Goal: Task Accomplishment & Management: Complete application form

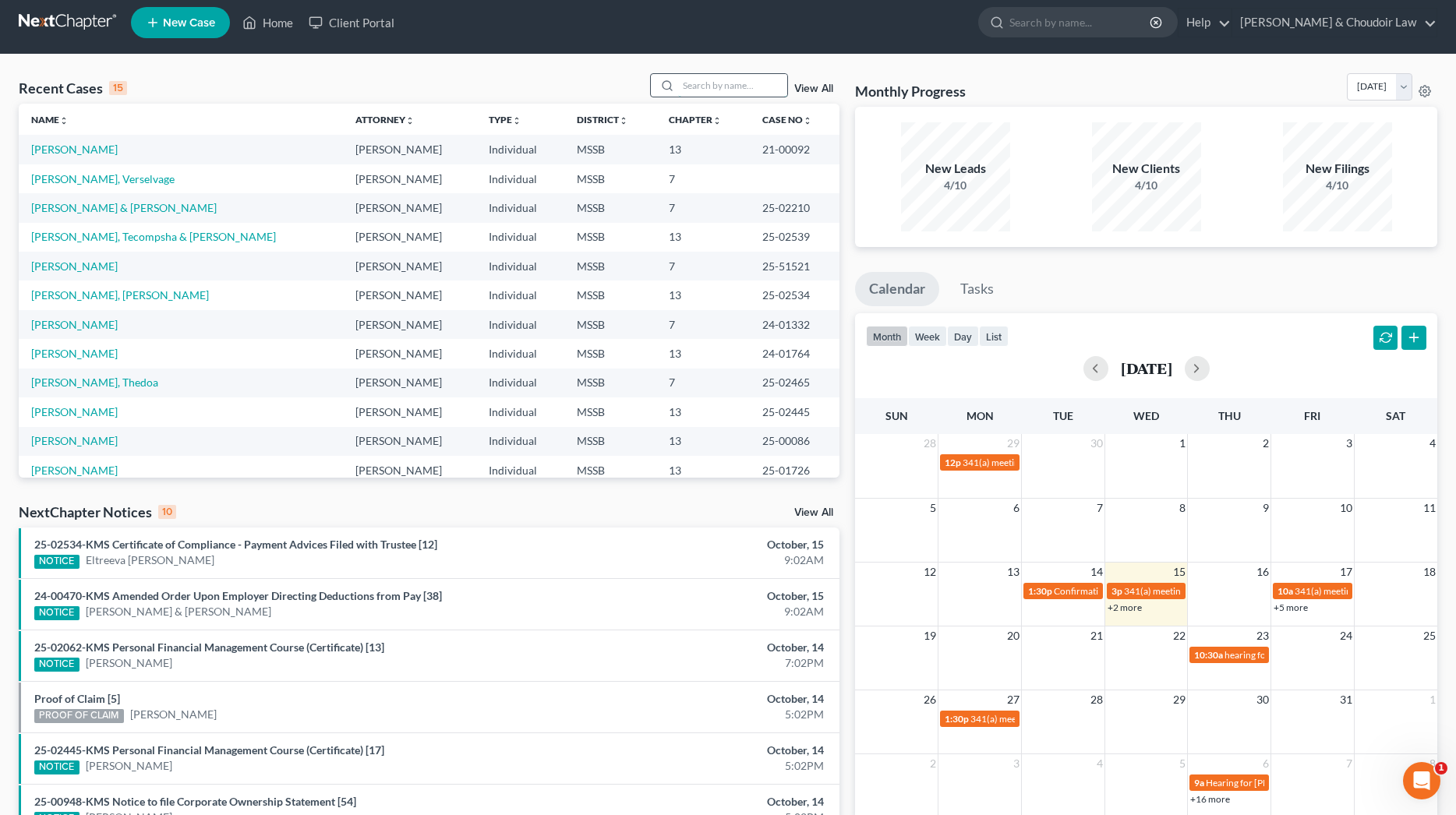
click at [719, 84] on input "search" at bounding box center [732, 85] width 109 height 23
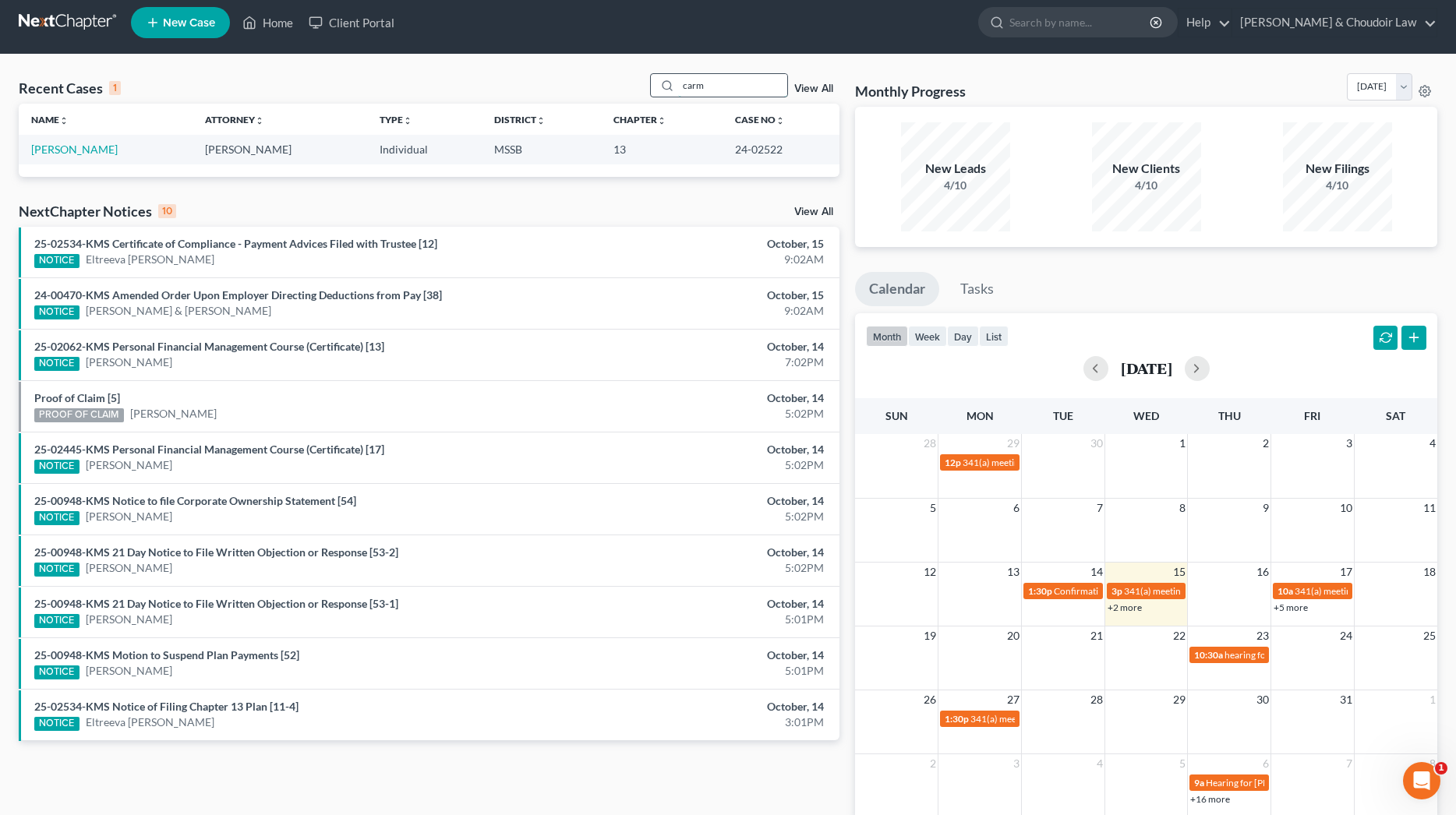
type input "care"
drag, startPoint x: 719, startPoint y: 84, endPoint x: 823, endPoint y: 90, distance: 104.2
click at [833, 92] on div "care View All" at bounding box center [745, 85] width 190 height 24
click at [821, 89] on link "View All" at bounding box center [813, 88] width 39 height 11
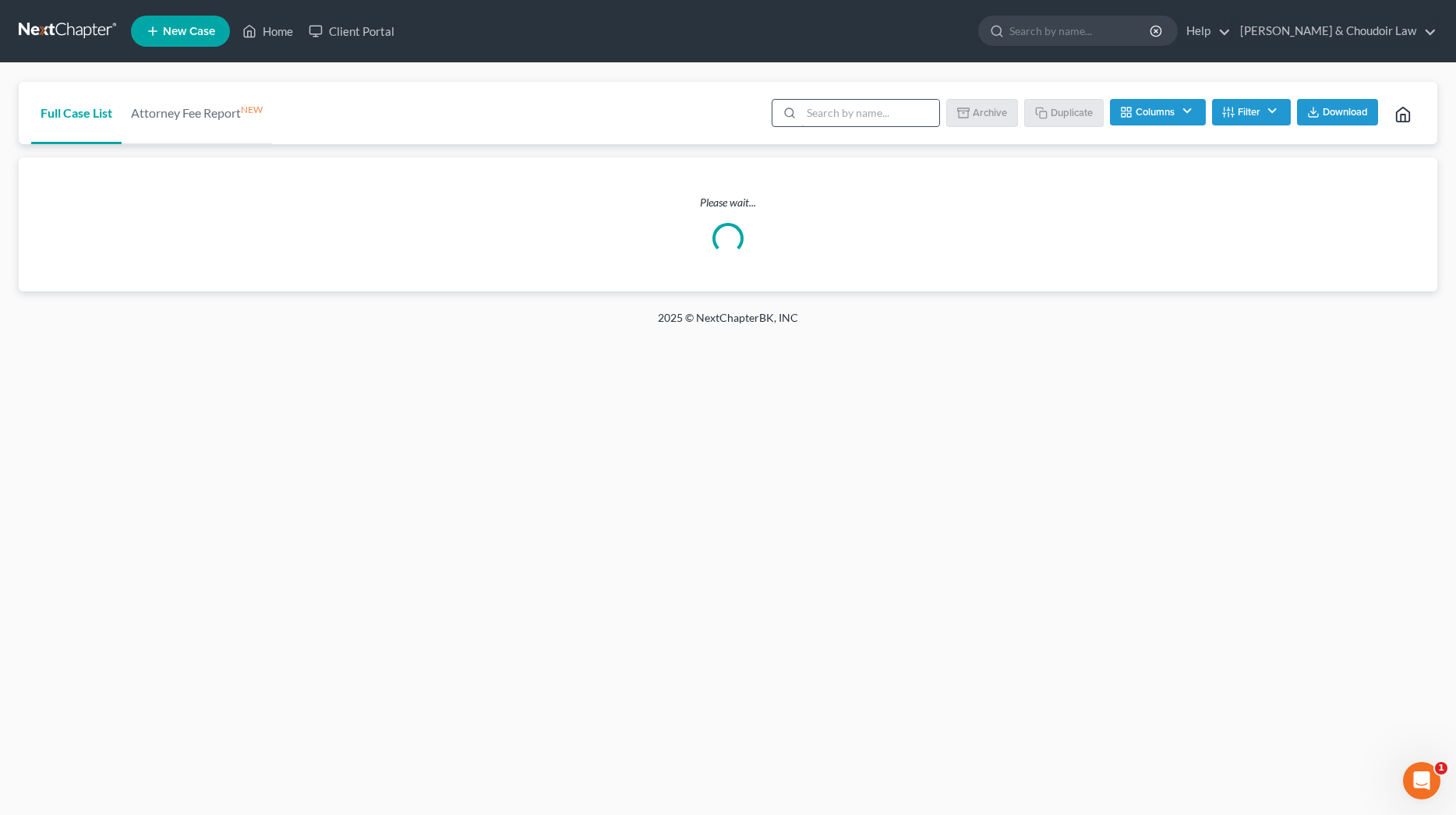
scroll to position [0, 2]
click at [863, 119] on input "search" at bounding box center [869, 113] width 138 height 27
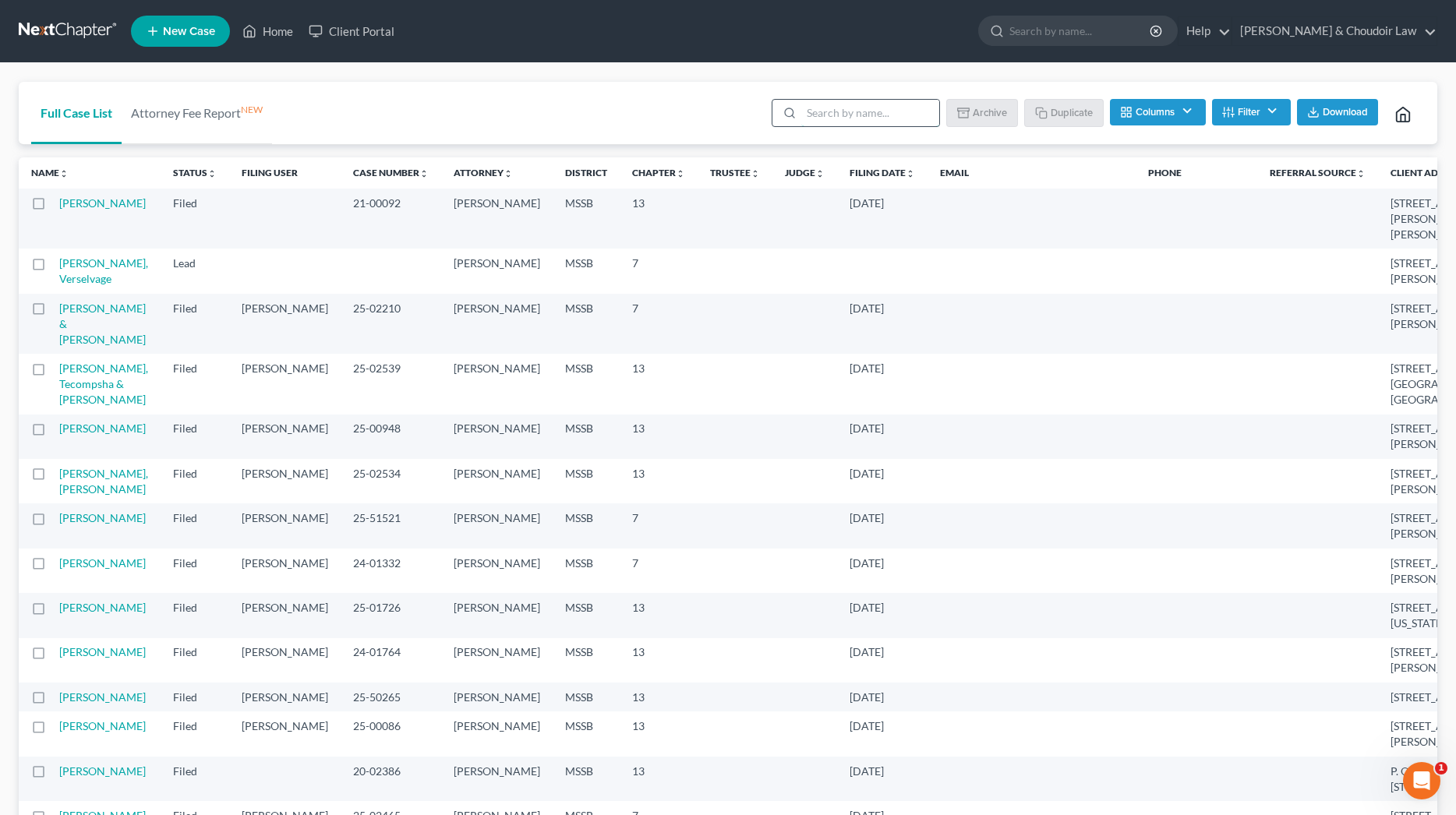
scroll to position [0, 0]
type input "carmel"
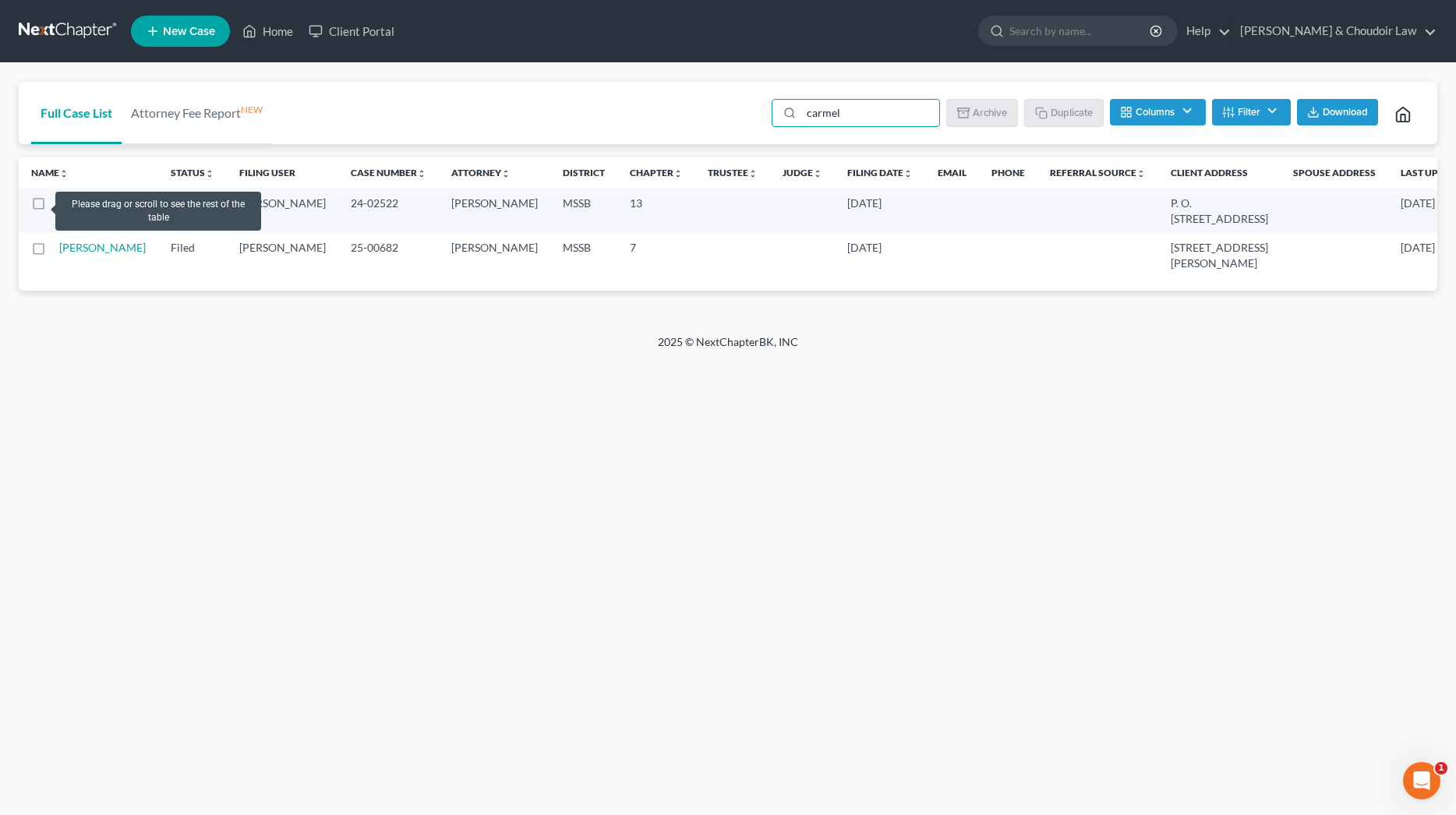
click at [53, 207] on label at bounding box center [53, 207] width 0 height 0
click at [59, 204] on input "checkbox" at bounding box center [64, 200] width 10 height 10
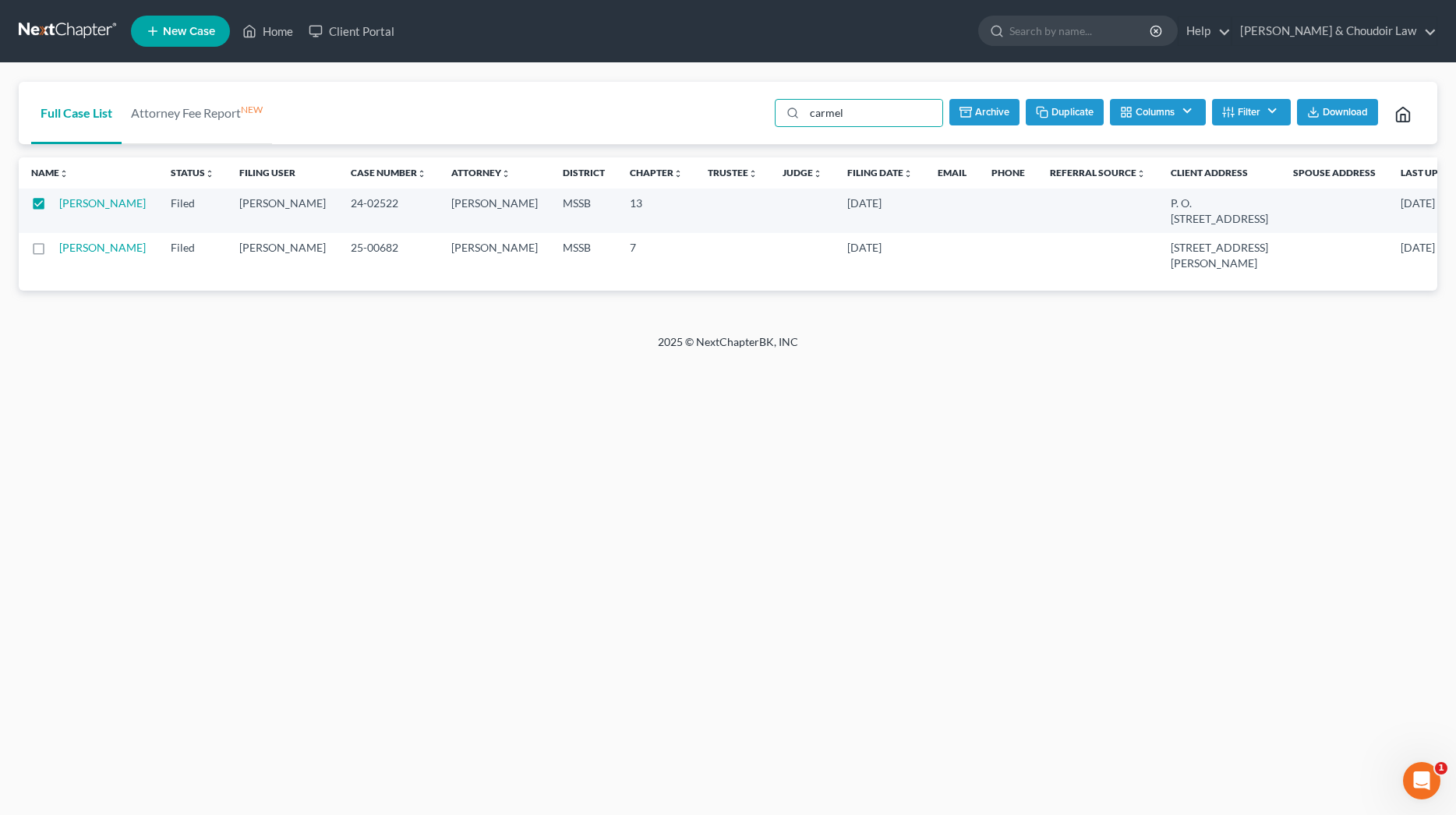
click at [1076, 108] on button "Duplicate" at bounding box center [1064, 112] width 78 height 27
checkbox input "false"
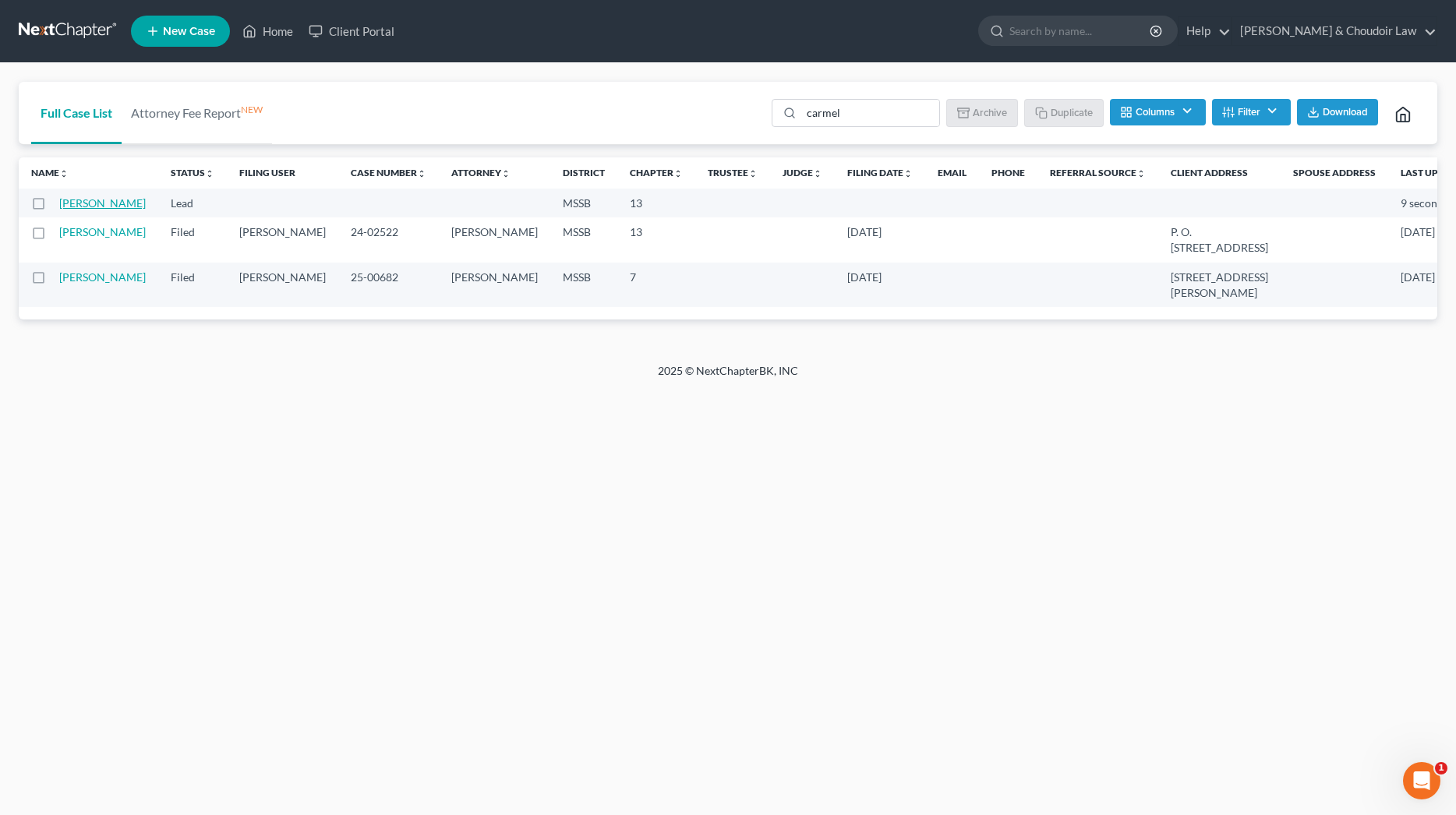
click at [78, 210] on link "[PERSON_NAME]" at bounding box center [102, 202] width 86 height 13
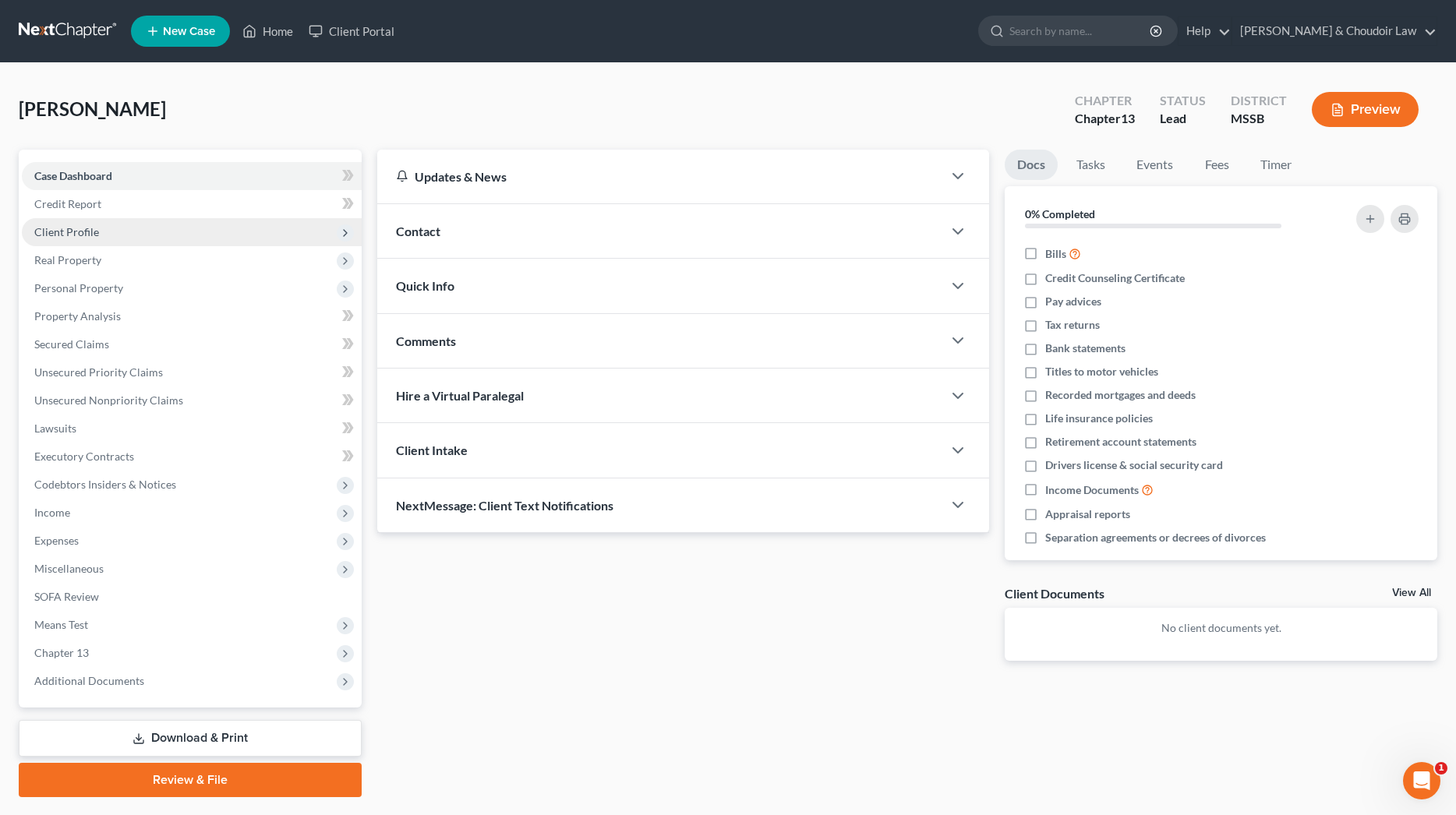
click at [78, 240] on span "Client Profile" at bounding box center [191, 232] width 340 height 28
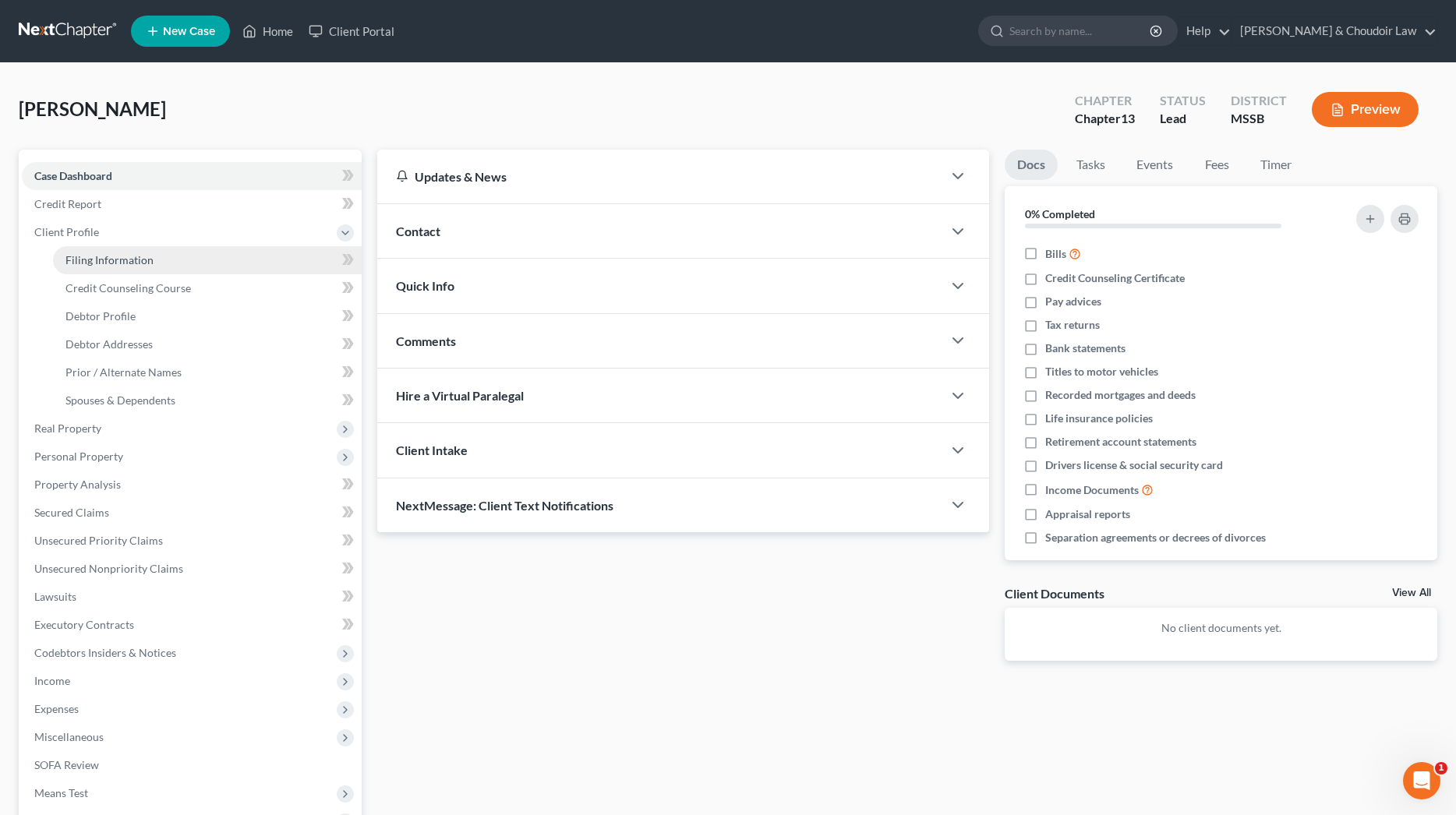
click at [89, 261] on span "Filing Information" at bounding box center [109, 260] width 88 height 13
select select "1"
select select "0"
select select "3"
select select "44"
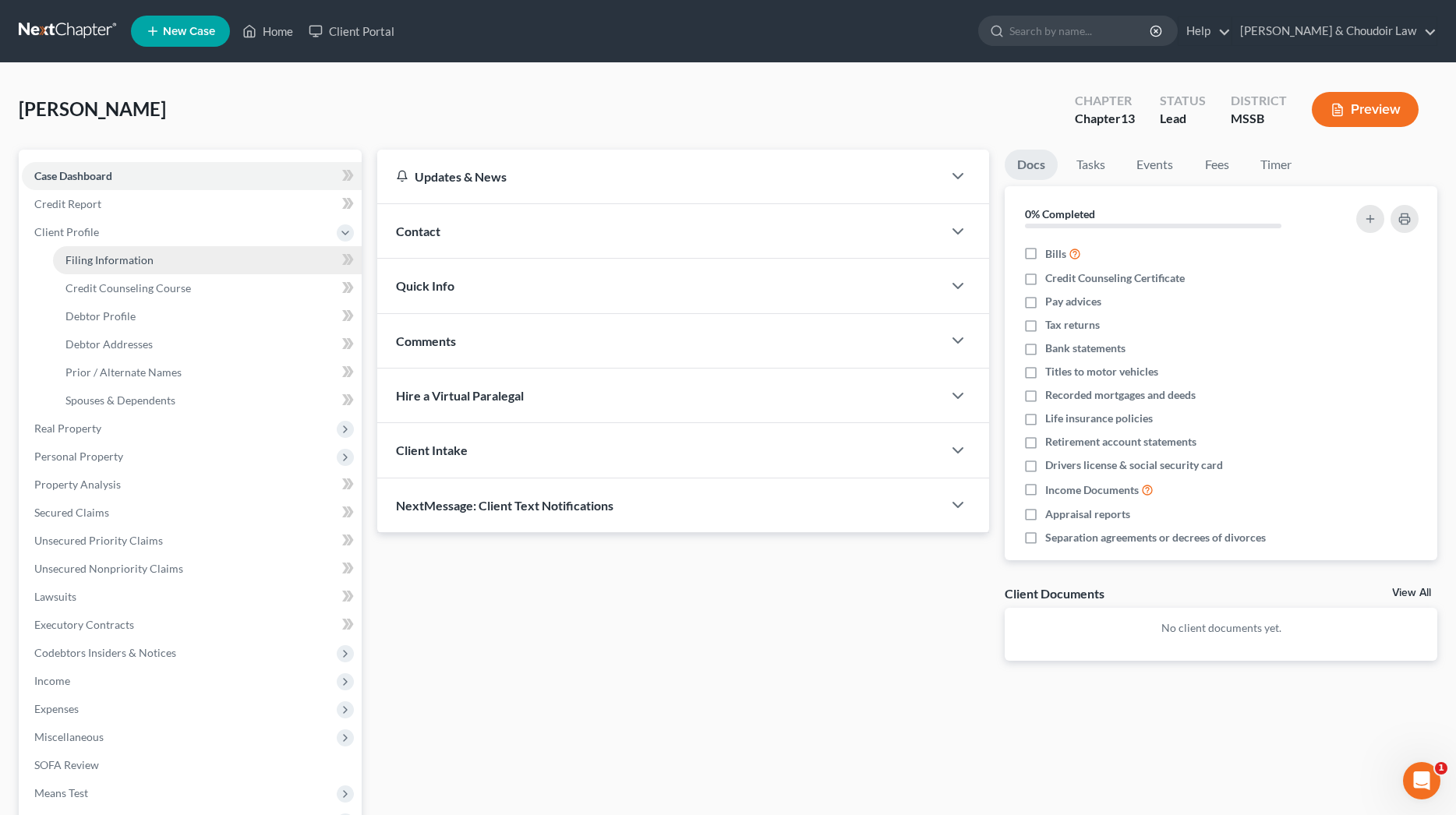
select select "0"
select select "25"
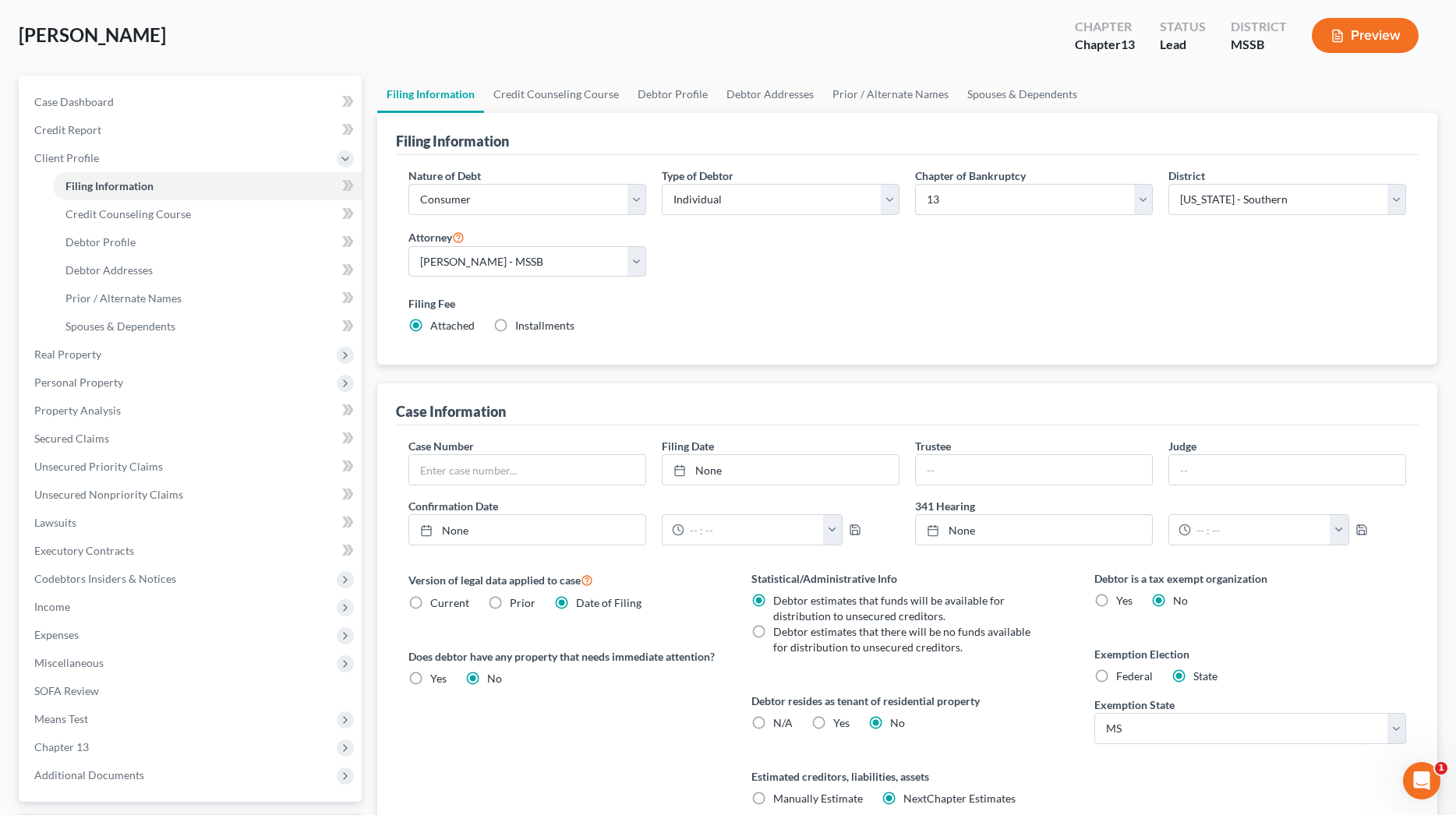
scroll to position [73, 0]
click at [574, 92] on link "Credit Counseling Course" at bounding box center [555, 95] width 144 height 38
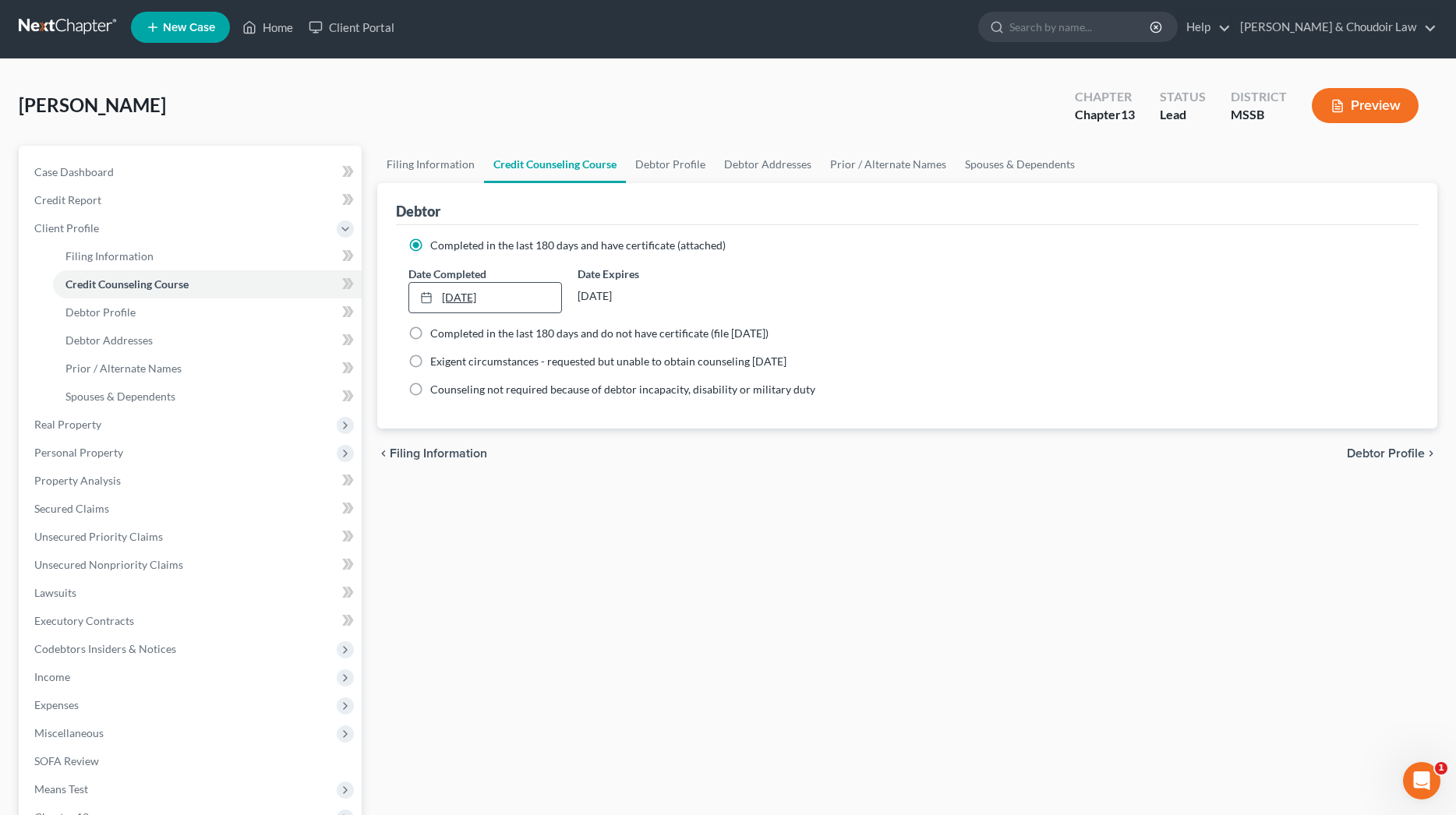
scroll to position [4, 0]
click at [539, 297] on link "[DATE]" at bounding box center [485, 297] width 152 height 30
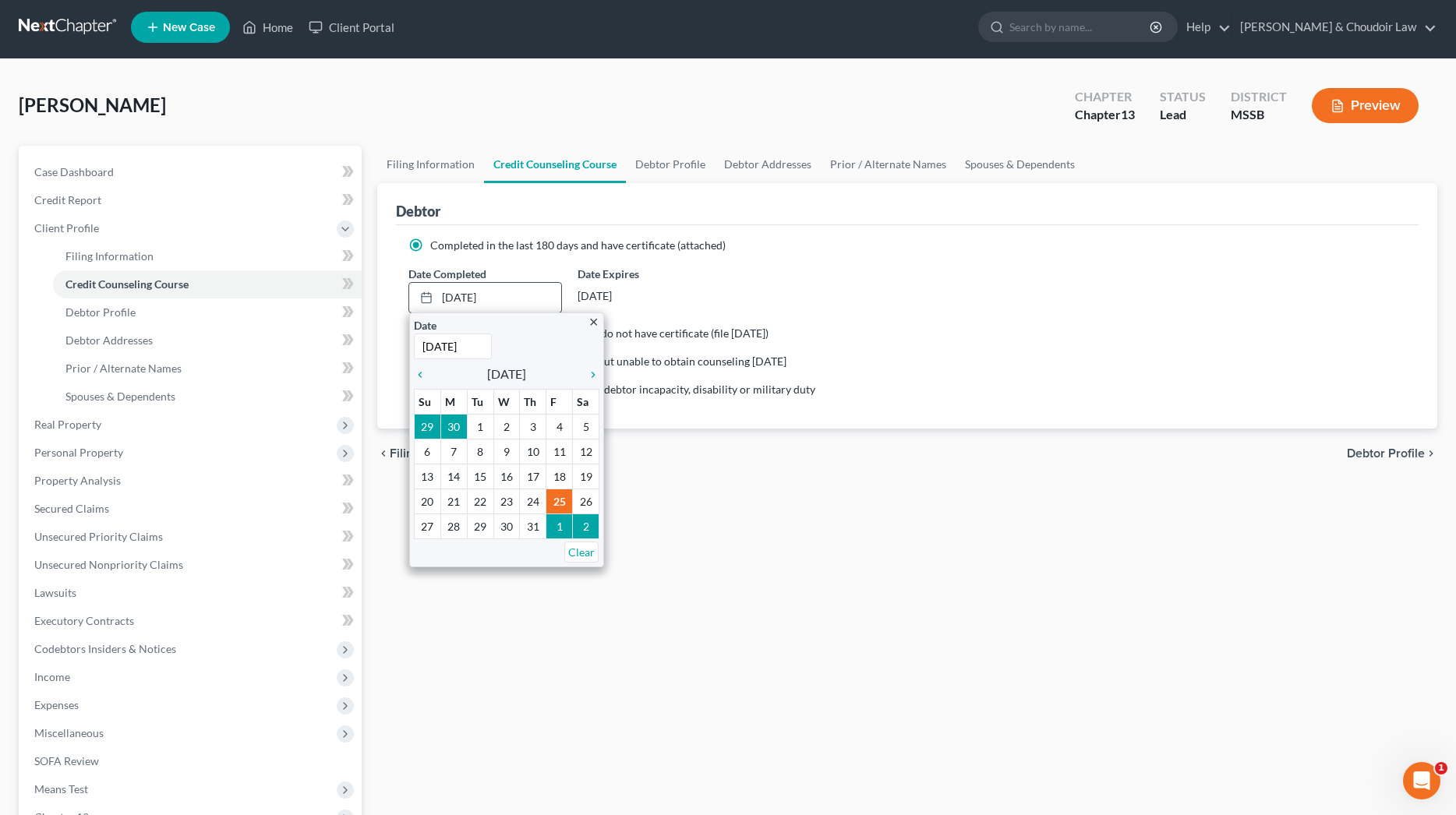
scroll to position [2, 1]
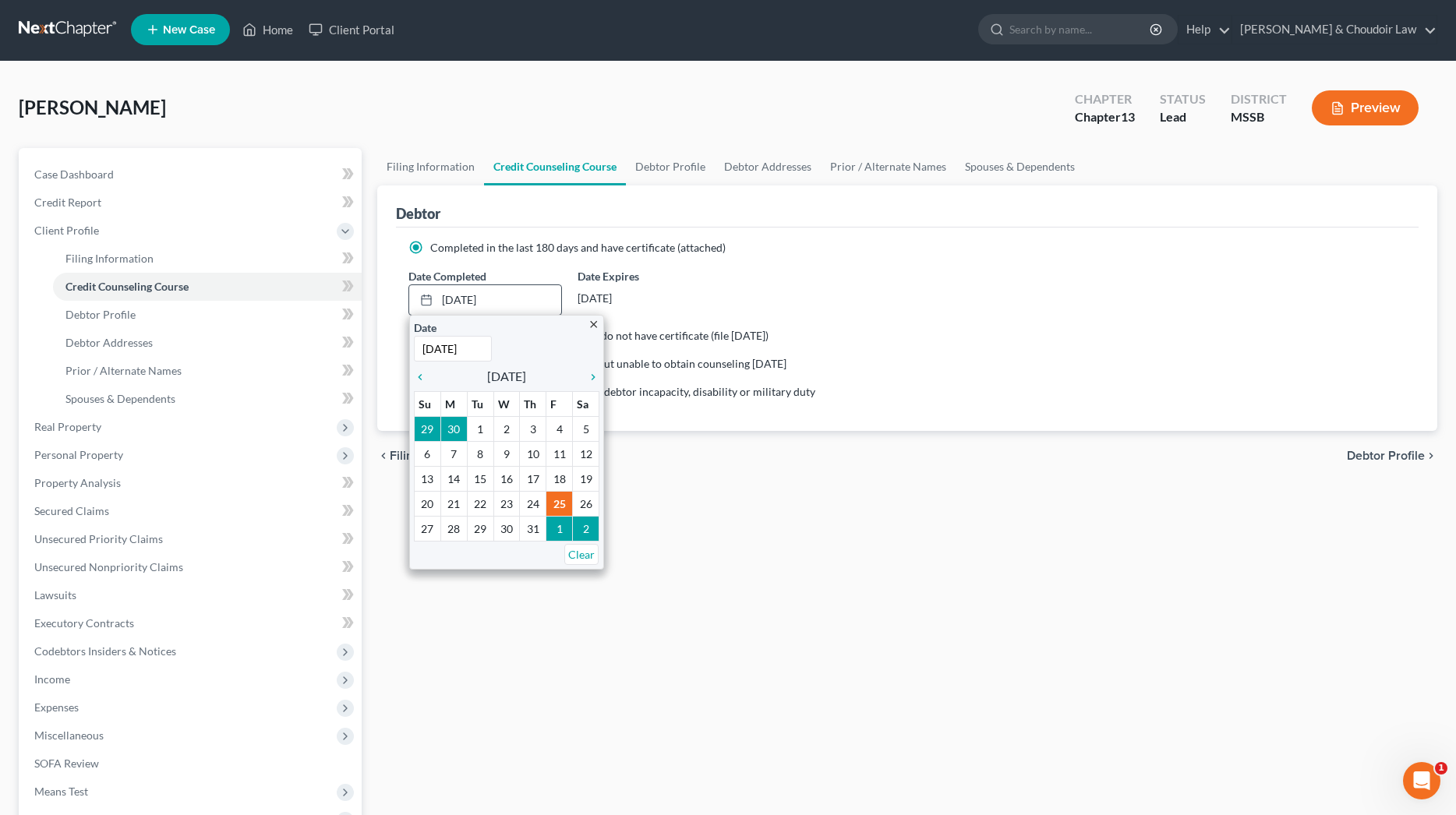
click at [599, 319] on div "close Date [DATE] Time 12:00 AM chevron_left [DATE] chevron_right Su M Tu W Th …" at bounding box center [506, 442] width 195 height 255
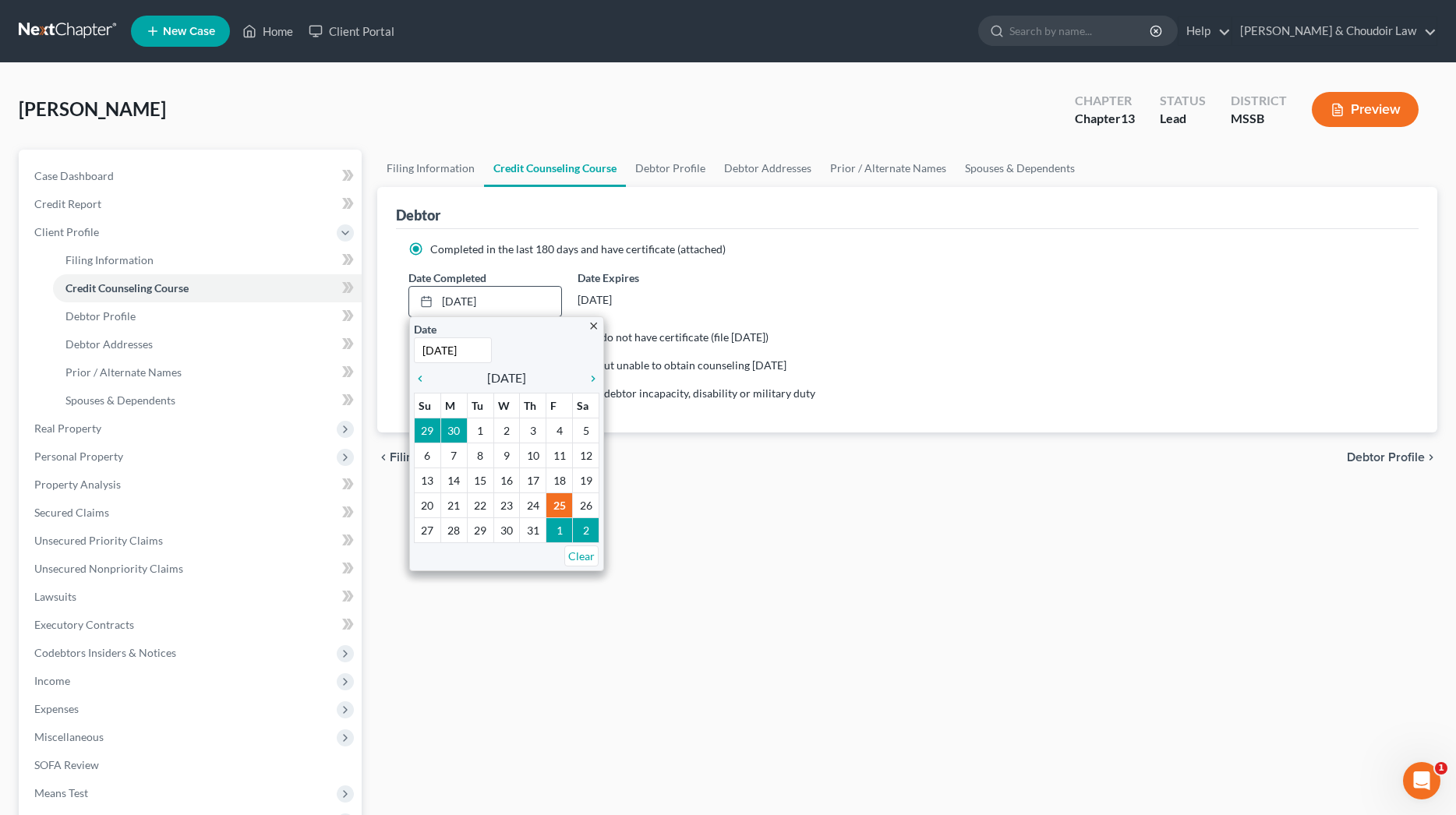
click at [594, 321] on icon "close" at bounding box center [594, 326] width 12 height 12
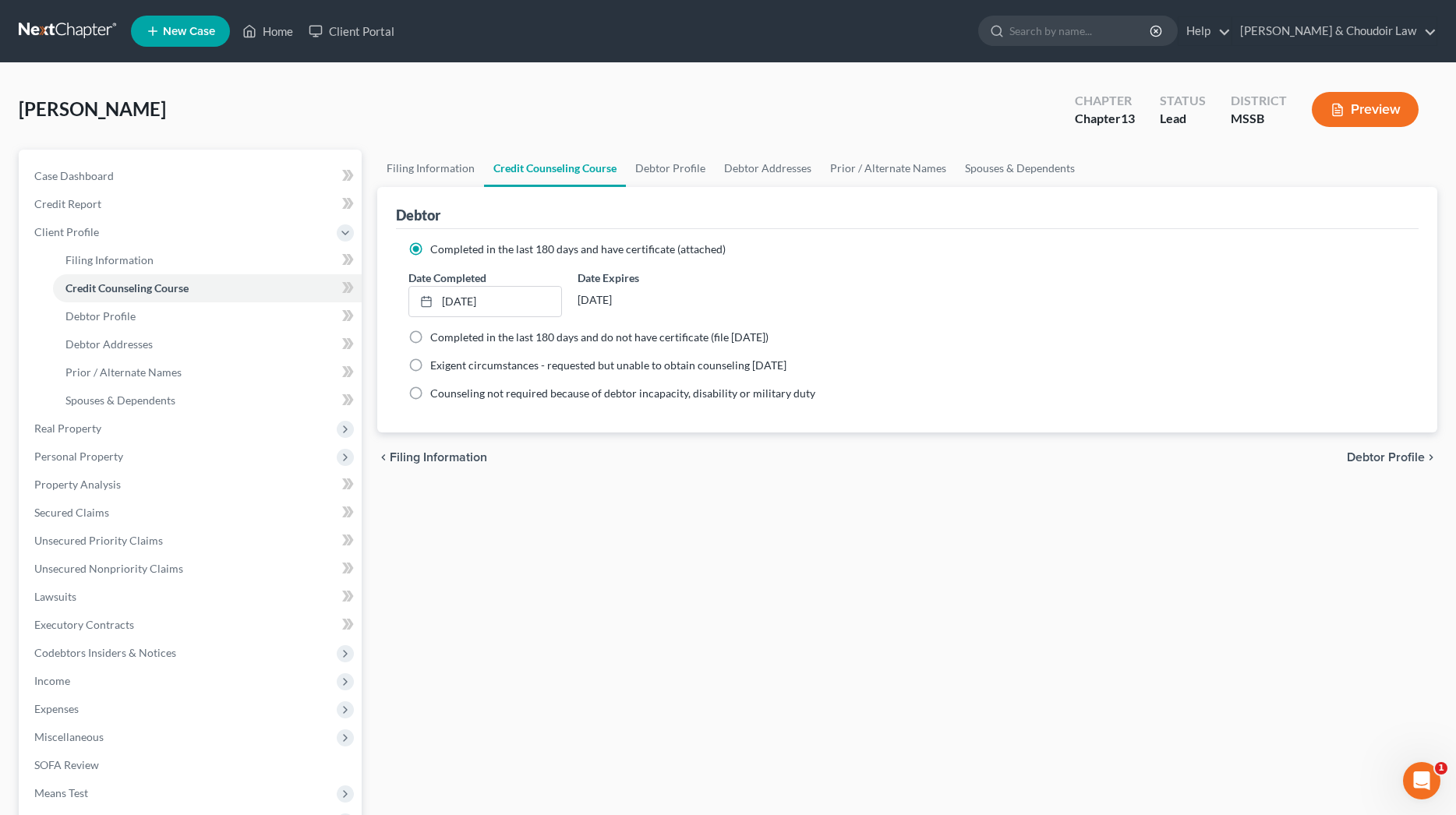
scroll to position [6, 0]
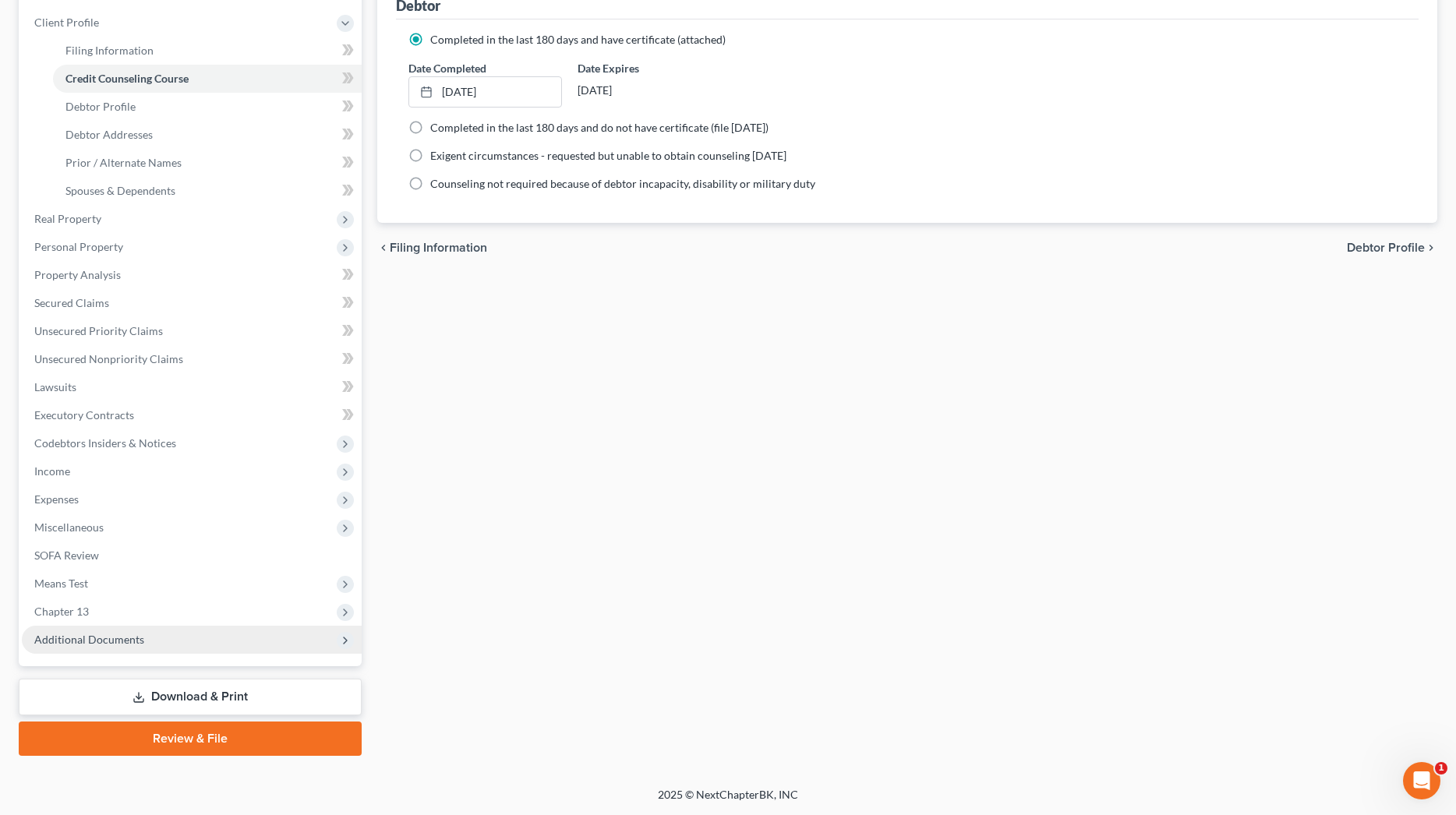
click at [138, 640] on span "Additional Documents" at bounding box center [89, 639] width 110 height 13
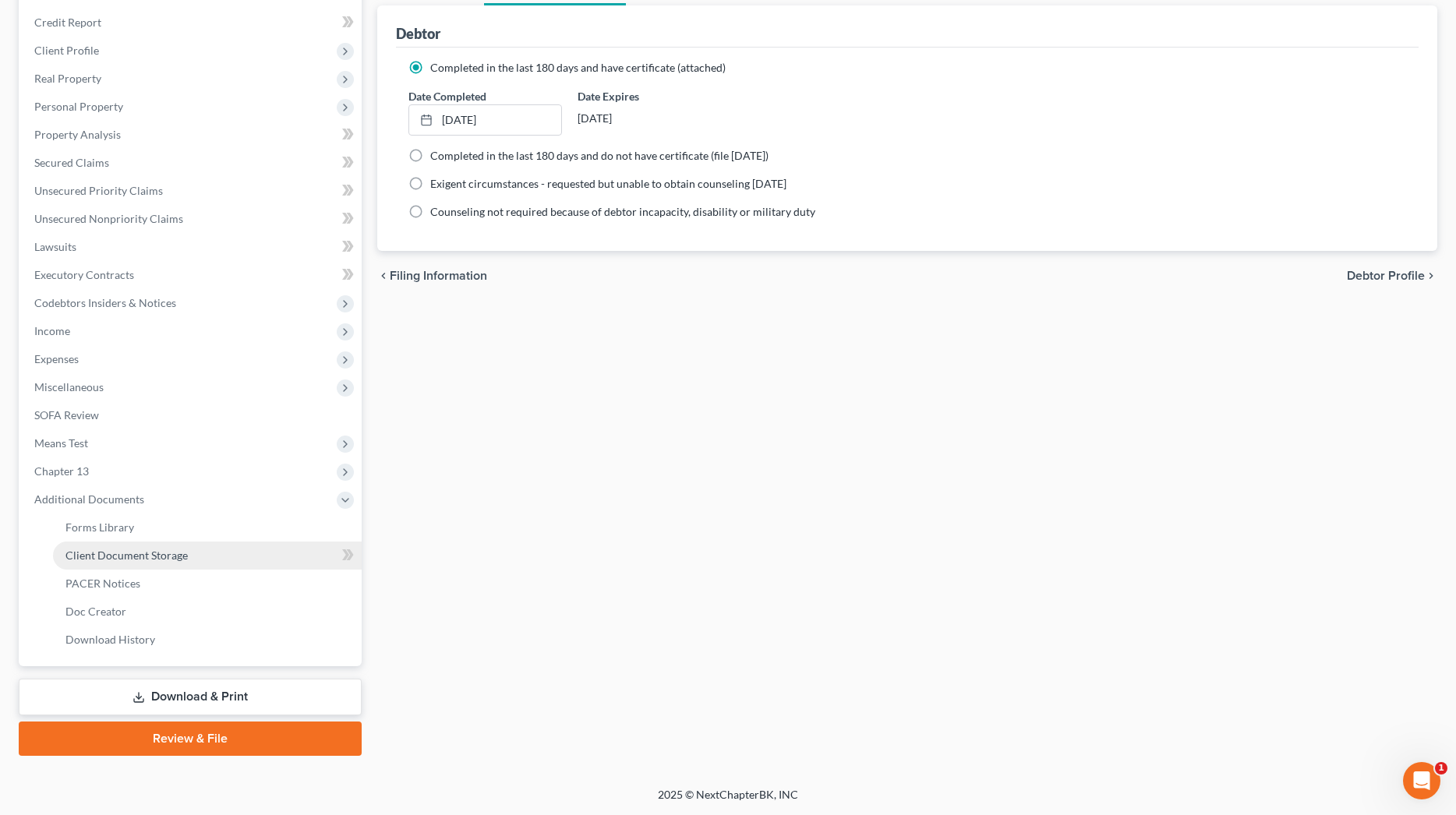
click at [235, 568] on link "Client Document Storage" at bounding box center [206, 555] width 308 height 28
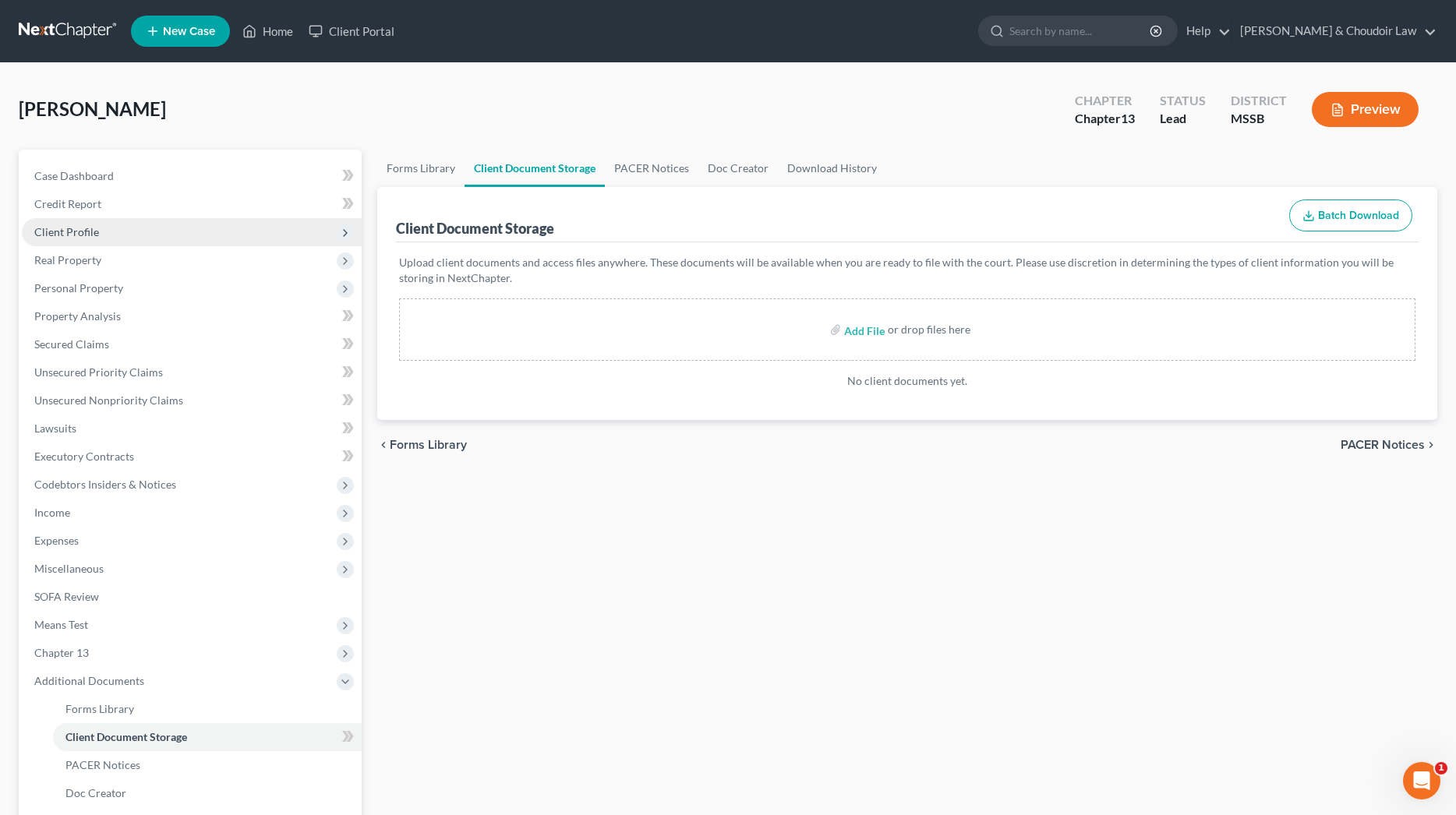
click at [96, 232] on span "Client Profile" at bounding box center [66, 231] width 64 height 13
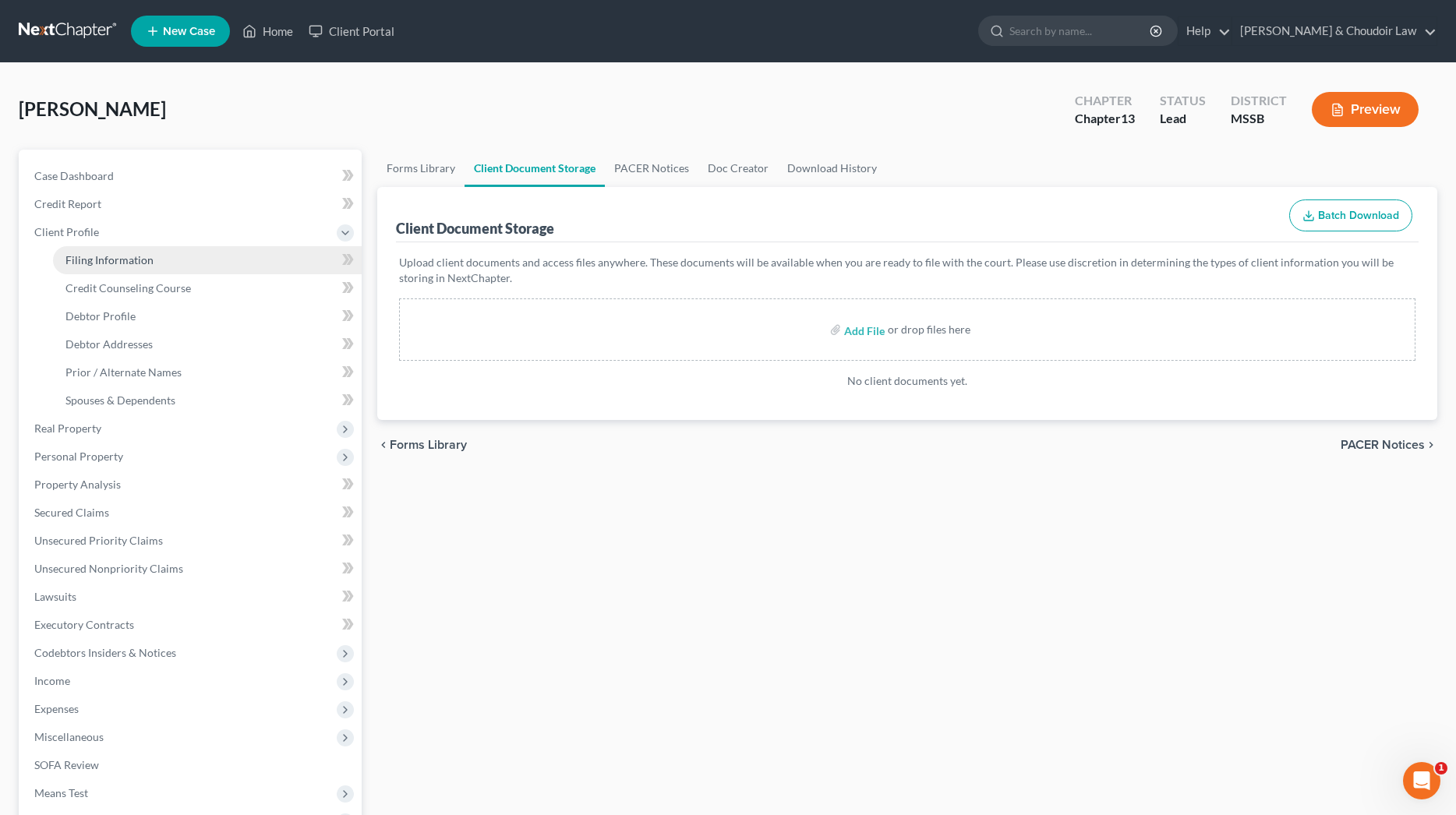
click at [109, 257] on span "Filing Information" at bounding box center [109, 260] width 88 height 13
select select "1"
select select "0"
select select "3"
select select "44"
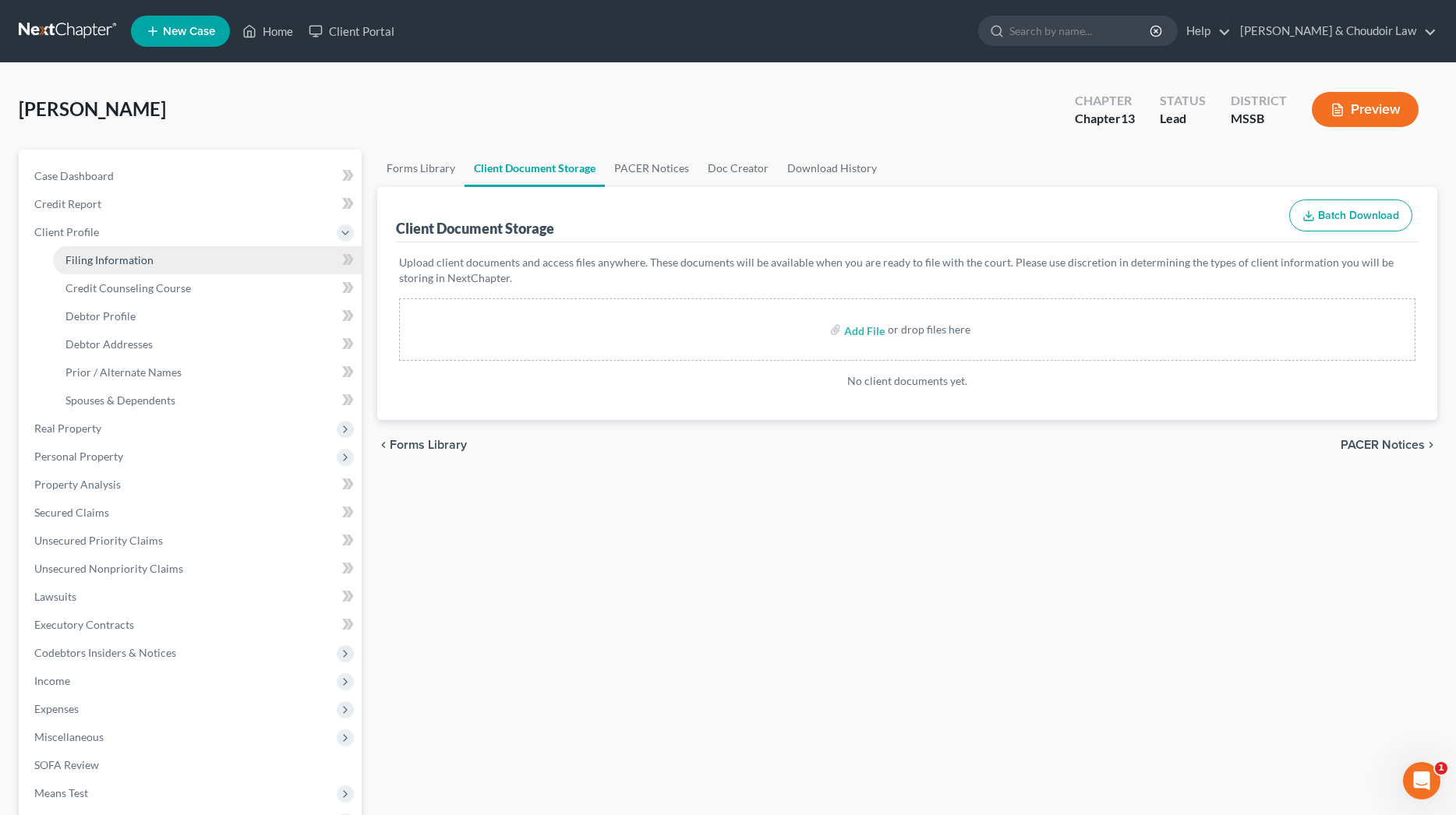
select select "0"
select select "25"
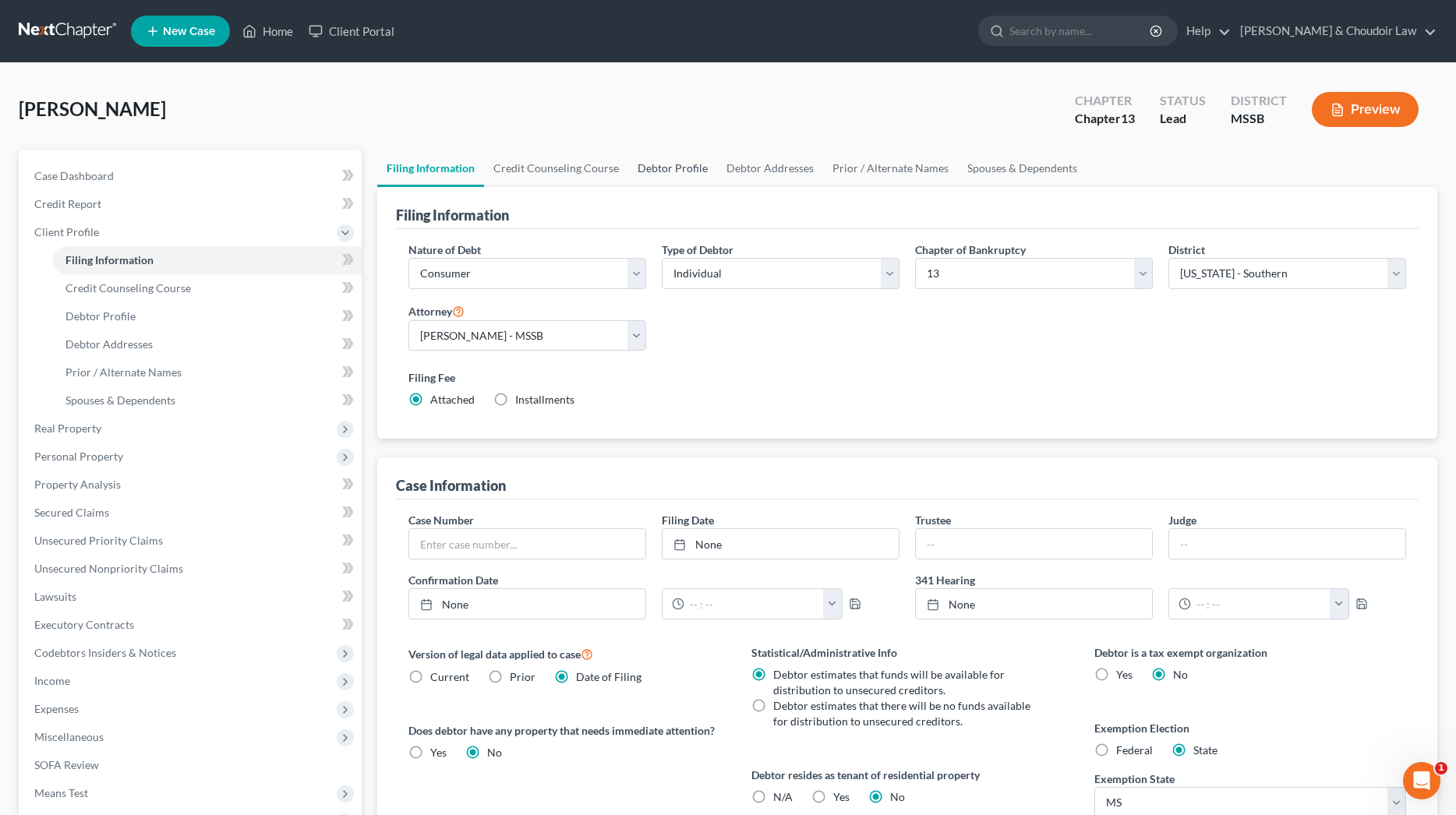
click at [654, 159] on link "Debtor Profile" at bounding box center [673, 169] width 89 height 38
select select "2"
select select "1"
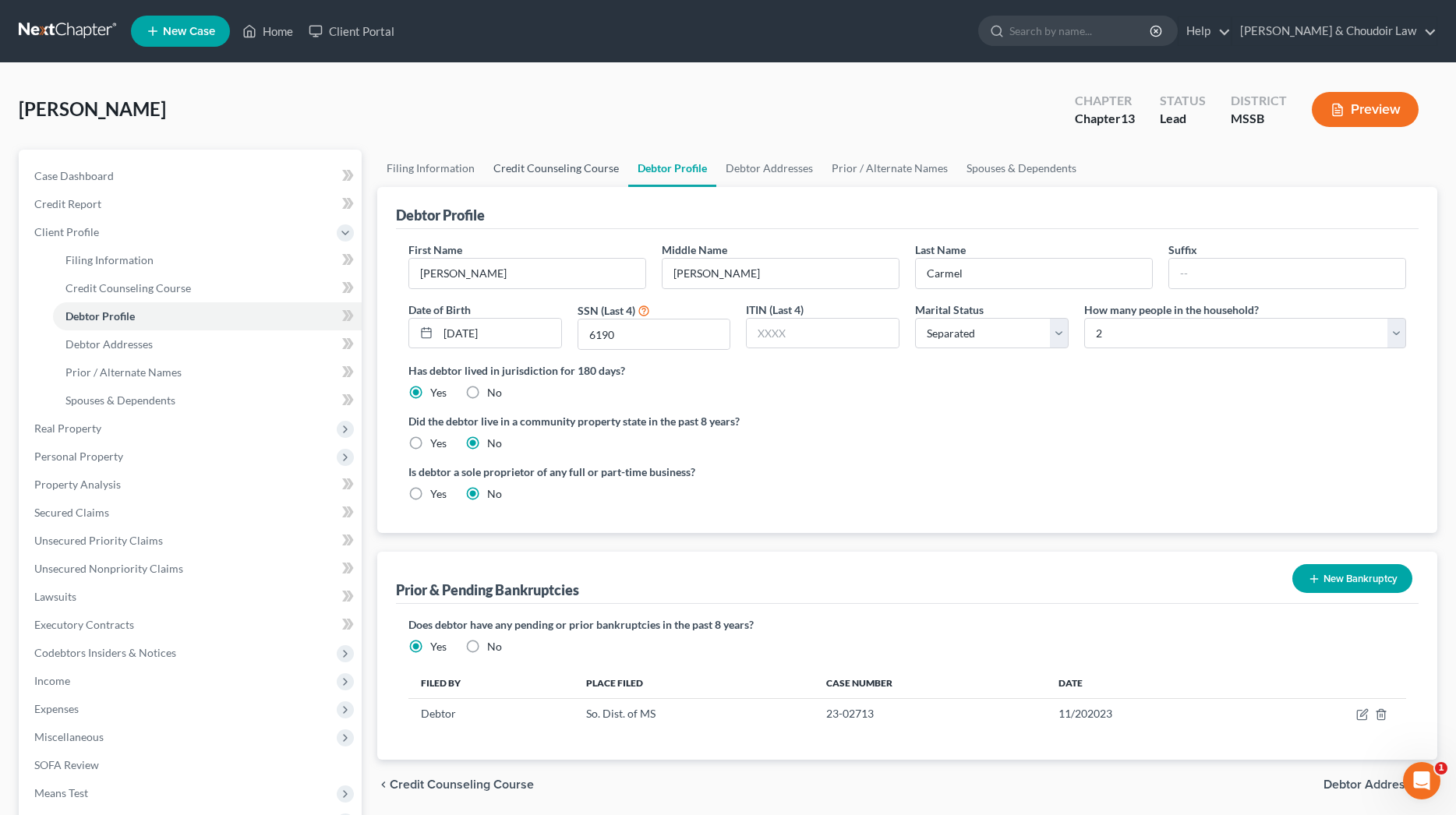
click at [573, 171] on link "Credit Counseling Course" at bounding box center [555, 169] width 144 height 38
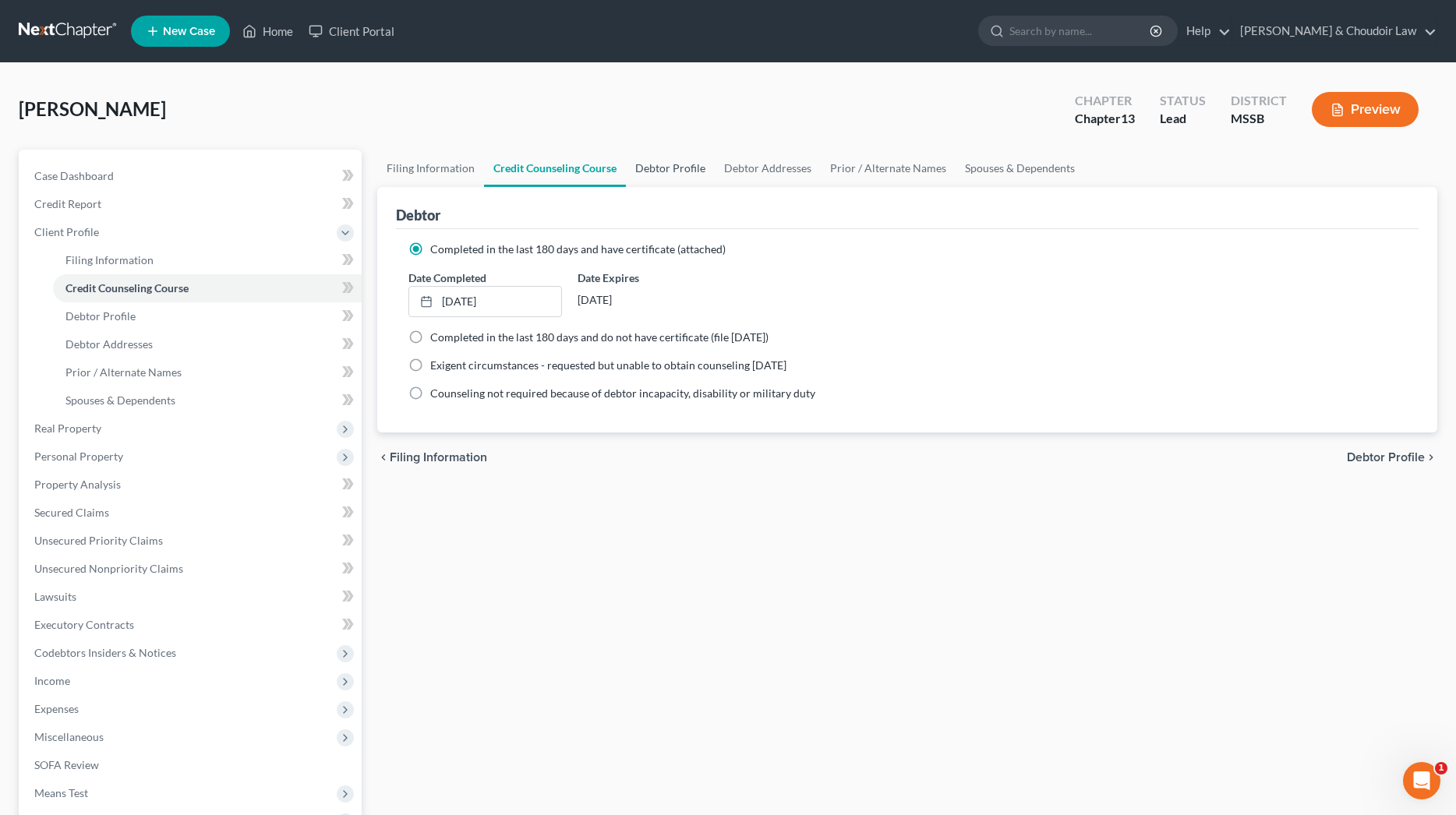
click at [663, 166] on link "Debtor Profile" at bounding box center [670, 169] width 89 height 38
select select "2"
select select "1"
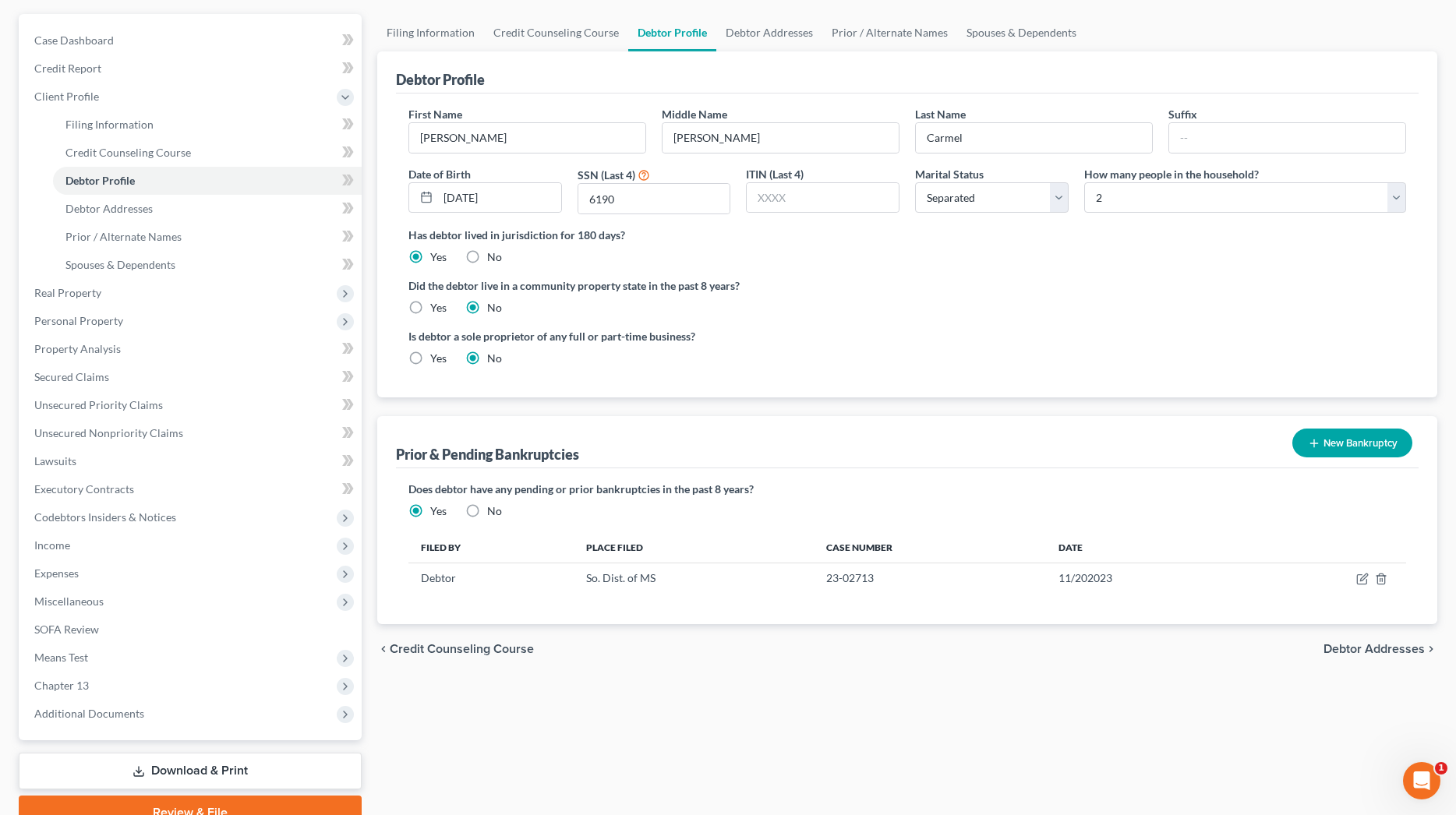
scroll to position [139, 0]
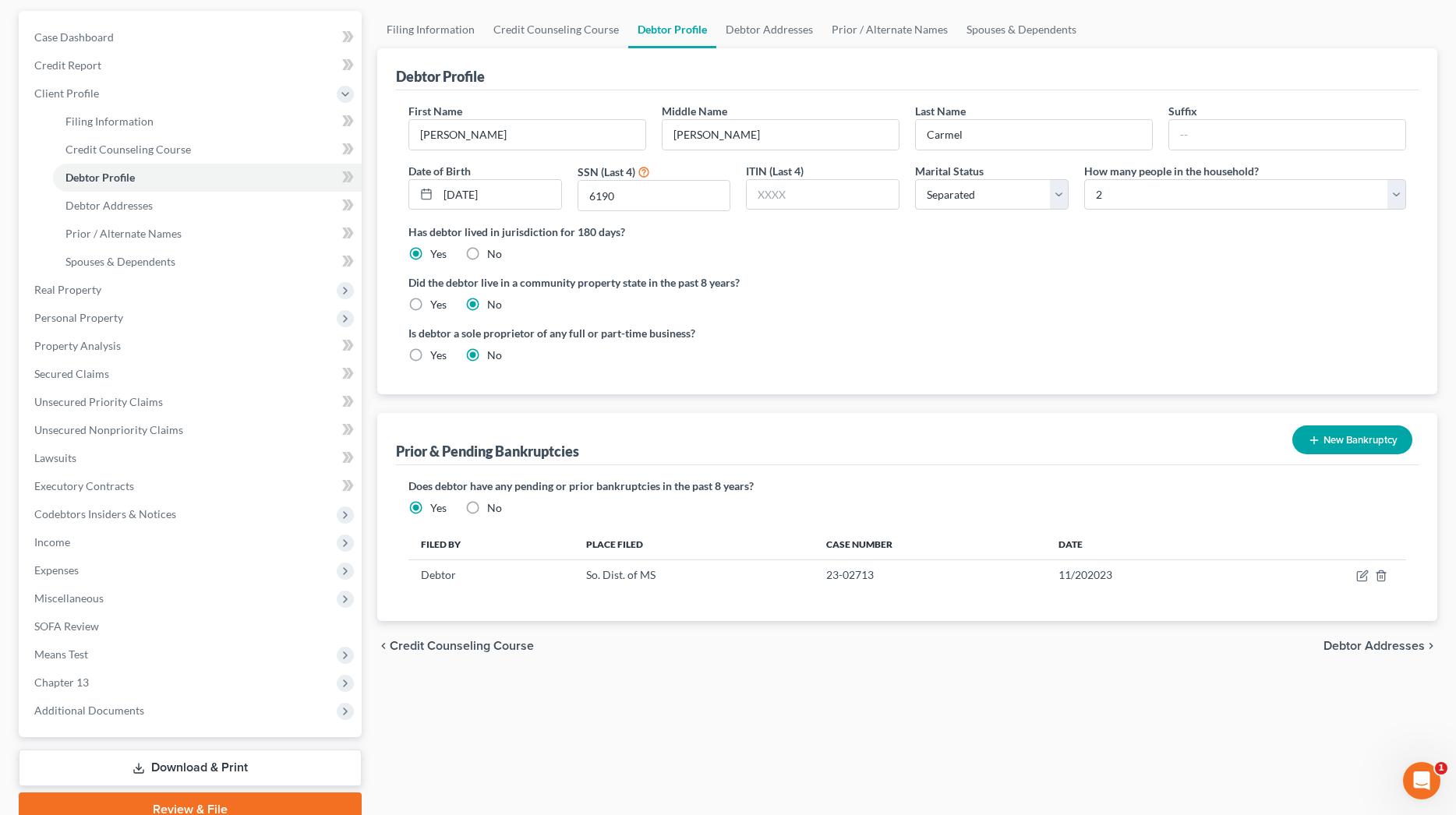
click at [1374, 447] on button "New Bankruptcy" at bounding box center [1352, 439] width 120 height 29
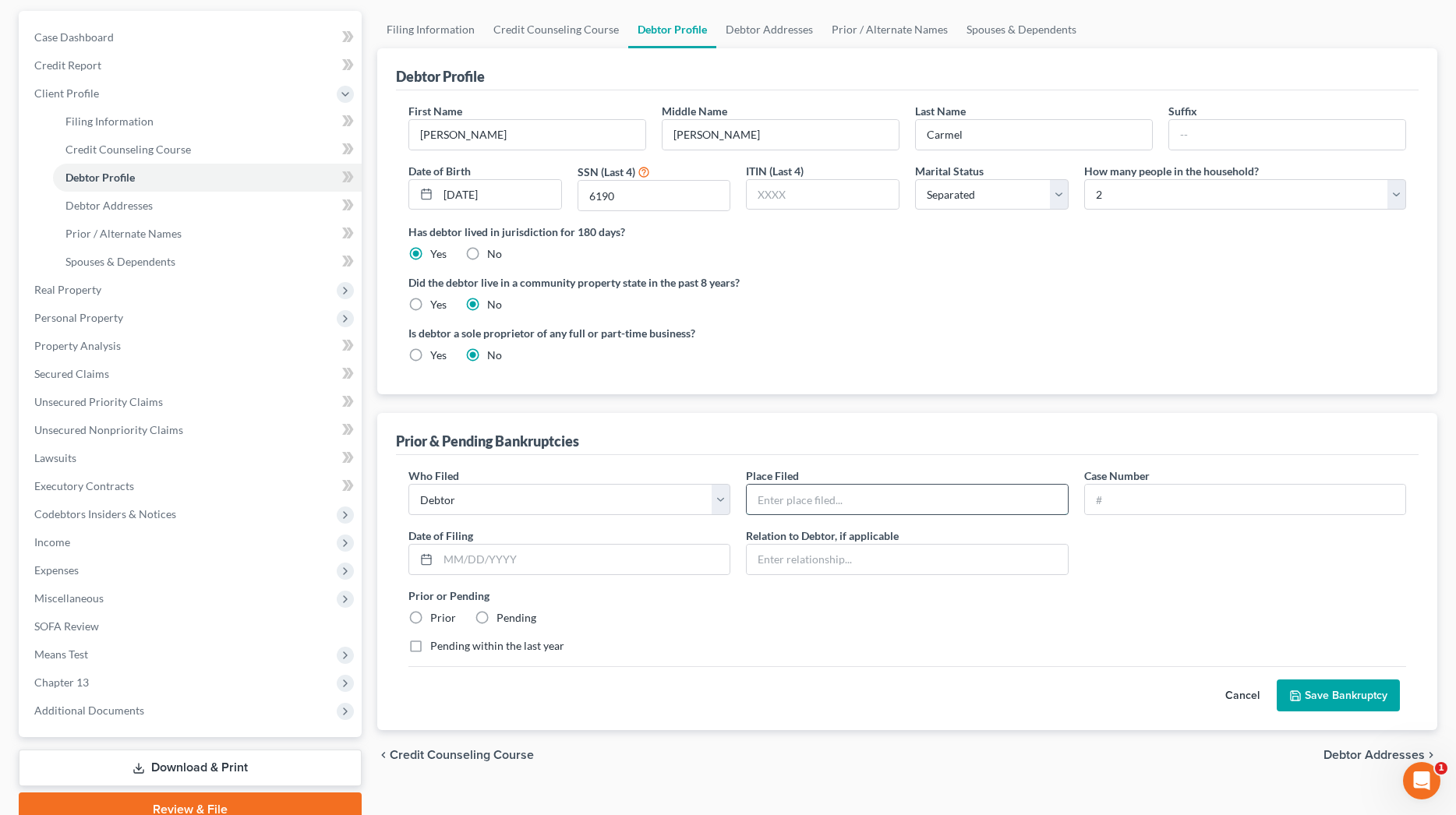
click at [762, 493] on input "text" at bounding box center [906, 500] width 320 height 30
type input "So. Dist. of [US_STATE]"
type input "24-2522"
type input "[DATE]"
click at [542, 643] on label "Pending within the last year" at bounding box center [497, 646] width 134 height 16
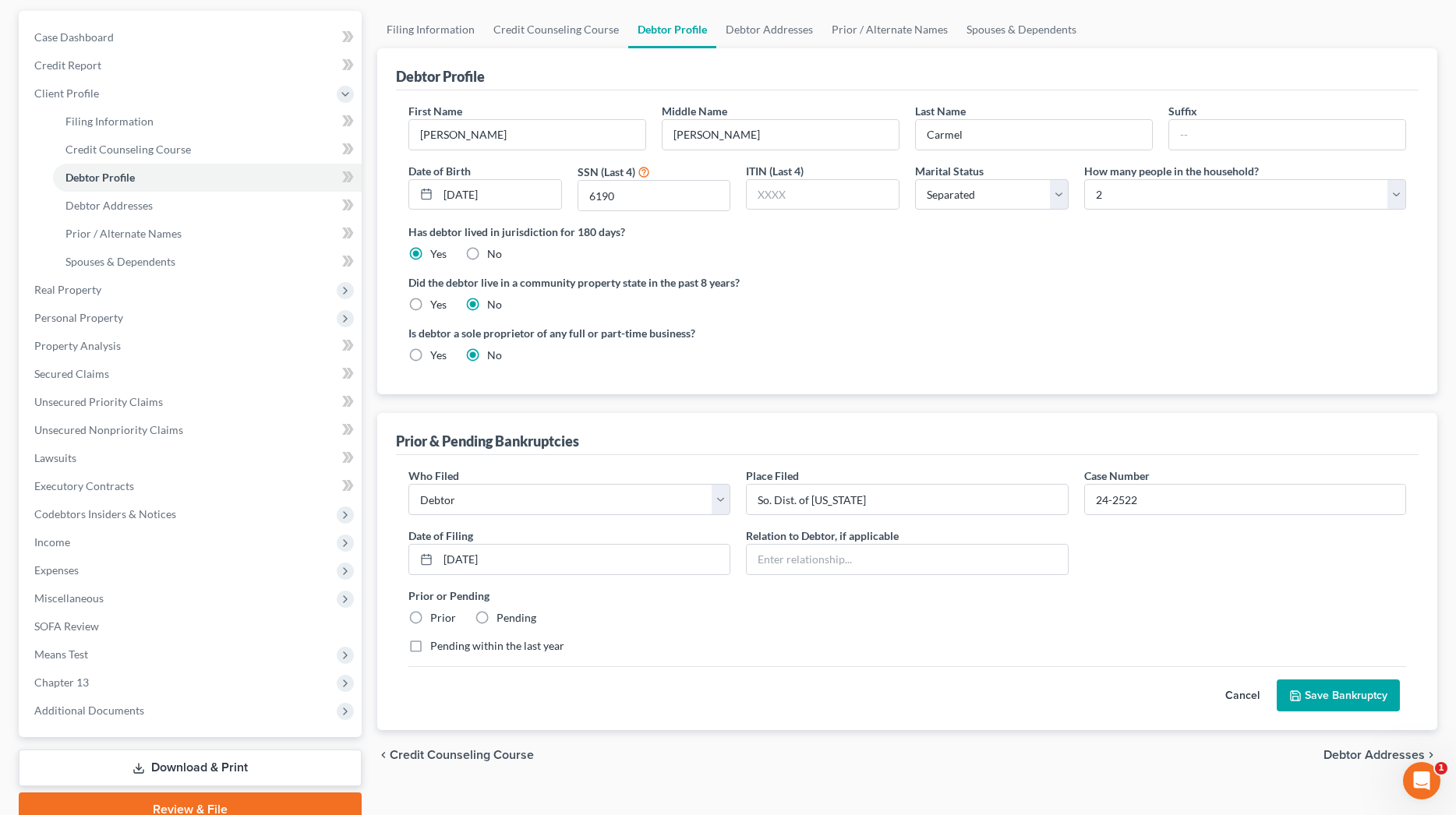
click at [447, 643] on input "Pending within the last year" at bounding box center [441, 643] width 10 height 10
checkbox input "true"
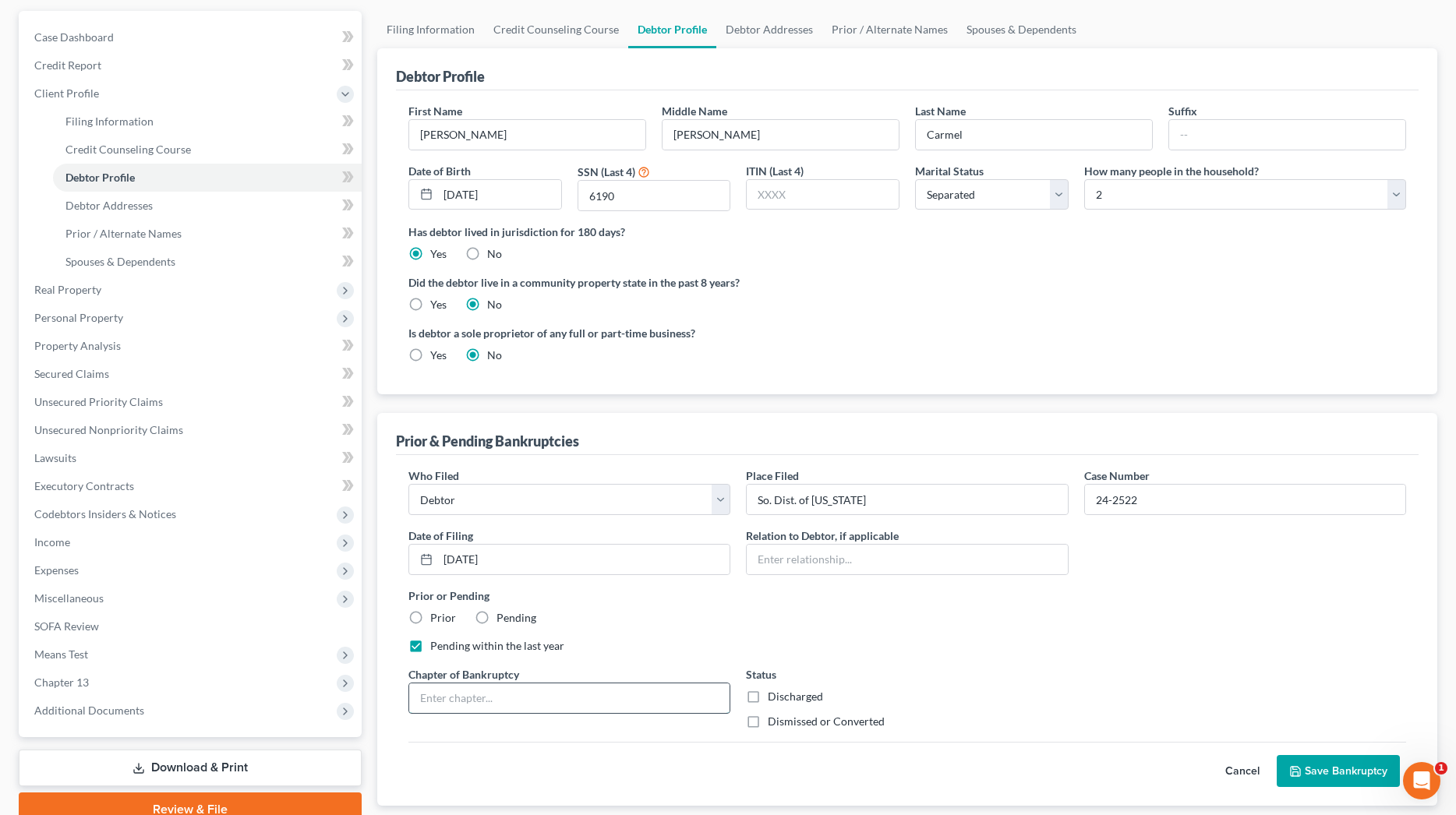
click at [496, 694] on input "text" at bounding box center [569, 699] width 320 height 30
type input "Ch. 13"
click at [804, 716] on label "Dismissed or Converted" at bounding box center [826, 722] width 117 height 16
click at [784, 716] on input "Dismissed or Converted" at bounding box center [779, 719] width 10 height 10
checkbox input "true"
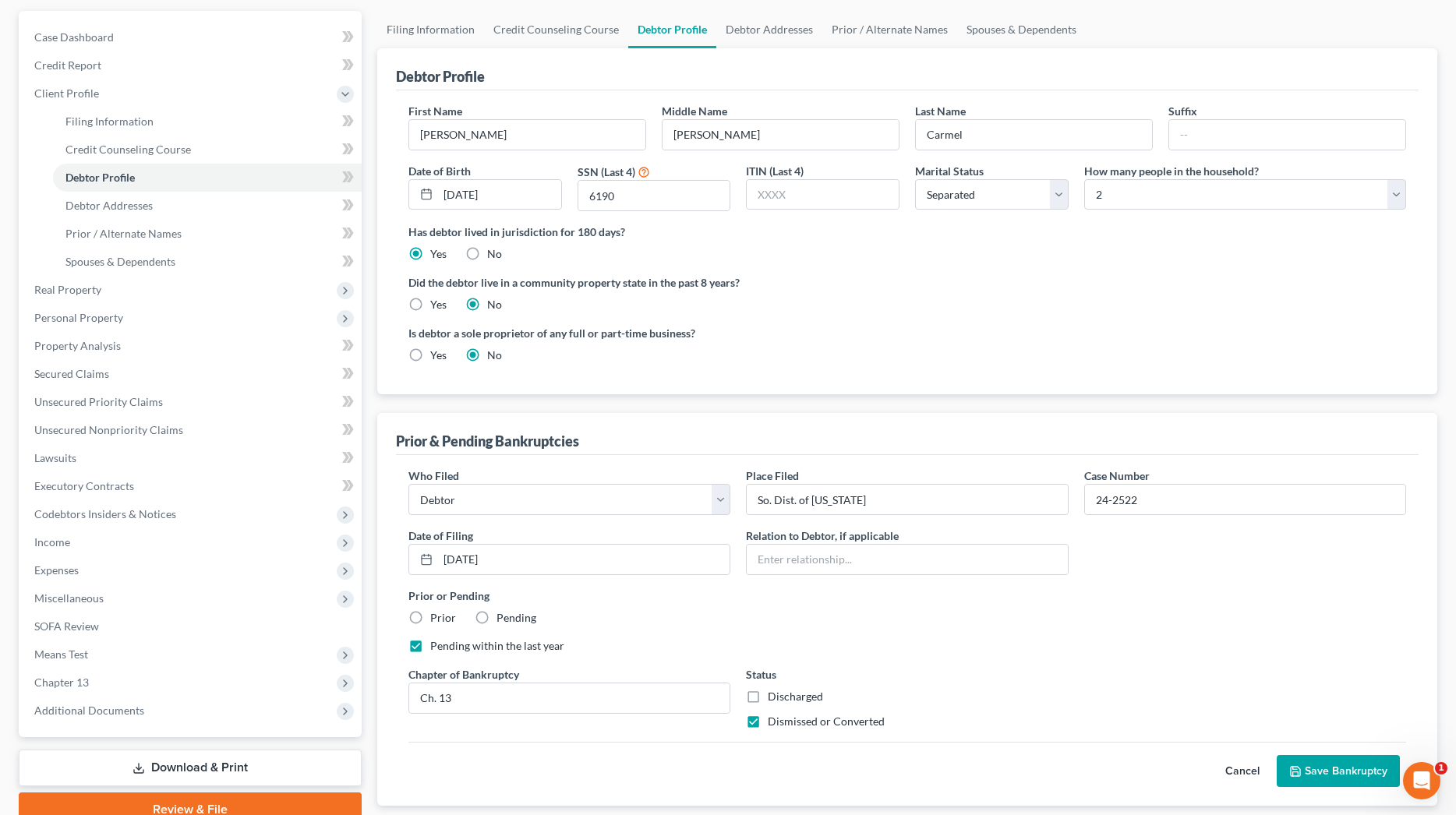
click at [1334, 775] on button "Save Bankruptcy" at bounding box center [1338, 771] width 123 height 33
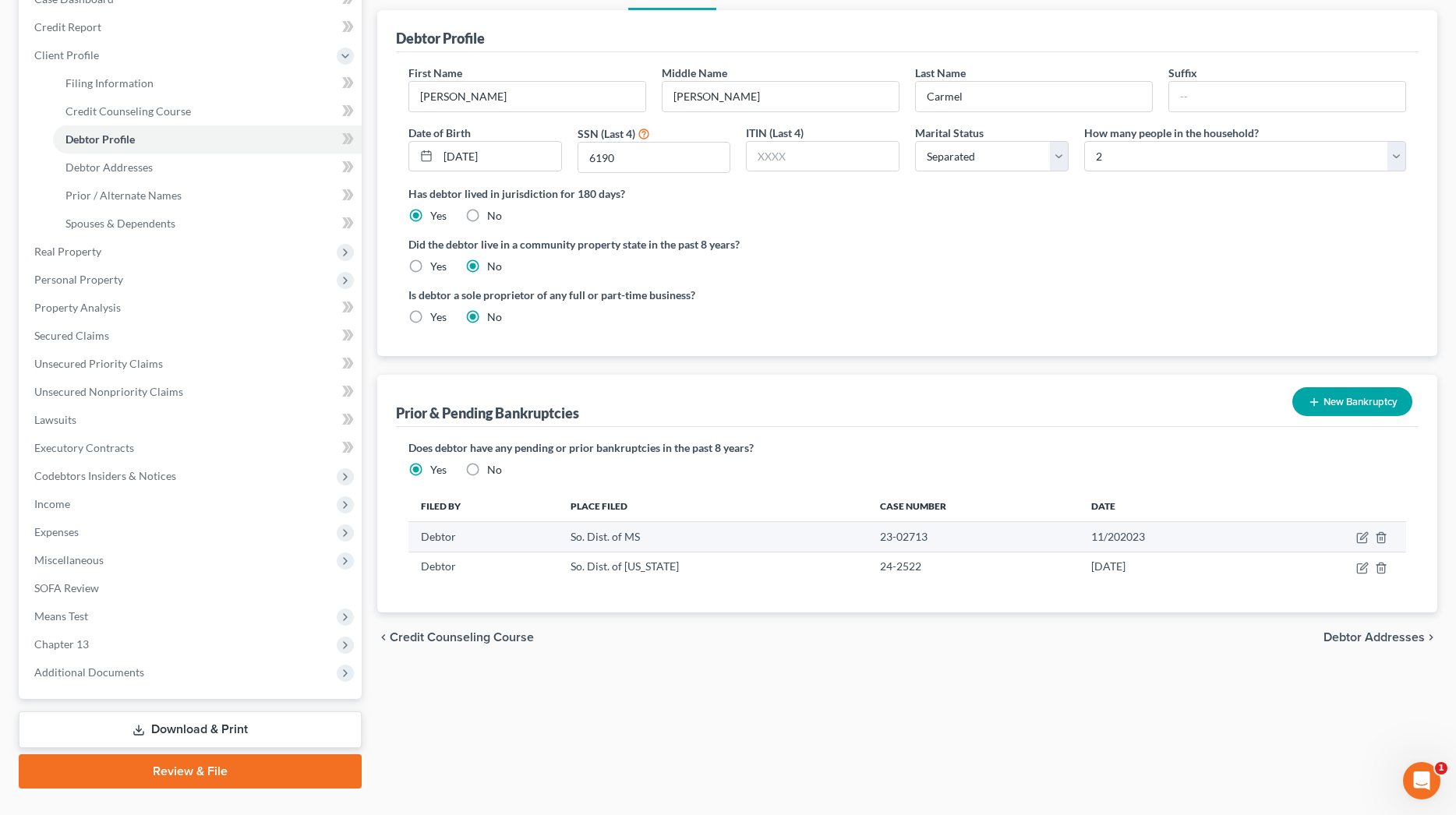
scroll to position [176, 0]
click at [1363, 538] on icon "button" at bounding box center [1363, 536] width 7 height 7
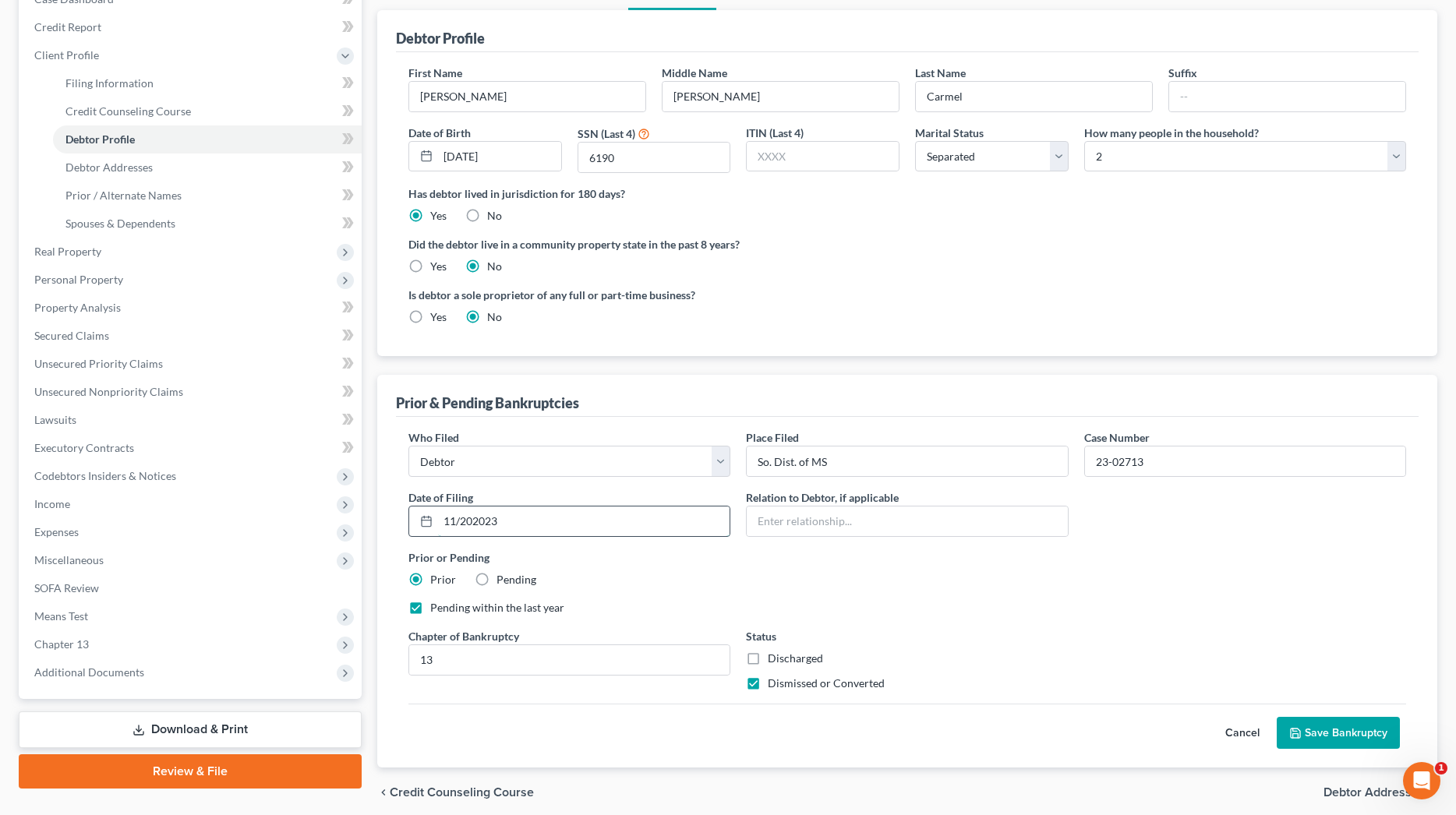
click at [472, 517] on input "11/202023" at bounding box center [584, 522] width 291 height 30
type input "[DATE]"
click at [1336, 731] on button "Save Bankruptcy" at bounding box center [1338, 733] width 123 height 33
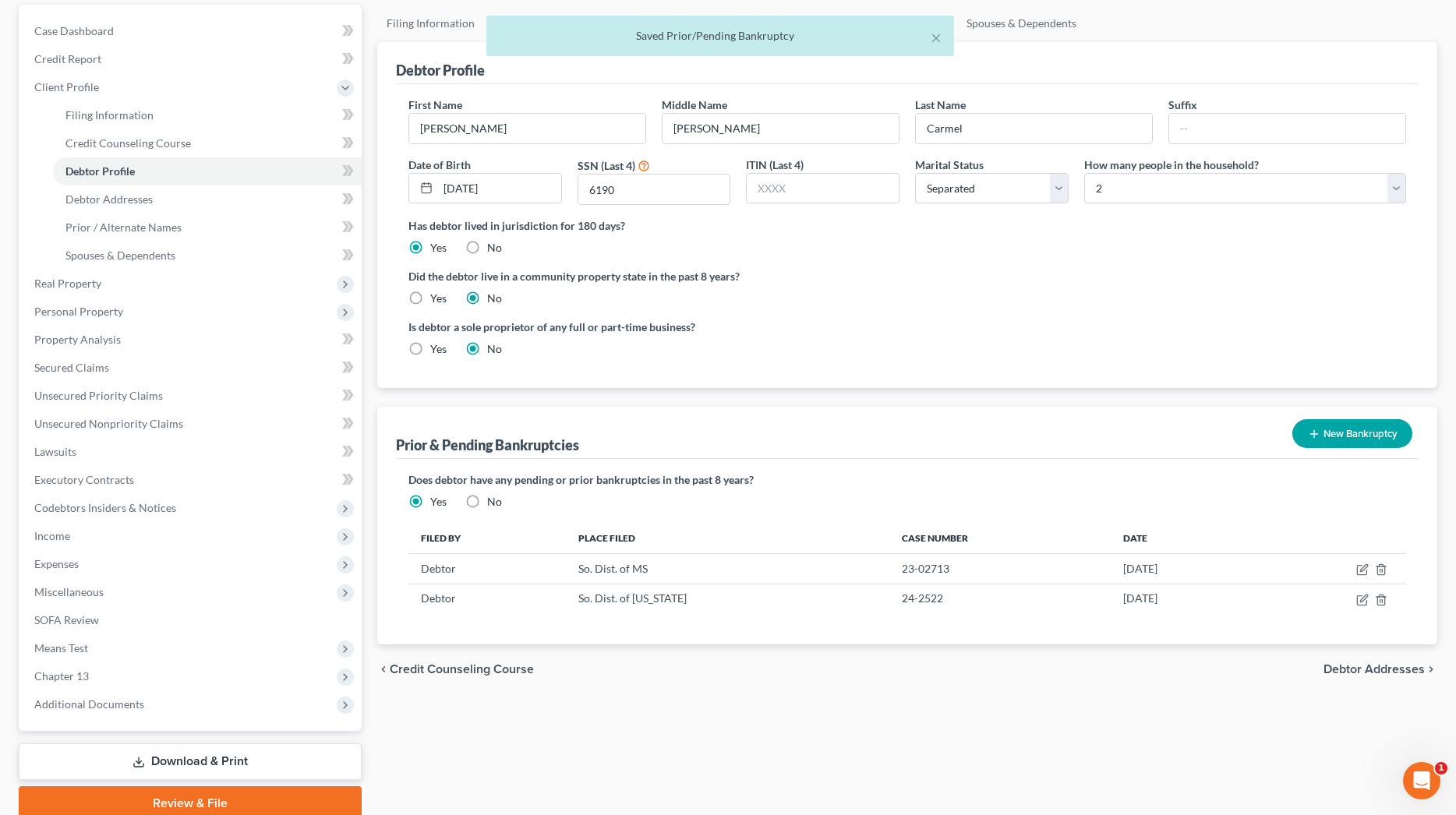
scroll to position [144, 0]
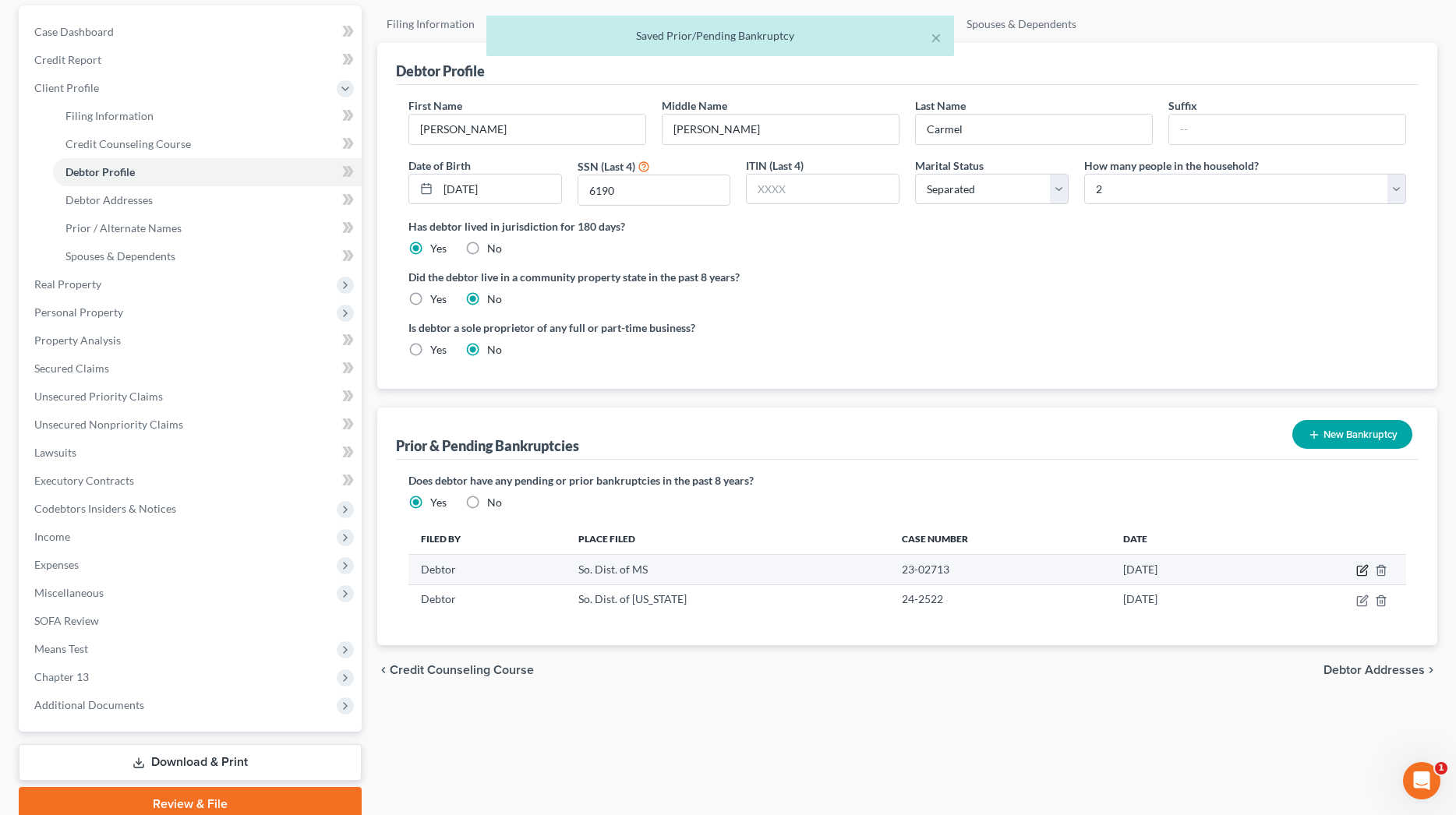
click at [1362, 571] on icon "button" at bounding box center [1362, 570] width 13 height 13
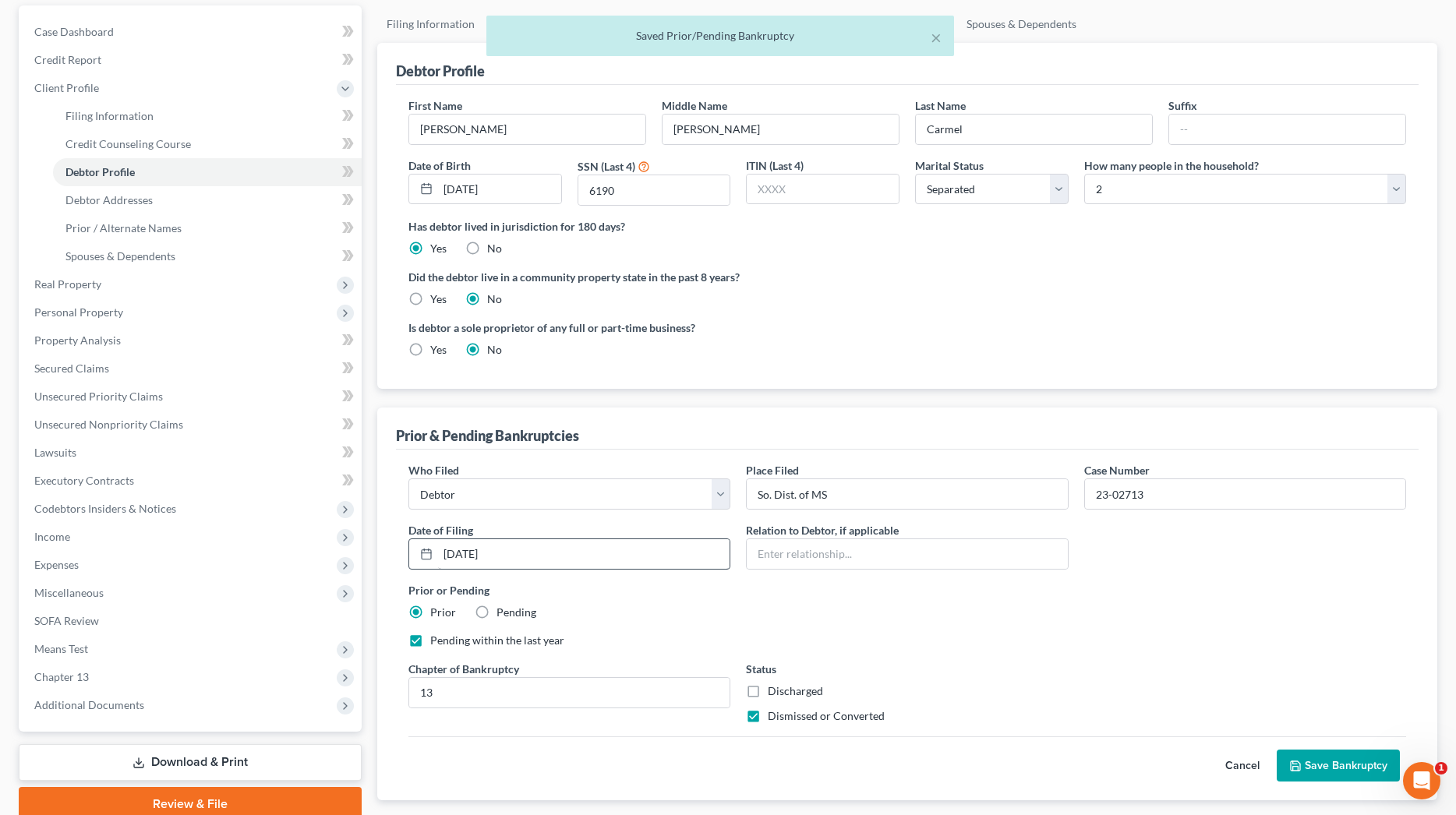
scroll to position [144, 0]
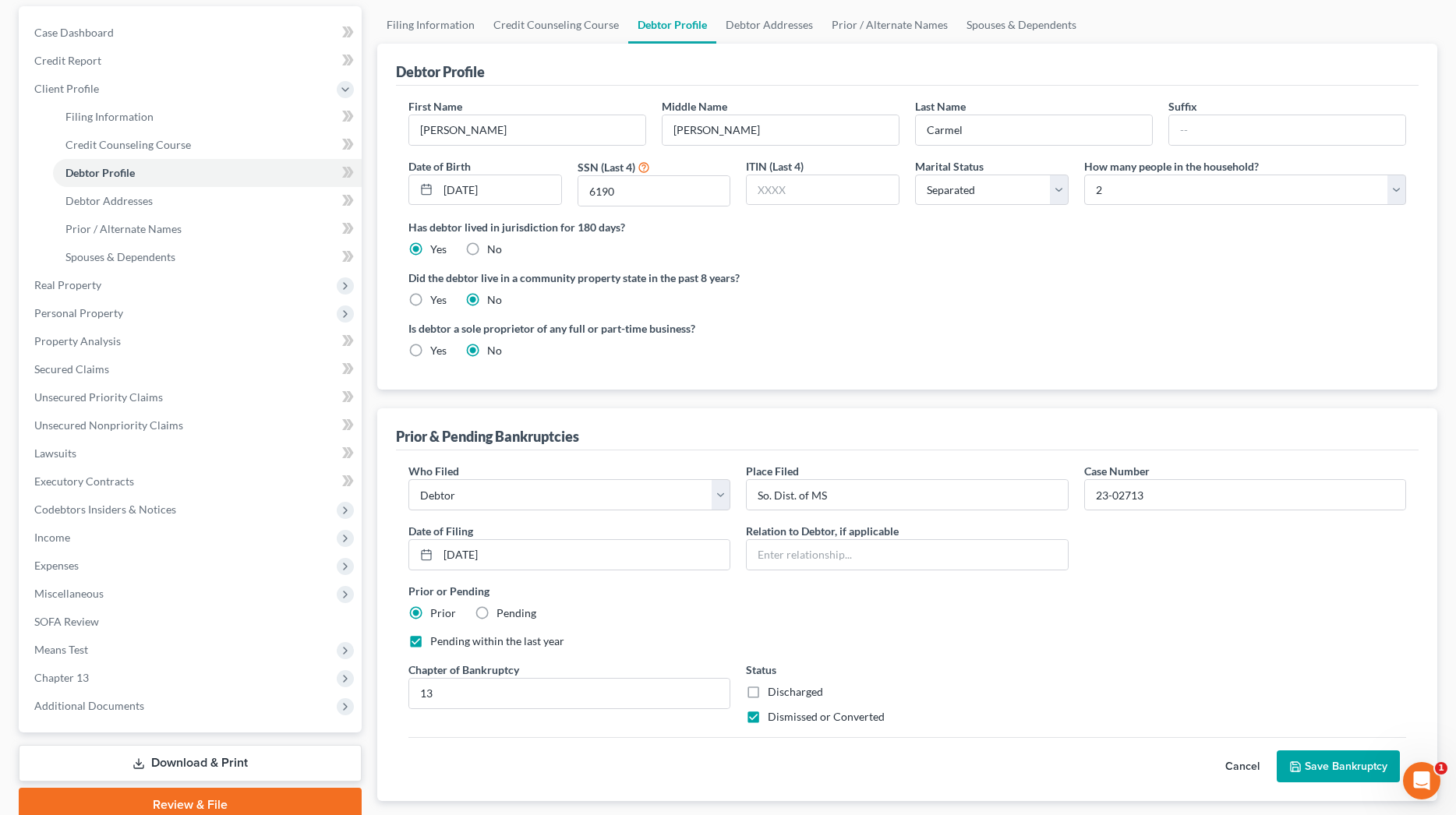
click at [430, 643] on label "Pending within the last year" at bounding box center [497, 641] width 134 height 16
click at [436, 643] on input "Pending within the last year" at bounding box center [441, 639] width 10 height 10
checkbox input "false"
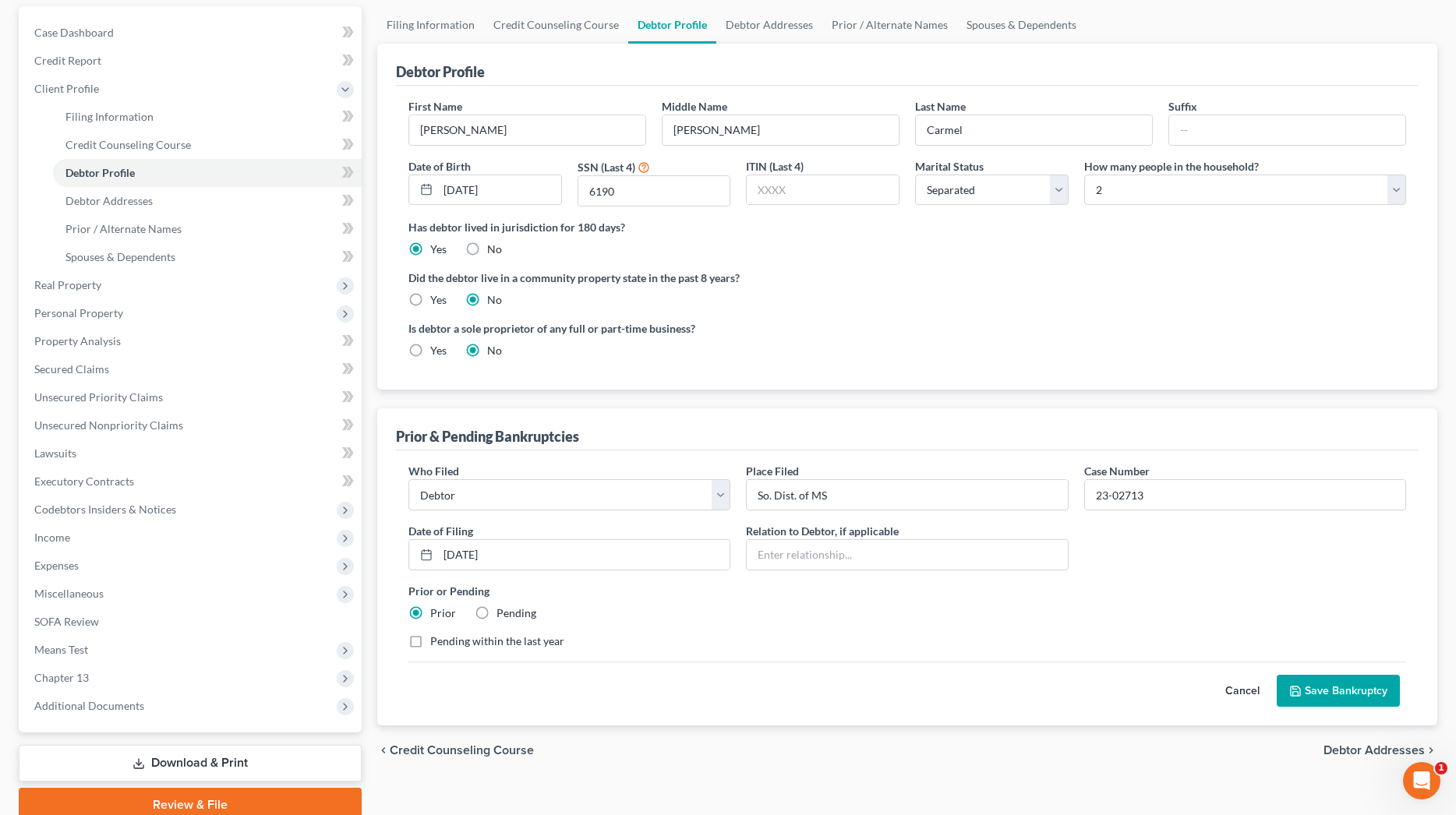
click at [1366, 688] on button "Save Bankruptcy" at bounding box center [1338, 691] width 123 height 33
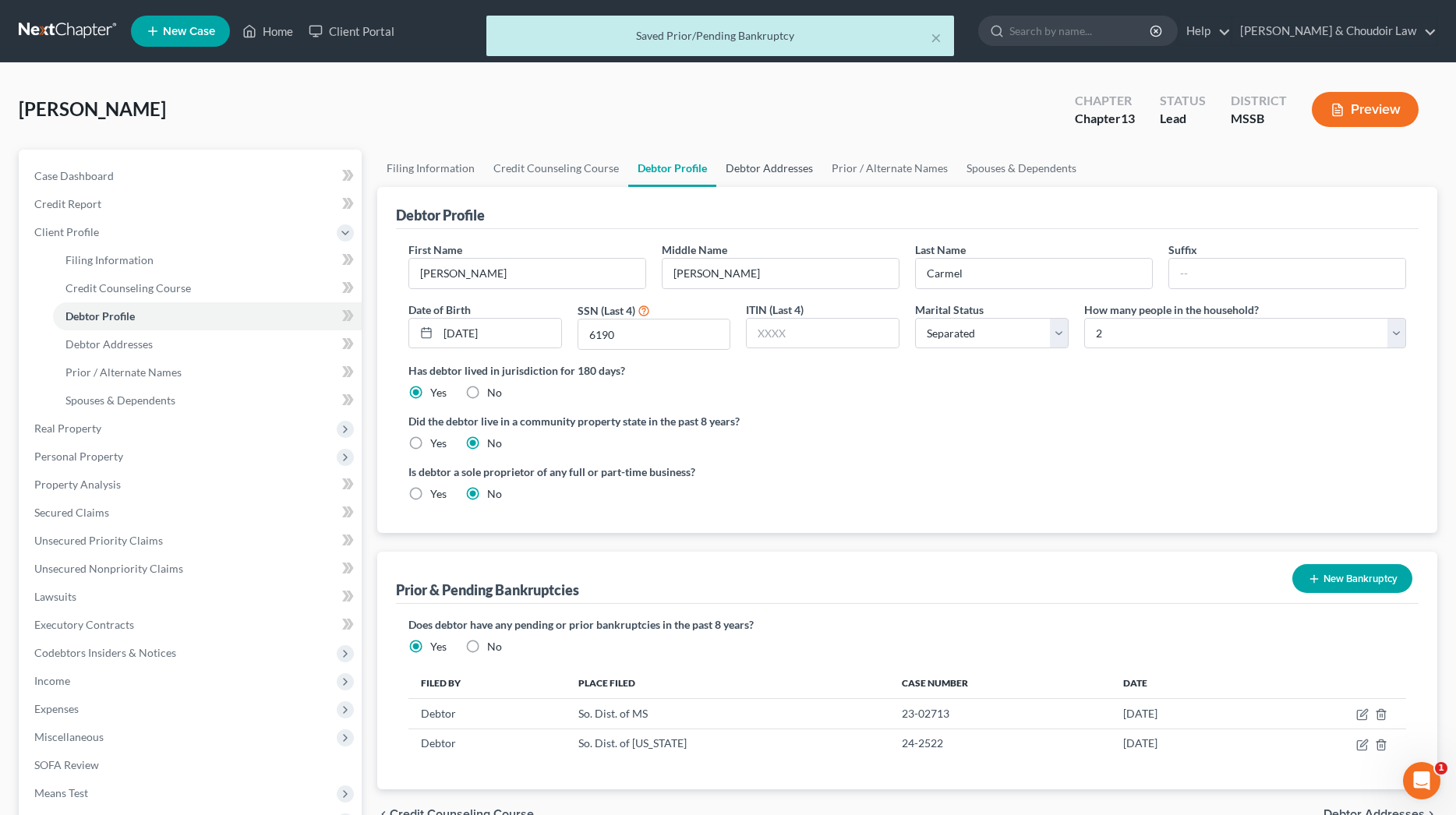
scroll to position [1, 0]
click at [793, 172] on link "Debtor Addresses" at bounding box center [769, 168] width 106 height 38
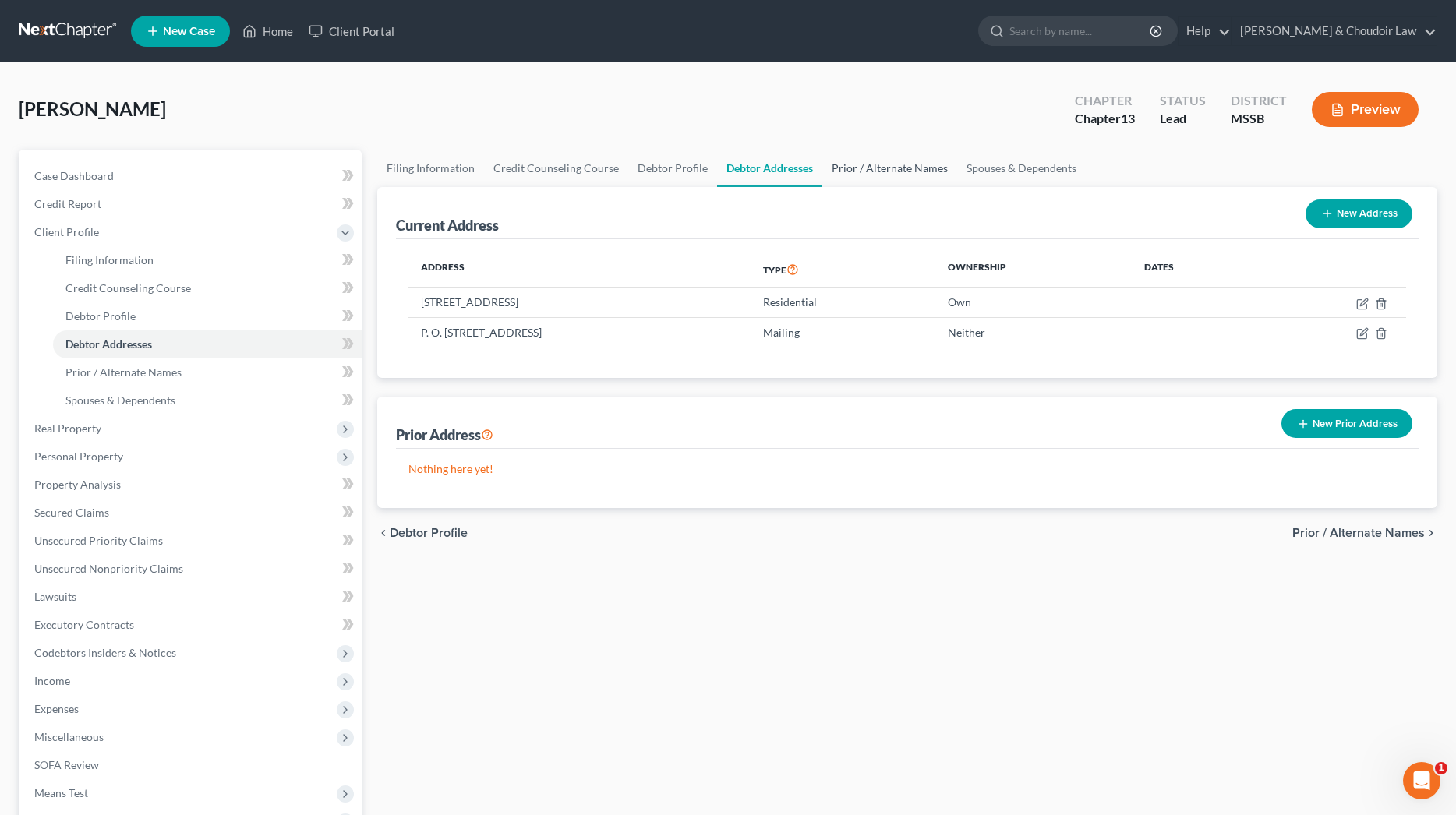
click at [901, 165] on link "Prior / Alternate Names" at bounding box center [890, 169] width 135 height 38
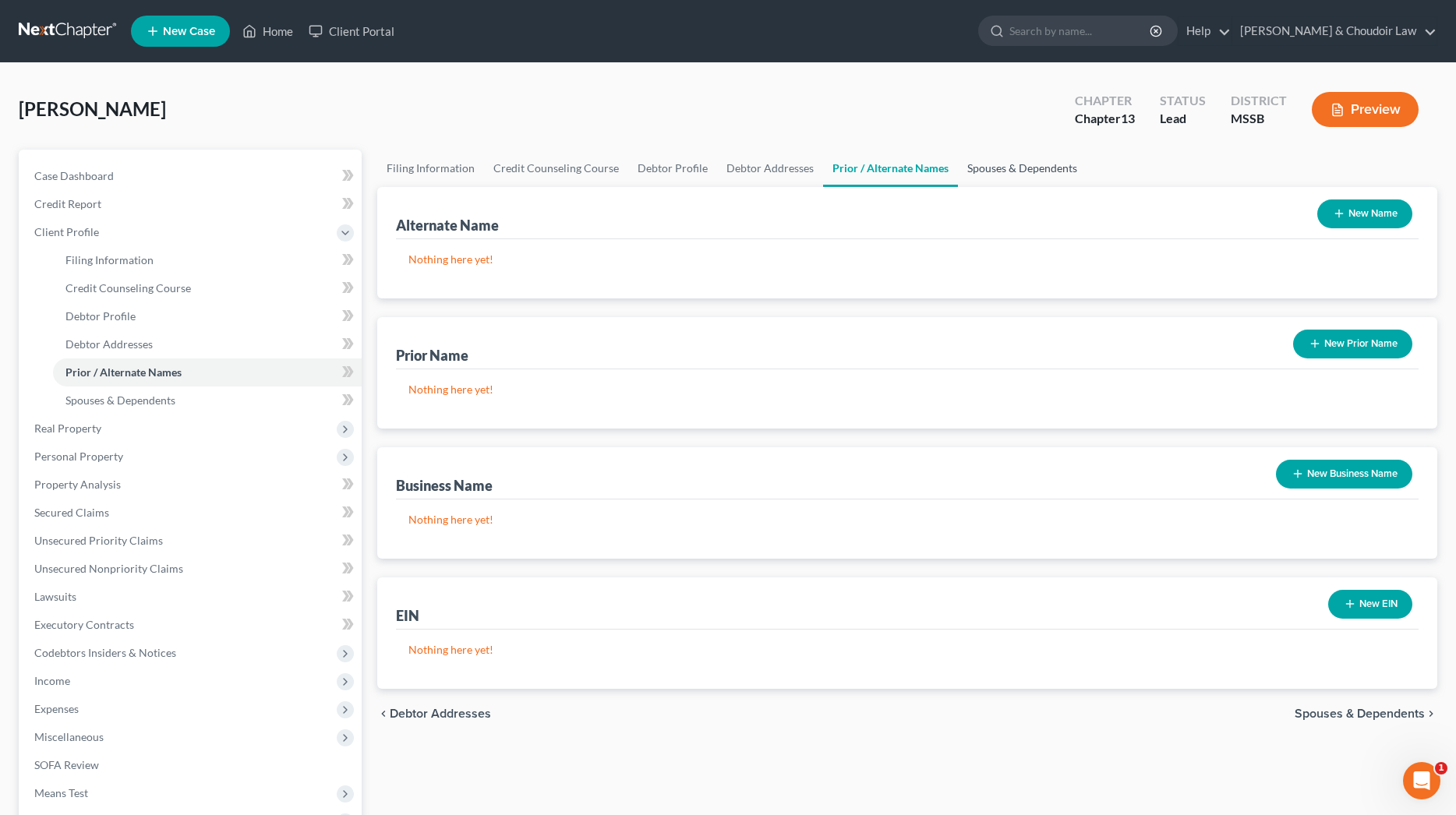
click at [1006, 165] on link "Spouses & Dependents" at bounding box center [1022, 169] width 129 height 38
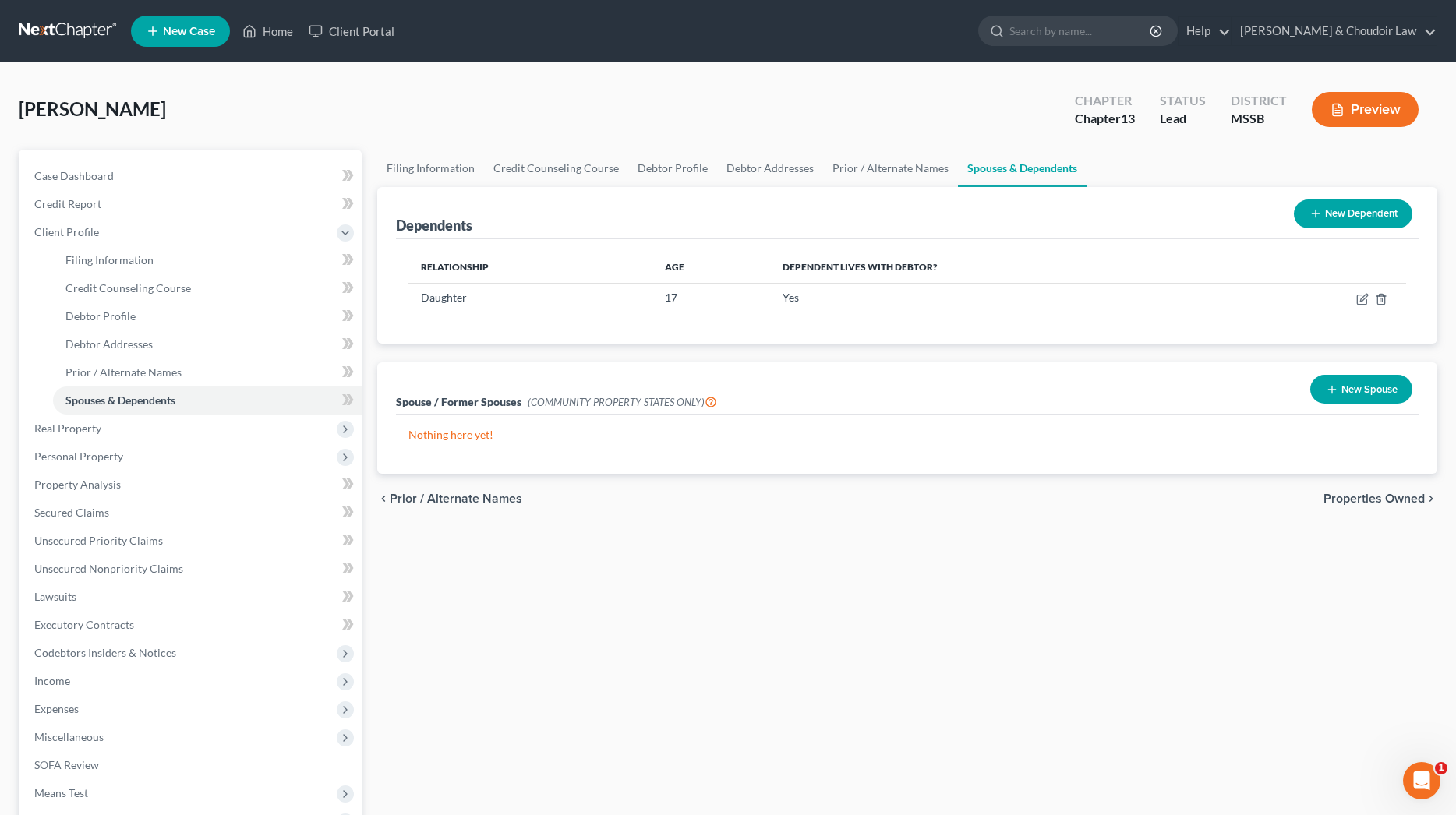
scroll to position [0, 1]
click at [80, 438] on span "Real Property" at bounding box center [191, 428] width 340 height 28
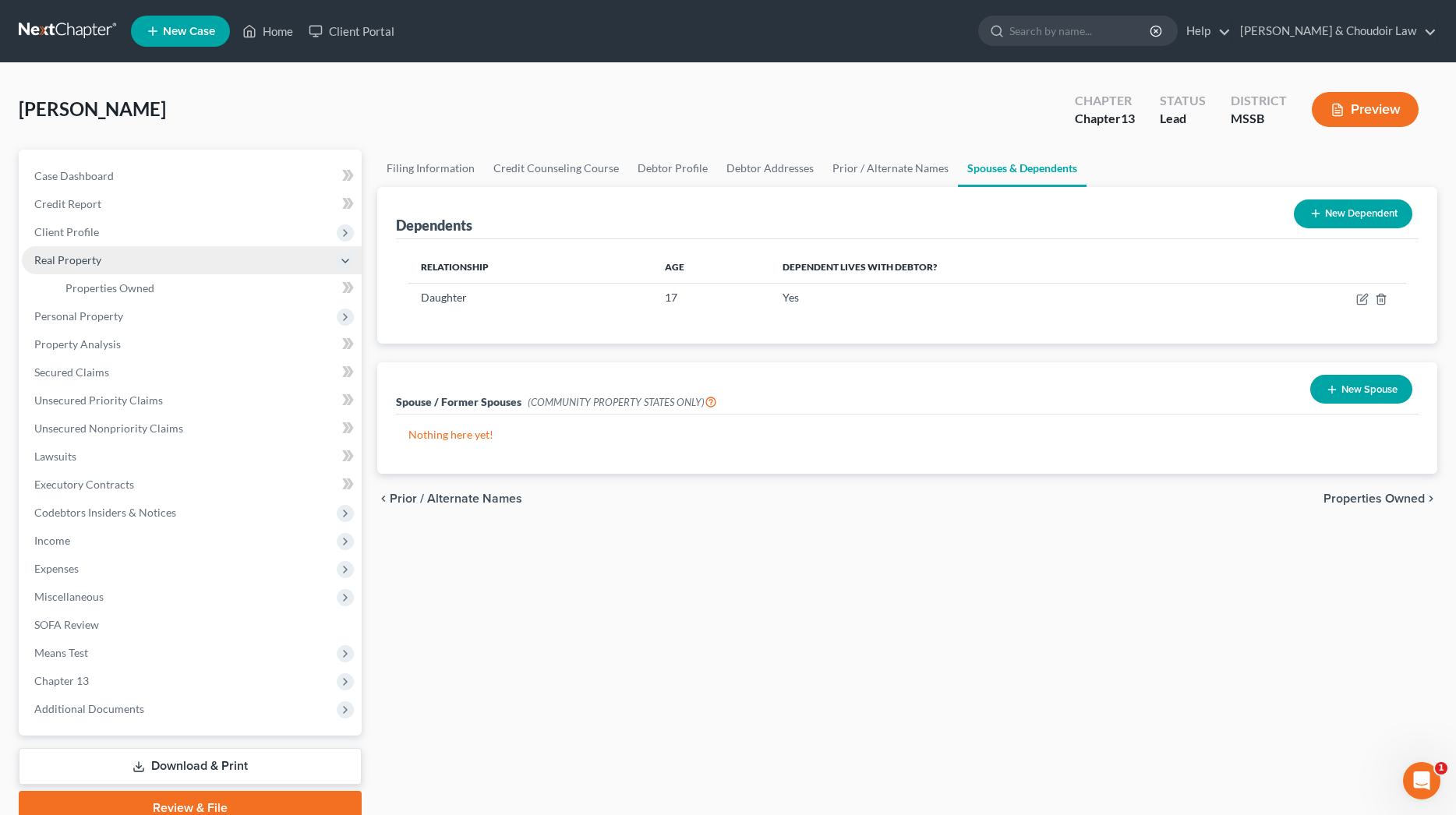
scroll to position [0, 0]
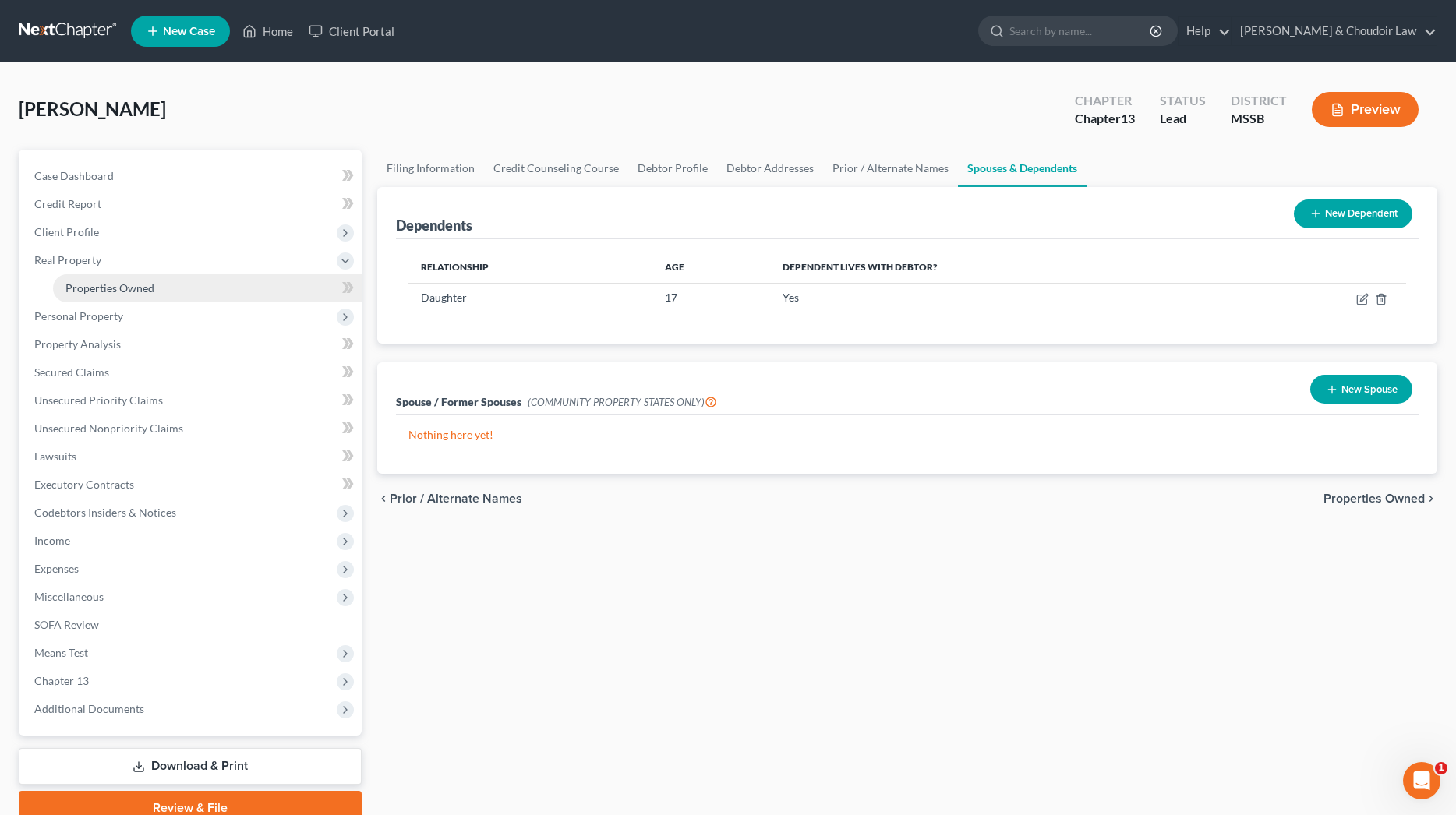
click at [131, 287] on span "Properties Owned" at bounding box center [110, 288] width 89 height 13
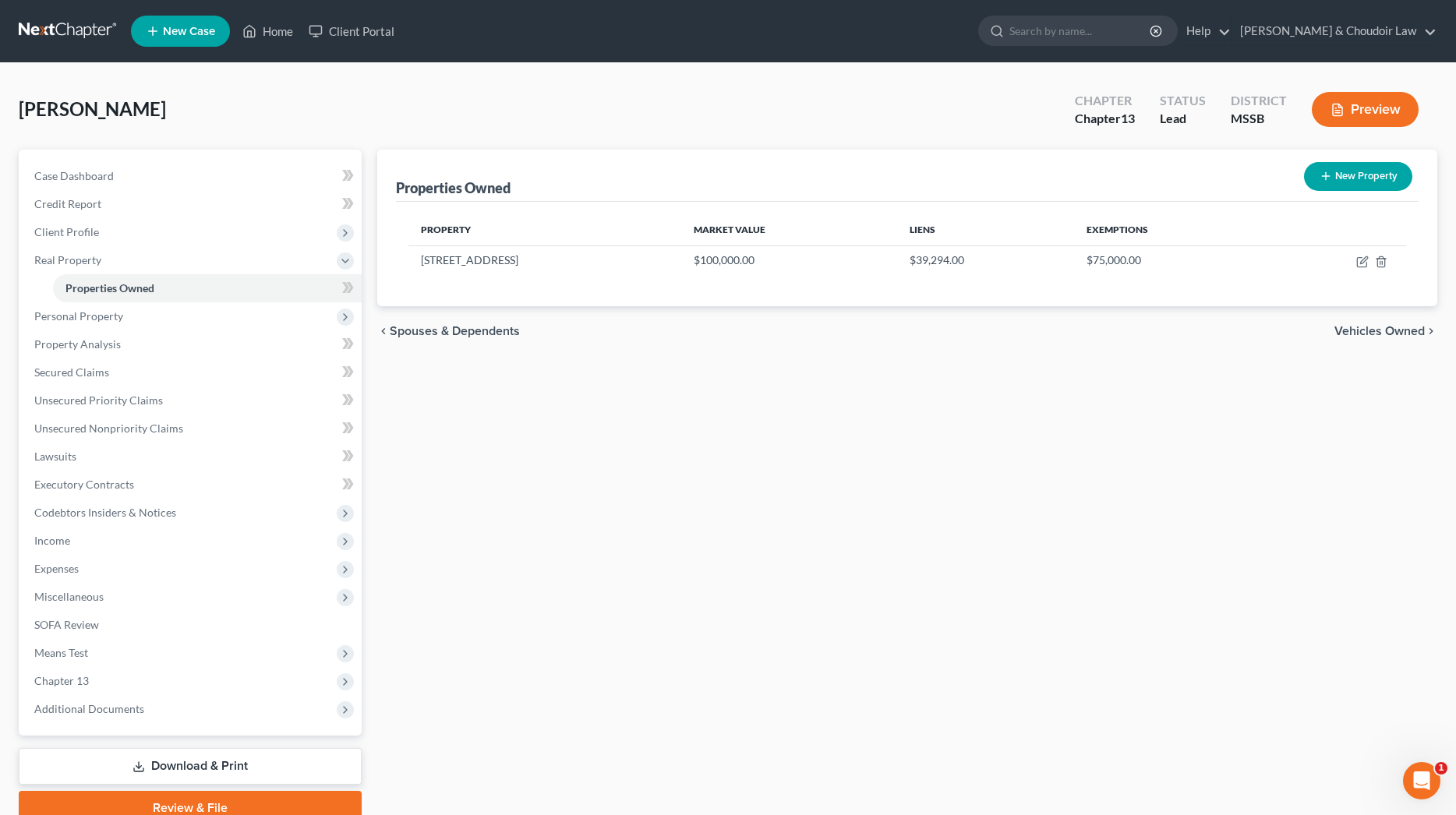
scroll to position [11, 0]
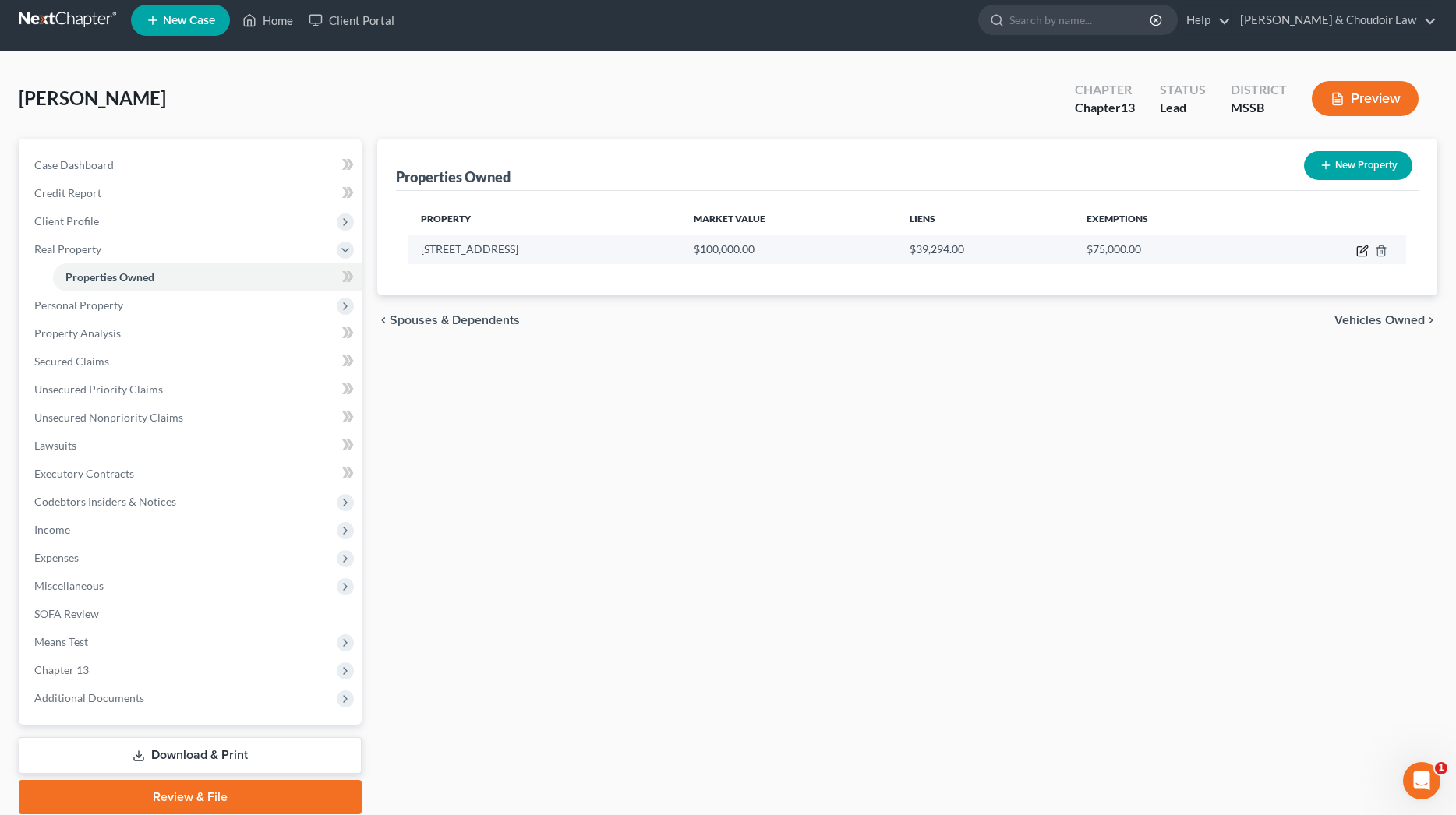
click at [1366, 246] on icon "button" at bounding box center [1363, 249] width 7 height 7
select select "25"
select select "0"
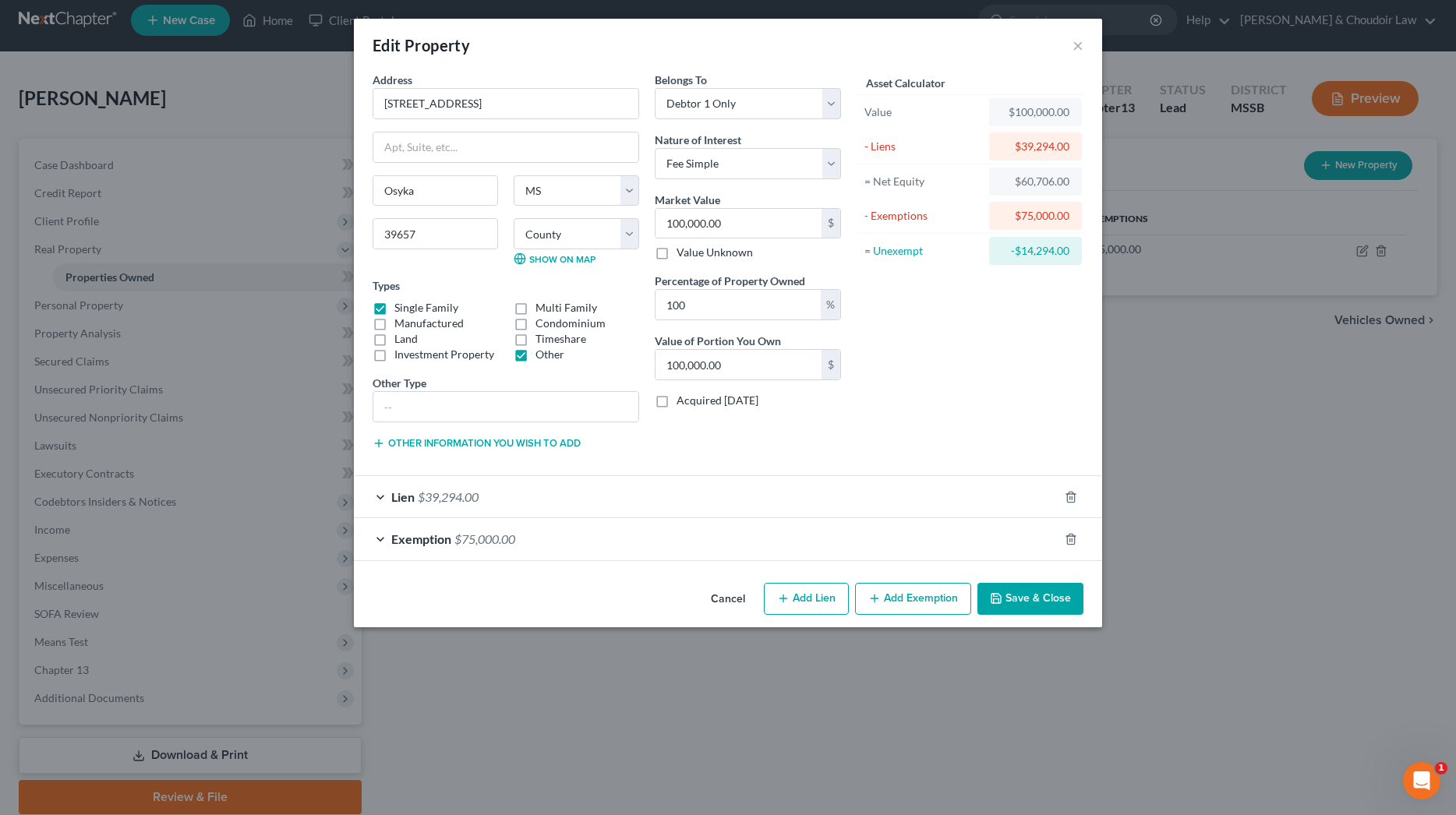
click at [448, 501] on span "$39,294.00" at bounding box center [447, 497] width 60 height 15
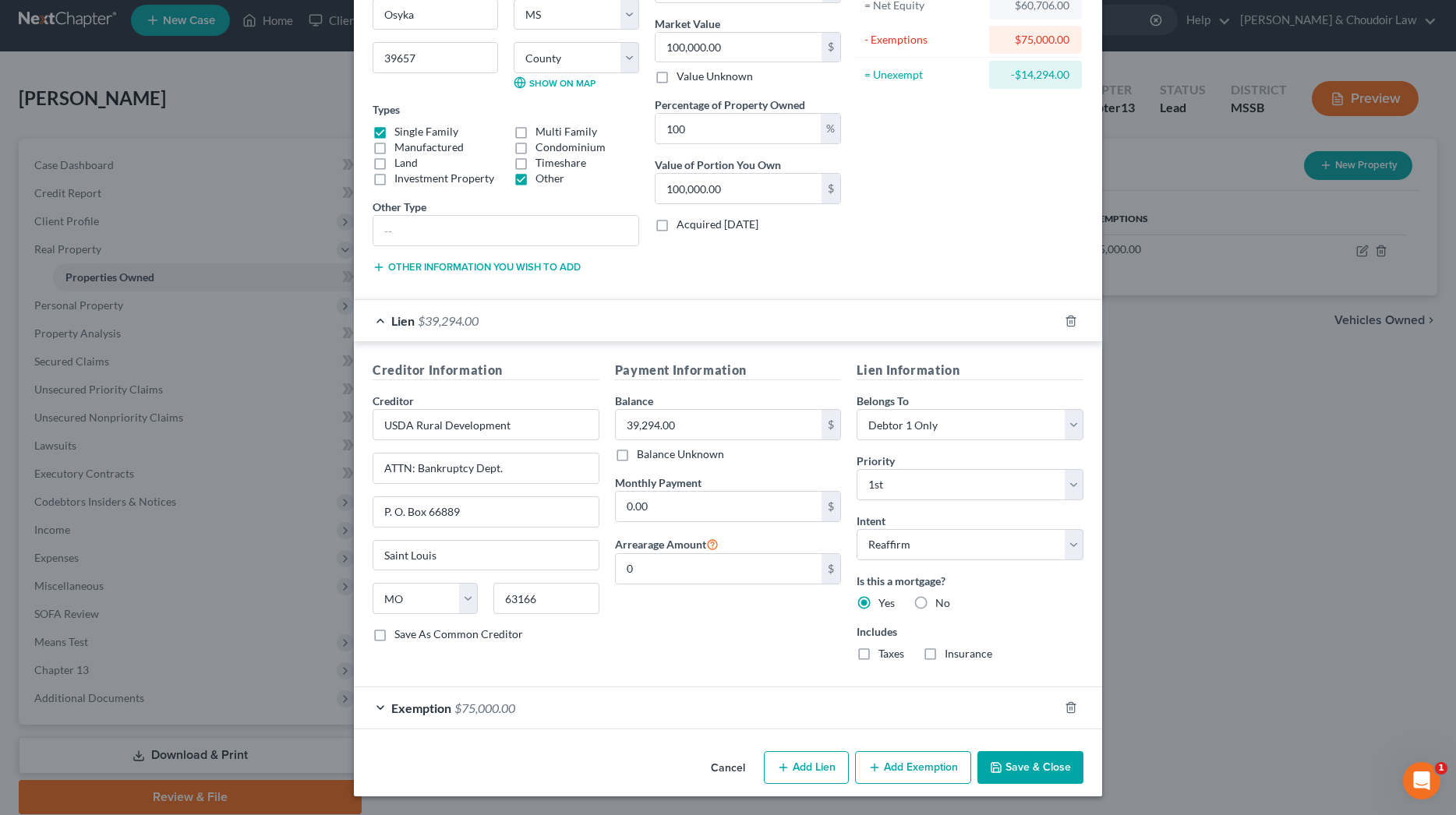
scroll to position [175, 0]
click at [1045, 771] on button "Save & Close" at bounding box center [1030, 768] width 106 height 33
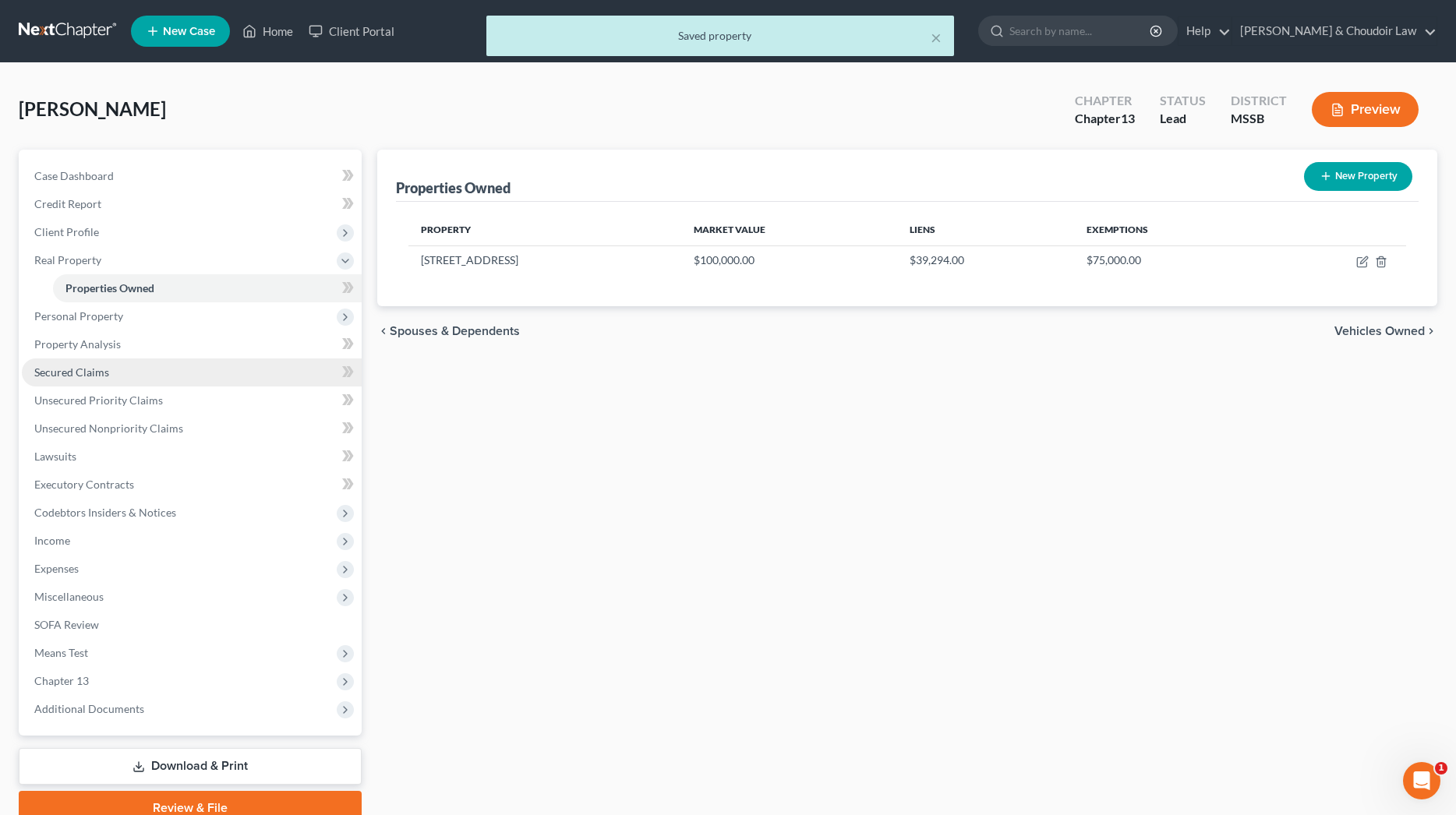
scroll to position [0, 0]
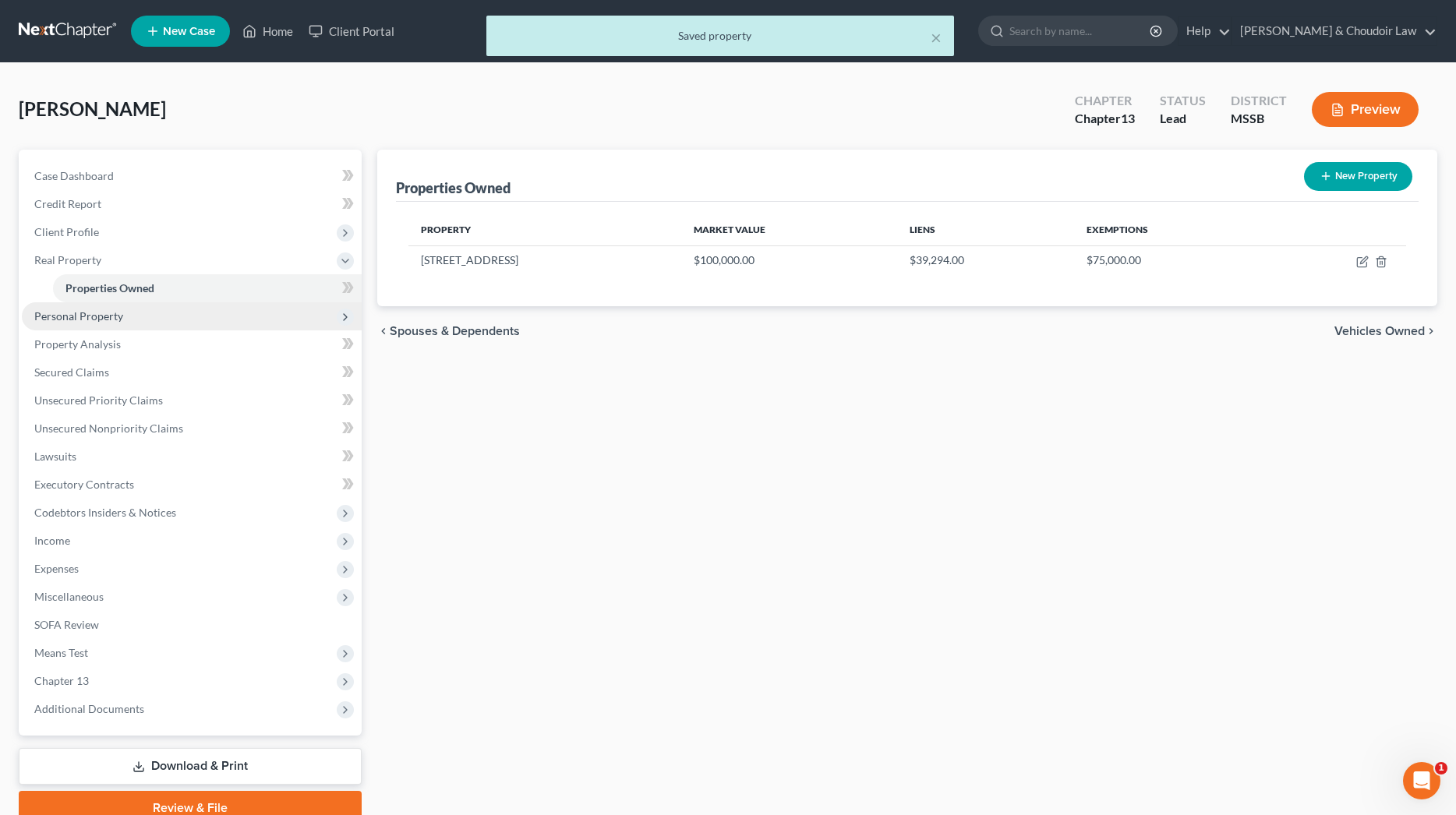
click at [97, 319] on span "Personal Property" at bounding box center [79, 315] width 89 height 13
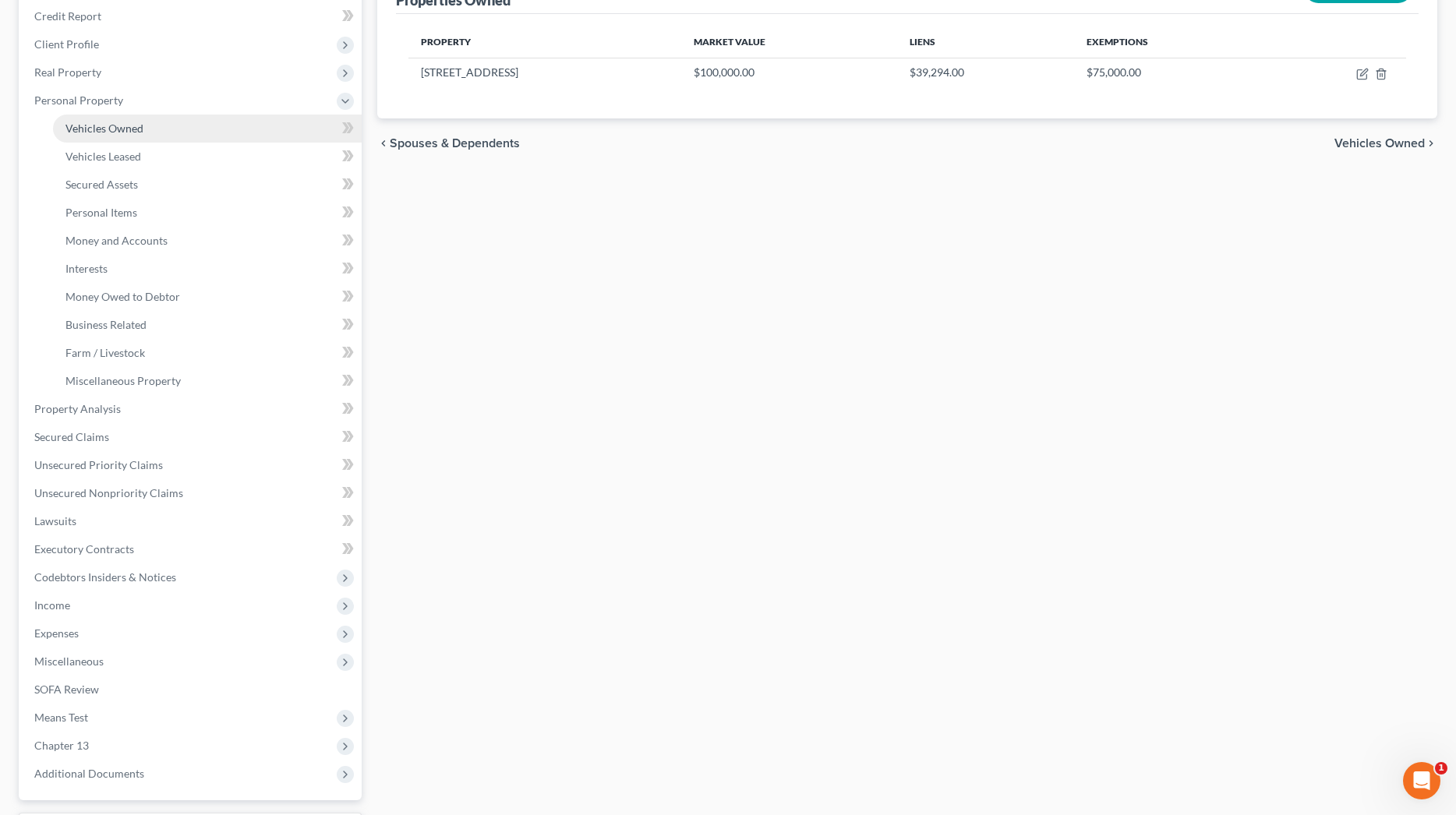
click at [130, 123] on span "Vehicles Owned" at bounding box center [104, 128] width 78 height 13
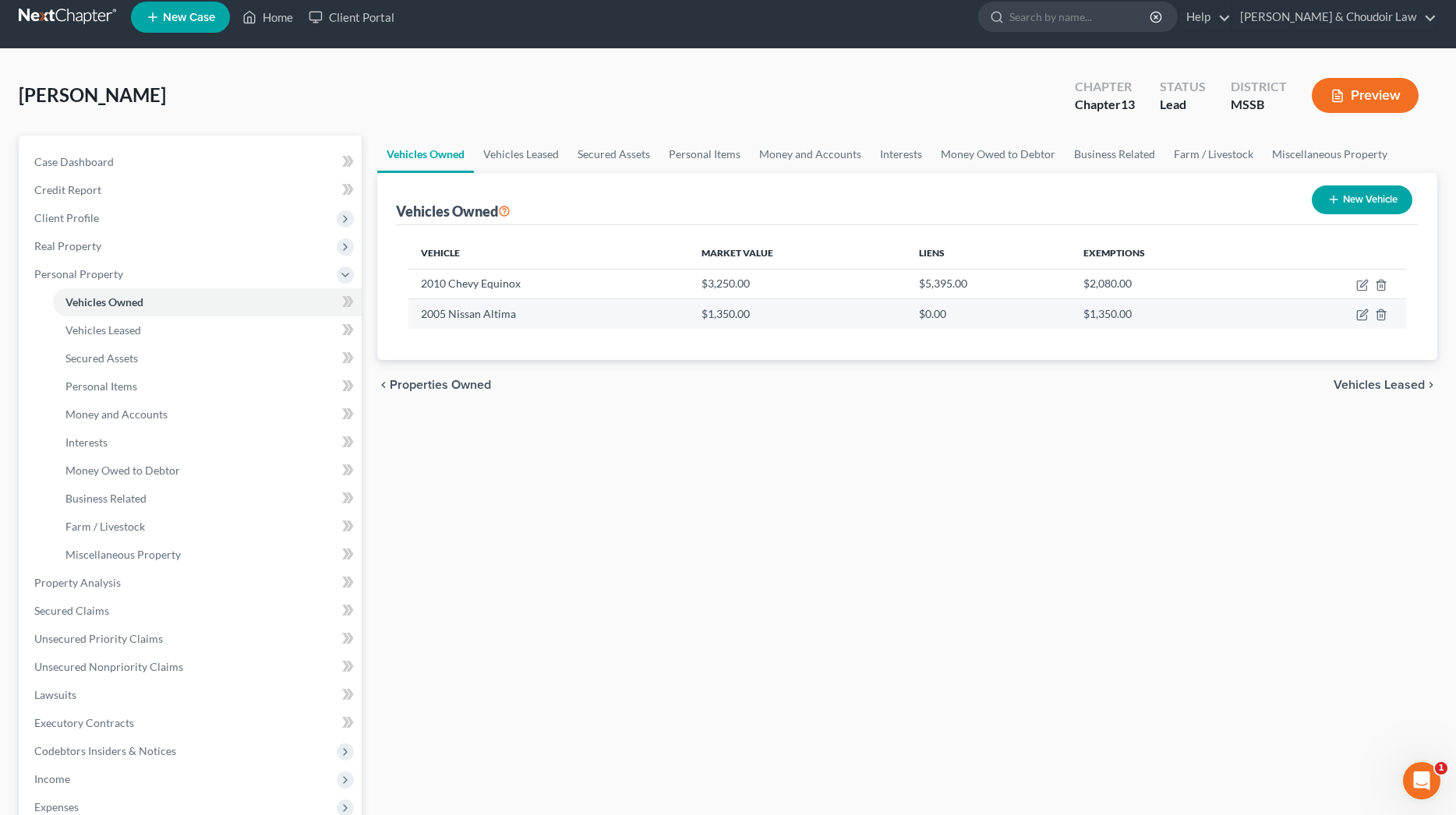
scroll to position [16, 2]
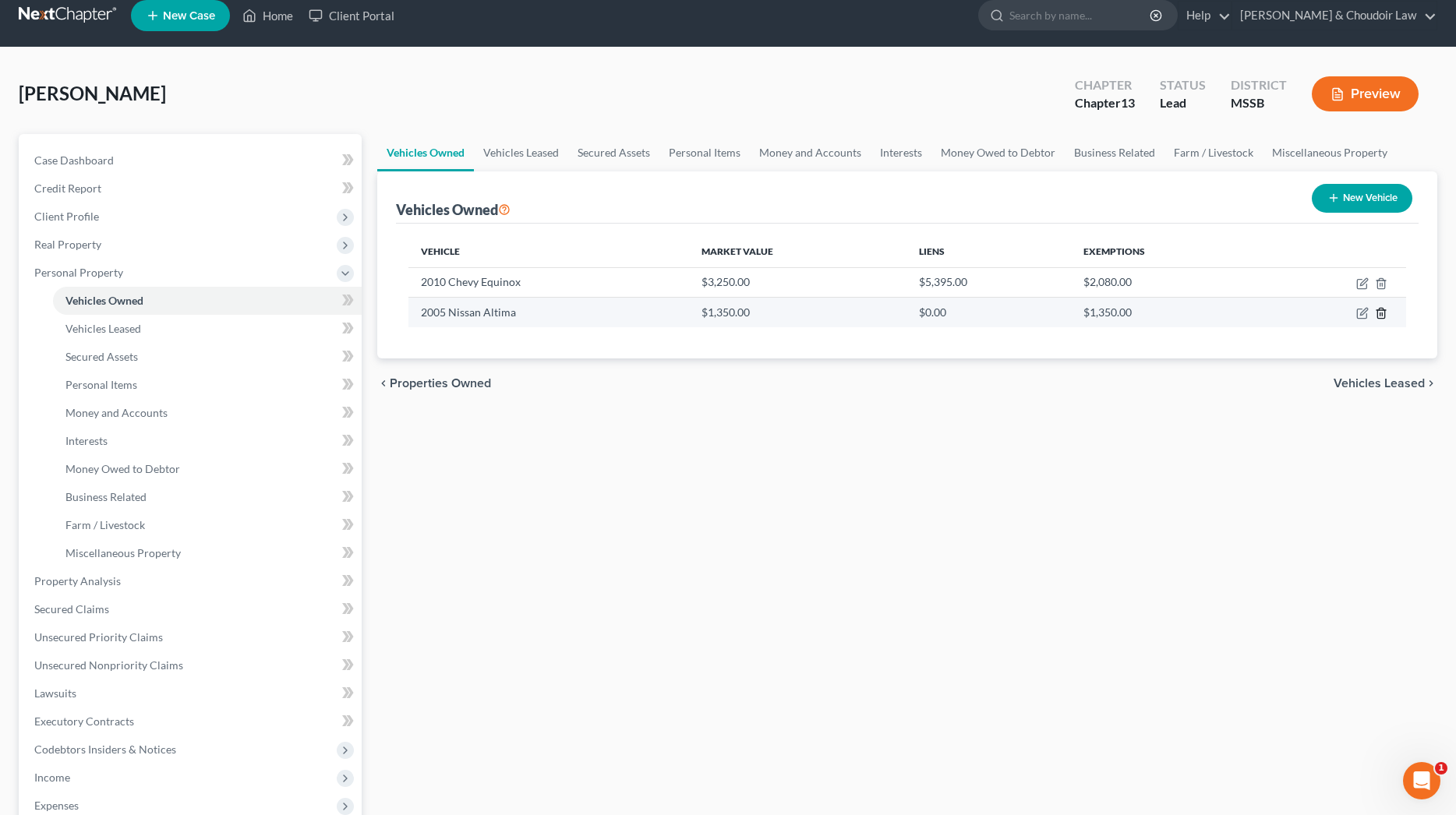
click at [1379, 310] on polyline "button" at bounding box center [1381, 310] width 9 height 0
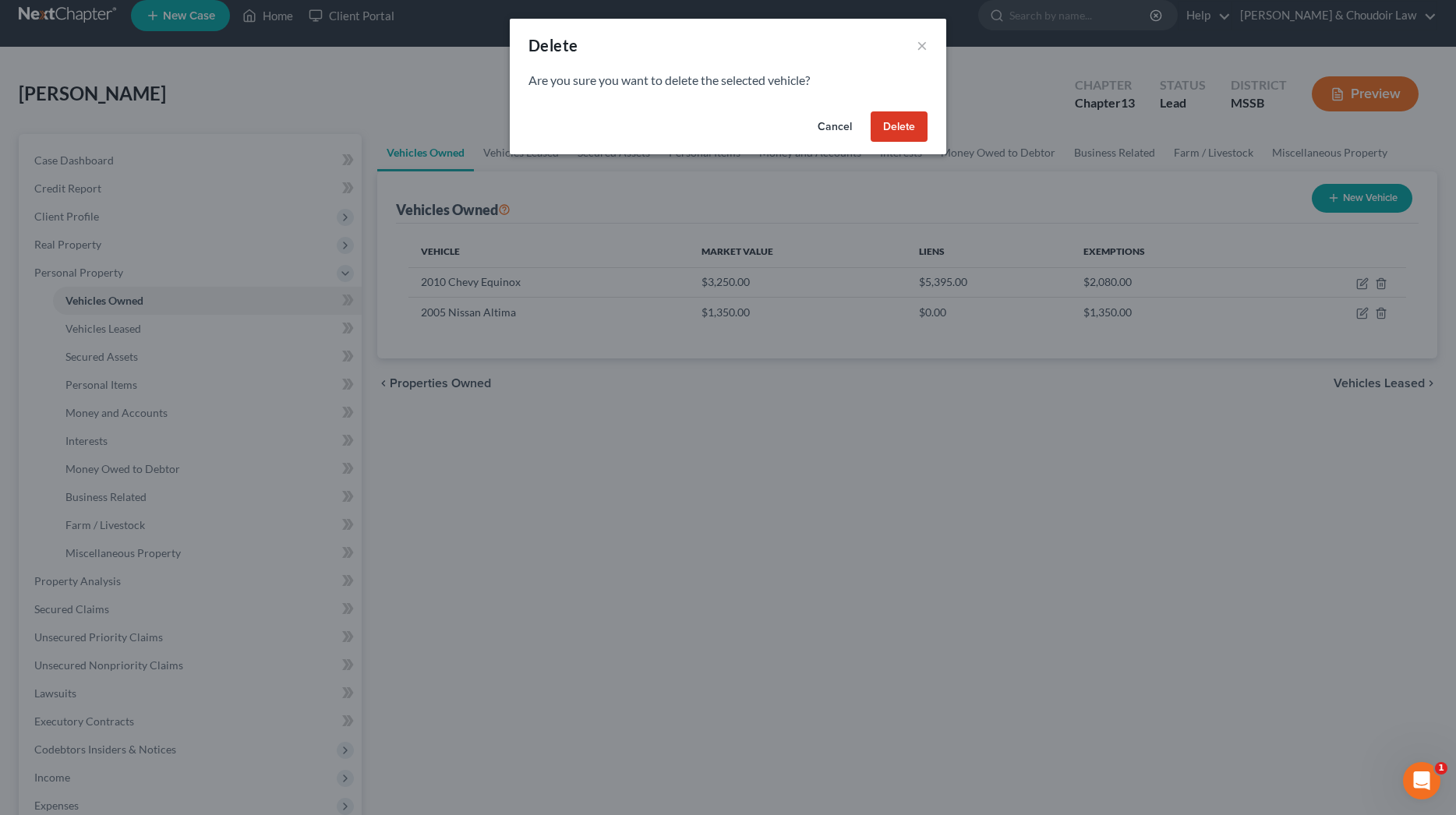
click at [914, 129] on button "Delete" at bounding box center [898, 126] width 56 height 31
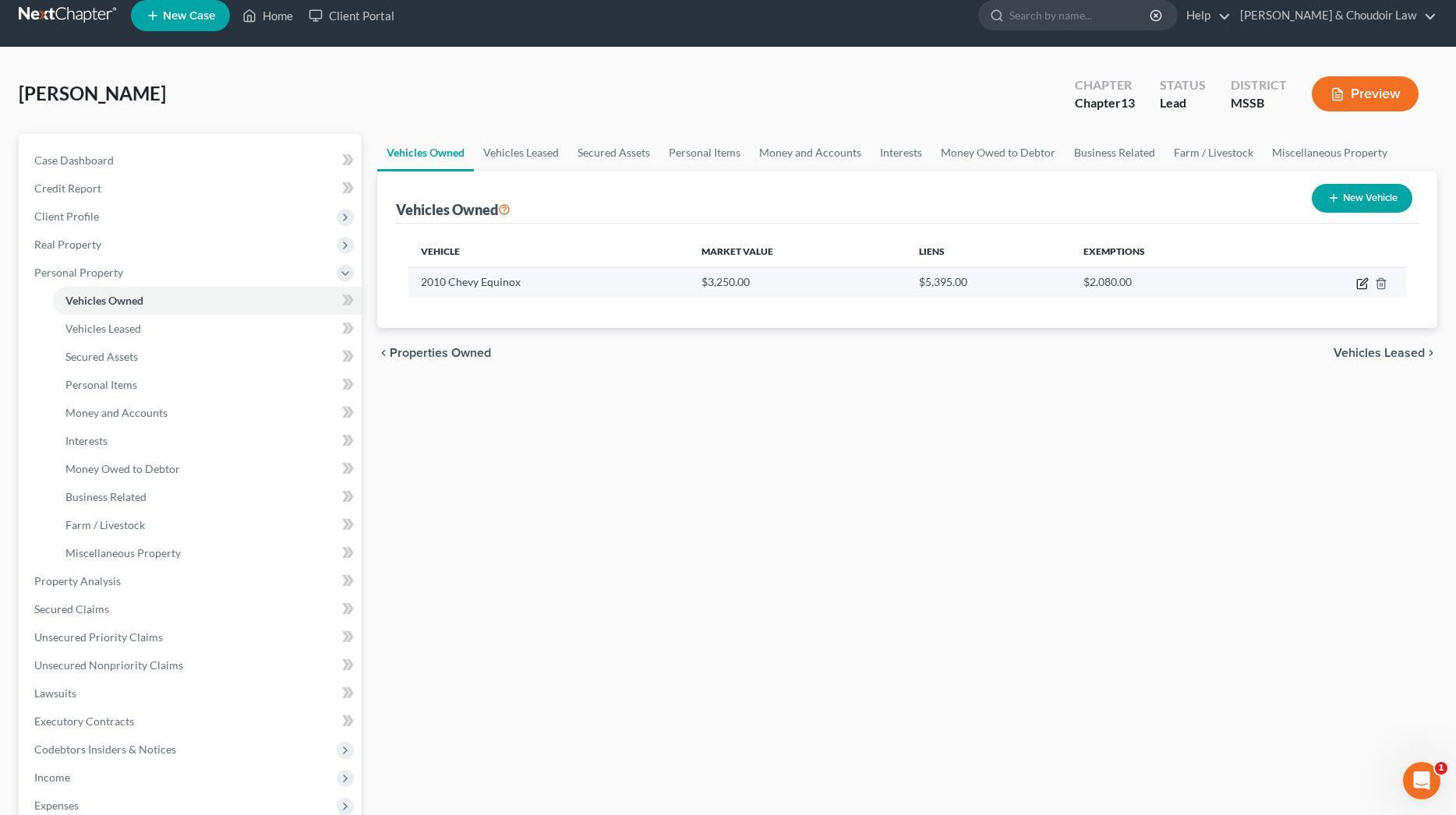
click at [1364, 286] on icon "button" at bounding box center [1362, 284] width 13 height 13
select select "0"
select select "16"
select select "3"
select select "0"
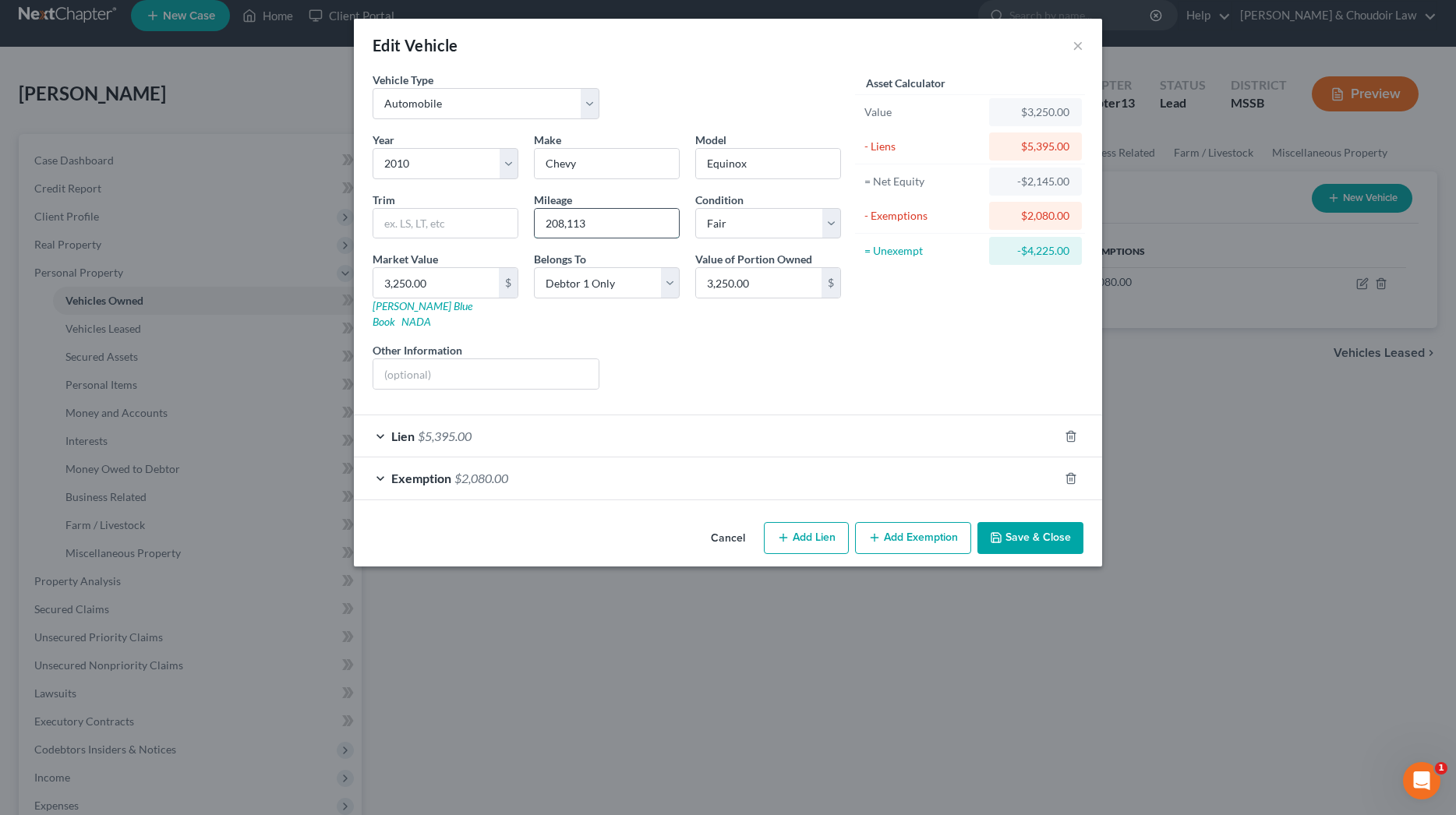
click at [558, 228] on input "208,113" at bounding box center [606, 224] width 144 height 30
type input "218,113"
drag, startPoint x: 352, startPoint y: 283, endPoint x: 299, endPoint y: 280, distance: 53.1
click at [299, 280] on div "Edit Vehicle × Vehicle Type Select Automobile Truck Trailer Watercraft Aircraft…" at bounding box center [728, 408] width 1456 height 815
type input "3"
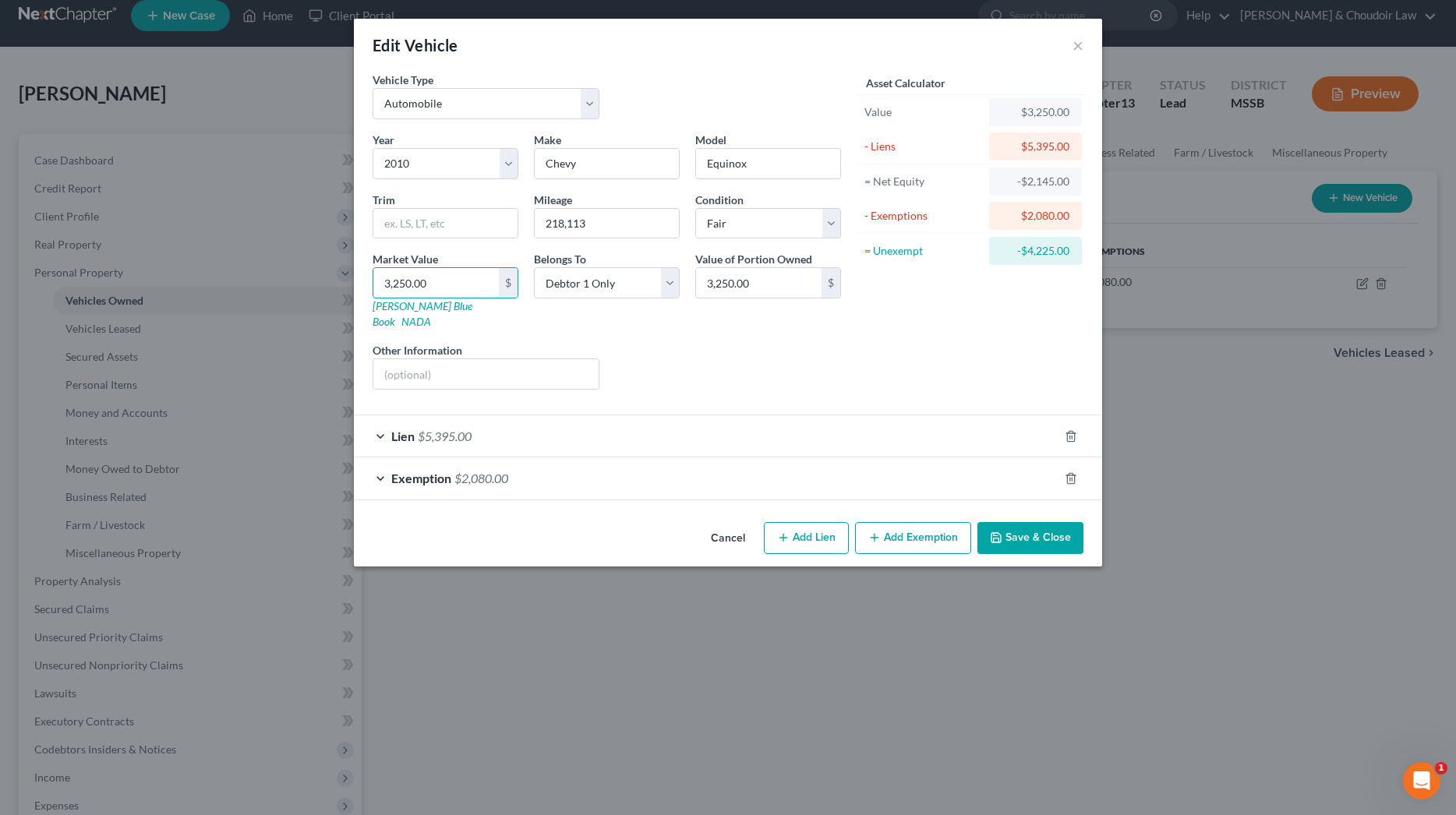
type input "3.00"
type input "30"
type input "30.00"
type input "300"
type input "300.00"
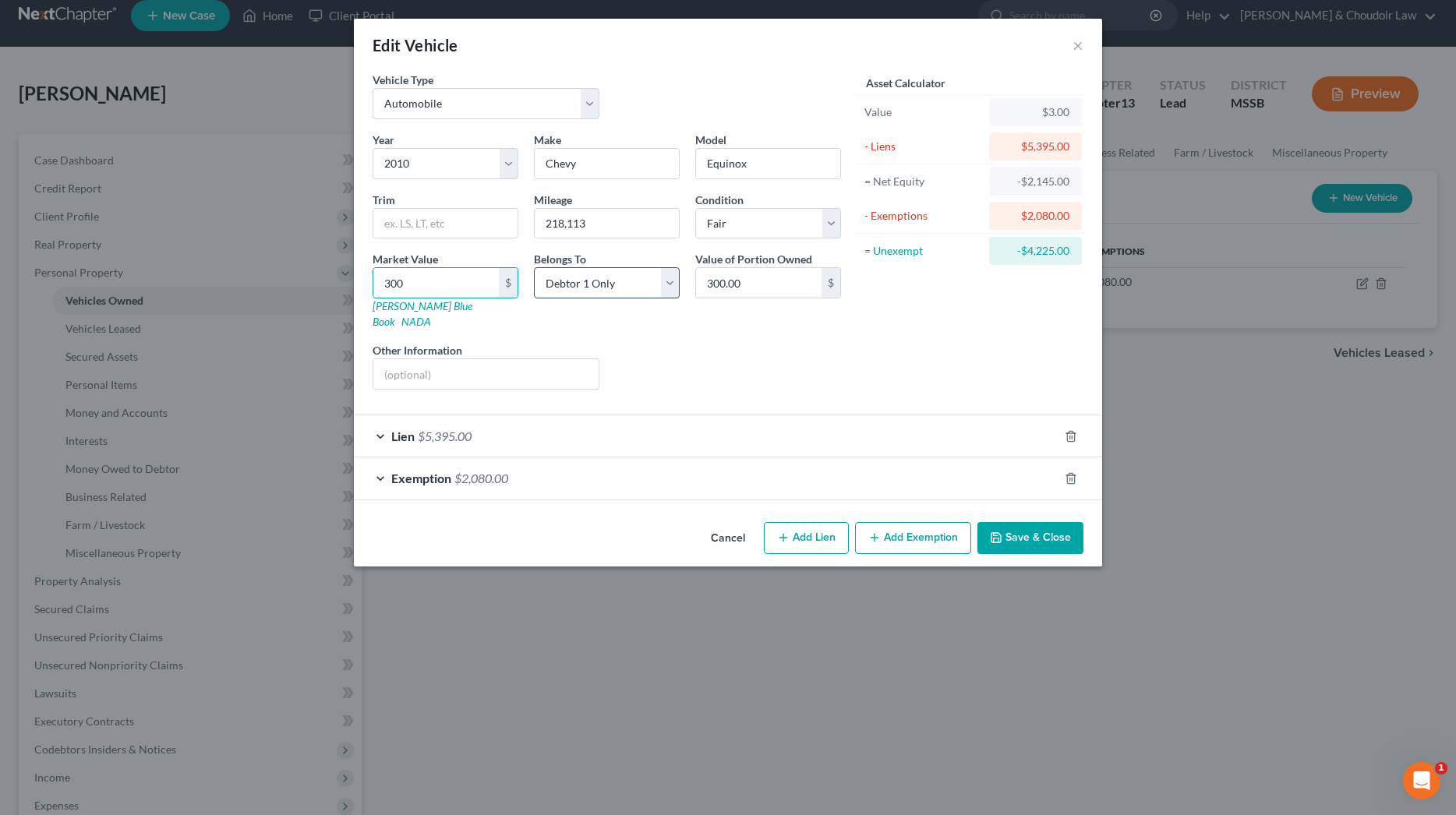
type input "3000"
type input "3,000.00"
type input "3,000"
click at [1027, 524] on button "Save & Close" at bounding box center [1030, 538] width 106 height 33
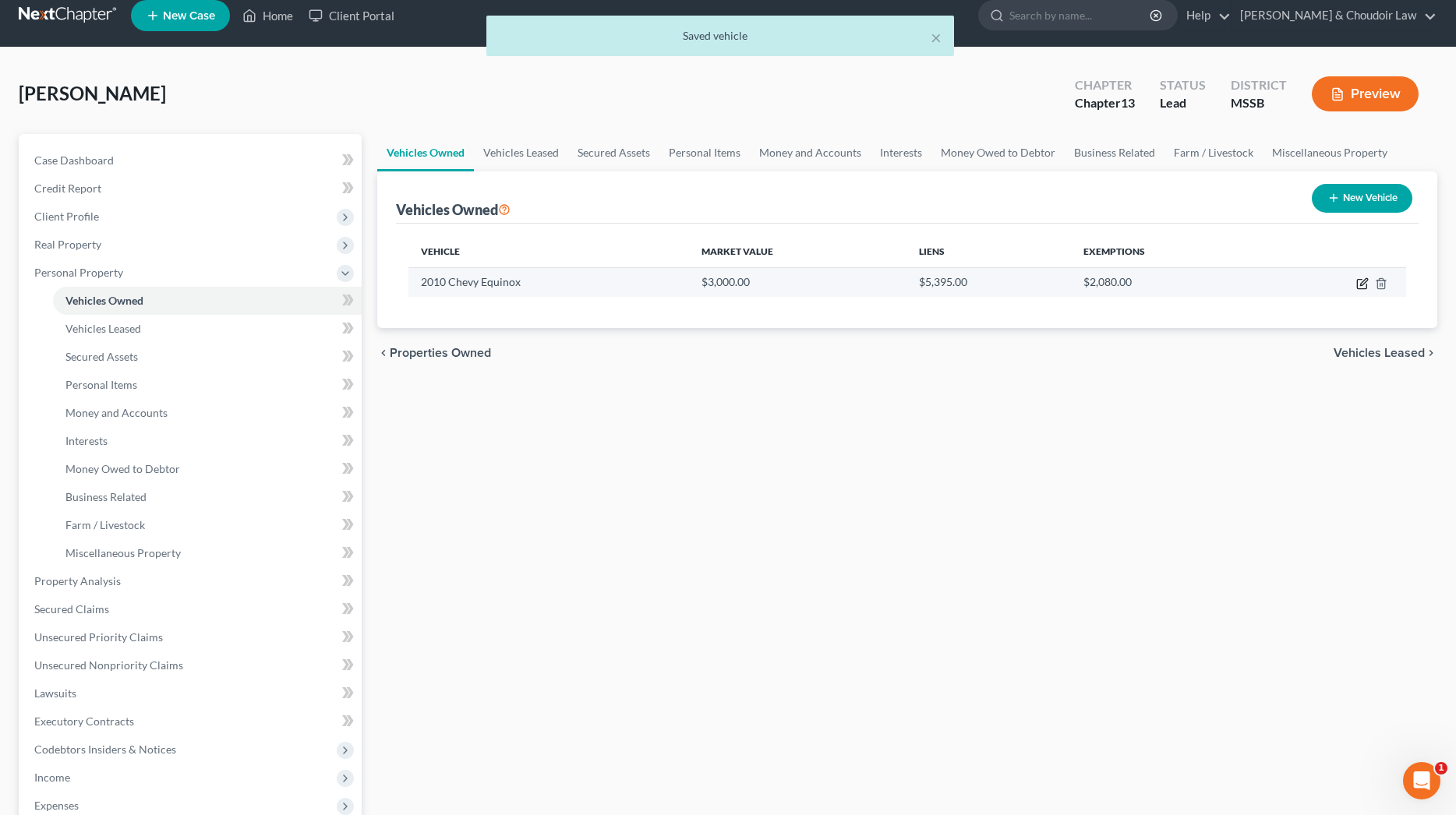
click at [1364, 285] on icon "button" at bounding box center [1362, 284] width 13 height 13
select select "0"
select select "16"
select select "3"
select select "0"
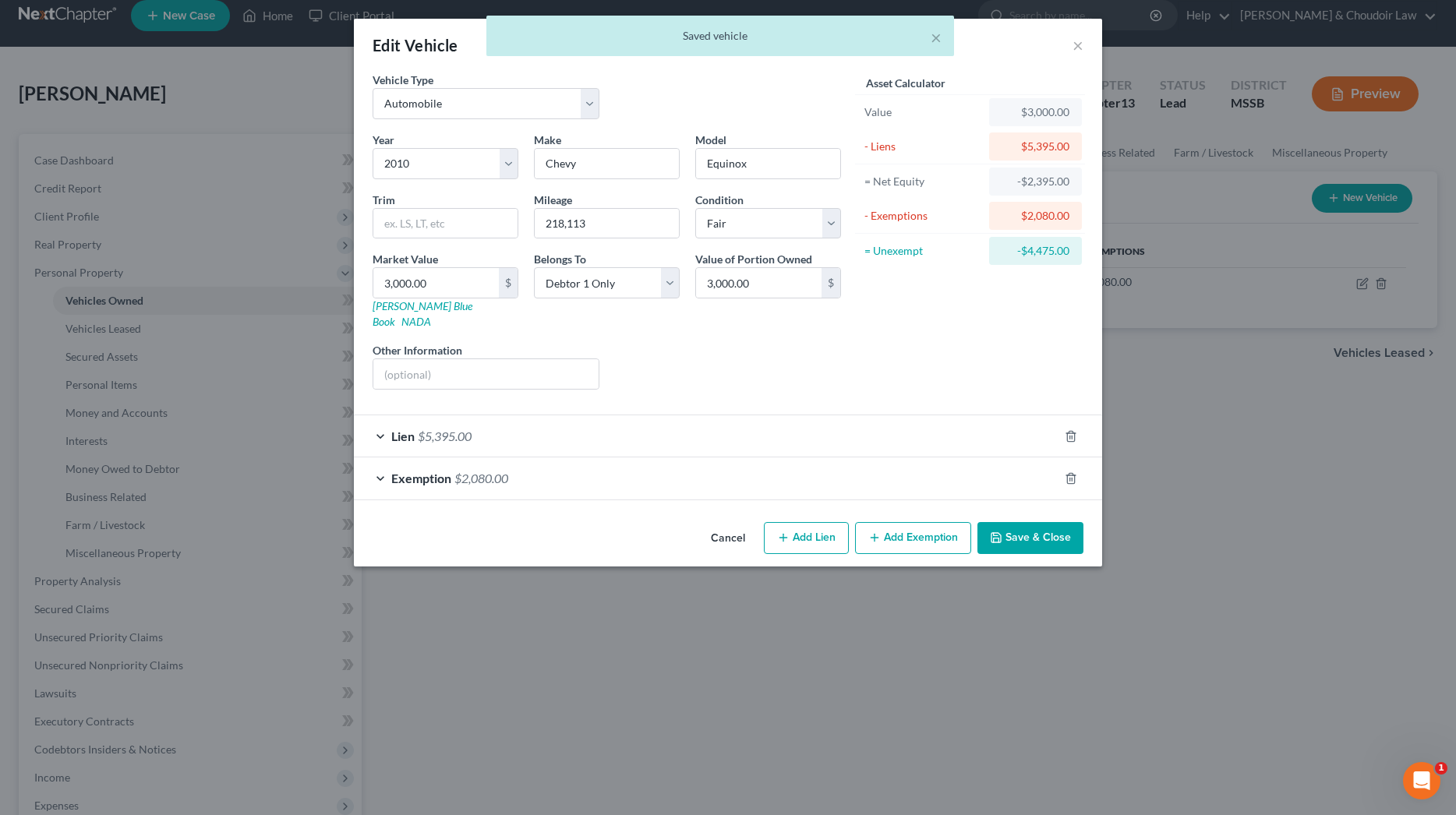
click at [443, 471] on span "Exemption" at bounding box center [421, 478] width 60 height 15
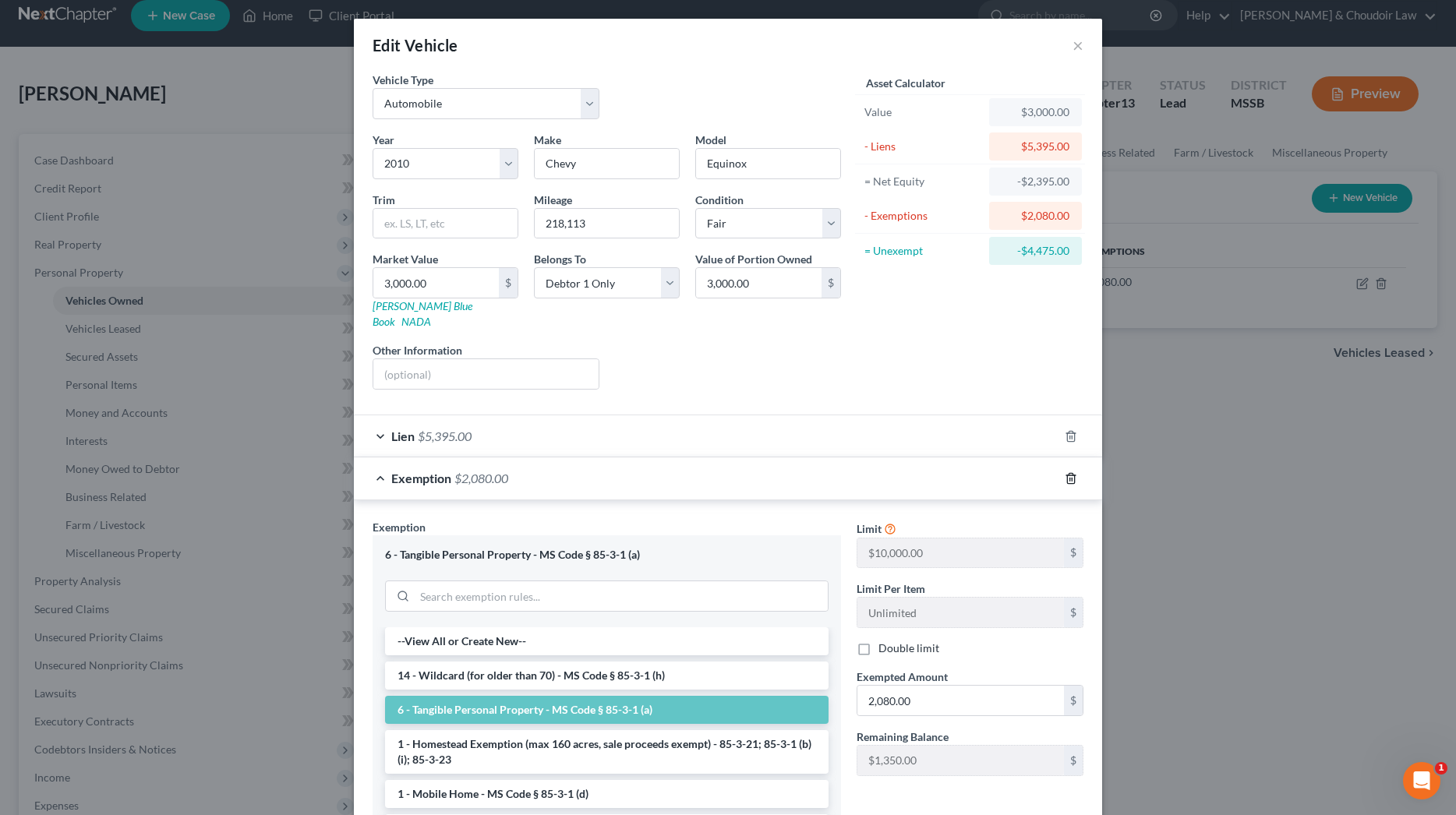
click at [1067, 473] on icon "button" at bounding box center [1069, 478] width 7 height 10
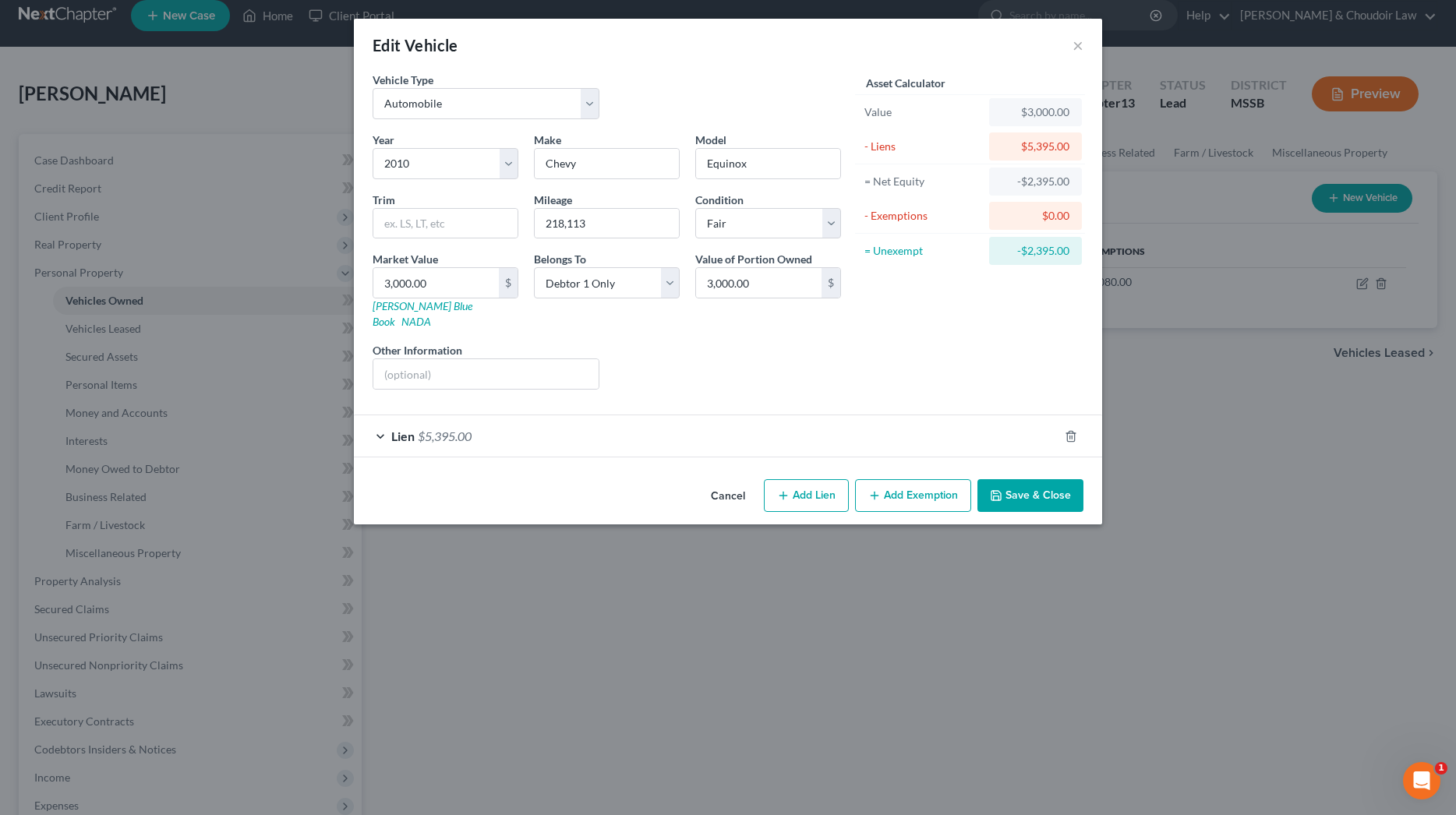
click at [912, 483] on button "Add Exemption" at bounding box center [913, 496] width 116 height 33
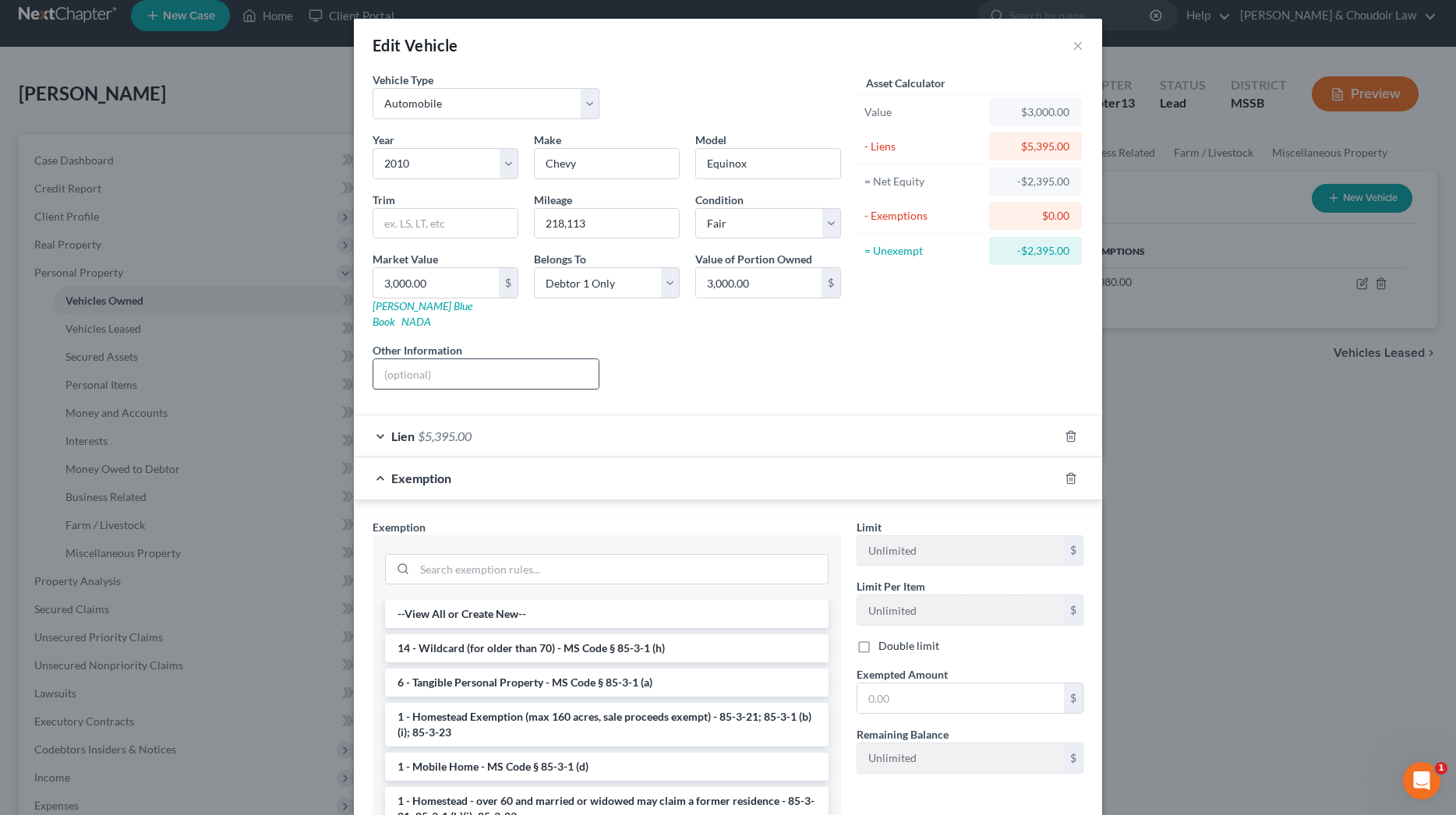
click at [456, 359] on input "text" at bounding box center [486, 374] width 225 height 30
type input "daughter drives this vehicle"
click at [586, 555] on input "search" at bounding box center [620, 570] width 413 height 30
click at [899, 684] on input "text" at bounding box center [960, 699] width 206 height 30
click at [682, 555] on input "search" at bounding box center [620, 570] width 413 height 30
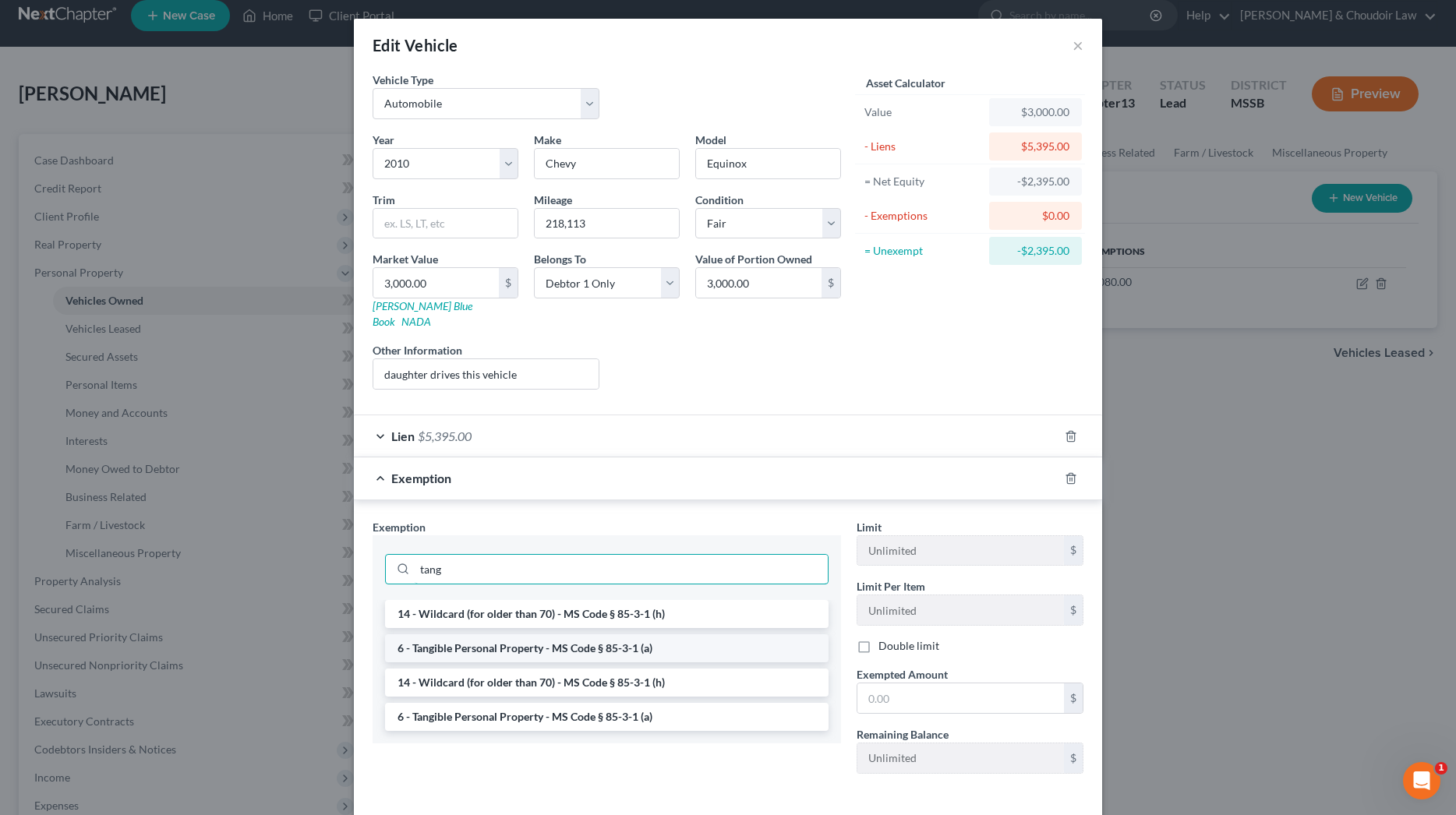
type input "tang"
click at [640, 638] on li "6 - Tangible Personal Property - MS Code § 85-3-1 (a)" at bounding box center [606, 648] width 443 height 28
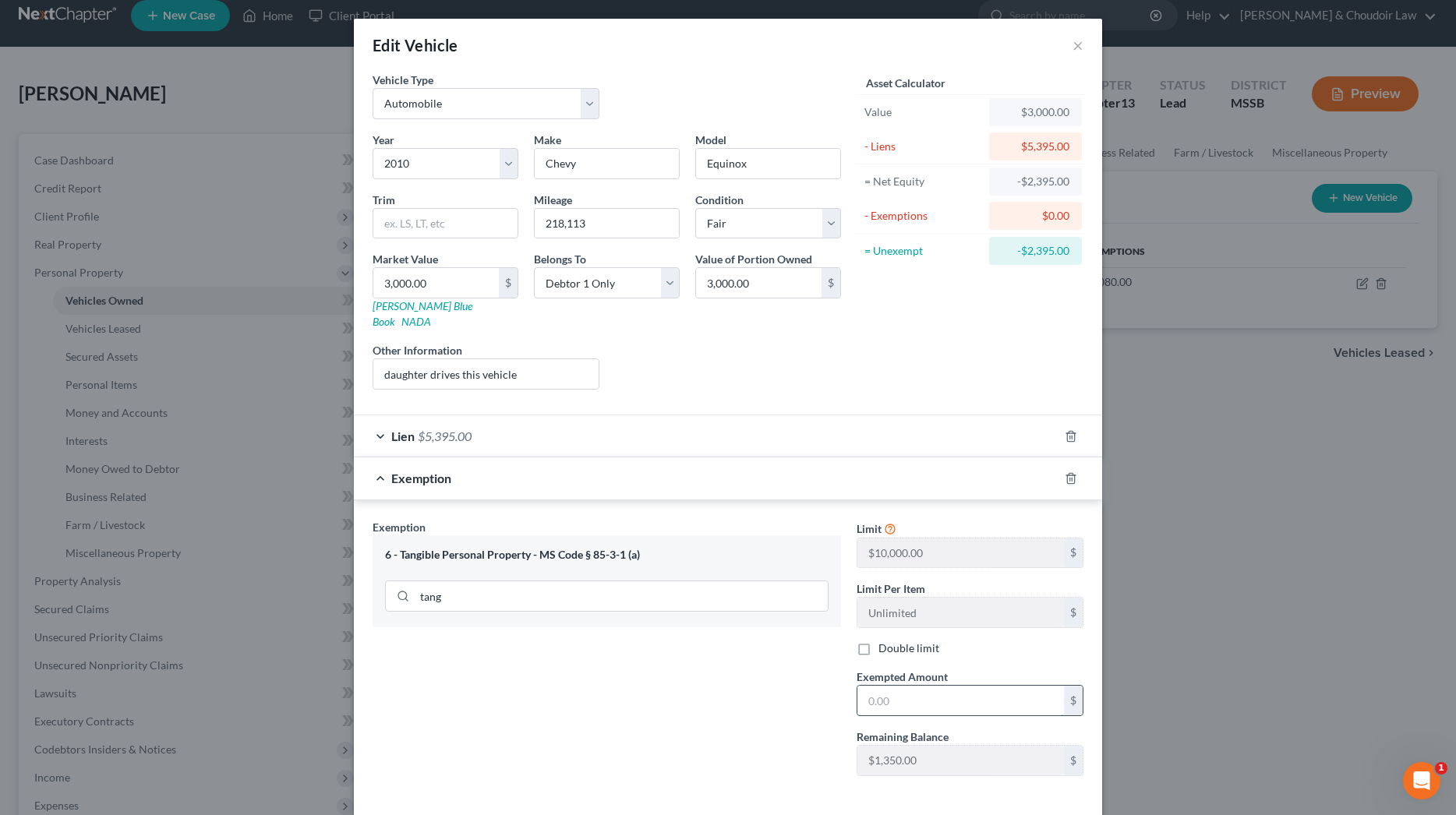
click at [957, 686] on input "text" at bounding box center [960, 701] width 206 height 30
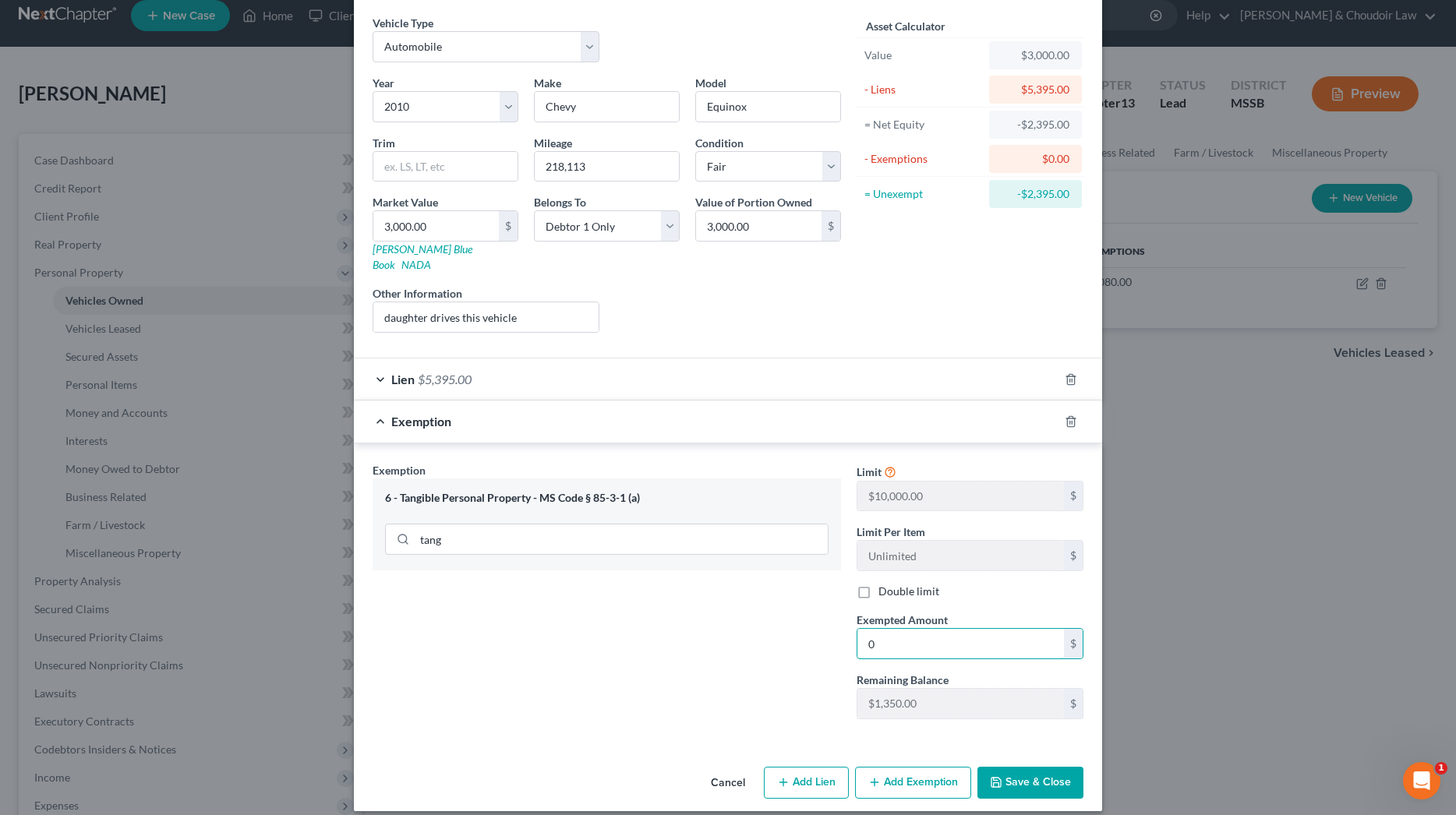
scroll to position [57, 0]
type input "0"
click at [1029, 778] on button "Save & Close" at bounding box center [1030, 783] width 106 height 33
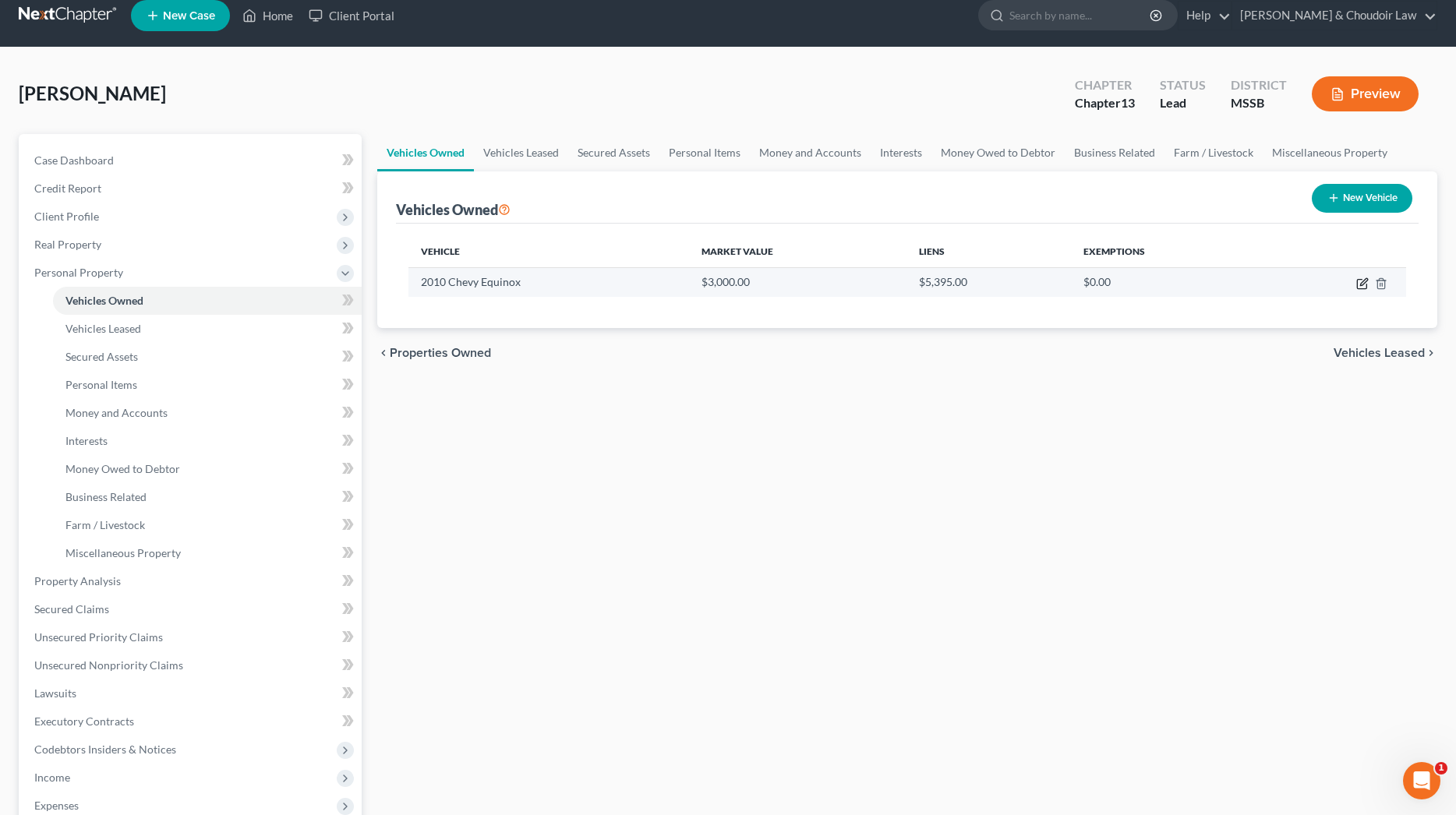
click at [1363, 283] on icon "button" at bounding box center [1363, 282] width 7 height 7
select select "0"
select select "16"
select select "3"
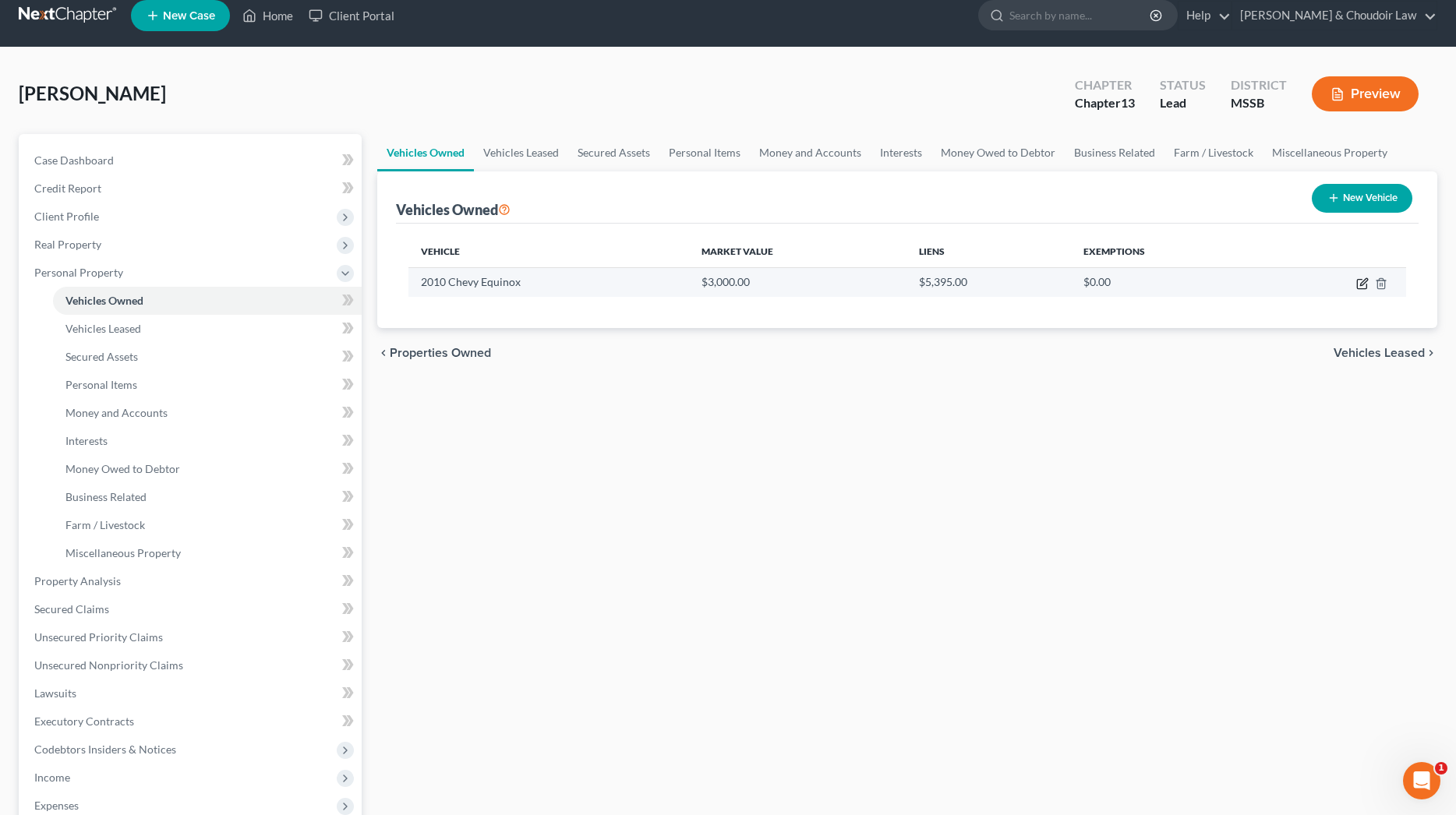
select select "0"
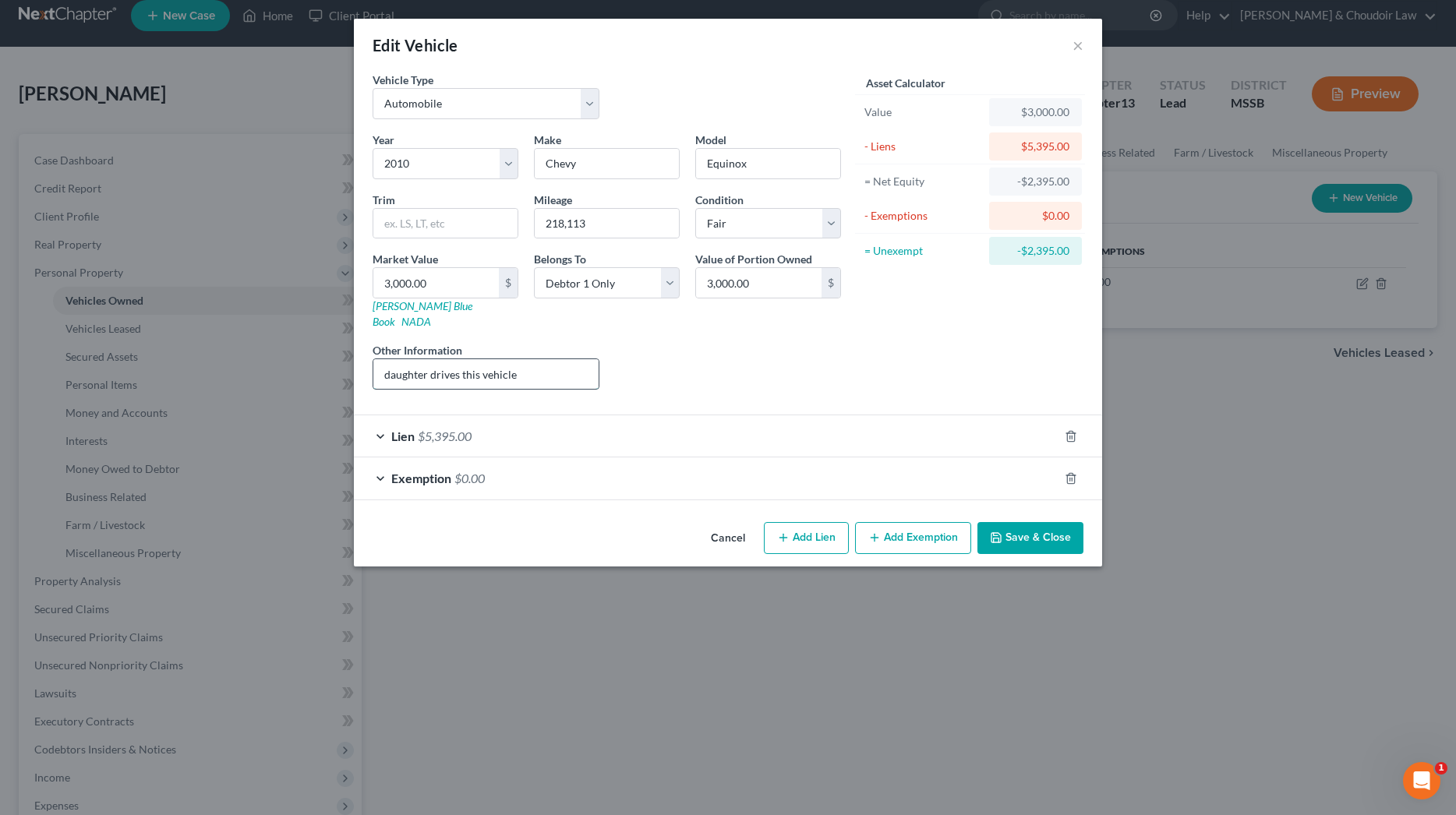
click at [384, 359] on input "daughter drives this vehicle" at bounding box center [486, 374] width 225 height 30
click at [553, 359] on input "18 daughter drives this vehicle" at bounding box center [486, 374] width 225 height 30
type input "18 daughter drives this vehicle to and from school"
click at [991, 523] on button "Save & Close" at bounding box center [1030, 538] width 106 height 33
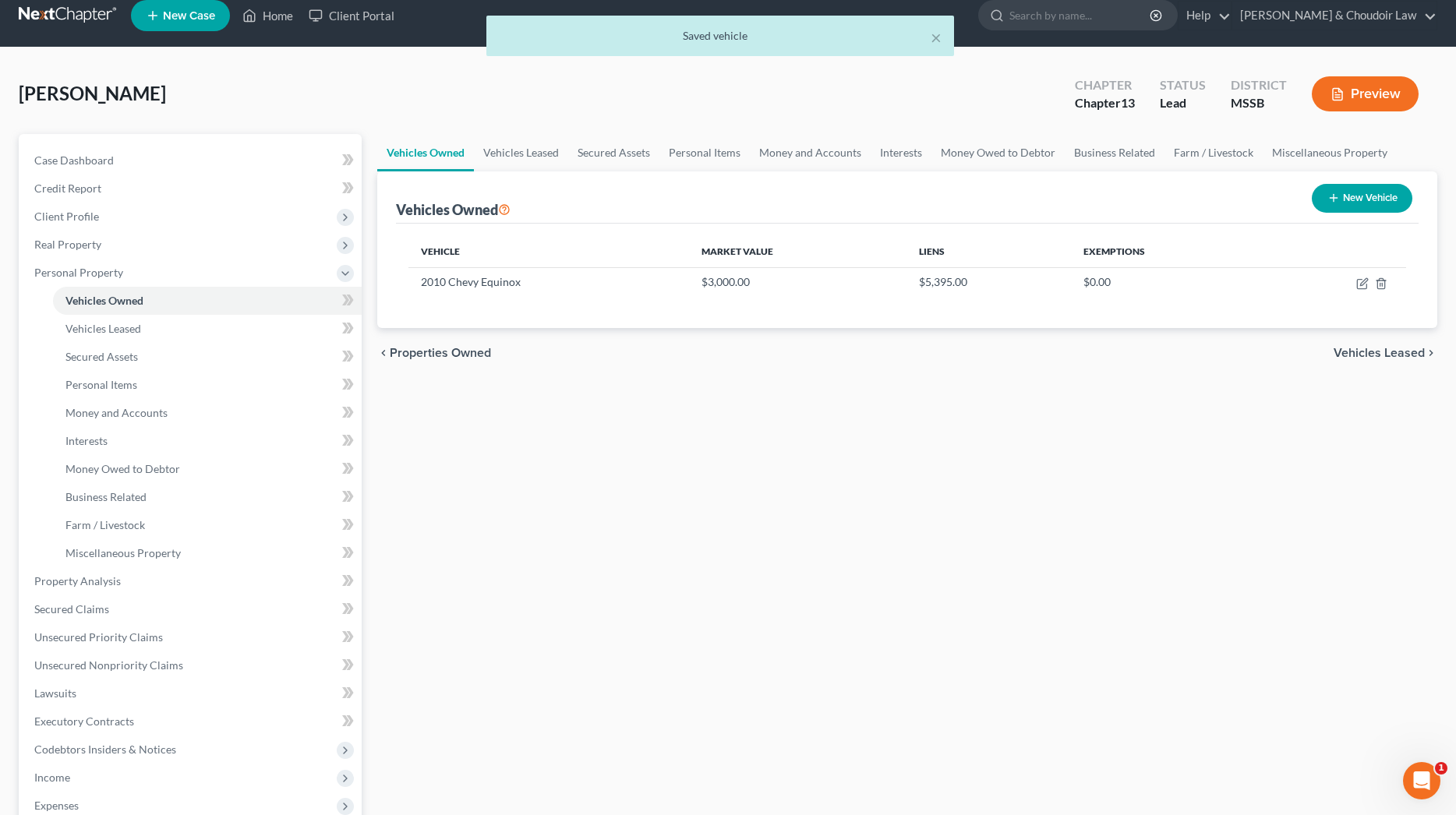
click at [1355, 197] on button "New Vehicle" at bounding box center [1361, 198] width 100 height 29
select select "0"
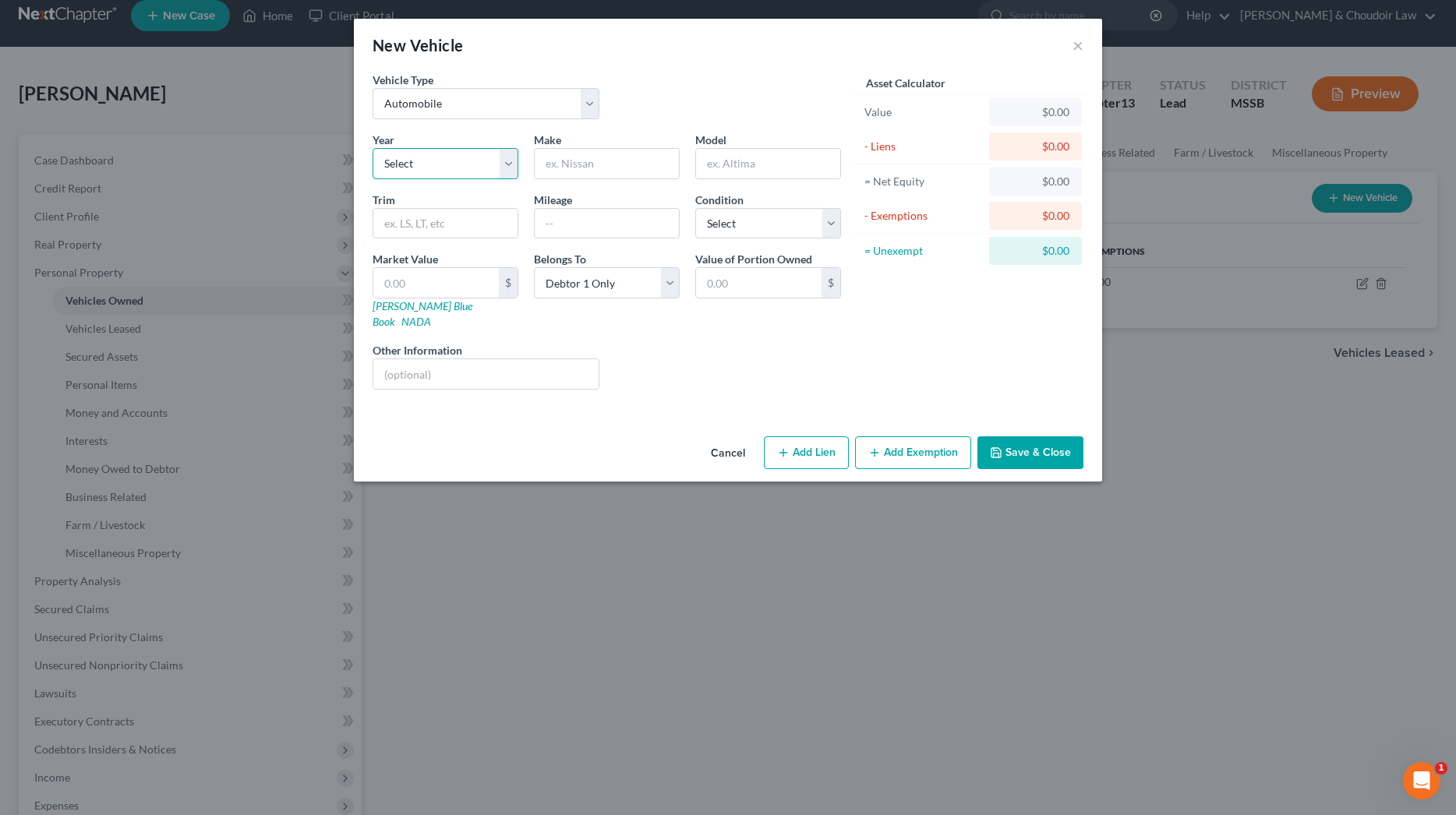
select select "11"
click at [648, 159] on input "text" at bounding box center [606, 164] width 144 height 30
type input "Chevy"
type input "Impala"
click at [635, 217] on input "text" at bounding box center [606, 224] width 144 height 30
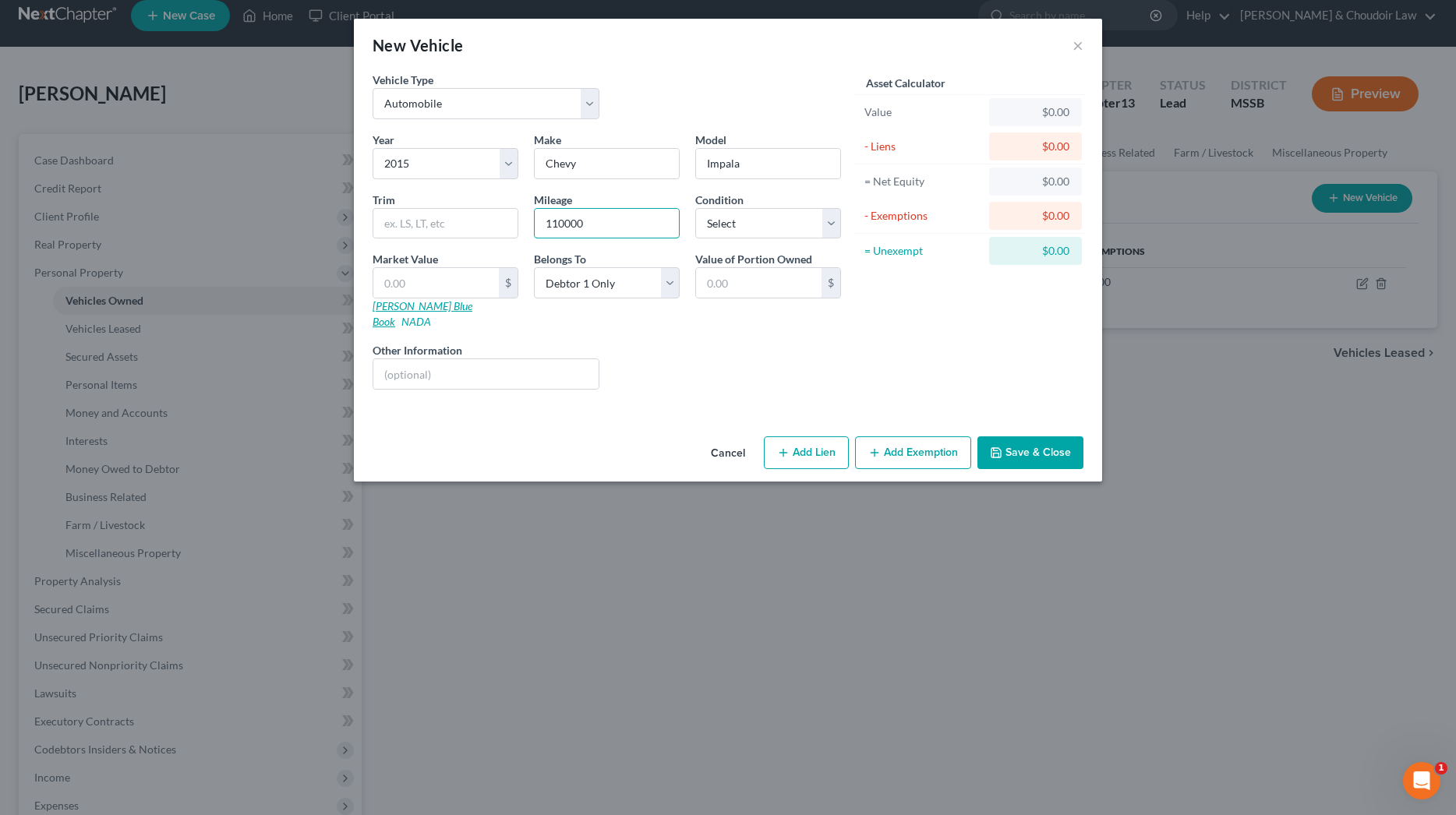
type input "110000"
click at [417, 305] on link "[PERSON_NAME] Blue Book" at bounding box center [422, 313] width 100 height 29
click at [421, 282] on input "text" at bounding box center [436, 283] width 126 height 30
type input "5"
type input "5.00"
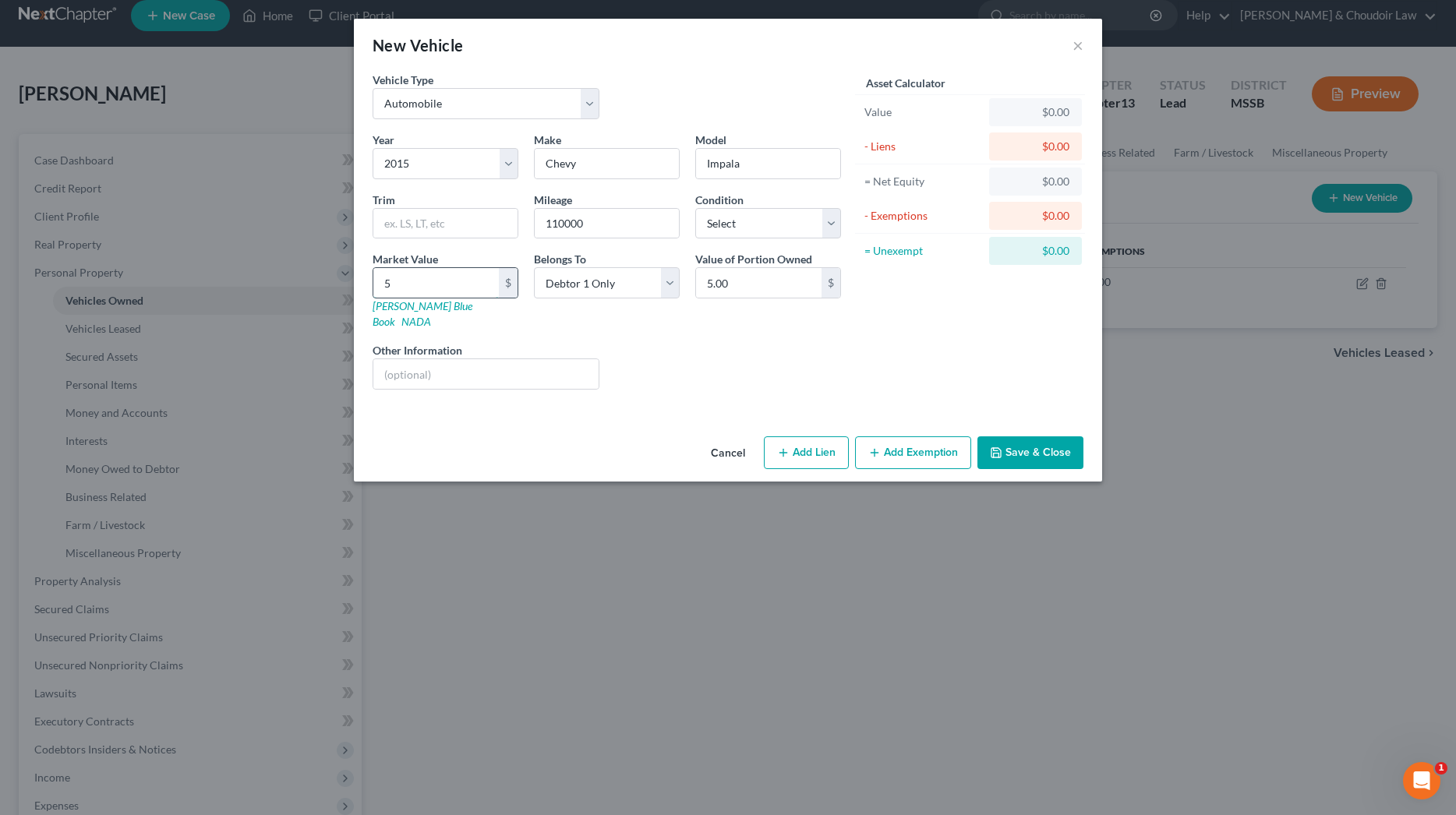
type input "54"
type input "54.00"
type input "541"
type input "541.00"
type input "5416"
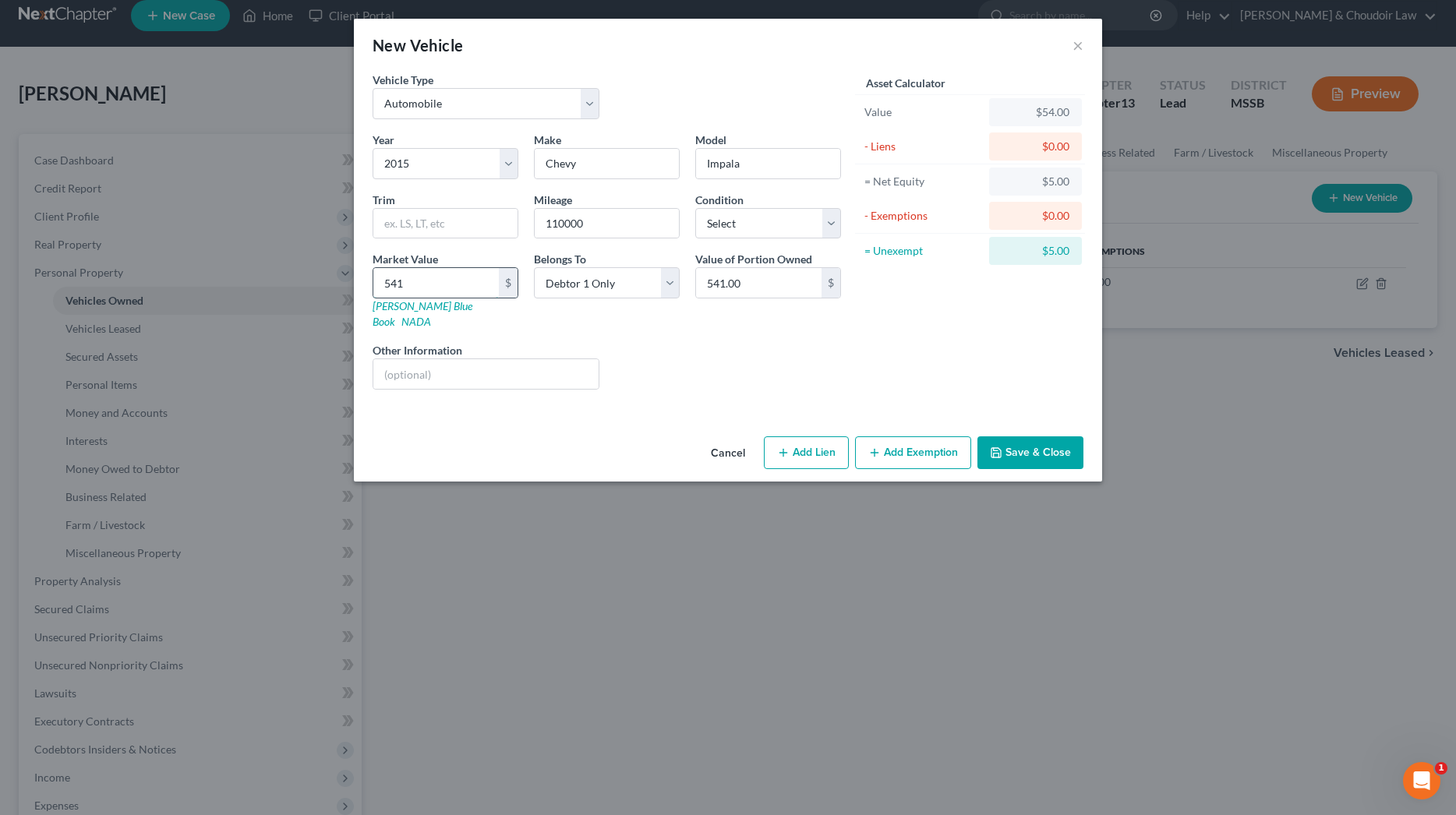
type input "5,416.00"
type input "5,416"
click at [816, 445] on button "Add Lien" at bounding box center [807, 452] width 85 height 33
select select "0"
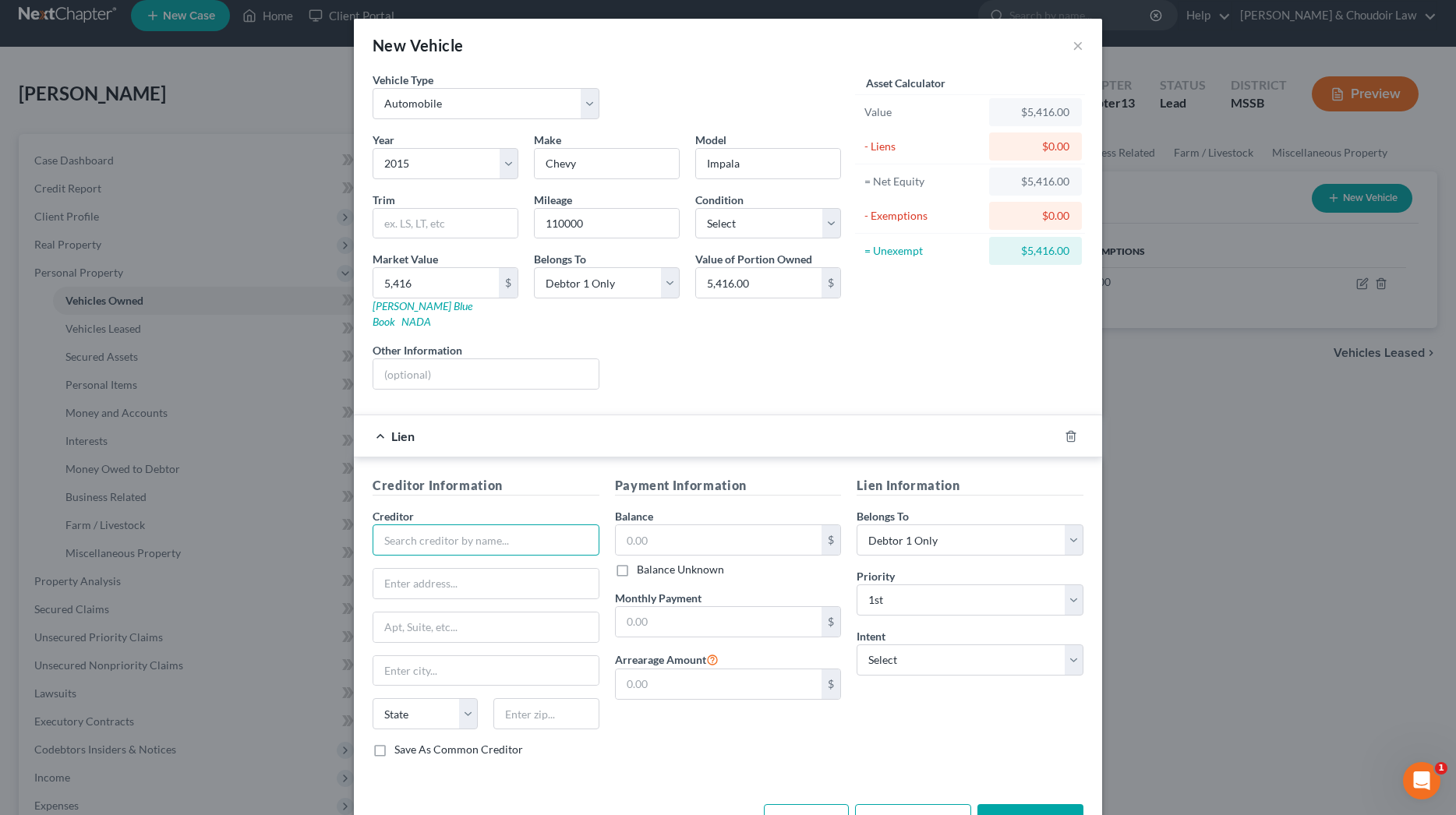
click at [557, 534] on input "text" at bounding box center [486, 539] width 227 height 31
type input "Olivers Auto Sales, Inc."
type input "[STREET_ADDRESS]"
type input "m"
type input "[PERSON_NAME]"
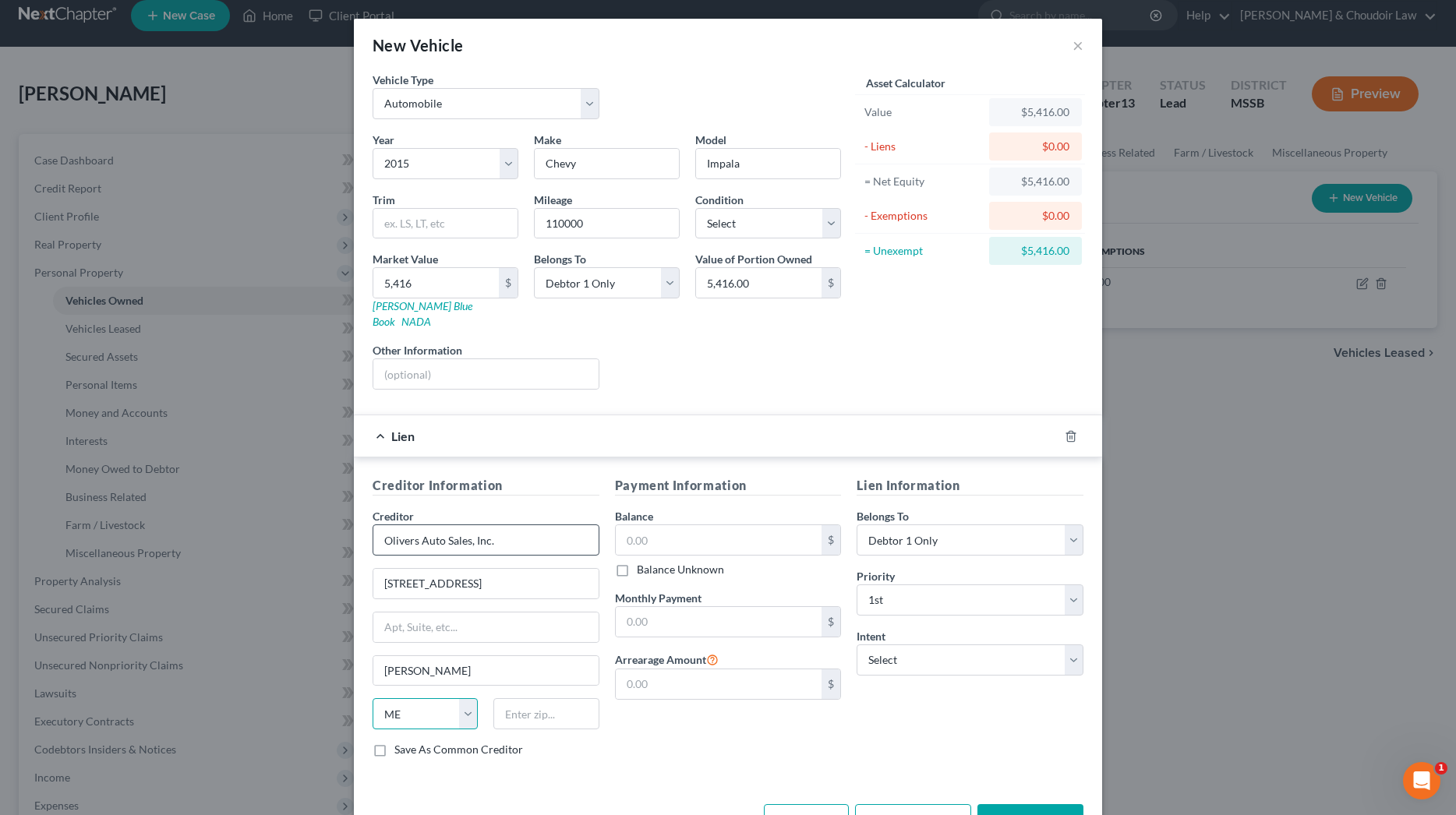
select select "25"
type input "39648"
type input "[PERSON_NAME]"
type input "6,017.83"
select select "2"
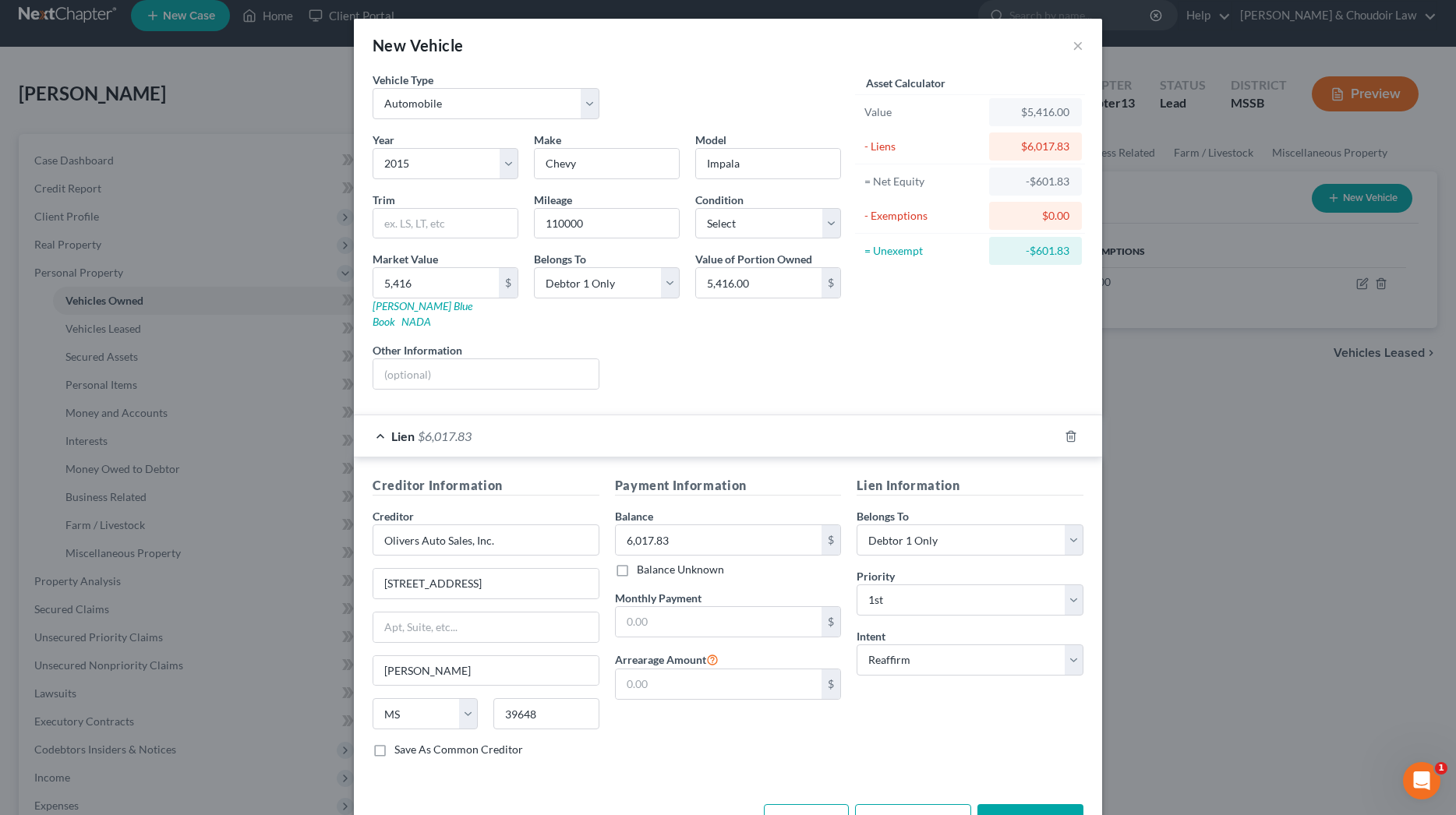
click at [1013, 804] on button "Save & Close" at bounding box center [1030, 820] width 106 height 33
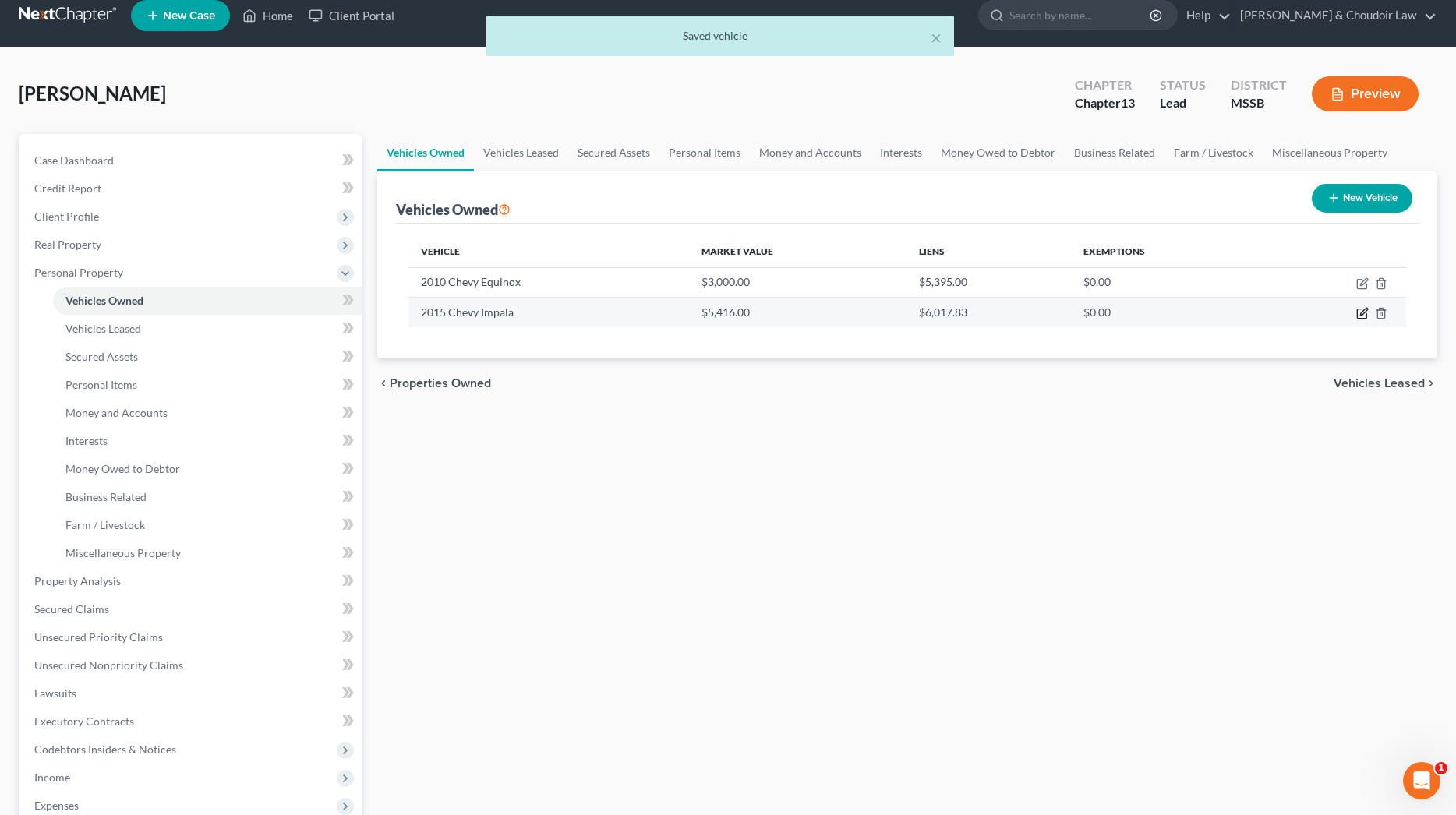
click at [1366, 310] on icon "button" at bounding box center [1362, 313] width 13 height 13
select select "0"
select select "11"
select select "0"
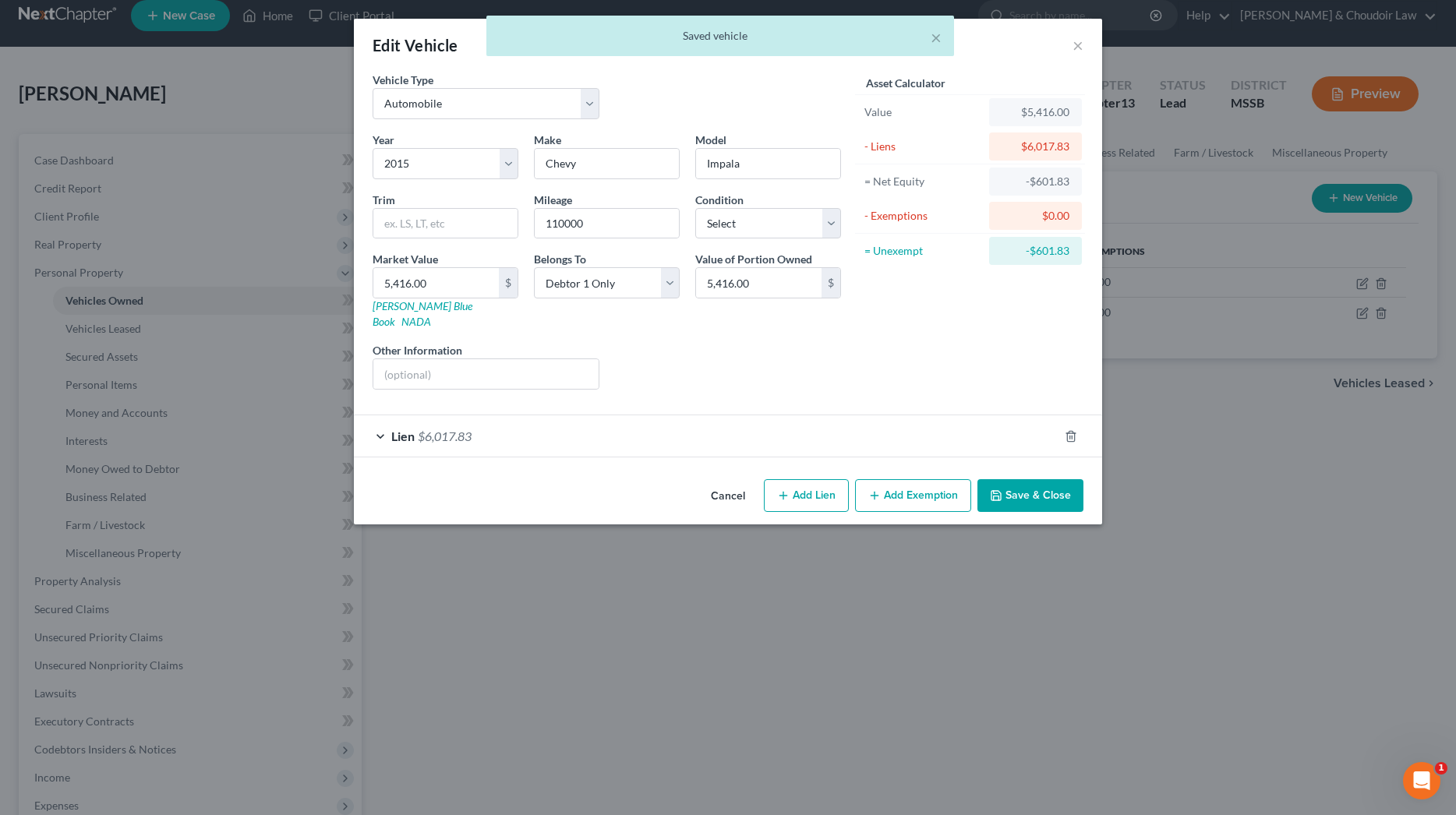
click at [877, 490] on icon "button" at bounding box center [874, 496] width 13 height 13
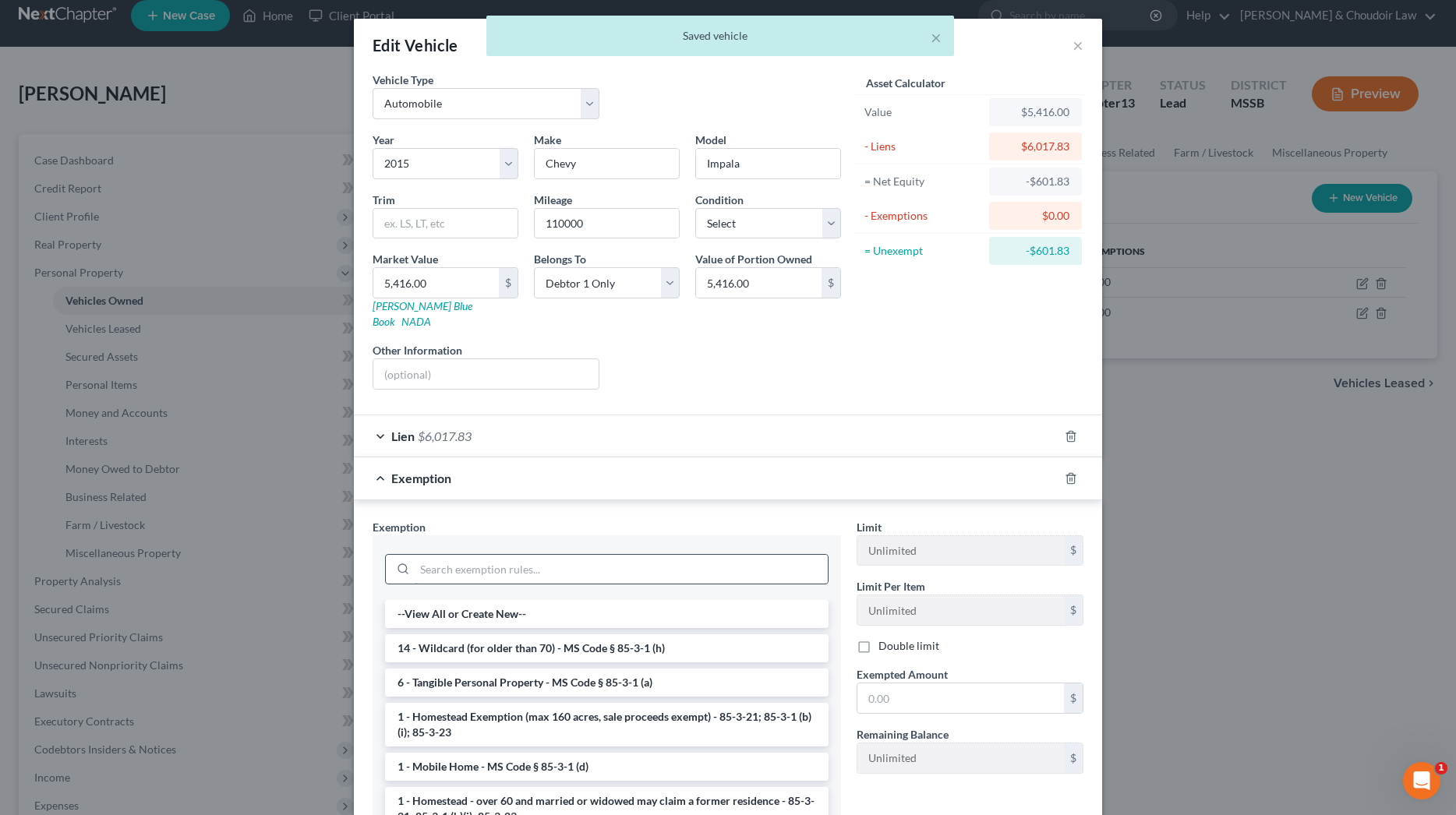
click at [770, 555] on input "search" at bounding box center [620, 570] width 413 height 30
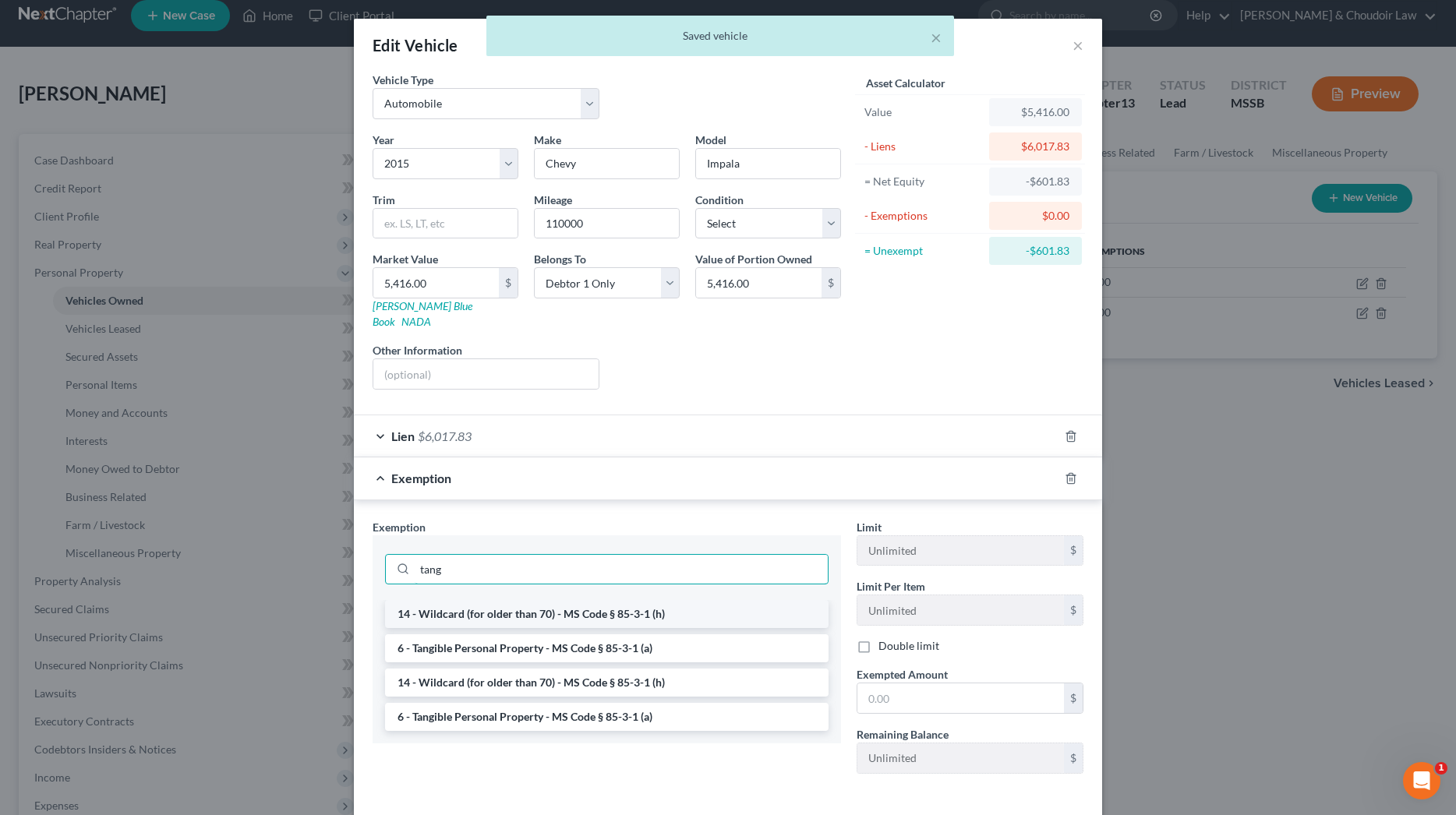
scroll to position [0, 0]
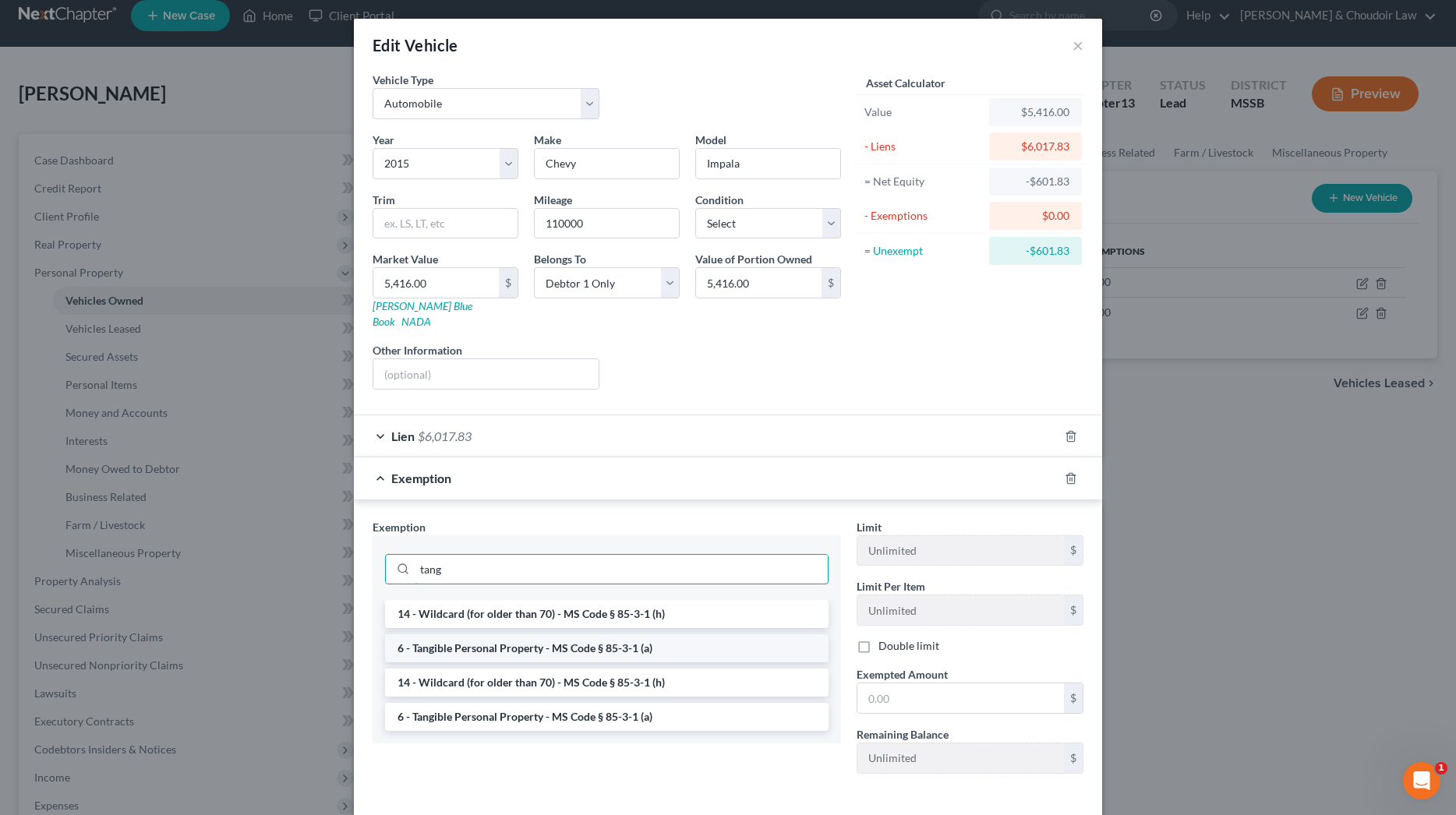
type input "tang"
click at [545, 637] on li "6 - Tangible Personal Property - MS Code § 85-3-1 (a)" at bounding box center [606, 648] width 443 height 28
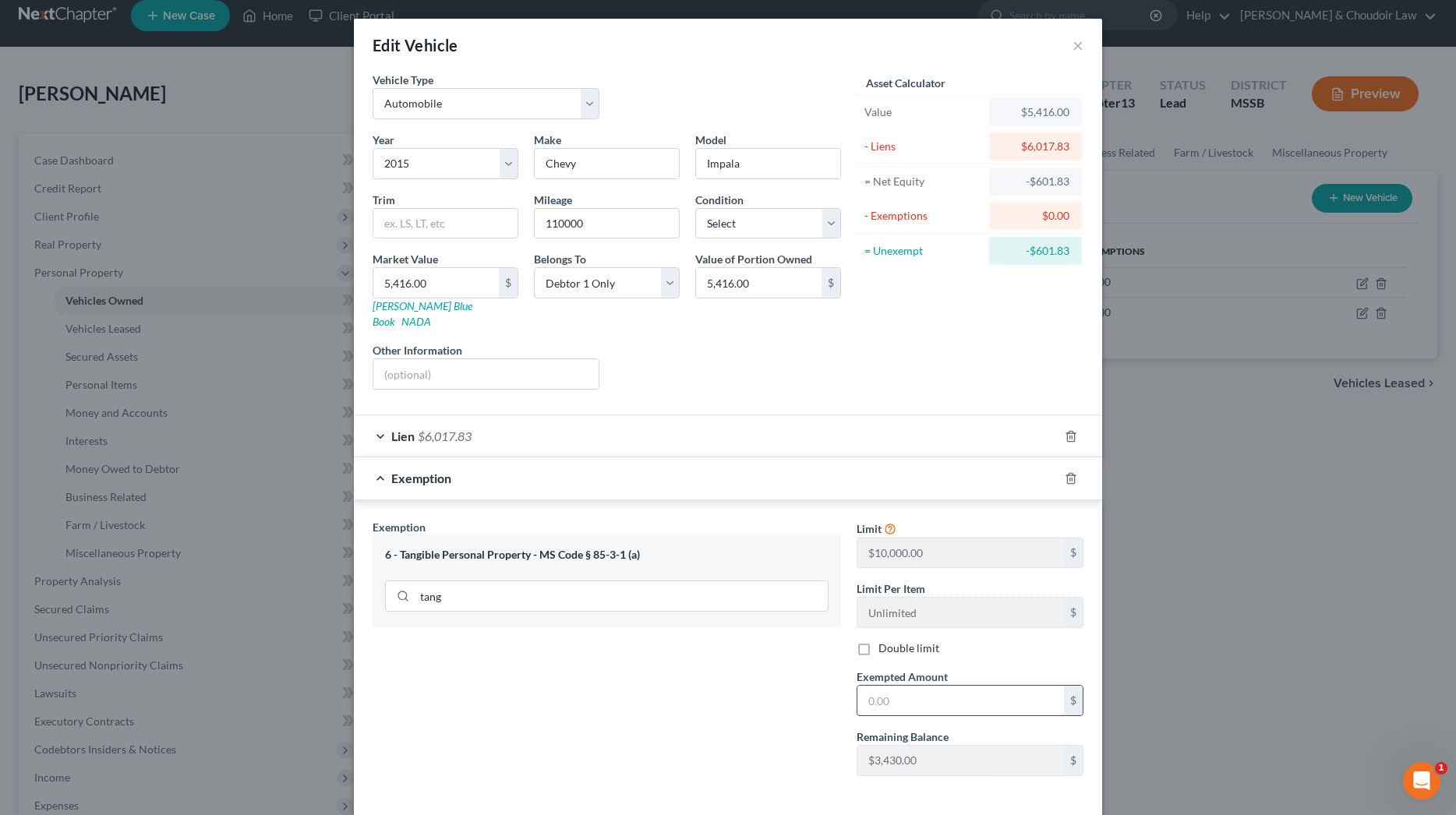
drag, startPoint x: 924, startPoint y: 678, endPoint x: 915, endPoint y: 676, distance: 9.2
click at [924, 686] on input "text" at bounding box center [960, 701] width 206 height 30
type input "0"
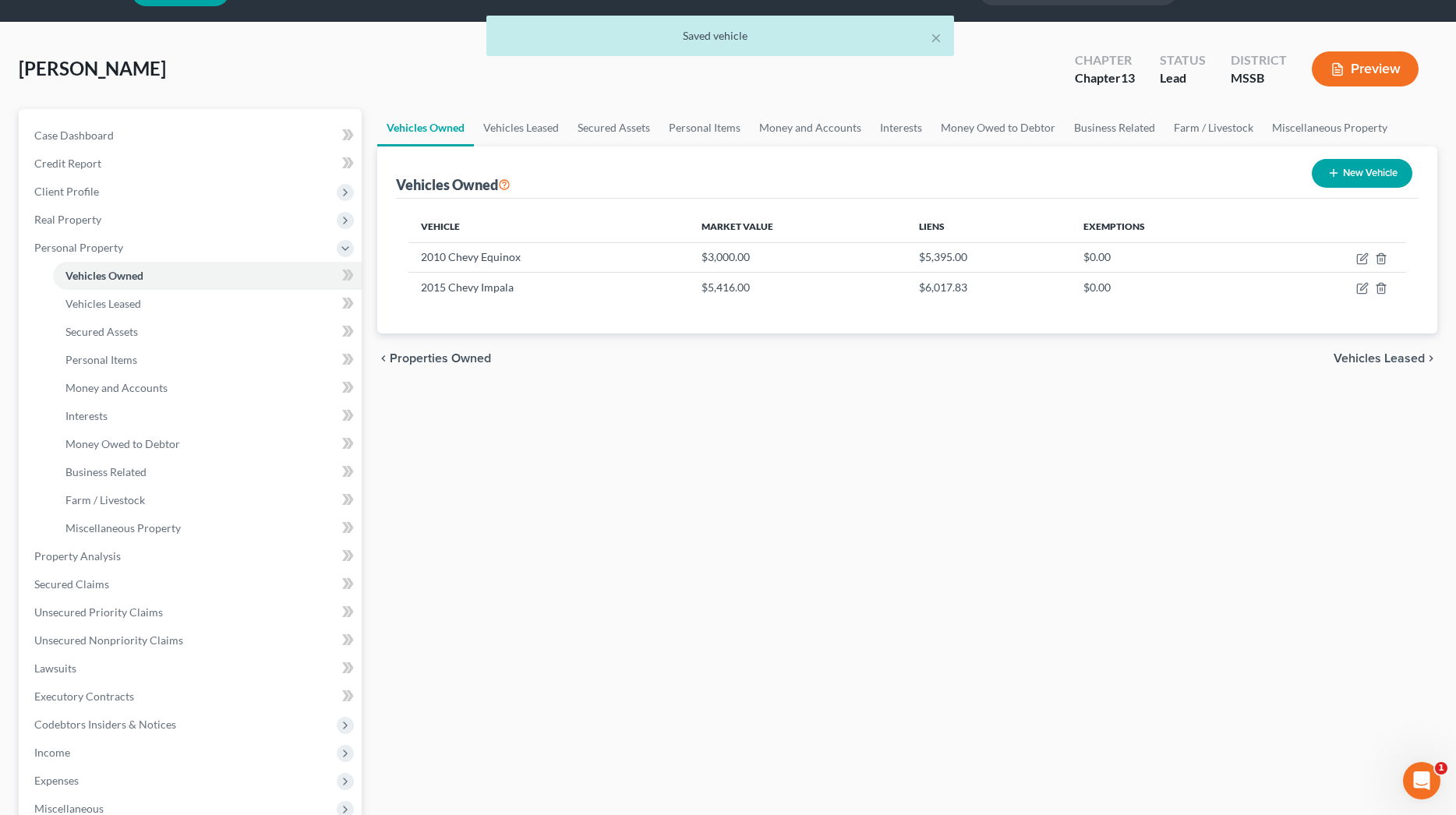
scroll to position [43, 0]
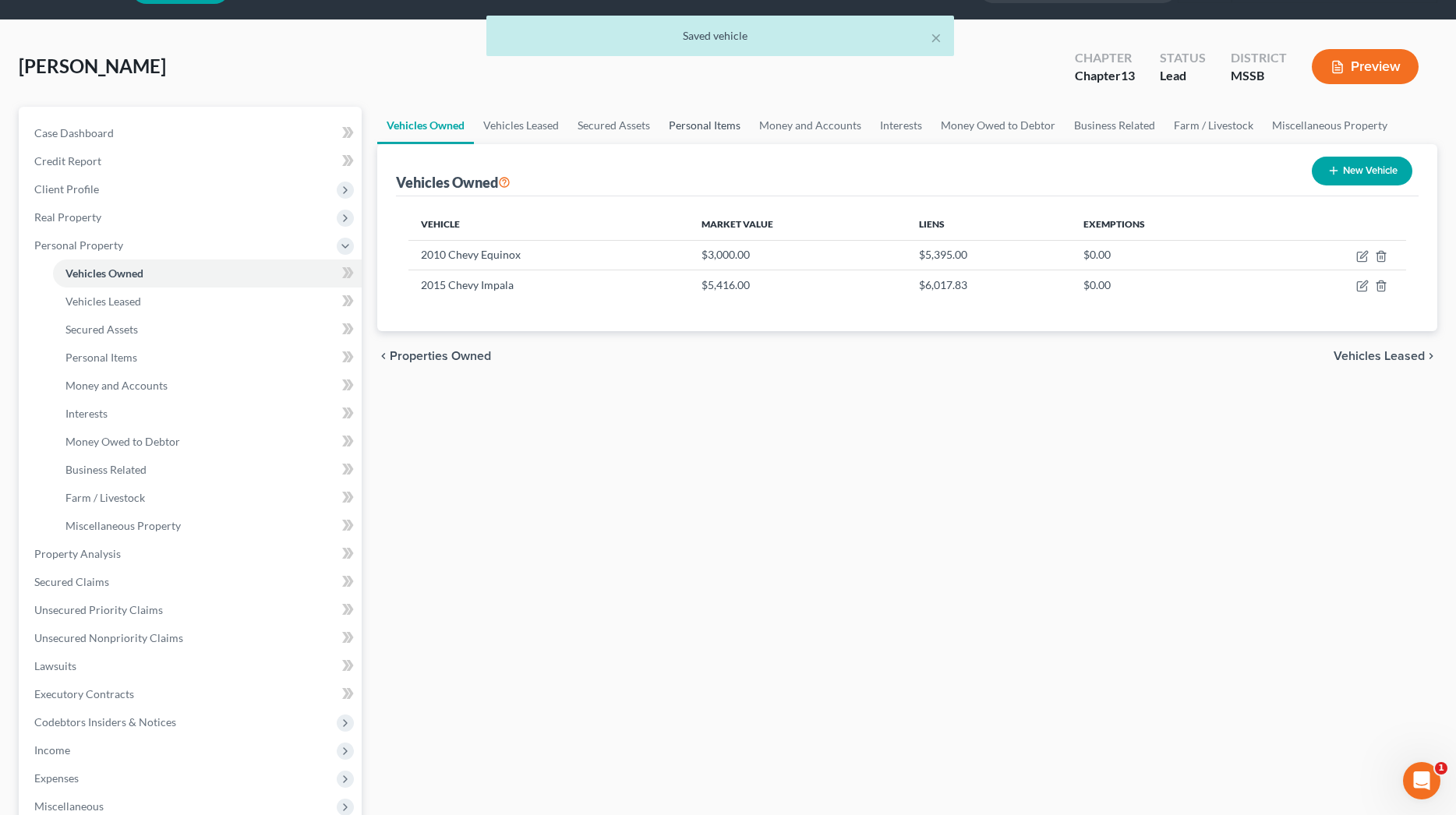
click at [699, 122] on link "Personal Items" at bounding box center [704, 126] width 90 height 38
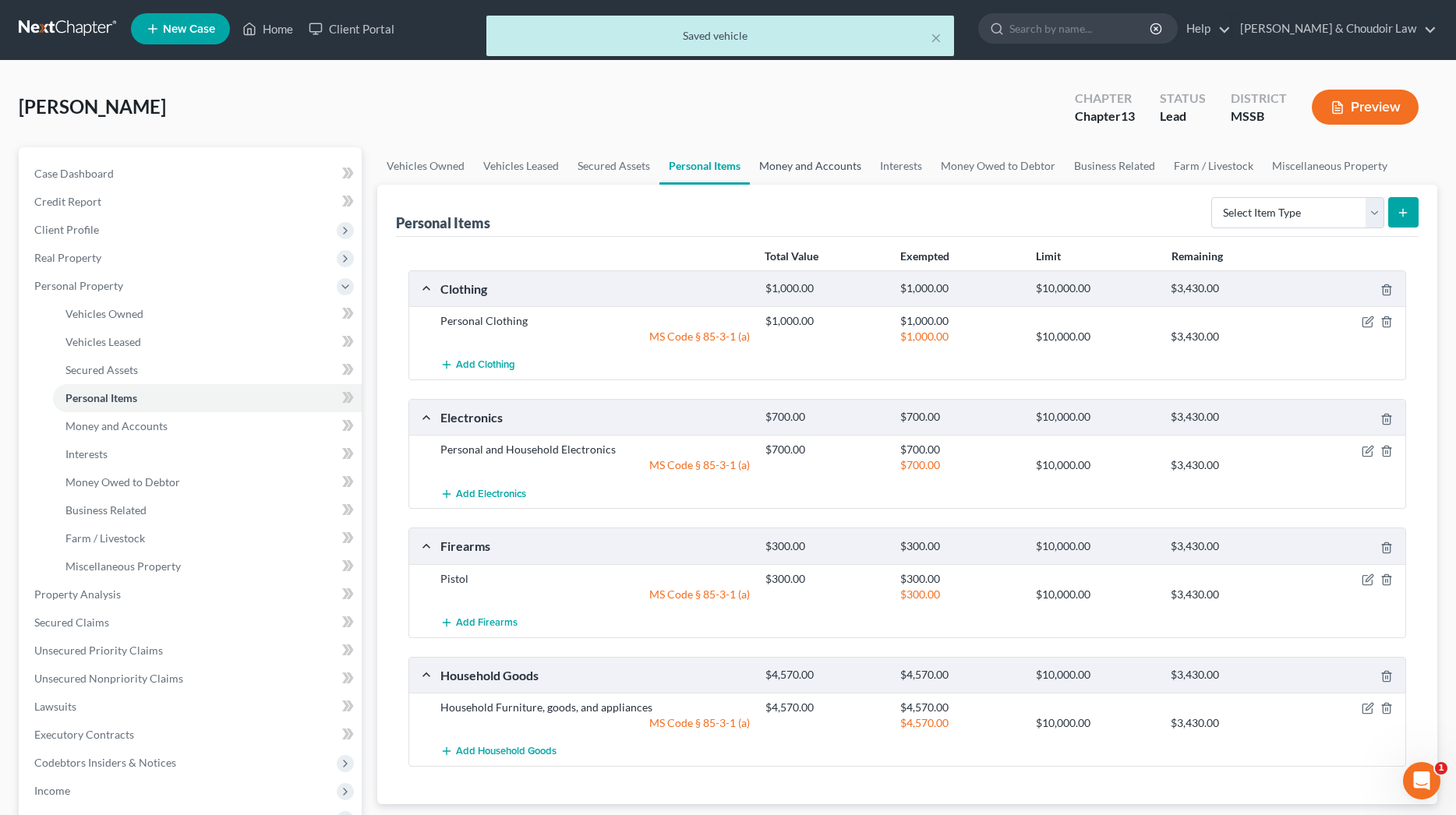
click at [779, 155] on link "Money and Accounts" at bounding box center [810, 167] width 121 height 38
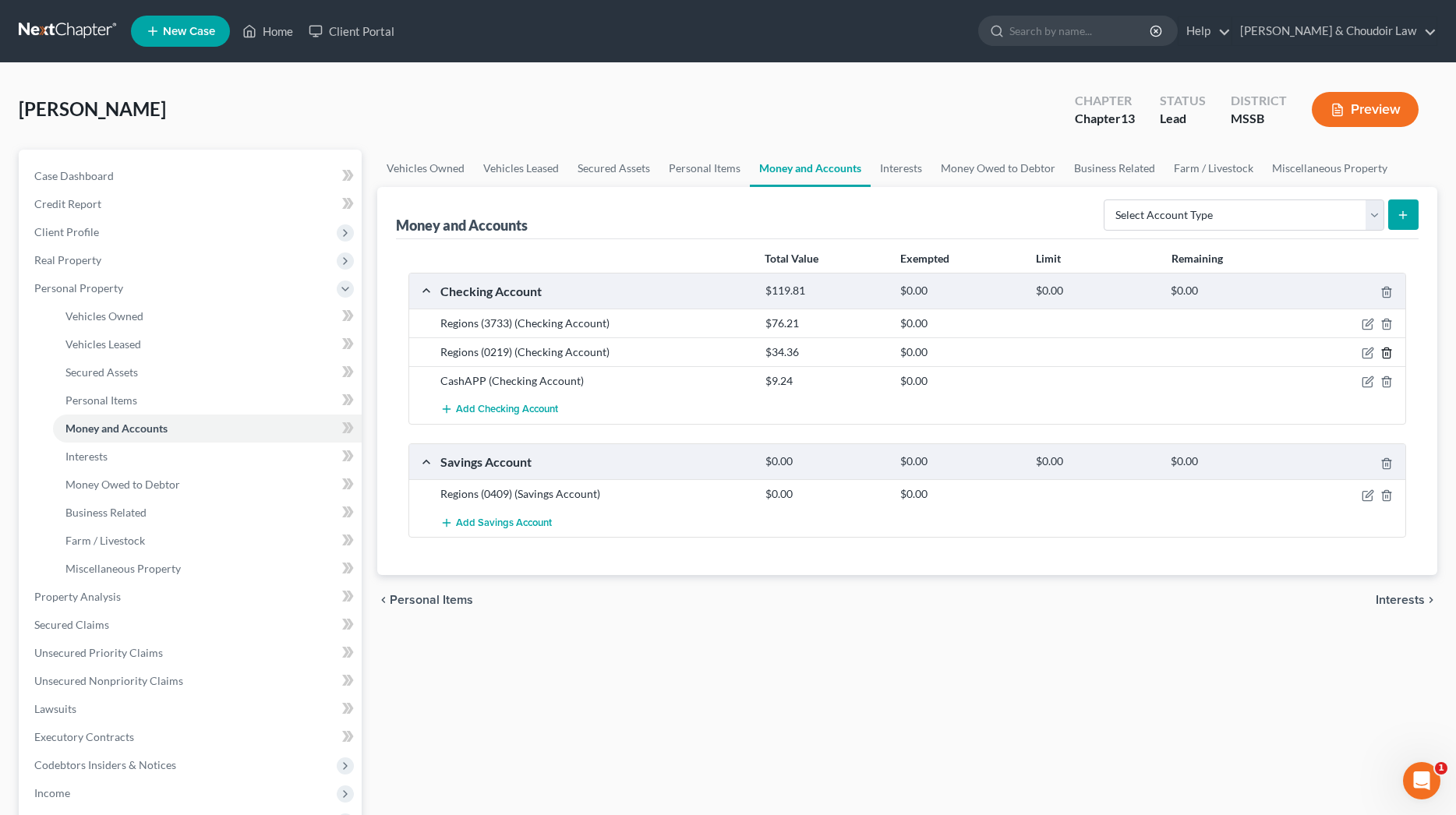
click at [1385, 351] on icon "button" at bounding box center [1387, 353] width 13 height 13
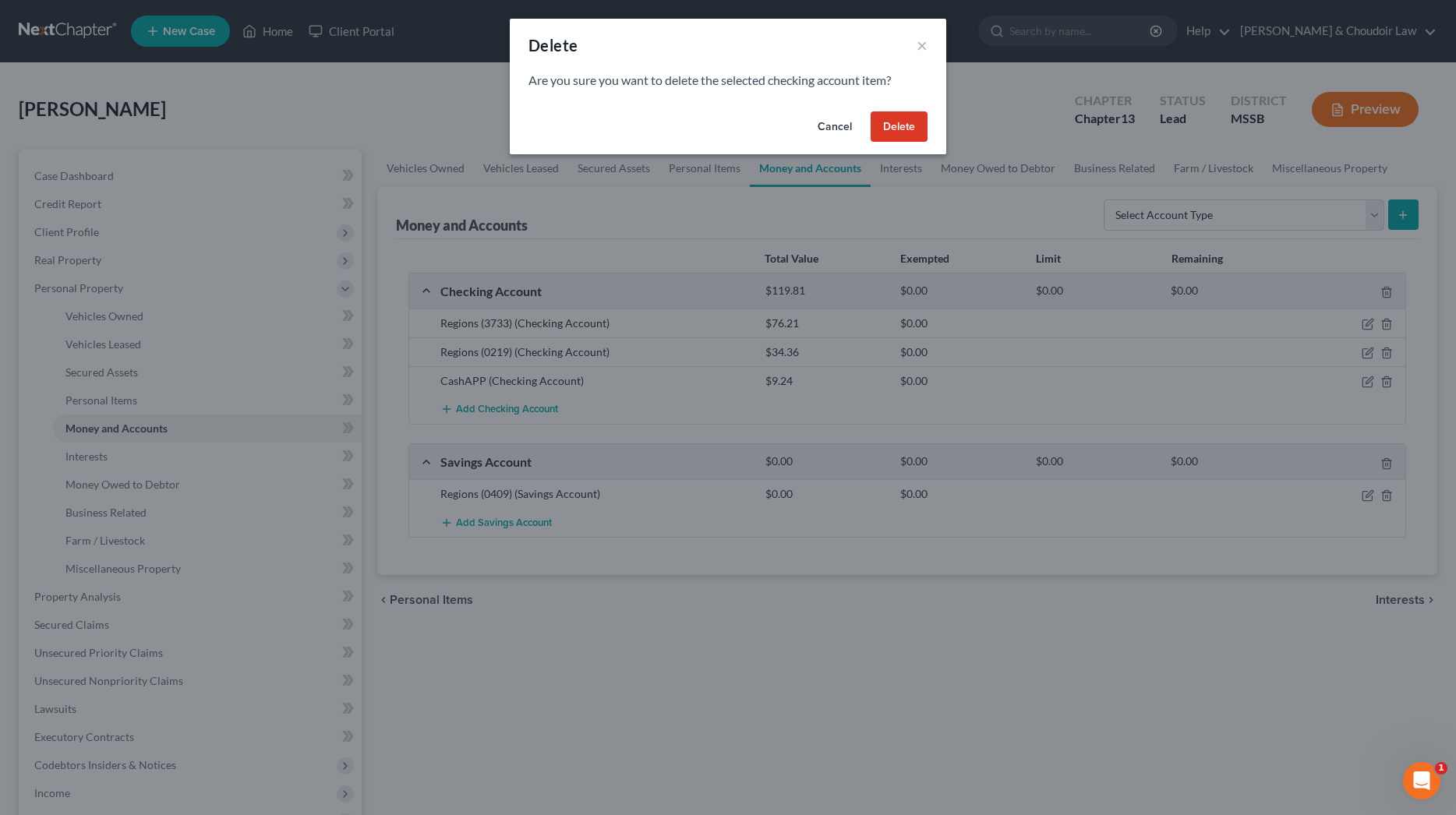
click at [882, 130] on button "Delete" at bounding box center [898, 126] width 56 height 31
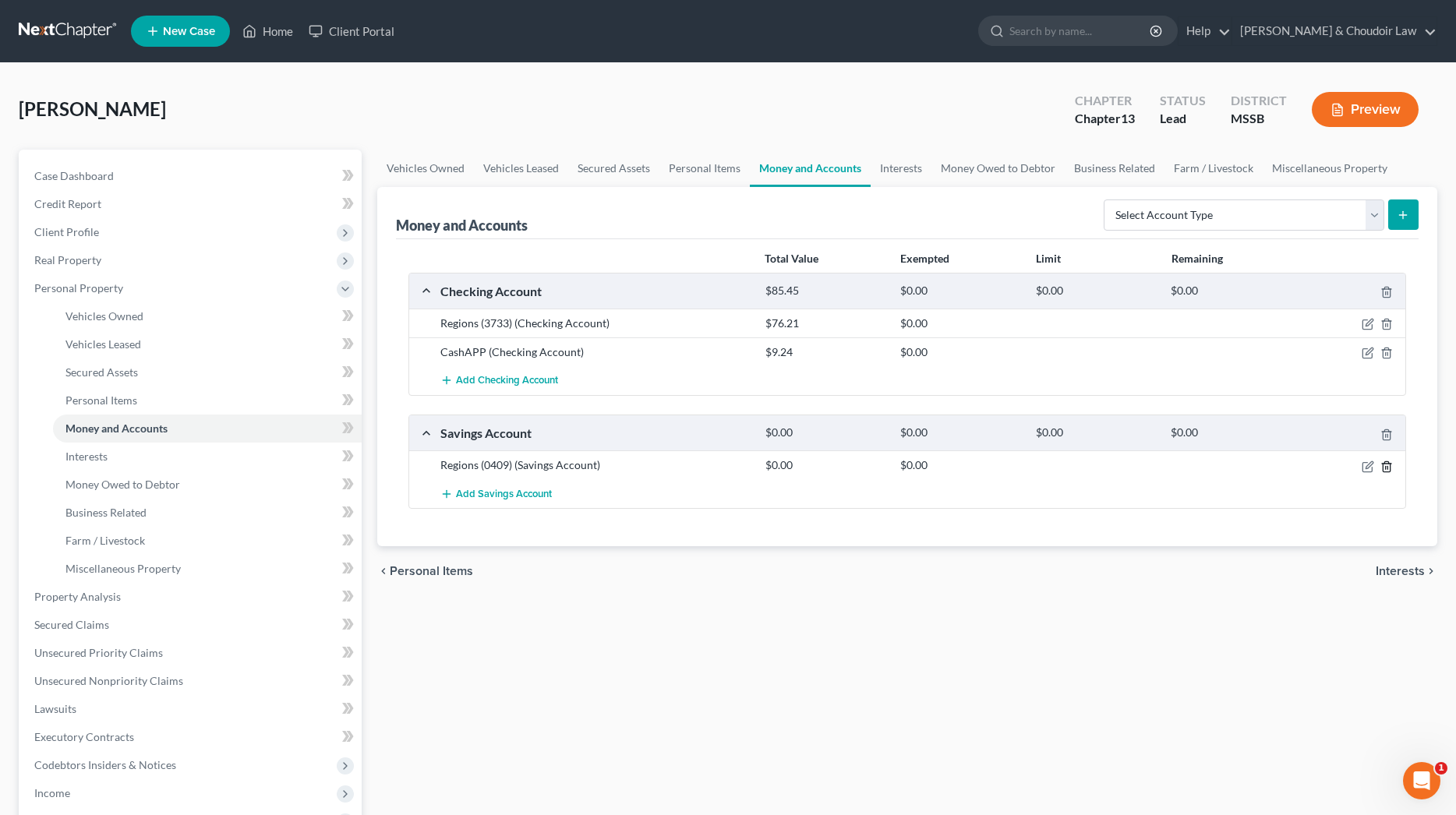
click at [1388, 468] on icon "button" at bounding box center [1387, 467] width 13 height 13
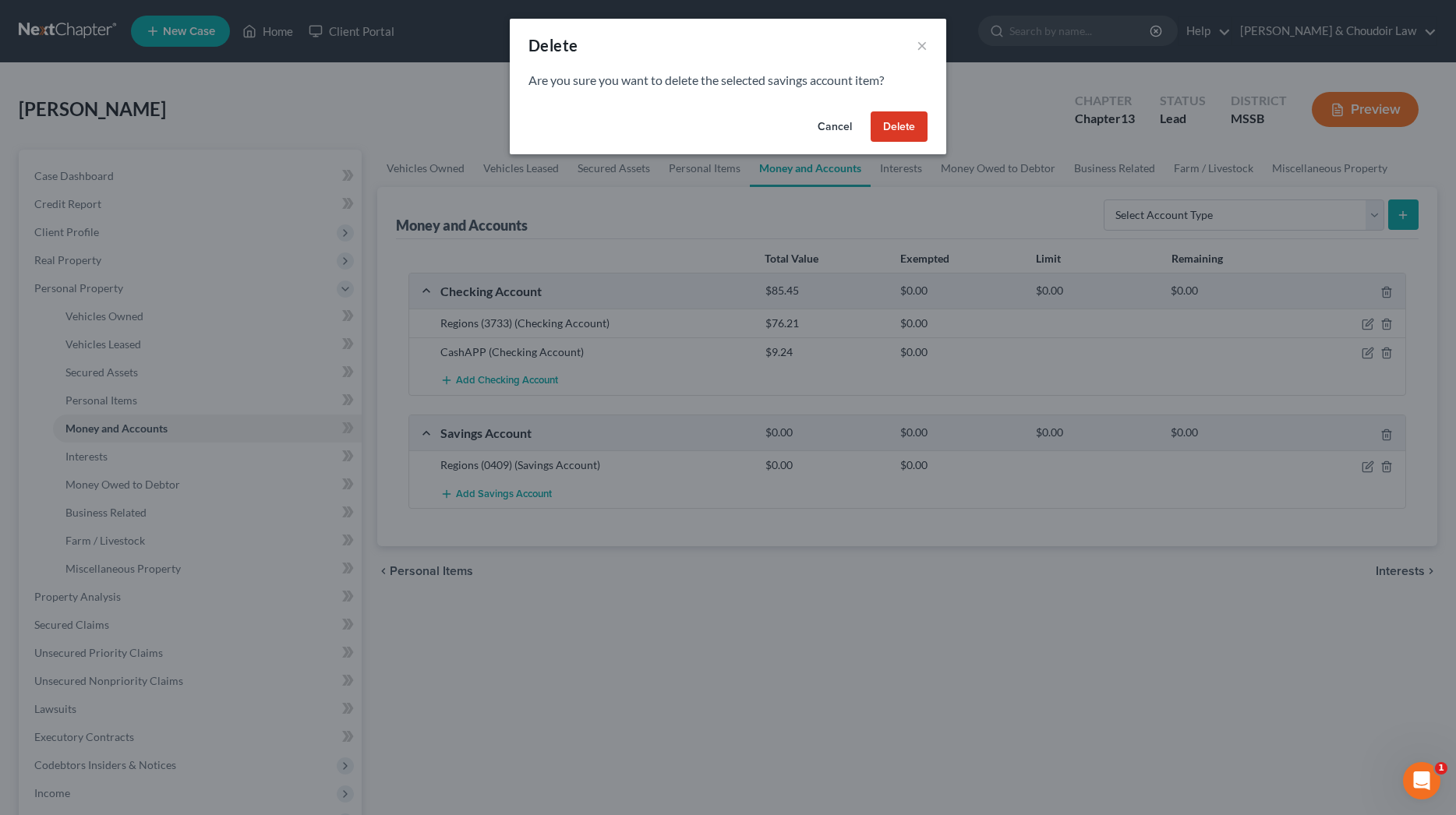
click at [894, 122] on button "Delete" at bounding box center [898, 126] width 56 height 31
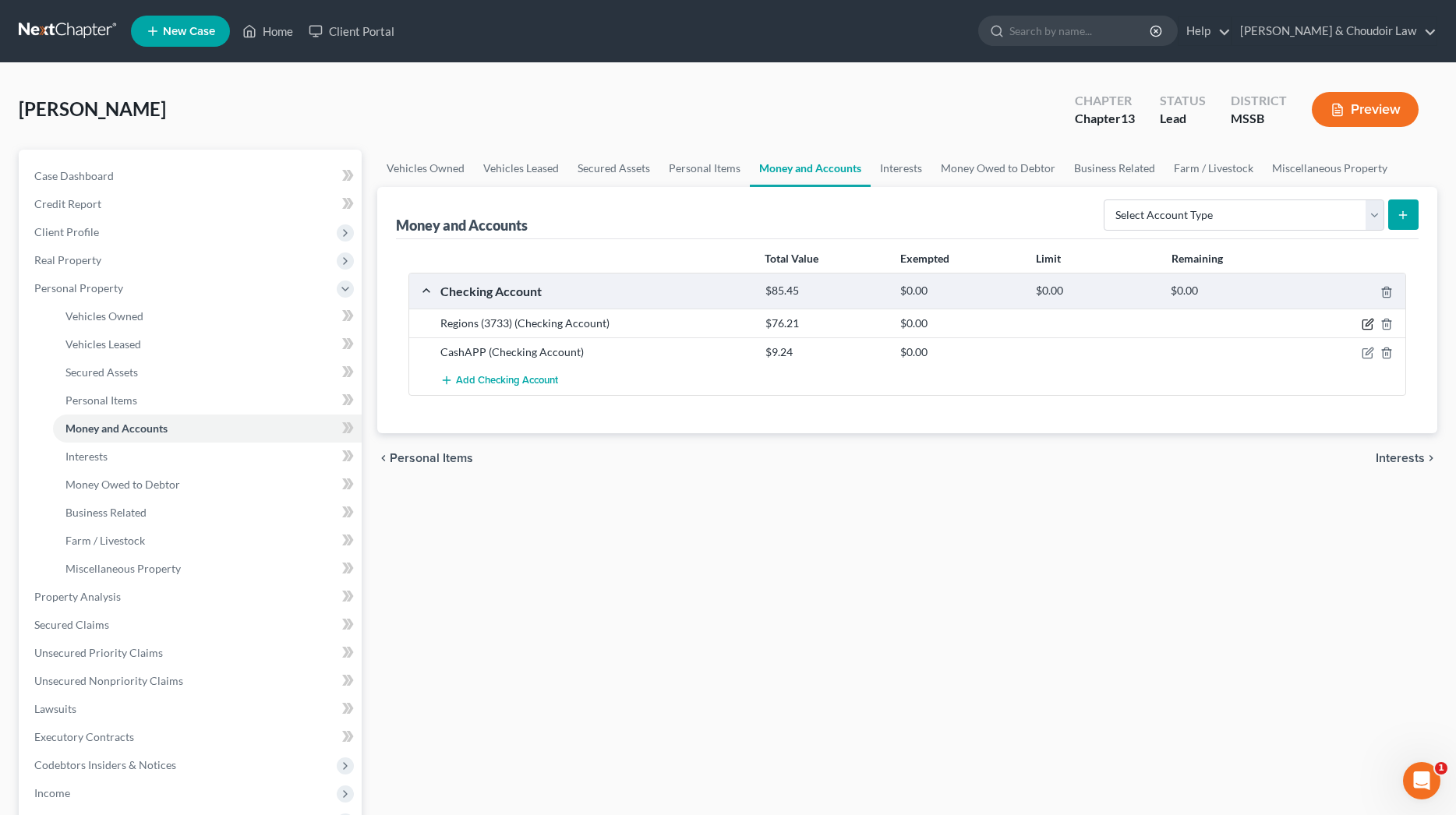
click at [1367, 323] on icon "button" at bounding box center [1369, 322] width 7 height 7
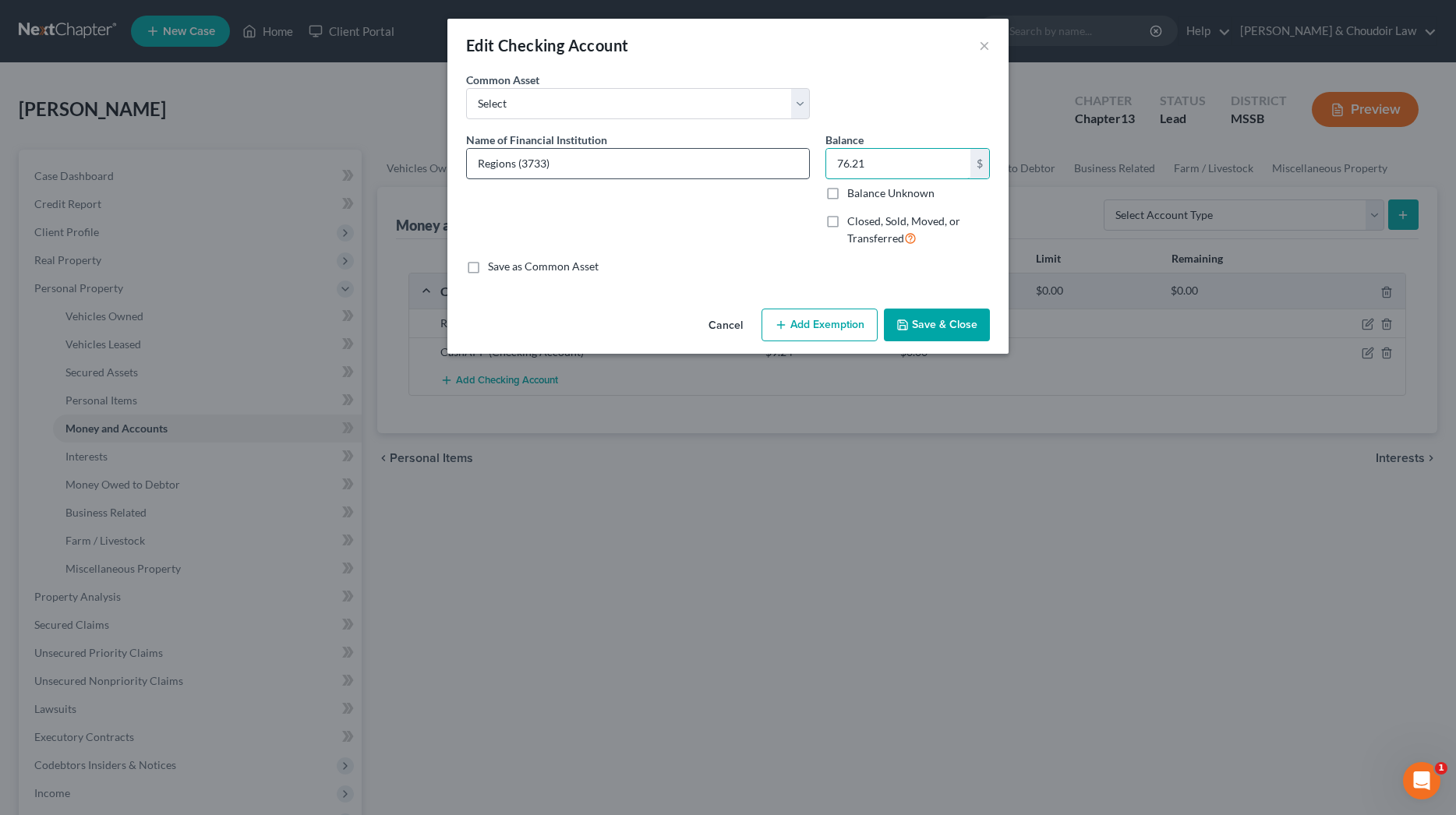
drag, startPoint x: 829, startPoint y: 162, endPoint x: 777, endPoint y: 160, distance: 52.0
click at [777, 160] on div "Name of Financial Institution * Regions (3733) Balance 76.21 $ Balance Unknown …" at bounding box center [728, 195] width 539 height 128
type input "4.50"
click at [932, 308] on button "Save & Close" at bounding box center [937, 324] width 106 height 33
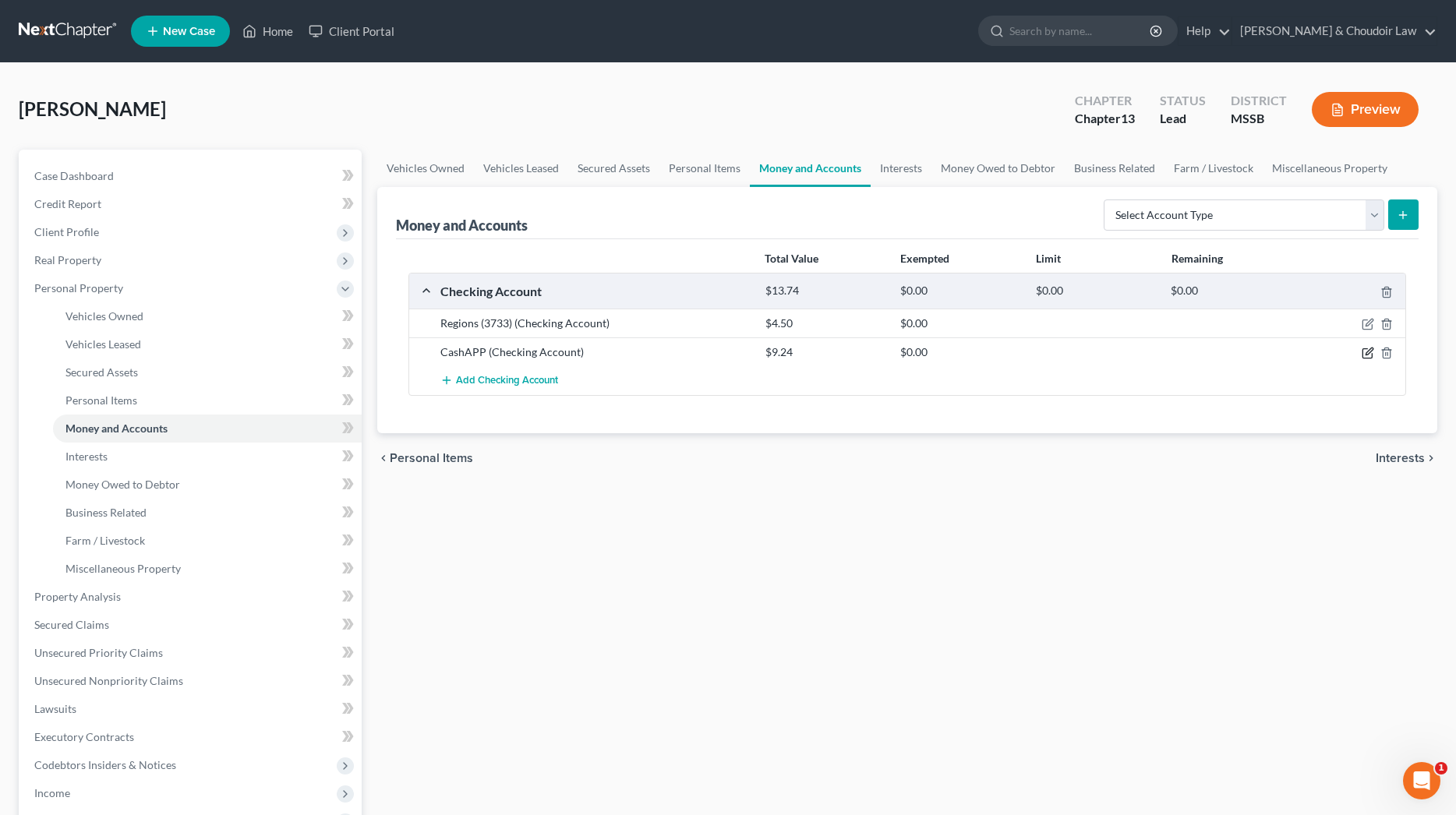
click at [1364, 351] on icon "button" at bounding box center [1368, 353] width 13 height 13
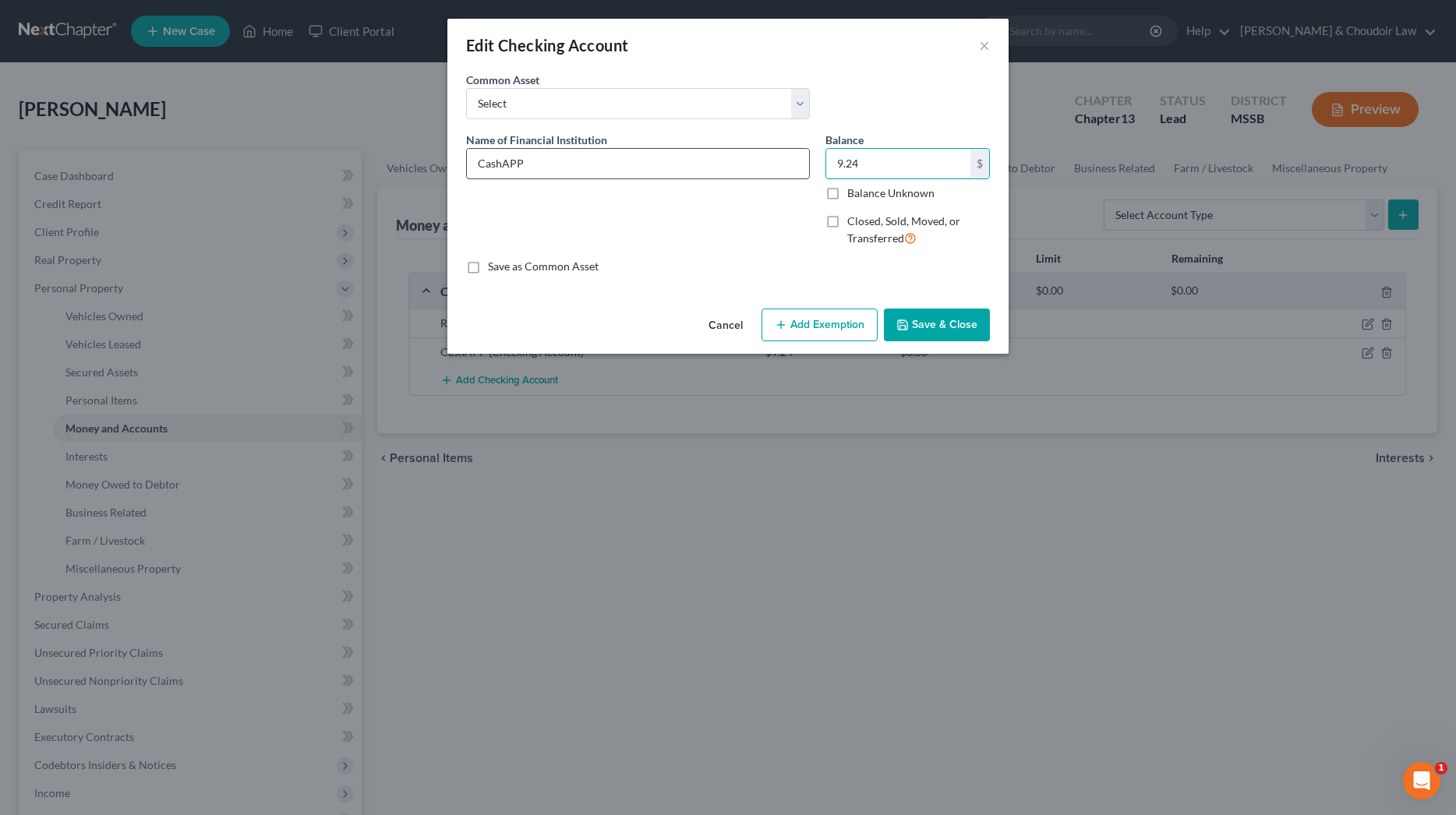
drag, startPoint x: 897, startPoint y: 167, endPoint x: 776, endPoint y: 165, distance: 121.0
click at [776, 165] on div "Name of Financial Institution * CashAPP Balance 9.24 $ Balance Unknown Balance …" at bounding box center [728, 195] width 539 height 128
type input "0"
click at [962, 315] on button "Save & Close" at bounding box center [937, 324] width 106 height 33
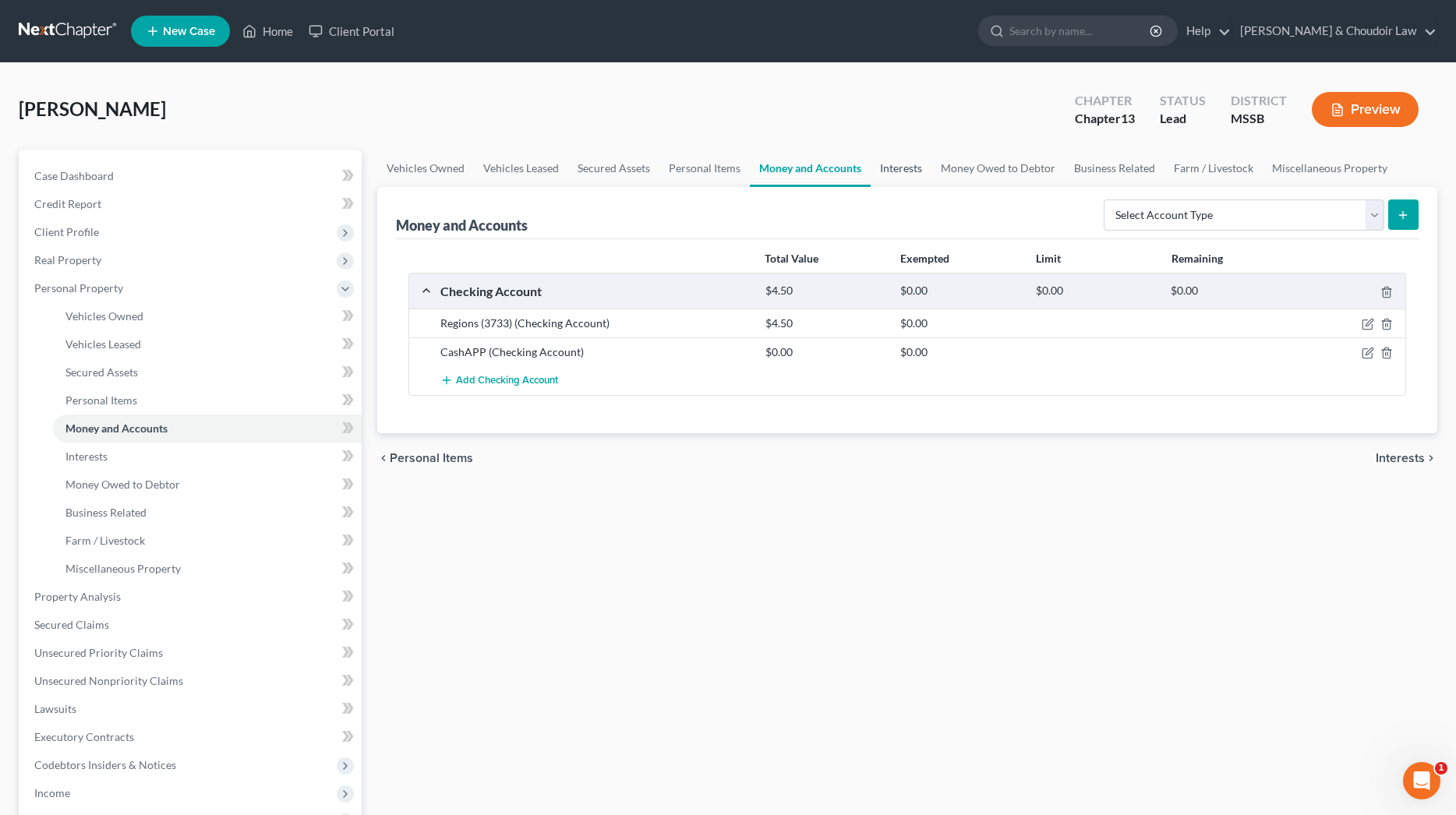
click at [906, 165] on link "Interests" at bounding box center [900, 169] width 60 height 38
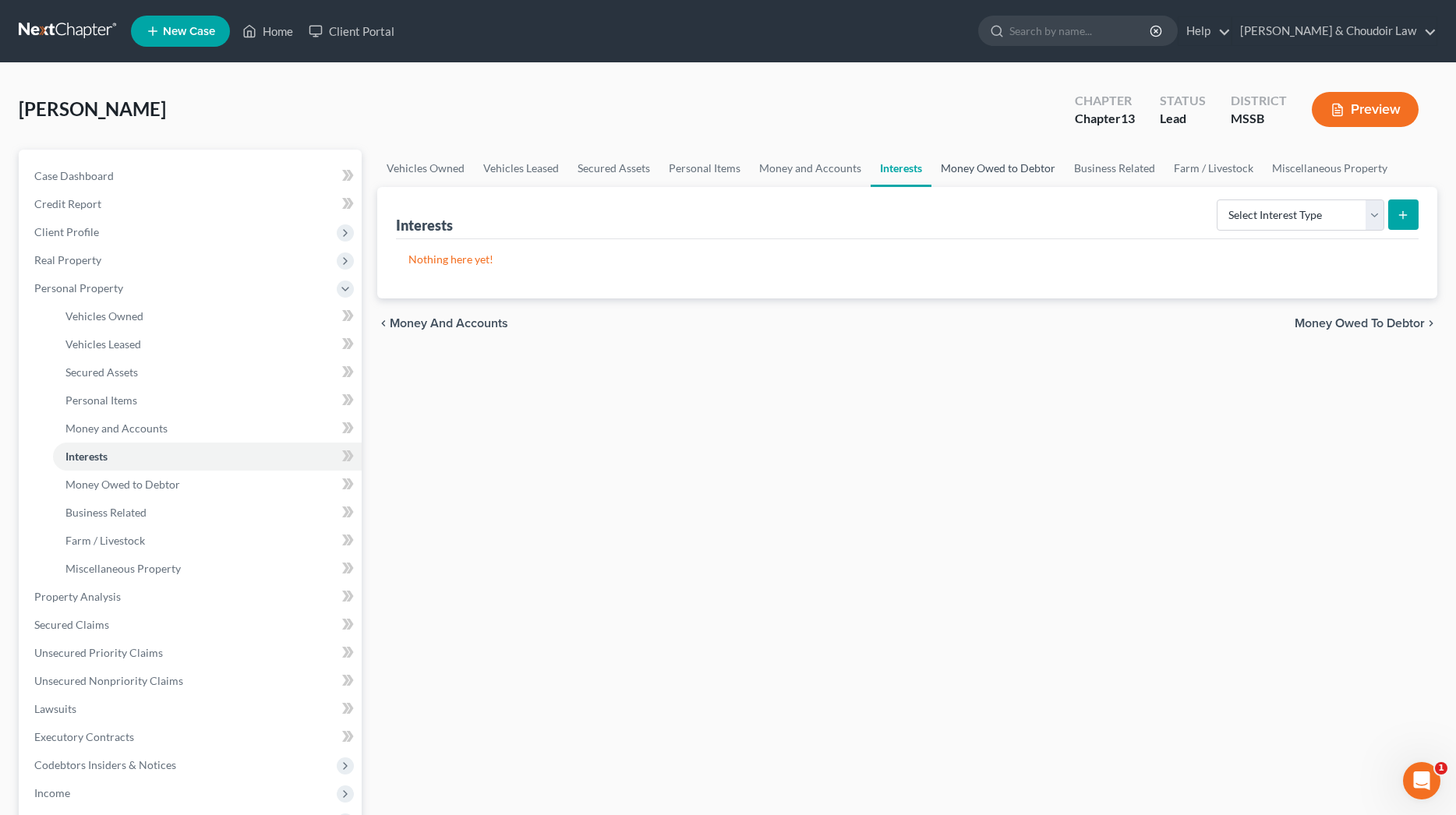
click at [994, 163] on link "Money Owed to Debtor" at bounding box center [998, 169] width 133 height 38
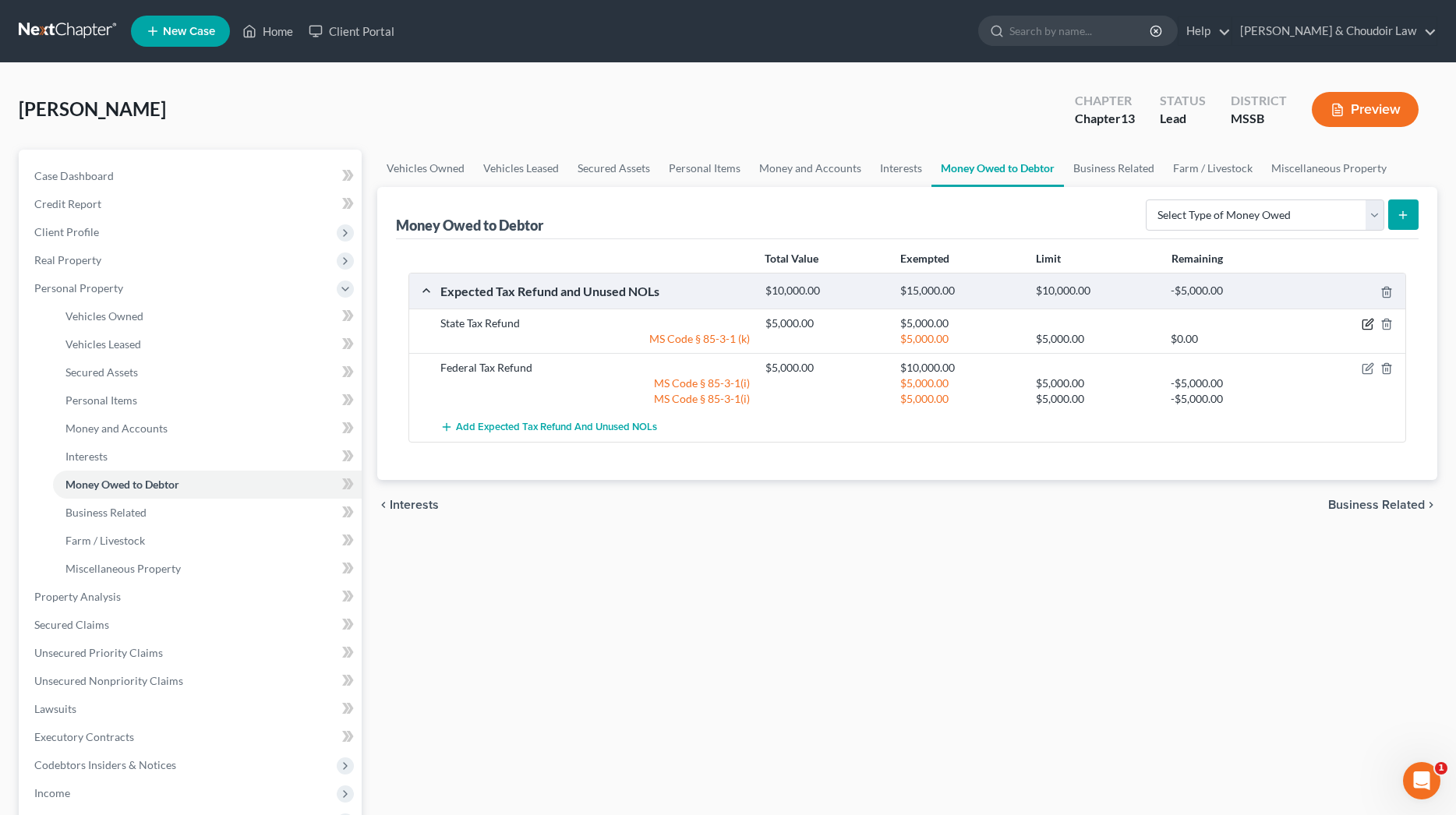
click at [1370, 329] on icon "button" at bounding box center [1368, 324] width 13 height 13
select select "1"
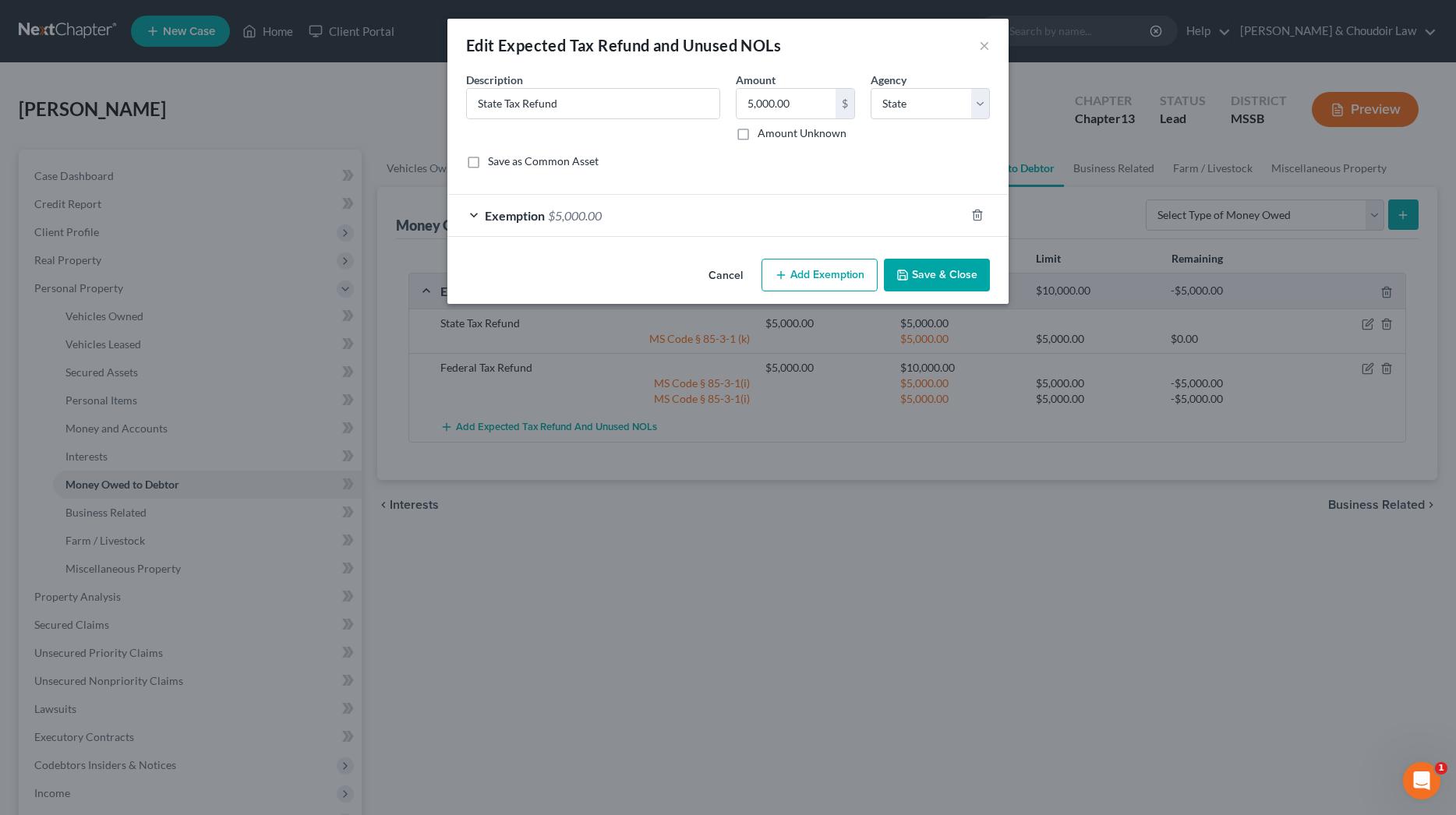
click at [936, 273] on button "Save & Close" at bounding box center [937, 275] width 106 height 33
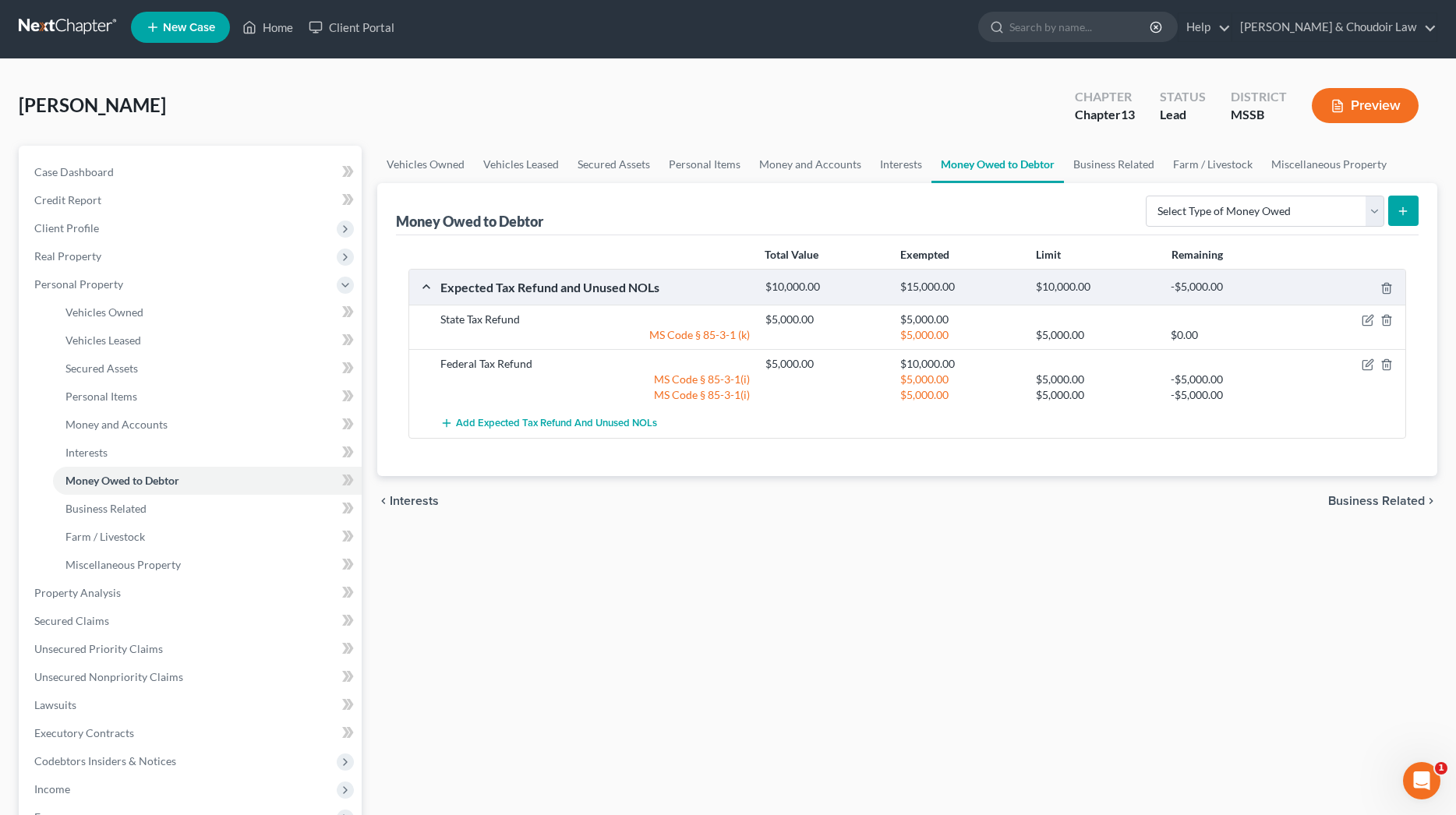
scroll to position [4, 0]
click at [1130, 167] on link "Business Related" at bounding box center [1113, 165] width 100 height 38
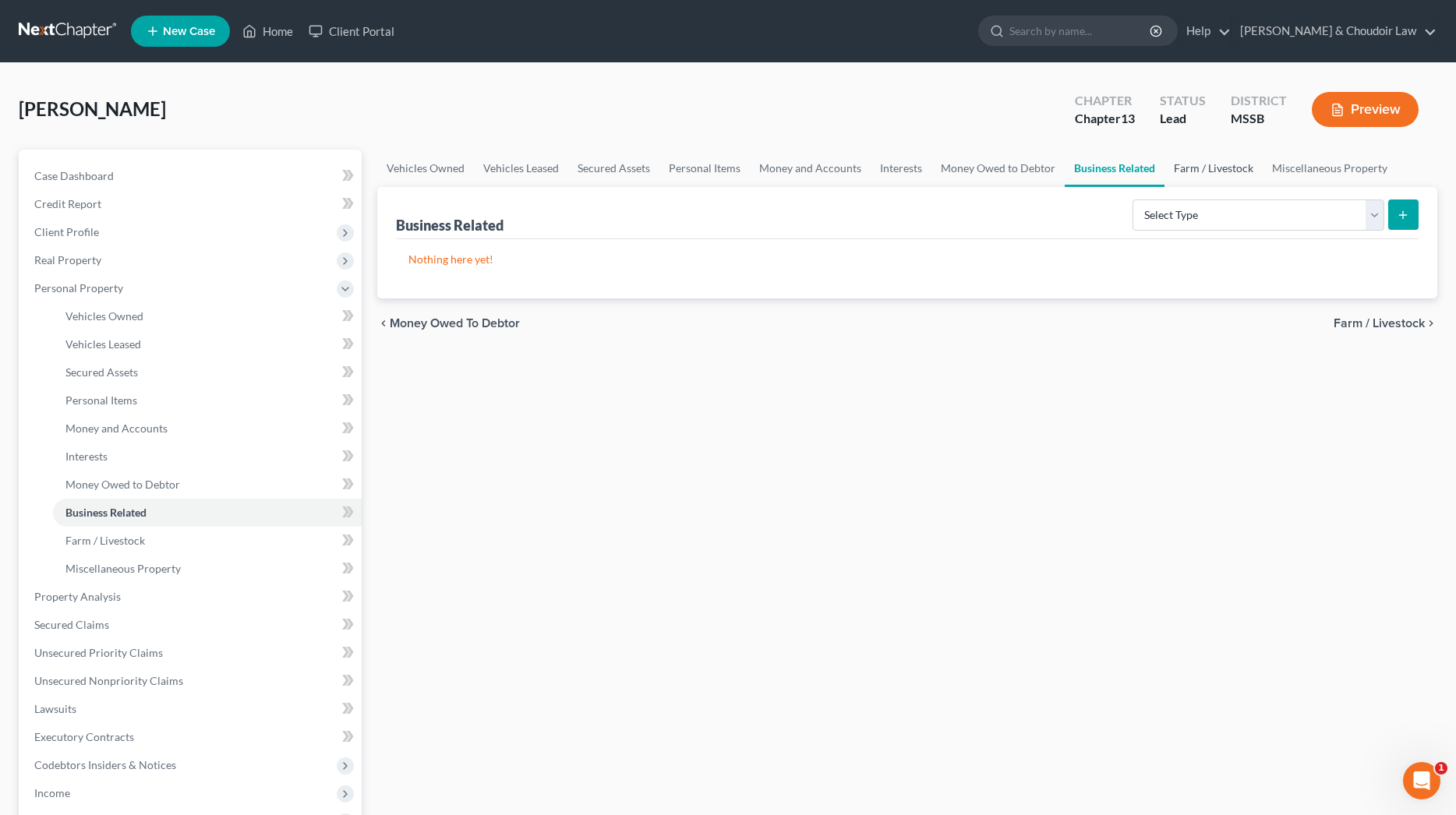
drag, startPoint x: 1181, startPoint y: 166, endPoint x: 1197, endPoint y: 166, distance: 16.0
click at [1181, 166] on link "Farm / Livestock" at bounding box center [1213, 169] width 98 height 38
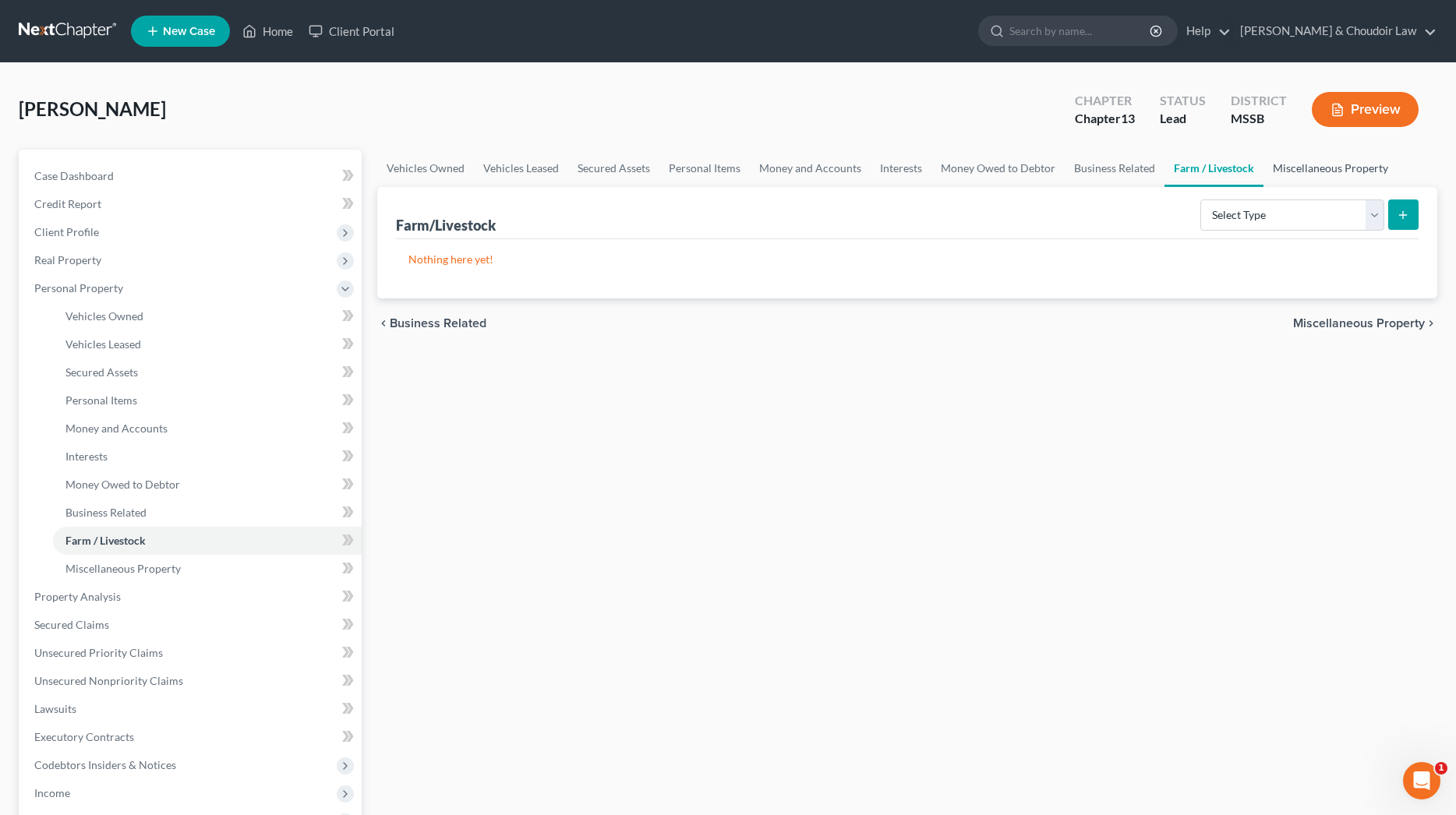
click at [1344, 171] on link "Miscellaneous Property" at bounding box center [1330, 169] width 134 height 38
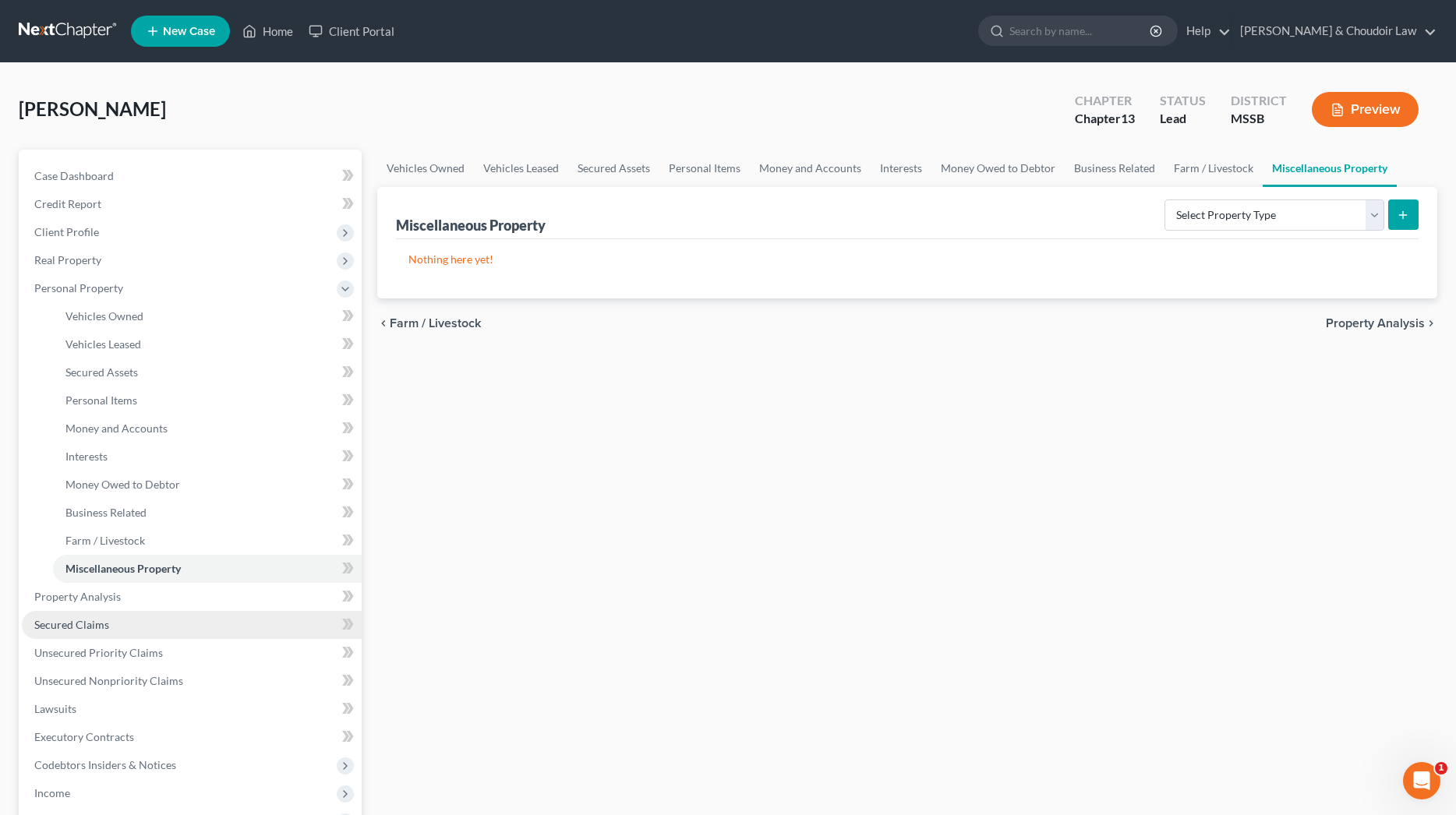
click at [143, 590] on link "Property Analysis" at bounding box center [191, 597] width 340 height 28
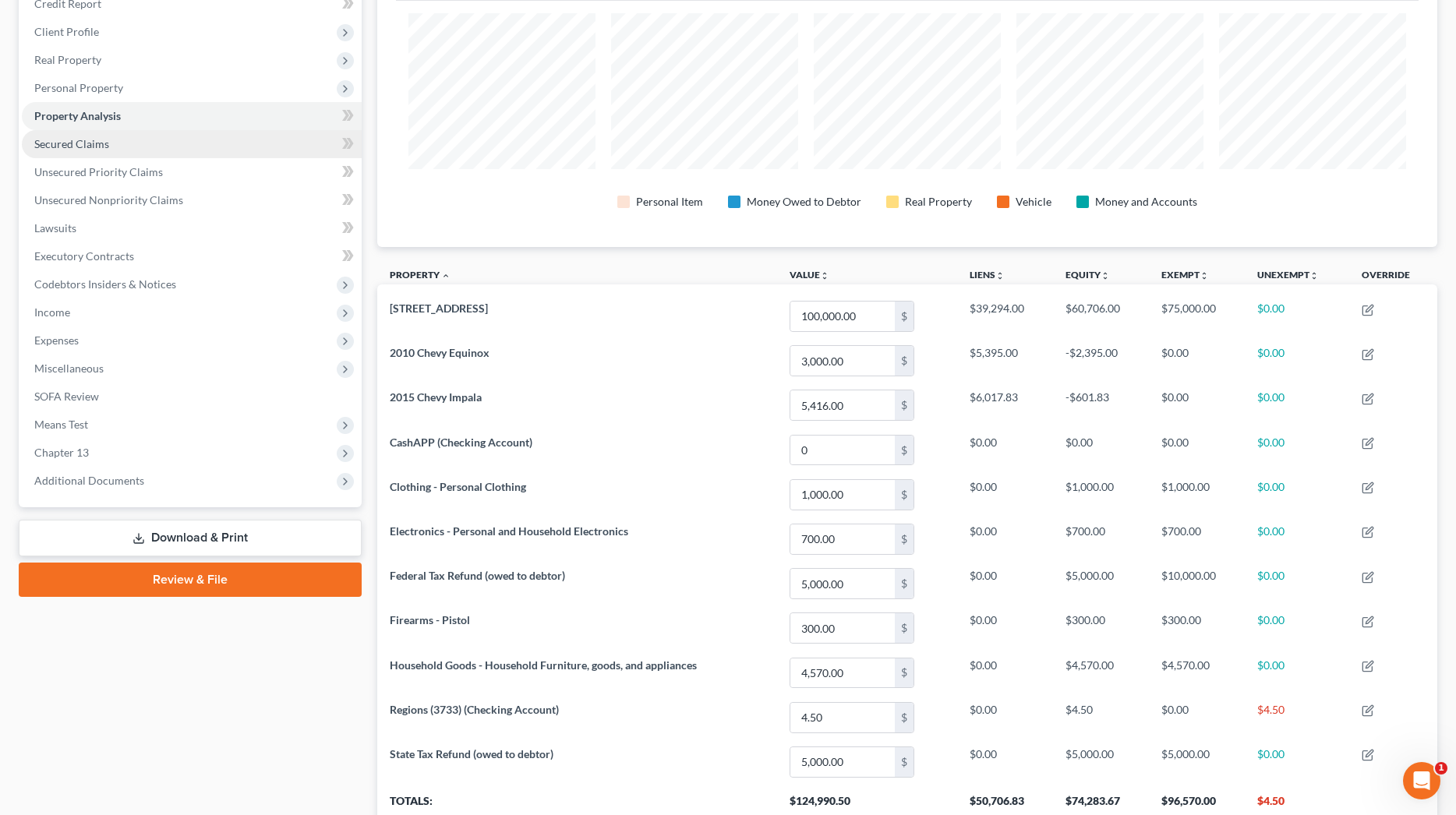
scroll to position [202, 0]
click at [90, 144] on span "Secured Claims" at bounding box center [71, 142] width 74 height 13
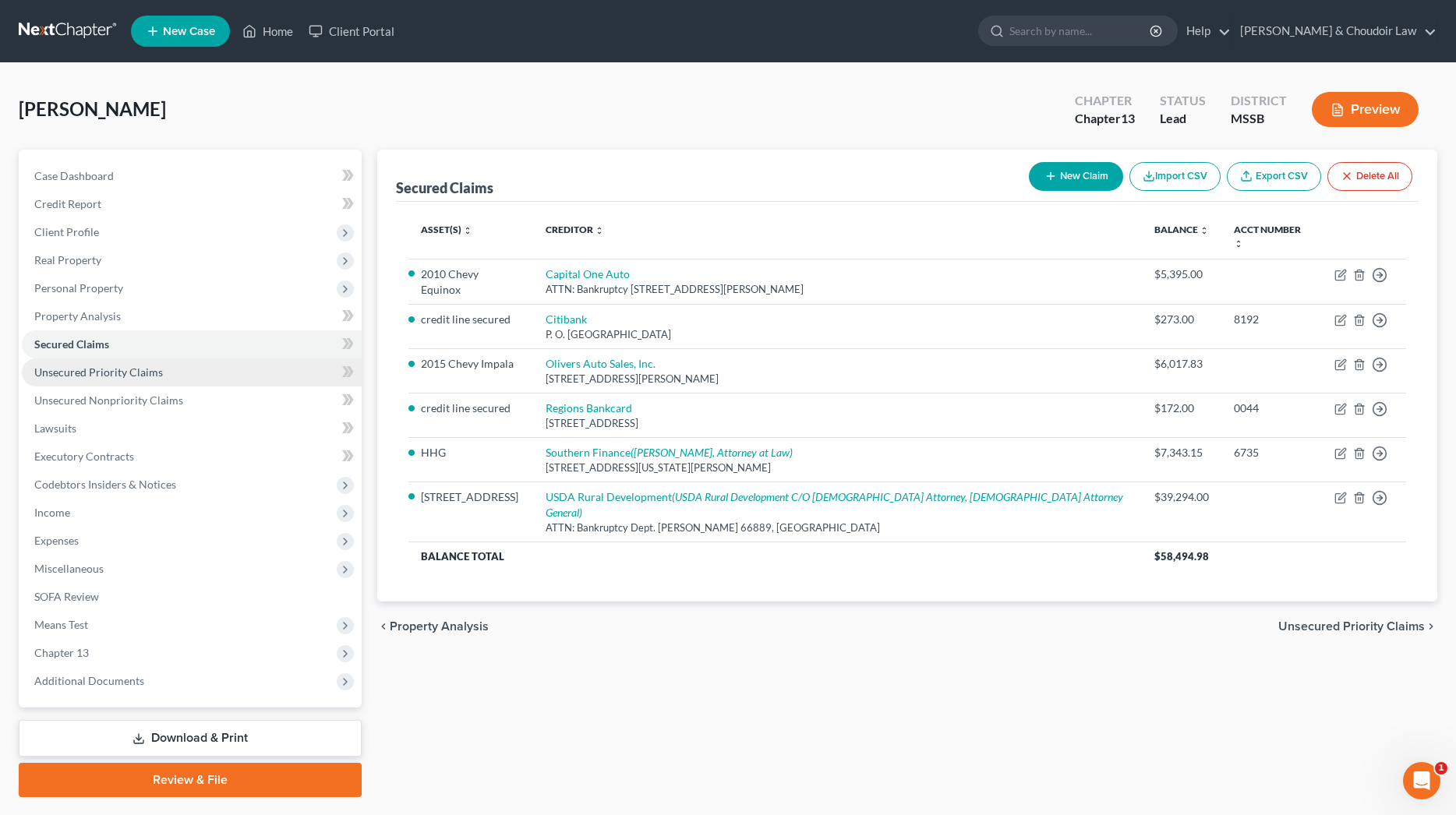
click at [101, 374] on span "Unsecured Priority Claims" at bounding box center [99, 372] width 129 height 13
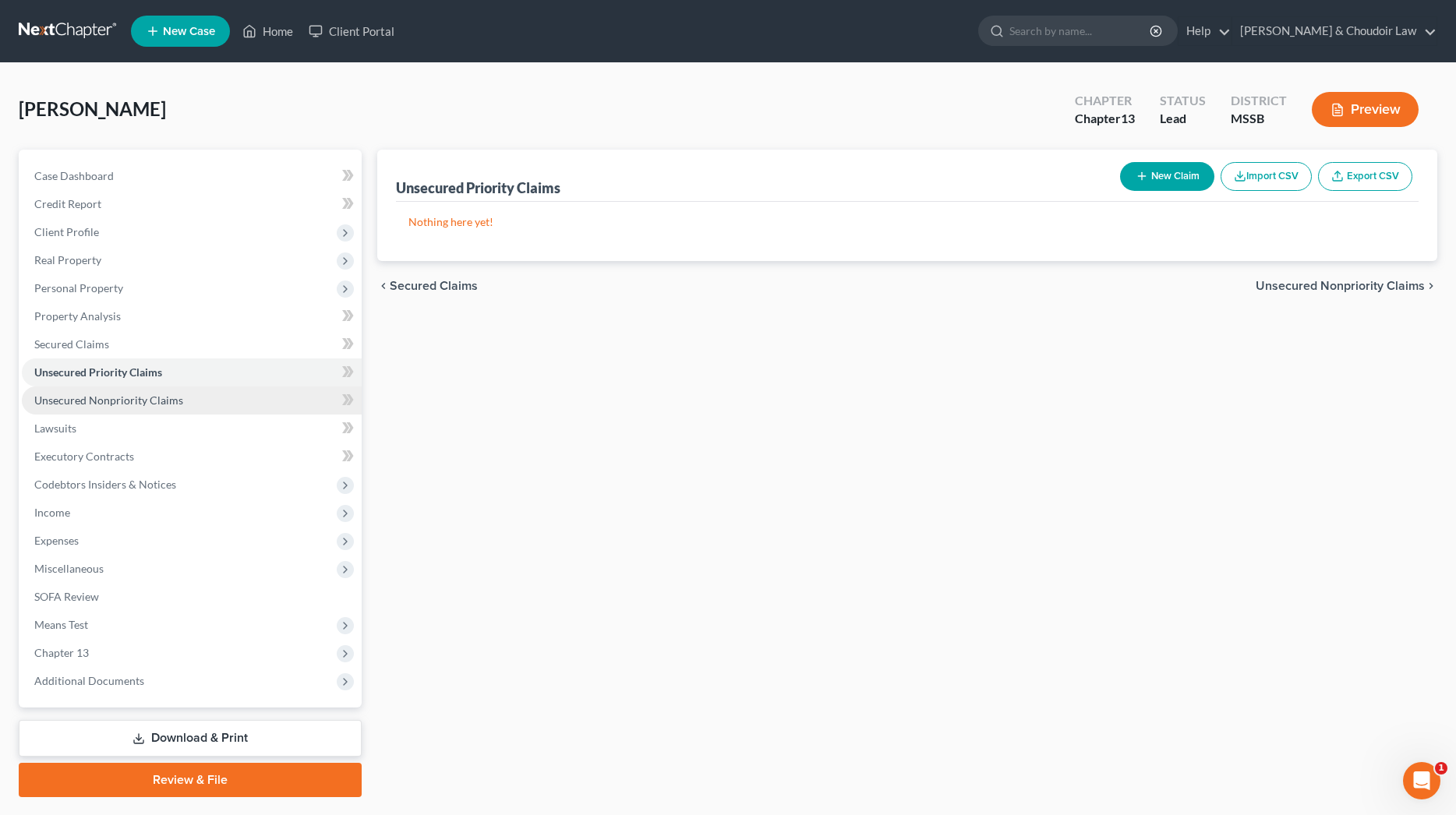
click at [103, 395] on span "Unsecured Nonpriority Claims" at bounding box center [109, 400] width 149 height 13
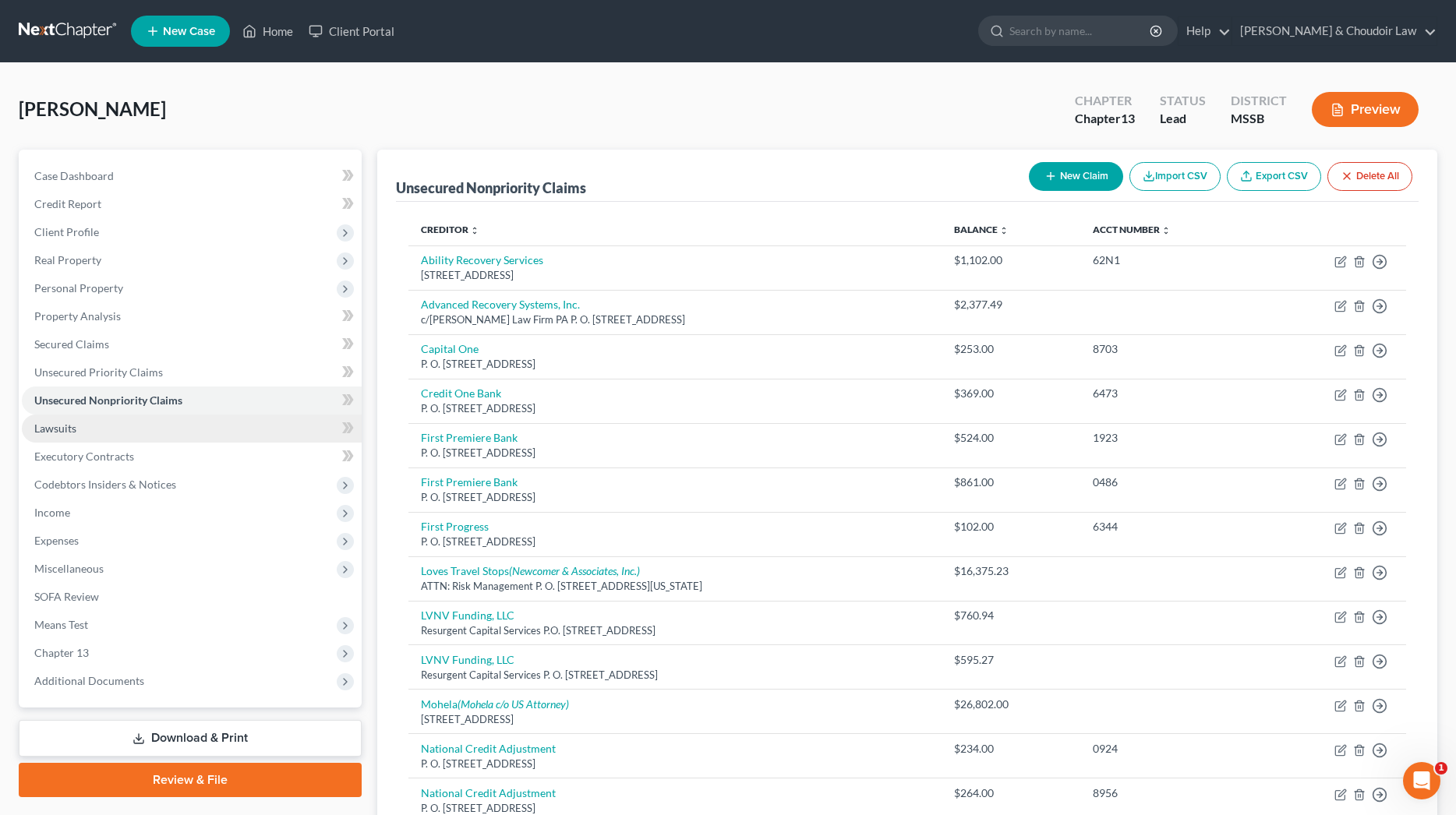
click at [82, 430] on link "Lawsuits" at bounding box center [191, 428] width 340 height 28
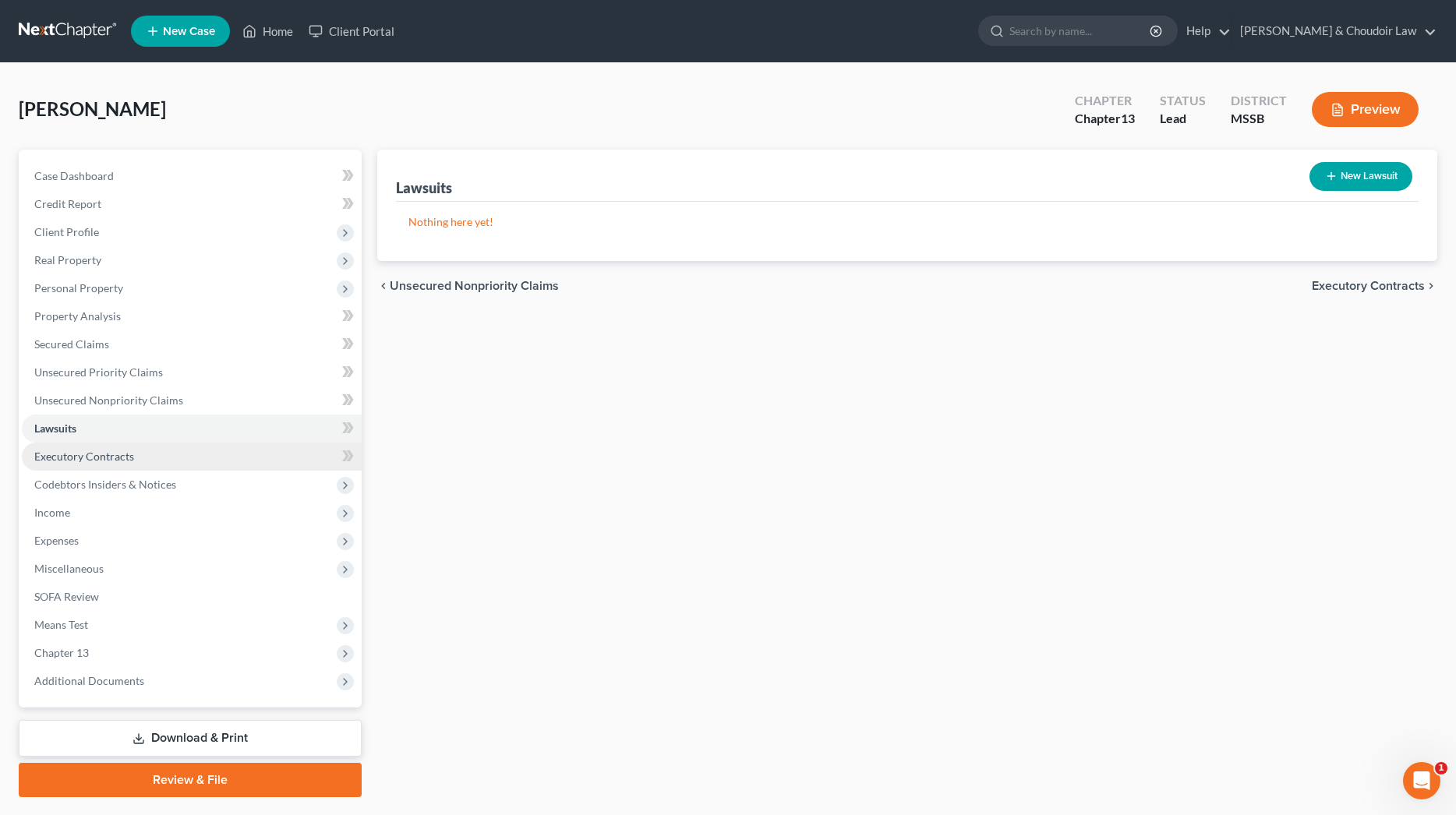
click at [87, 450] on span "Executory Contracts" at bounding box center [84, 456] width 100 height 13
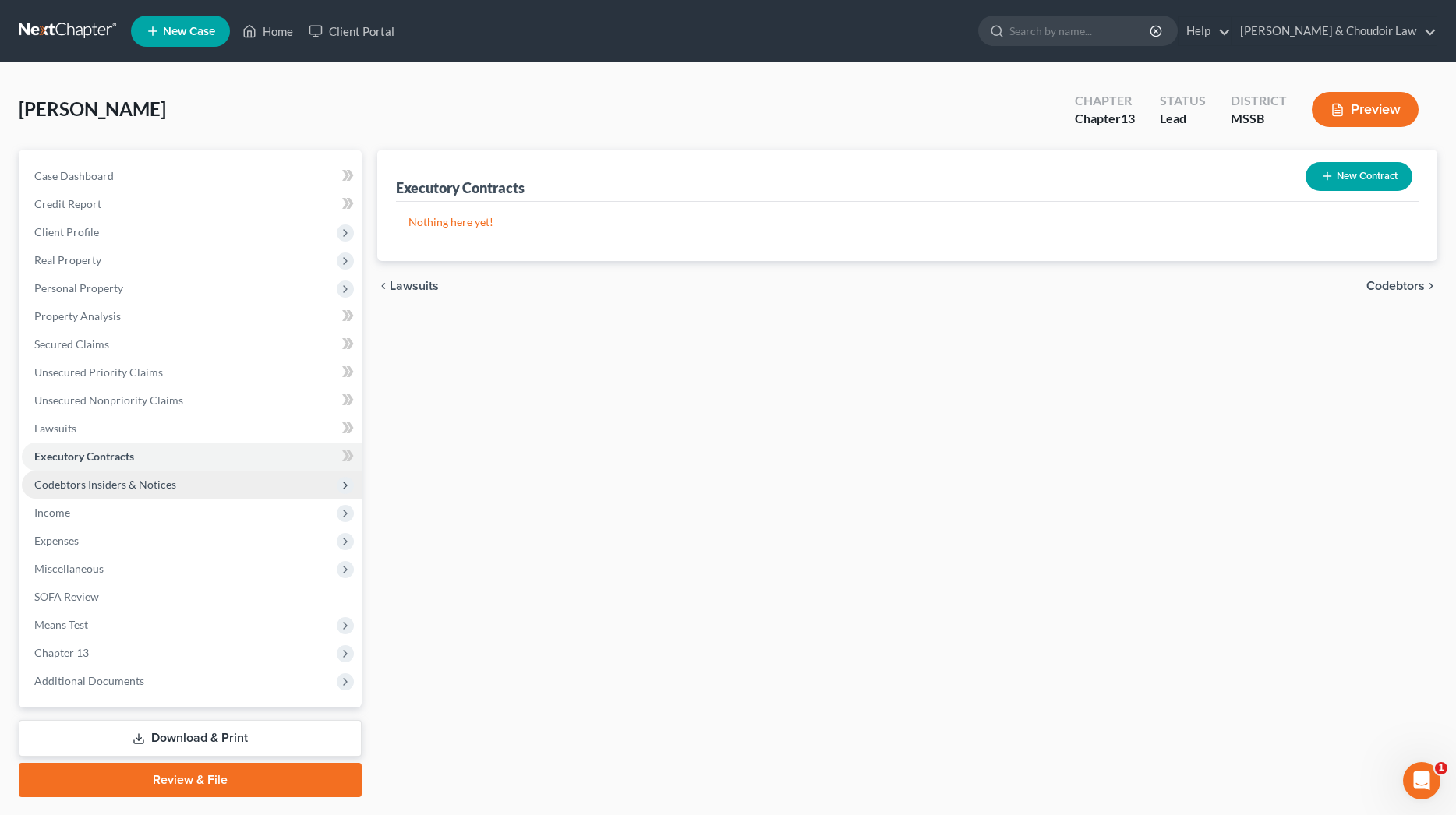
click at [103, 480] on span "Codebtors Insiders & Notices" at bounding box center [105, 484] width 142 height 13
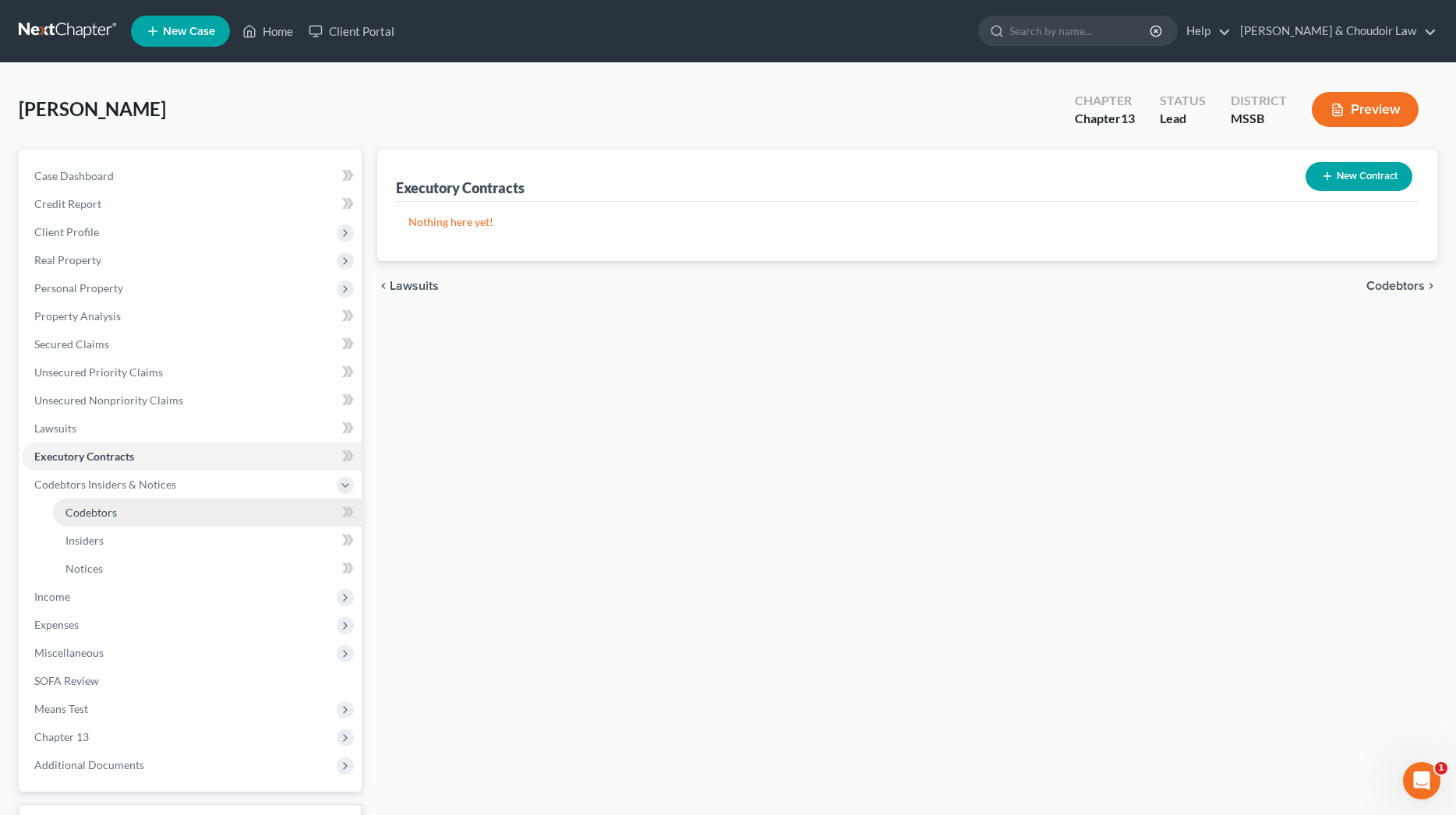
click at [99, 515] on span "Codebtors" at bounding box center [91, 512] width 52 height 13
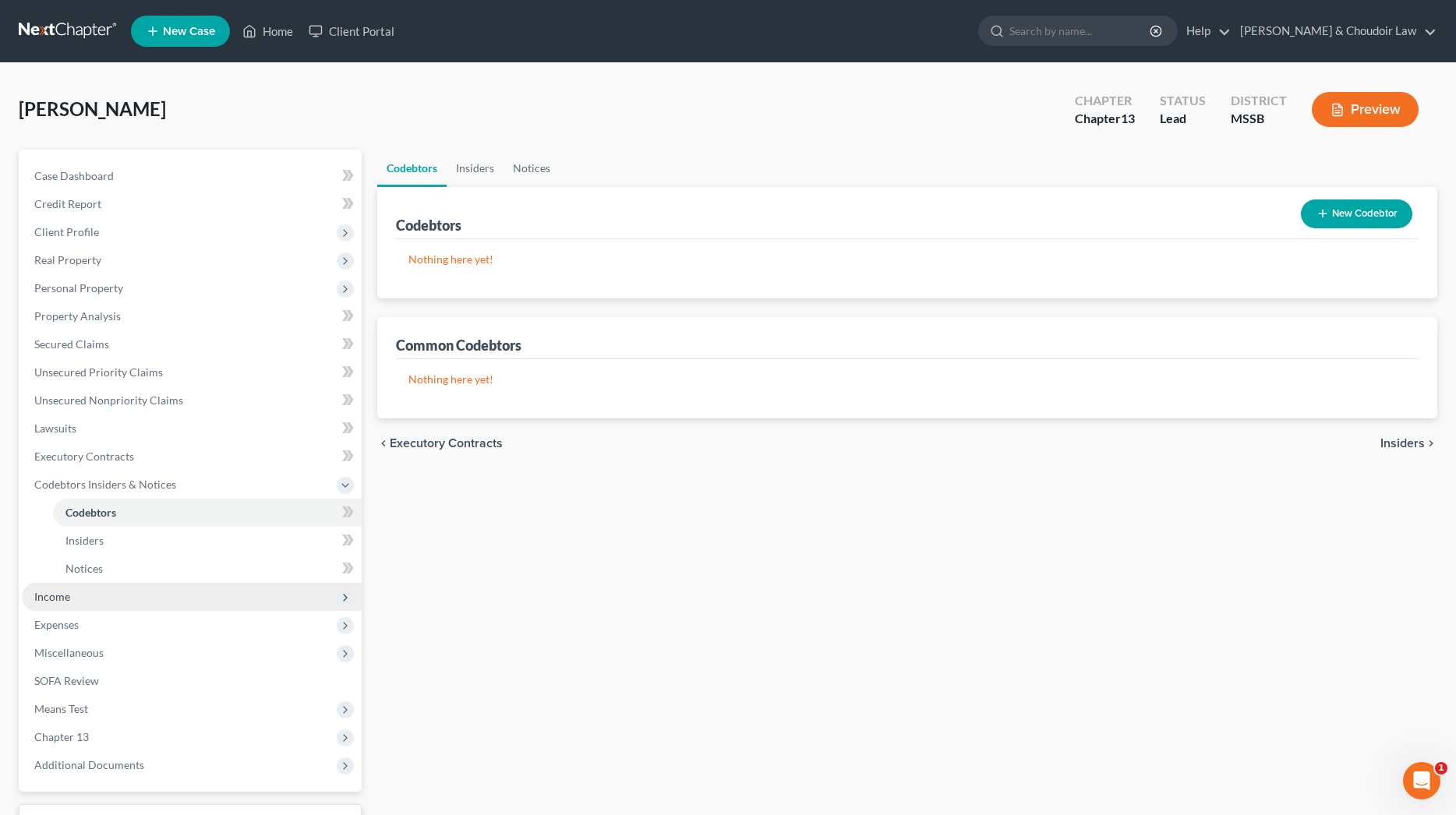
click at [74, 597] on span "Income" at bounding box center [191, 597] width 340 height 28
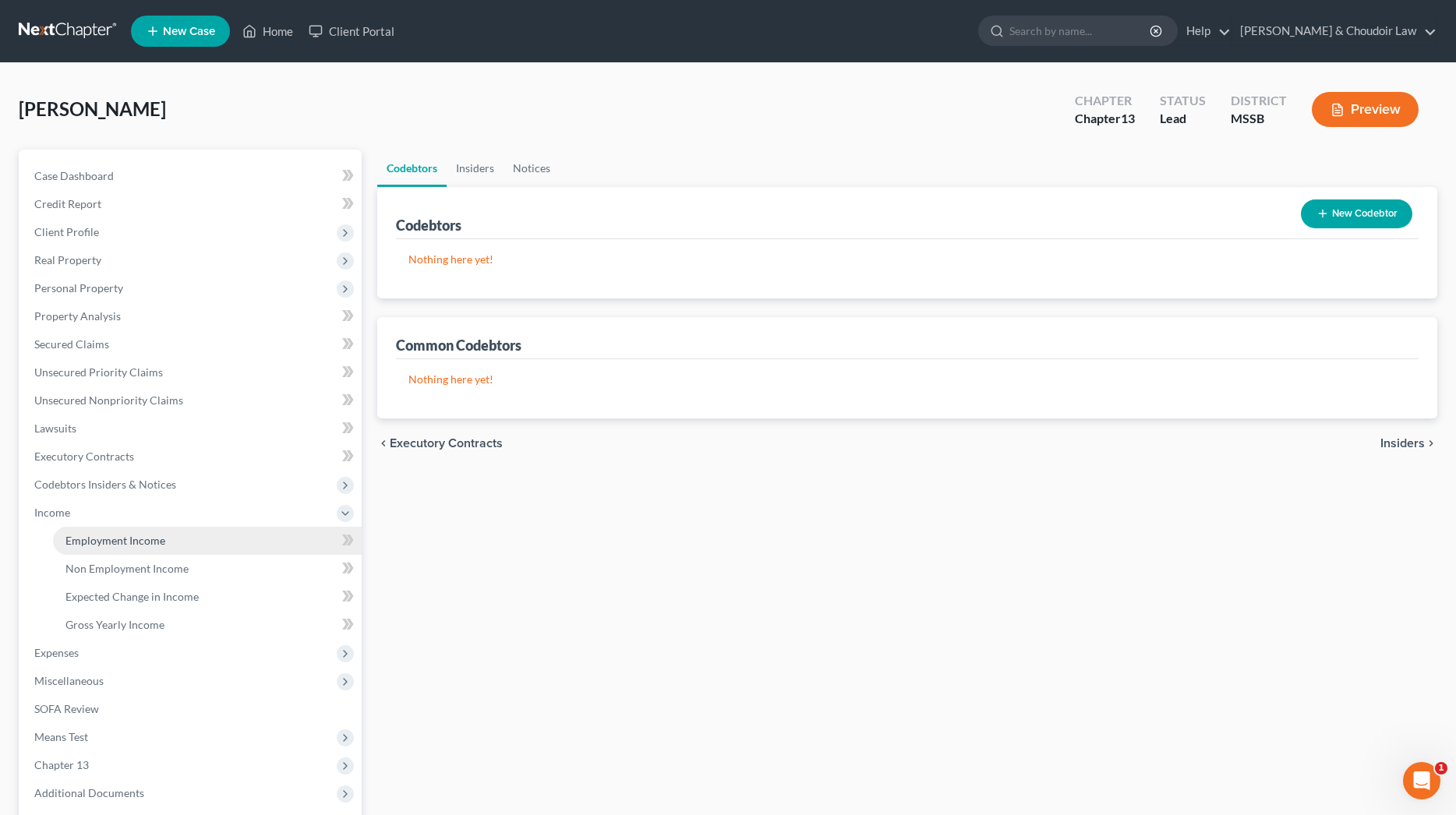
click at [100, 540] on span "Employment Income" at bounding box center [115, 540] width 100 height 13
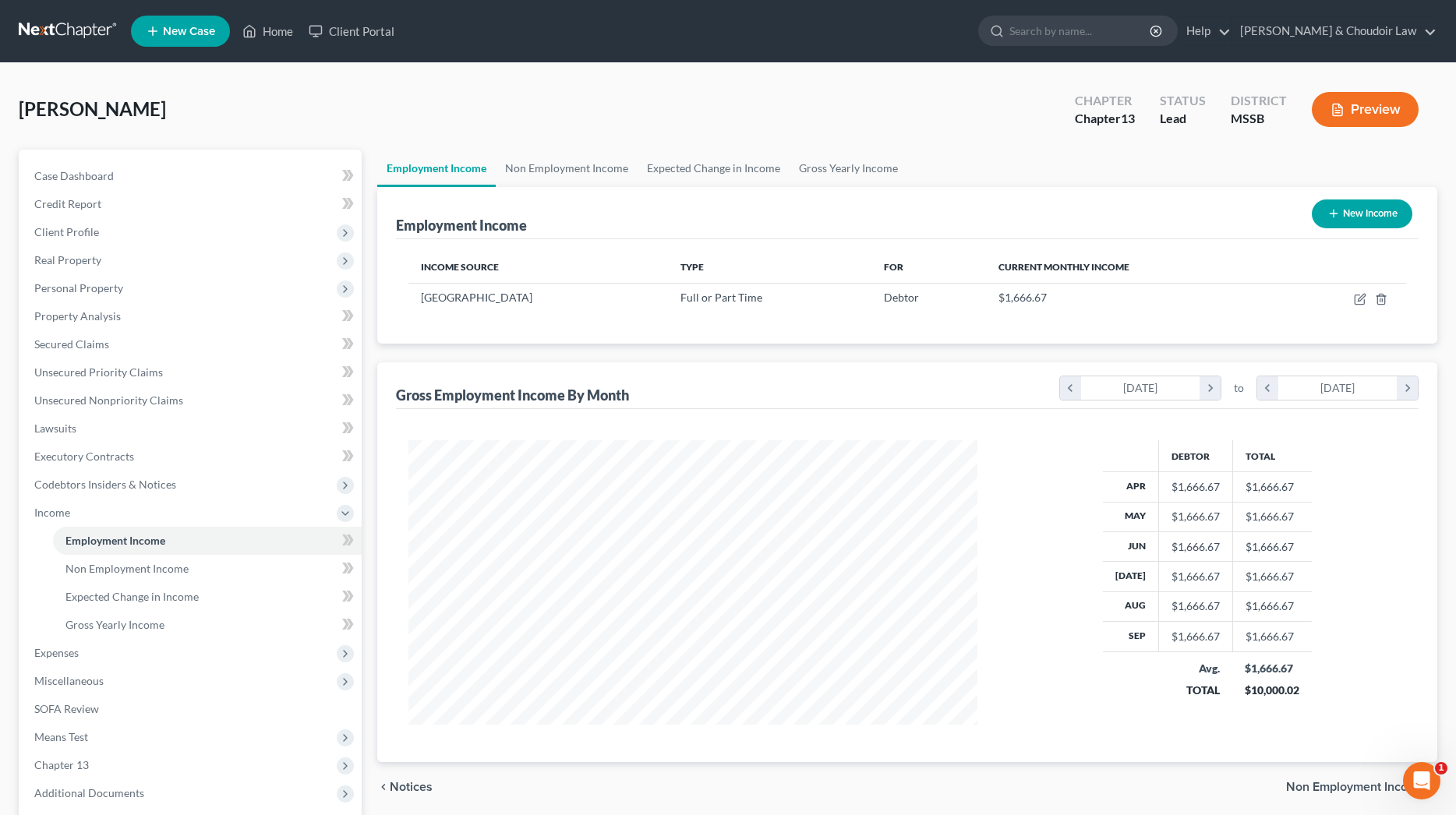
scroll to position [285, 600]
click at [1360, 295] on icon "button" at bounding box center [1359, 299] width 9 height 9
select select "0"
select select "25"
select select "0"
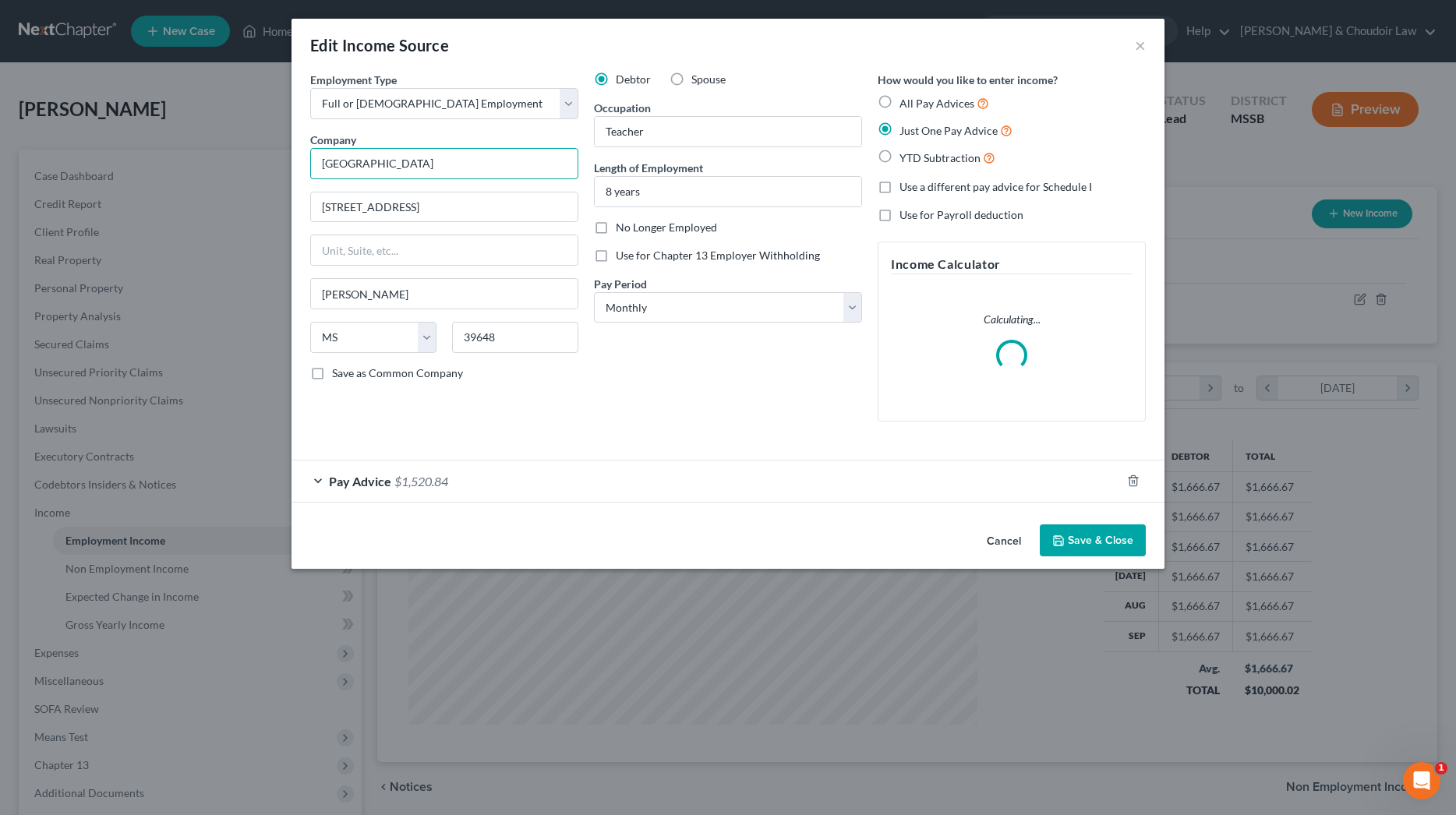
drag, startPoint x: 479, startPoint y: 163, endPoint x: 252, endPoint y: 158, distance: 227.1
click at [252, 158] on div "Edit Income Source × Employment Type * Select Full or [DEMOGRAPHIC_DATA] Employ…" at bounding box center [728, 408] width 1456 height 815
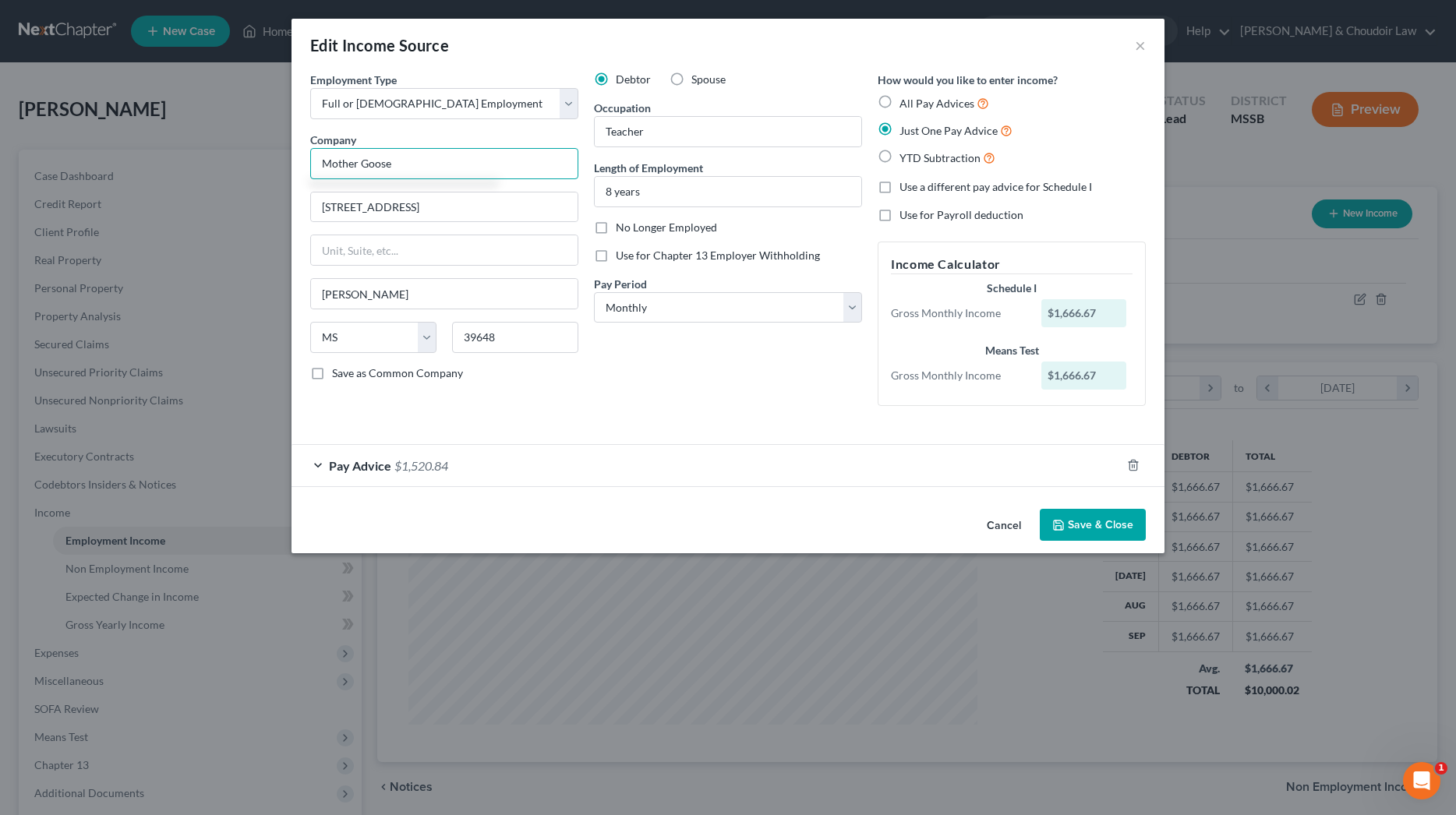
type input "Mother Goose"
type input "[STREET_ADDRESS][US_STATE]"
click at [462, 163] on input "Mother Goose" at bounding box center [444, 163] width 268 height 31
type input "Mother Goose Preschool"
type input "[PERSON_NAME]"
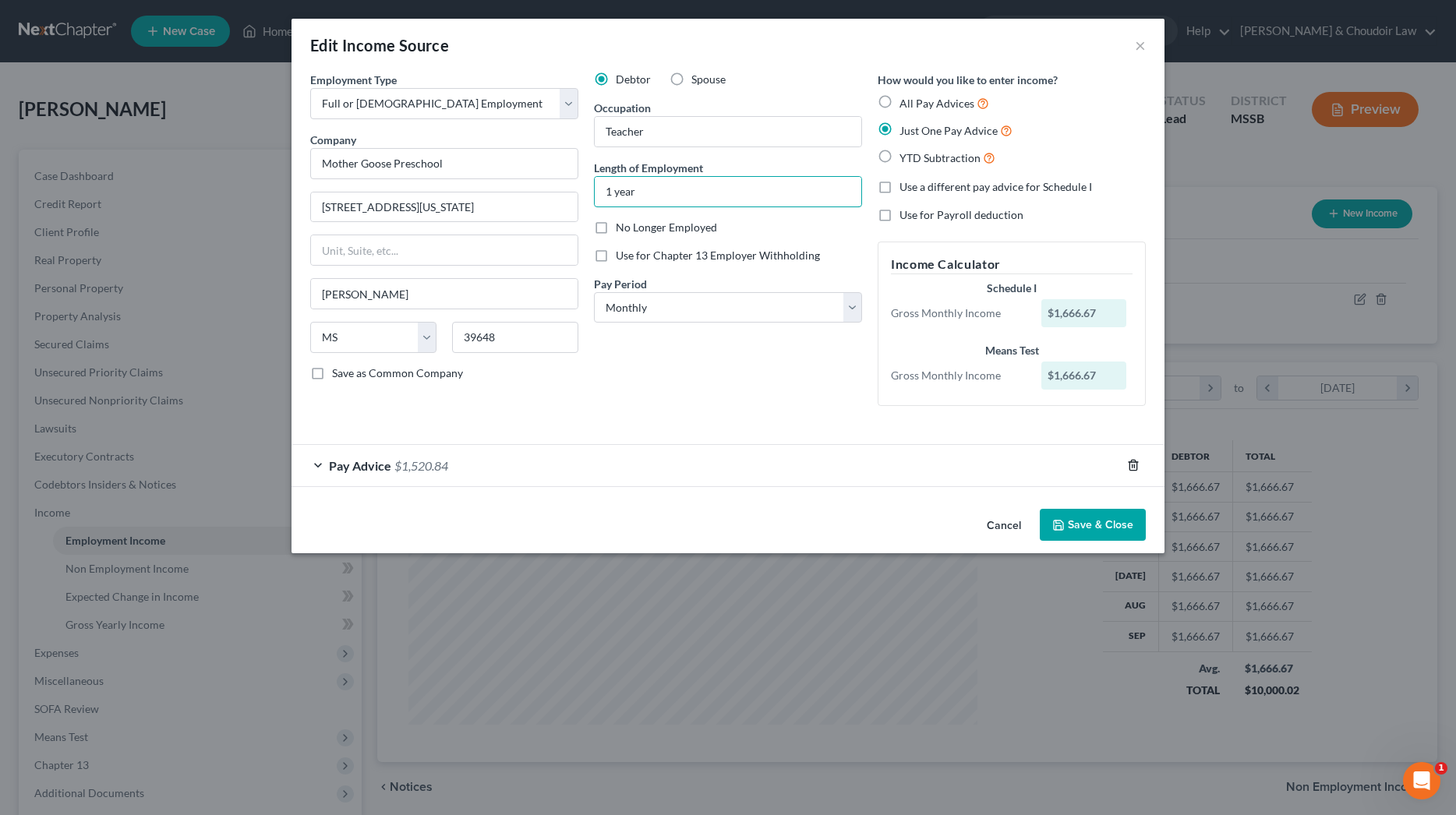
type input "1 year"
click at [1132, 465] on line "button" at bounding box center [1132, 466] width 0 height 3
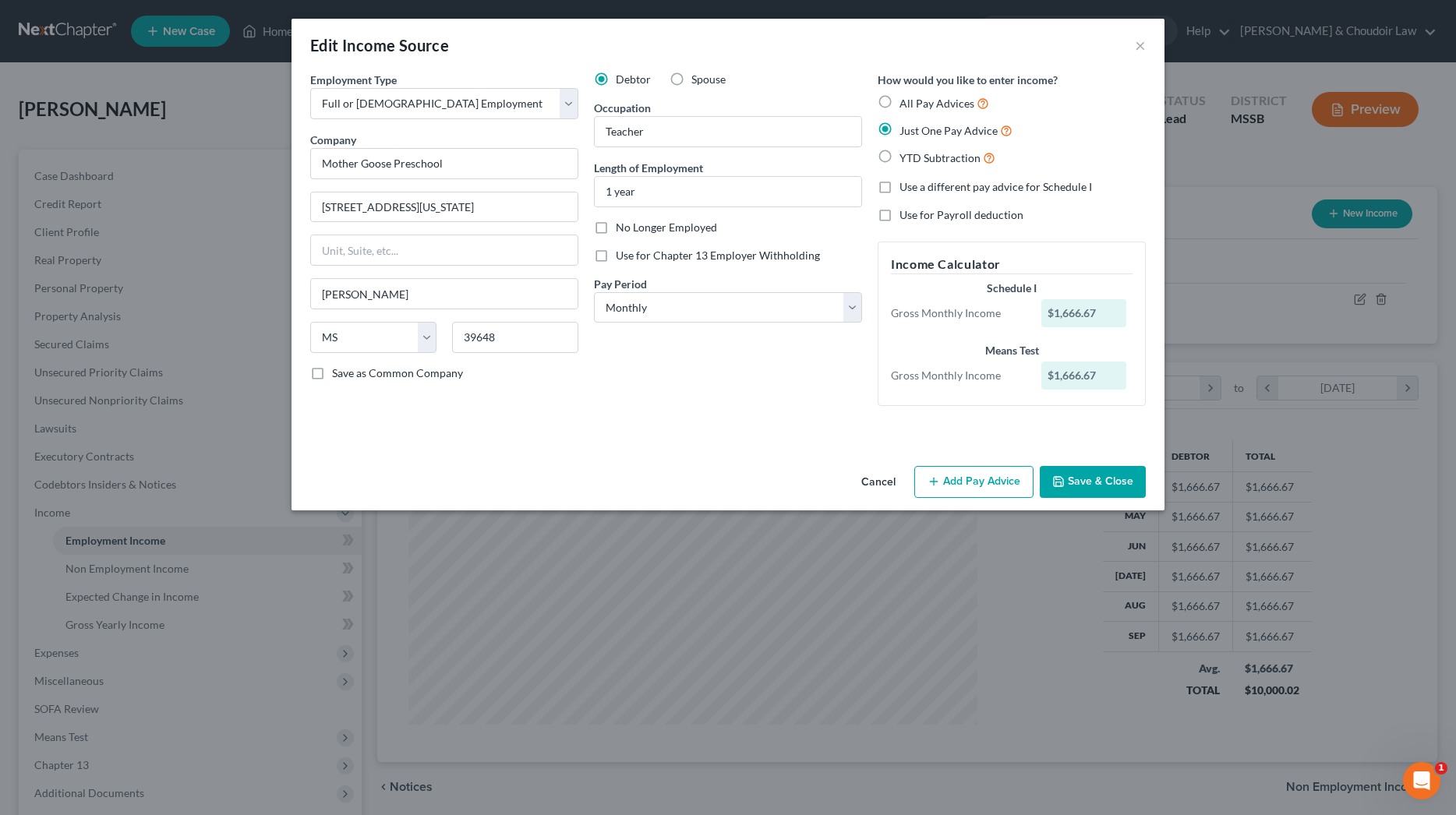
click at [1010, 475] on button "Add Pay Advice" at bounding box center [973, 482] width 119 height 33
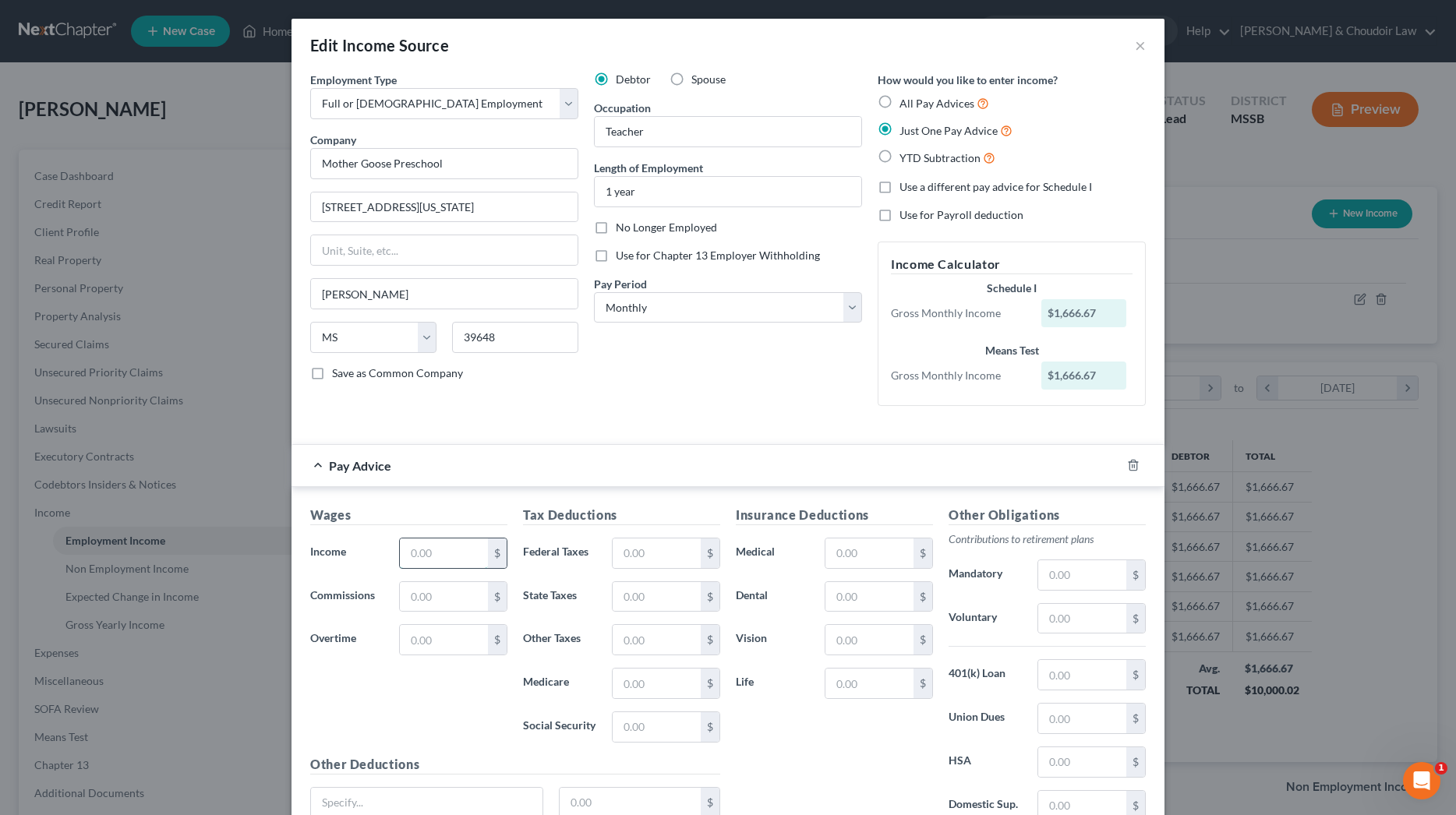
click at [448, 556] on input "text" at bounding box center [443, 553] width 88 height 30
type input "2,000.00"
type input "0"
click at [647, 590] on input "text" at bounding box center [656, 597] width 88 height 30
type input "21"
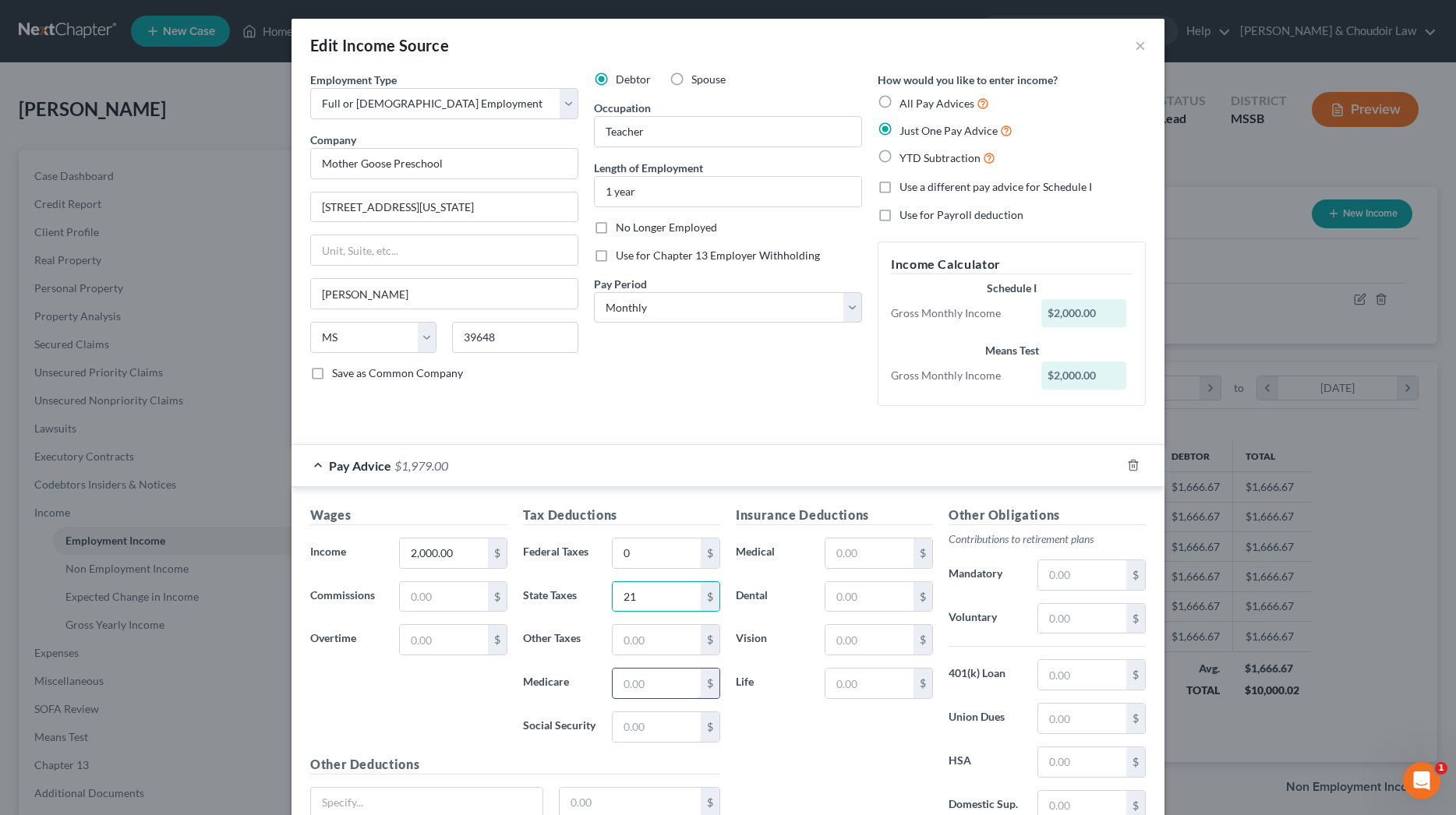
click at [645, 678] on input "text" at bounding box center [656, 684] width 88 height 30
type input "29"
click at [654, 730] on input "text" at bounding box center [656, 728] width 88 height 30
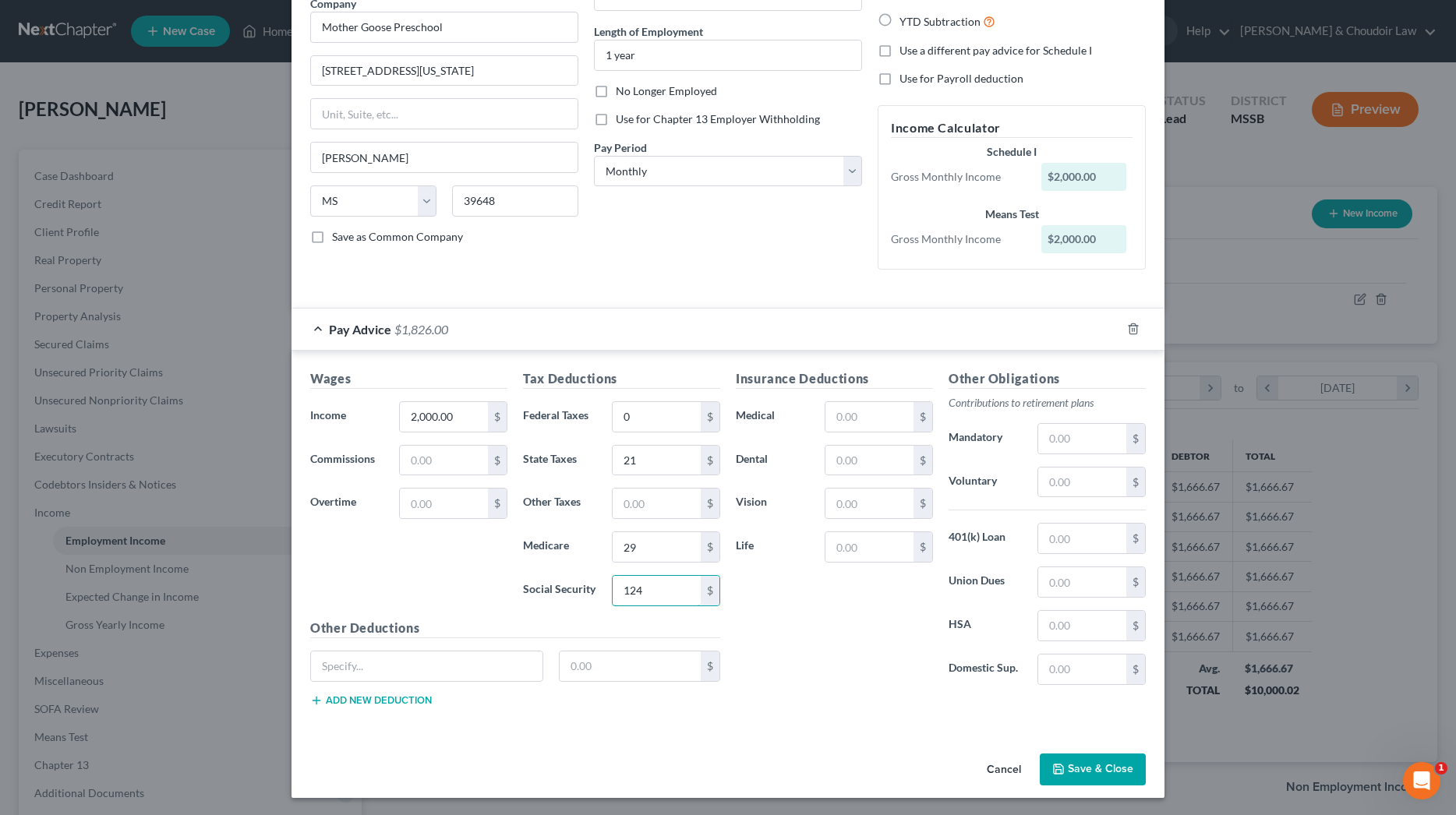
scroll to position [136, 0]
type input "124"
click at [1097, 762] on button "Save & Close" at bounding box center [1092, 770] width 106 height 33
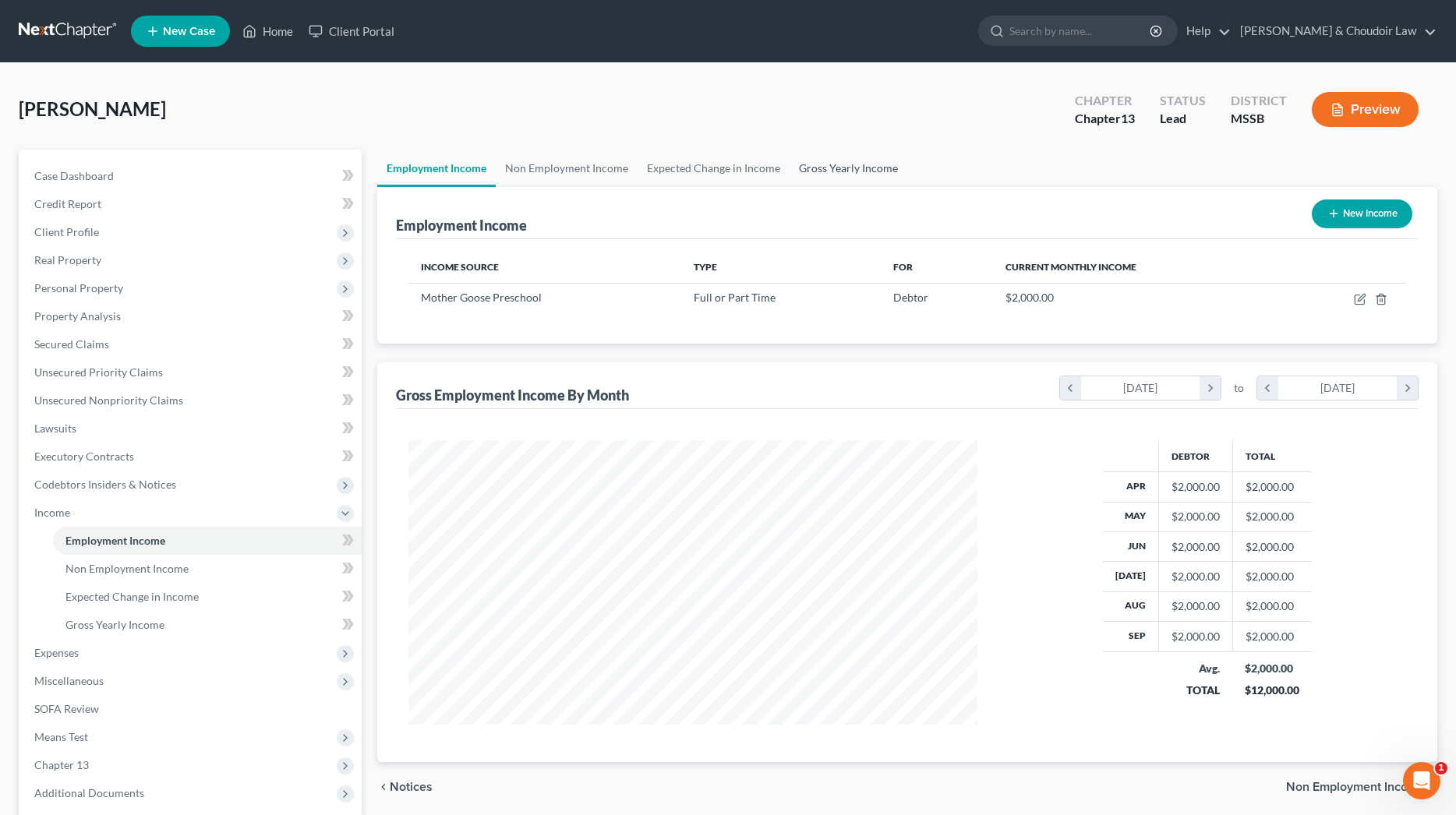
click at [797, 173] on link "Gross Yearly Income" at bounding box center [848, 169] width 118 height 38
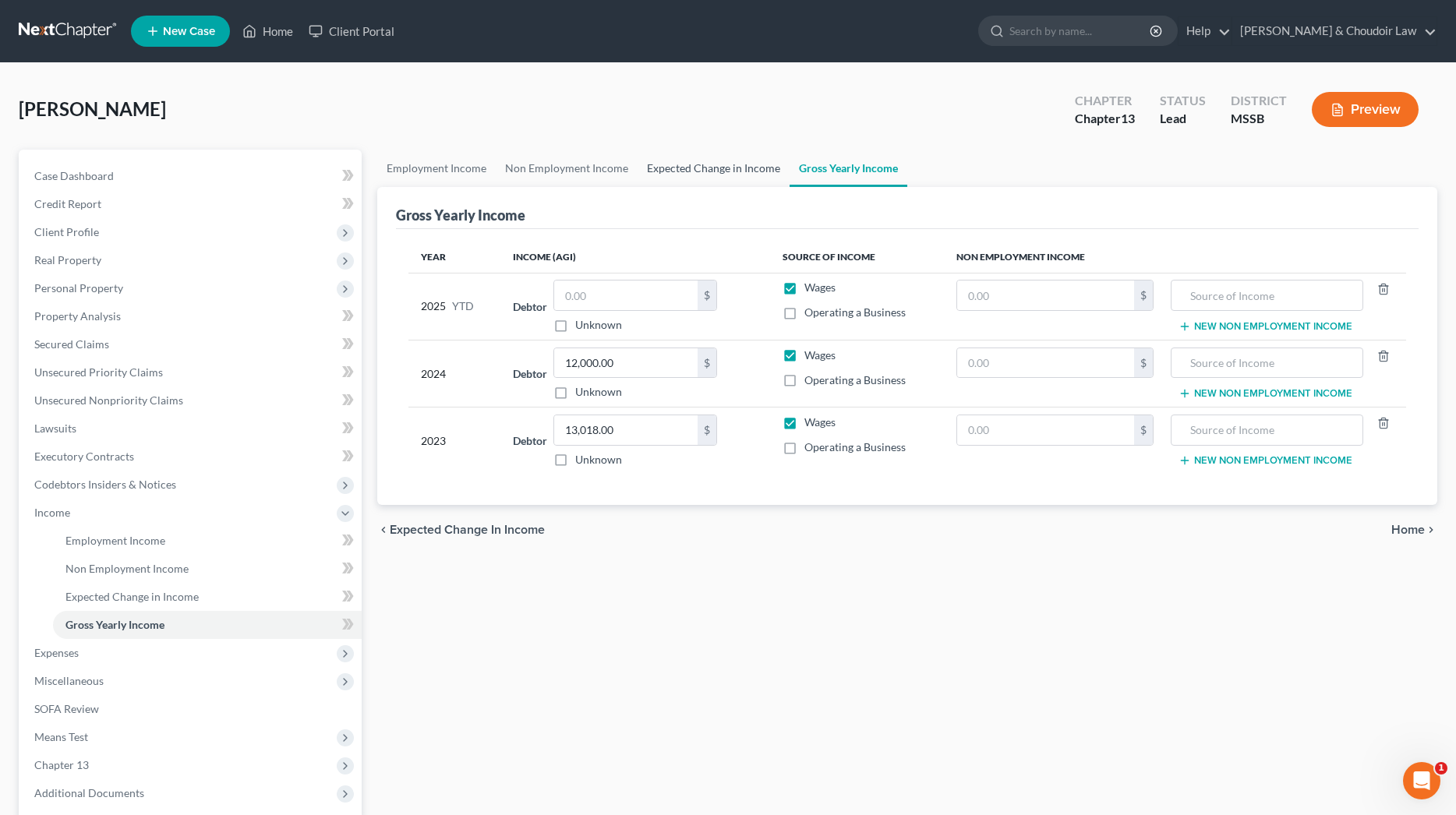
click at [743, 169] on link "Expected Change in Income" at bounding box center [713, 169] width 152 height 38
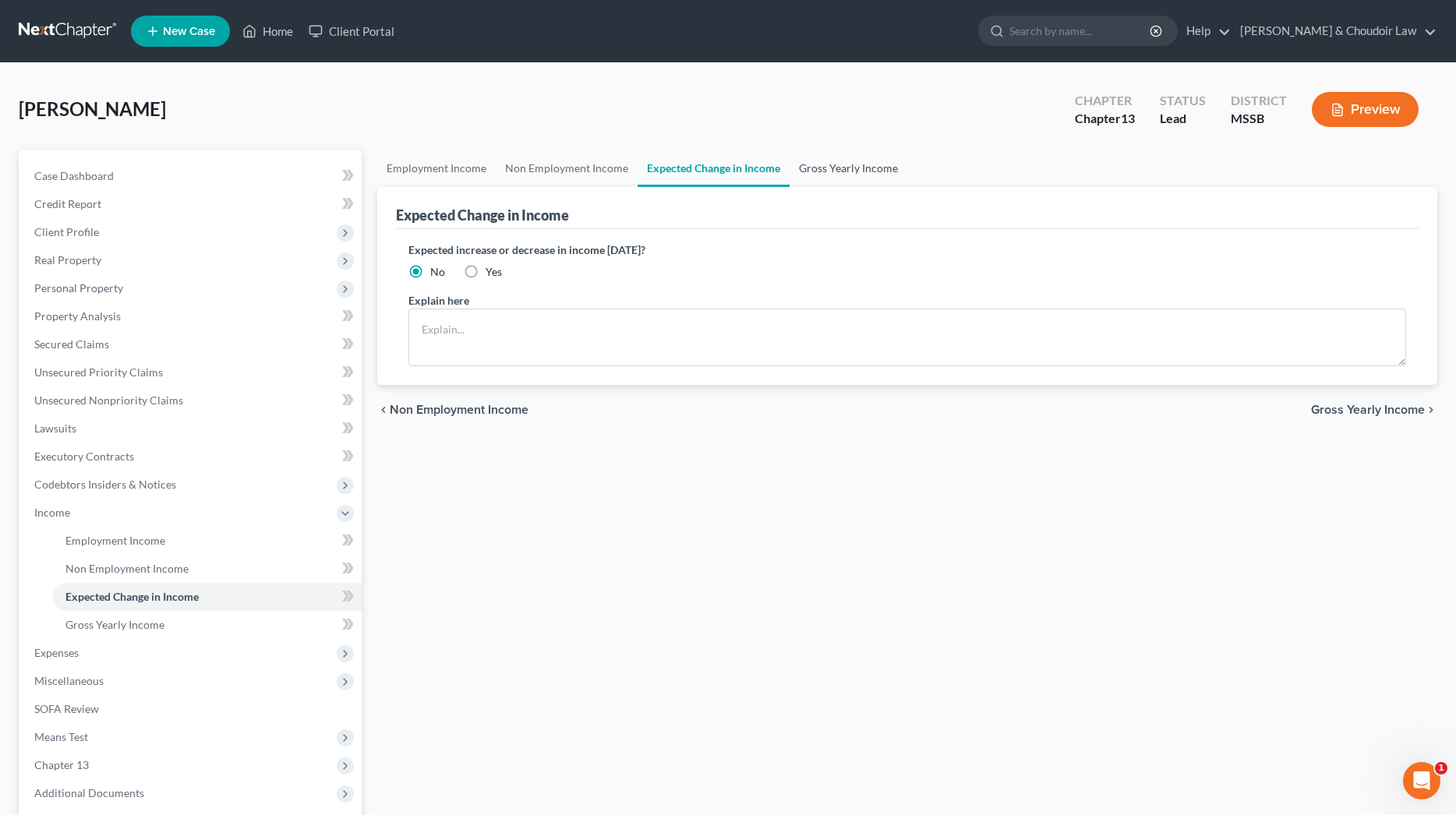
click at [821, 167] on link "Gross Yearly Income" at bounding box center [848, 169] width 118 height 38
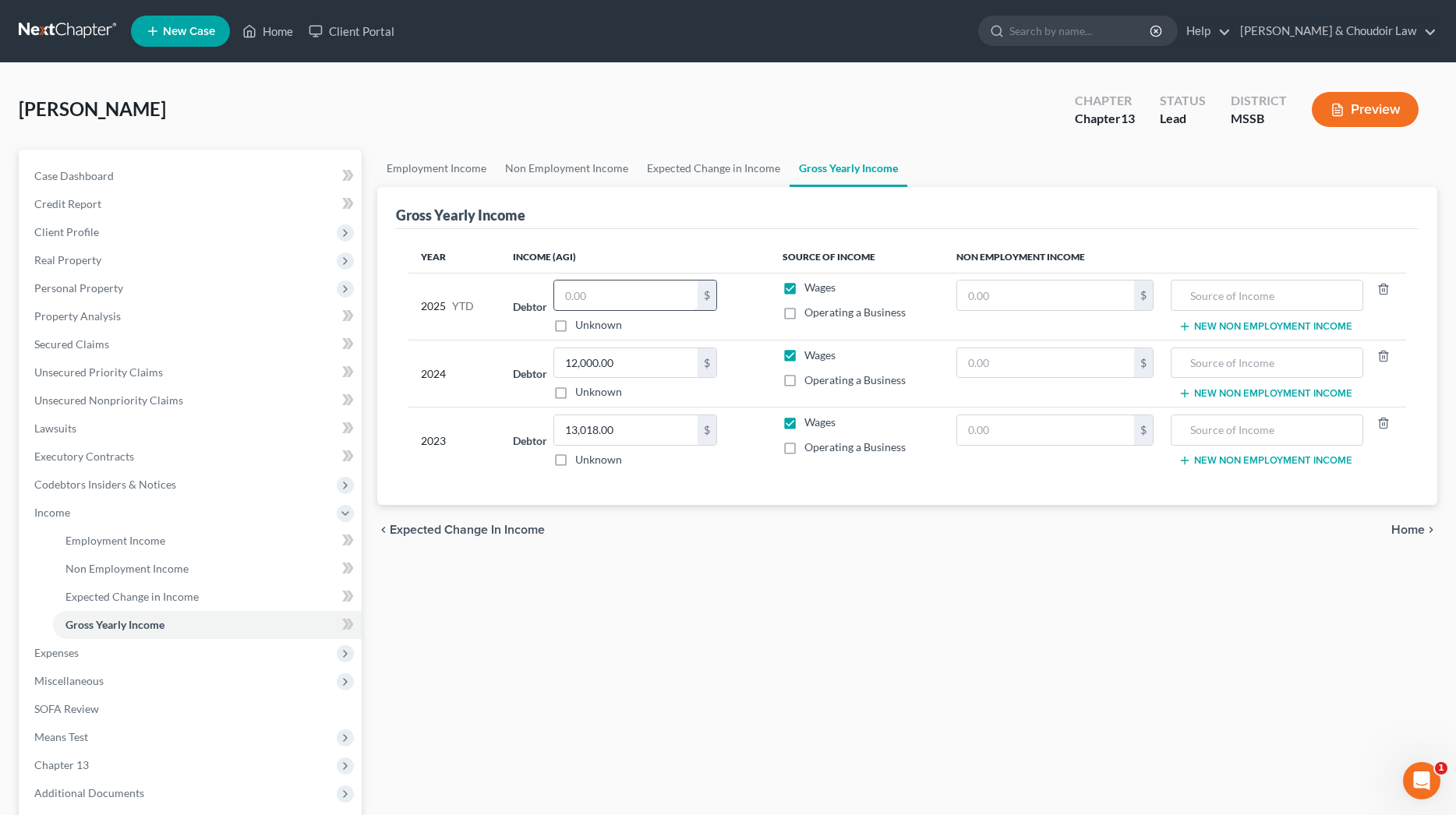
click at [609, 291] on input "text" at bounding box center [625, 295] width 144 height 30
type input "20,000"
drag, startPoint x: 625, startPoint y: 365, endPoint x: 513, endPoint y: 358, distance: 112.2
click at [513, 358] on div "Debtor 12,000.00 $ Unknown Balance Undetermined 12,000.00 $ Unknown" at bounding box center [634, 374] width 245 height 53
type input "19,700"
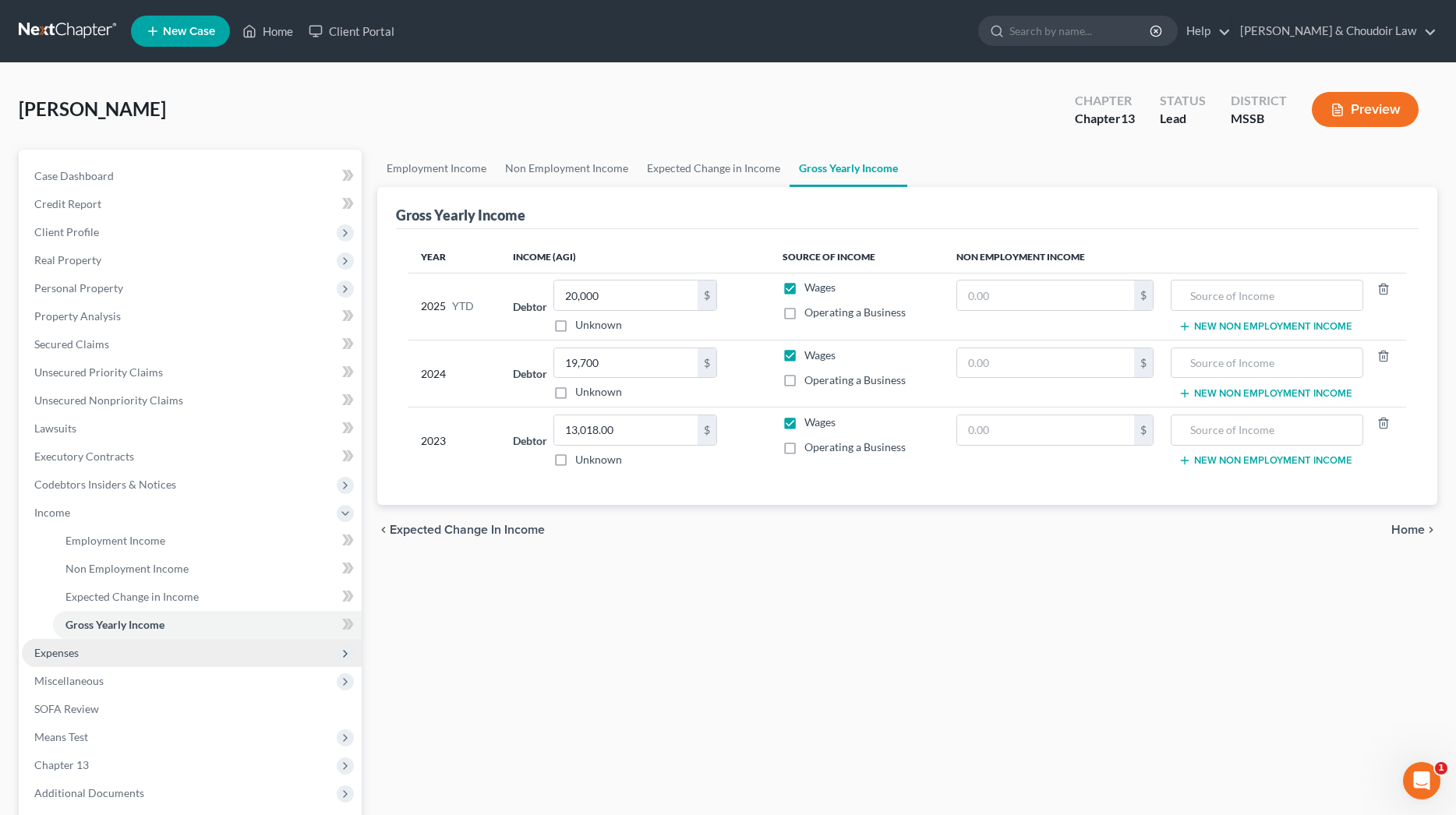
click at [57, 646] on span "Expenses" at bounding box center [56, 652] width 45 height 13
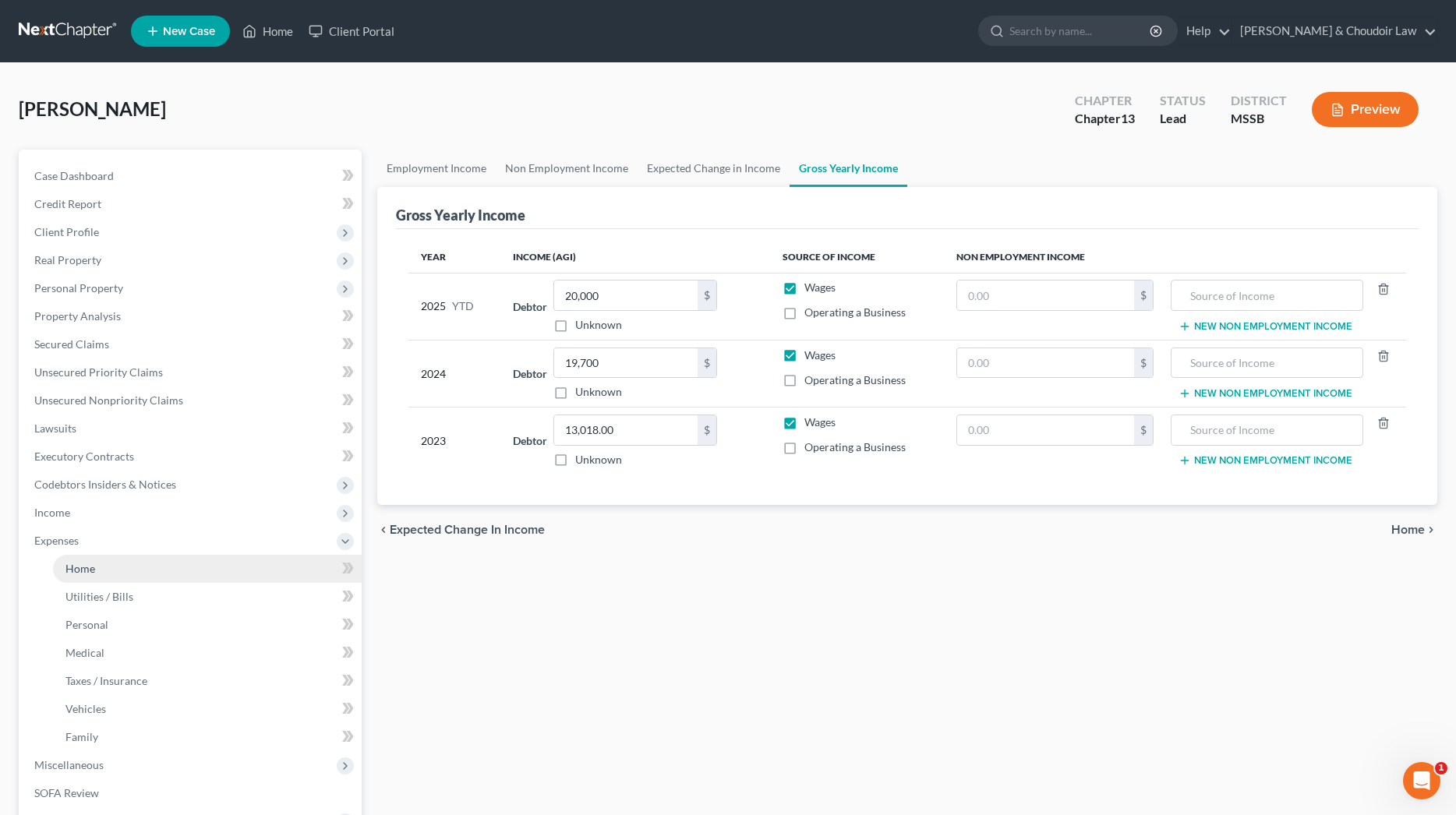
click at [82, 567] on span "Home" at bounding box center [80, 568] width 30 height 13
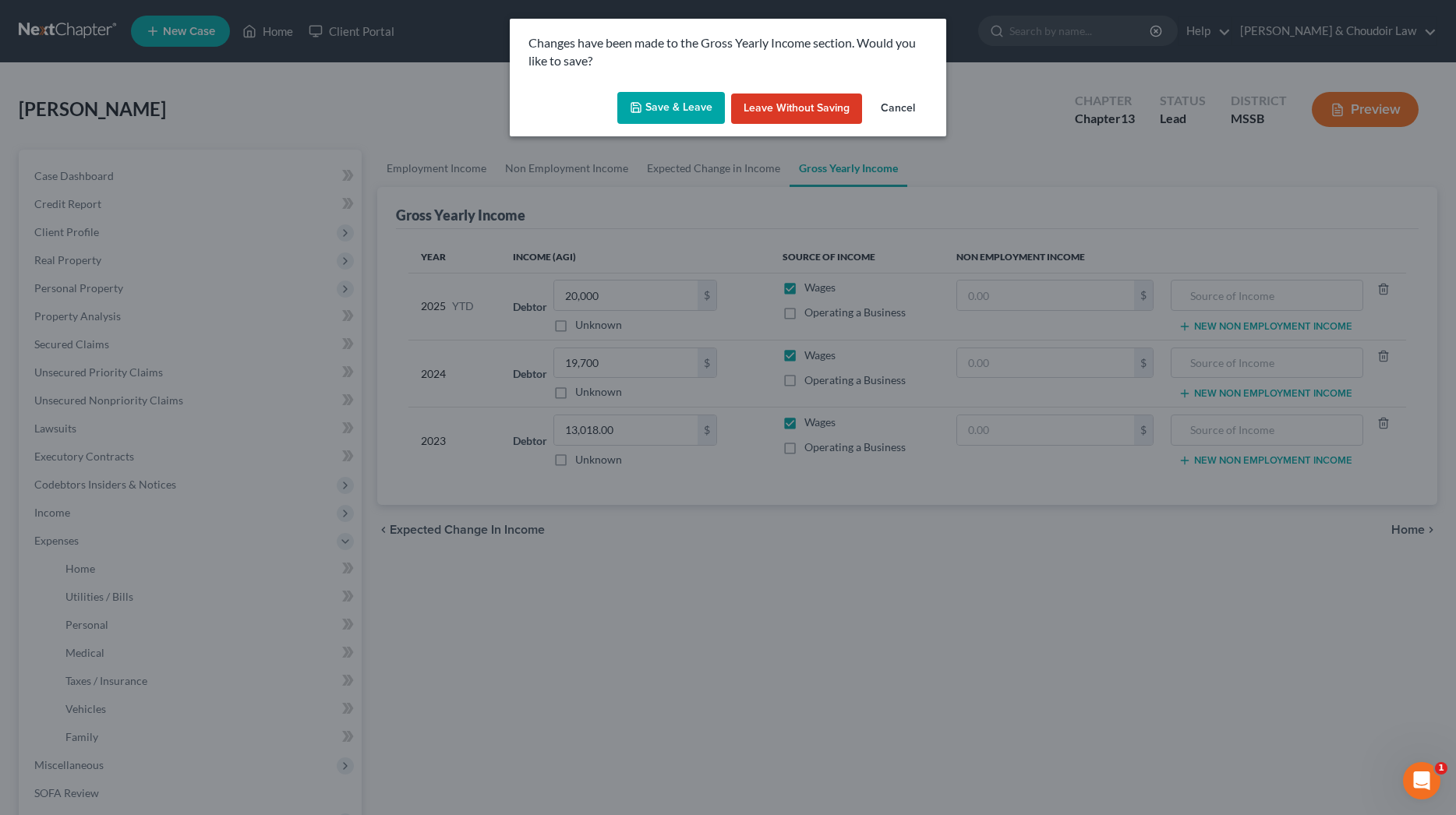
click at [664, 99] on button "Save & Leave" at bounding box center [671, 108] width 108 height 33
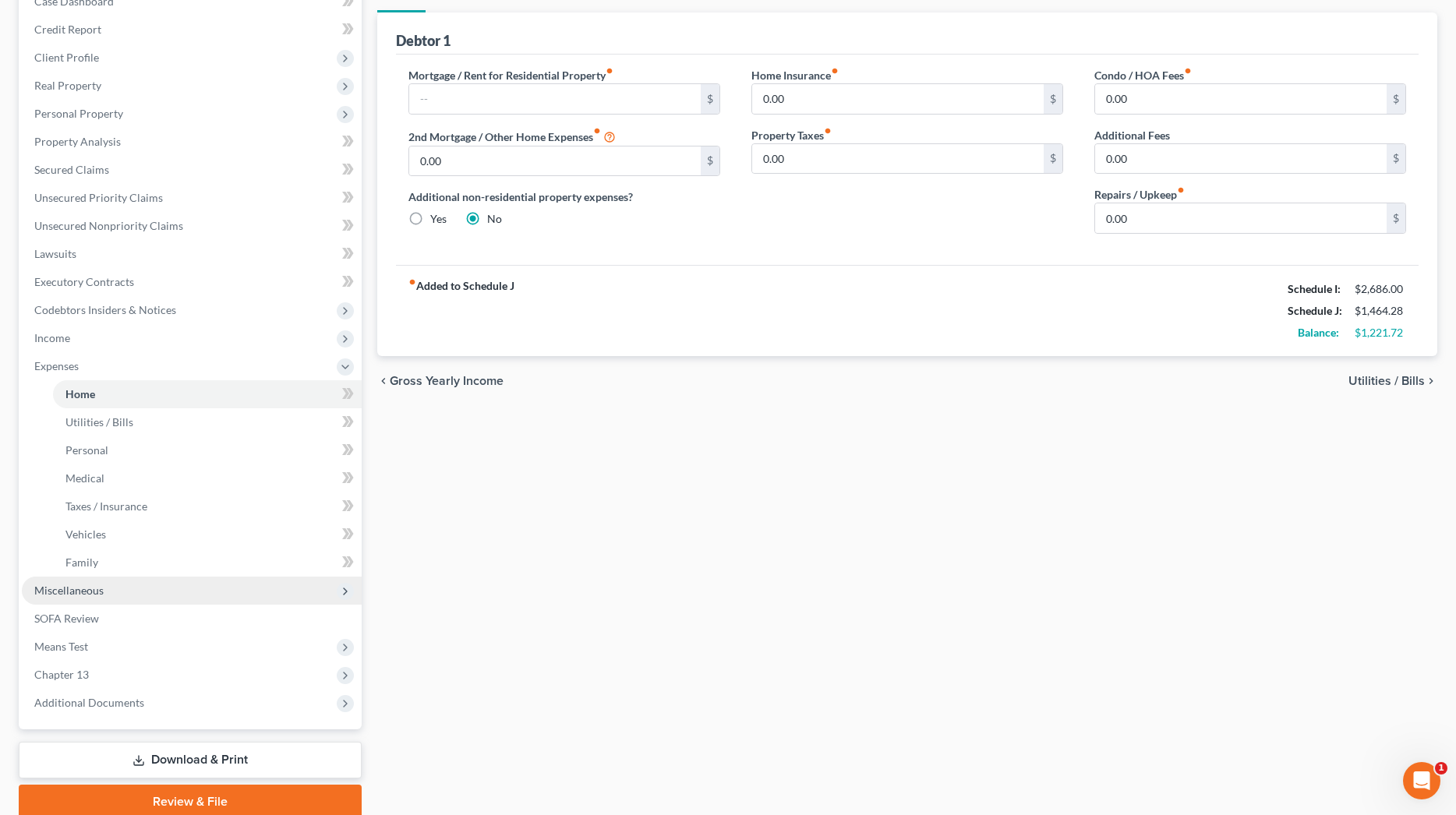
scroll to position [171, 1]
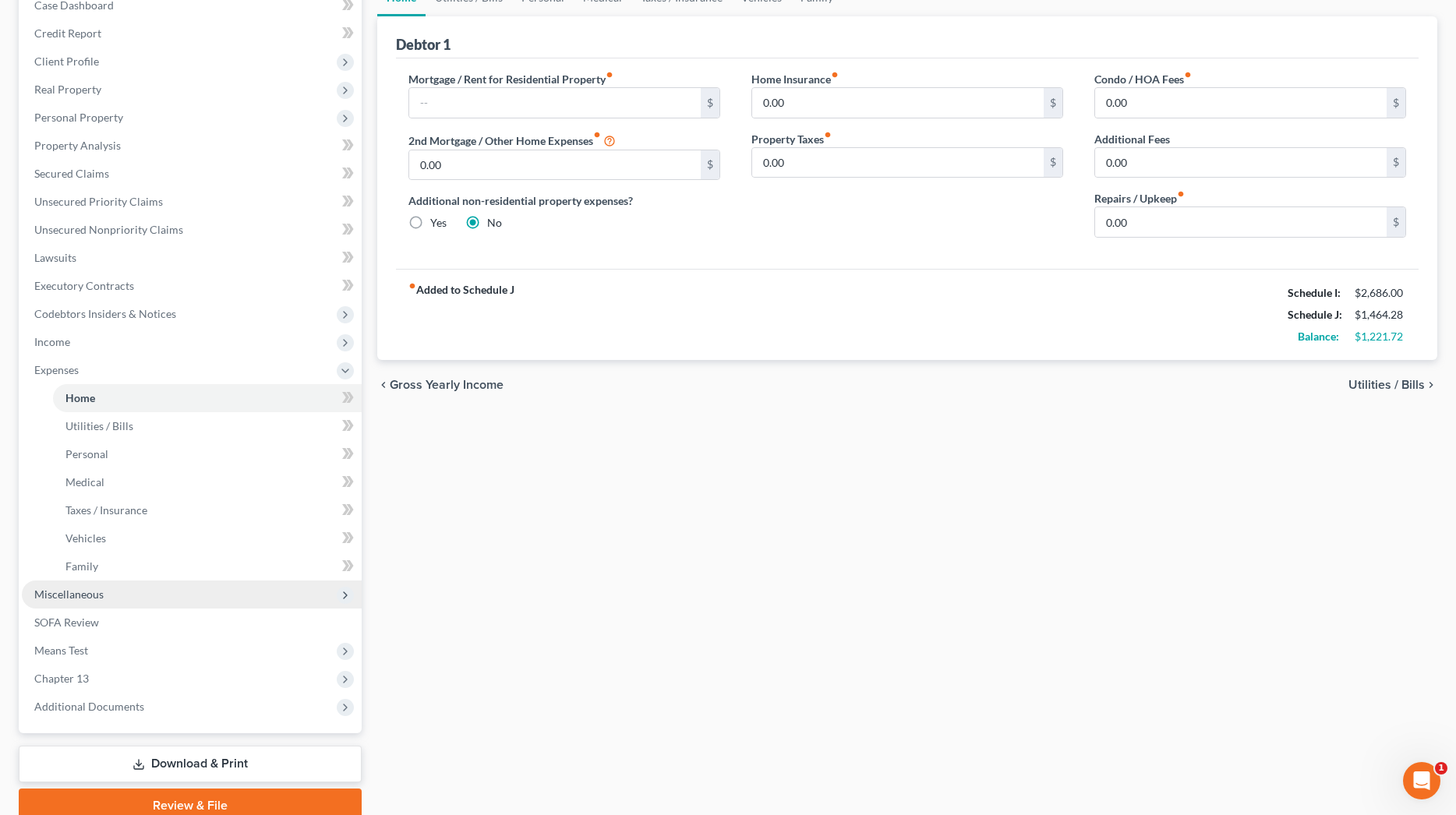
click at [120, 593] on span "Miscellaneous" at bounding box center [191, 595] width 340 height 28
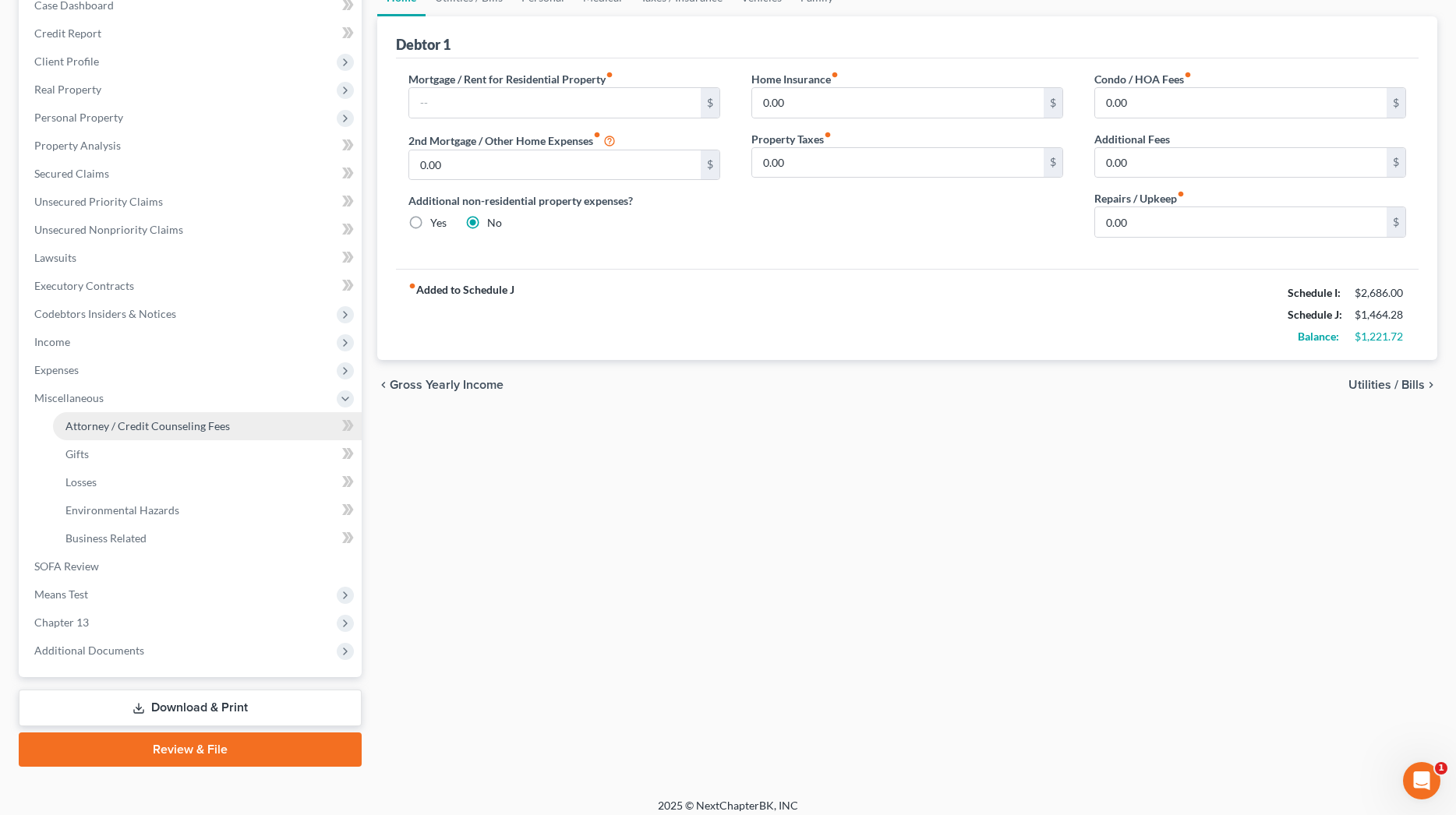
click at [153, 433] on link "Attorney / Credit Counseling Fees" at bounding box center [206, 426] width 308 height 28
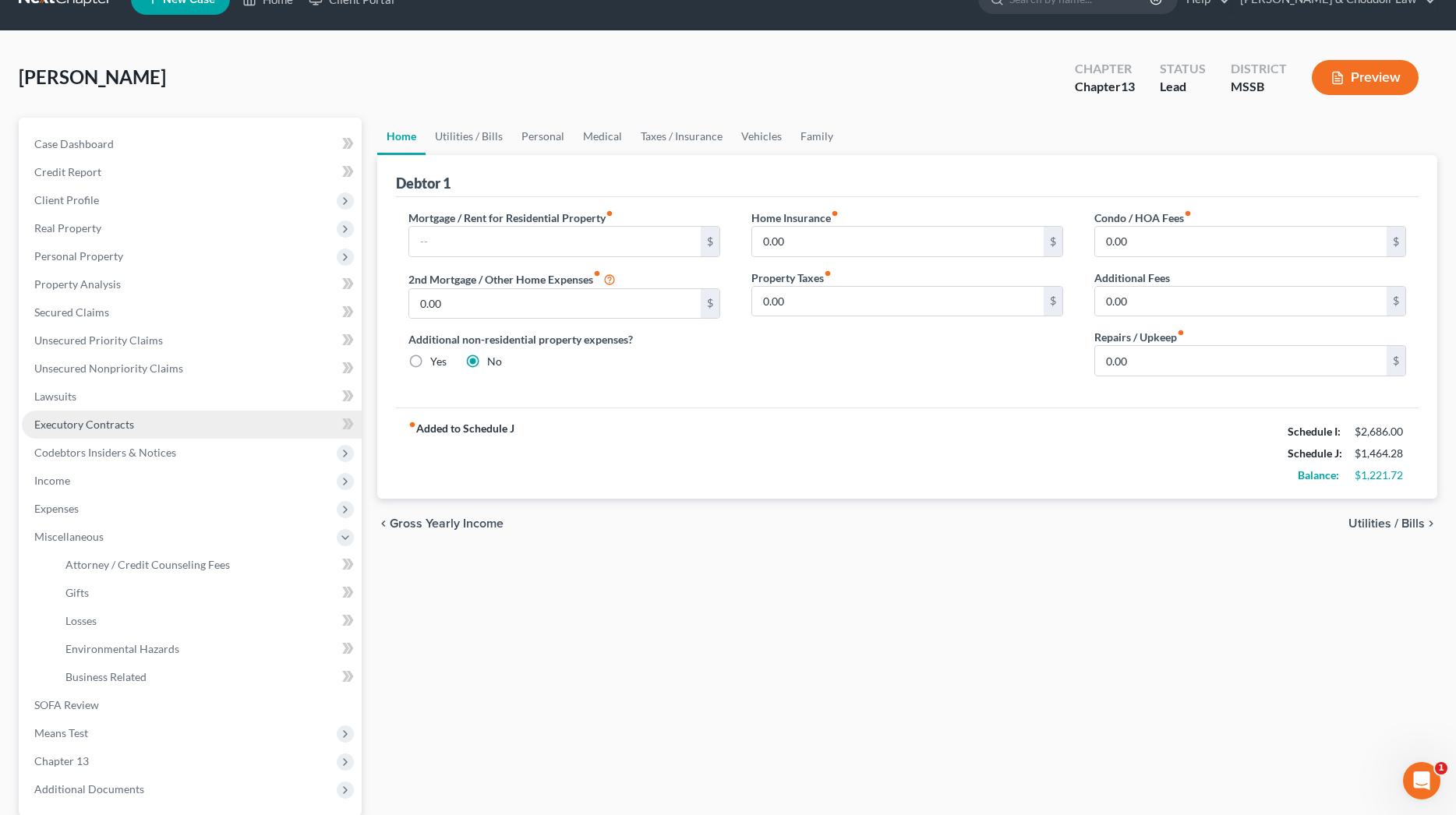
select select "0"
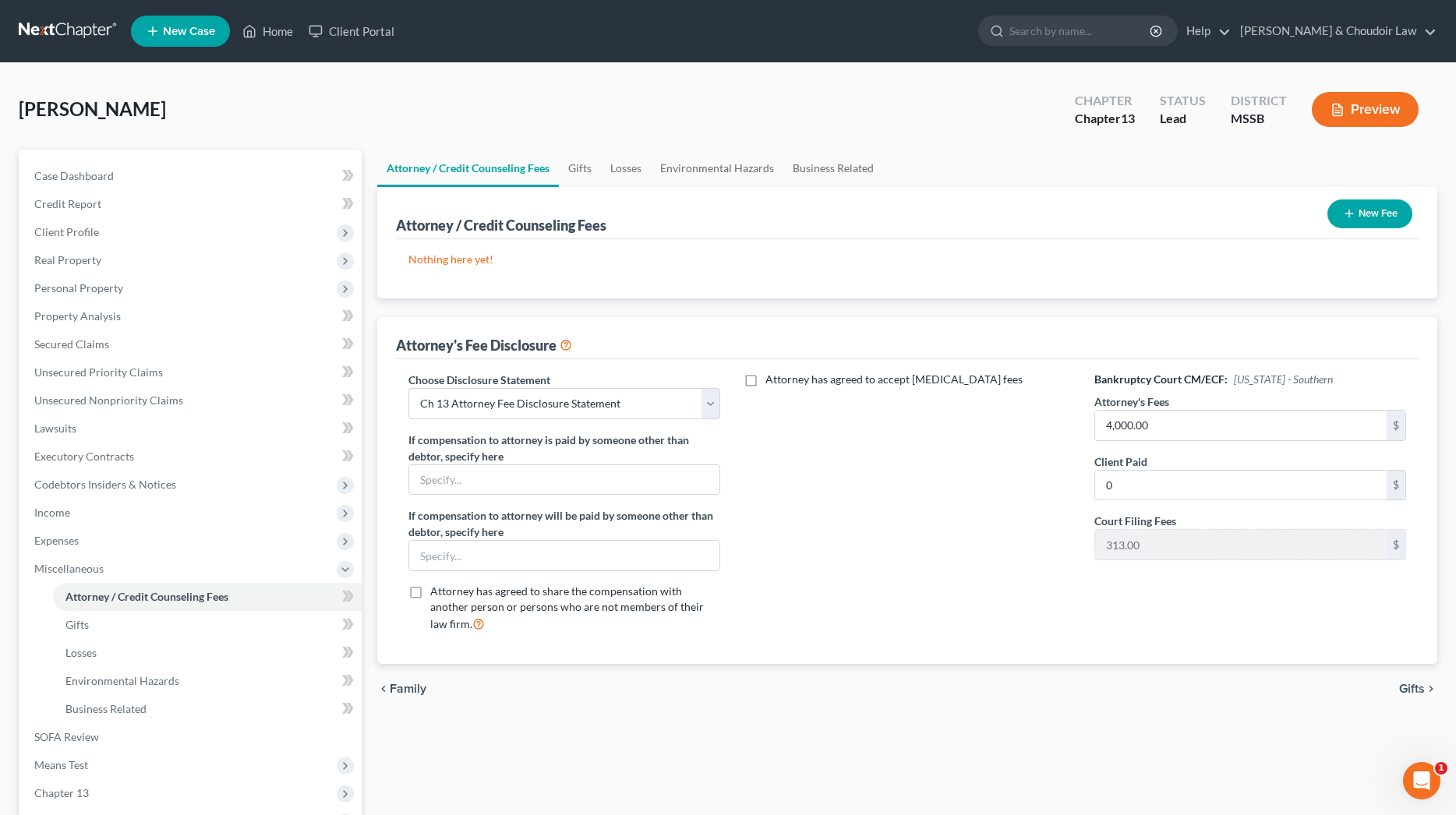
scroll to position [1, 0]
drag, startPoint x: 1162, startPoint y: 411, endPoint x: 1173, endPoint y: 428, distance: 20.2
click at [1076, 422] on div "Choose Disclosure Statement Select Ch 13 Attorney Fee Disclosure Statement Ch 7…" at bounding box center [907, 508] width 1029 height 274
drag, startPoint x: 1186, startPoint y: 428, endPoint x: 1007, endPoint y: 421, distance: 179.1
click at [1007, 421] on div "Choose Disclosure Statement Select Ch 13 Attorney Fee Disclosure Statement Ch 7…" at bounding box center [907, 508] width 1029 height 274
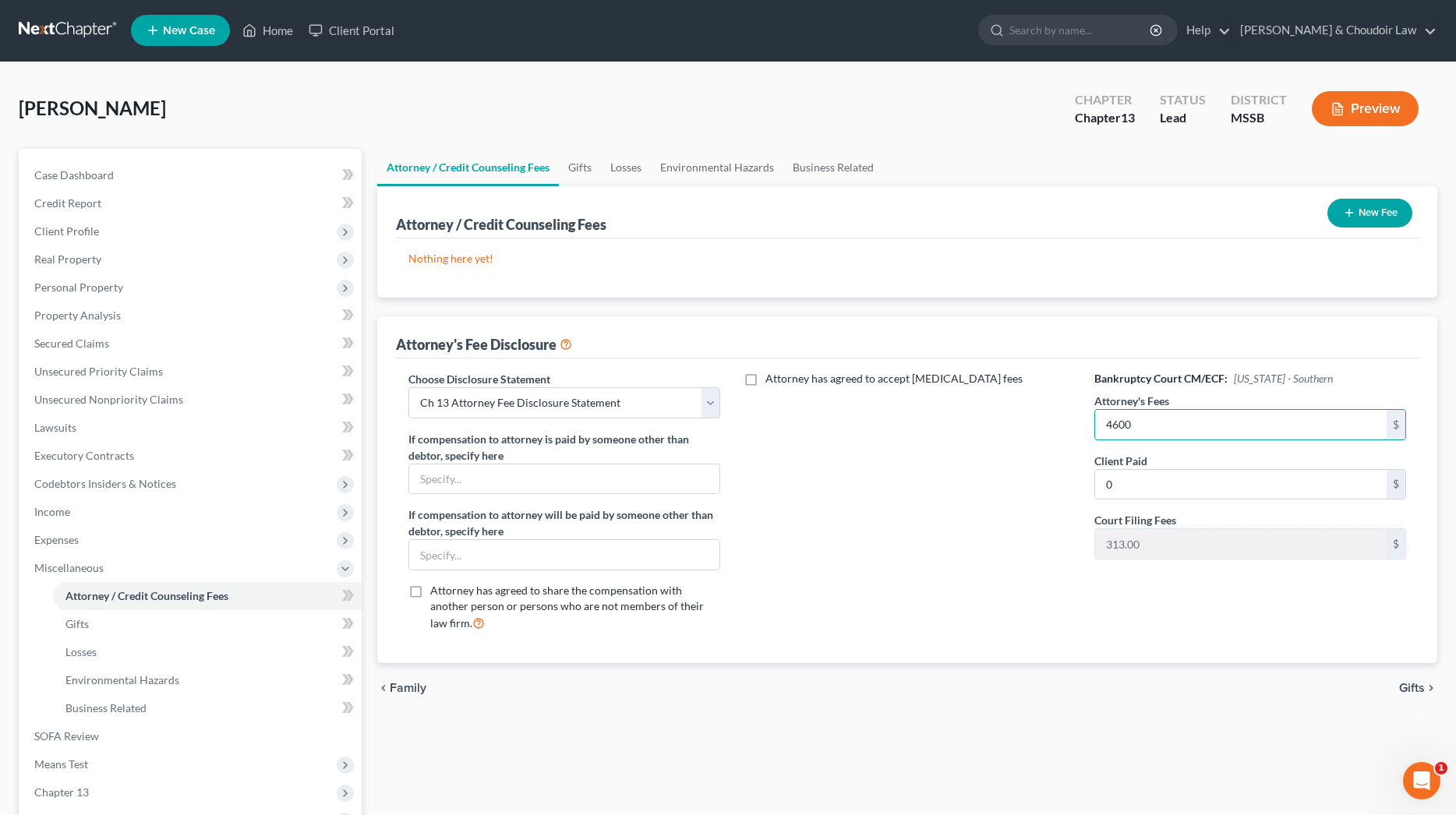
type input "4,600"
click at [1134, 483] on input "0" at bounding box center [1241, 485] width 291 height 30
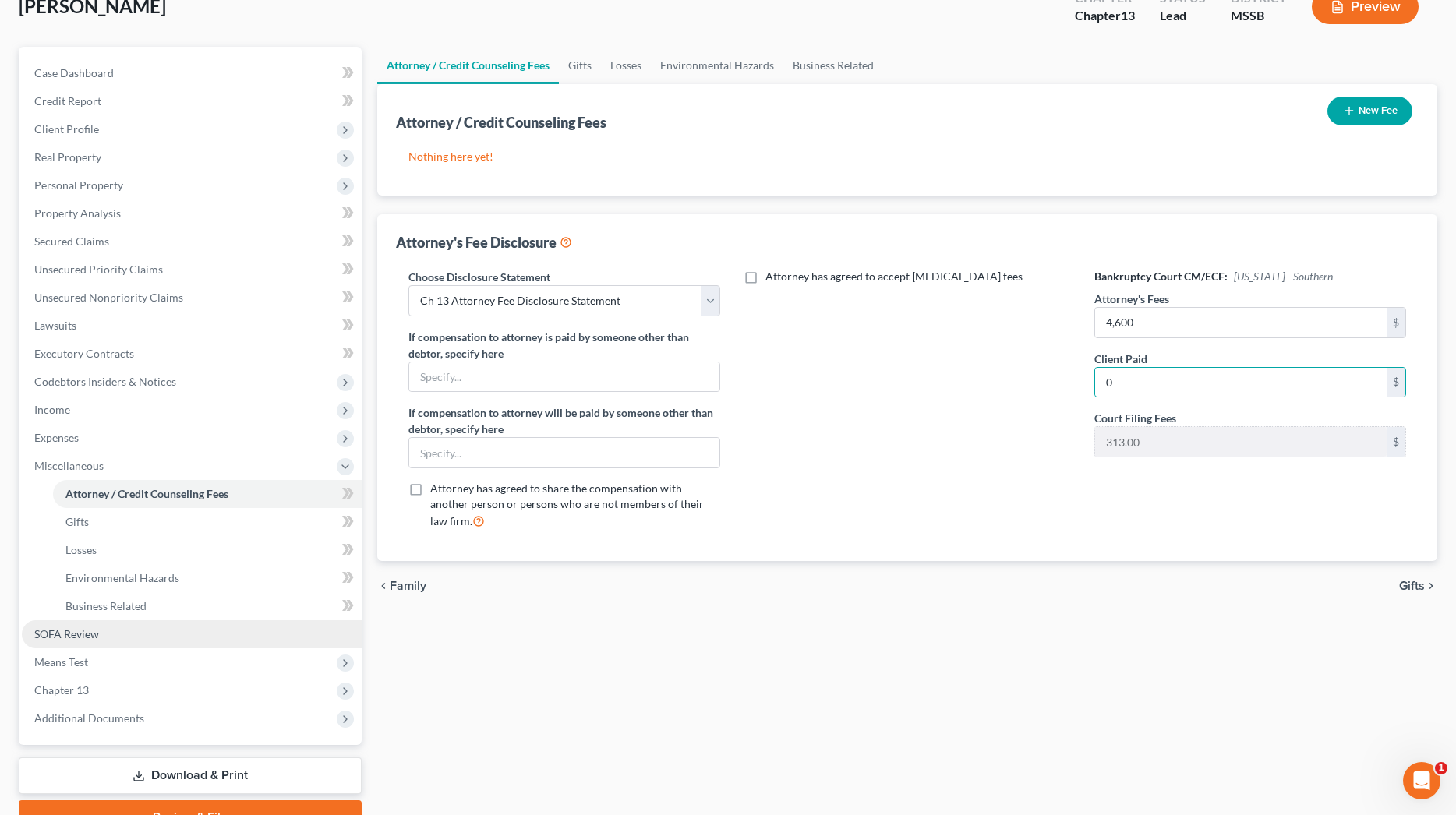
click at [119, 643] on link "SOFA Review" at bounding box center [191, 635] width 340 height 28
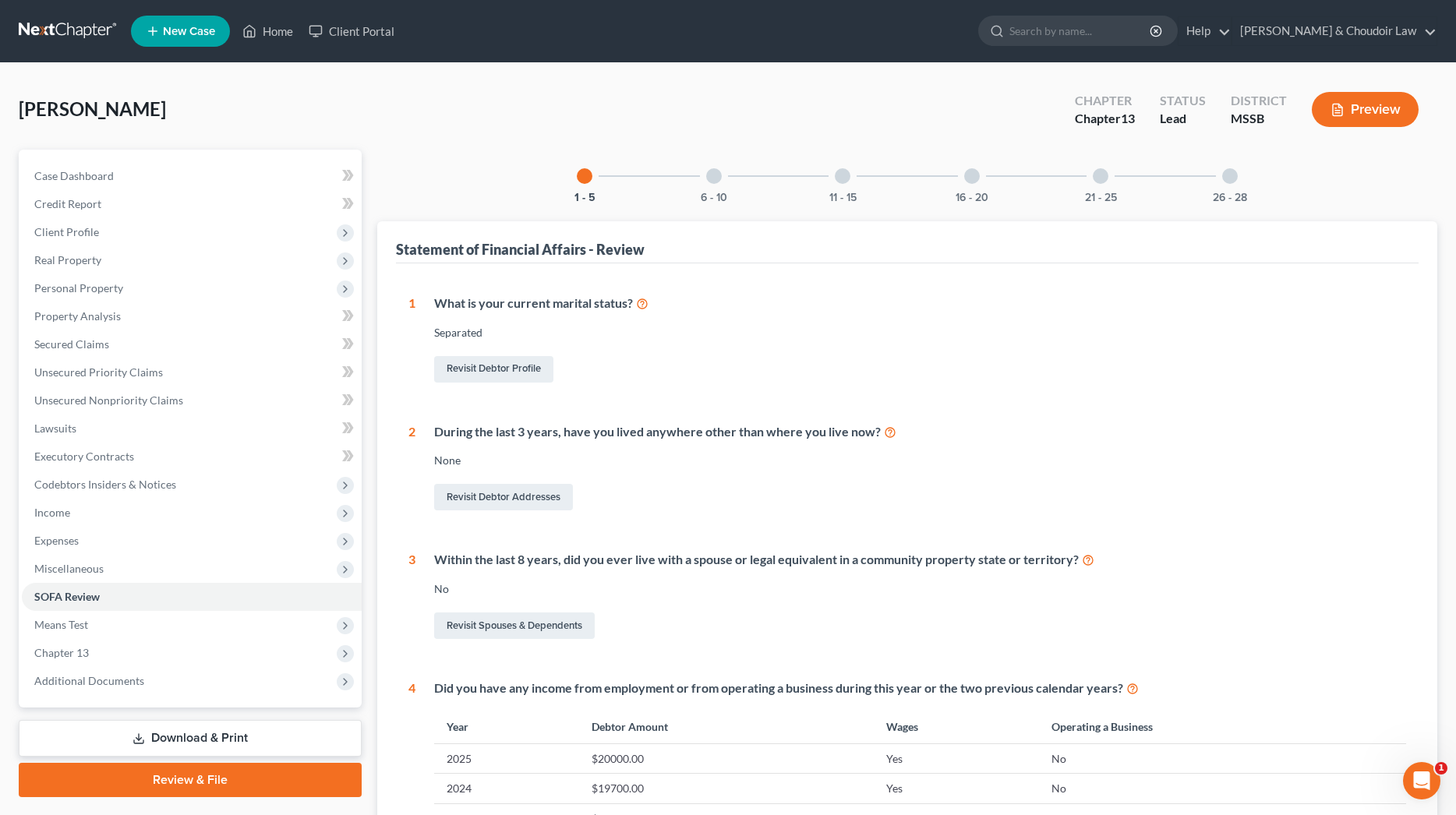
click at [971, 175] on div at bounding box center [972, 176] width 16 height 16
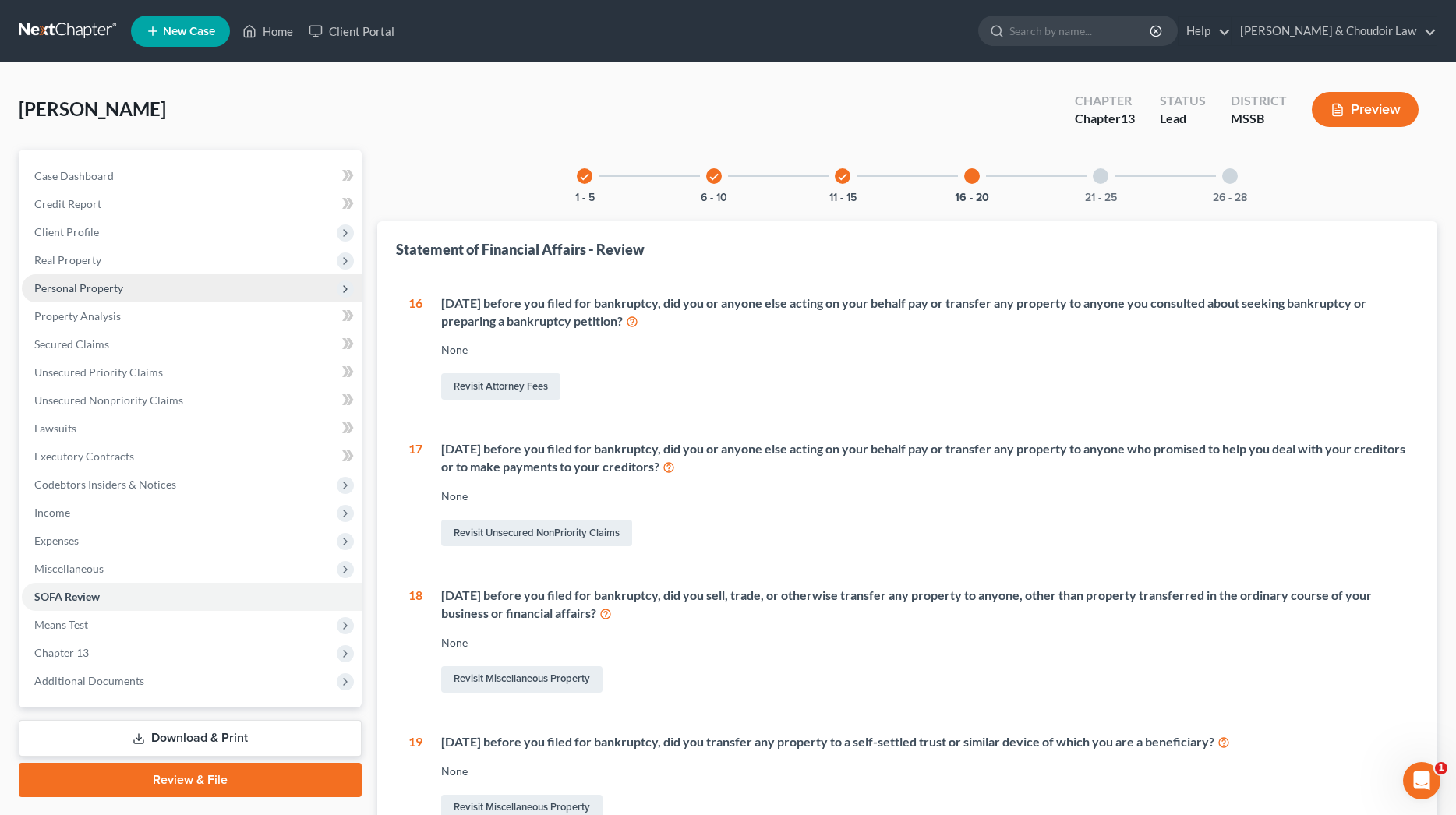
click at [66, 284] on span "Personal Property" at bounding box center [79, 288] width 89 height 13
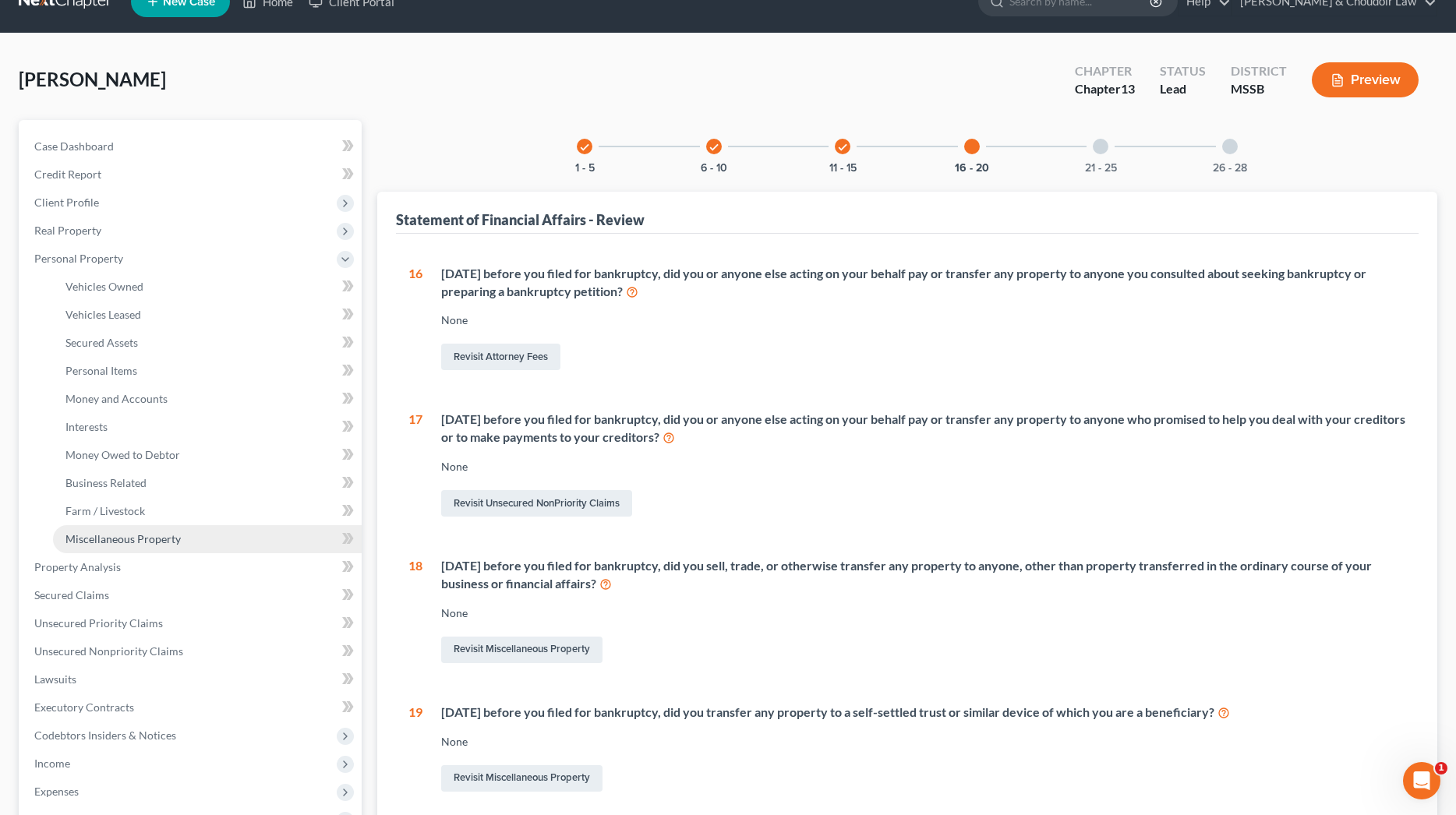
scroll to position [33, 0]
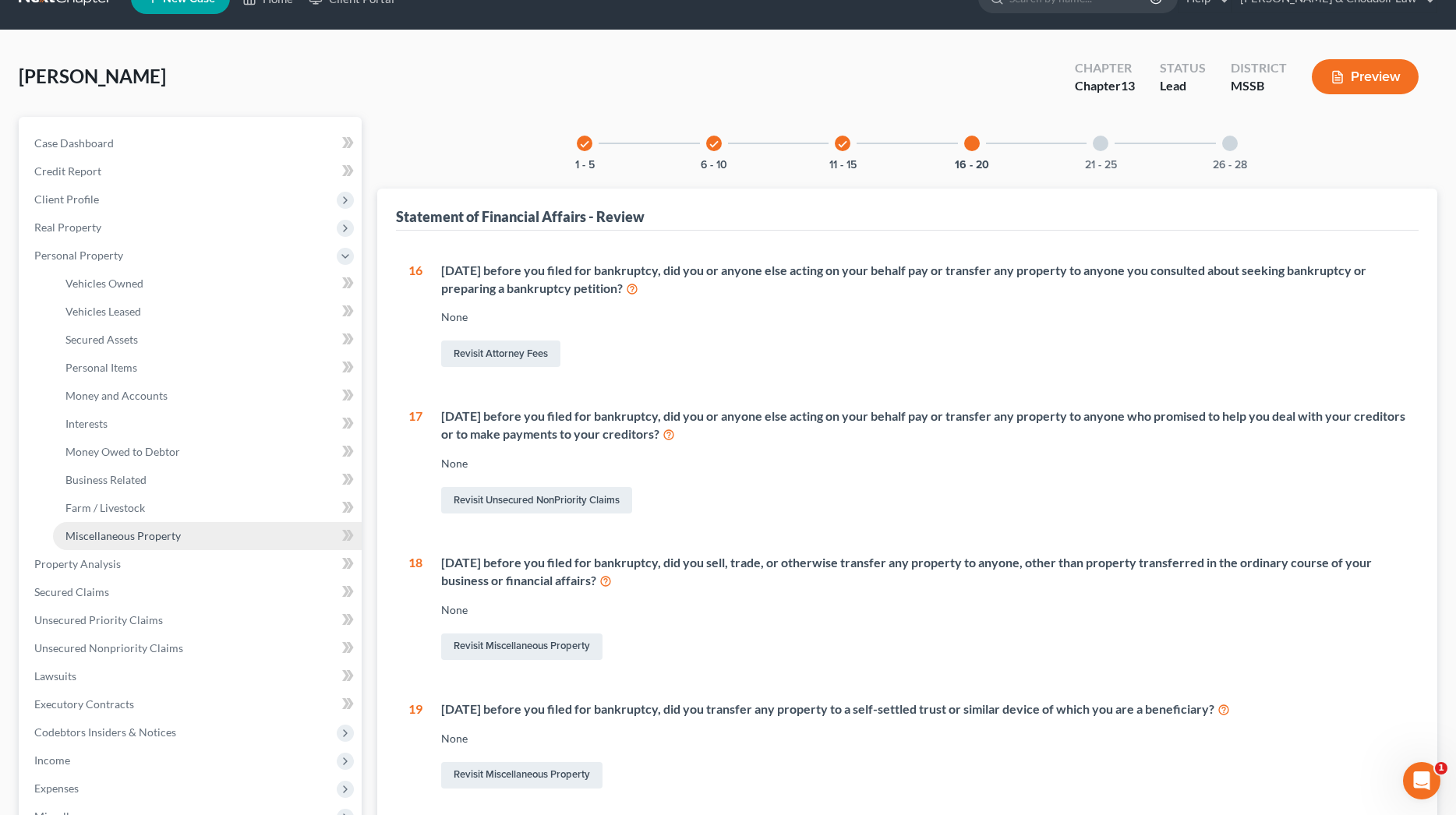
click at [125, 533] on span "Miscellaneous Property" at bounding box center [123, 535] width 115 height 13
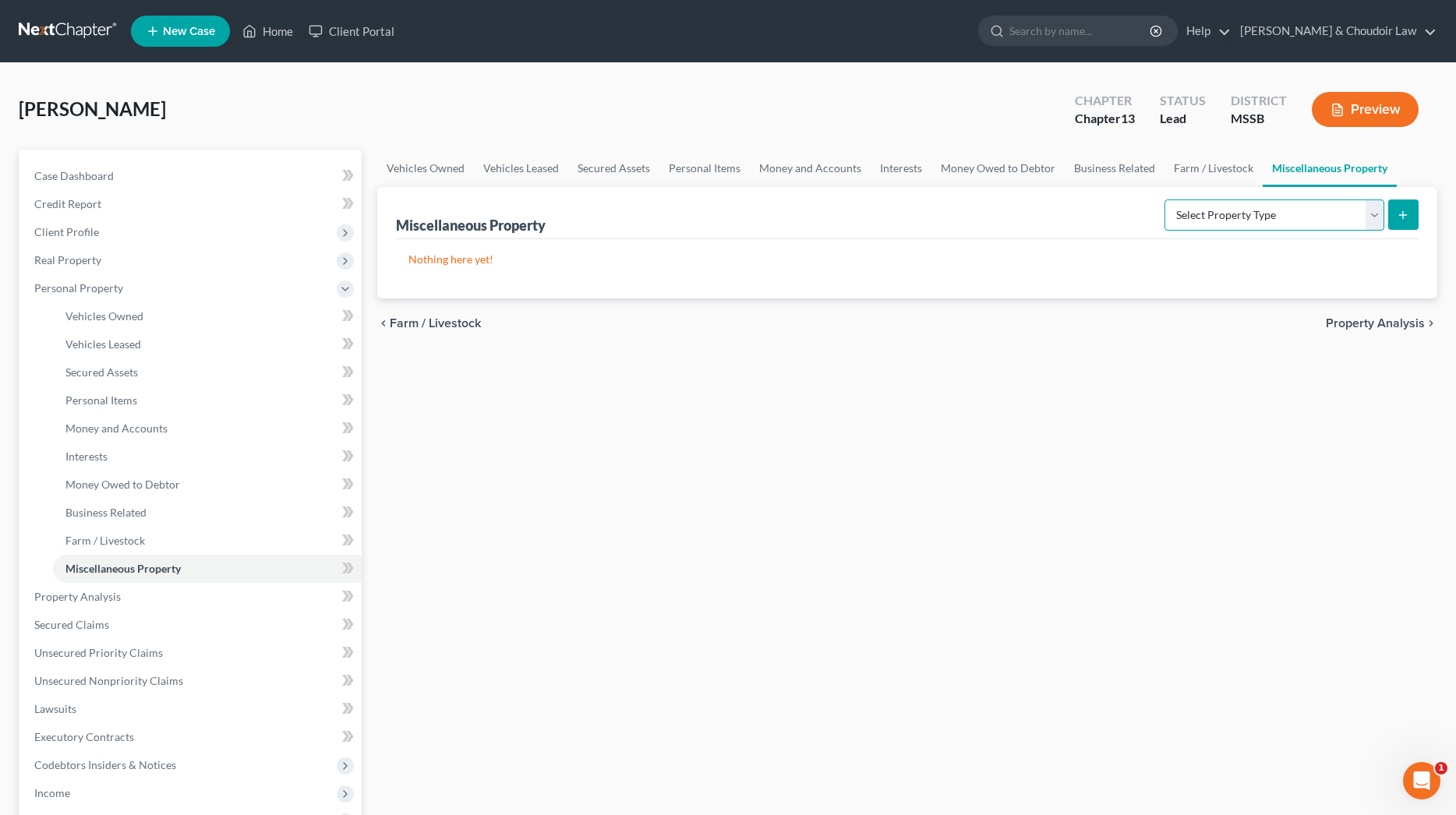
select select "transferred"
click at [1414, 211] on button "submit" at bounding box center [1402, 214] width 31 height 31
select select "Ordinary ([DATE])"
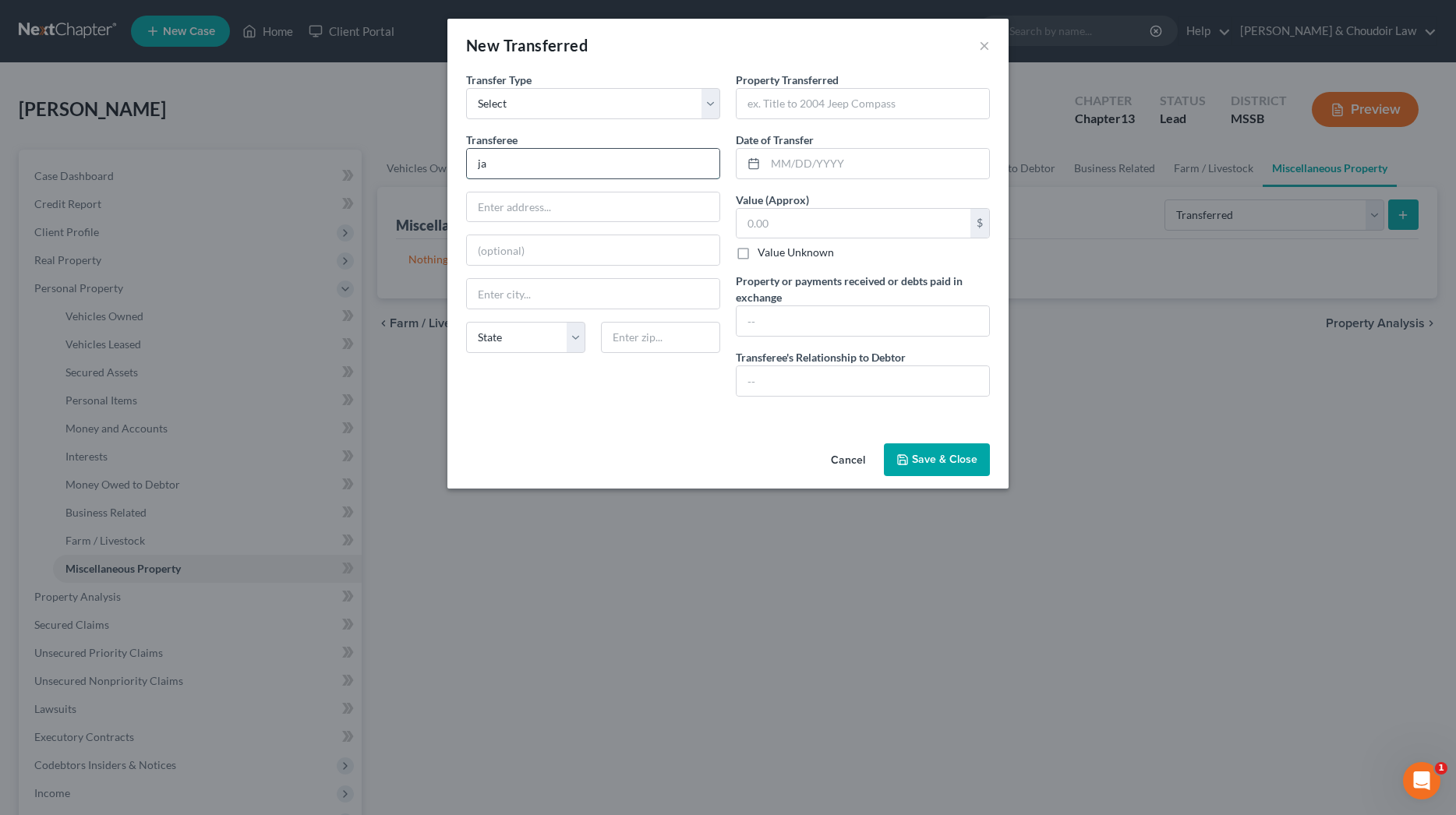
type input "j"
type input "[PERSON_NAME]"
type input "S"
type input "u"
type input "Oyska"
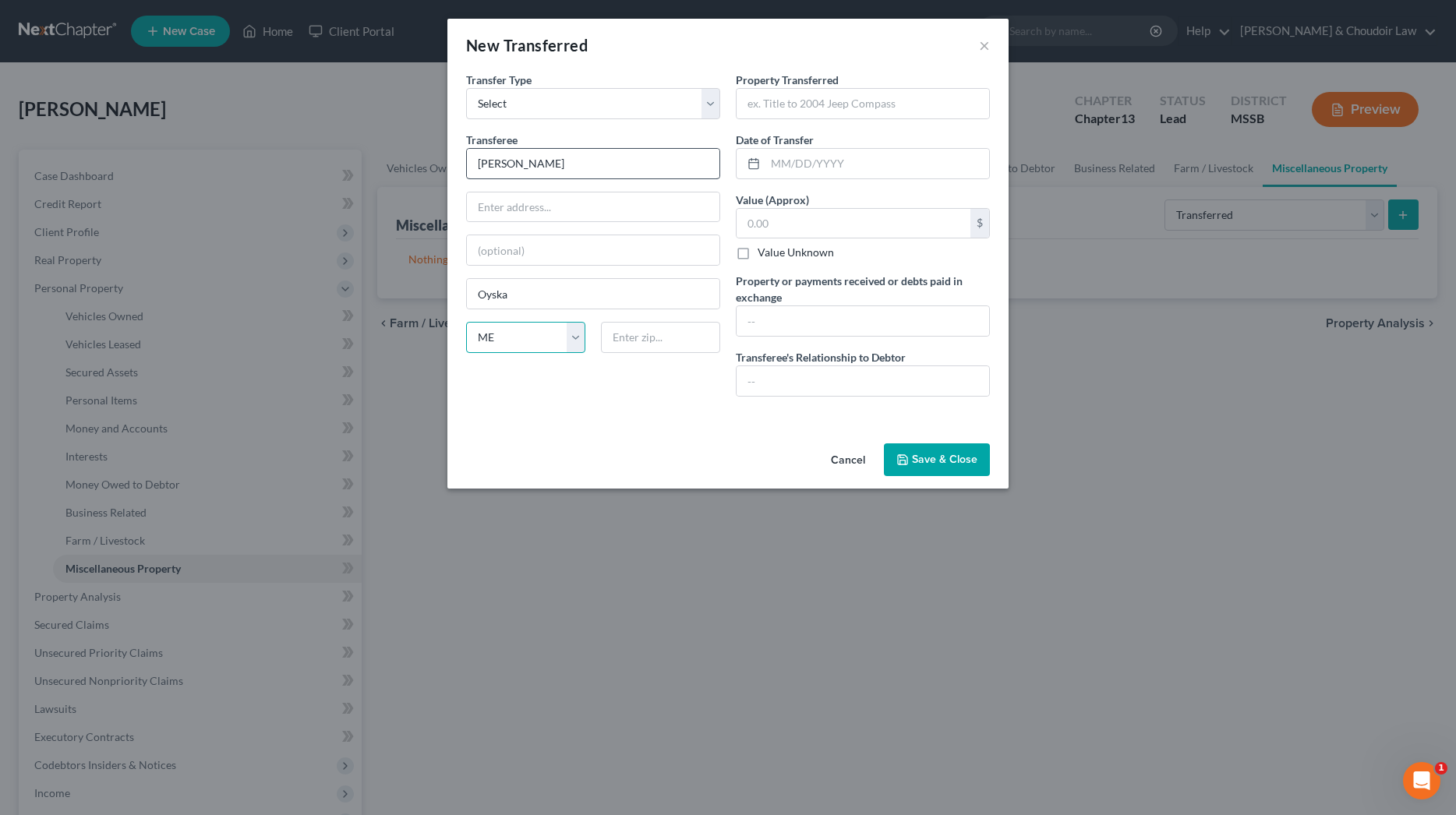
select select "25"
type input "39657"
type input "Osyka"
type input "2005 Nissan Altima"
type input "[DATE]"
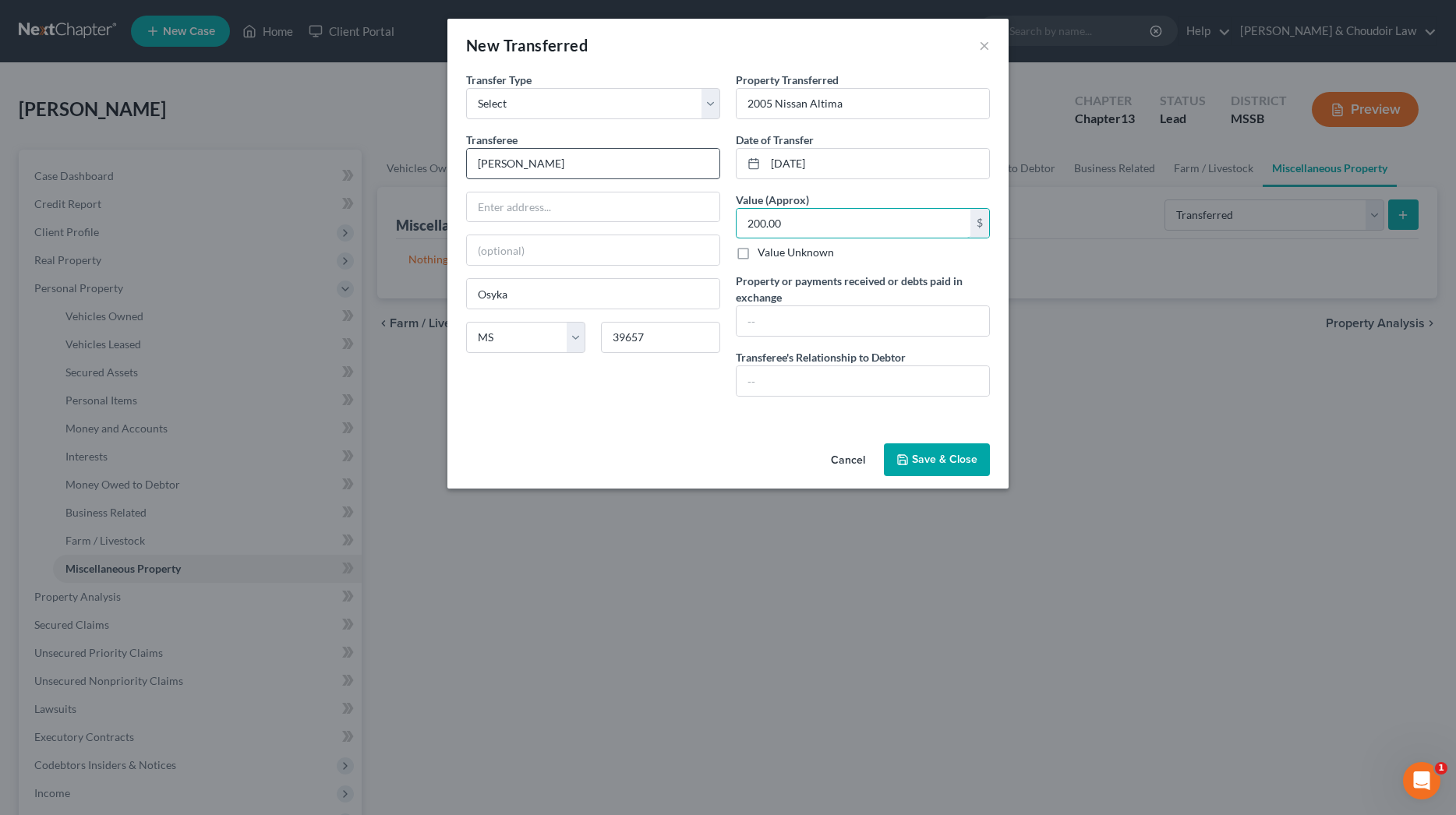
type input "200.00"
type input "nothing"
type input "cousin; car needed a motor and was wrecked"
click at [964, 451] on button "Save & Close" at bounding box center [937, 459] width 106 height 33
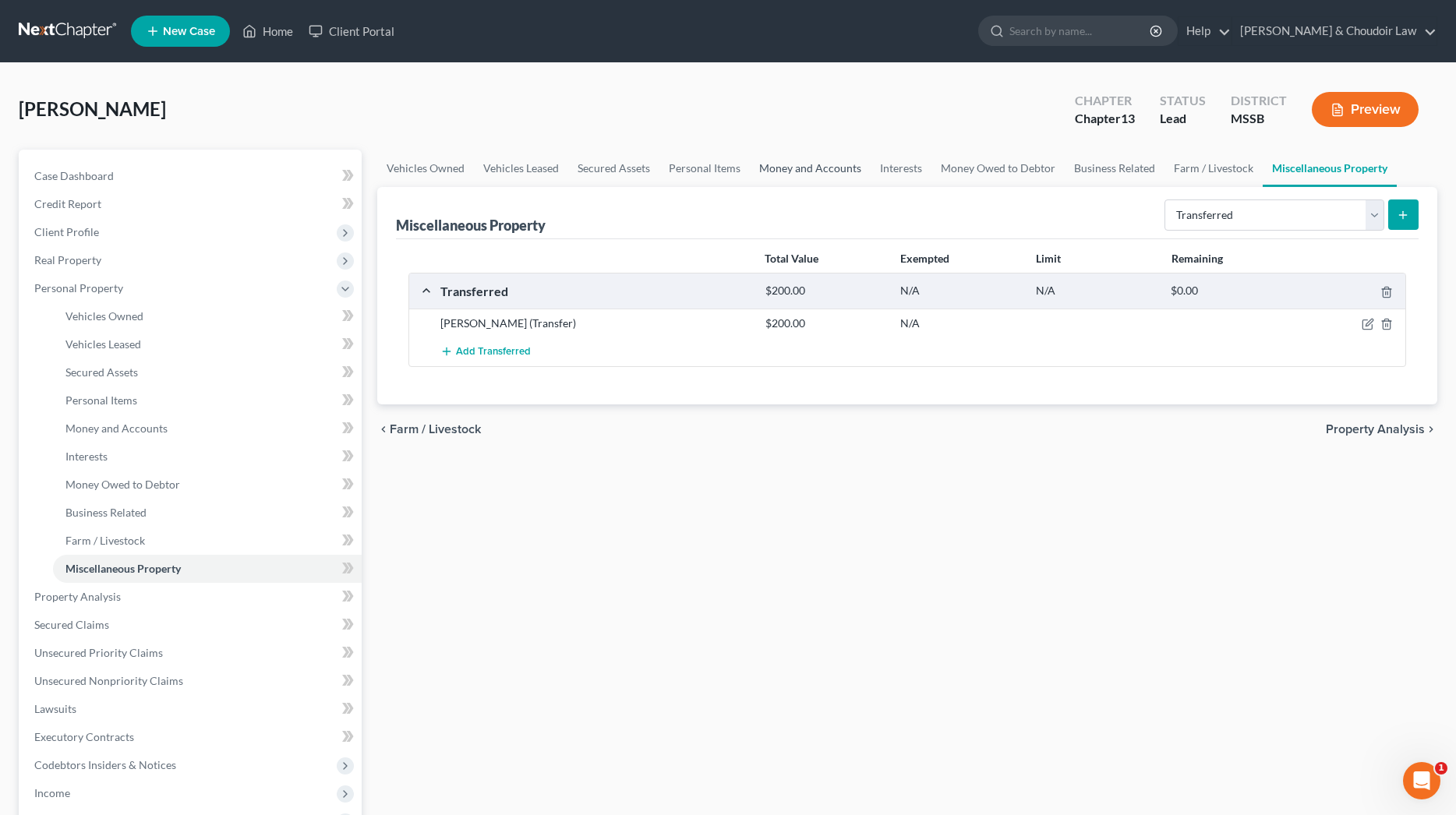
click at [808, 173] on link "Money and Accounts" at bounding box center [810, 169] width 121 height 38
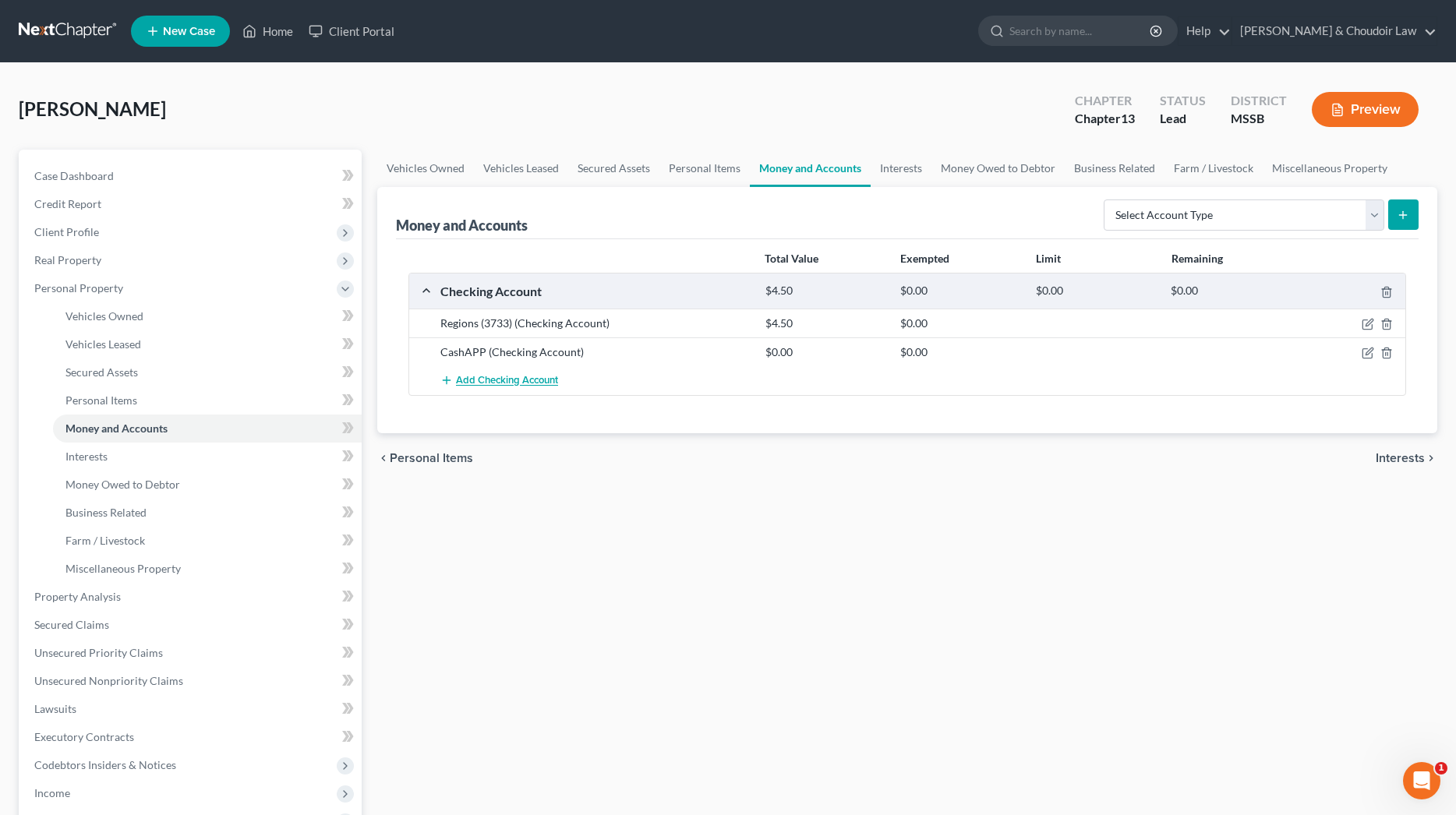
click at [523, 385] on span "Add Checking Account" at bounding box center [506, 381] width 102 height 13
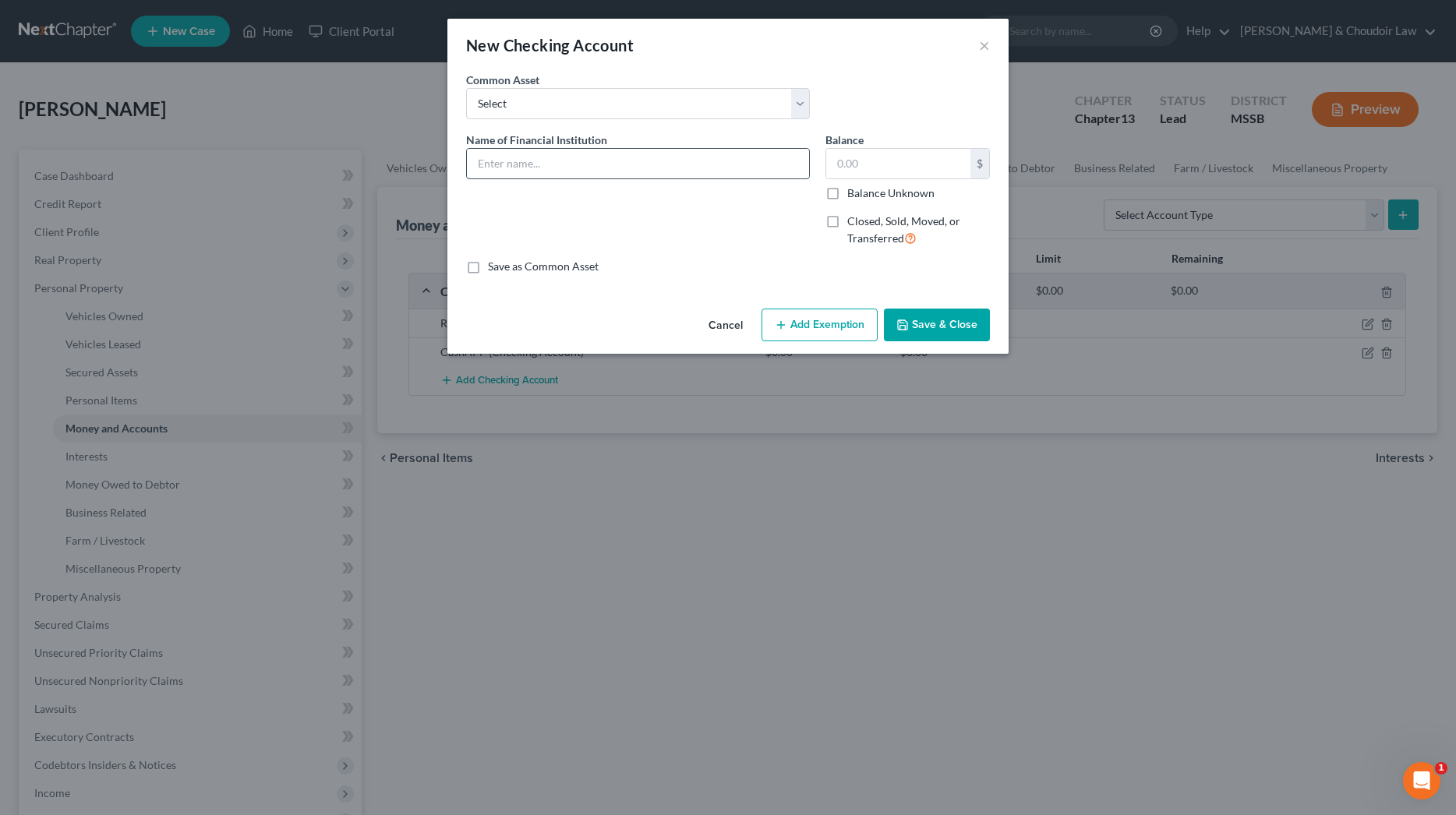
click at [585, 172] on input "text" at bounding box center [637, 164] width 342 height 30
type input "Regions (0219)"
type input "0.00"
click at [886, 217] on span "Closed, Sold, Moved, or Transferred" at bounding box center [904, 229] width 113 height 31
click at [863, 217] on input "Closed, Sold, Moved, or Transferred" at bounding box center [858, 218] width 10 height 10
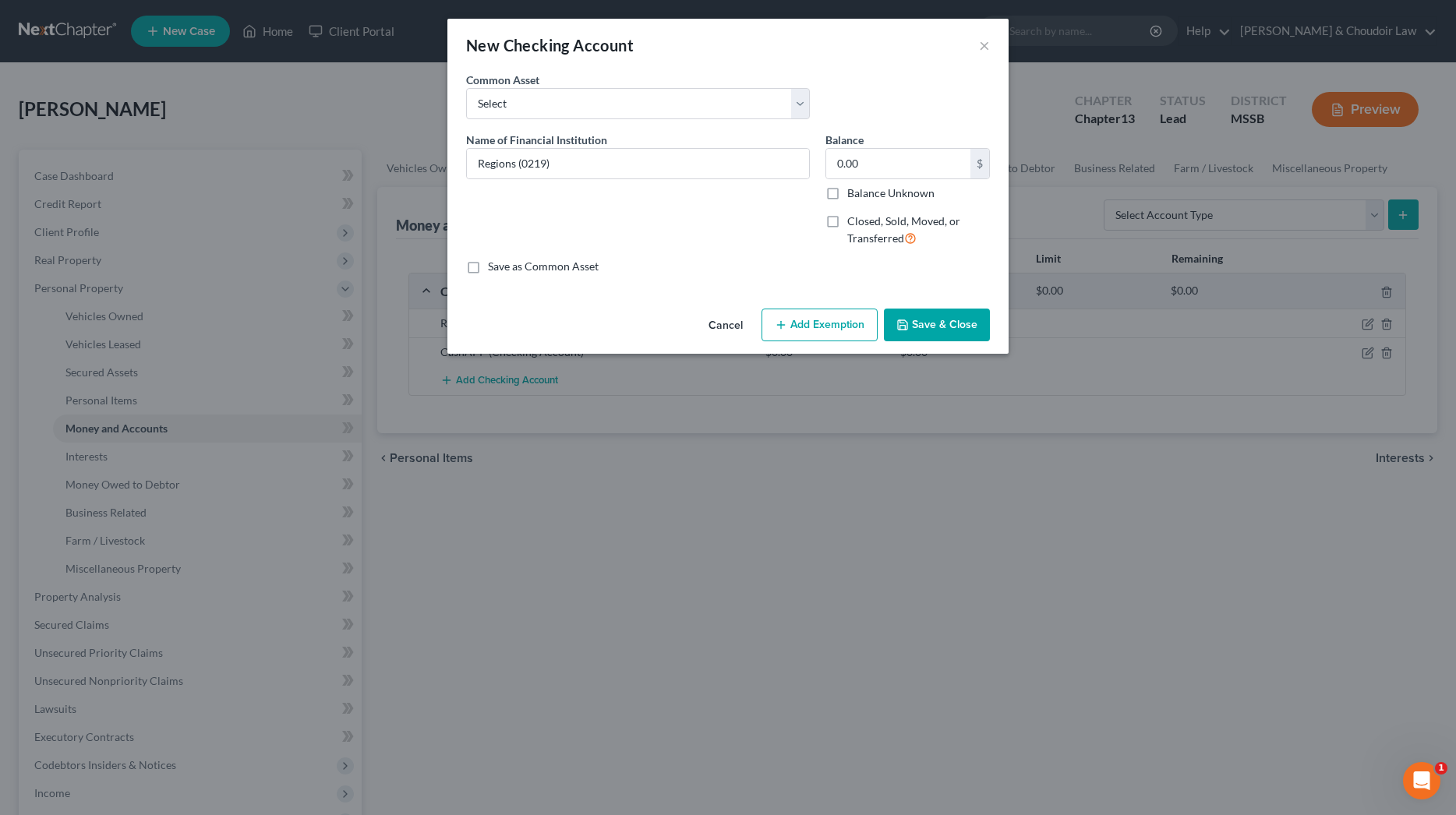
checkbox input "true"
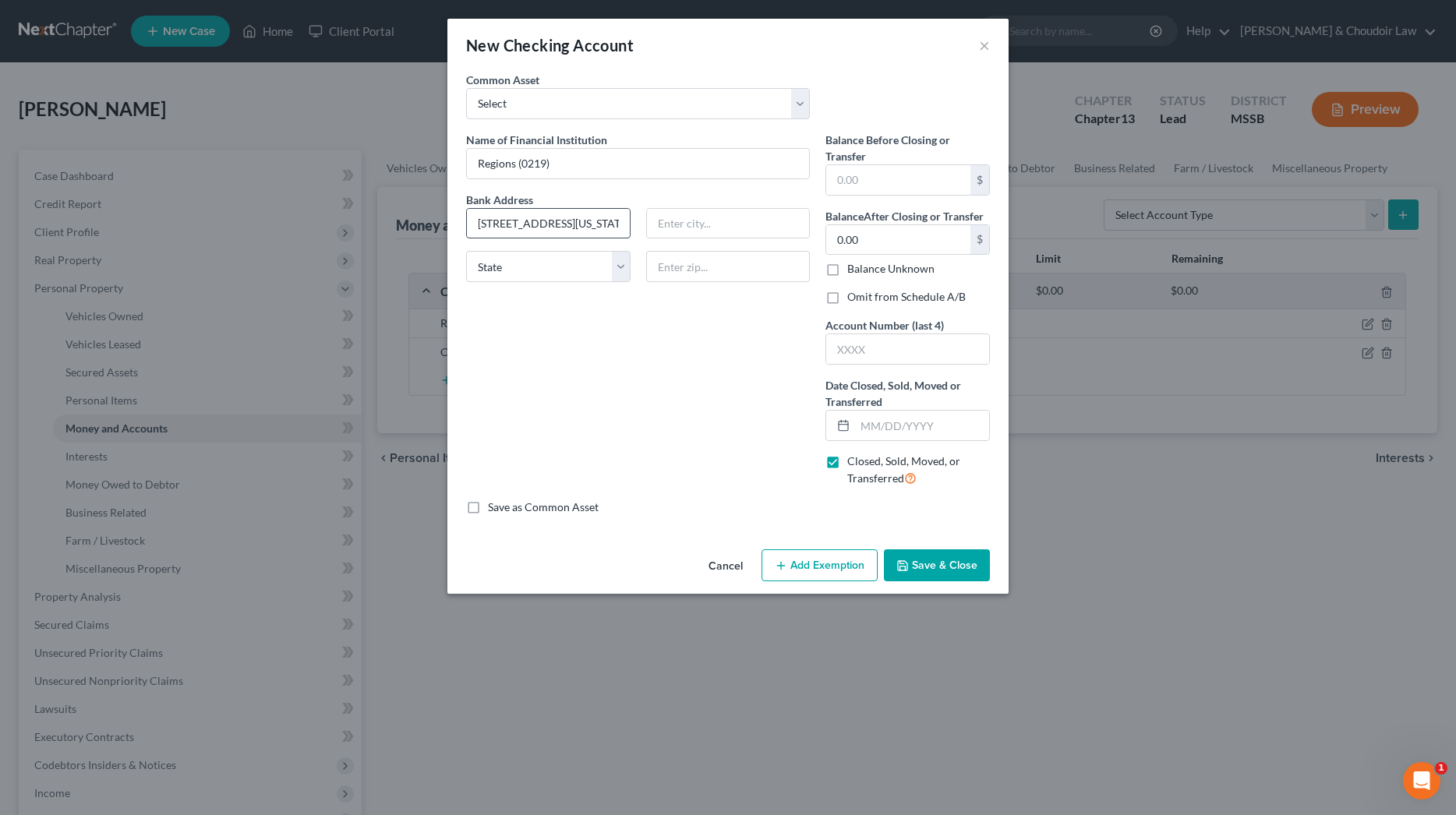
type input "[STREET_ADDRESS][US_STATE]"
type input "[PERSON_NAME]"
select select "25"
type input "39648"
click at [877, 183] on input "text" at bounding box center [897, 180] width 144 height 30
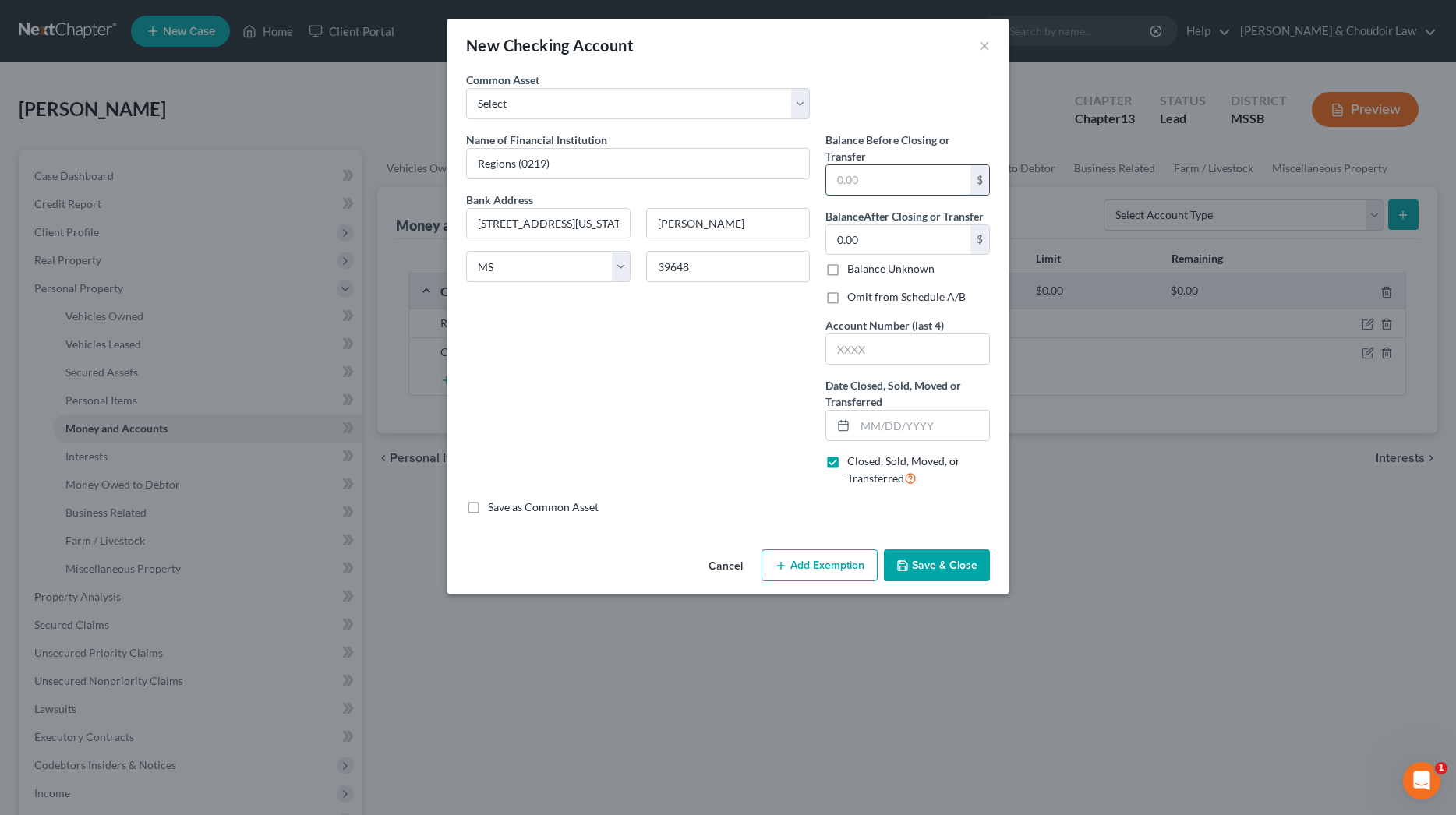
type input "[PERSON_NAME]"
type input "0"
click at [895, 299] on label "Omit from Schedule A/B" at bounding box center [907, 297] width 119 height 16
click at [863, 299] on input "Omit from Schedule A/B" at bounding box center [858, 294] width 10 height 10
checkbox input "true"
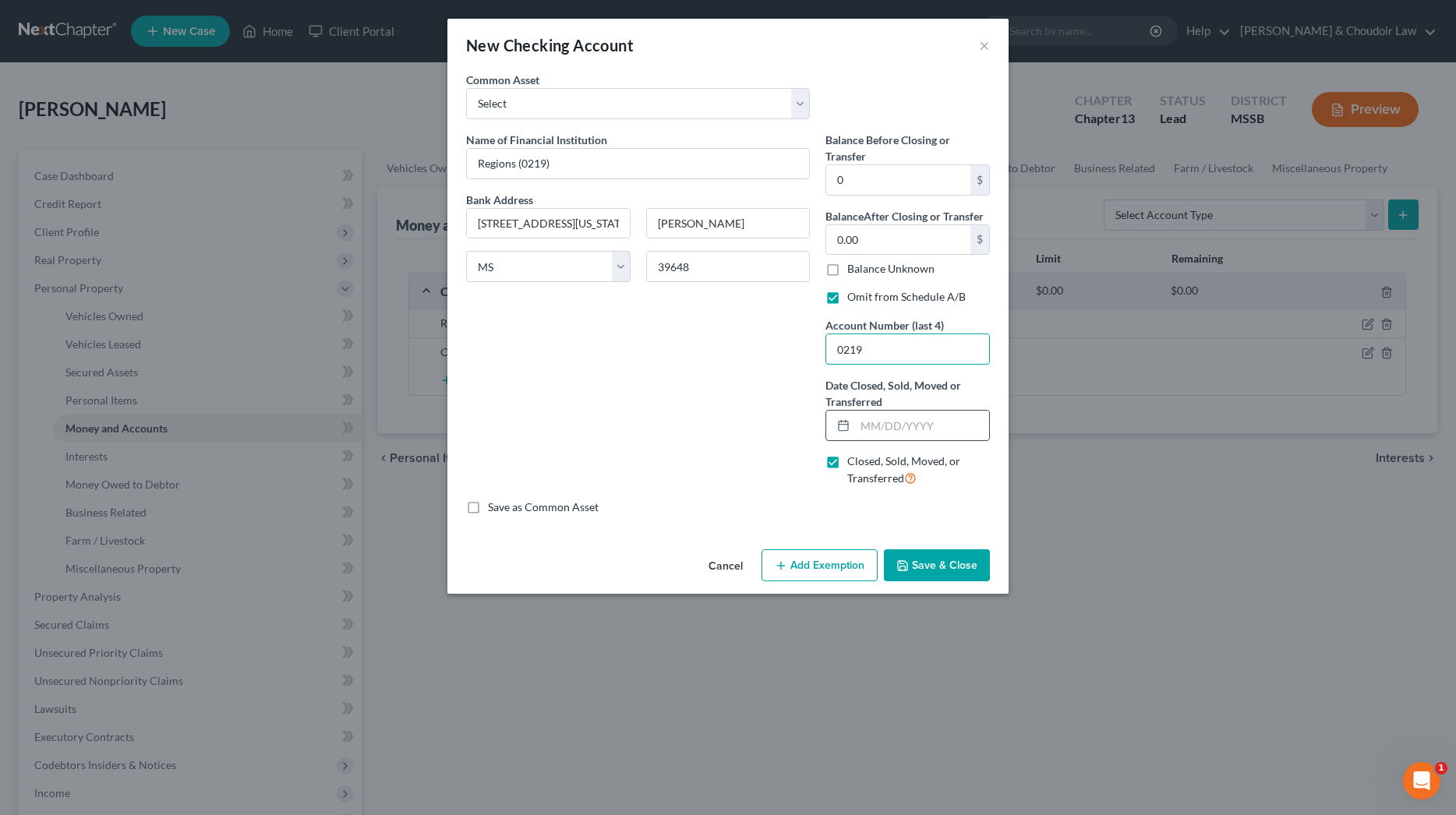
type input "0219"
click at [913, 428] on input "text" at bounding box center [922, 425] width 134 height 30
click at [958, 559] on button "Save & Close" at bounding box center [937, 565] width 106 height 33
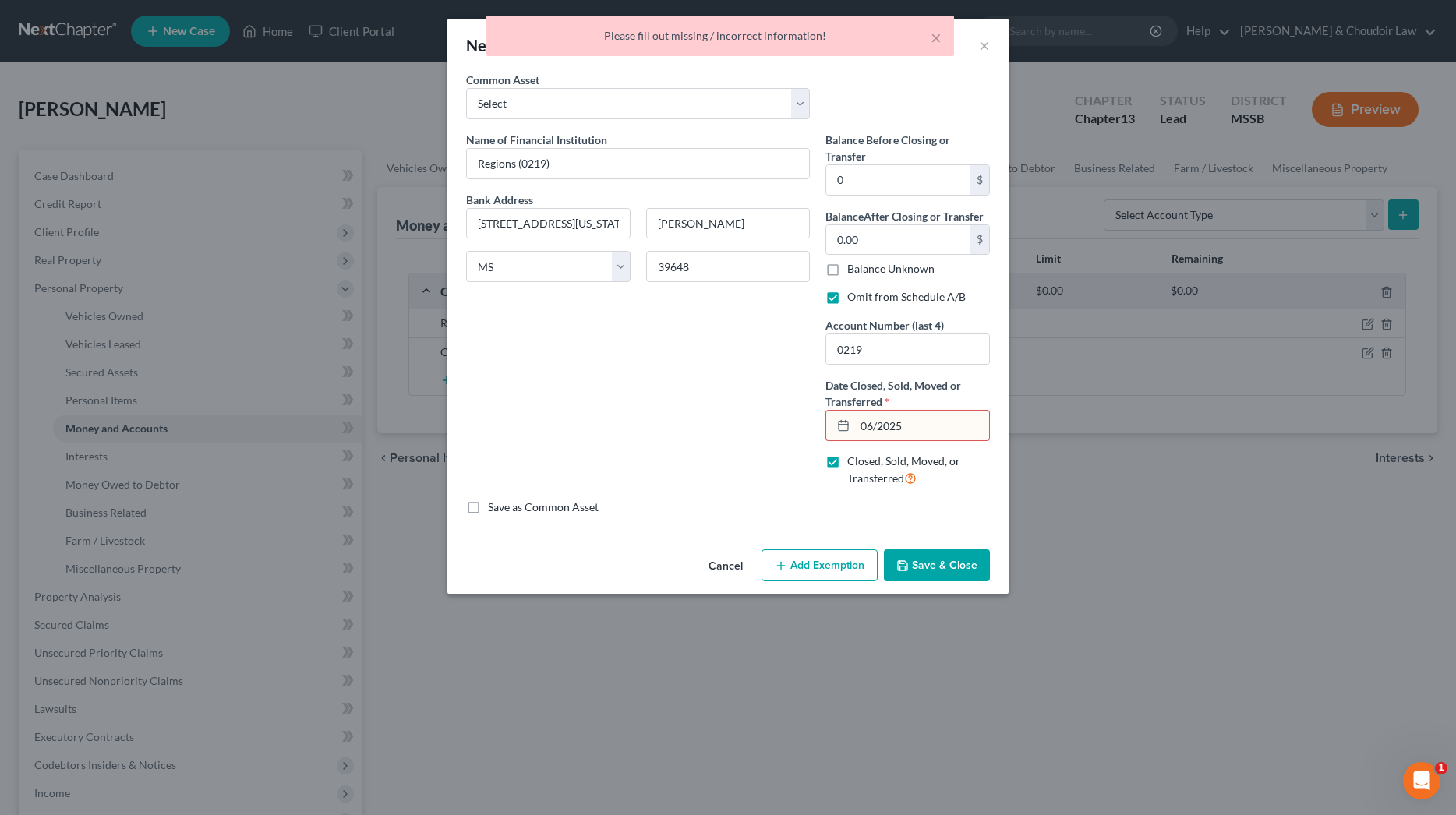
click at [876, 428] on input "06/2025" at bounding box center [922, 425] width 134 height 30
type input "[DATE]"
click at [945, 553] on button "Save & Close" at bounding box center [937, 565] width 106 height 33
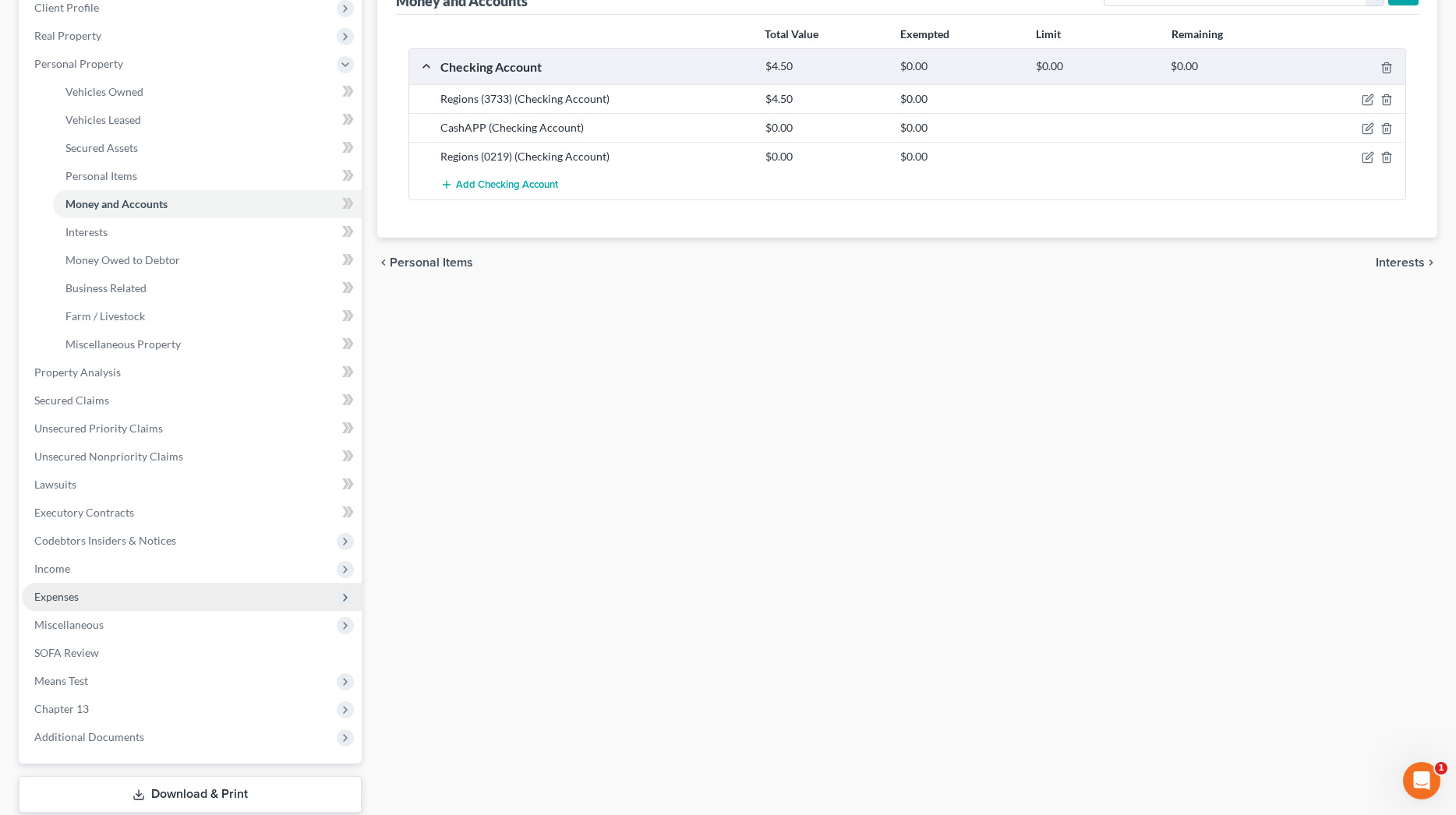
scroll to position [228, 0]
click at [70, 593] on span "Expenses" at bounding box center [56, 593] width 45 height 13
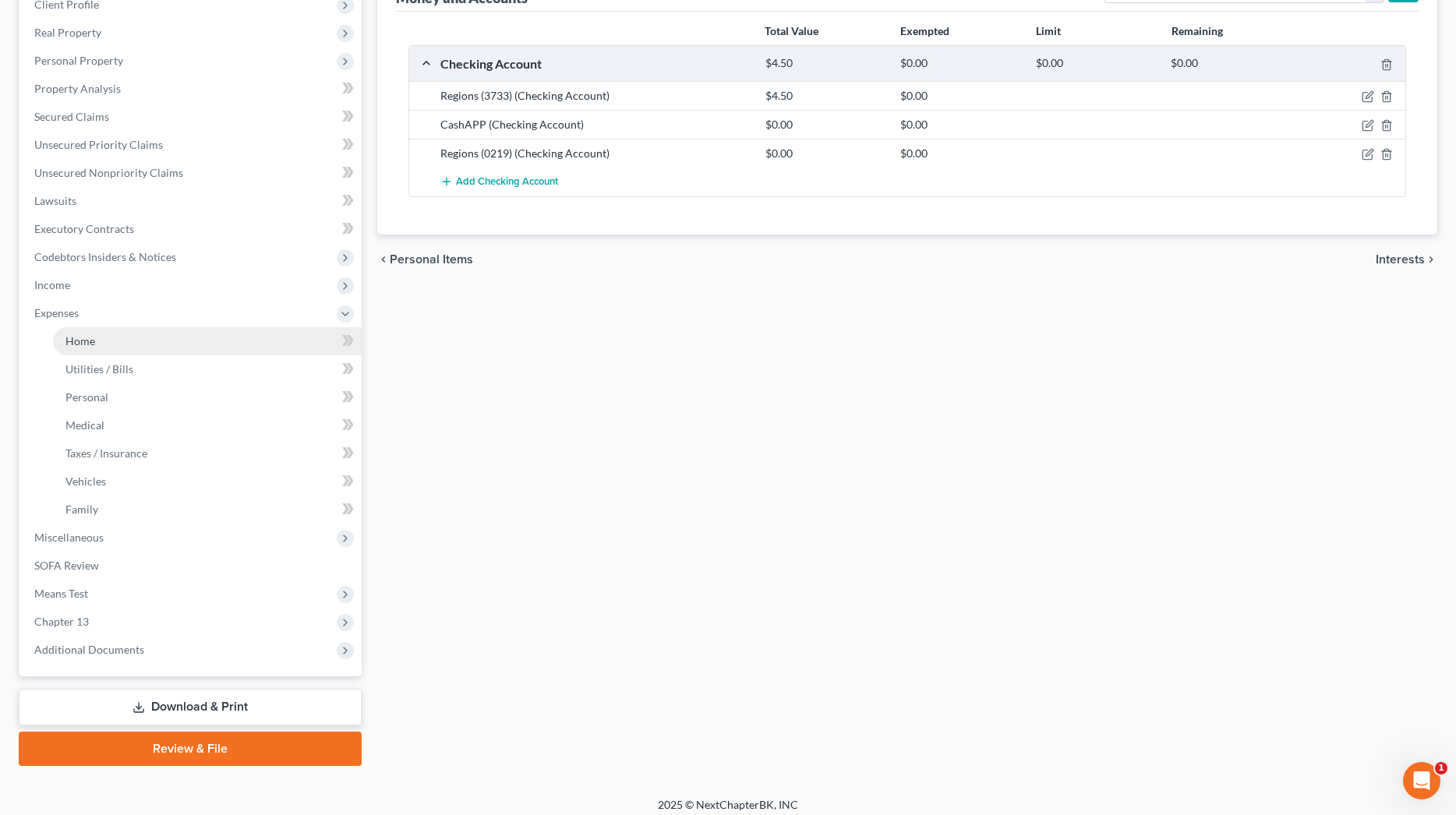
click at [81, 330] on link "Home" at bounding box center [206, 341] width 308 height 28
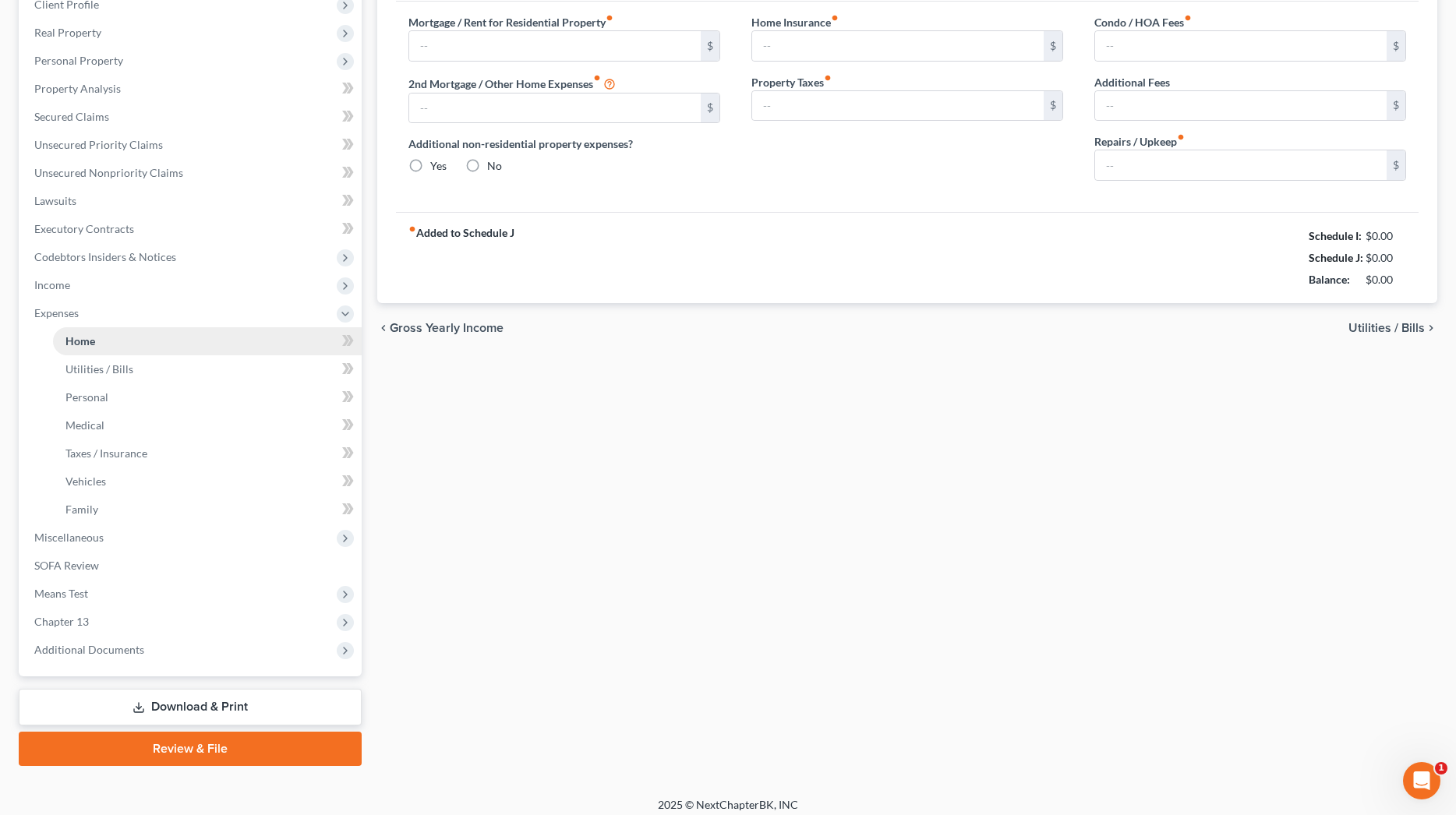
scroll to position [42, 0]
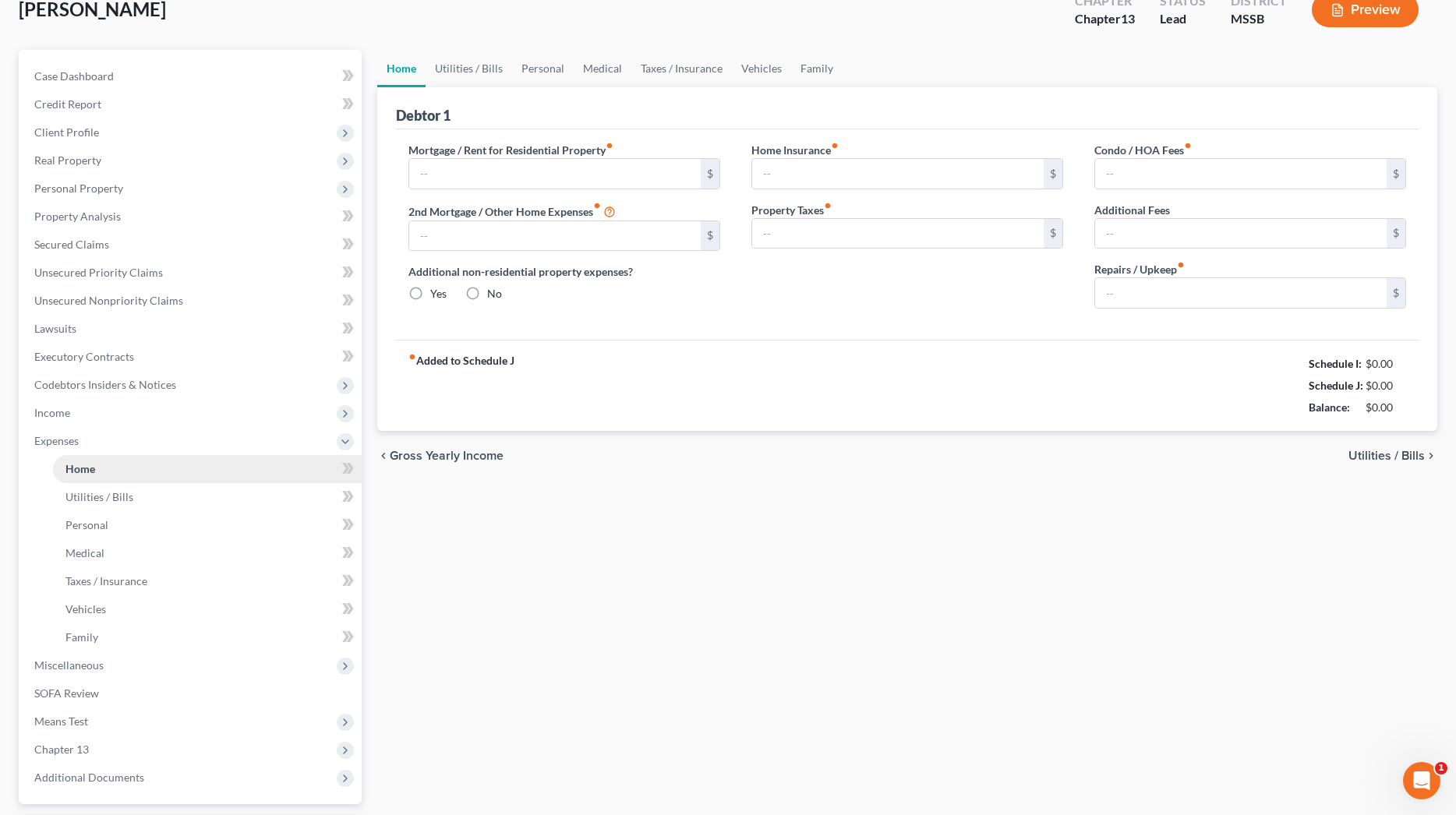
type input "0.00"
radio input "true"
type input "0.00"
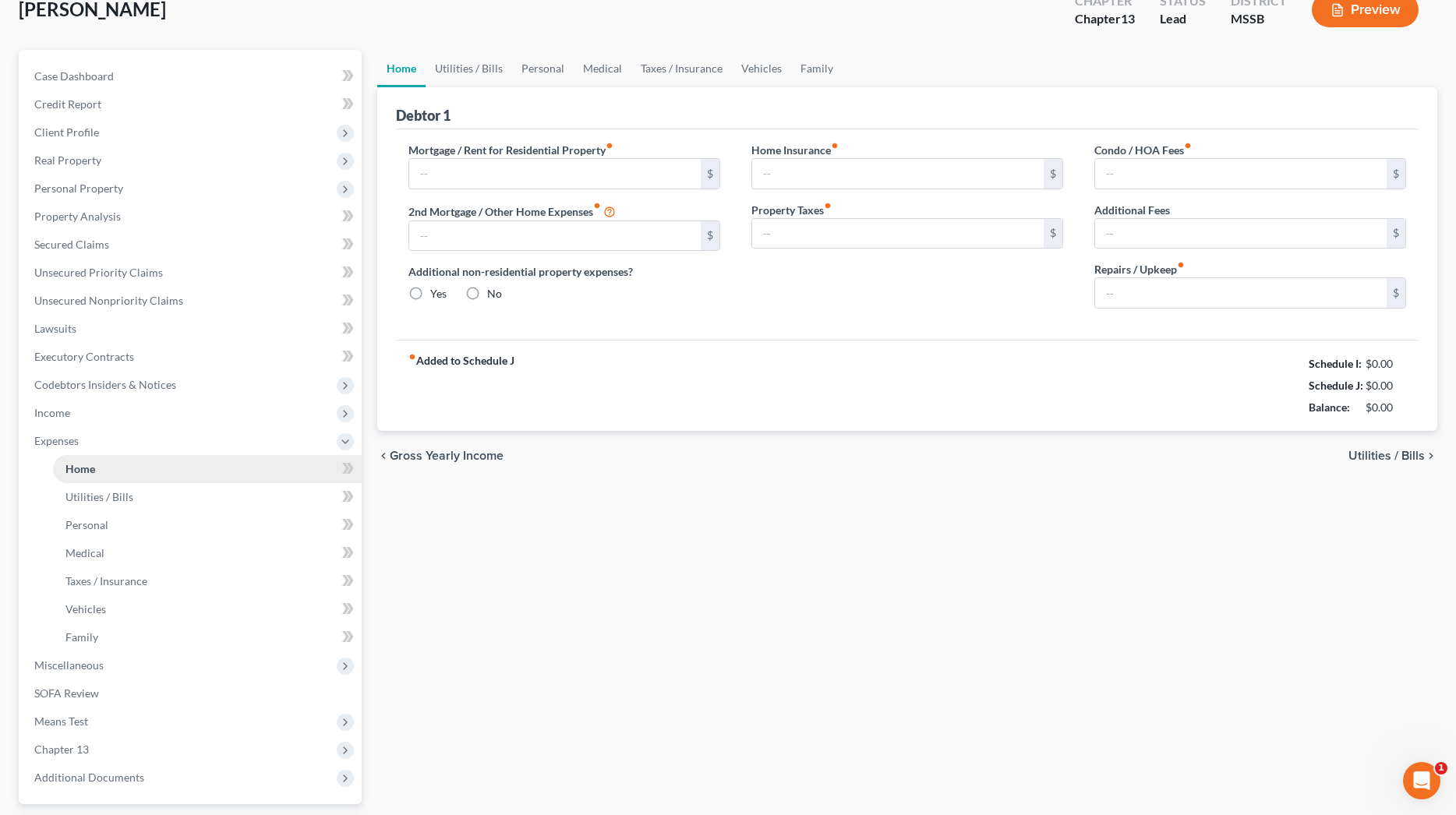
type input "0.00"
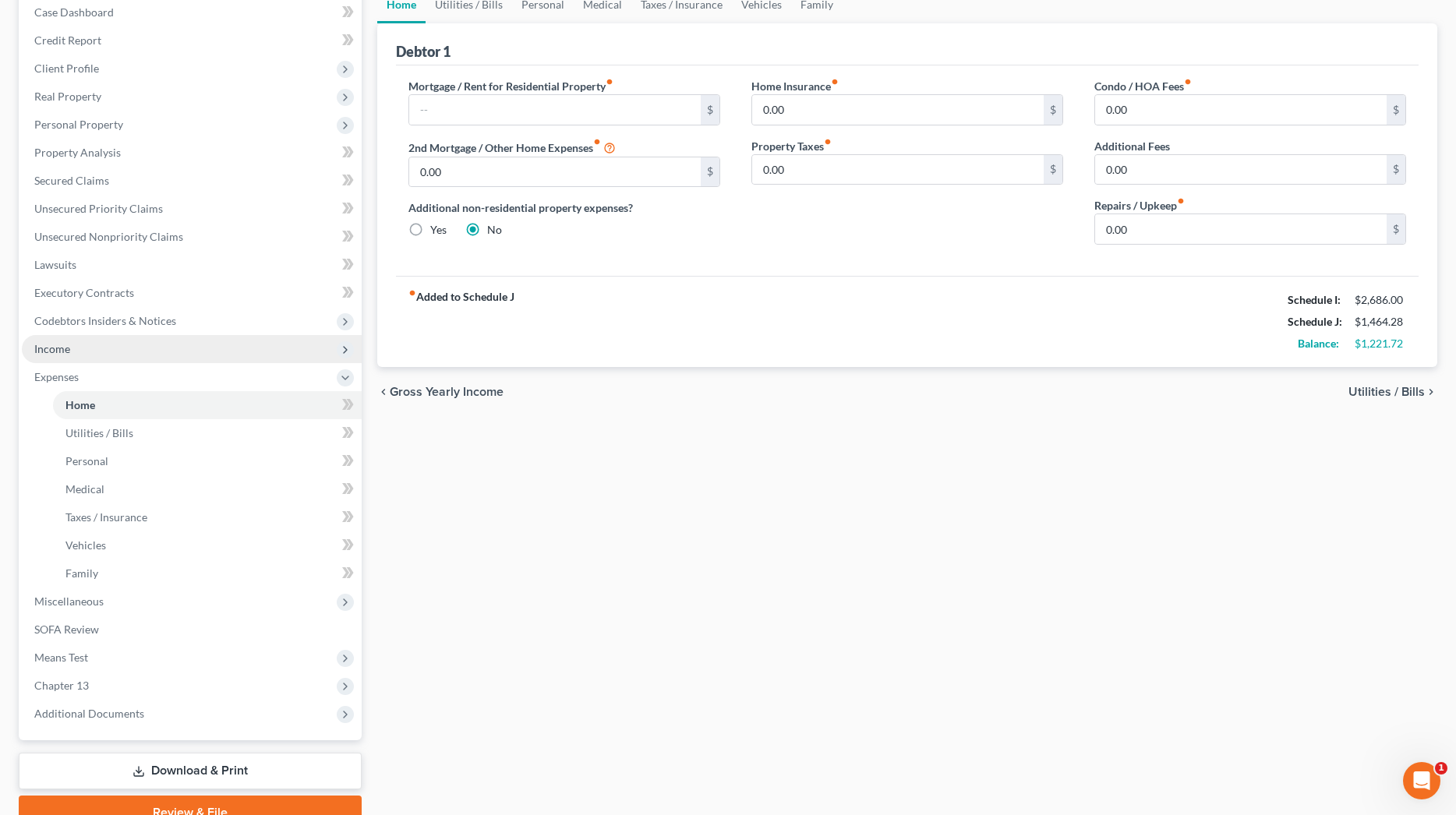
scroll to position [167, 0]
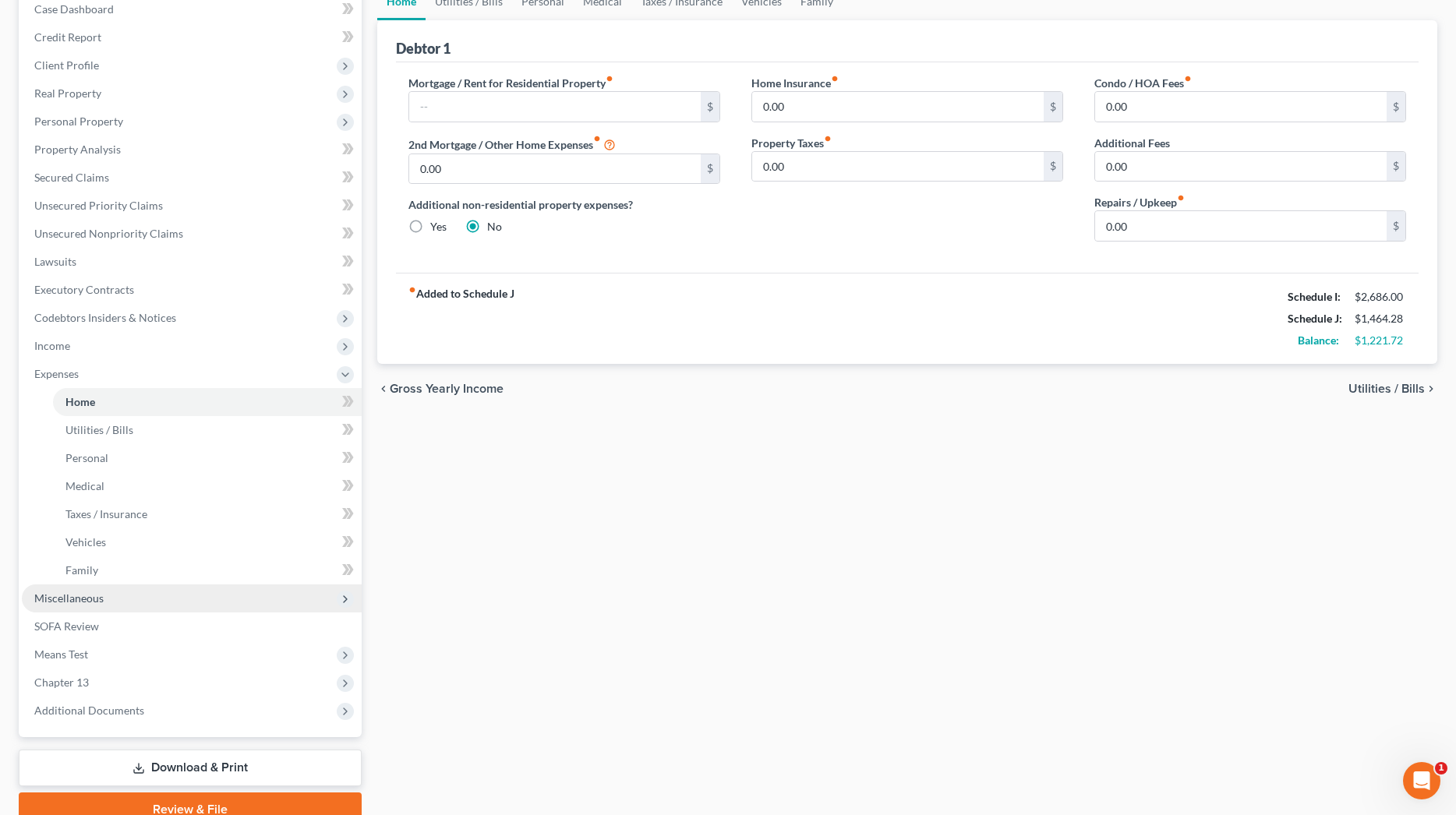
click at [106, 593] on span "Miscellaneous" at bounding box center [191, 599] width 340 height 28
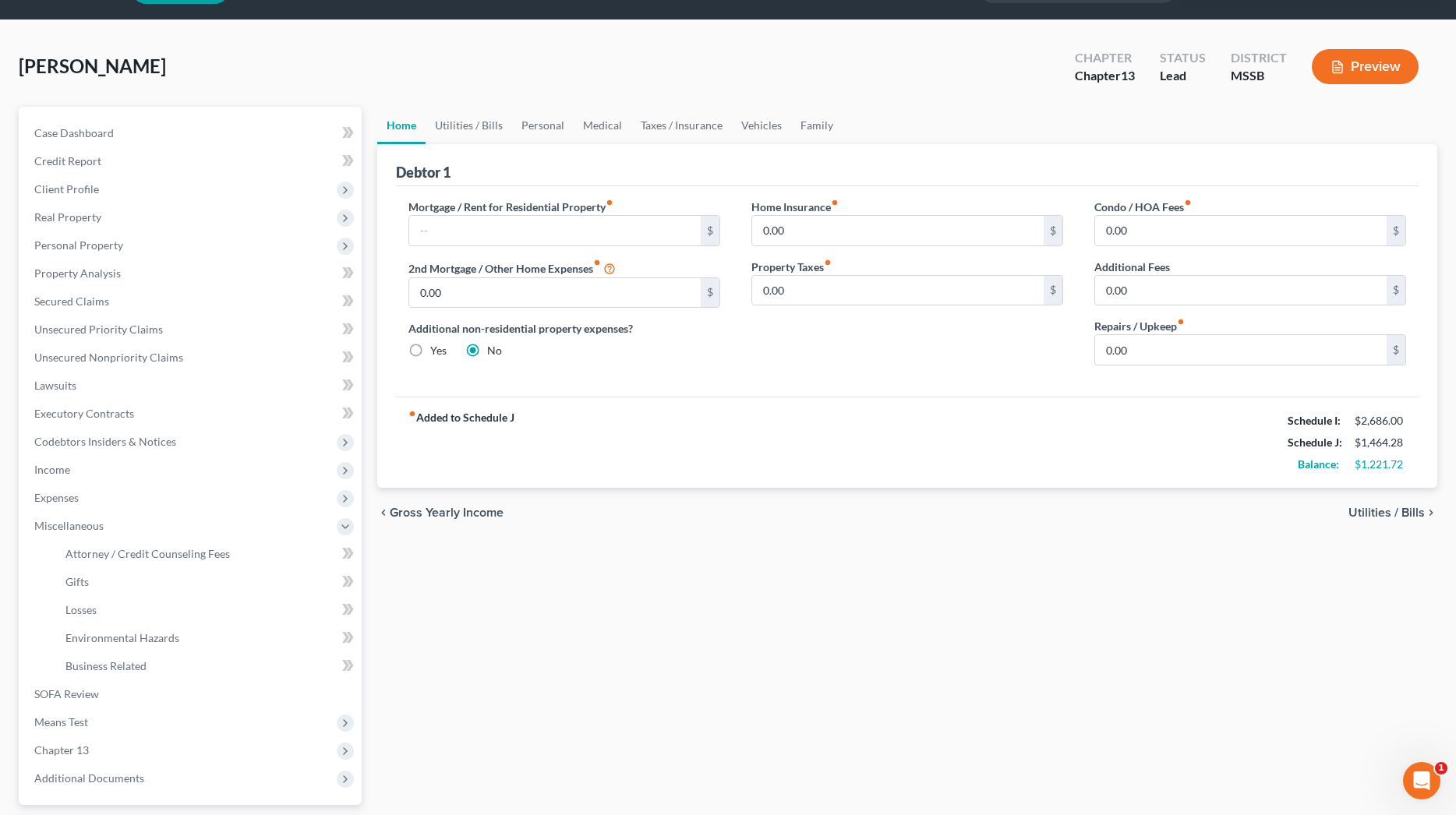
scroll to position [43, 0]
click at [70, 248] on span "Personal Property" at bounding box center [79, 245] width 89 height 13
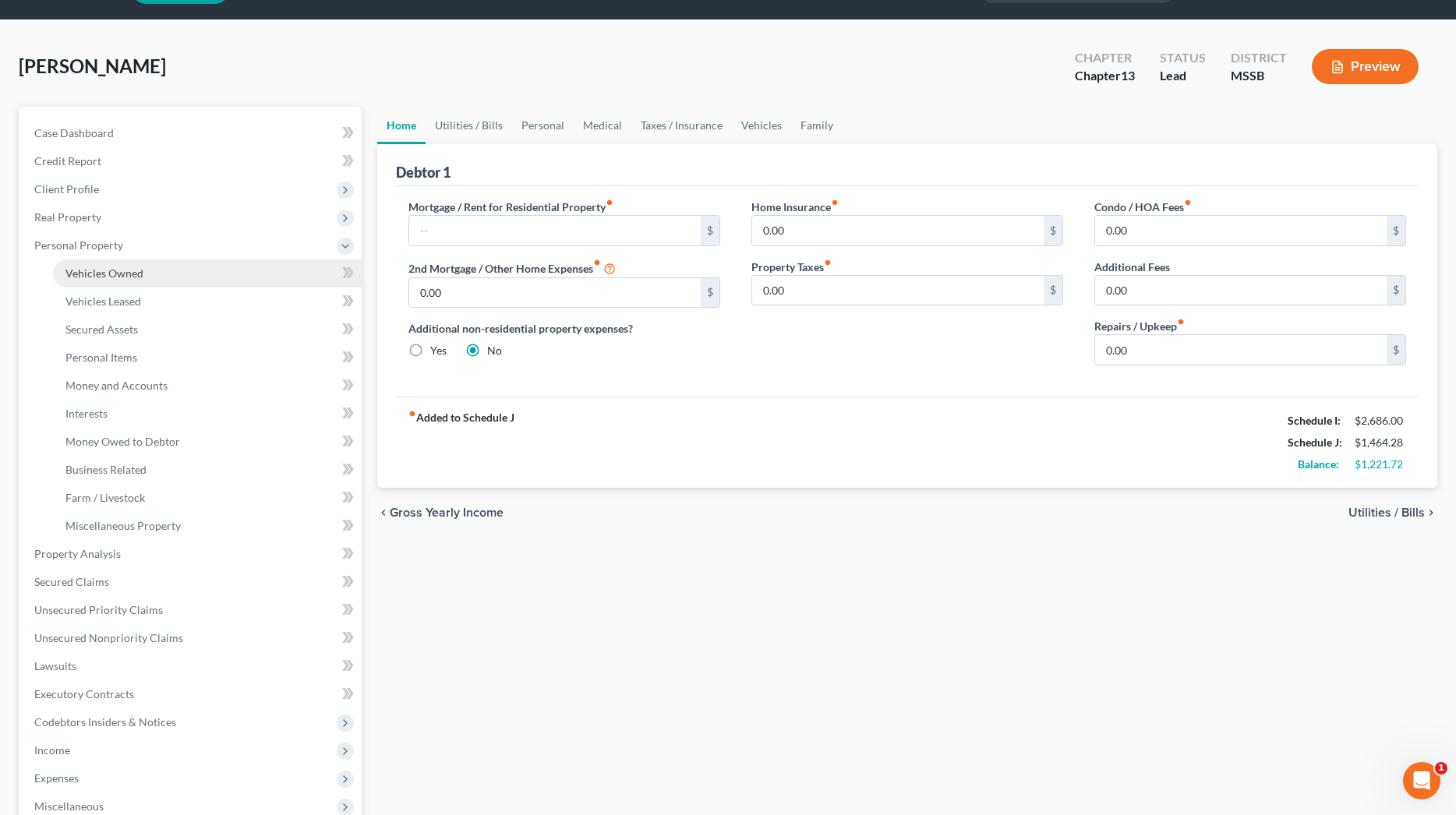
click at [89, 270] on span "Vehicles Owned" at bounding box center [104, 273] width 78 height 13
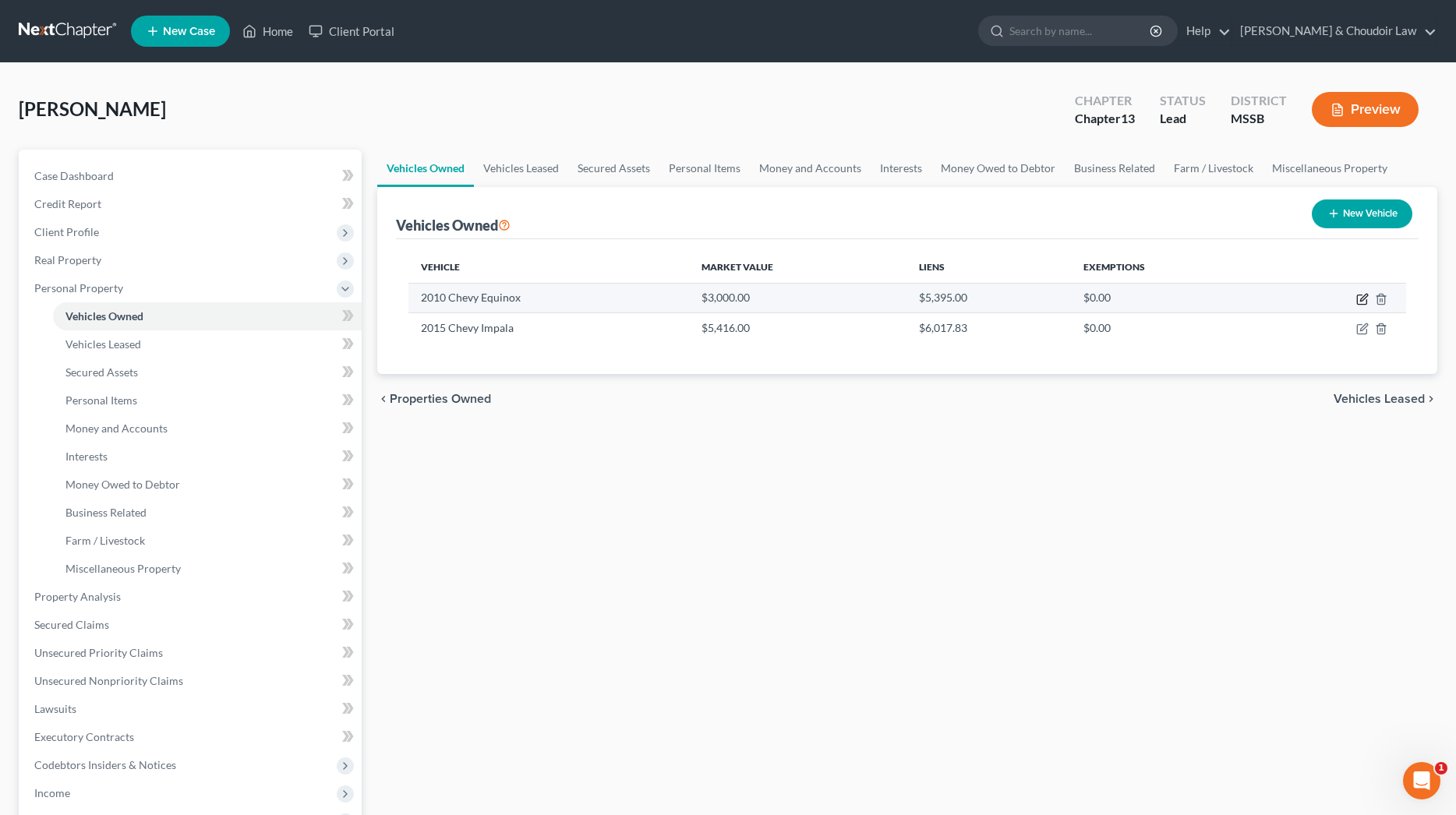
click at [1364, 298] on icon "button" at bounding box center [1363, 296] width 7 height 7
select select "0"
select select "16"
select select "3"
select select "0"
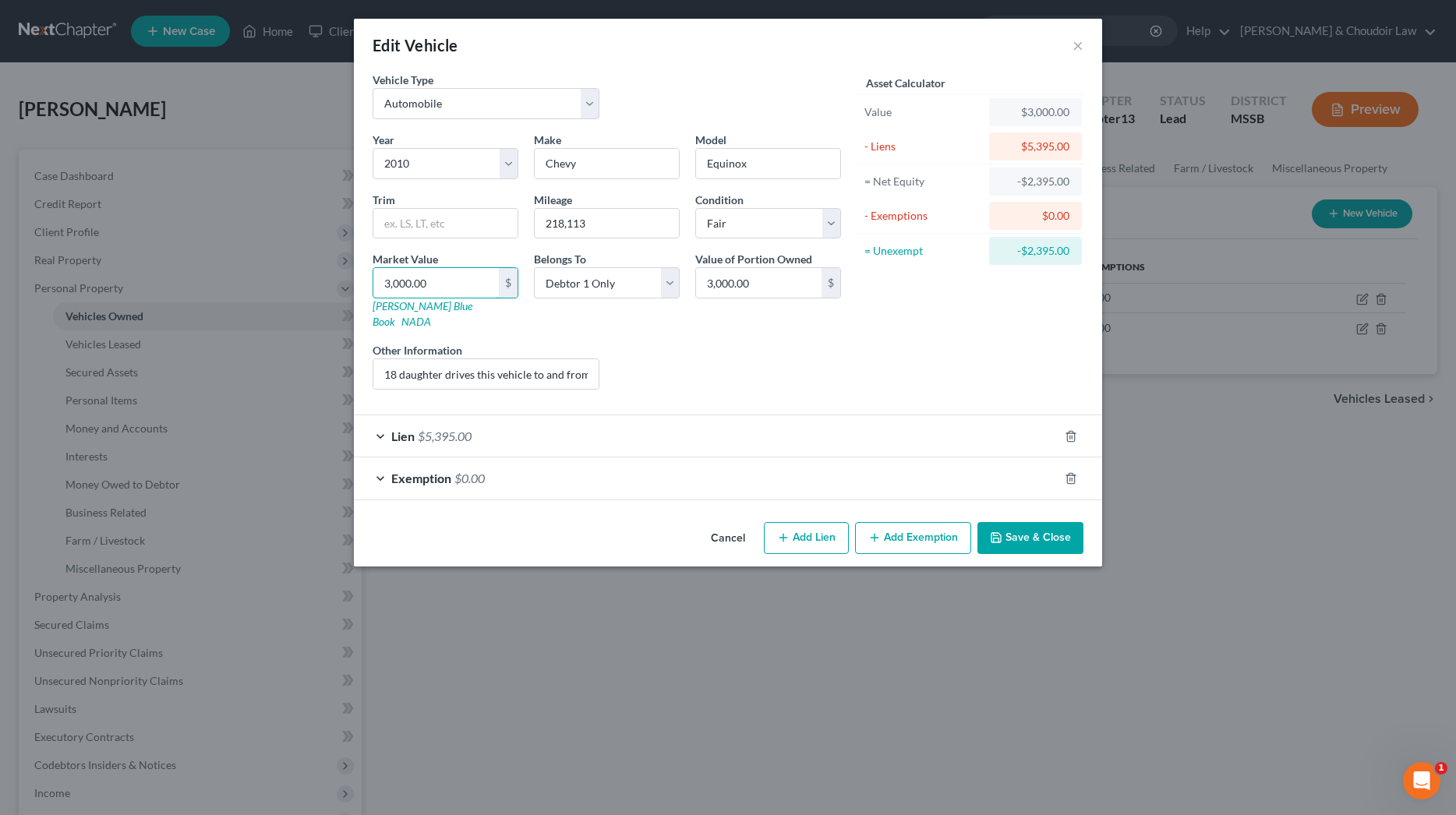
drag, startPoint x: 403, startPoint y: 287, endPoint x: 362, endPoint y: 287, distance: 41.0
click at [362, 287] on div "Vehicle Type Select Automobile Truck Trailer Watercraft Aircraft Motor Home Atv…" at bounding box center [728, 293] width 748 height 444
type input "2"
type input "2.00"
type input "22"
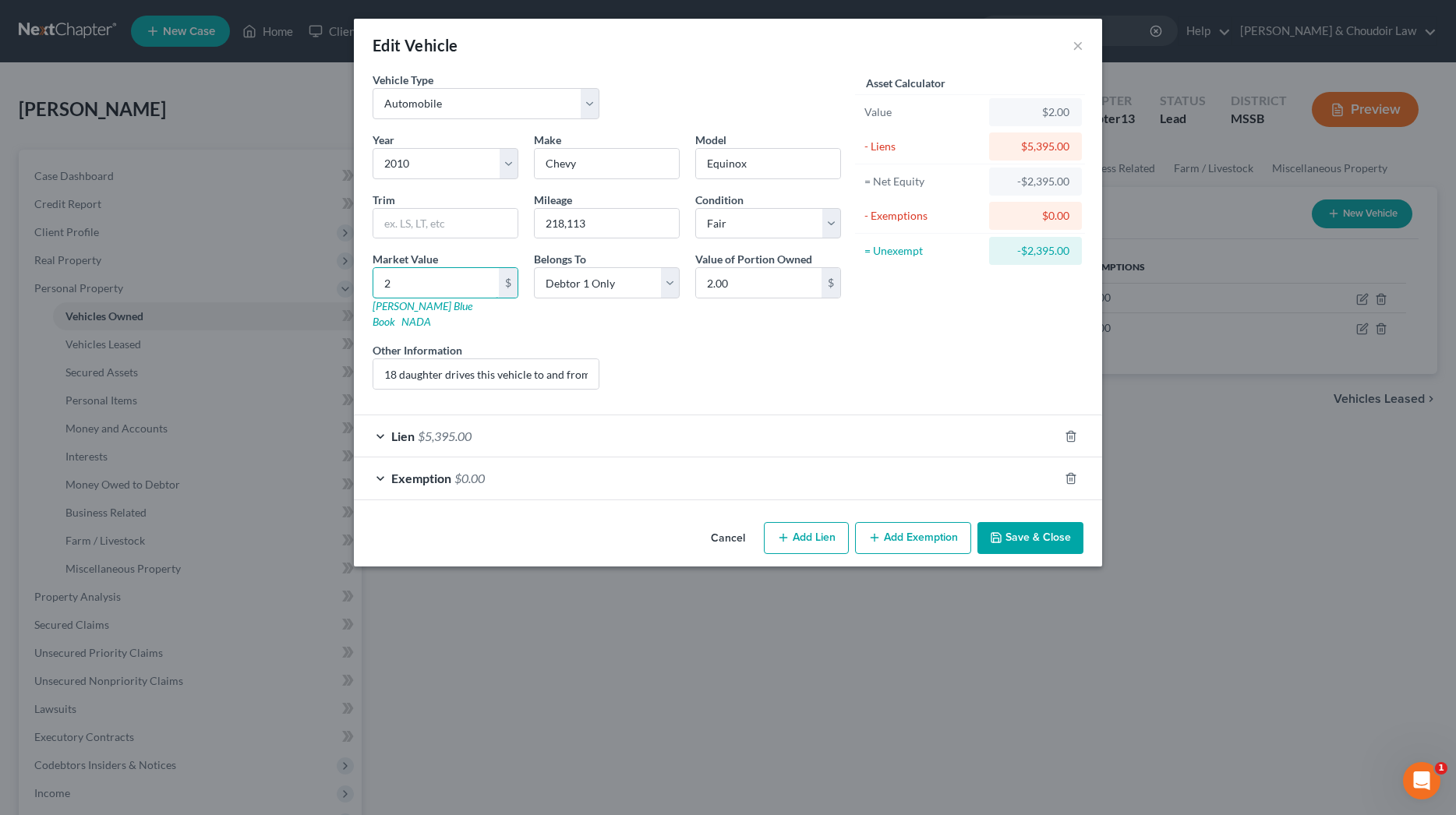
type input "22.00"
type input "225"
type input "225.00"
type input "2250"
type input "2,250.00"
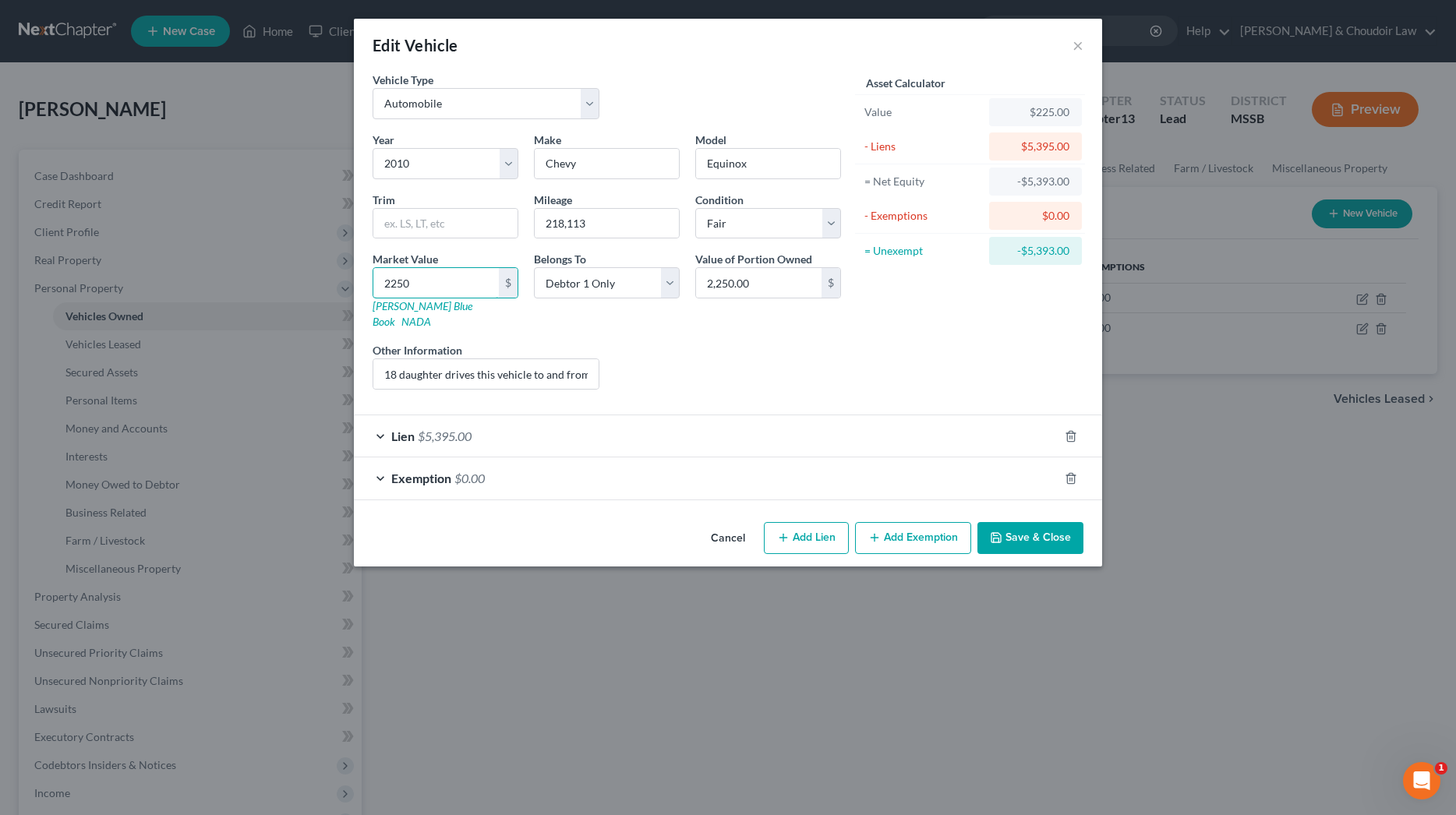
type input "2,250"
click at [1030, 523] on button "Save & Close" at bounding box center [1030, 538] width 106 height 33
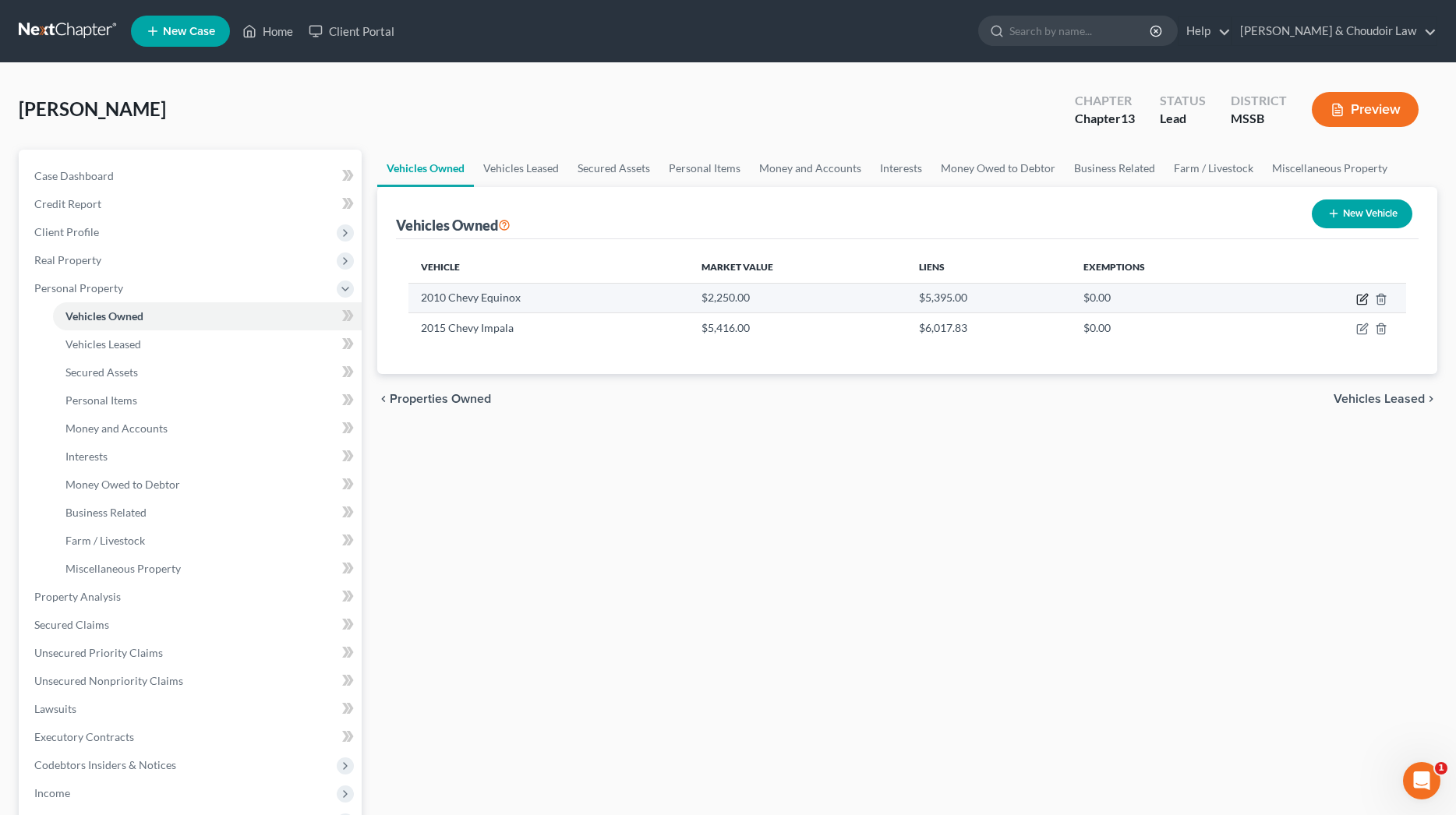
click at [1359, 298] on icon "button" at bounding box center [1362, 299] width 13 height 13
select select "0"
select select "16"
select select "3"
select select "0"
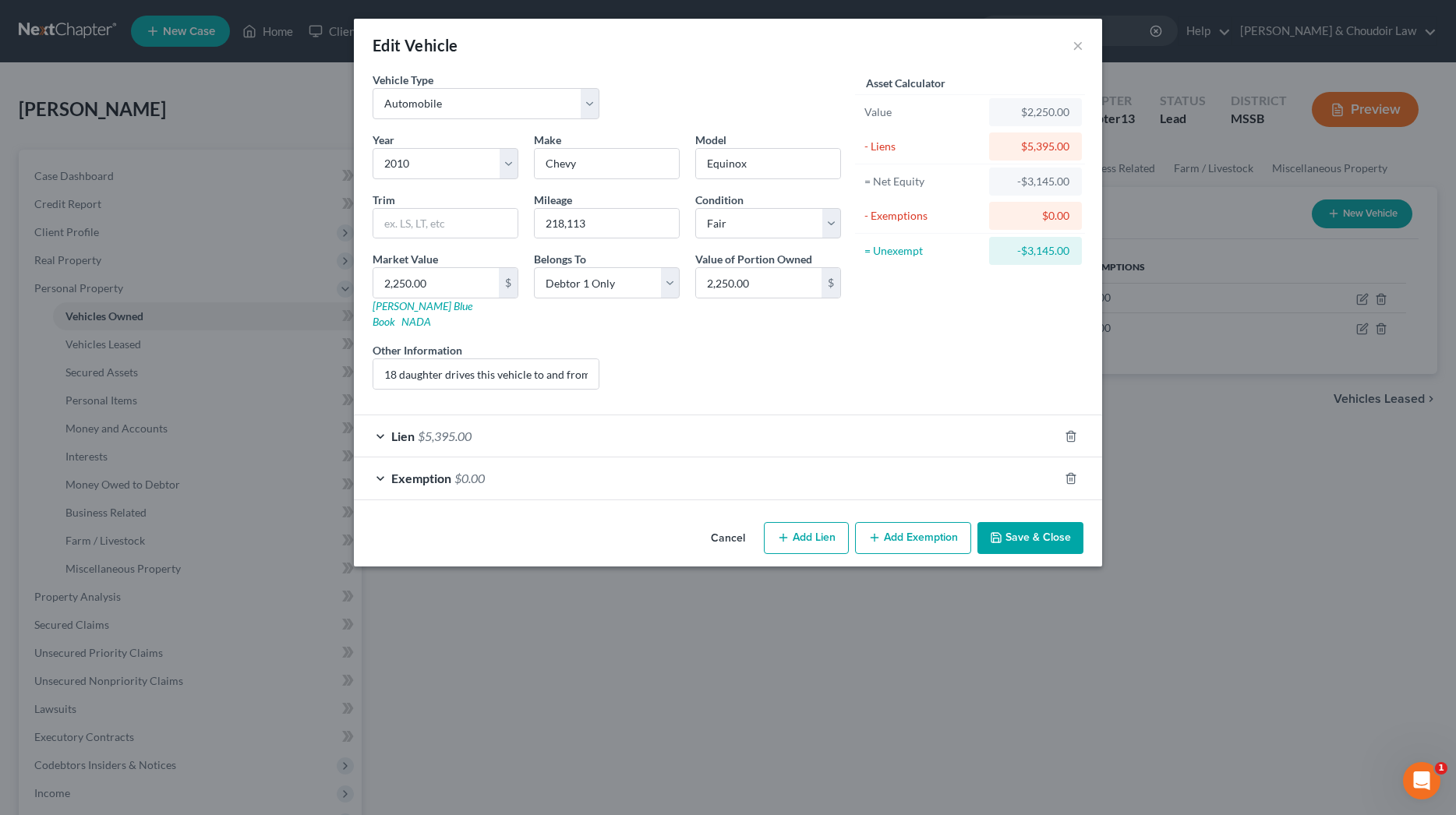
click at [1034, 524] on button "Save & Close" at bounding box center [1030, 538] width 106 height 33
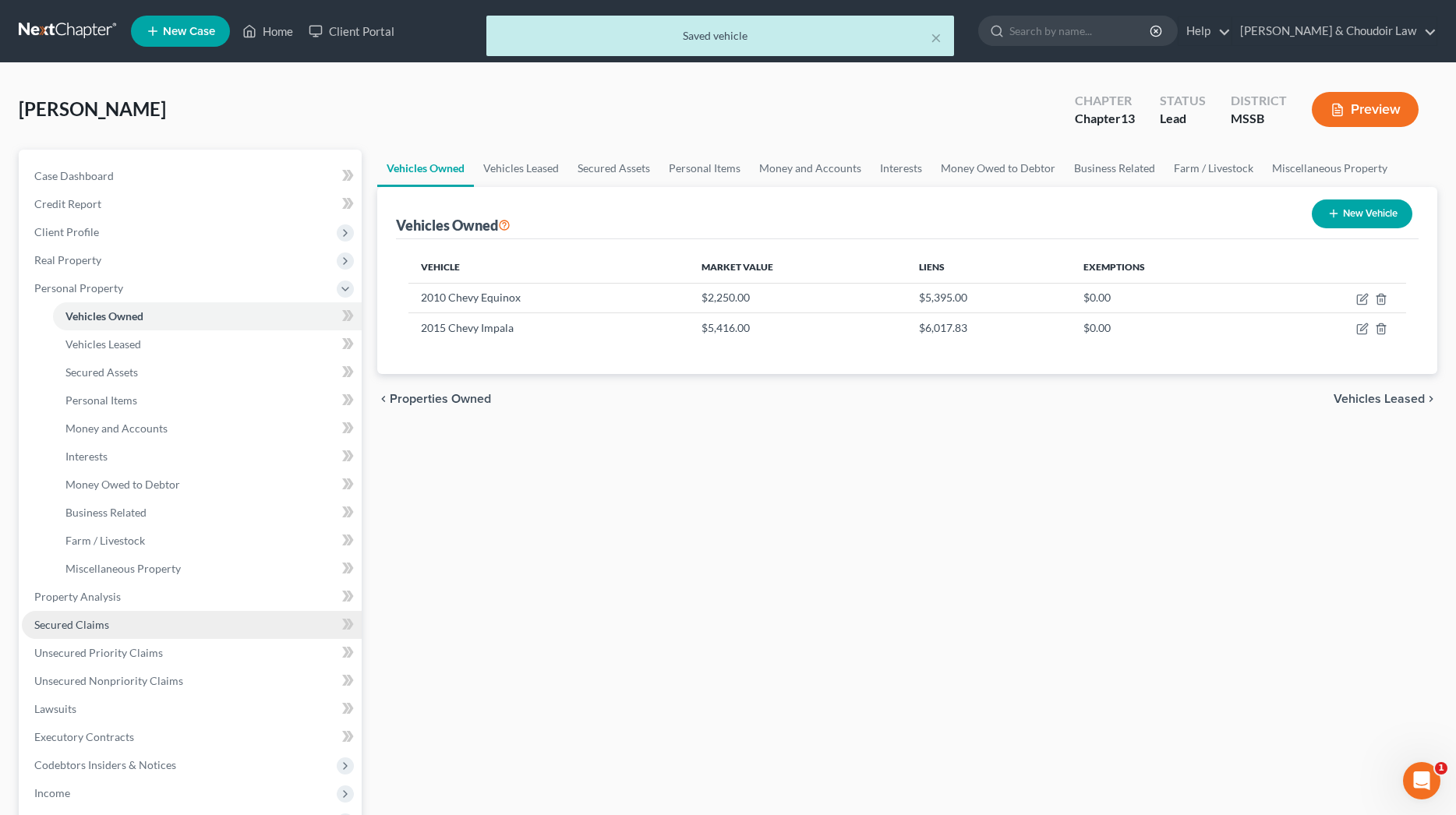
click at [78, 633] on link "Secured Claims" at bounding box center [191, 625] width 340 height 28
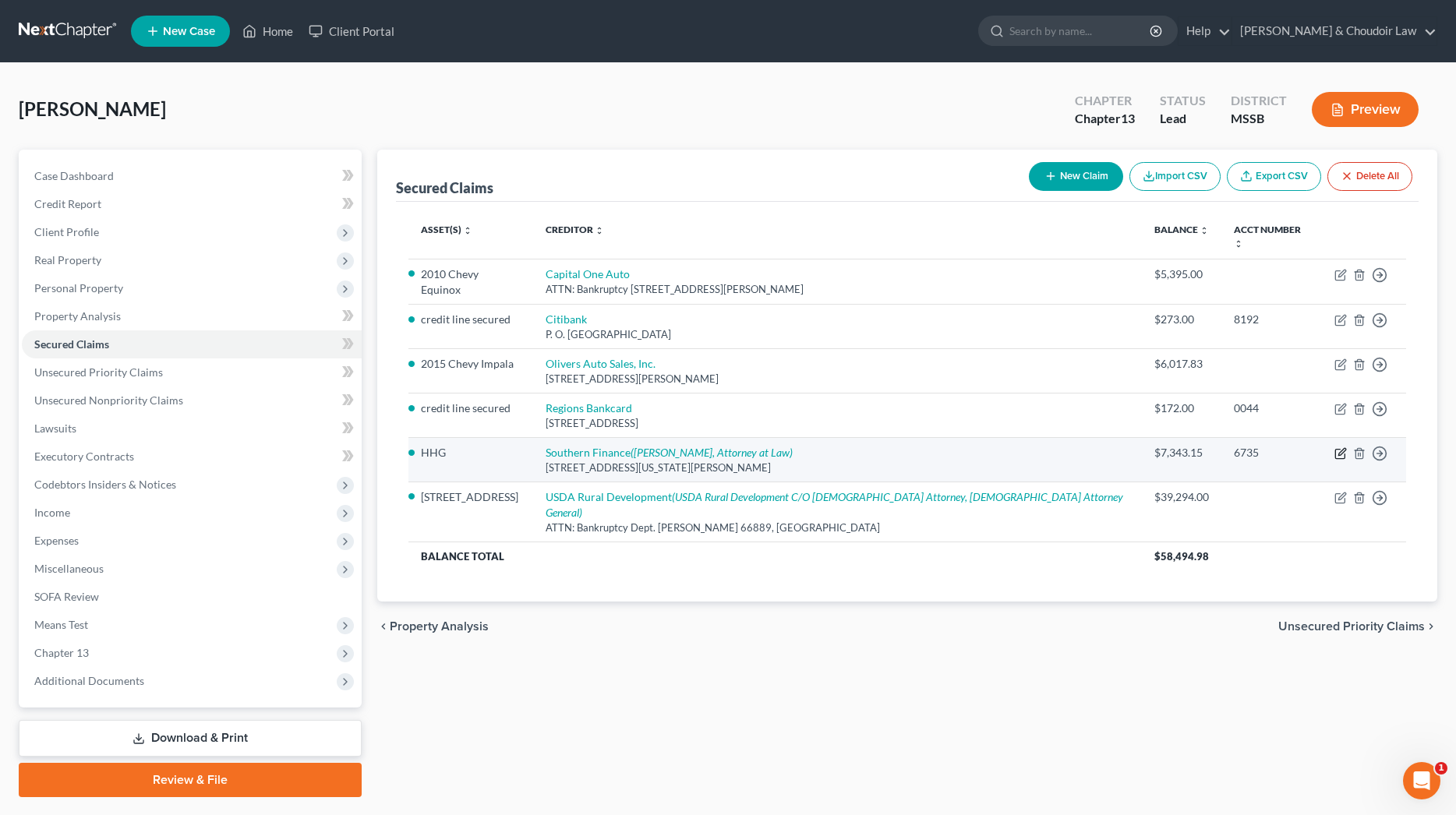
click at [1340, 449] on icon "button" at bounding box center [1341, 452] width 7 height 7
select select "25"
select select "2"
select select "0"
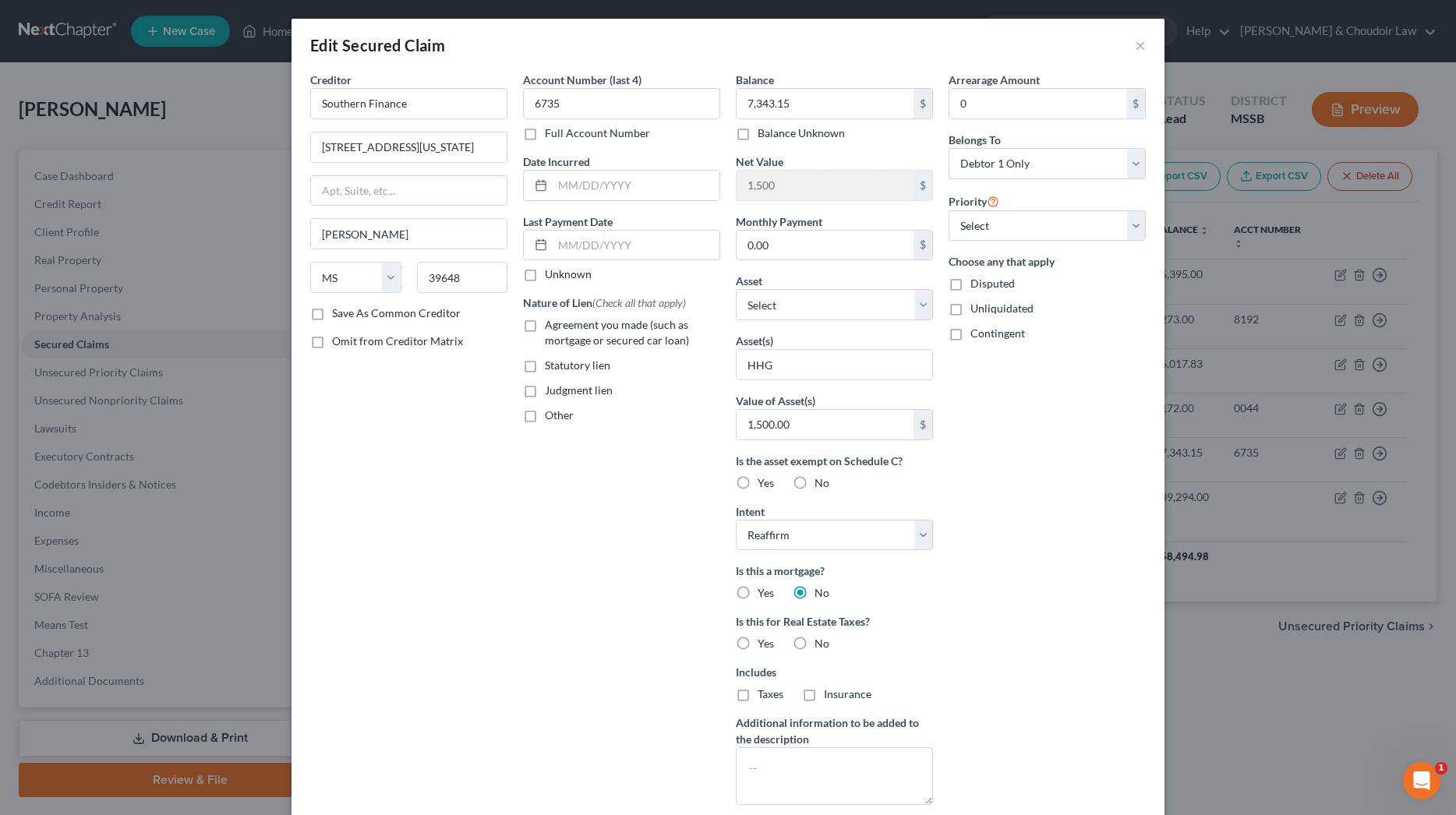
scroll to position [17, 0]
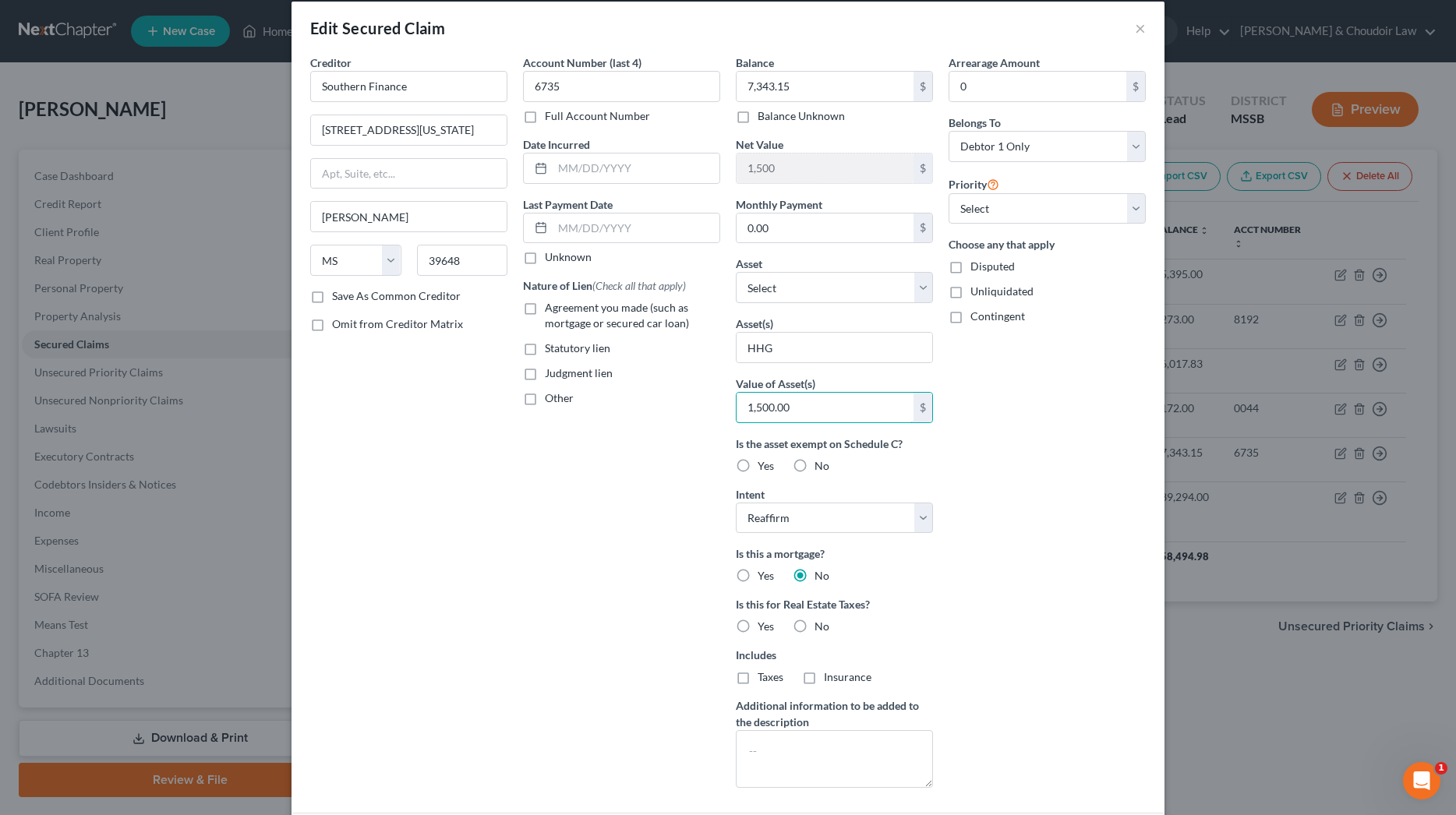
drag, startPoint x: 810, startPoint y: 412, endPoint x: 658, endPoint y: 412, distance: 152.0
click at [658, 412] on div "Creditor * Southern Finance [STREET_ADDRESS][US_STATE] [PERSON_NAME] State [US_…" at bounding box center [728, 427] width 851 height 746
type input "1,000"
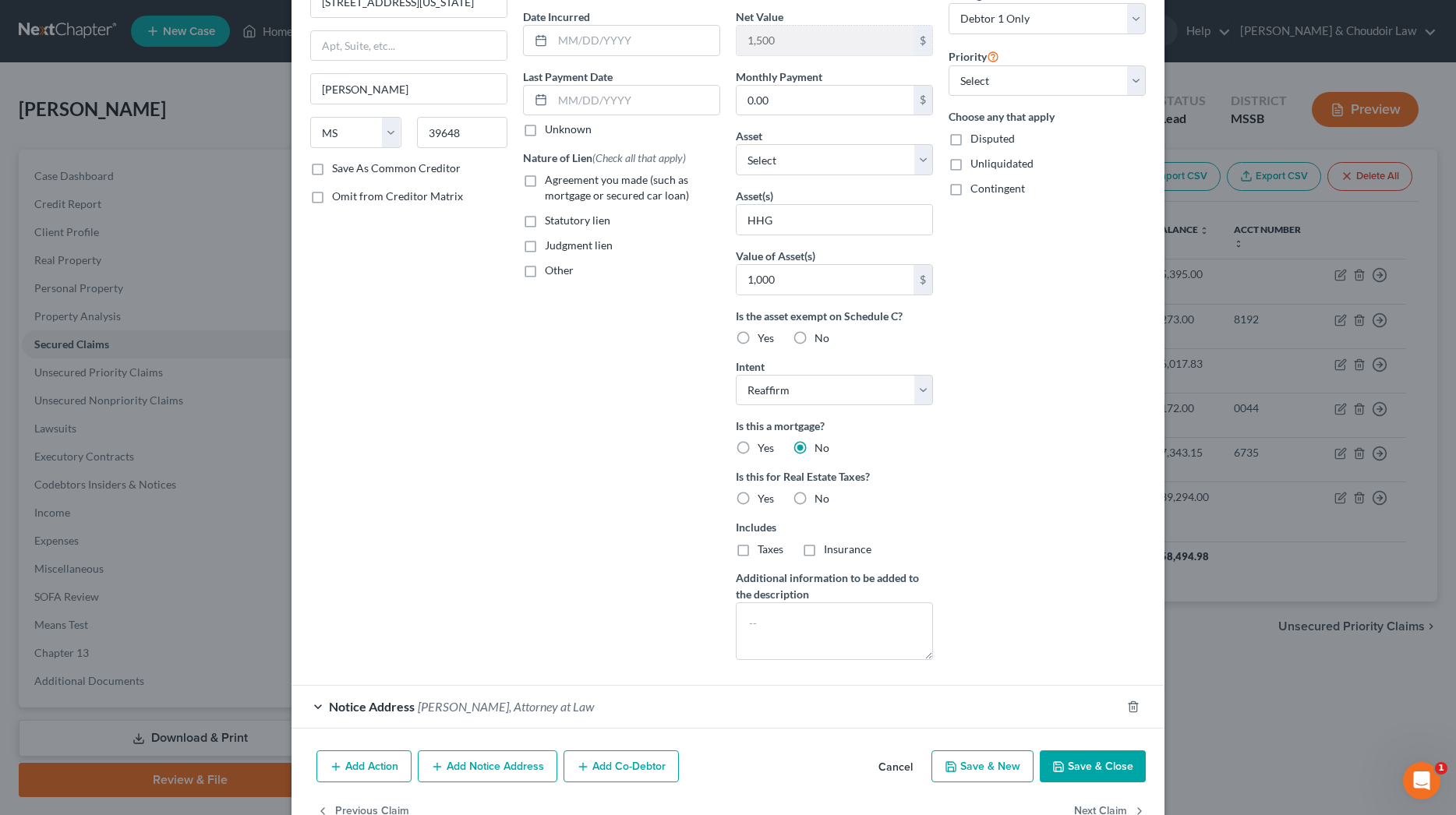
click at [1099, 768] on button "Save & Close" at bounding box center [1092, 766] width 106 height 33
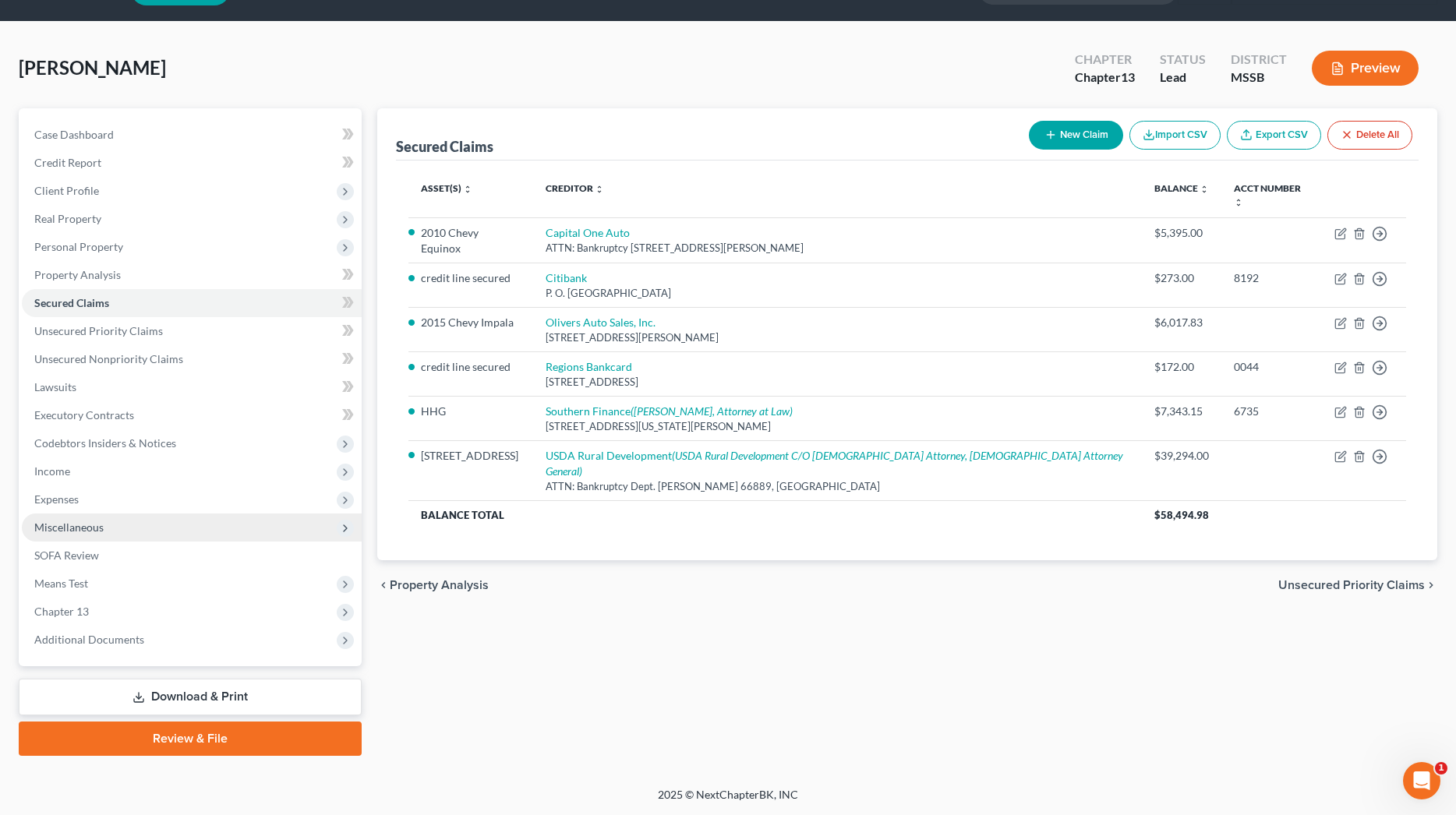
scroll to position [42, 0]
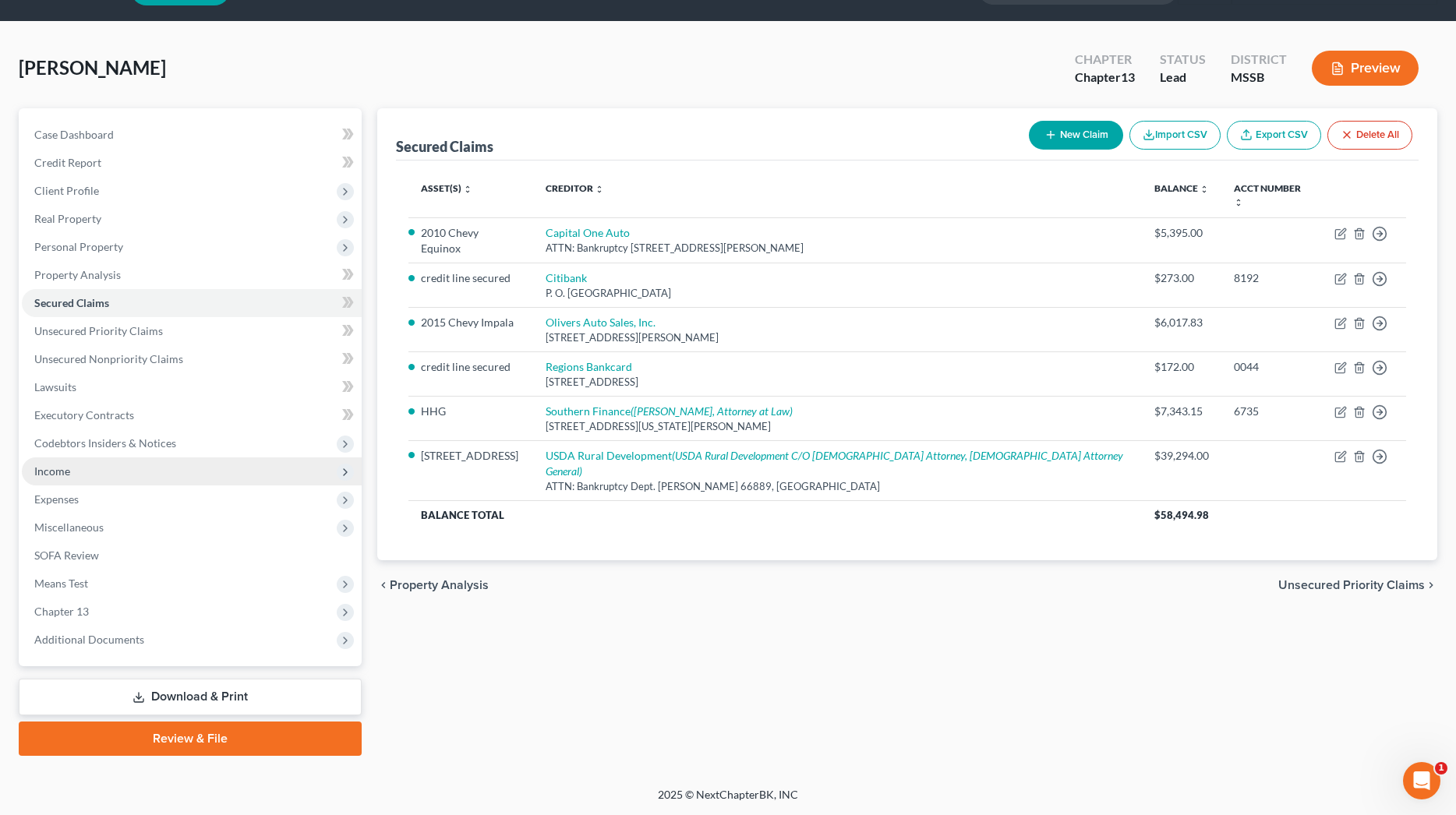
click at [106, 480] on span "Income" at bounding box center [191, 472] width 340 height 28
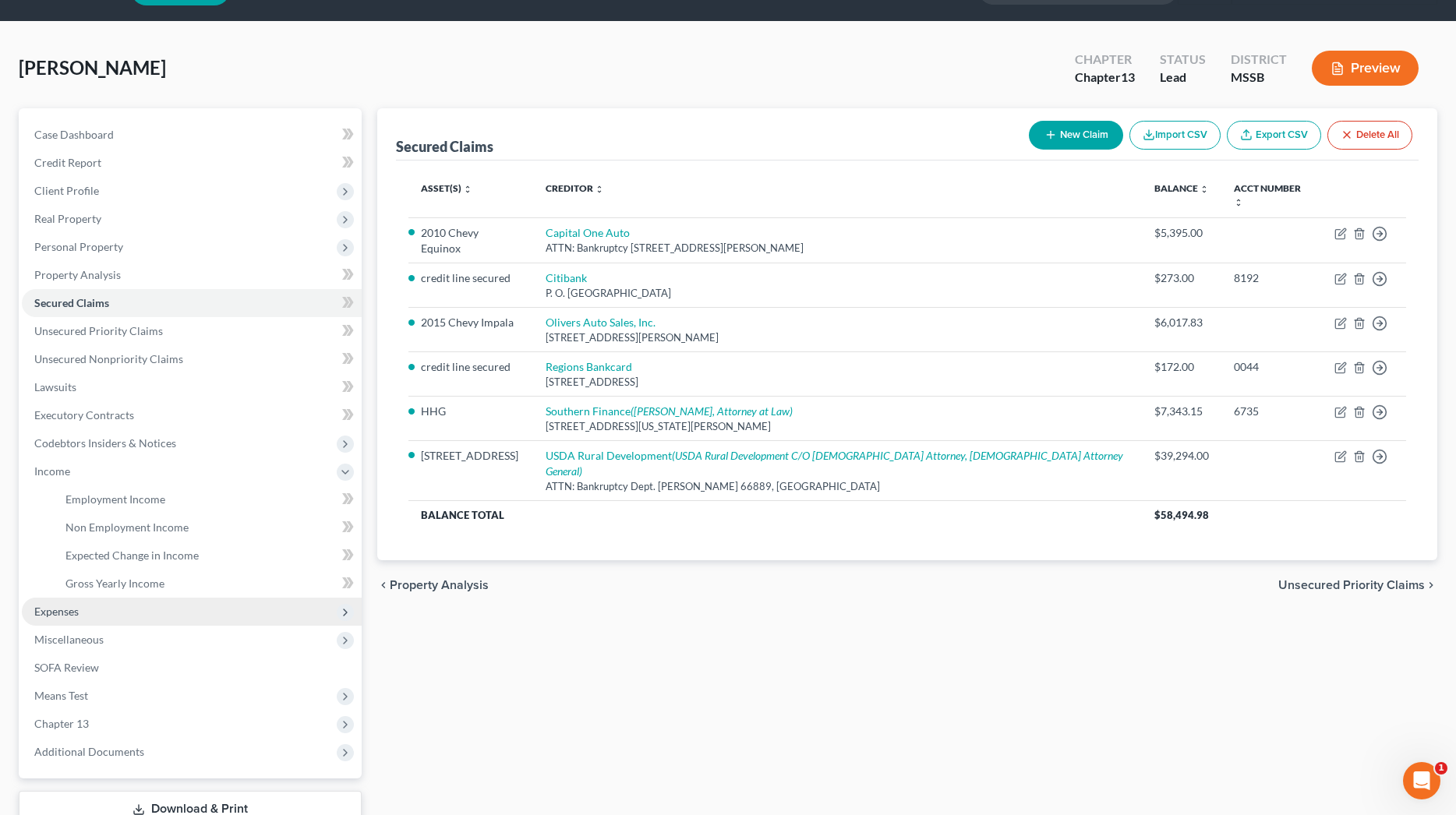
click at [106, 611] on span "Expenses" at bounding box center [191, 612] width 340 height 28
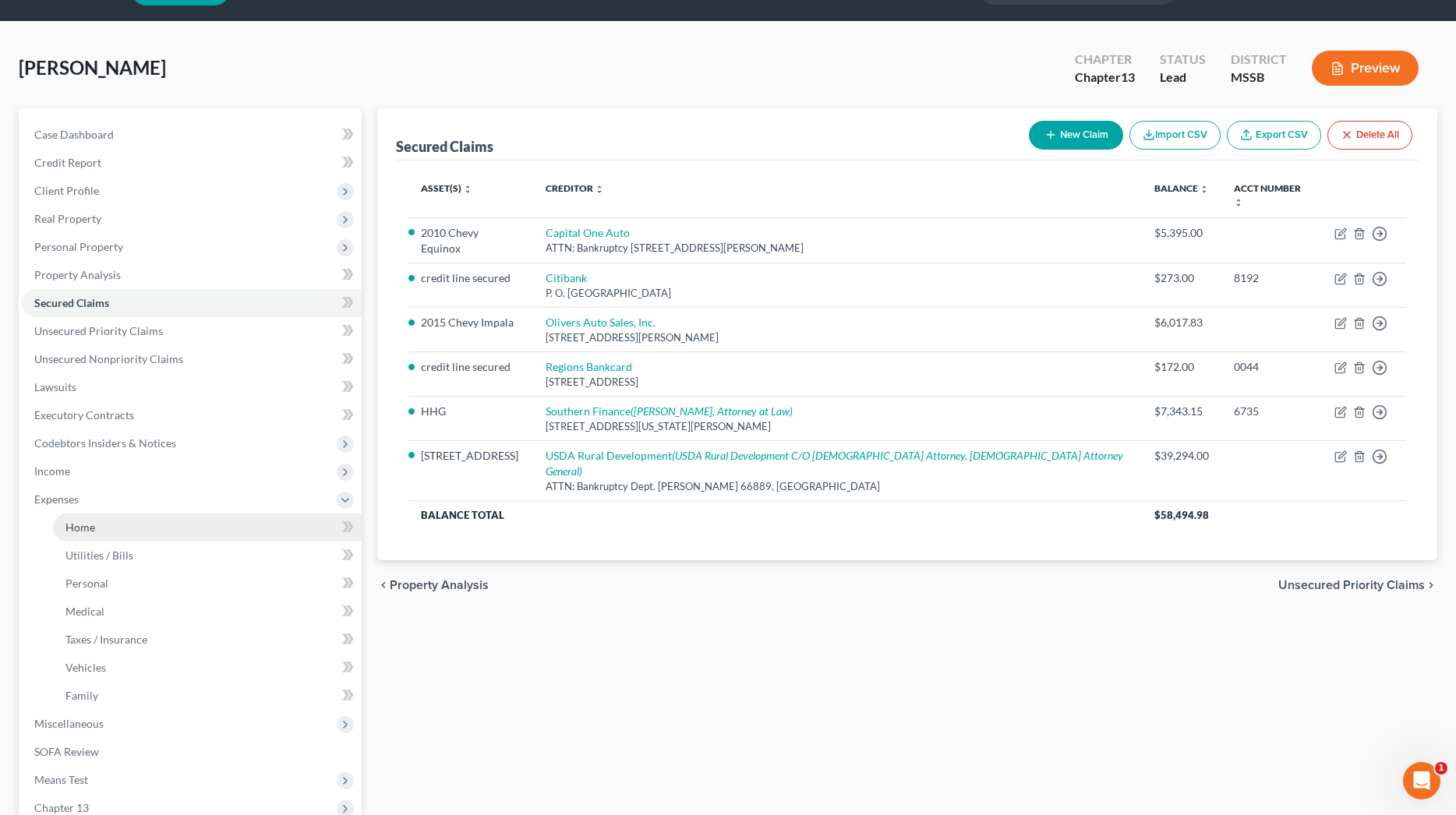
click at [89, 531] on span "Home" at bounding box center [80, 526] width 30 height 13
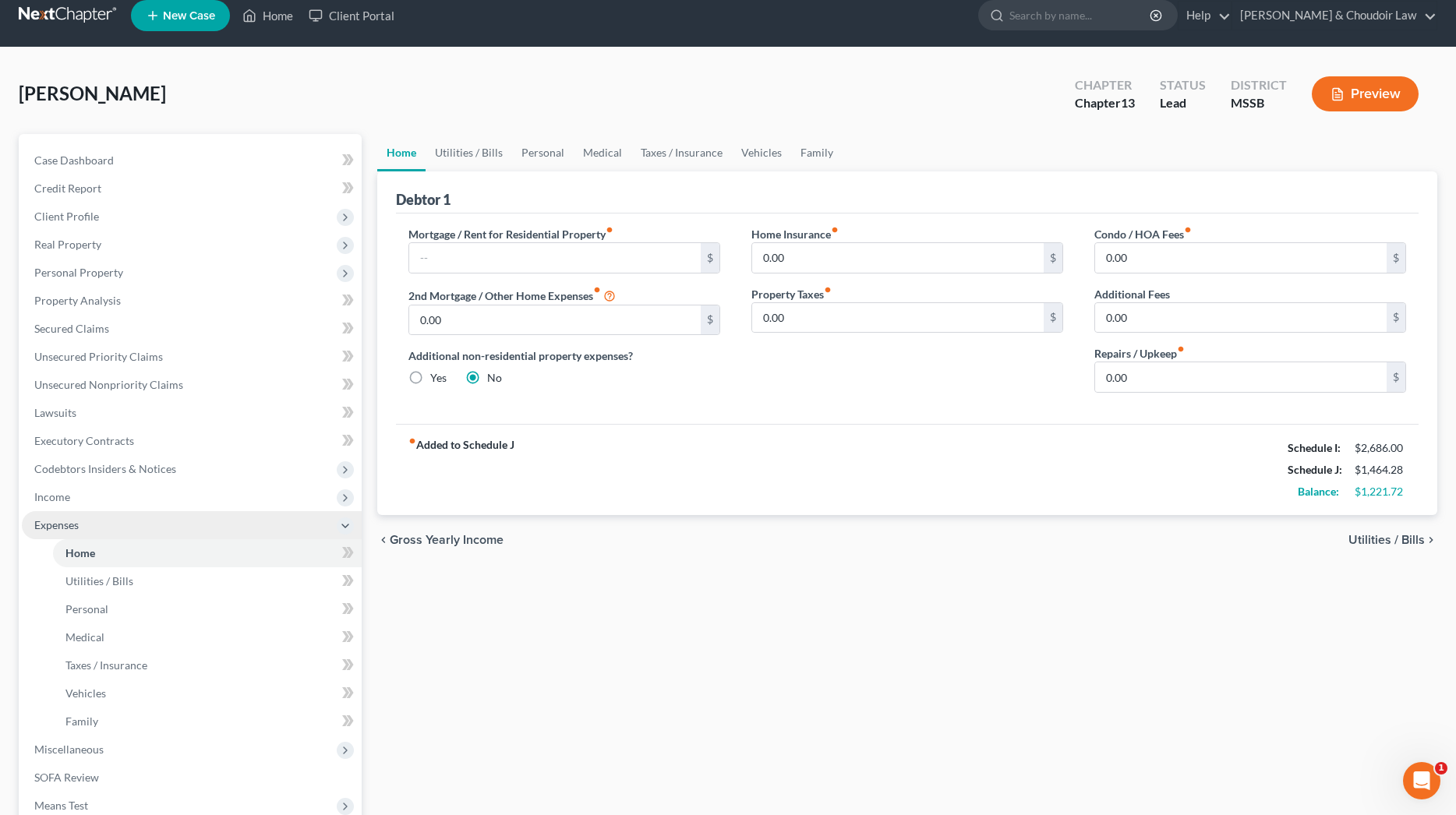
scroll to position [16, 0]
click at [475, 151] on link "Utilities / Bills" at bounding box center [468, 153] width 86 height 38
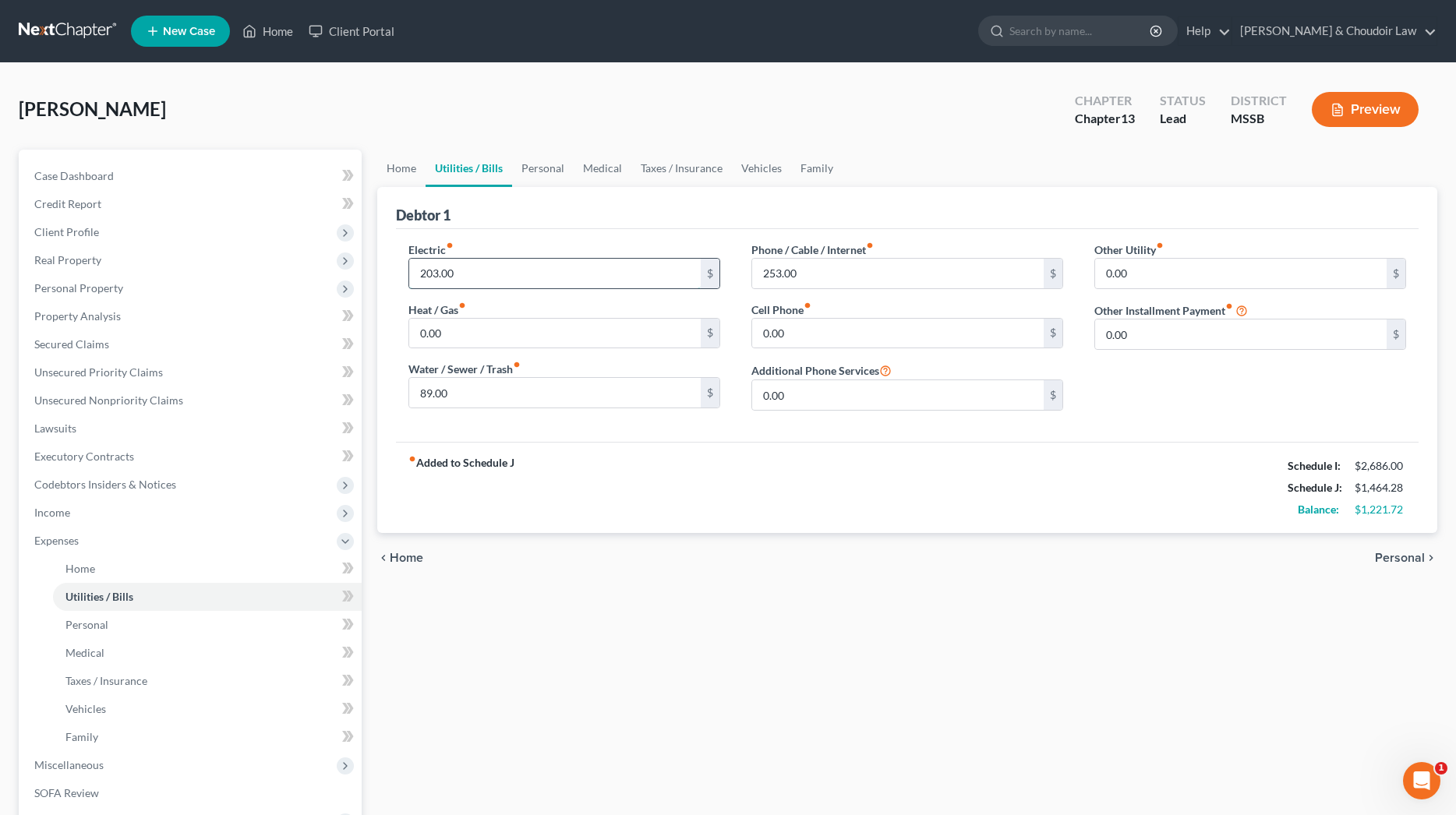
drag, startPoint x: 438, startPoint y: 273, endPoint x: 420, endPoint y: 274, distance: 18.0
click at [420, 274] on input "203.00" at bounding box center [555, 274] width 291 height 30
type input "190.00"
type input "243.00"
click at [546, 173] on link "Personal" at bounding box center [543, 169] width 61 height 38
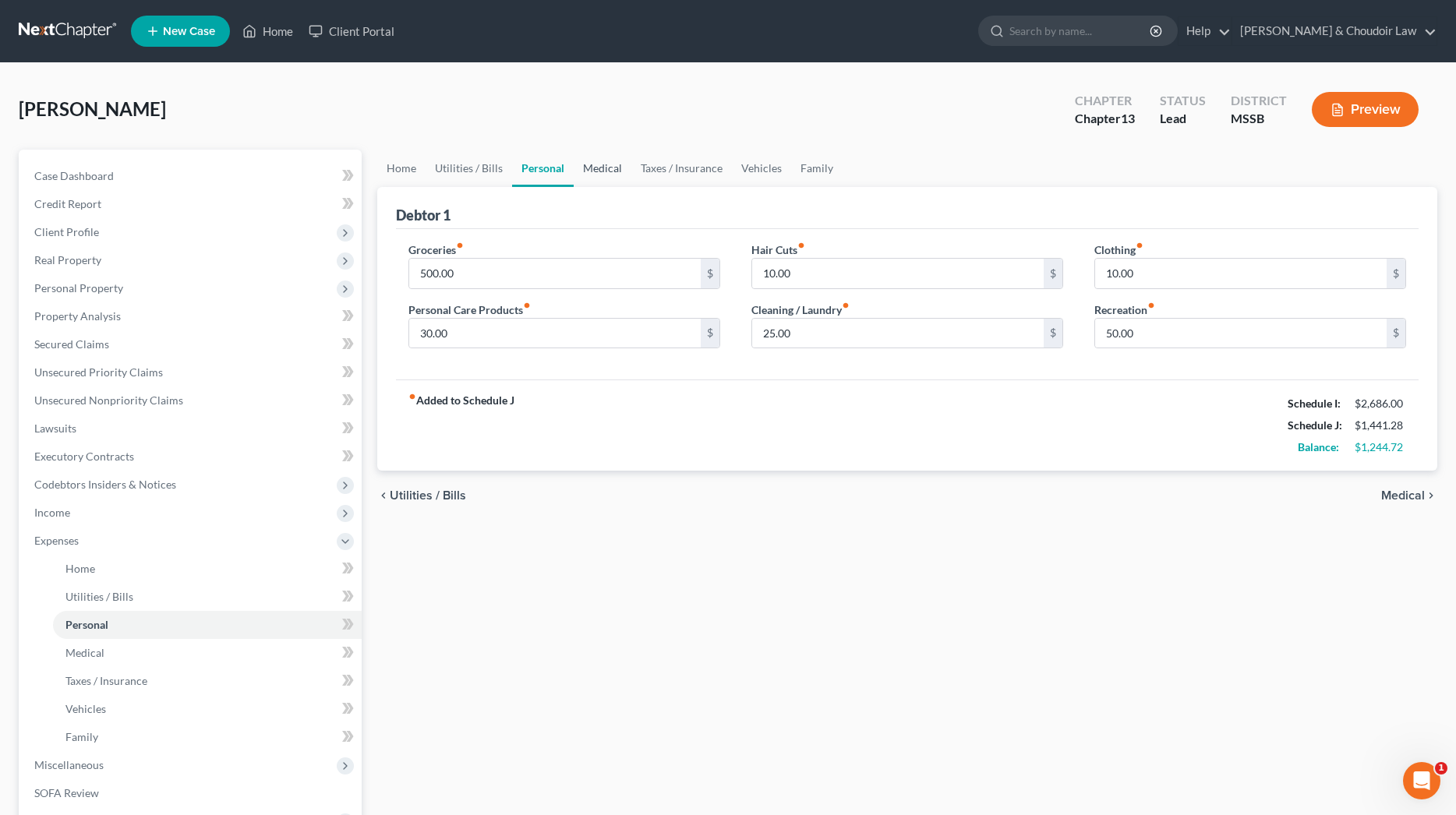
click at [604, 174] on link "Medical" at bounding box center [603, 169] width 57 height 38
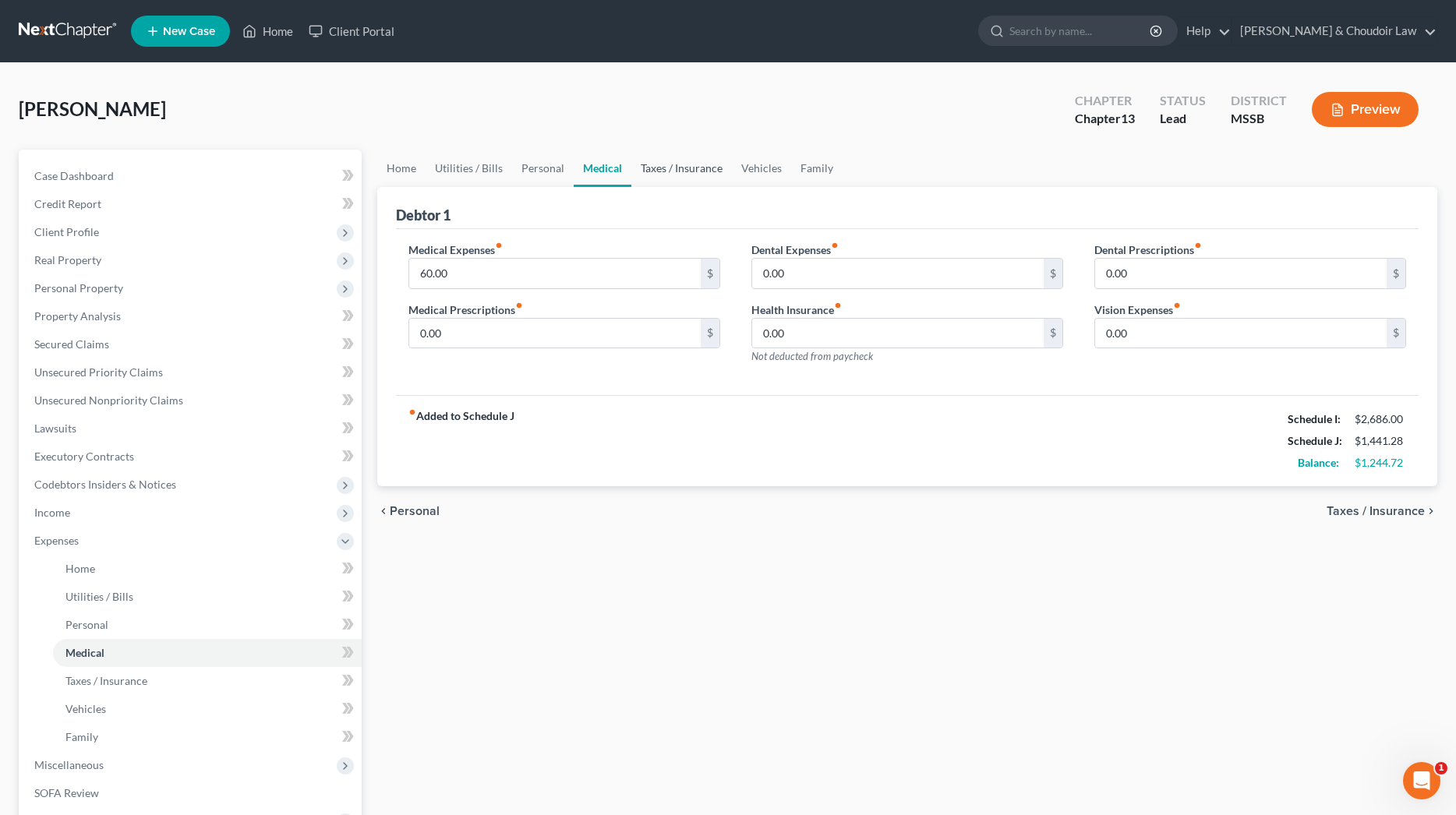
click at [662, 165] on link "Taxes / Insurance" at bounding box center [681, 169] width 100 height 38
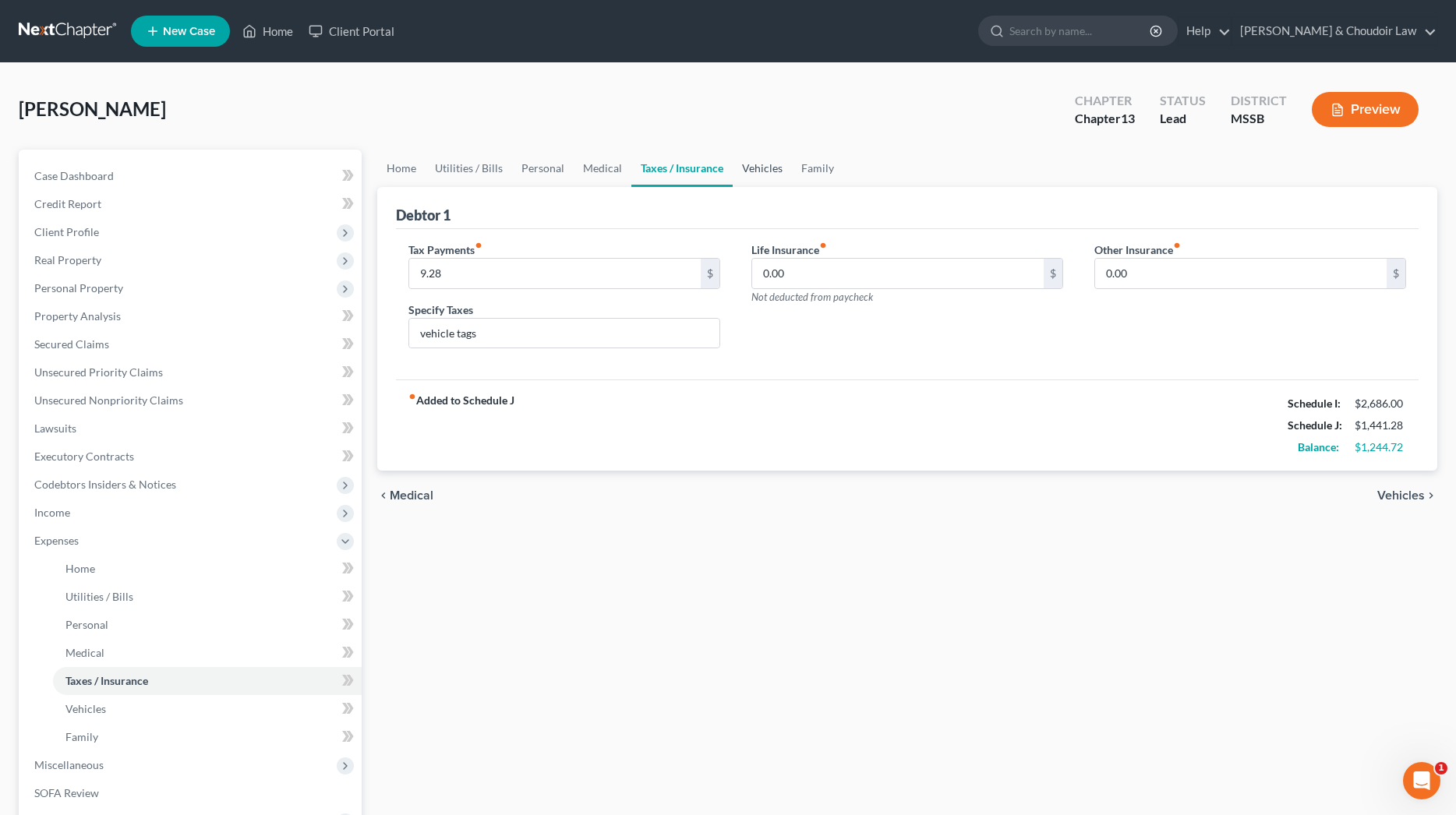
click at [762, 168] on link "Vehicles" at bounding box center [762, 169] width 59 height 38
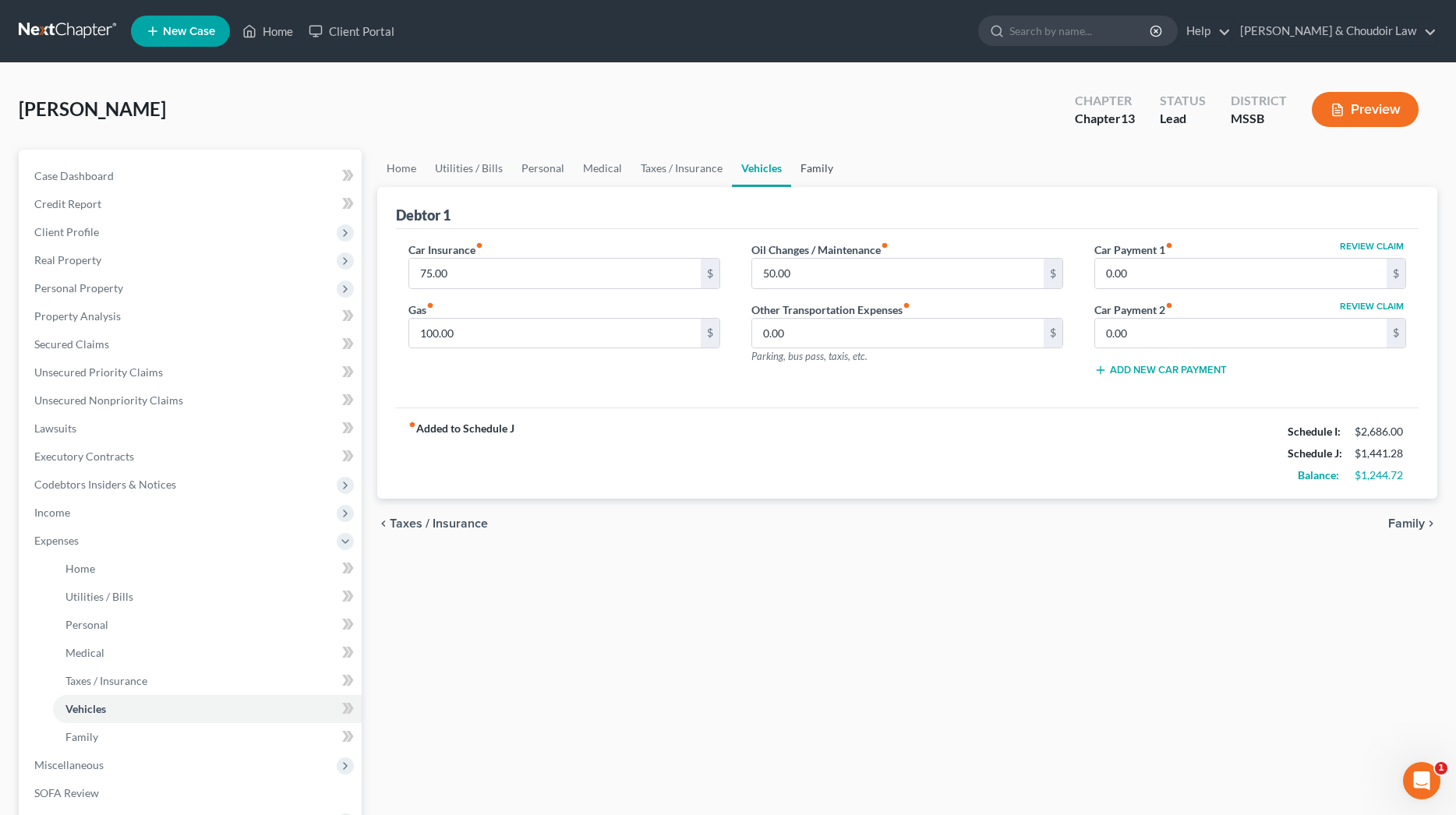
click at [814, 166] on link "Family" at bounding box center [817, 169] width 52 height 38
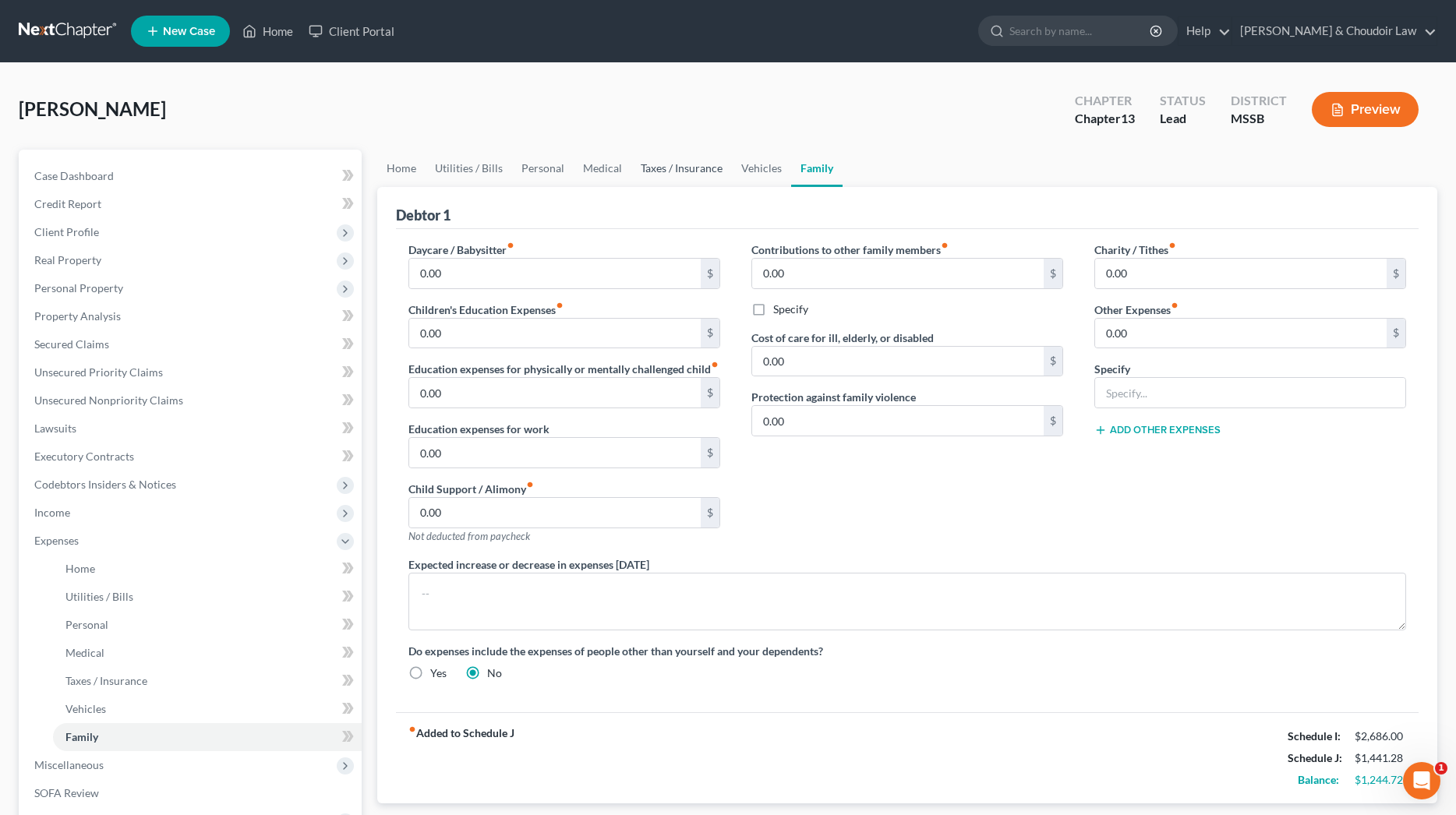
click at [696, 165] on link "Taxes / Insurance" at bounding box center [681, 169] width 100 height 38
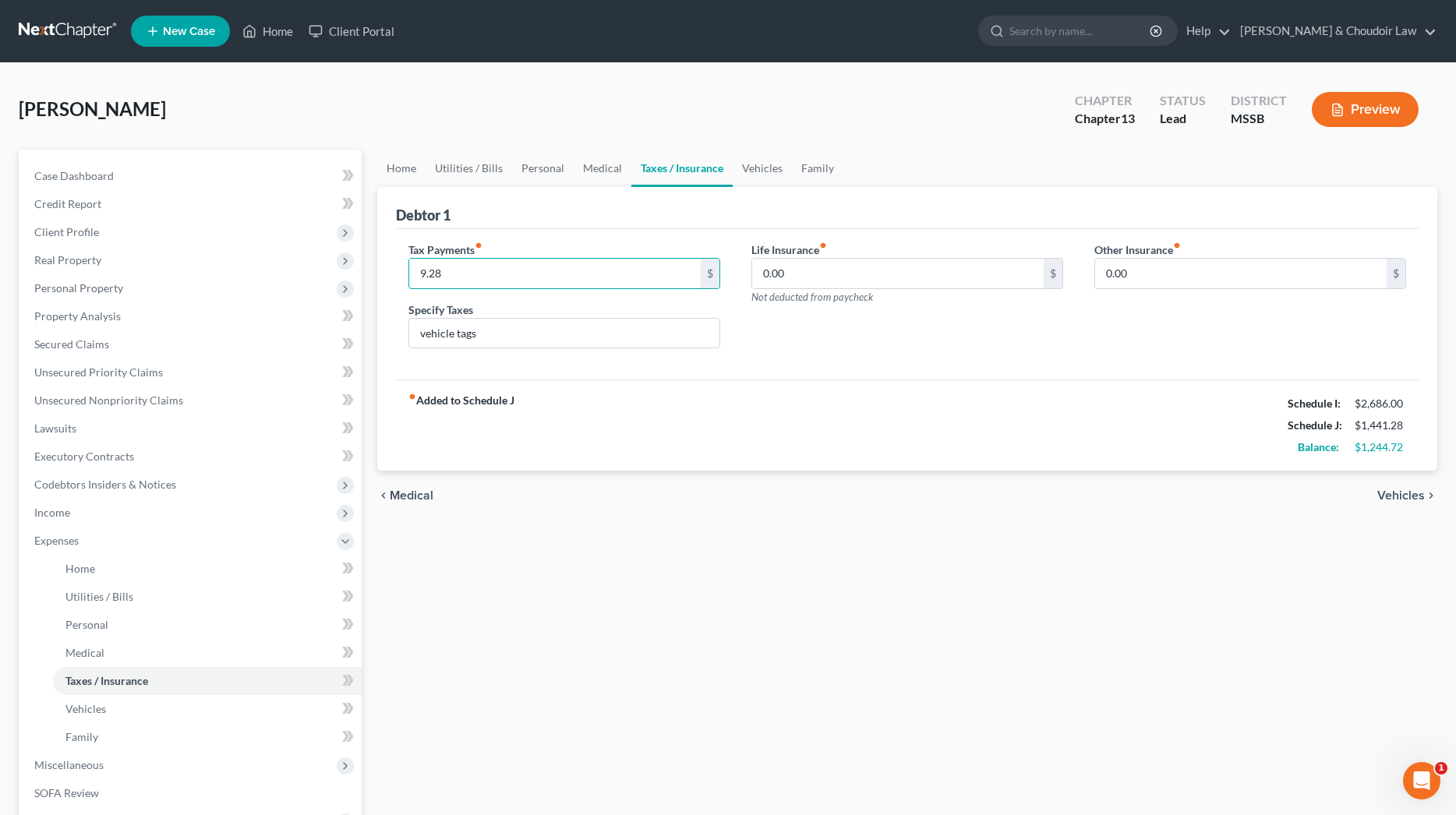
drag, startPoint x: 458, startPoint y: 268, endPoint x: 365, endPoint y: 272, distance: 93.1
click at [365, 272] on div "Petition Navigation Case Dashboard Payments Invoices Payments Payments Credit R…" at bounding box center [728, 572] width 1434 height 845
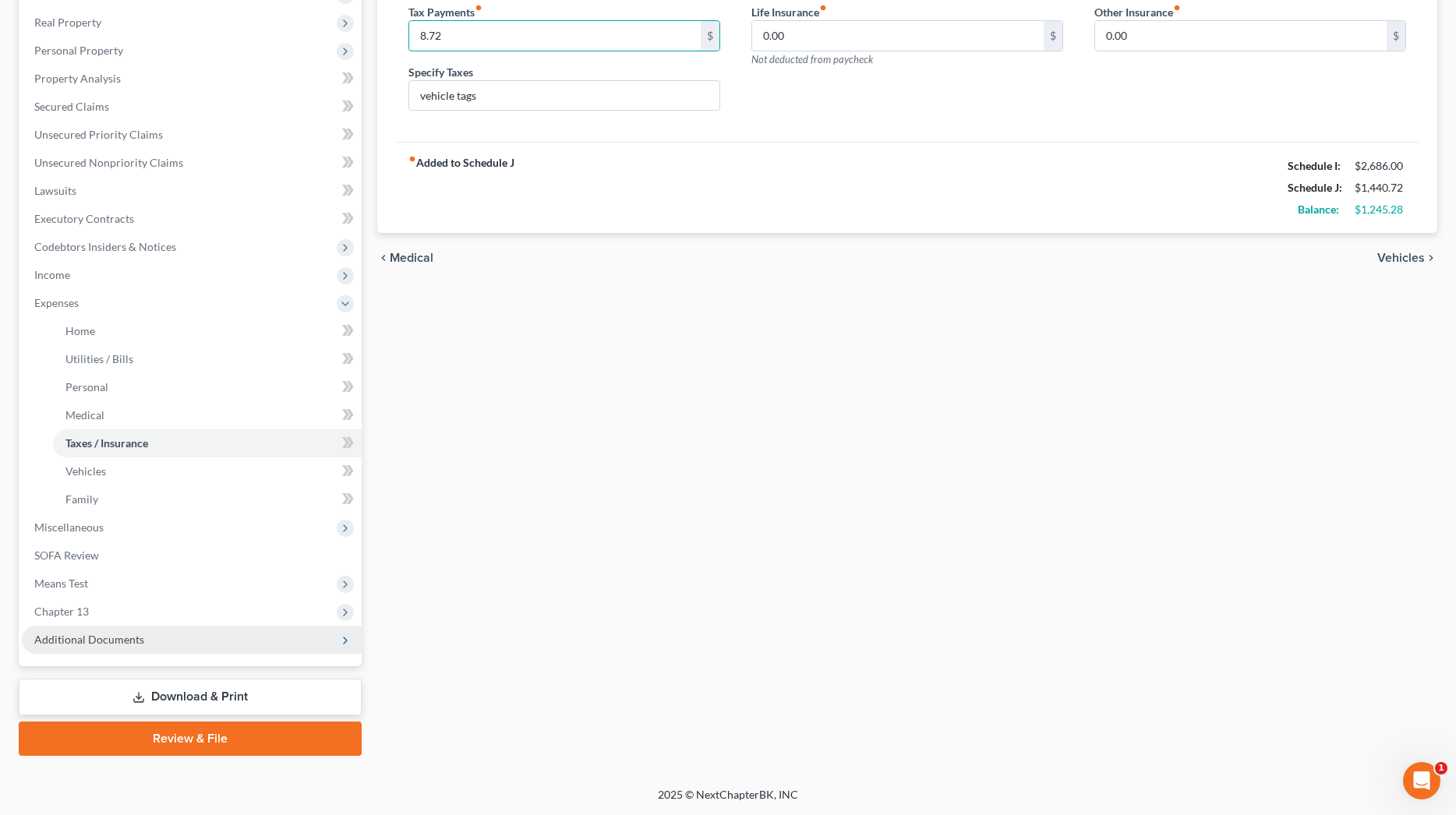
scroll to position [238, 0]
type input "8.72"
click at [157, 695] on link "Download & Print" at bounding box center [190, 697] width 343 height 37
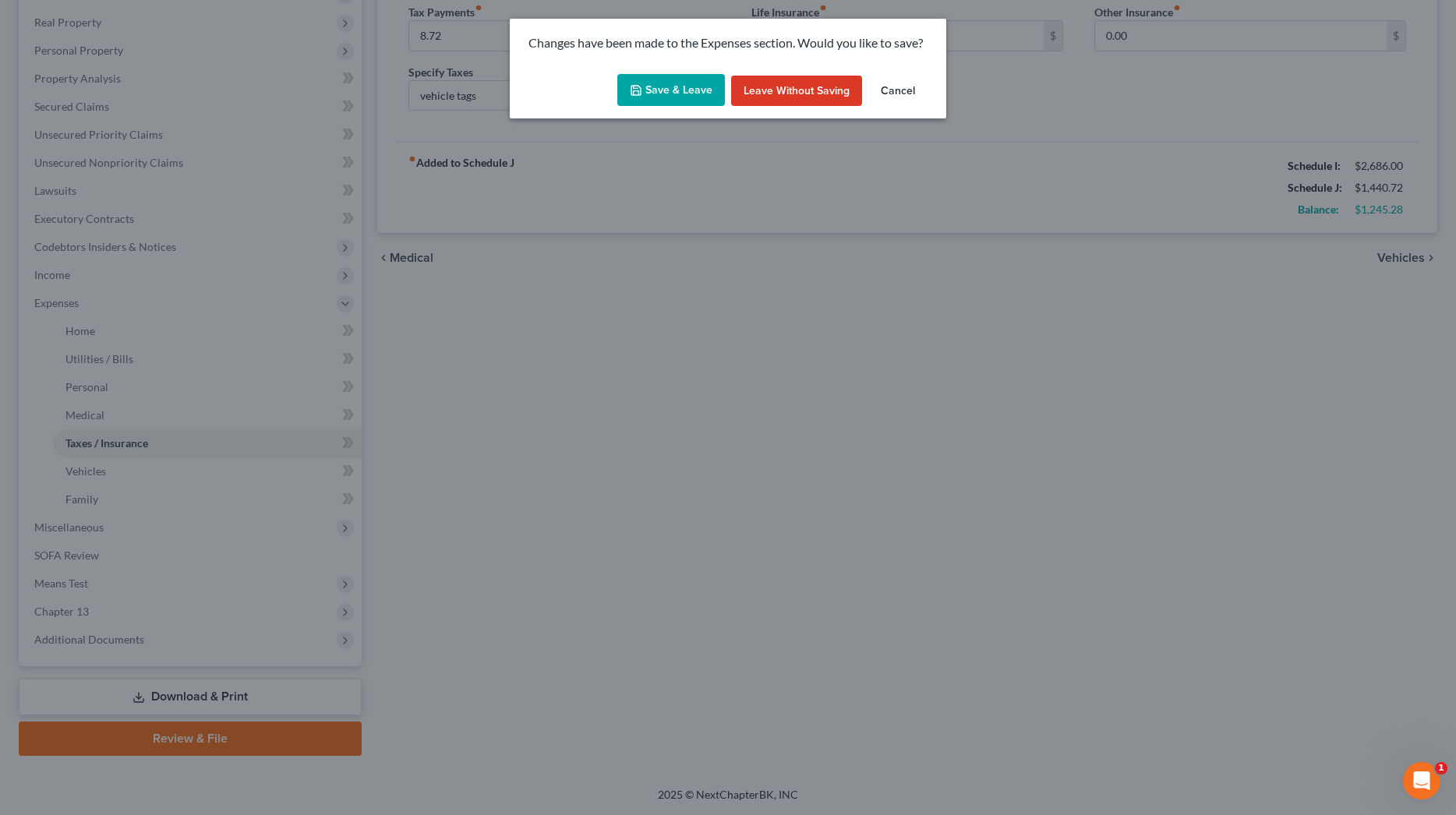
click at [689, 88] on button "Save & Leave" at bounding box center [671, 90] width 108 height 33
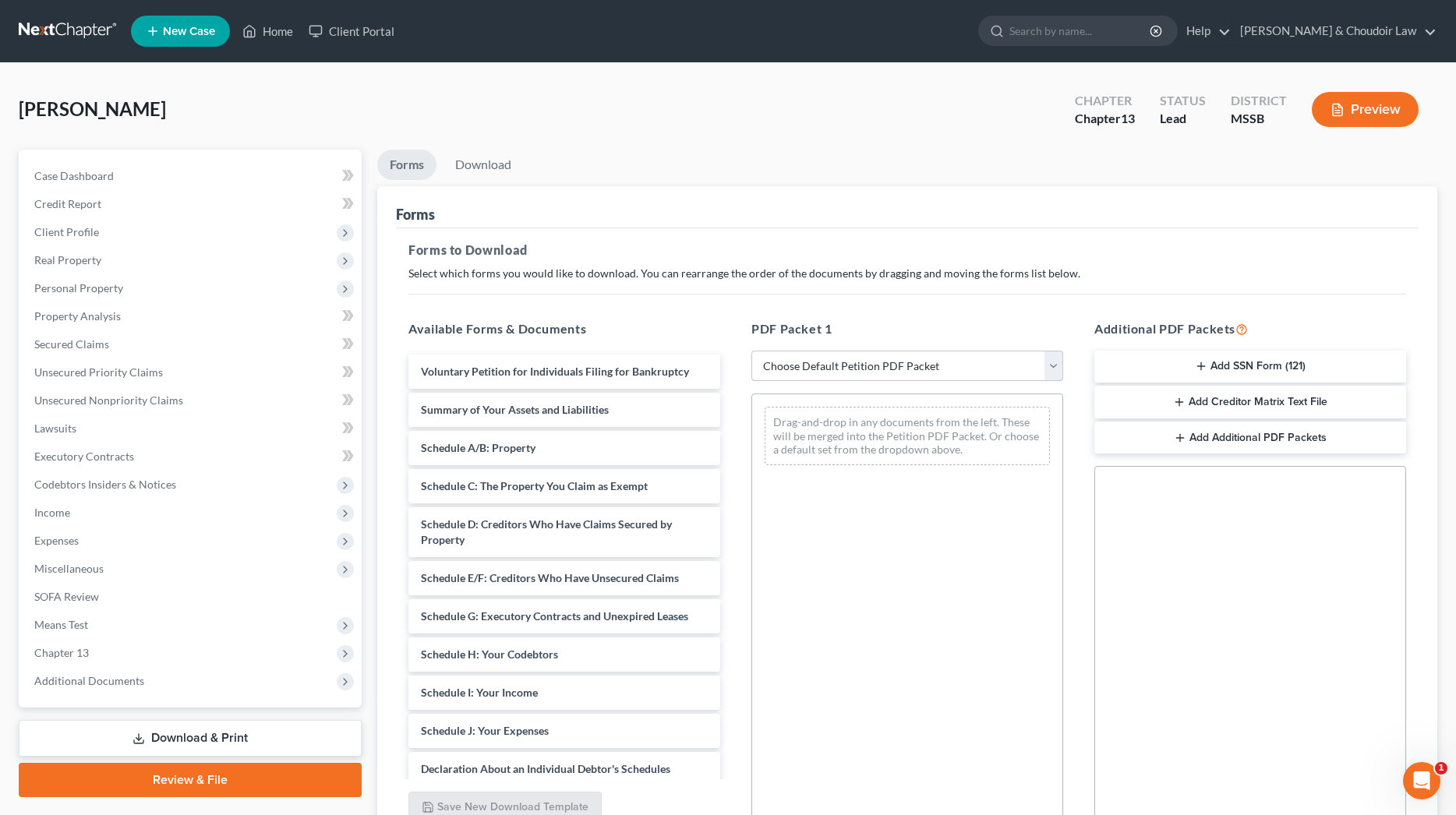
scroll to position [1, 0]
select select "0"
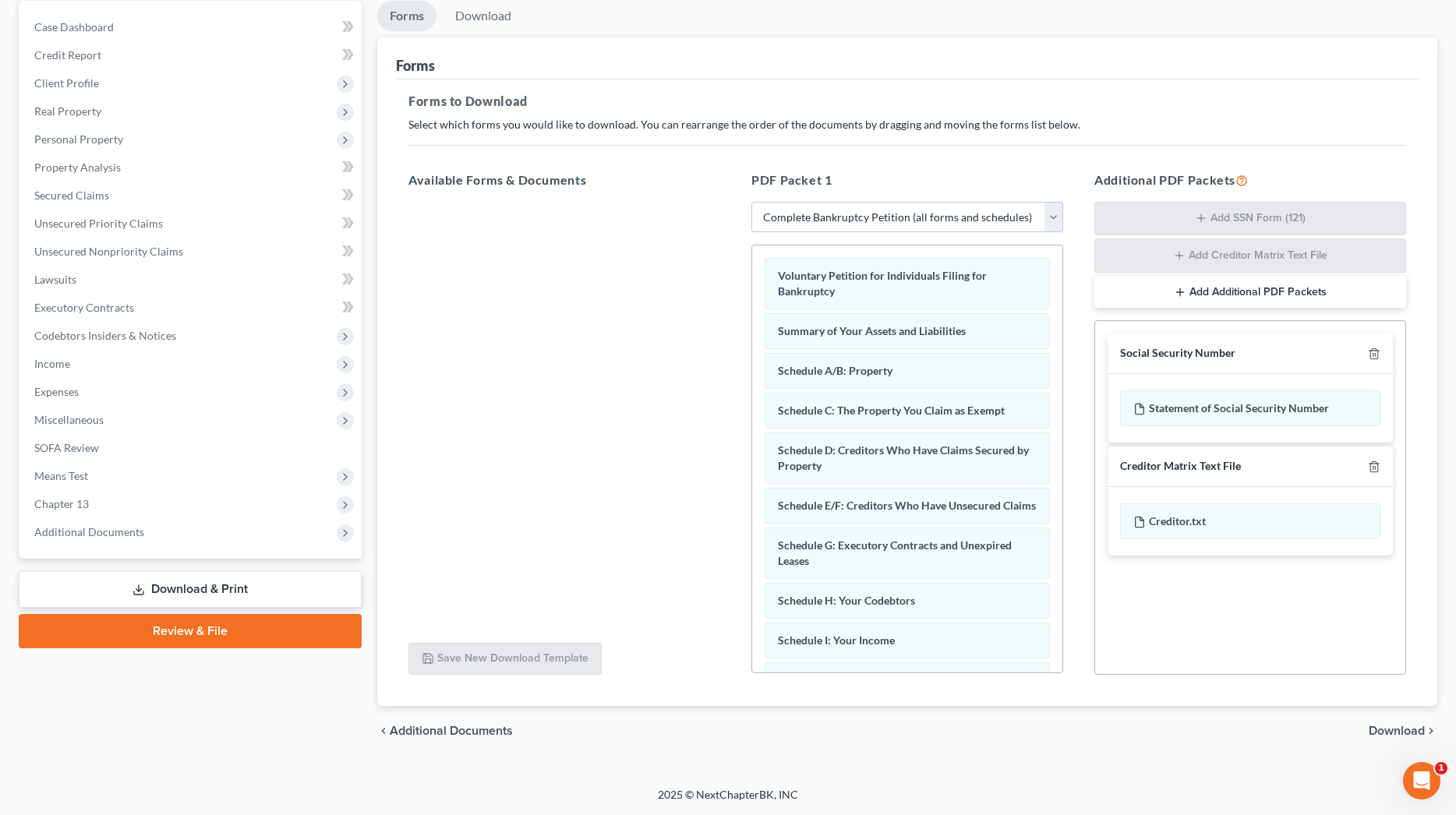
click at [1395, 728] on span "Download" at bounding box center [1397, 731] width 56 height 13
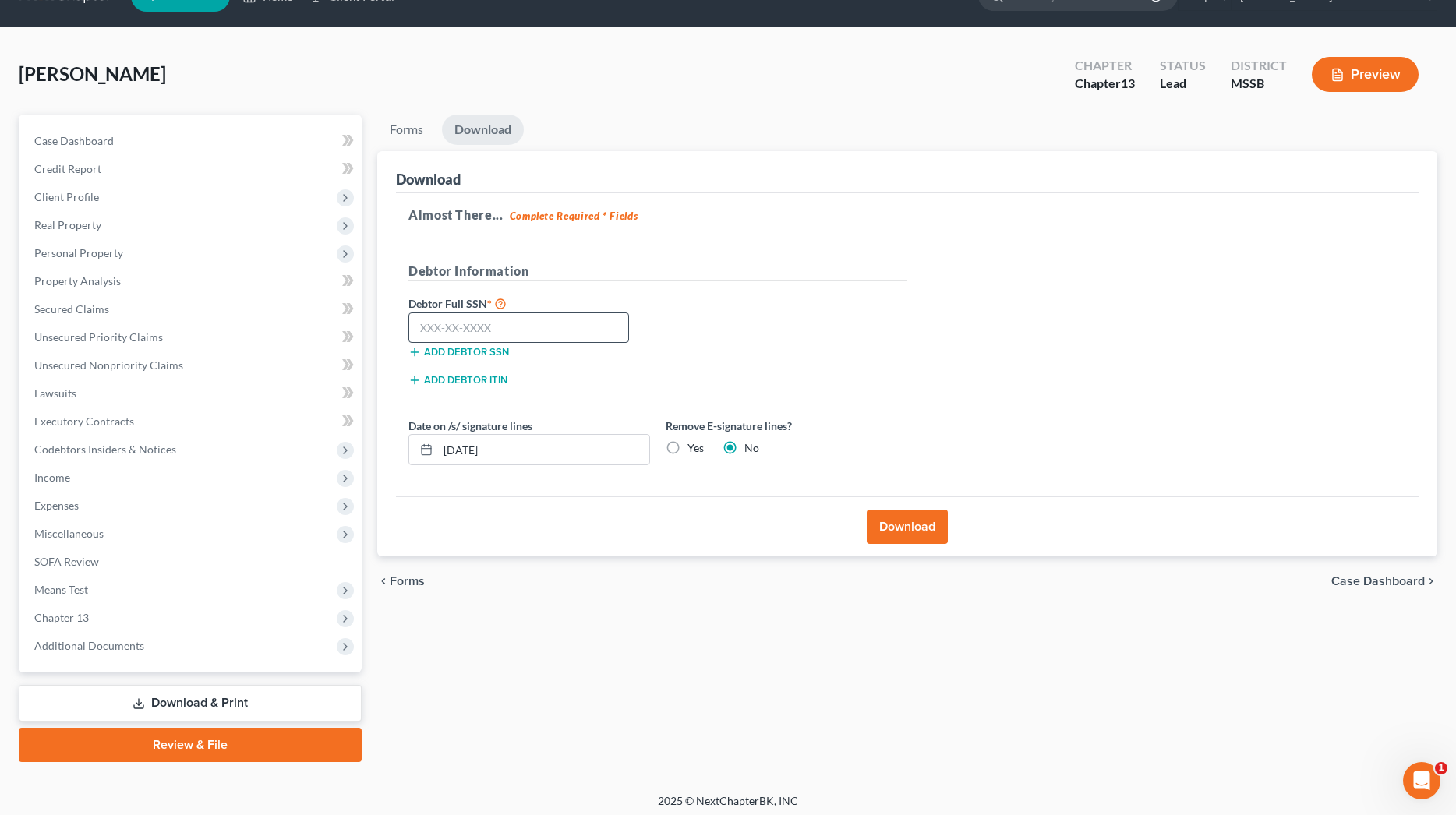
scroll to position [35, 0]
click at [541, 312] on input "text" at bounding box center [518, 327] width 221 height 31
type input "425-37-6190"
click at [695, 450] on label "Yes" at bounding box center [696, 448] width 17 height 16
click at [695, 450] on input "Yes" at bounding box center [699, 445] width 10 height 10
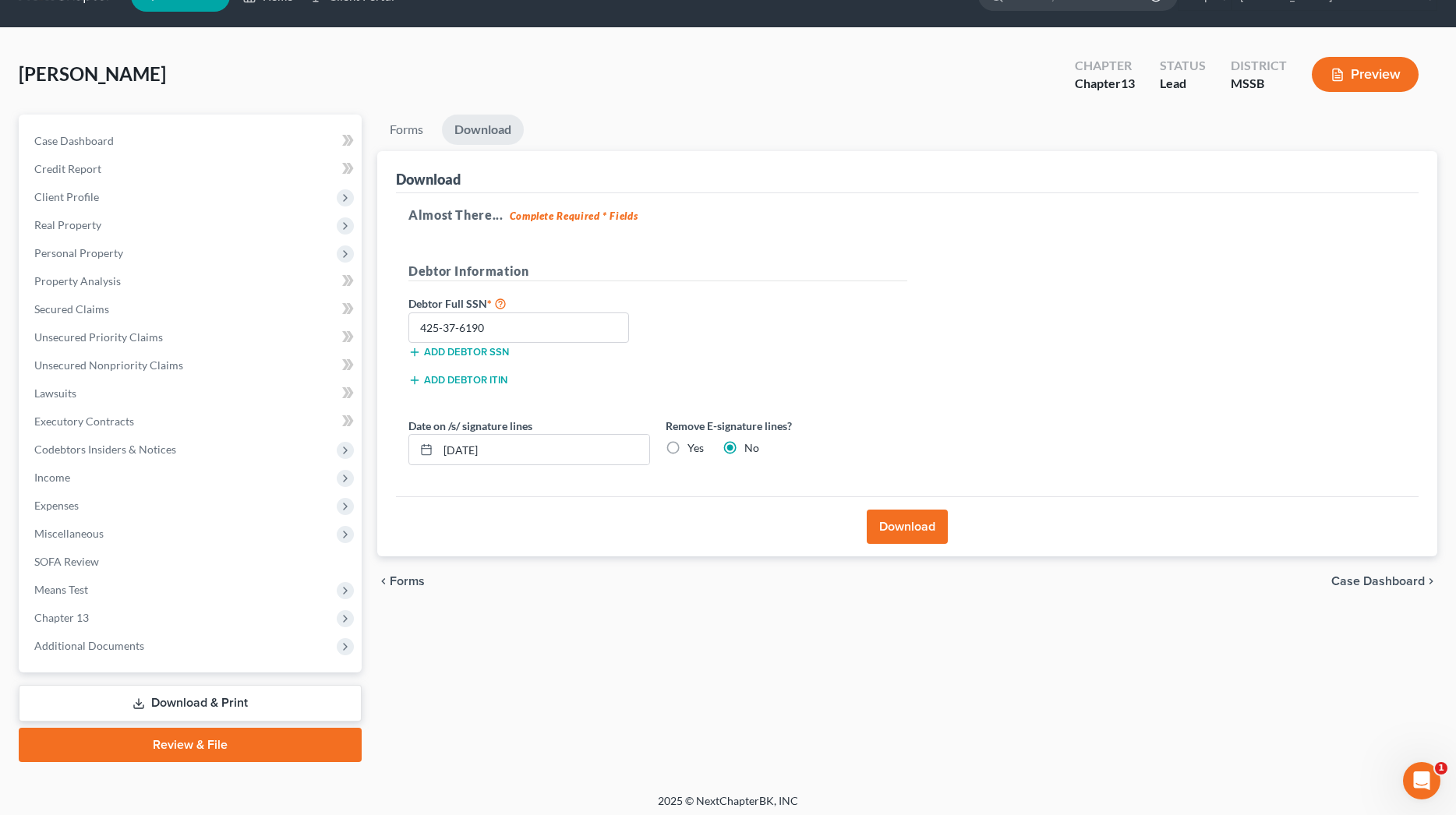
radio input "true"
radio input "false"
click at [470, 453] on input "[DATE]" at bounding box center [543, 450] width 211 height 30
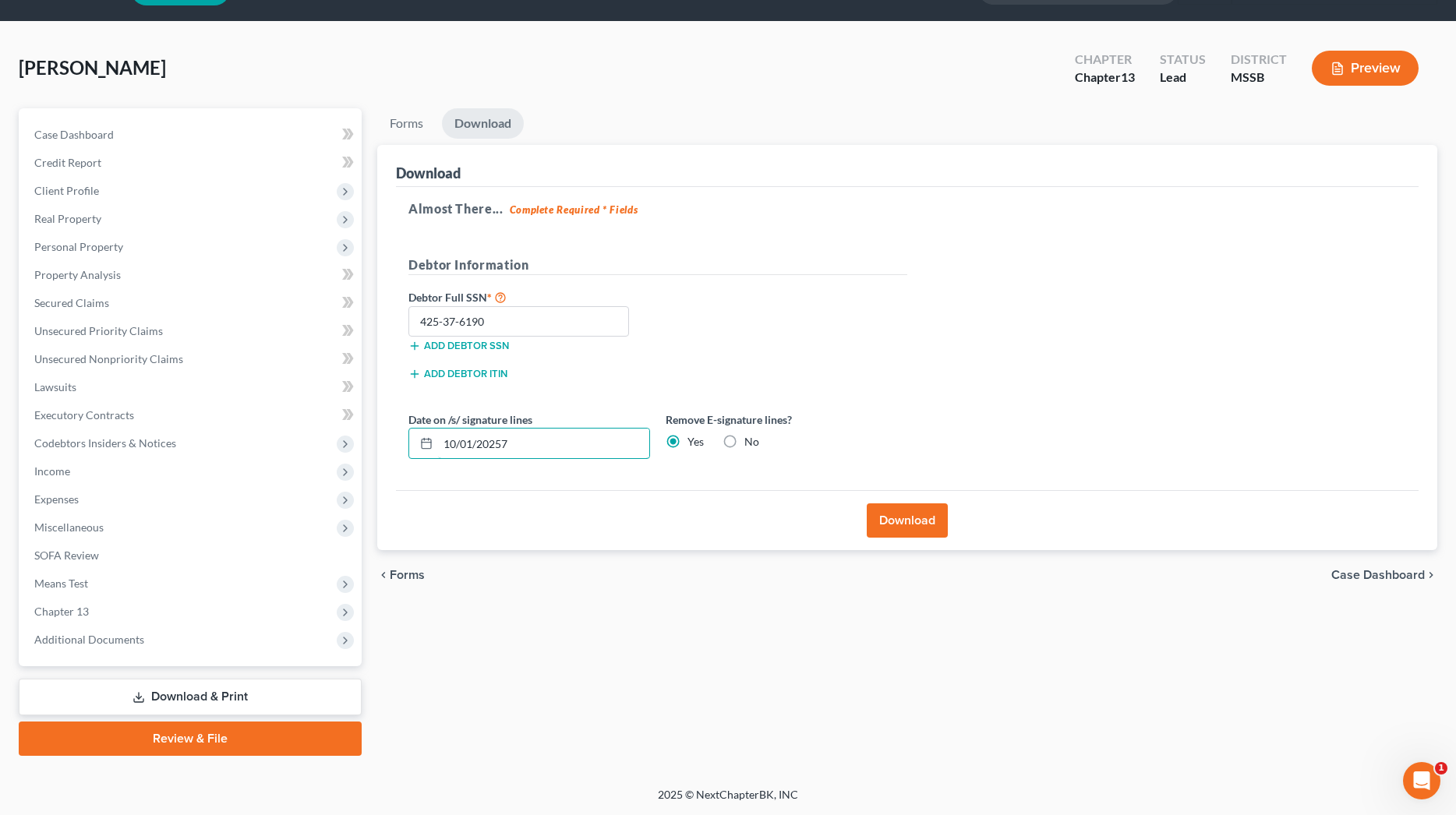
scroll to position [42, 0]
type input "10/01/20257"
click at [903, 506] on button "Download" at bounding box center [907, 521] width 81 height 35
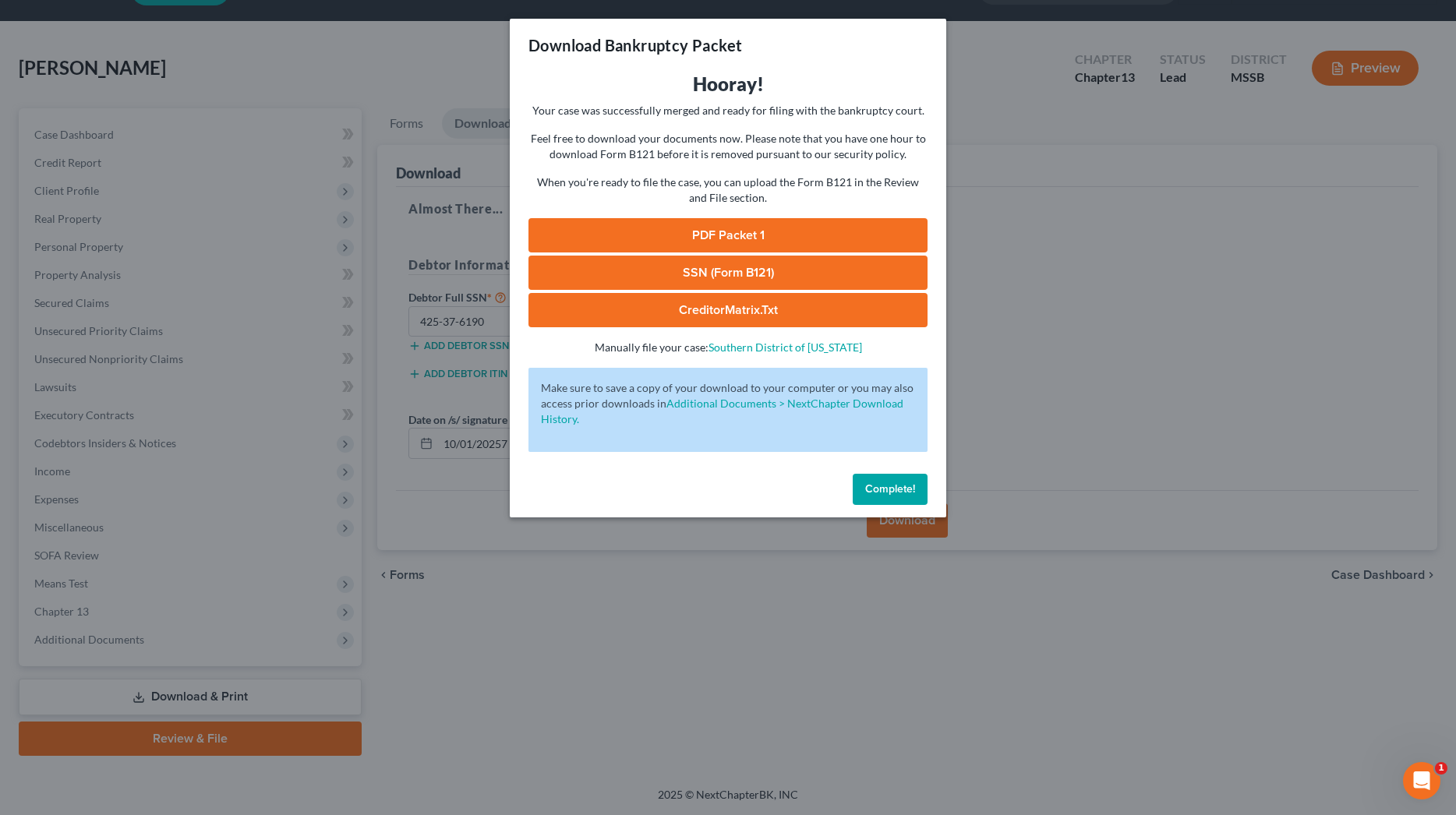
click at [825, 246] on link "PDF Packet 1" at bounding box center [728, 235] width 399 height 35
click at [684, 271] on link "SSN (Form B121)" at bounding box center [728, 273] width 399 height 35
click at [895, 494] on span "Complete!" at bounding box center [890, 489] width 50 height 13
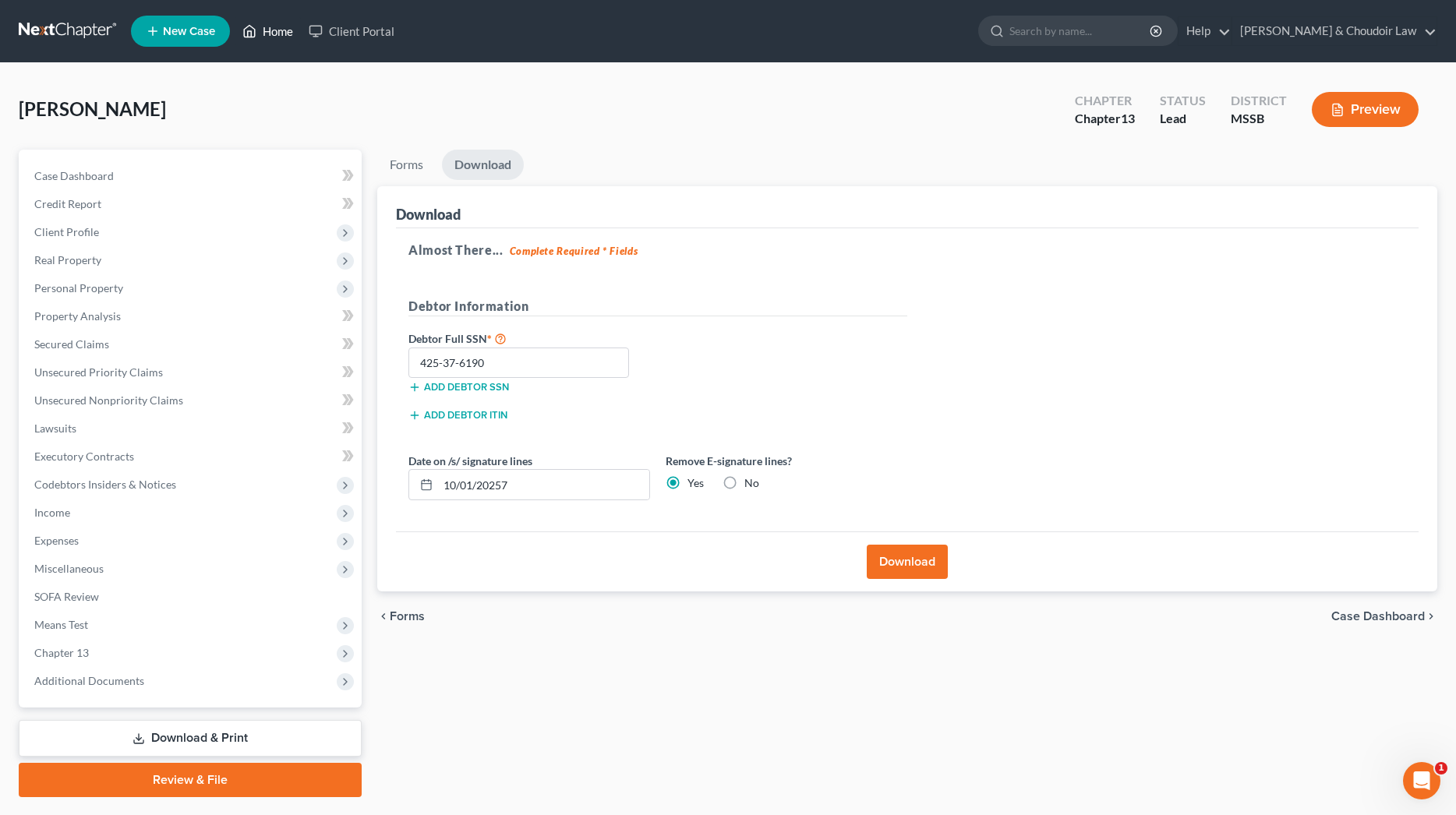
scroll to position [0, 0]
click at [274, 24] on link "Home" at bounding box center [268, 31] width 66 height 28
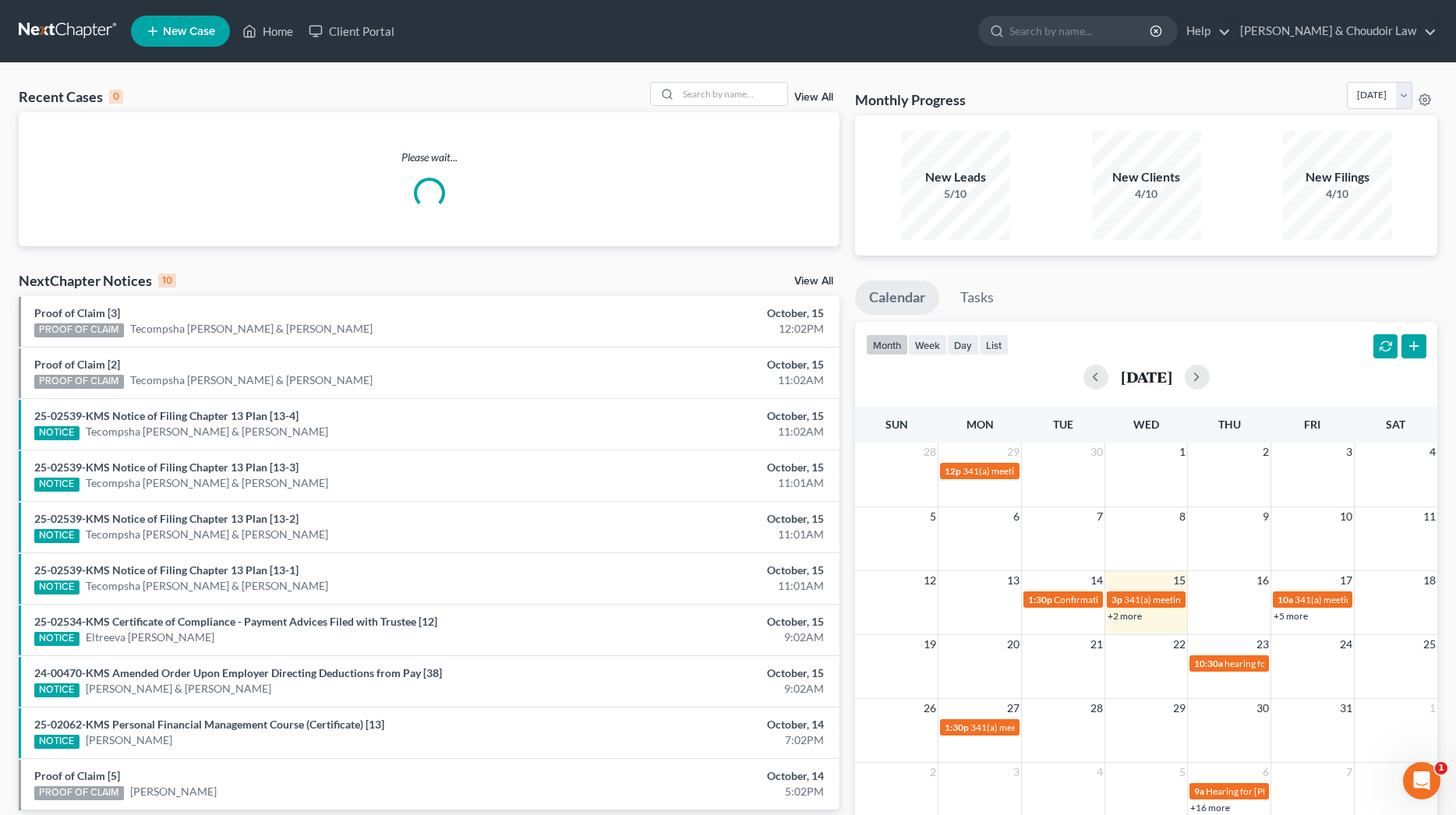
scroll to position [0, 1]
click at [195, 27] on span "New Case" at bounding box center [188, 32] width 53 height 12
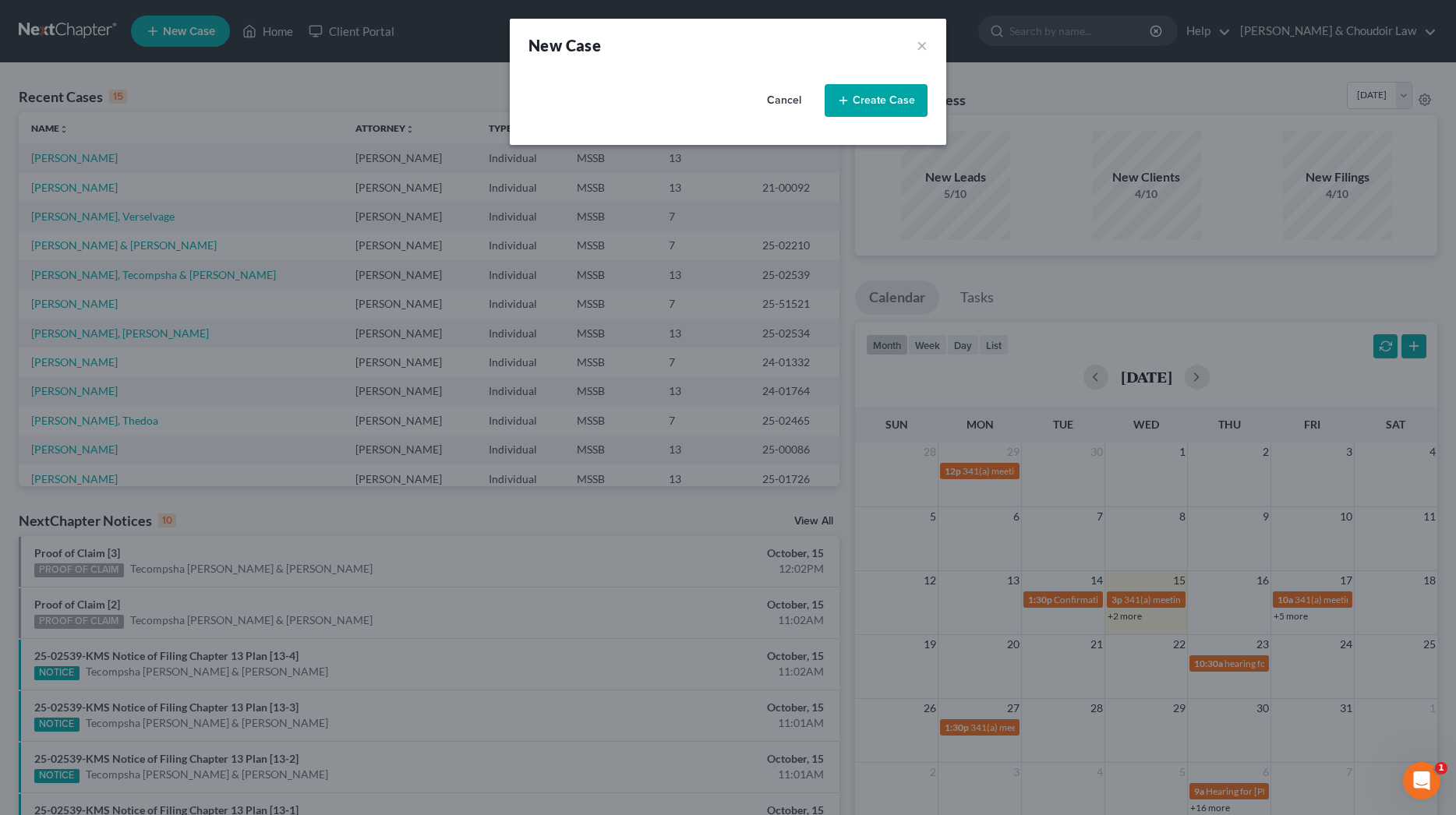
select select "44"
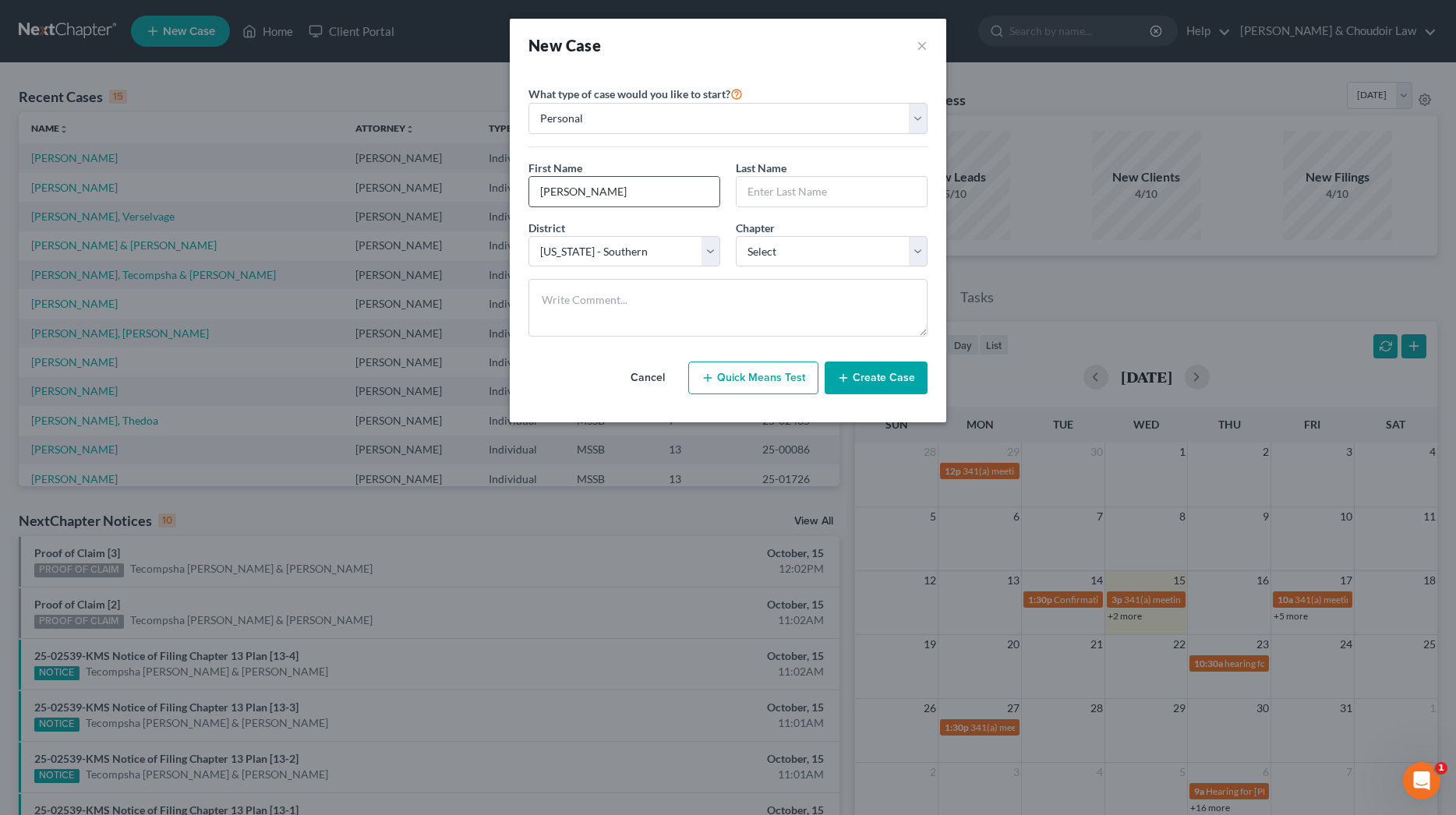
type input "[PERSON_NAME]"
select select "3"
click at [842, 362] on button "Create Case" at bounding box center [876, 378] width 103 height 33
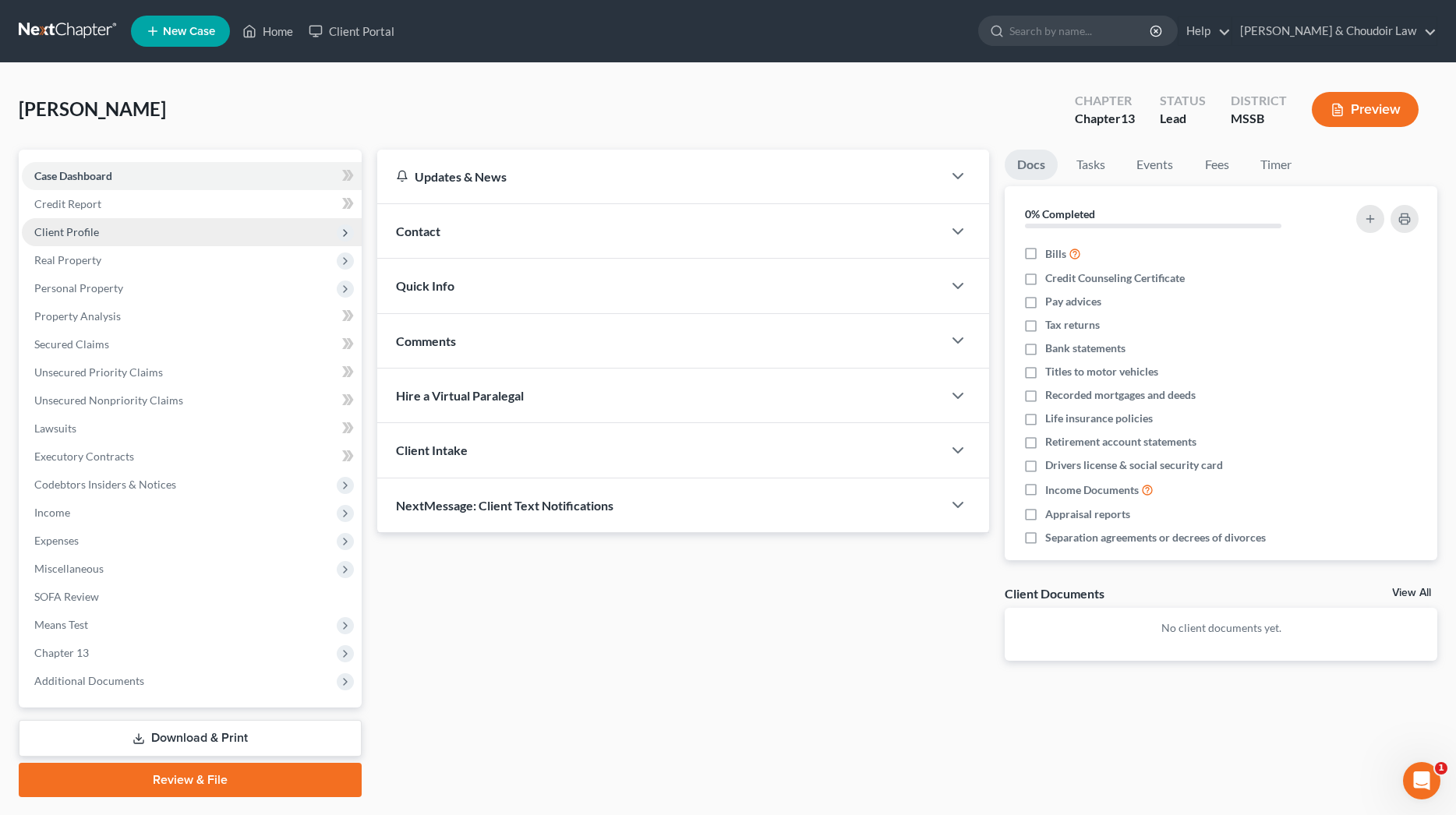
click at [89, 233] on span "Client Profile" at bounding box center [66, 231] width 64 height 13
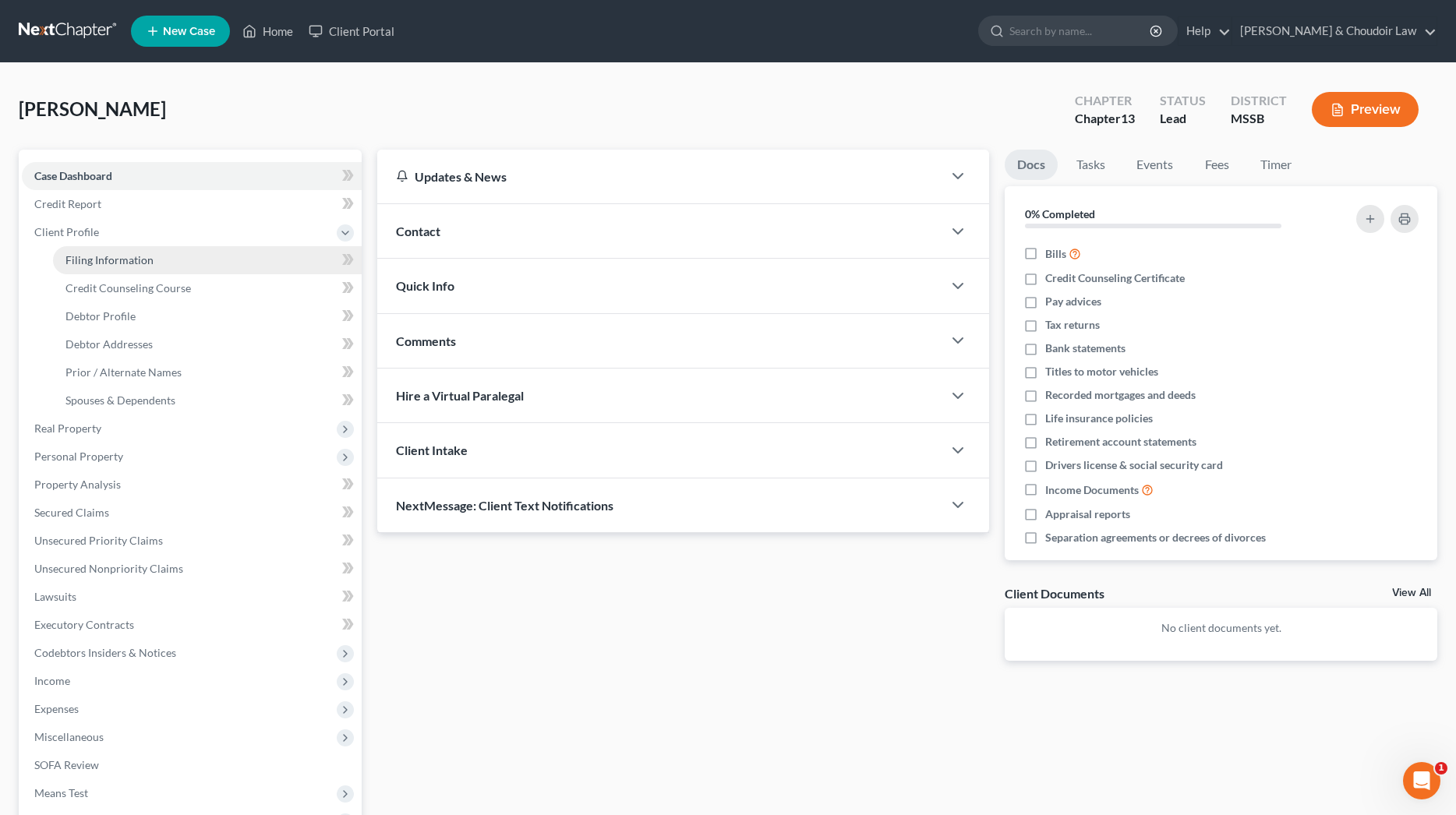
click at [122, 266] on span "Filing Information" at bounding box center [109, 260] width 88 height 13
select select "1"
select select "0"
select select "3"
select select "44"
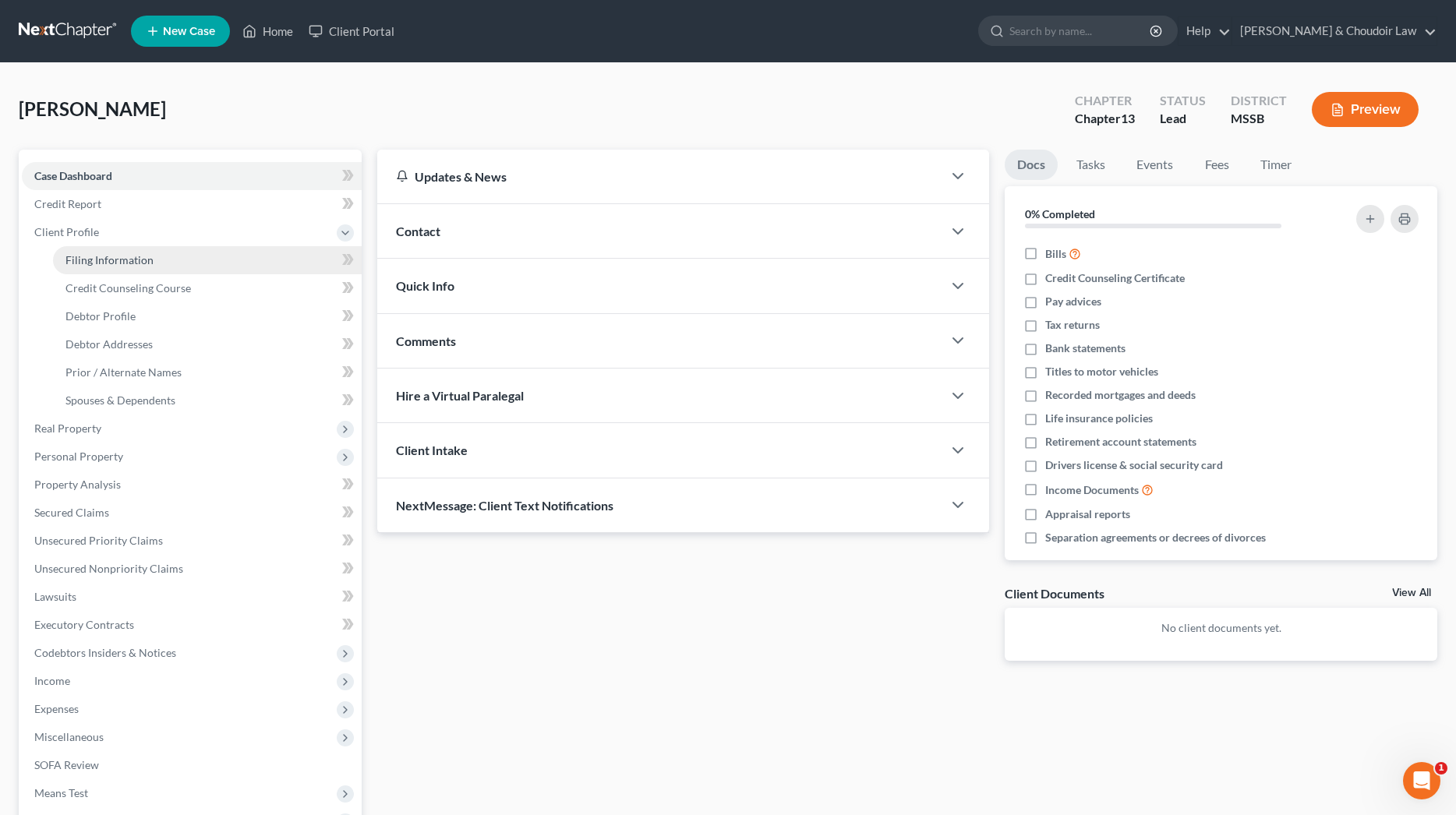
select select "25"
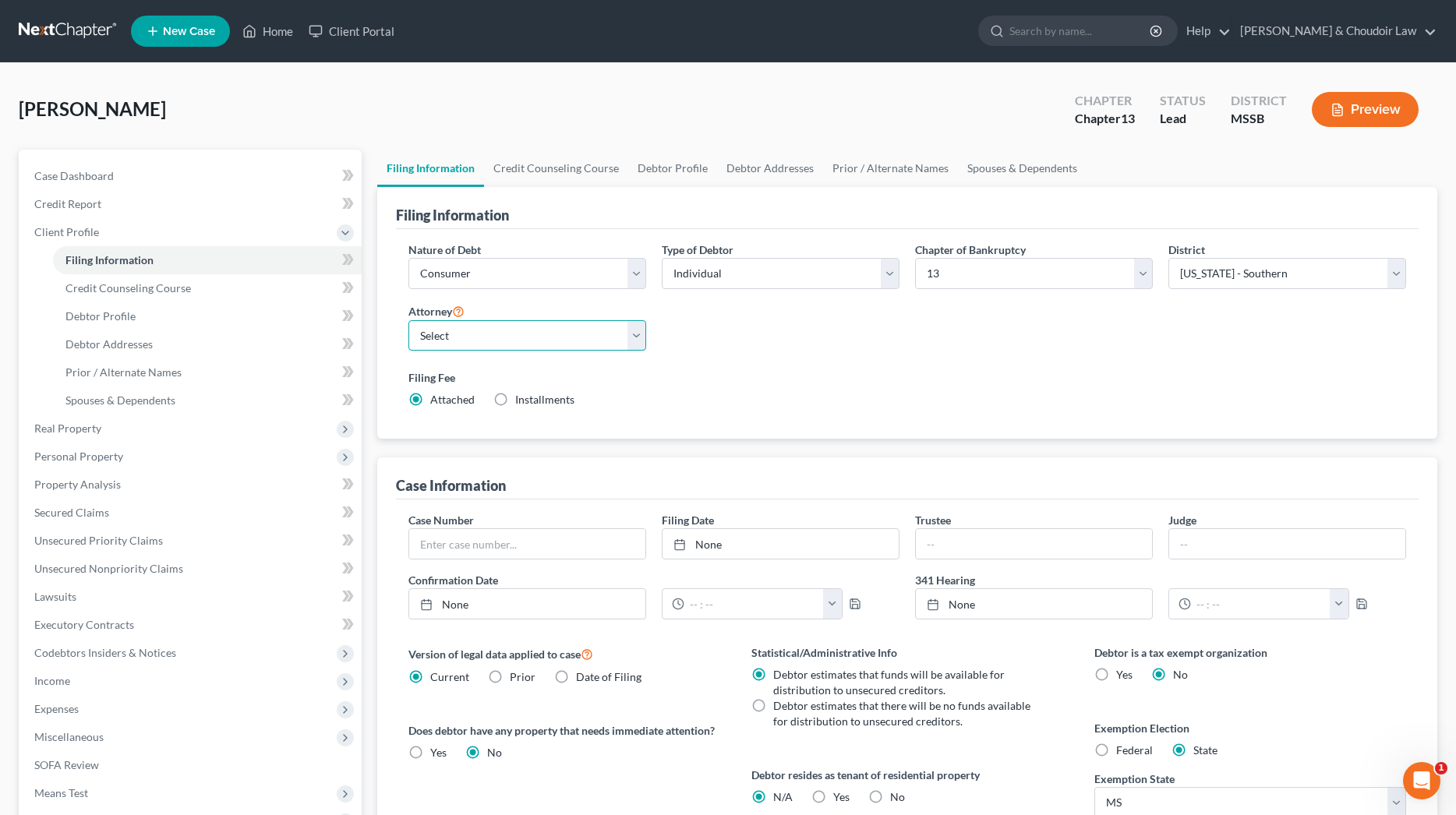
select select "0"
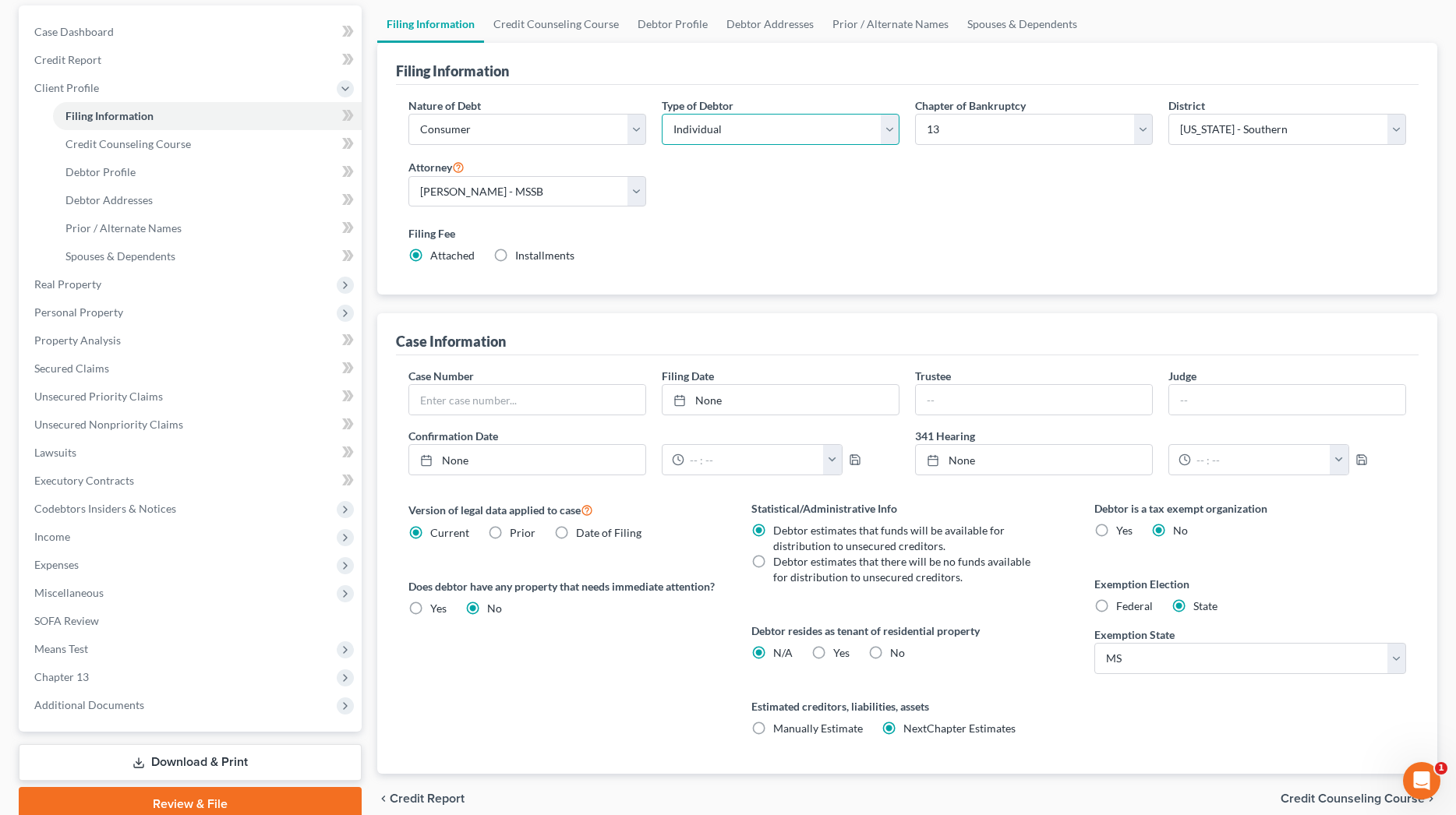
scroll to position [146, 0]
click at [896, 648] on span "No" at bounding box center [897, 650] width 15 height 13
click at [896, 648] on input "No" at bounding box center [901, 648] width 10 height 10
radio input "true"
radio input "false"
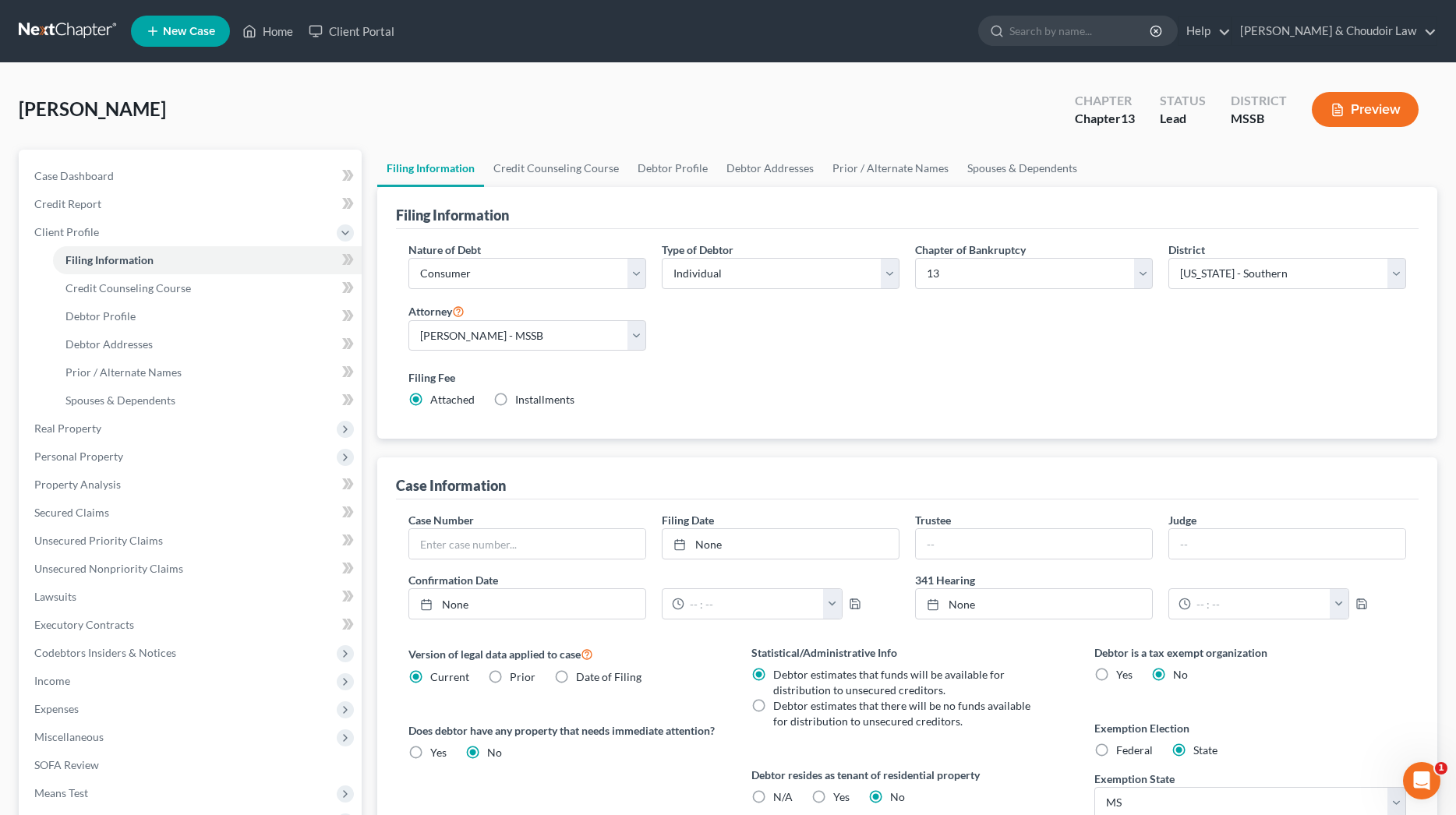
scroll to position [0, 0]
click at [587, 175] on link "Credit Counseling Course" at bounding box center [555, 169] width 144 height 38
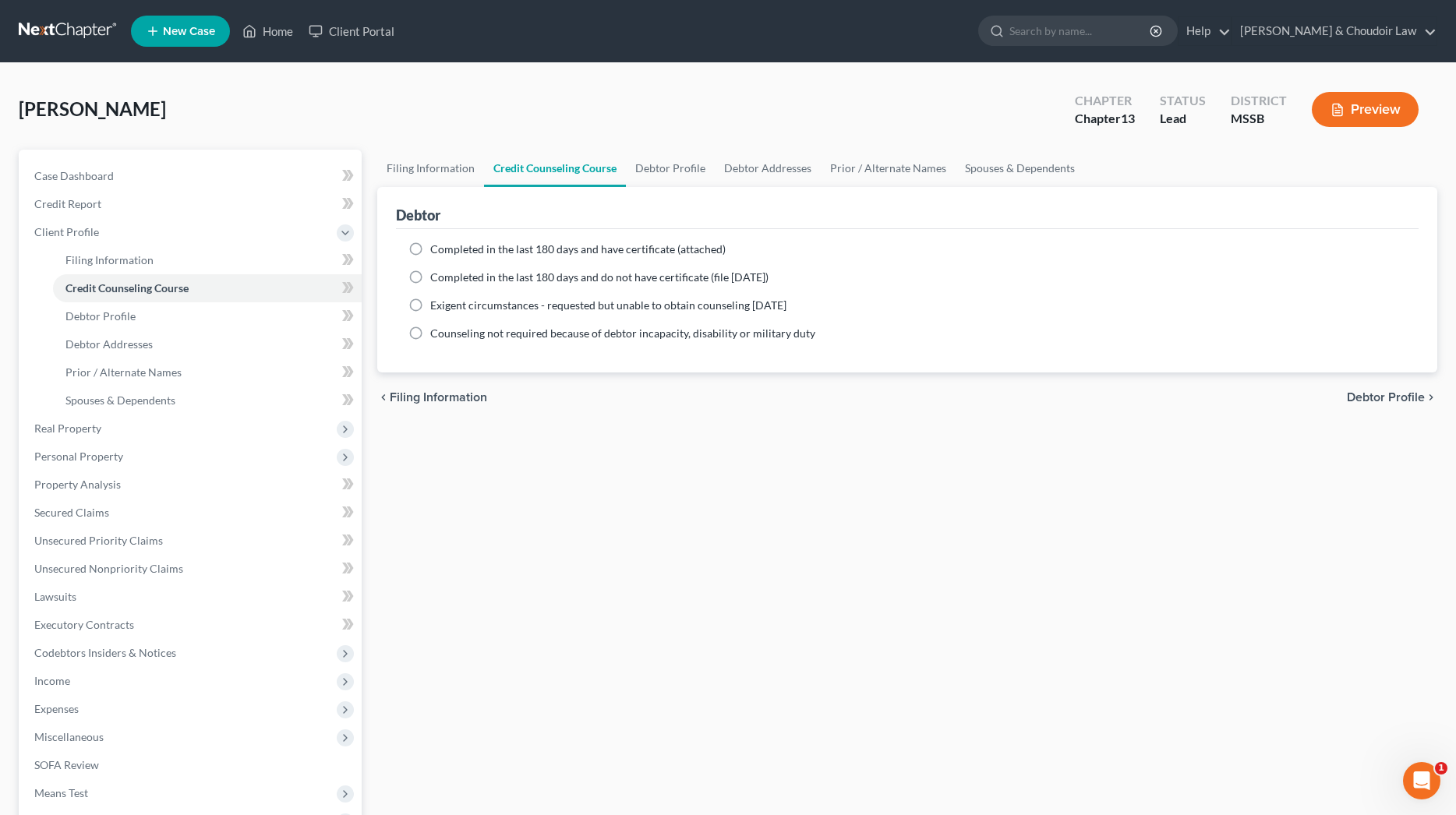
click at [498, 246] on span "Completed in the last 180 days and have certificate (attached)" at bounding box center [578, 249] width 295 height 13
click at [447, 246] on input "Completed in the last 180 days and have certificate (attached)" at bounding box center [441, 247] width 10 height 10
radio input "true"
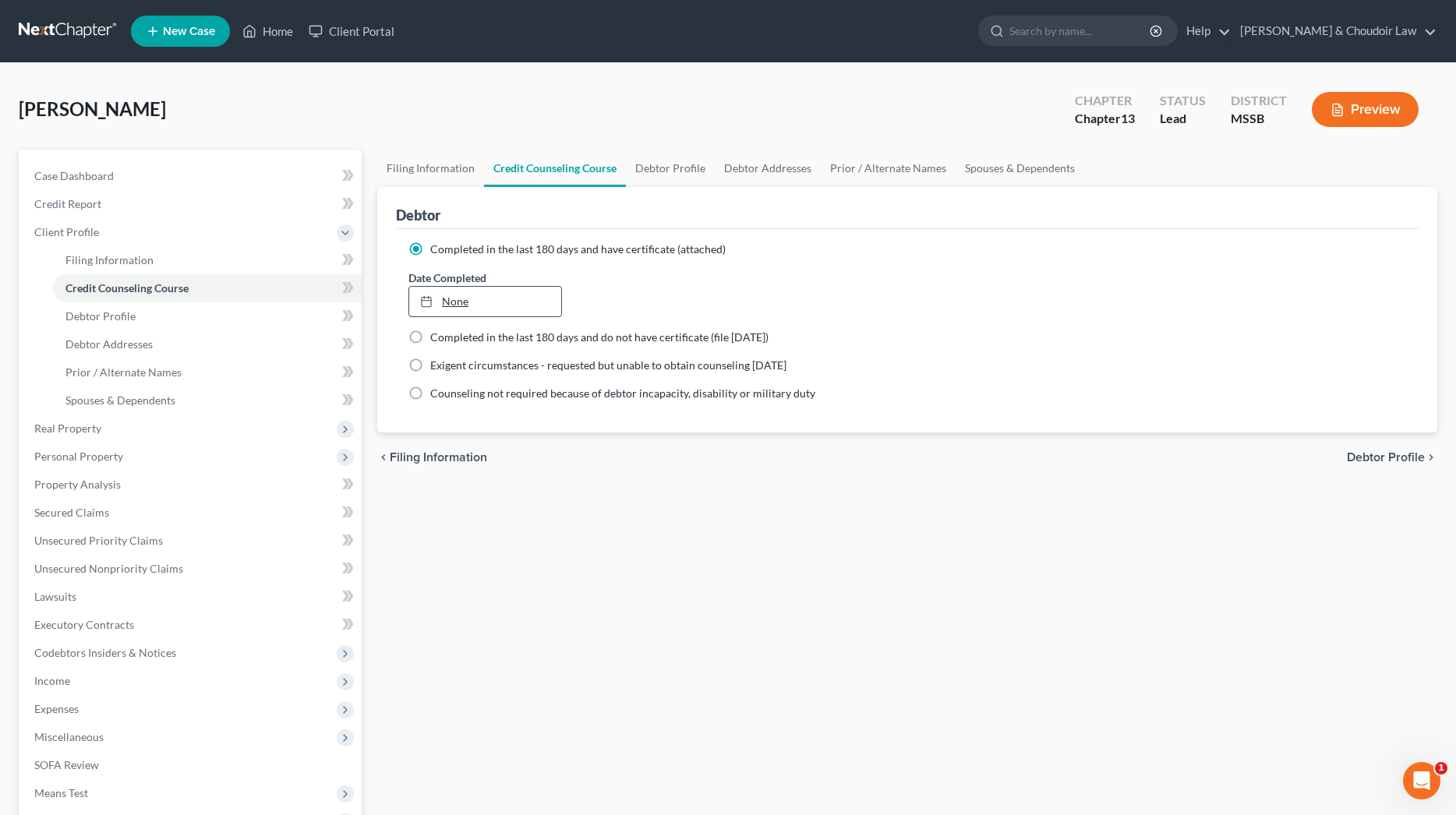
click at [501, 300] on link "None" at bounding box center [485, 301] width 152 height 30
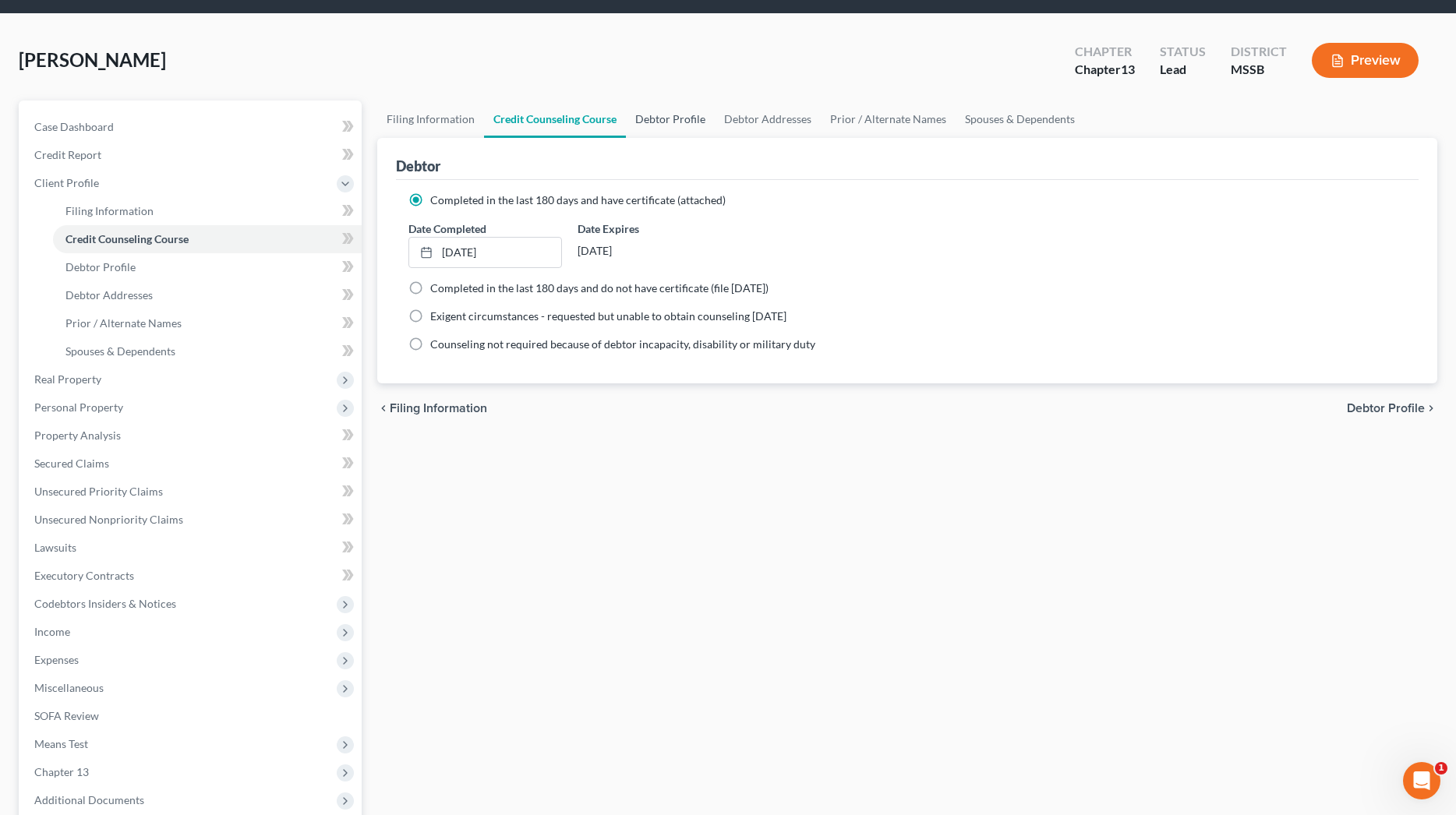
click at [663, 122] on link "Debtor Profile" at bounding box center [670, 119] width 89 height 38
select select "0"
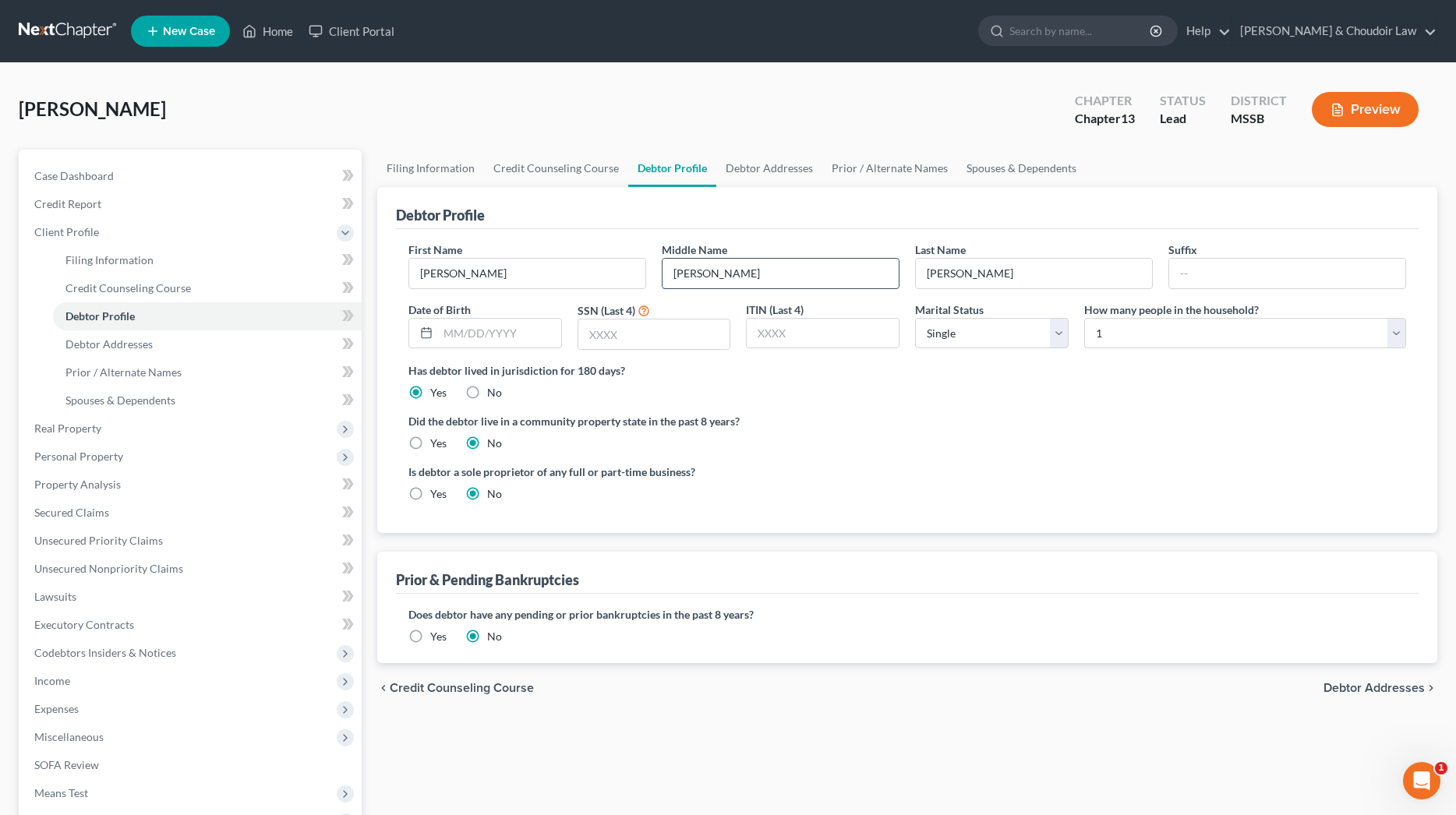
type input "[PERSON_NAME]"
type input "Jr."
type input "[DATE]"
type input "3281"
select select "2"
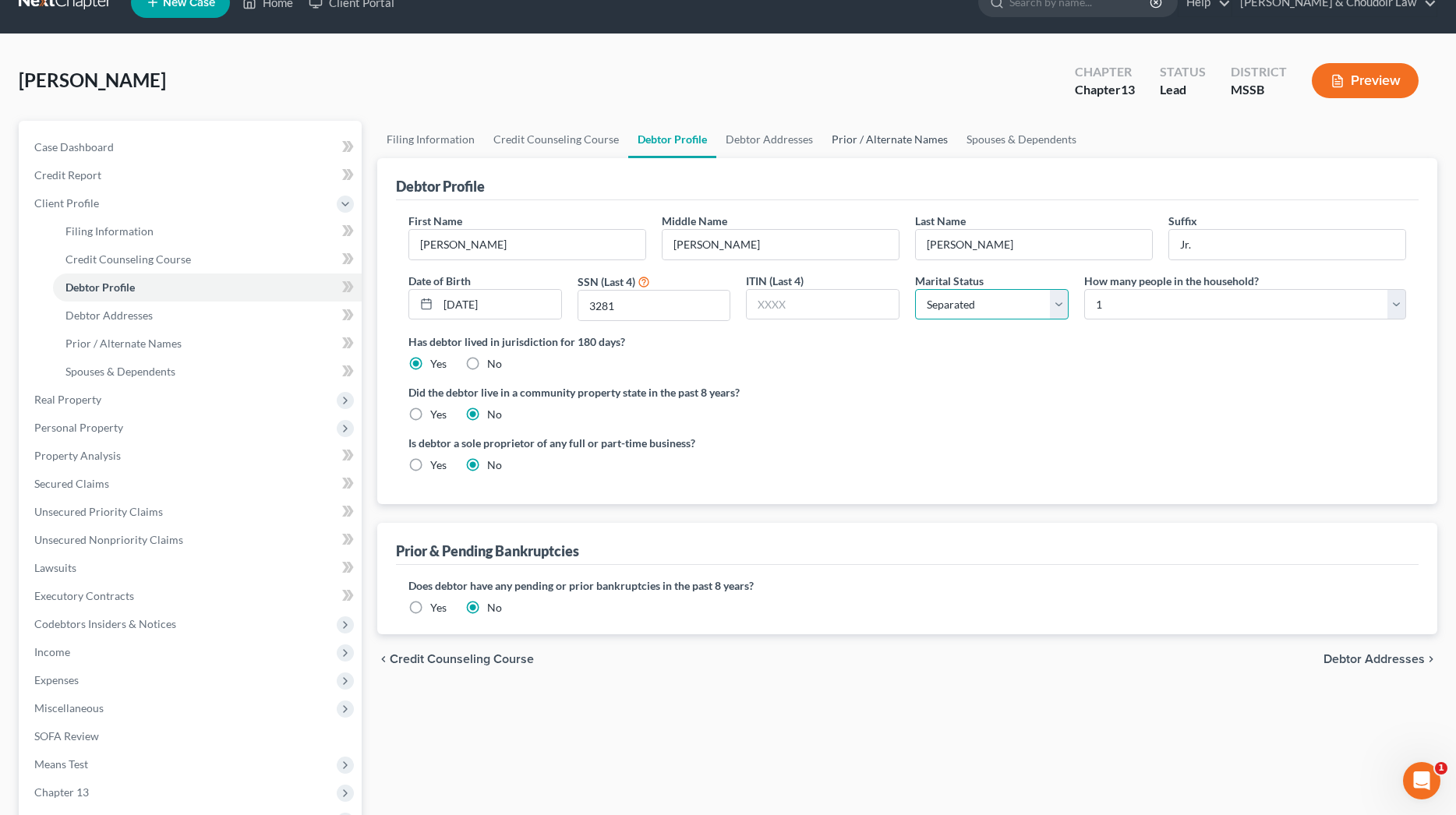
scroll to position [31, 0]
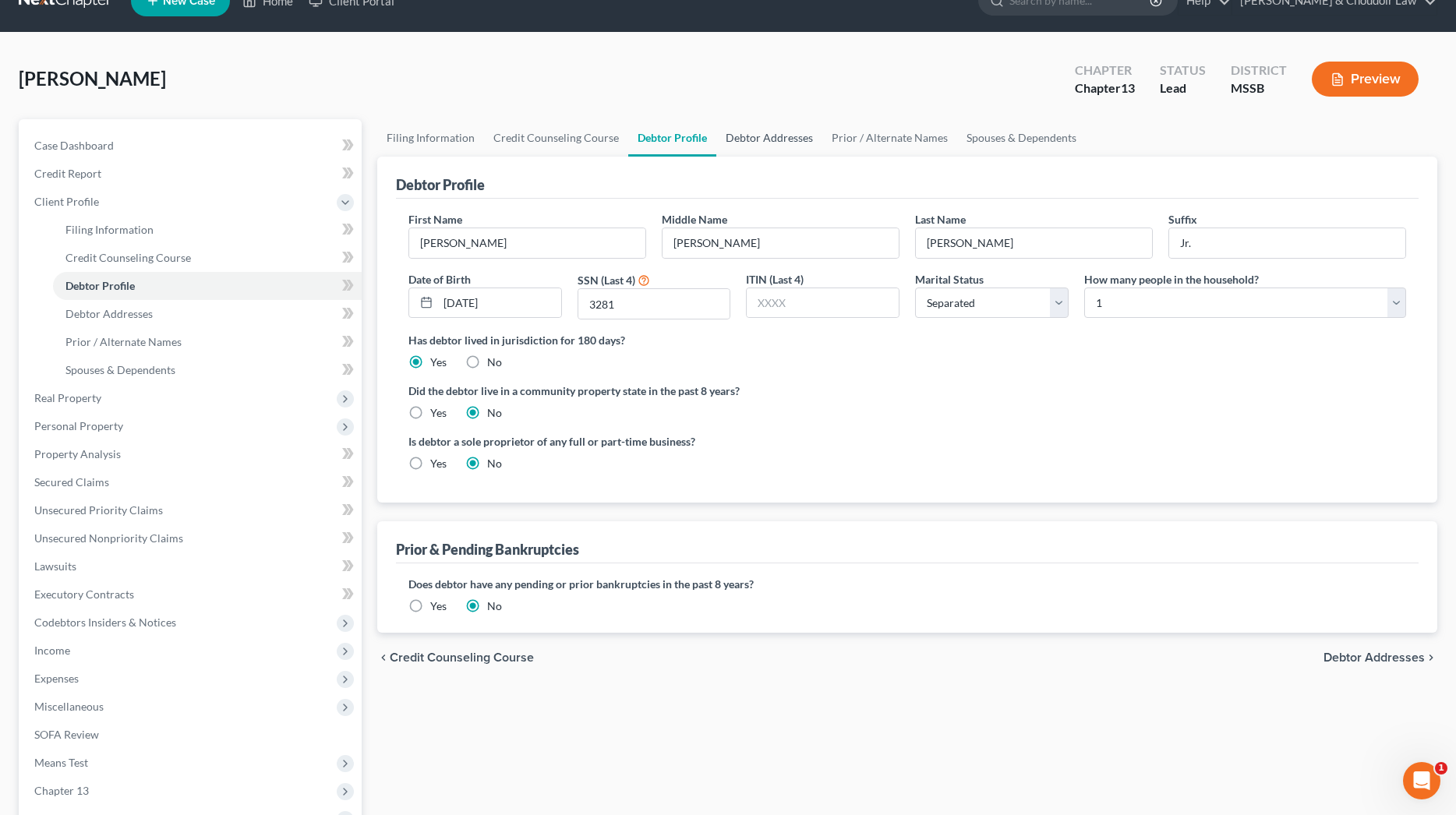
click at [768, 140] on link "Debtor Addresses" at bounding box center [769, 138] width 106 height 38
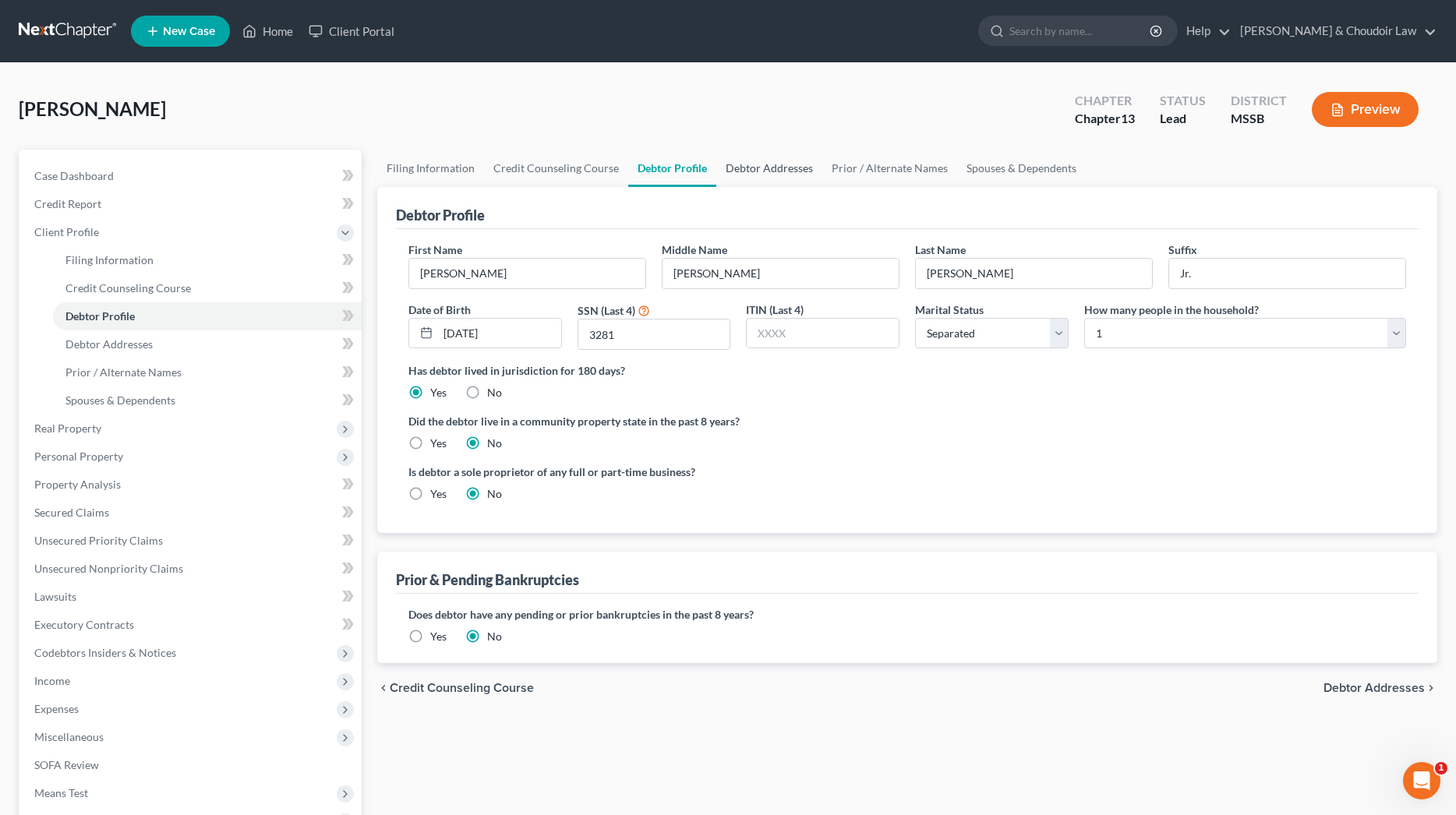
select select "0"
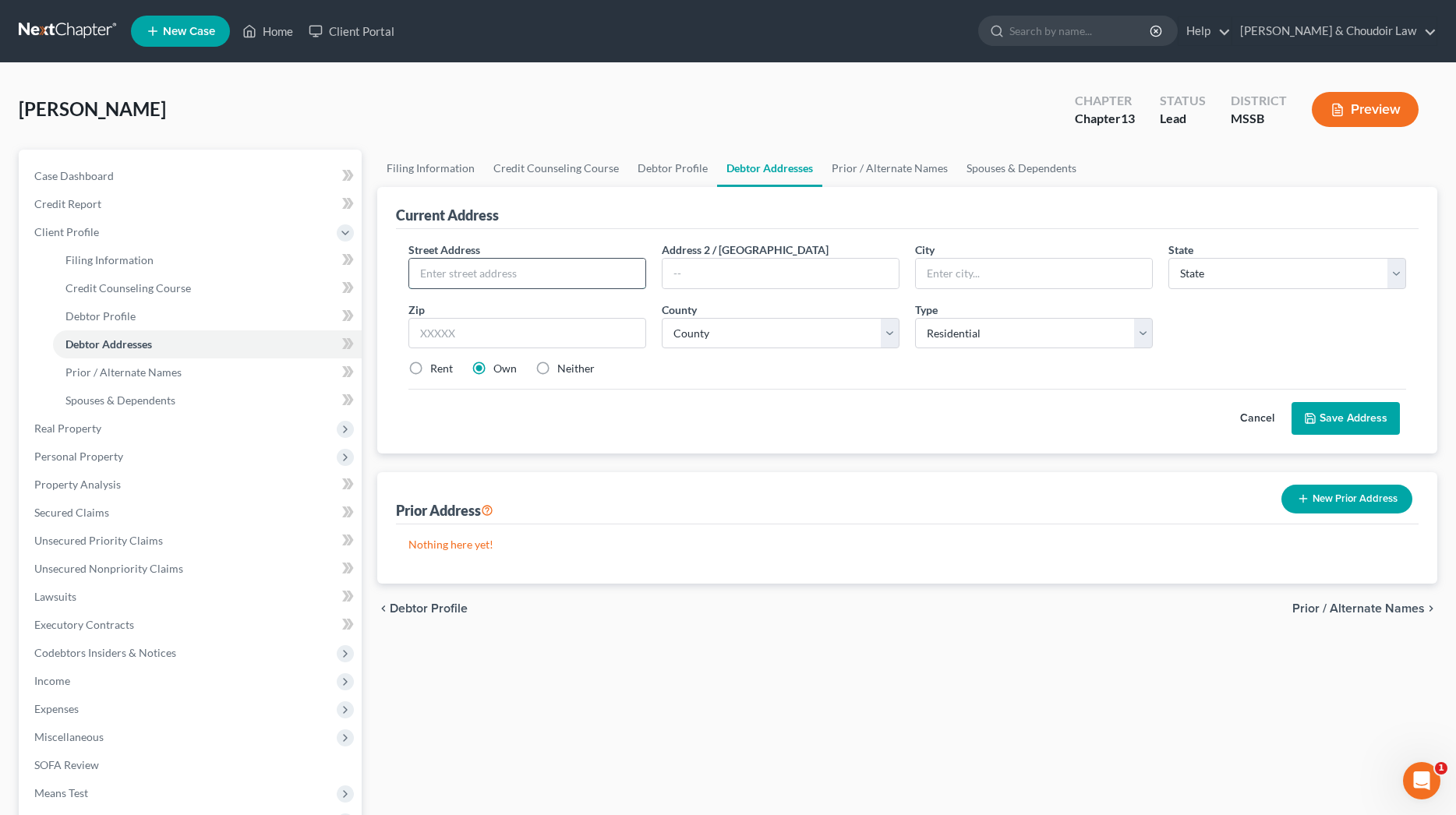
click at [569, 266] on input "text" at bounding box center [527, 274] width 236 height 30
type input "[STREET_ADDRESS][PERSON_NAME]"
type input "Summit"
select select "25"
type input "39667"
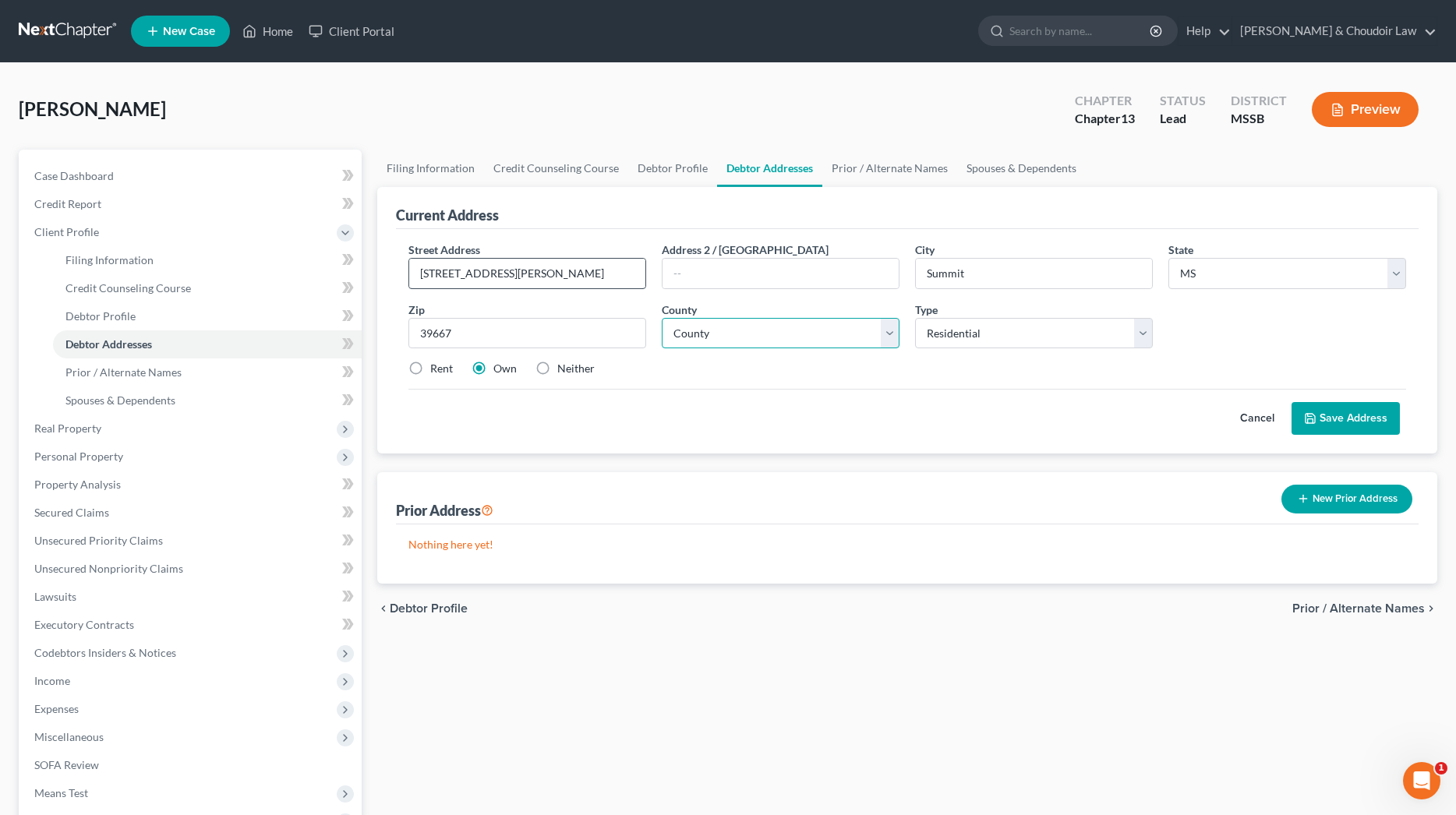
type input "Tylertown"
select select "56"
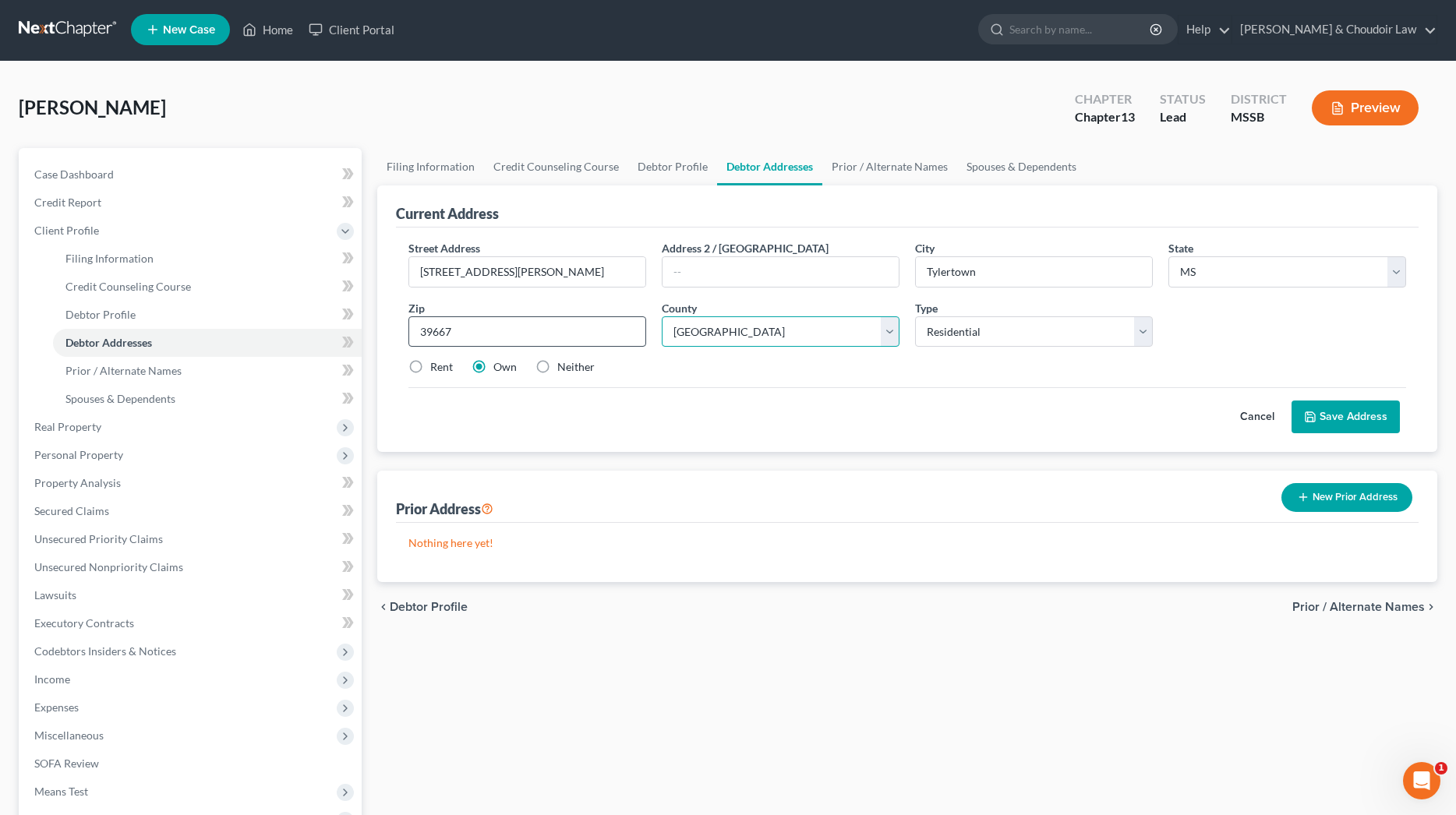
scroll to position [3, 0]
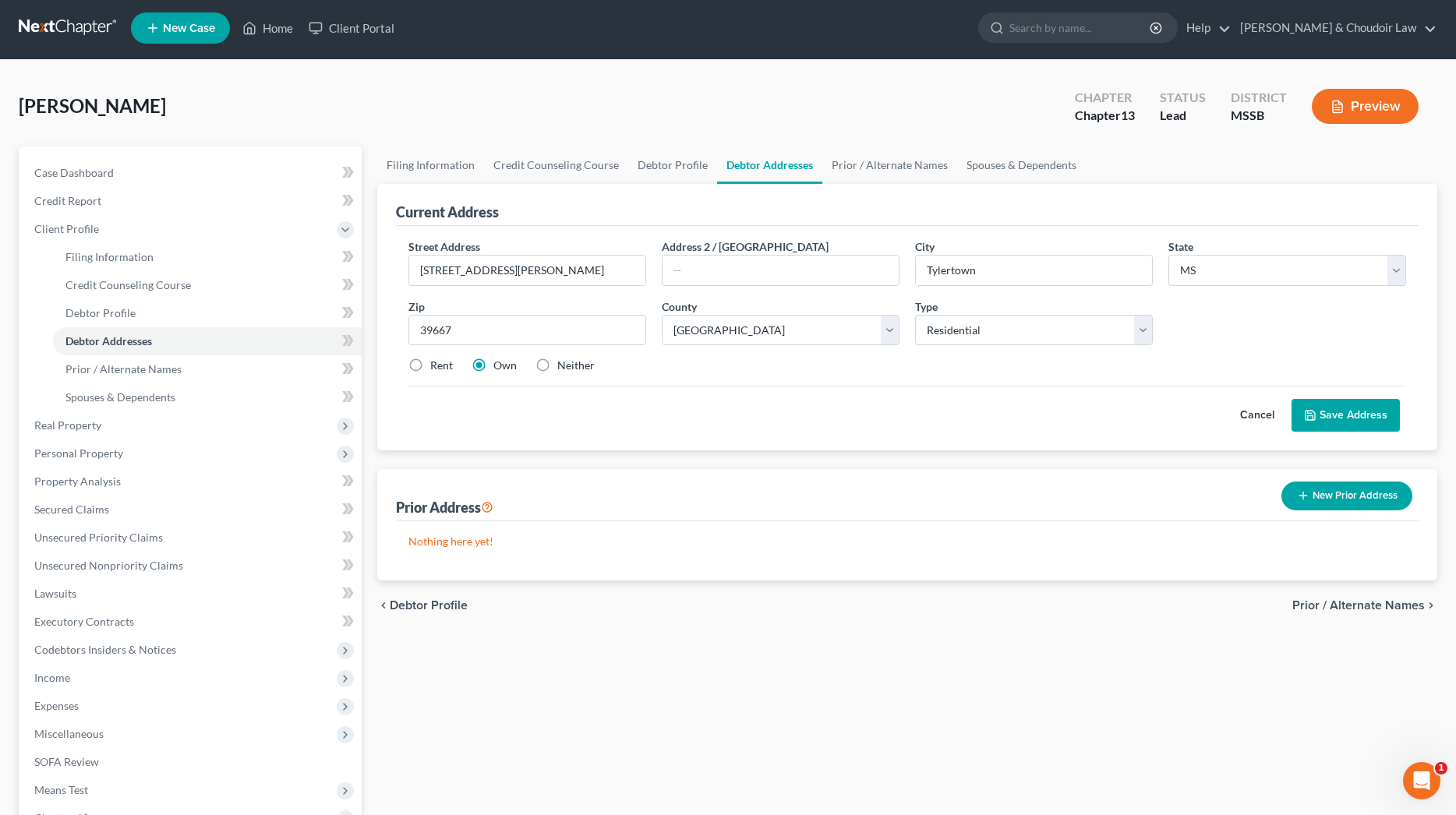
click at [568, 364] on label "Neither" at bounding box center [576, 366] width 38 height 16
click at [568, 364] on input "Neither" at bounding box center [568, 363] width 10 height 10
radio input "true"
click at [1333, 407] on button "Save Address" at bounding box center [1345, 415] width 108 height 33
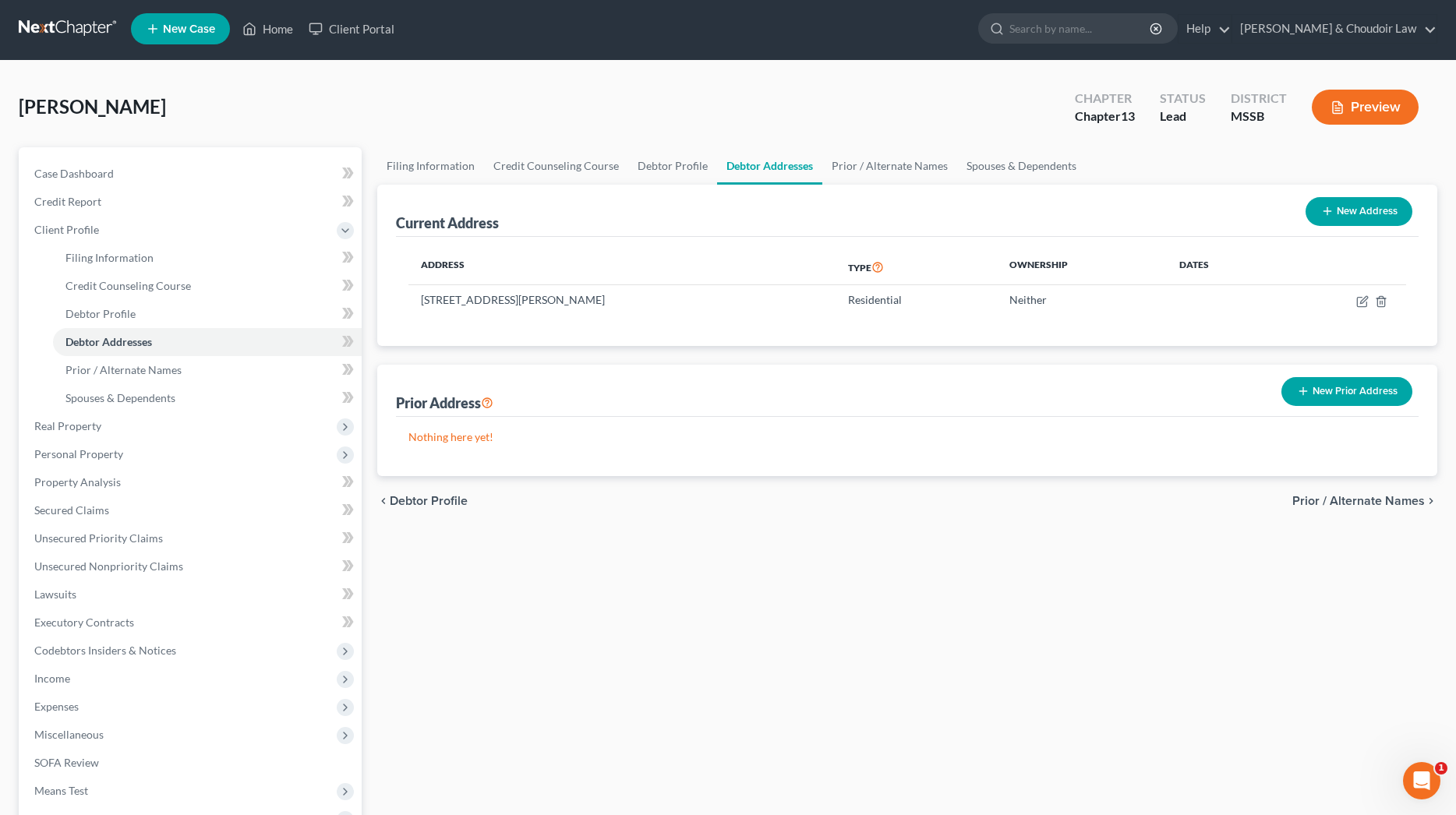
scroll to position [3, 0]
click at [1362, 301] on icon "button" at bounding box center [1363, 298] width 7 height 7
select select "25"
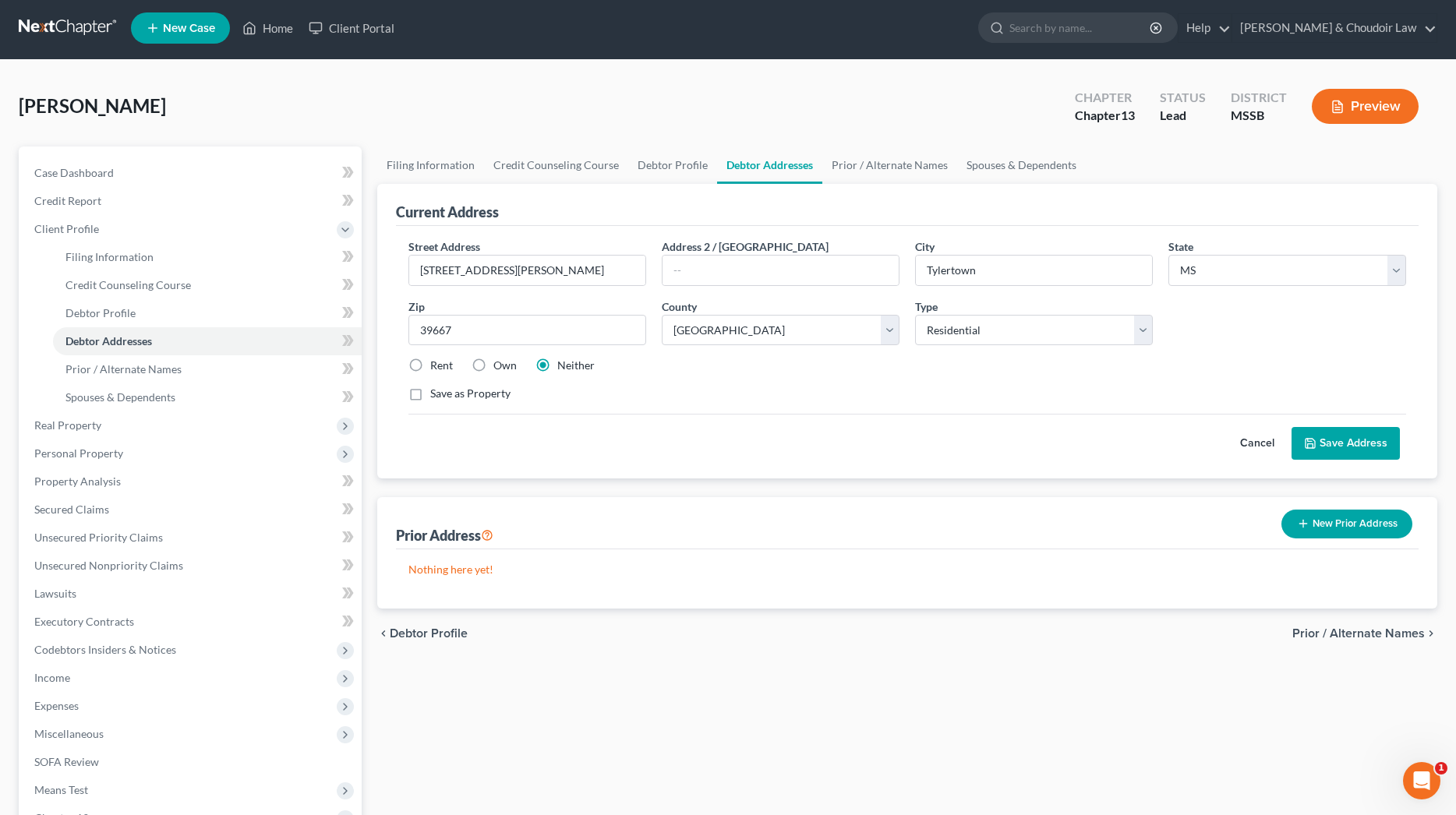
click at [1335, 450] on button "Save Address" at bounding box center [1345, 443] width 108 height 33
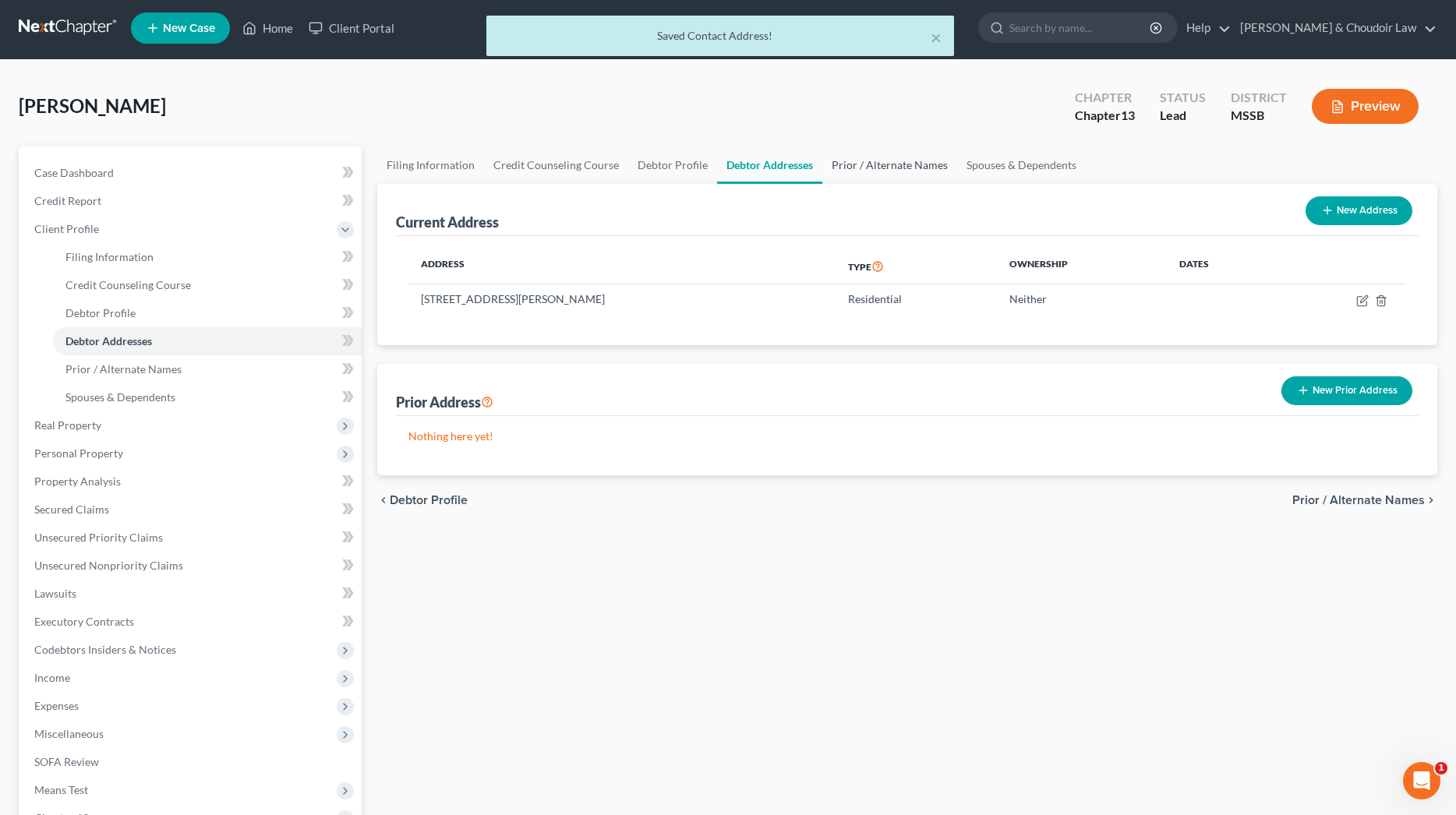
click at [910, 170] on link "Prior / Alternate Names" at bounding box center [890, 166] width 135 height 38
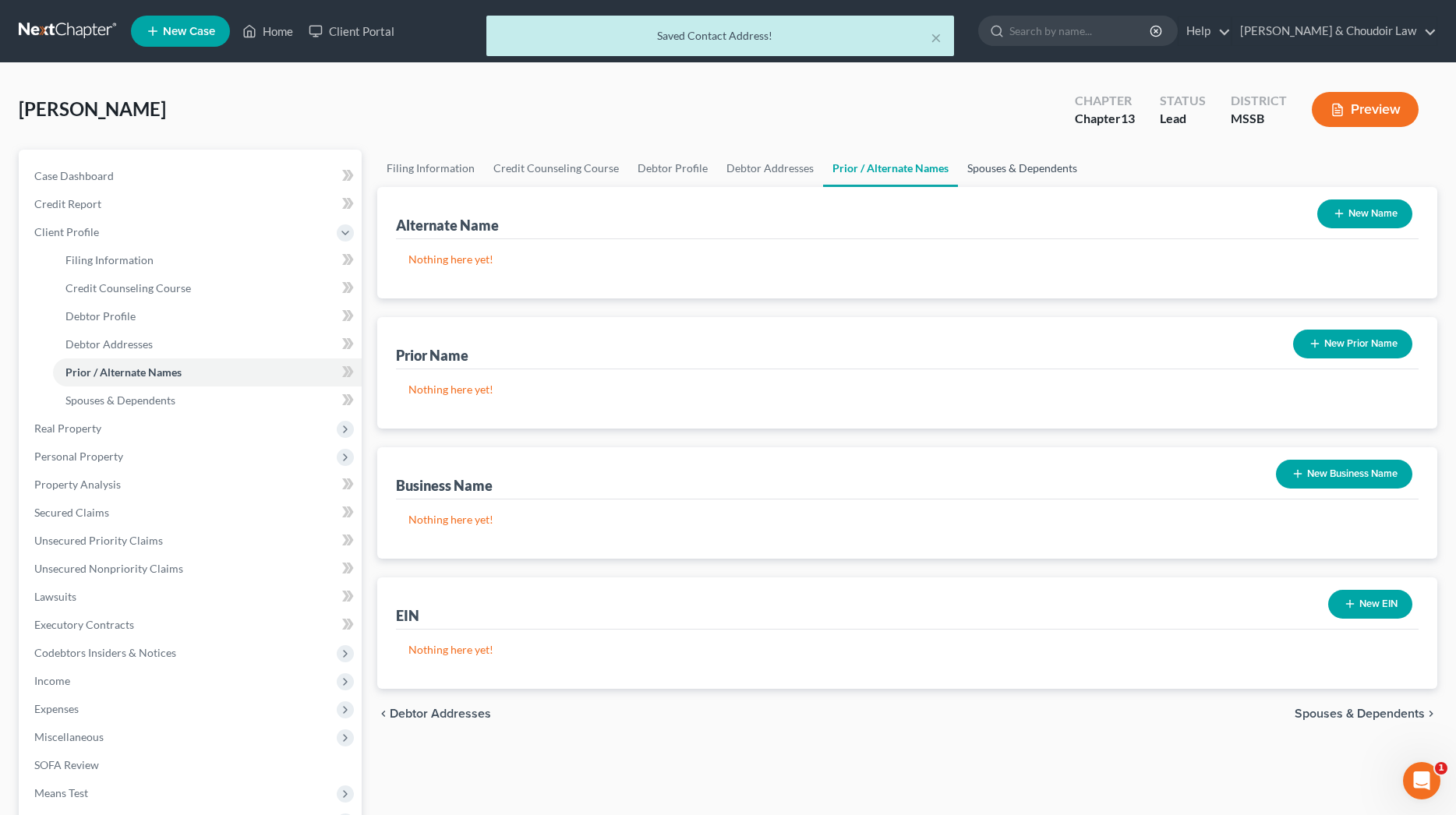
click at [1013, 165] on link "Spouses & Dependents" at bounding box center [1022, 169] width 129 height 38
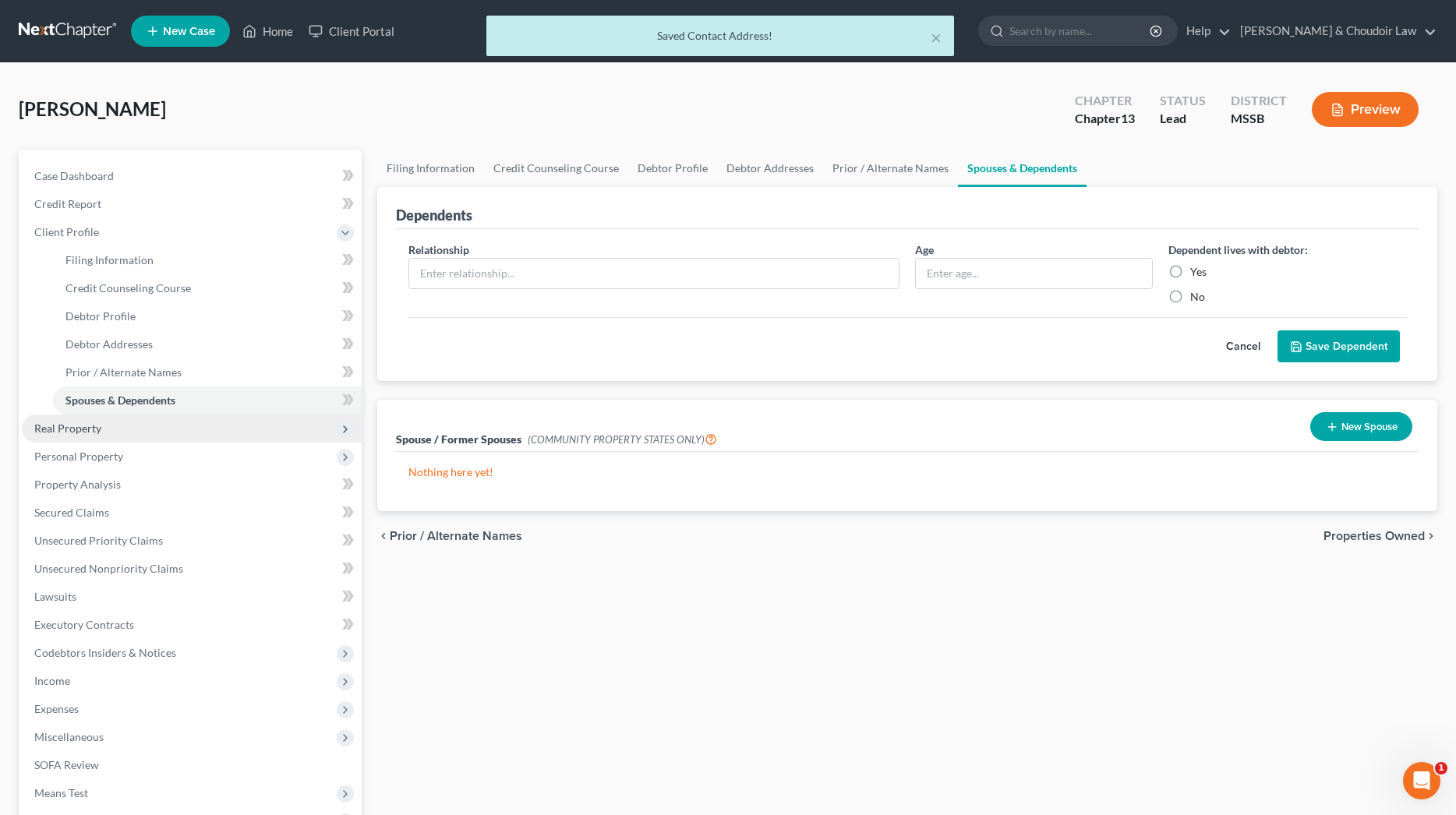
click at [140, 426] on span "Real Property" at bounding box center [191, 428] width 340 height 28
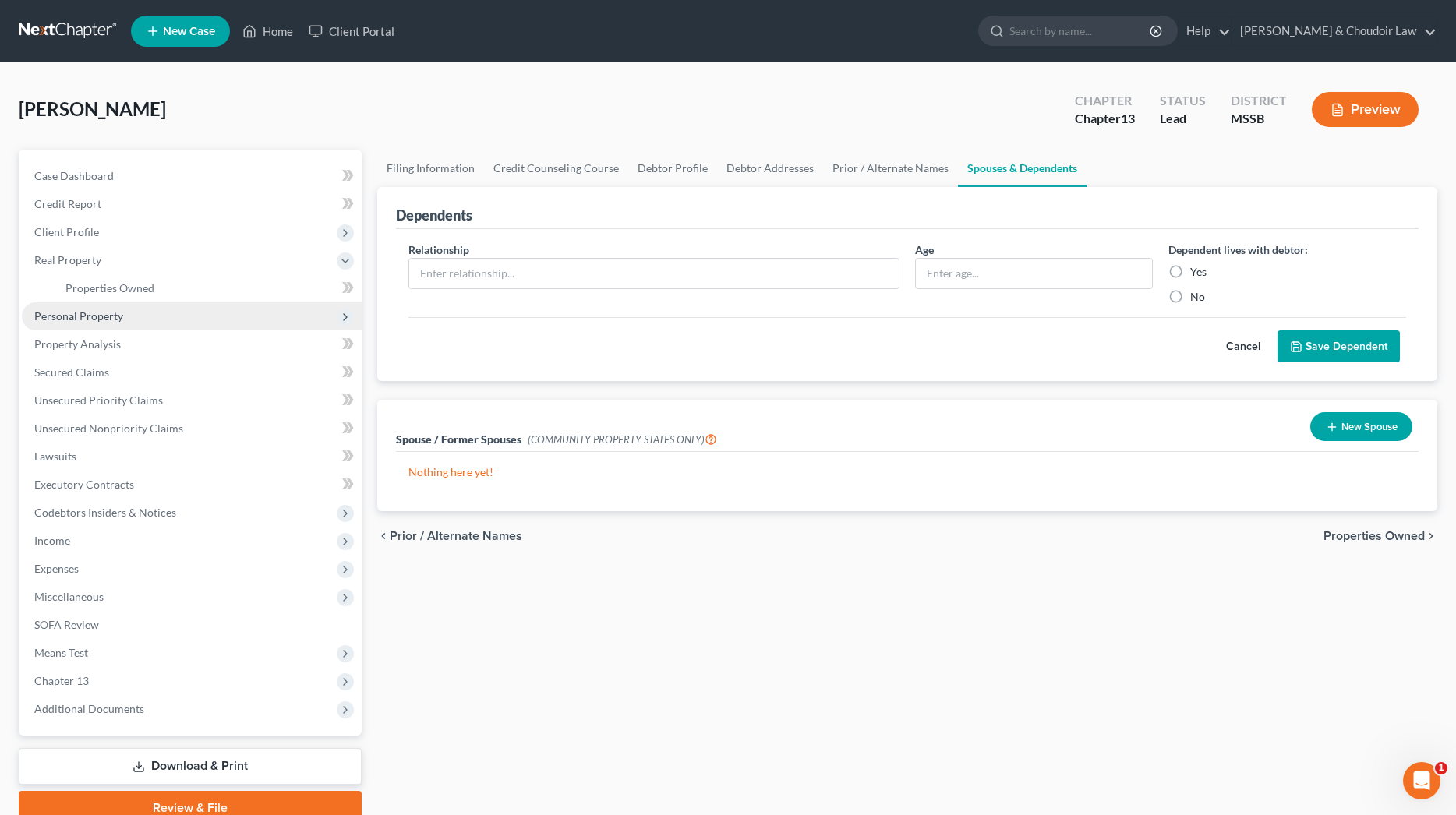
click at [87, 326] on span "Personal Property" at bounding box center [191, 316] width 340 height 28
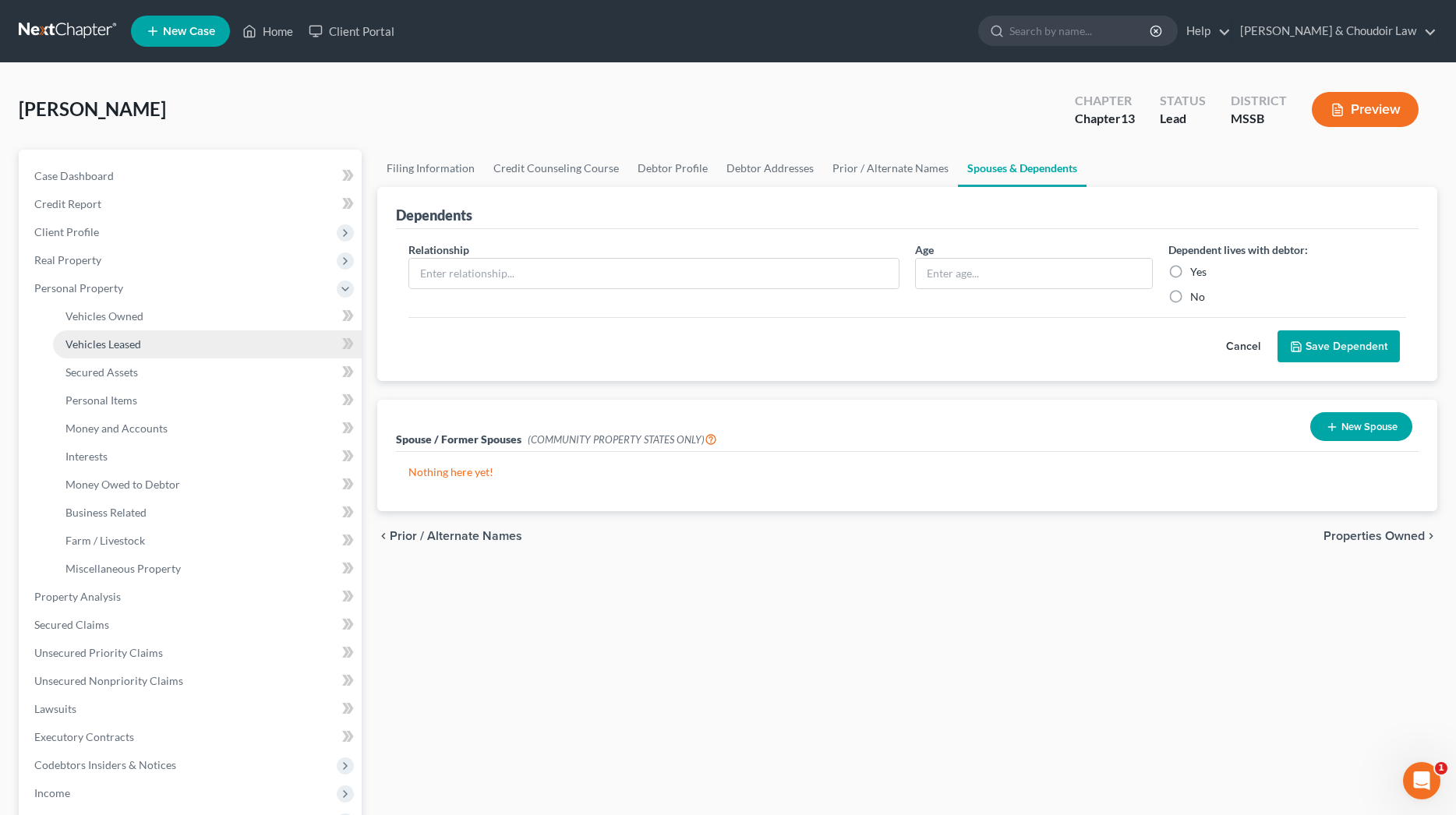
click at [90, 337] on span "Vehicles Leased" at bounding box center [103, 343] width 75 height 13
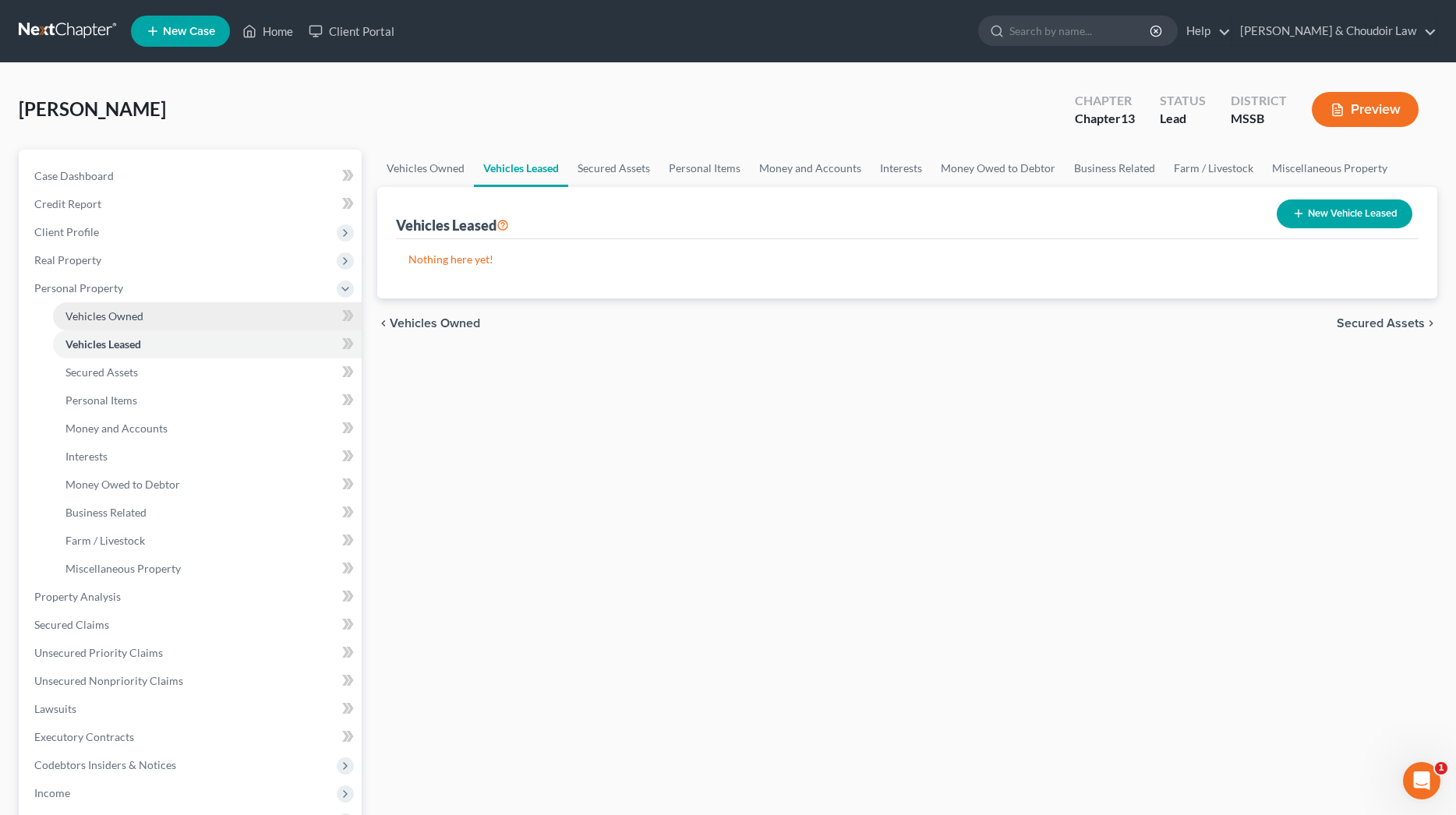
click at [94, 324] on link "Vehicles Owned" at bounding box center [206, 316] width 308 height 28
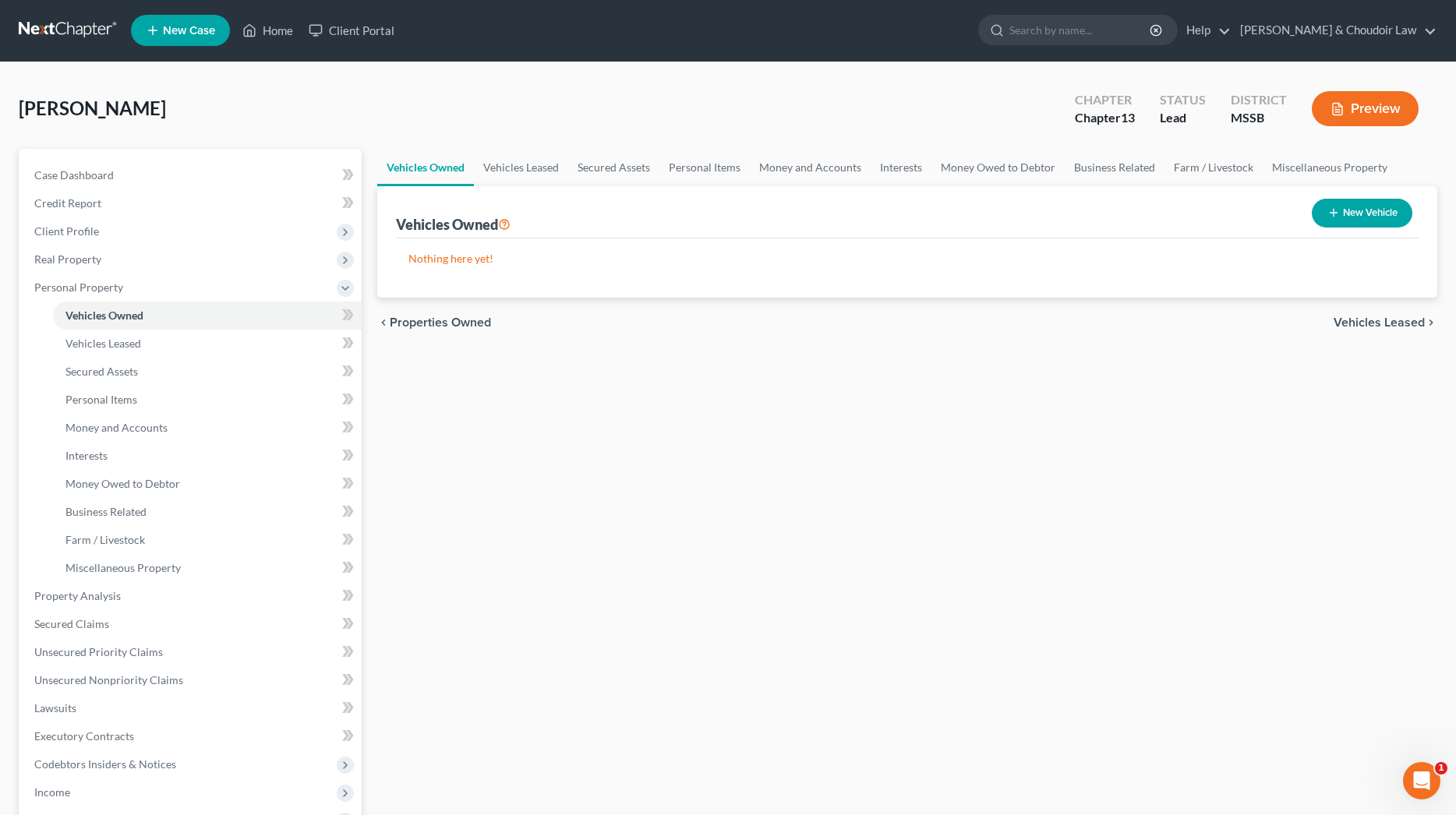
click at [1343, 221] on button "New Vehicle" at bounding box center [1361, 213] width 100 height 29
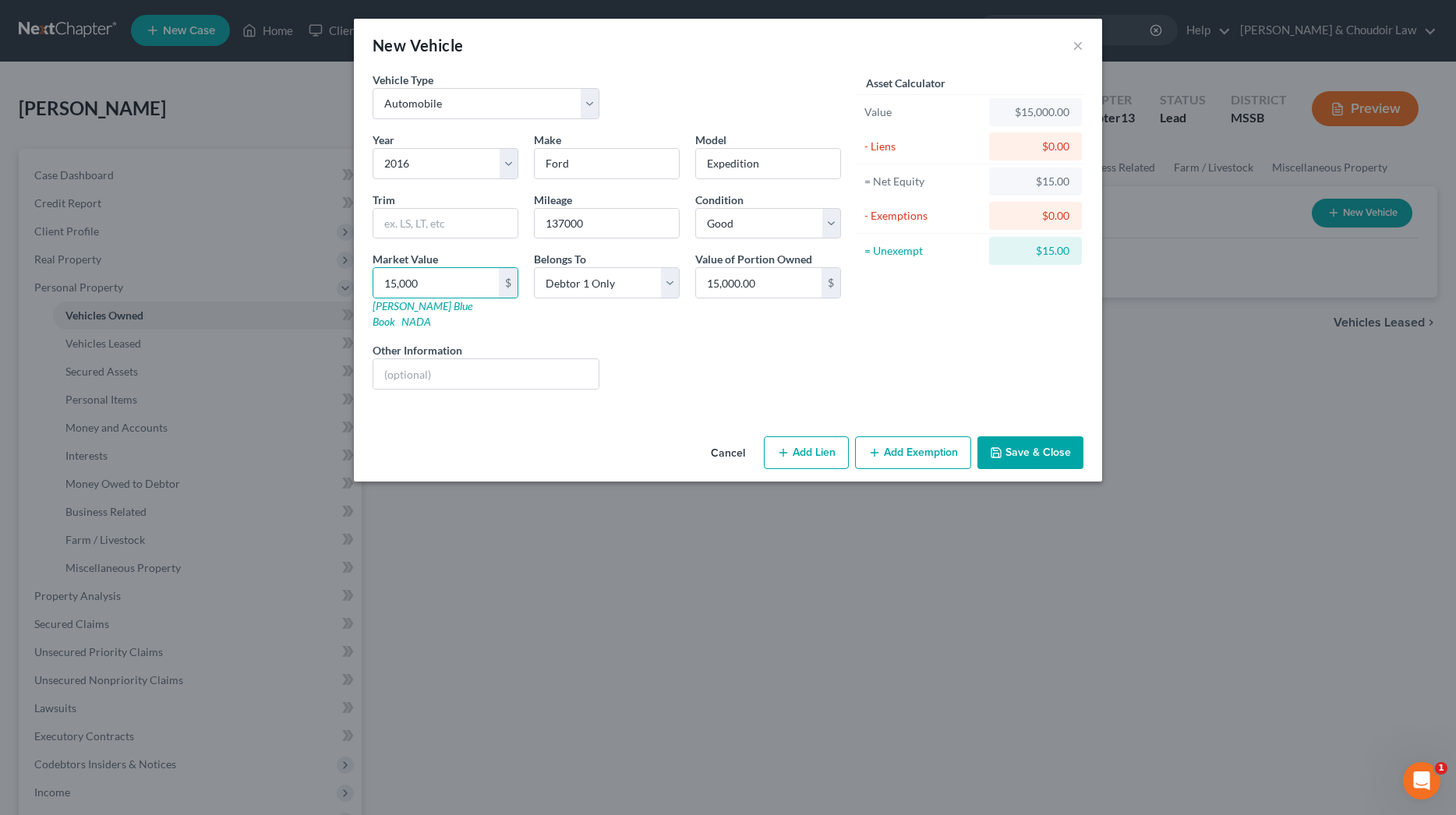
click at [913, 436] on button "Add Exemption" at bounding box center [913, 452] width 116 height 33
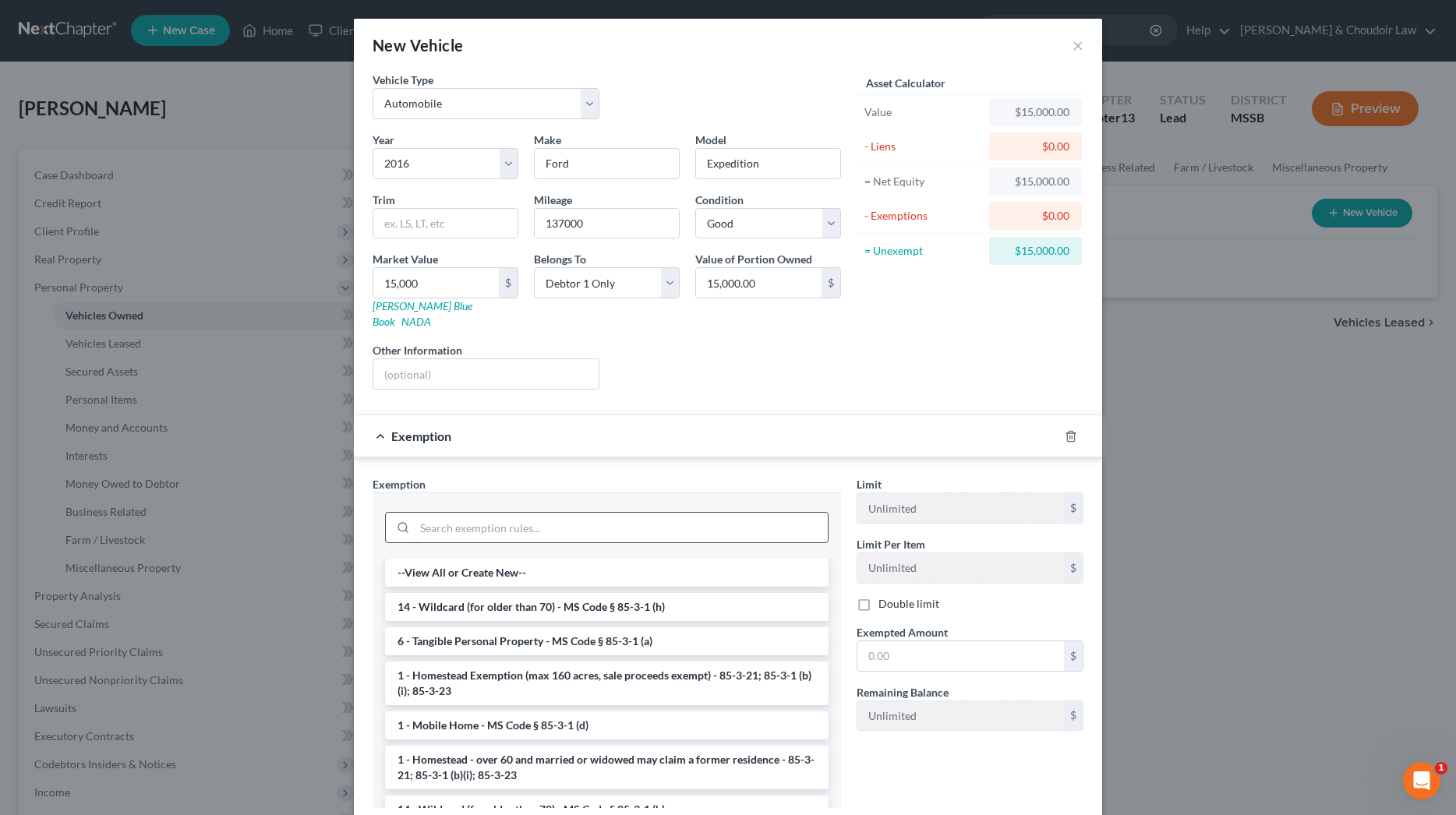
click at [786, 522] on input "search" at bounding box center [620, 527] width 413 height 30
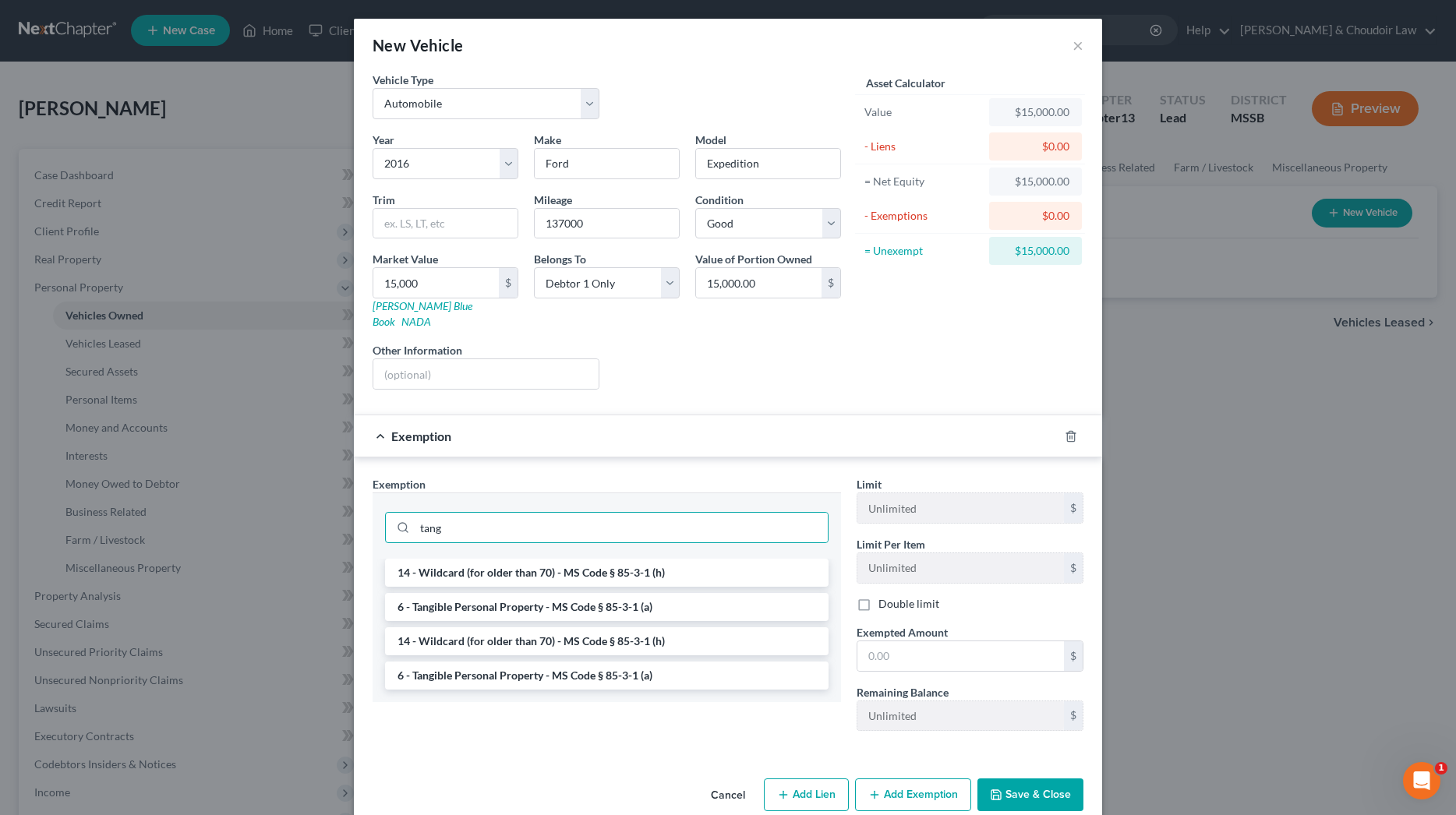
click at [665, 593] on li "6 - Tangible Personal Property - MS Code § 85-3-1 (a)" at bounding box center [606, 607] width 443 height 28
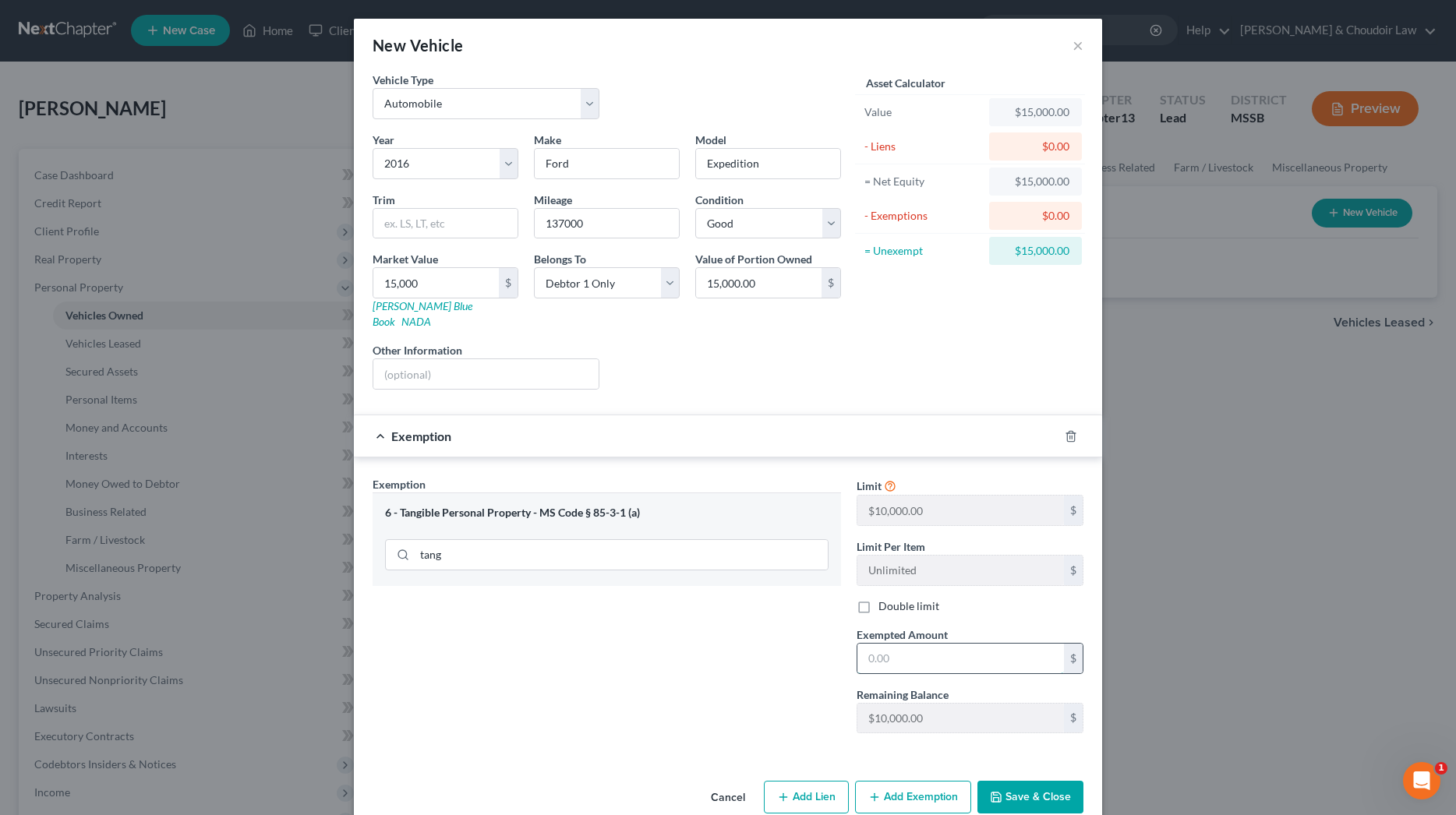
click at [901, 643] on input "text" at bounding box center [960, 658] width 206 height 30
click at [1020, 781] on button "Save & Close" at bounding box center [1030, 797] width 106 height 33
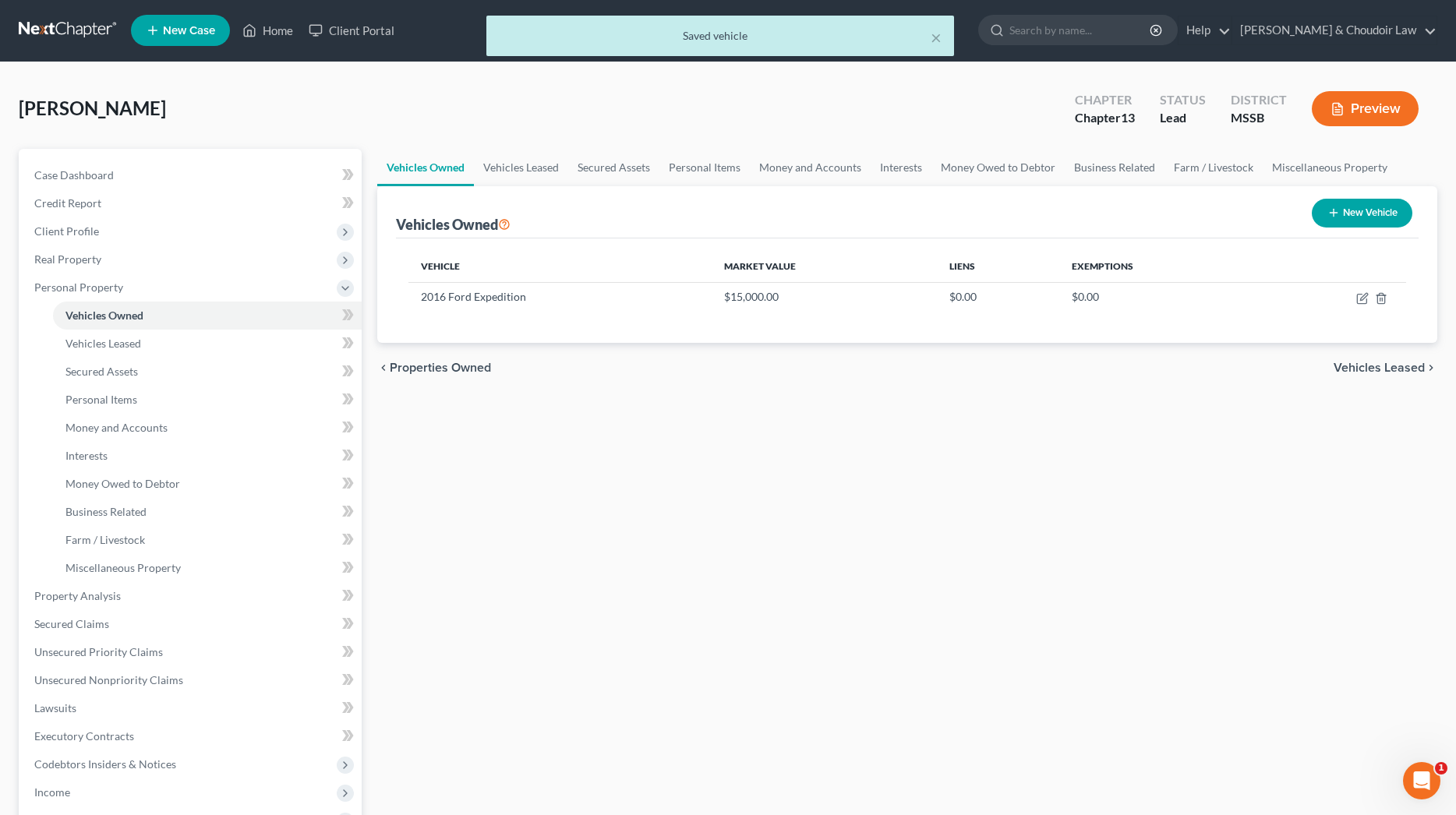
click at [1366, 201] on button "New Vehicle" at bounding box center [1361, 213] width 100 height 29
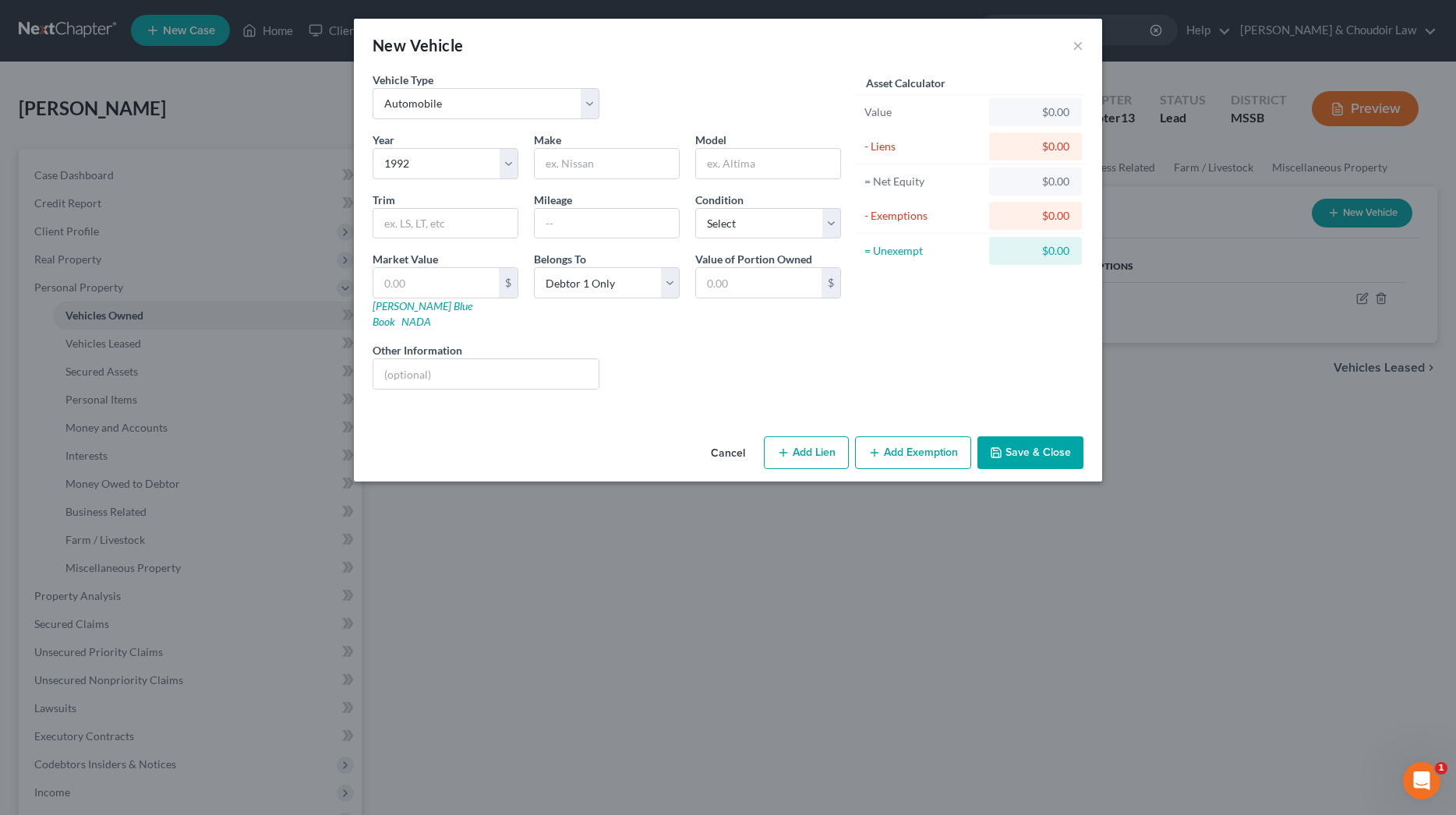
click at [611, 180] on div "Year Select 2026 2025 2024 2023 2022 2021 2020 2019 2018 2017 2016 2015 2014 20…" at bounding box center [607, 267] width 484 height 271
click at [611, 164] on input "text" at bounding box center [606, 164] width 144 height 30
drag, startPoint x: 592, startPoint y: 166, endPoint x: 469, endPoint y: 160, distance: 123.1
click at [469, 160] on div "Year Select 2026 2025 2024 2023 2022 2021 2020 2019 2018 2017 2016 2015 2014 20…" at bounding box center [607, 267] width 484 height 271
drag, startPoint x: 469, startPoint y: 160, endPoint x: 573, endPoint y: 223, distance: 121.6
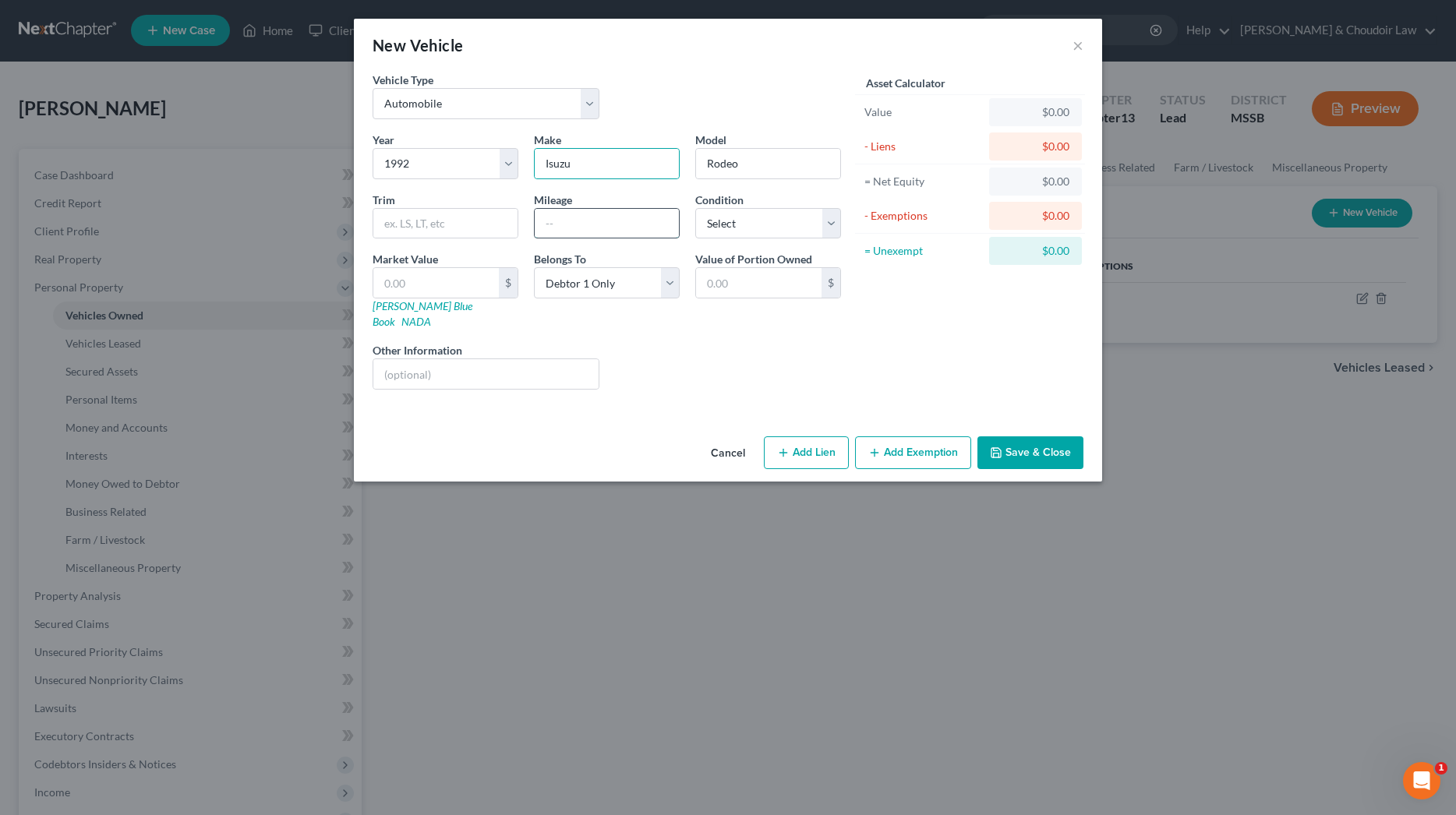
click at [573, 223] on input "text" at bounding box center [606, 224] width 144 height 30
click at [451, 287] on input "text" at bounding box center [436, 283] width 126 height 30
click at [995, 436] on button "Save & Close" at bounding box center [1030, 452] width 106 height 33
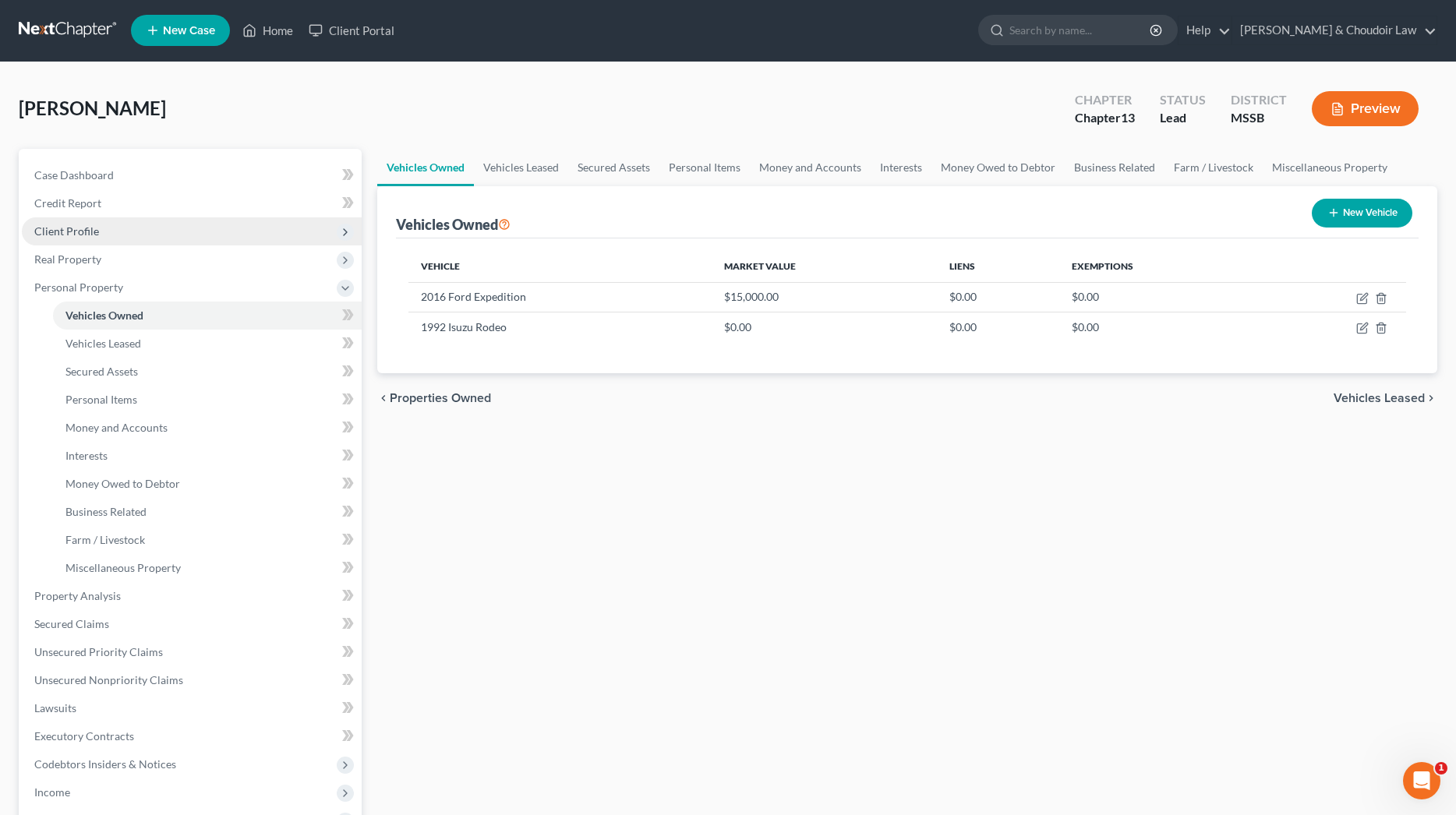
scroll to position [0, 0]
click at [88, 213] on link "Credit Report" at bounding box center [191, 204] width 340 height 28
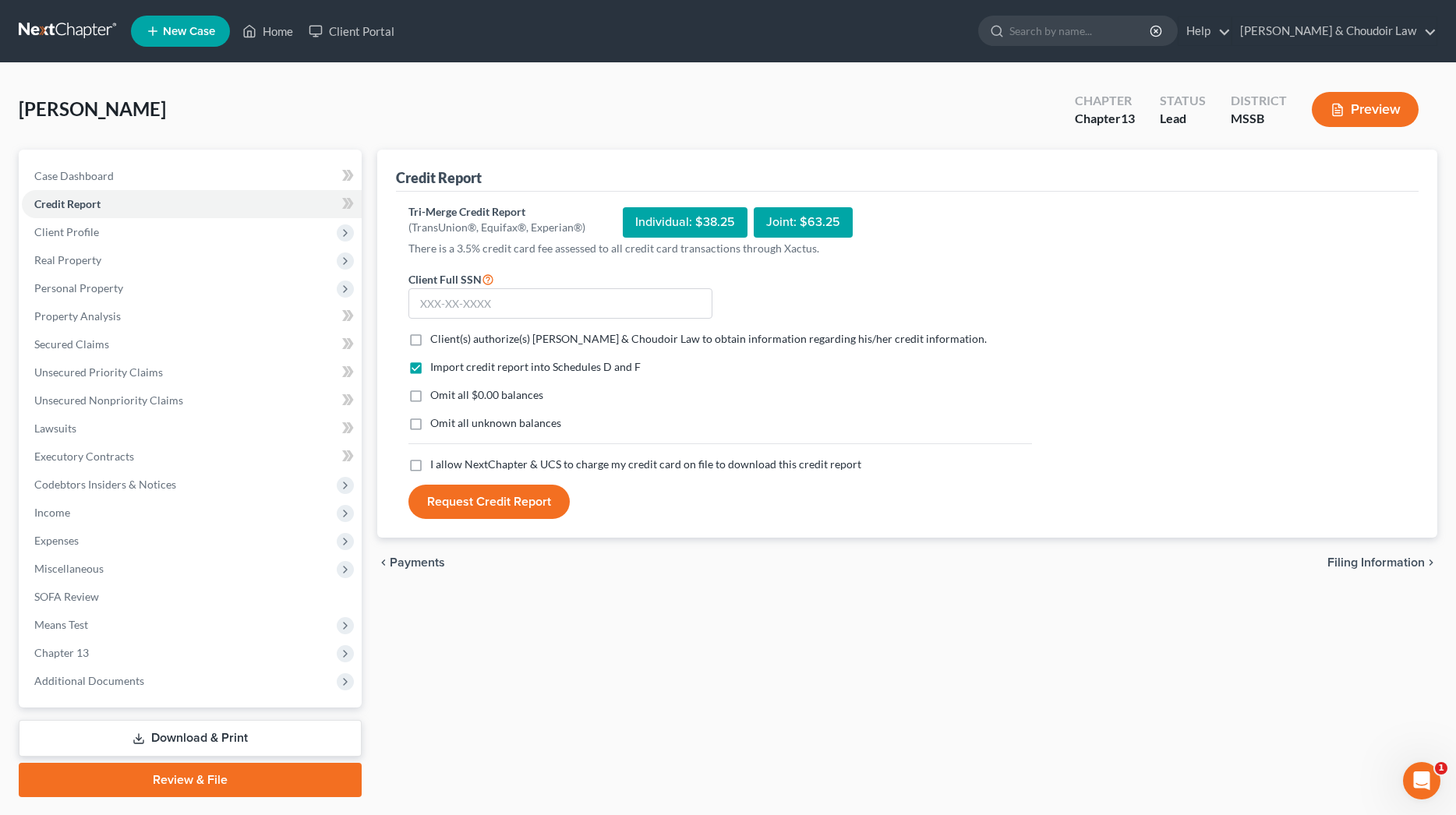
click at [625, 321] on form "Client Full SSN * Client(s) authorize(s) [PERSON_NAME] & Choudoir Law to obtain…" at bounding box center [720, 395] width 639 height 250
click at [629, 298] on input "text" at bounding box center [560, 303] width 304 height 31
drag, startPoint x: 630, startPoint y: 335, endPoint x: 597, endPoint y: 354, distance: 38.1
click at [630, 335] on span "Client(s) authorize(s) [PERSON_NAME] & Choudoir Law to obtain information regar…" at bounding box center [708, 338] width 556 height 13
click at [447, 335] on input "Client(s) authorize(s) [PERSON_NAME] & Choudoir Law to obtain information regar…" at bounding box center [441, 336] width 10 height 10
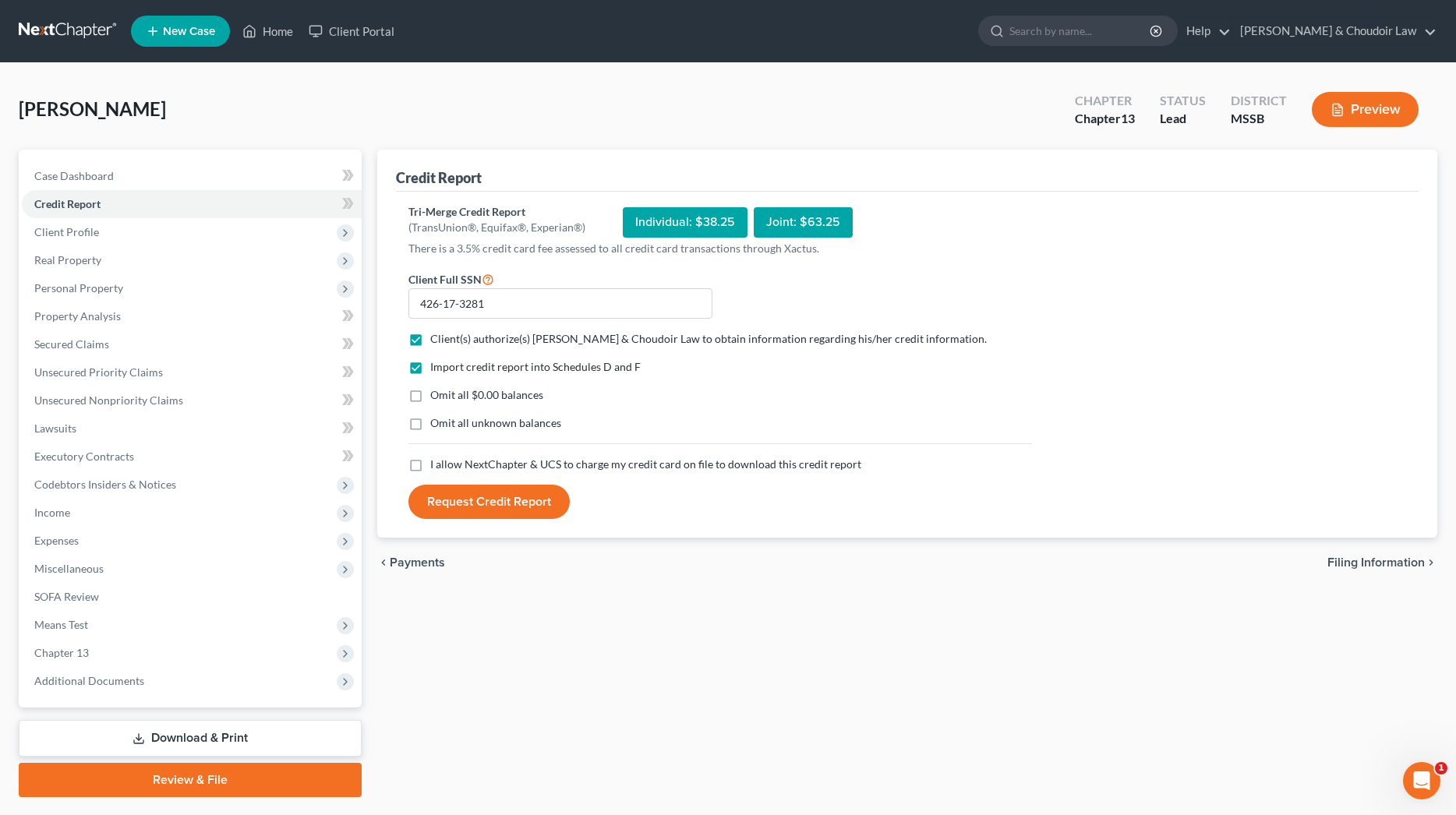
click at [519, 400] on span "Omit all $0.00 balances" at bounding box center [487, 395] width 113 height 13
click at [447, 398] on input "Omit all $0.00 balances" at bounding box center [441, 393] width 10 height 10
click at [516, 428] on span "Omit all unknown balances" at bounding box center [496, 422] width 131 height 13
click at [447, 425] on input "Omit all unknown balances" at bounding box center [441, 420] width 10 height 10
click at [523, 461] on span "I allow NextChapter & UCS to charge my credit card on file to download this cre…" at bounding box center [645, 464] width 431 height 13
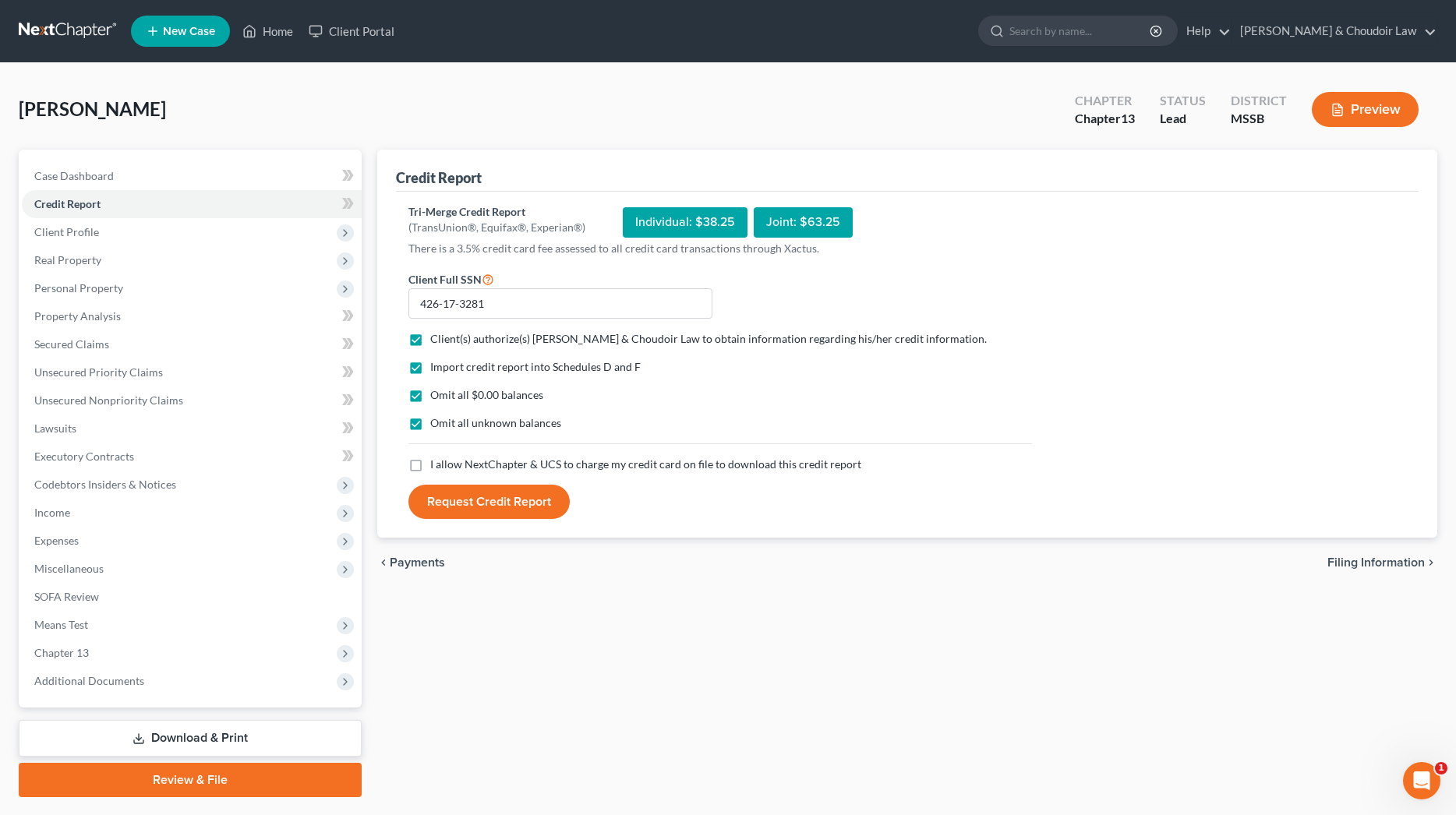
click at [447, 461] on input "I allow NextChapter & UCS to charge my credit card on file to download this cre…" at bounding box center [441, 462] width 10 height 10
click at [519, 492] on button "Request Credit Report" at bounding box center [489, 502] width 162 height 35
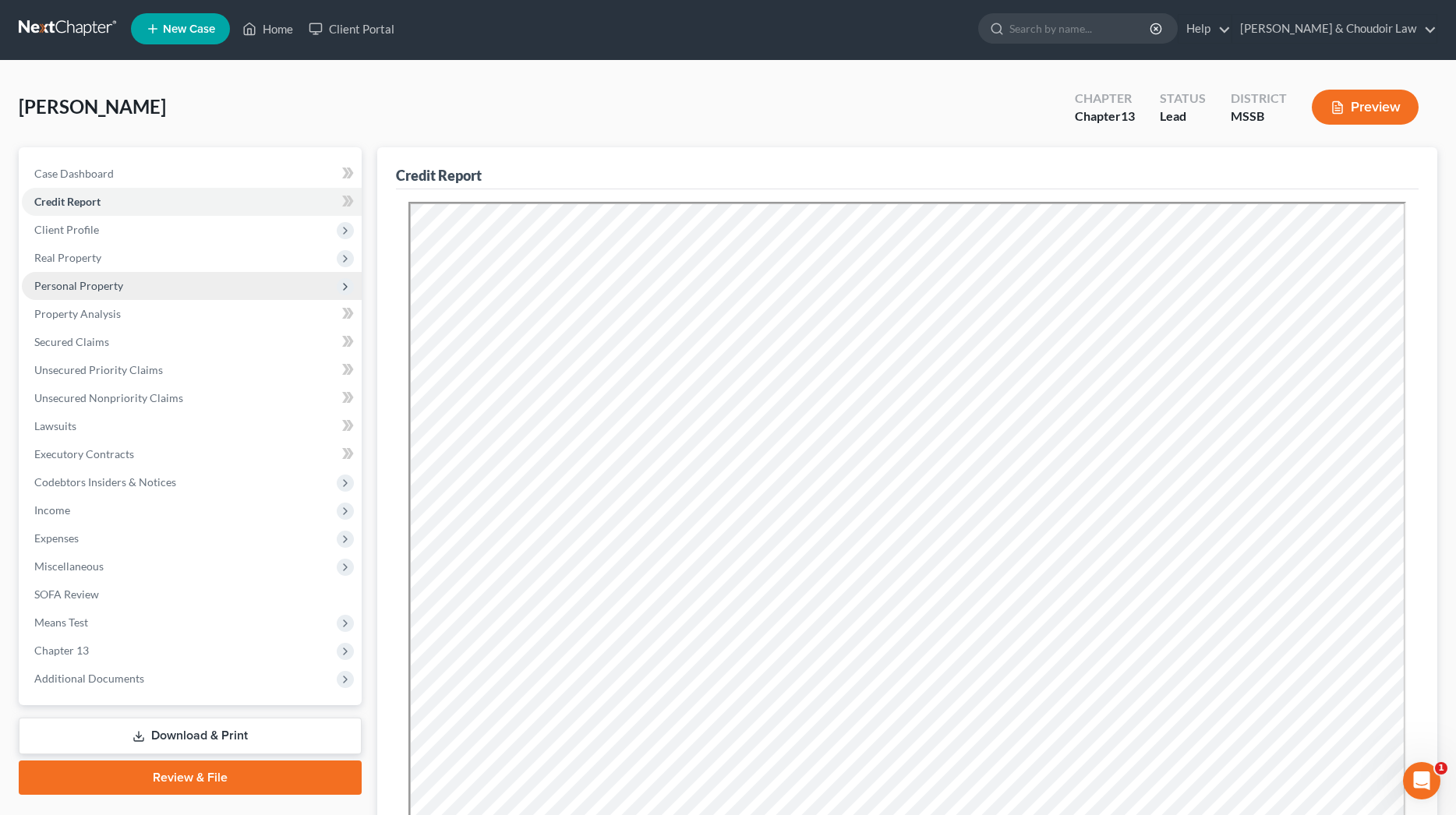
click at [74, 284] on span "Personal Property" at bounding box center [79, 285] width 89 height 13
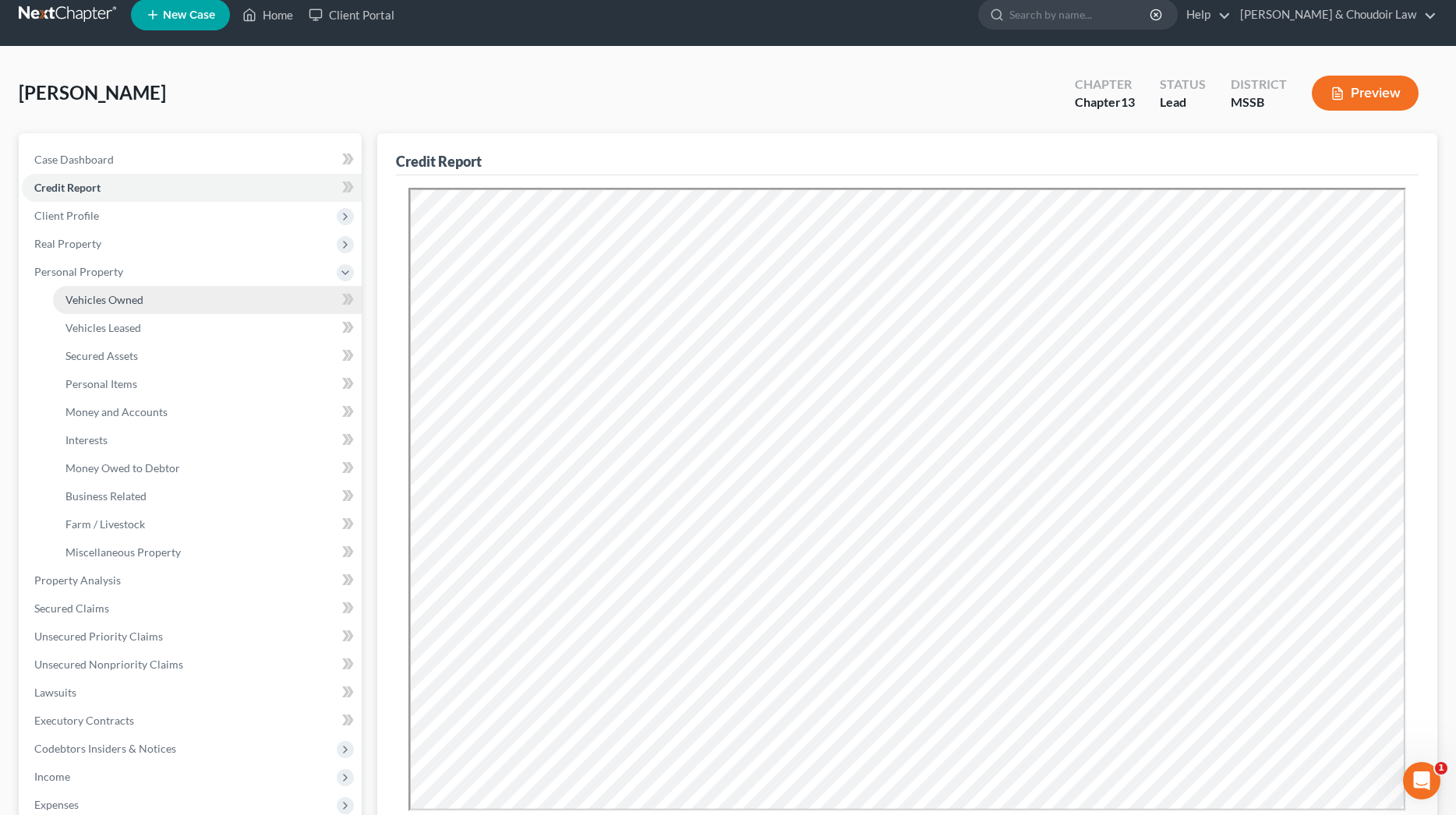
click at [96, 293] on span "Vehicles Owned" at bounding box center [104, 299] width 78 height 13
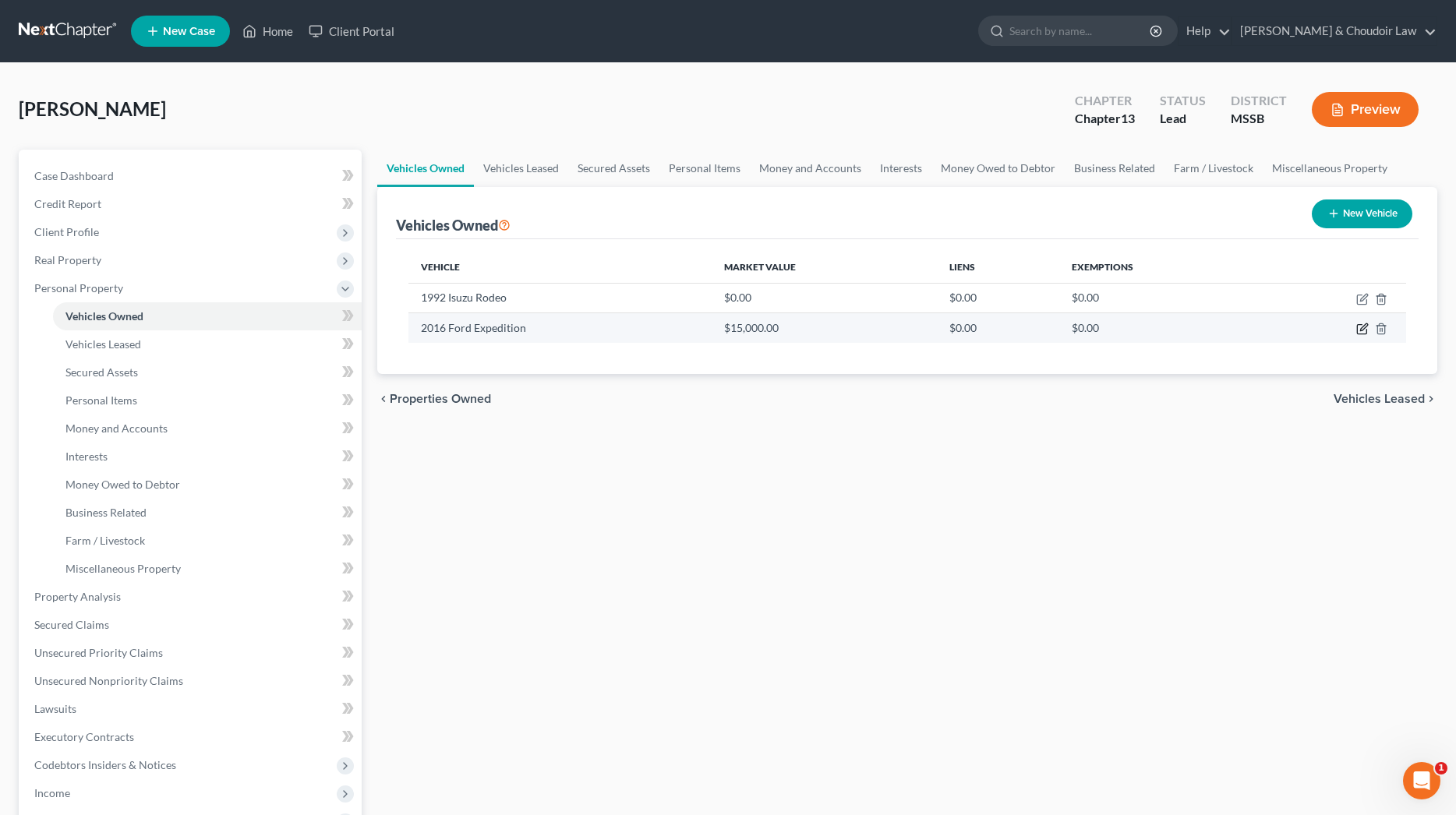
click at [1362, 326] on icon "button" at bounding box center [1362, 329] width 13 height 13
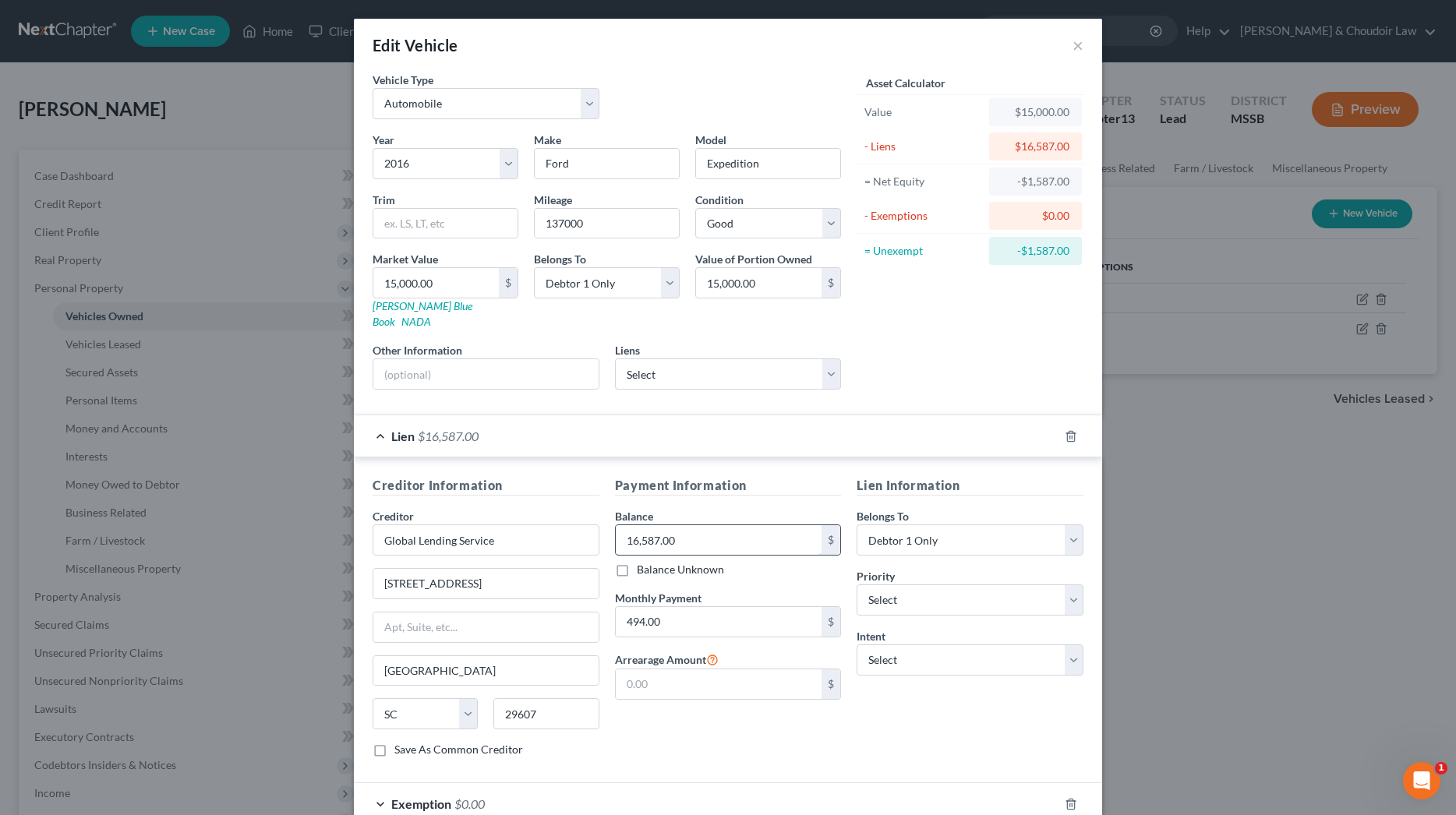
drag, startPoint x: 706, startPoint y: 532, endPoint x: 641, endPoint y: 526, distance: 65.3
click at [641, 526] on input "16,587.00" at bounding box center [719, 540] width 206 height 30
drag, startPoint x: 723, startPoint y: 611, endPoint x: 567, endPoint y: 609, distance: 156.0
click at [567, 609] on div "Creditor Information Creditor * Global Lending Service [STREET_ADDRESS] [US_STA…" at bounding box center [728, 623] width 727 height 293
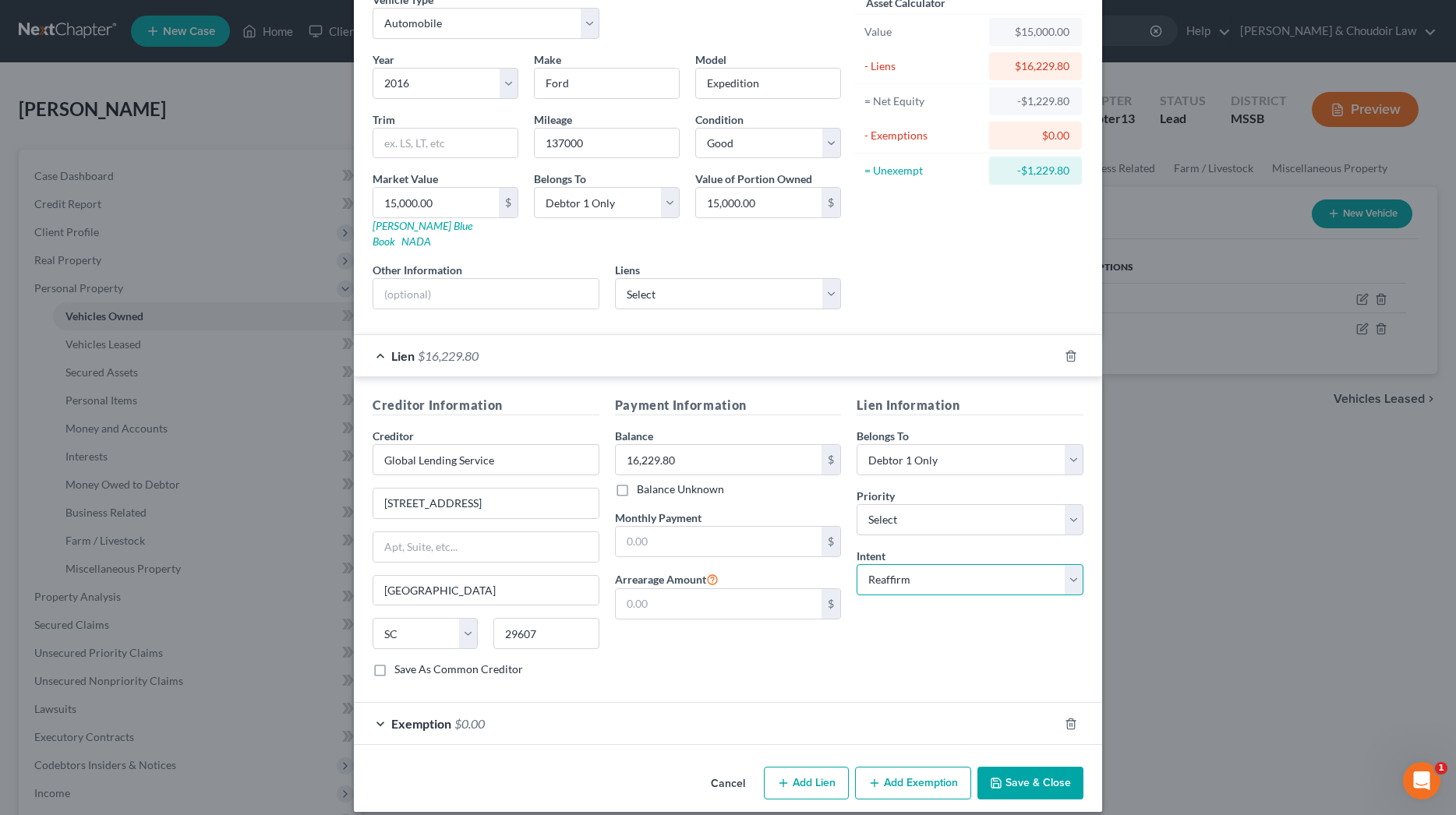
scroll to position [79, 0]
click at [1039, 767] on button "Save & Close" at bounding box center [1030, 783] width 106 height 33
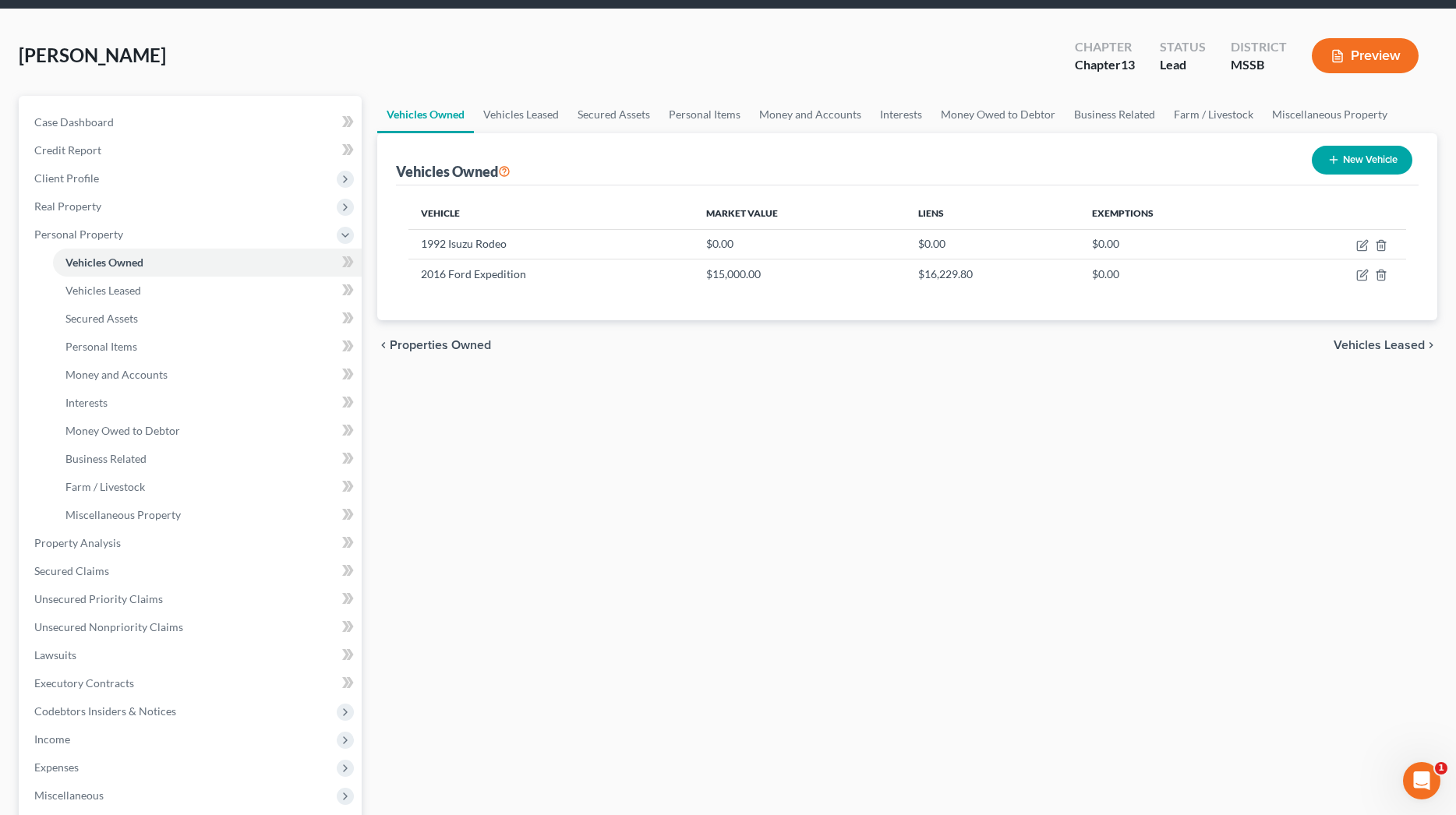
scroll to position [57, 0]
